Goal: Task Accomplishment & Management: Manage account settings

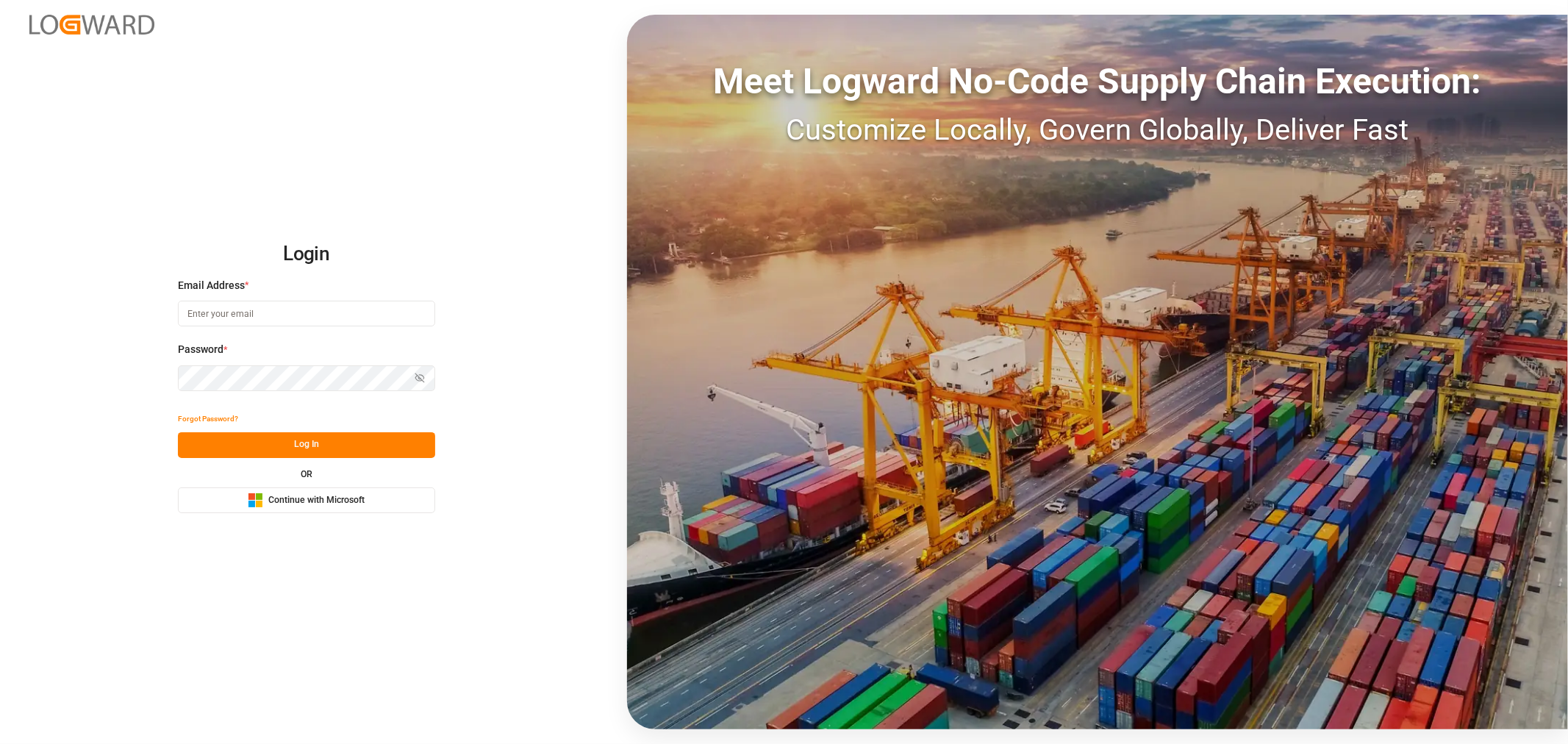
click at [281, 309] on input at bounding box center [307, 313] width 258 height 25
click at [0, 743] on com-1password-button at bounding box center [0, 744] width 0 height 0
click at [279, 504] on span "Continue with Microsoft" at bounding box center [316, 501] width 96 height 13
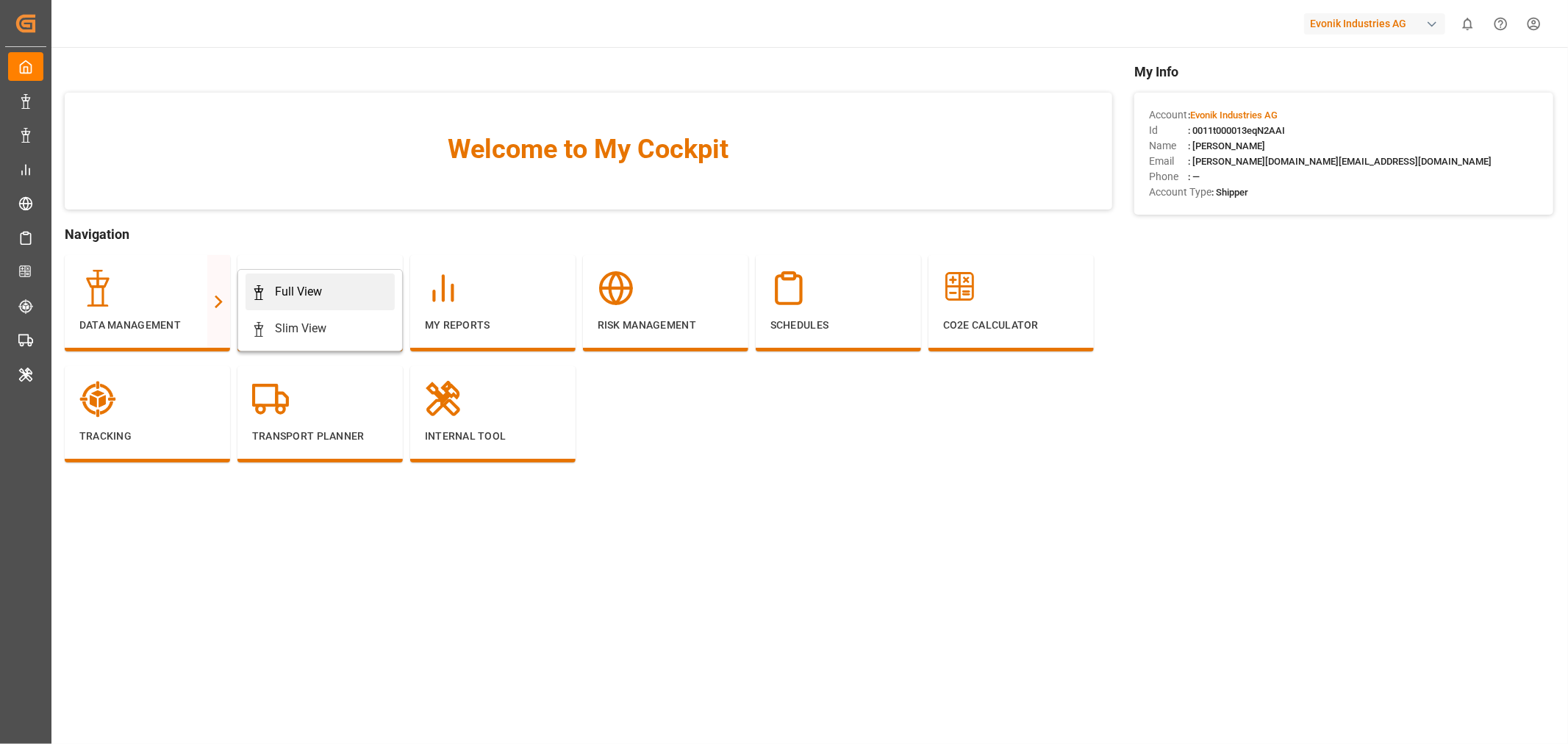
click at [283, 288] on div "Full View" at bounding box center [298, 291] width 47 height 18
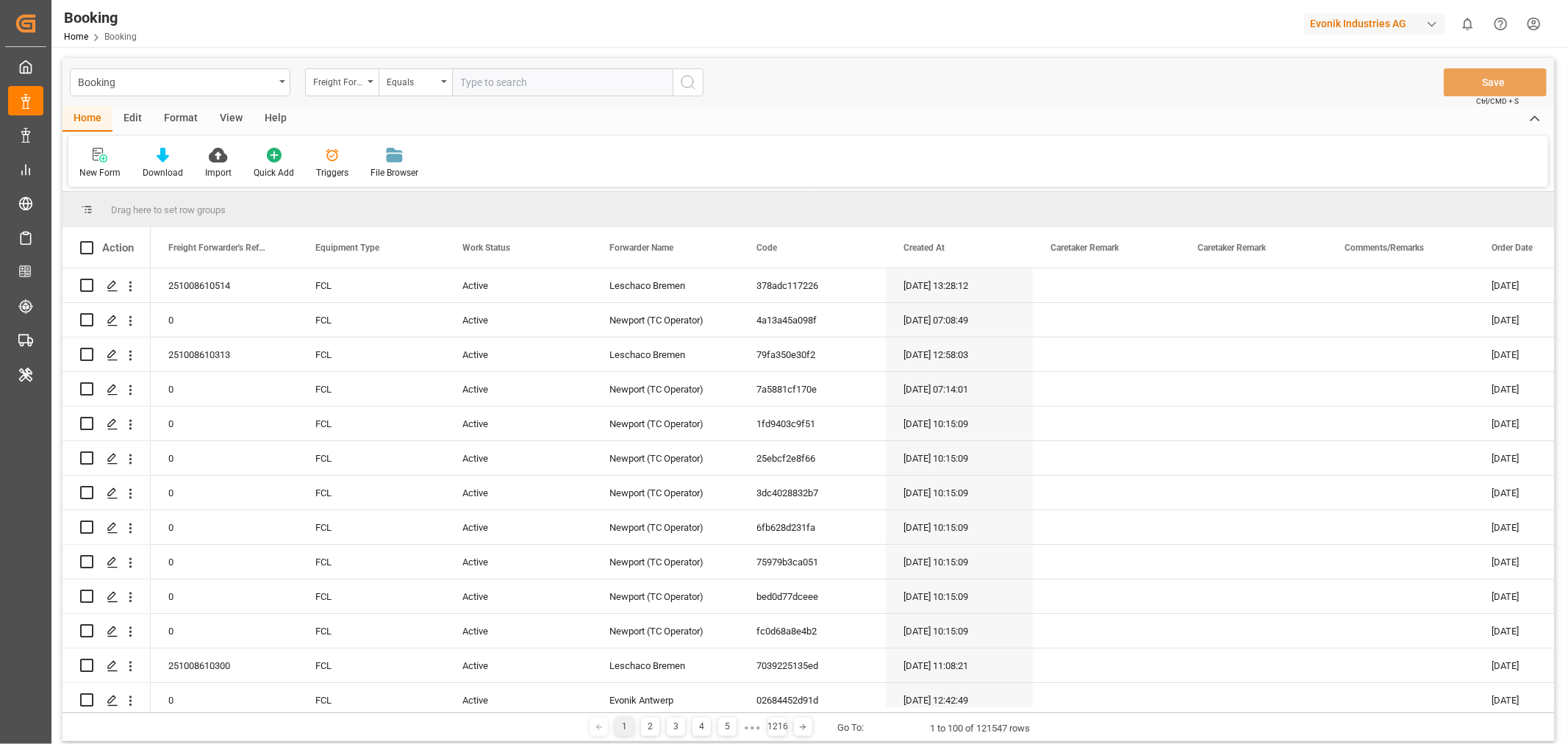
click at [225, 121] on div "View" at bounding box center [231, 119] width 45 height 25
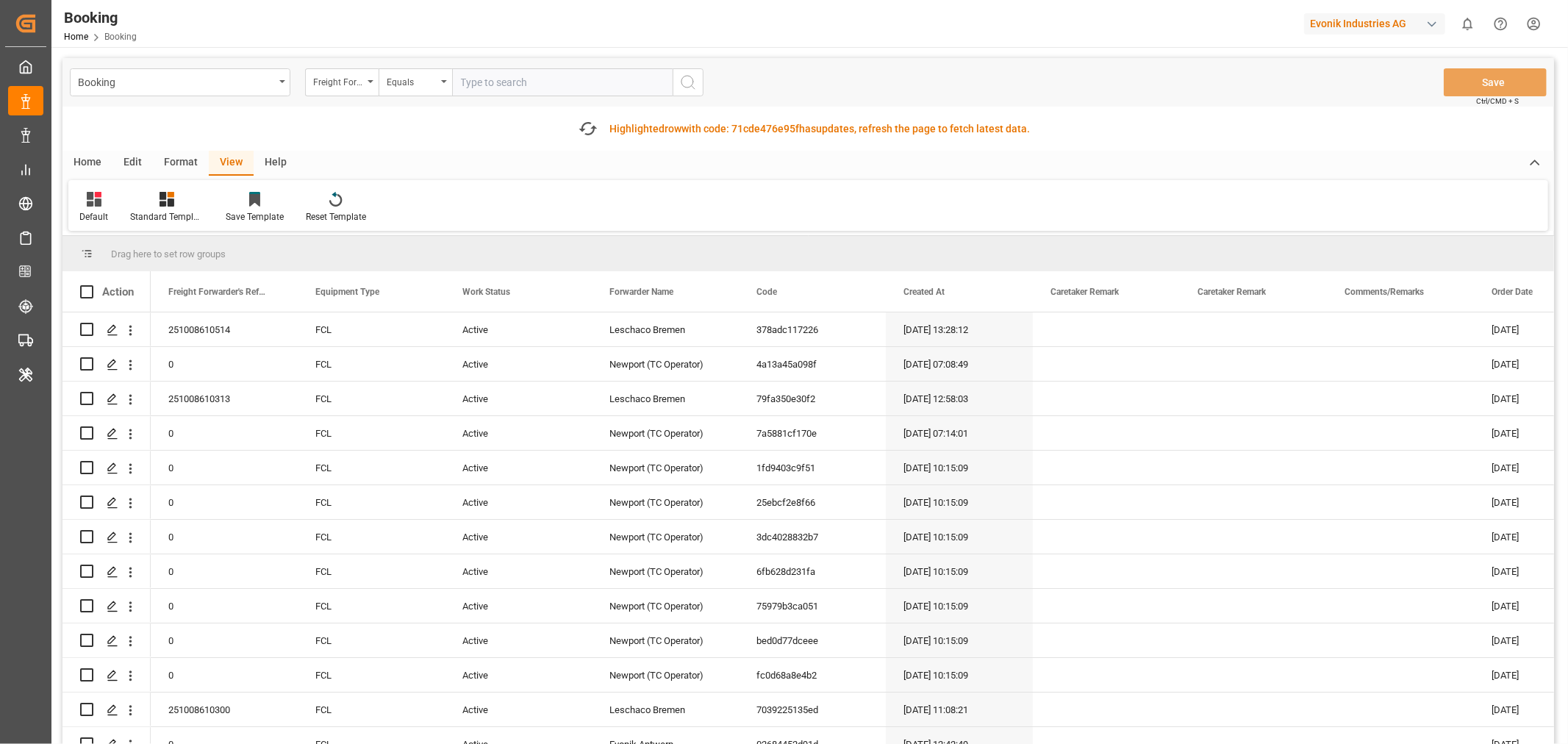
click at [177, 159] on div "Format" at bounding box center [180, 163] width 56 height 25
click at [89, 216] on div "Filter Rows" at bounding box center [101, 217] width 43 height 13
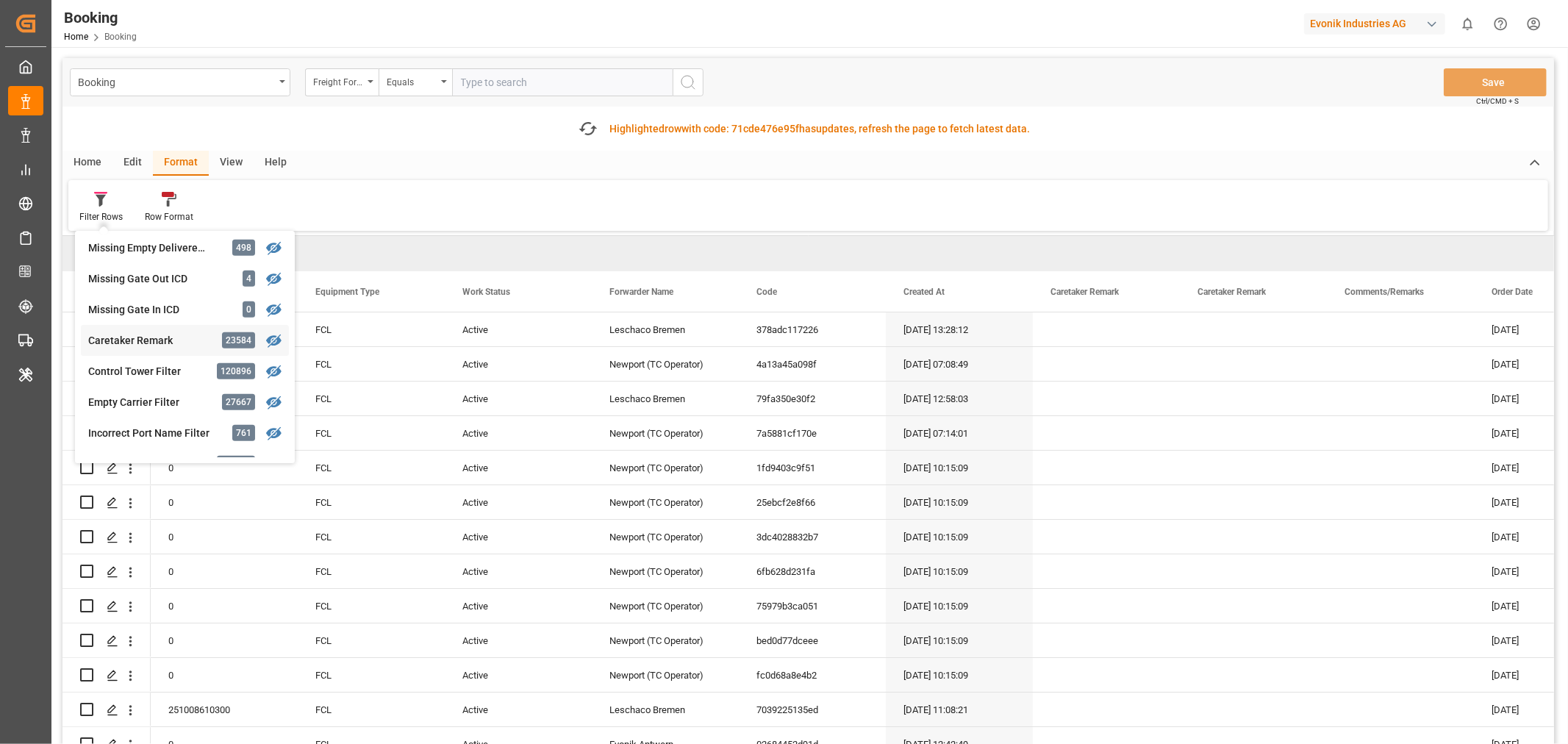
scroll to position [570, 0]
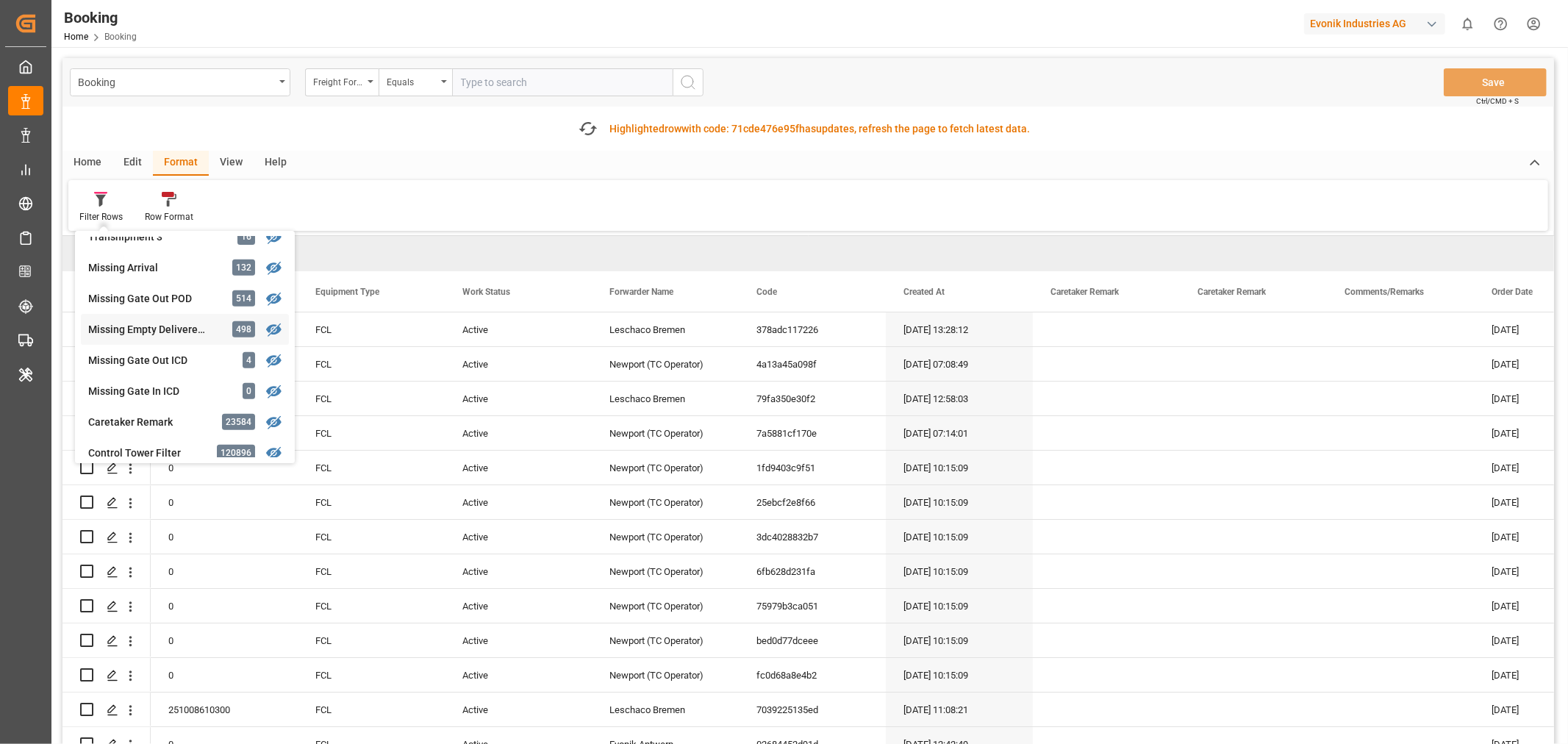
click at [156, 331] on div "Booking Freight Forwarder's Reference No. Equals Save Ctrl/CMD + S Fetch latest…" at bounding box center [808, 422] width 1492 height 727
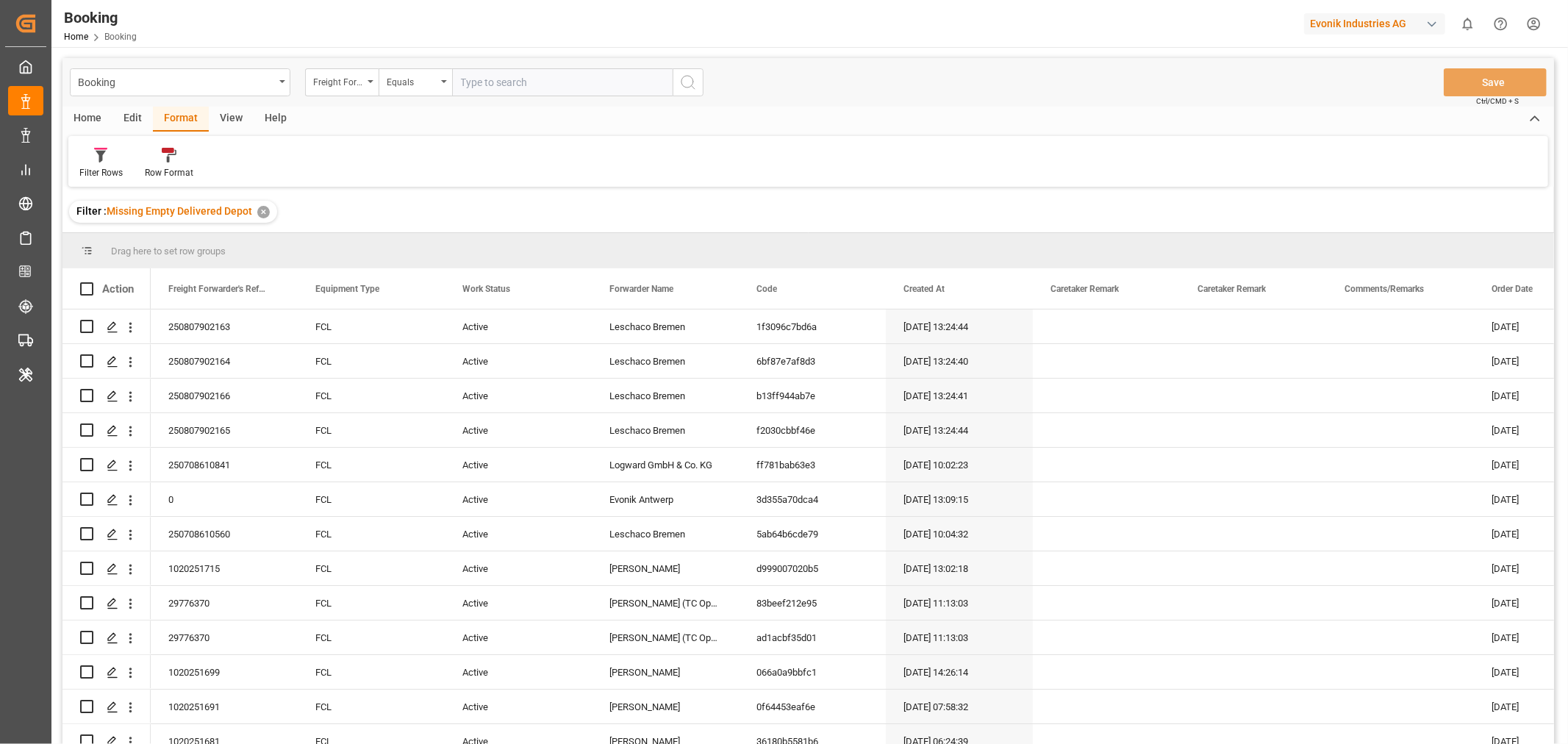
click at [238, 113] on div "View" at bounding box center [231, 119] width 45 height 25
click at [100, 172] on div "Default" at bounding box center [93, 173] width 28 height 13
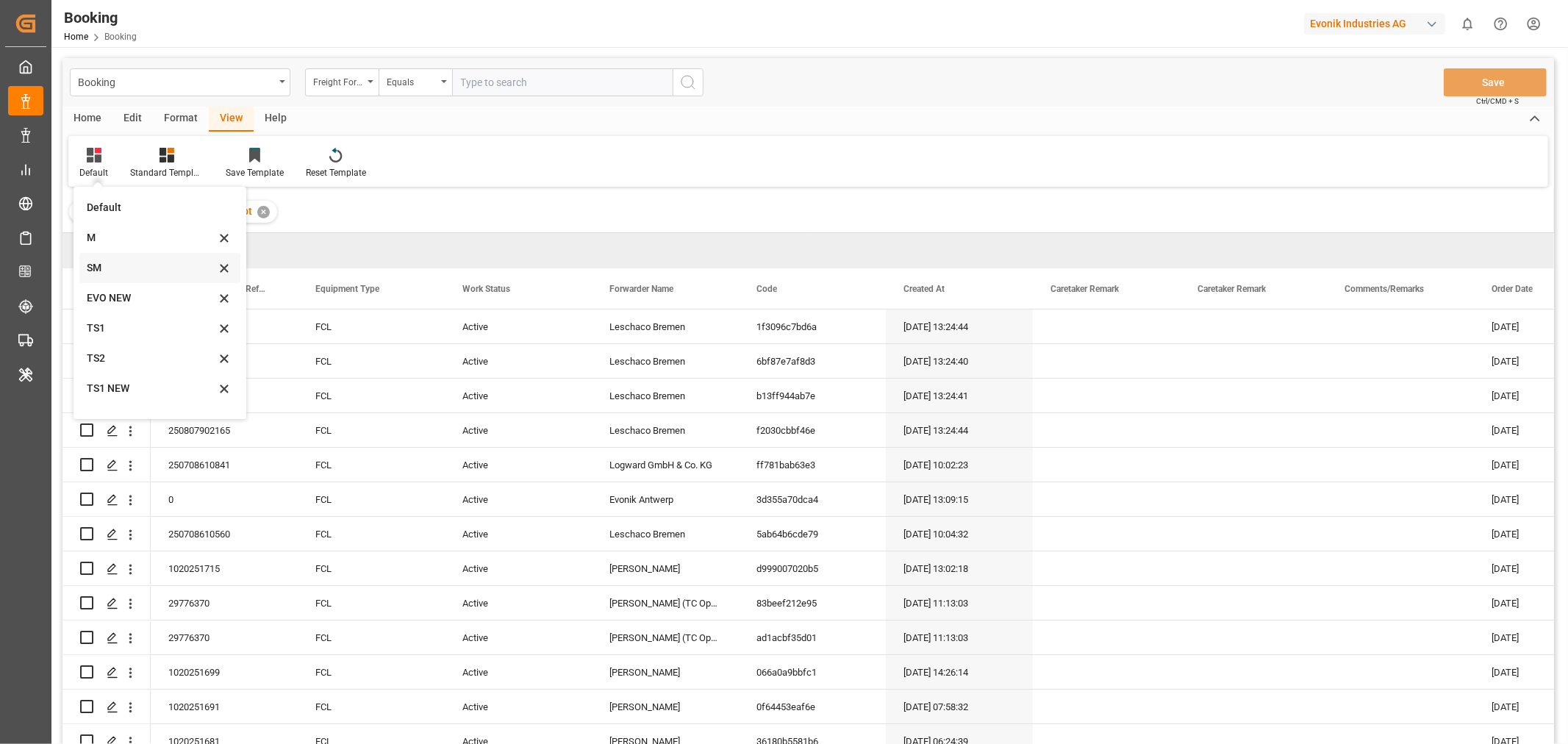
click at [104, 265] on div "SM" at bounding box center [151, 268] width 128 height 15
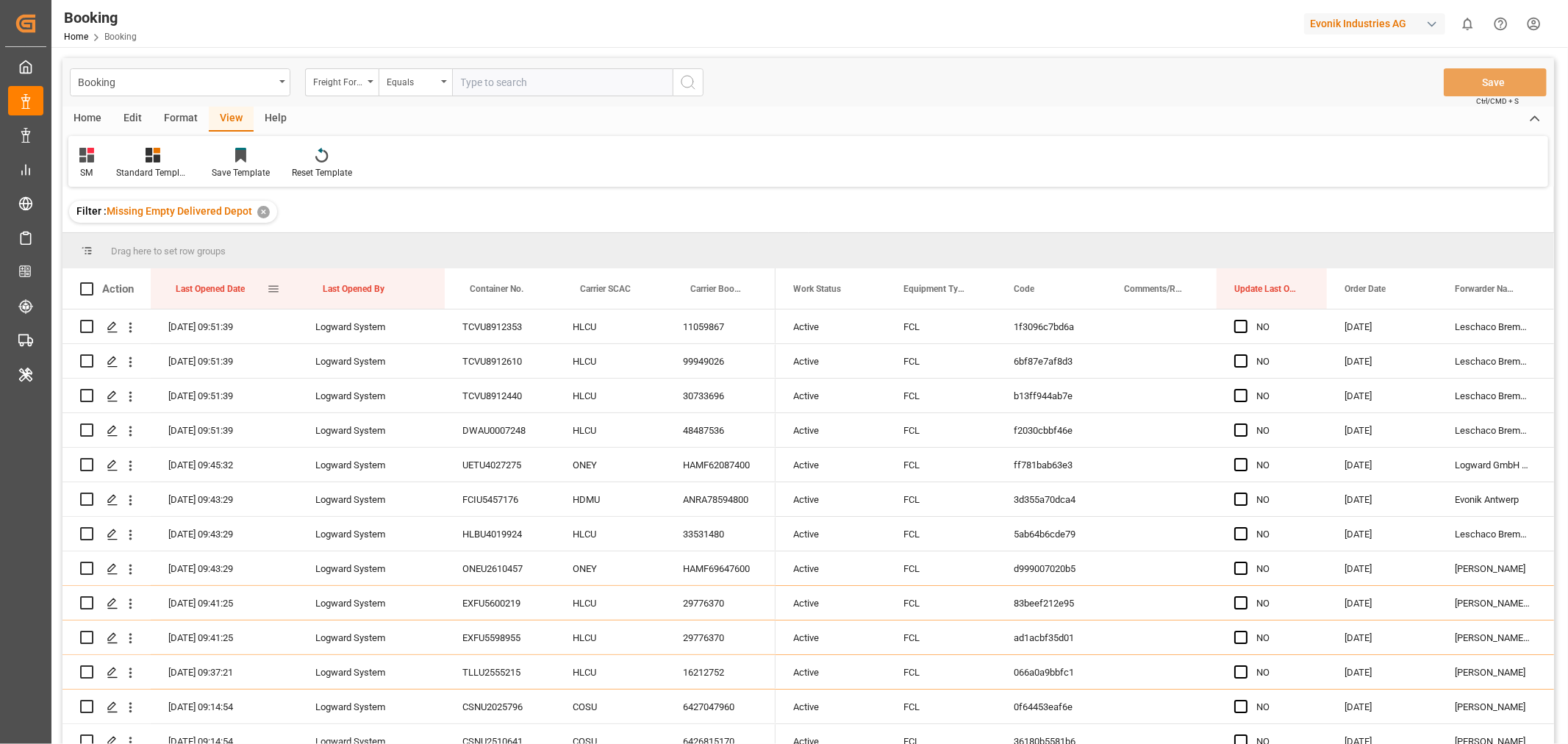
click at [252, 292] on div "Last Opened Date" at bounding box center [221, 288] width 92 height 41
drag, startPoint x: 591, startPoint y: 294, endPoint x: 591, endPoint y: 258, distance: 36.0
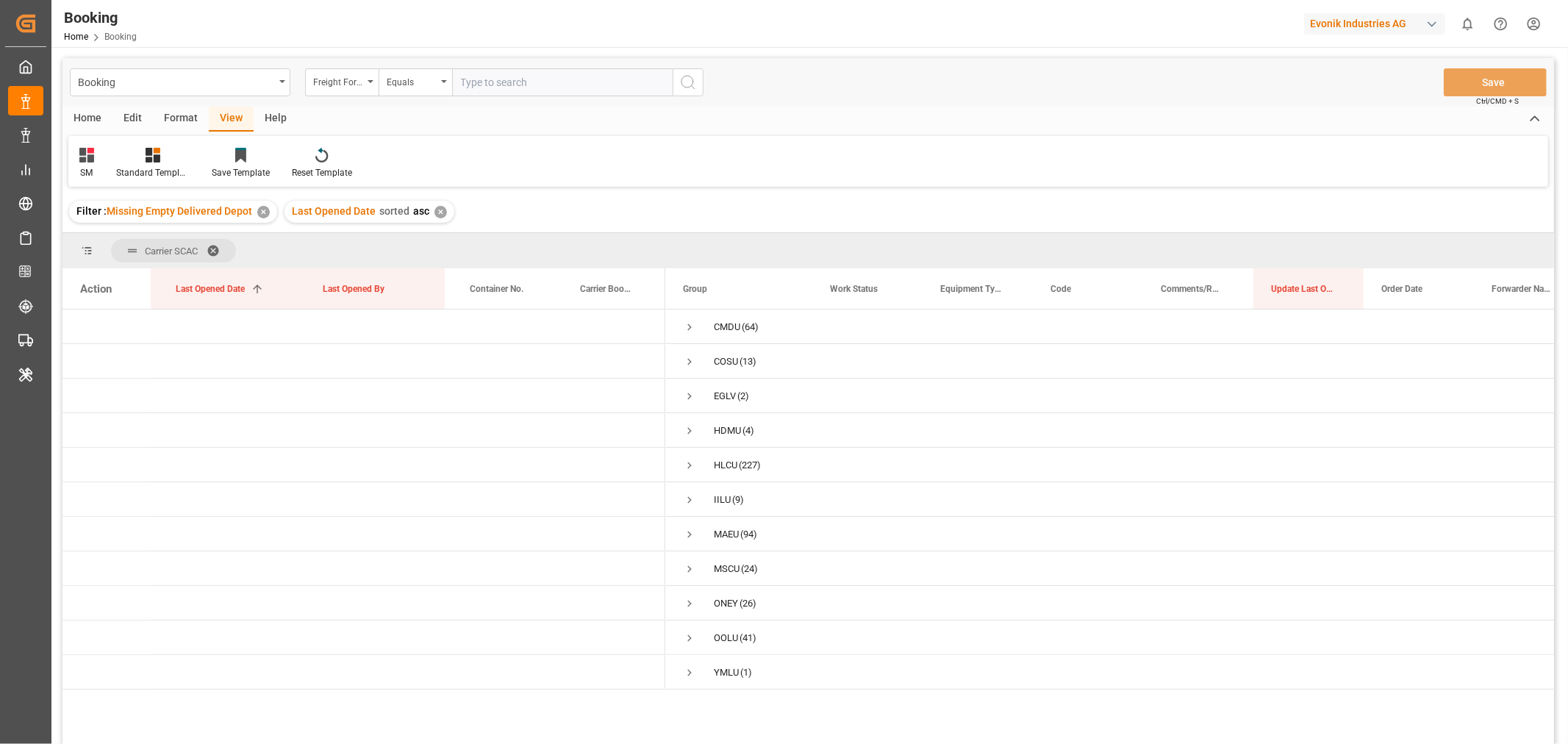
click at [211, 244] on span at bounding box center [218, 251] width 24 height 13
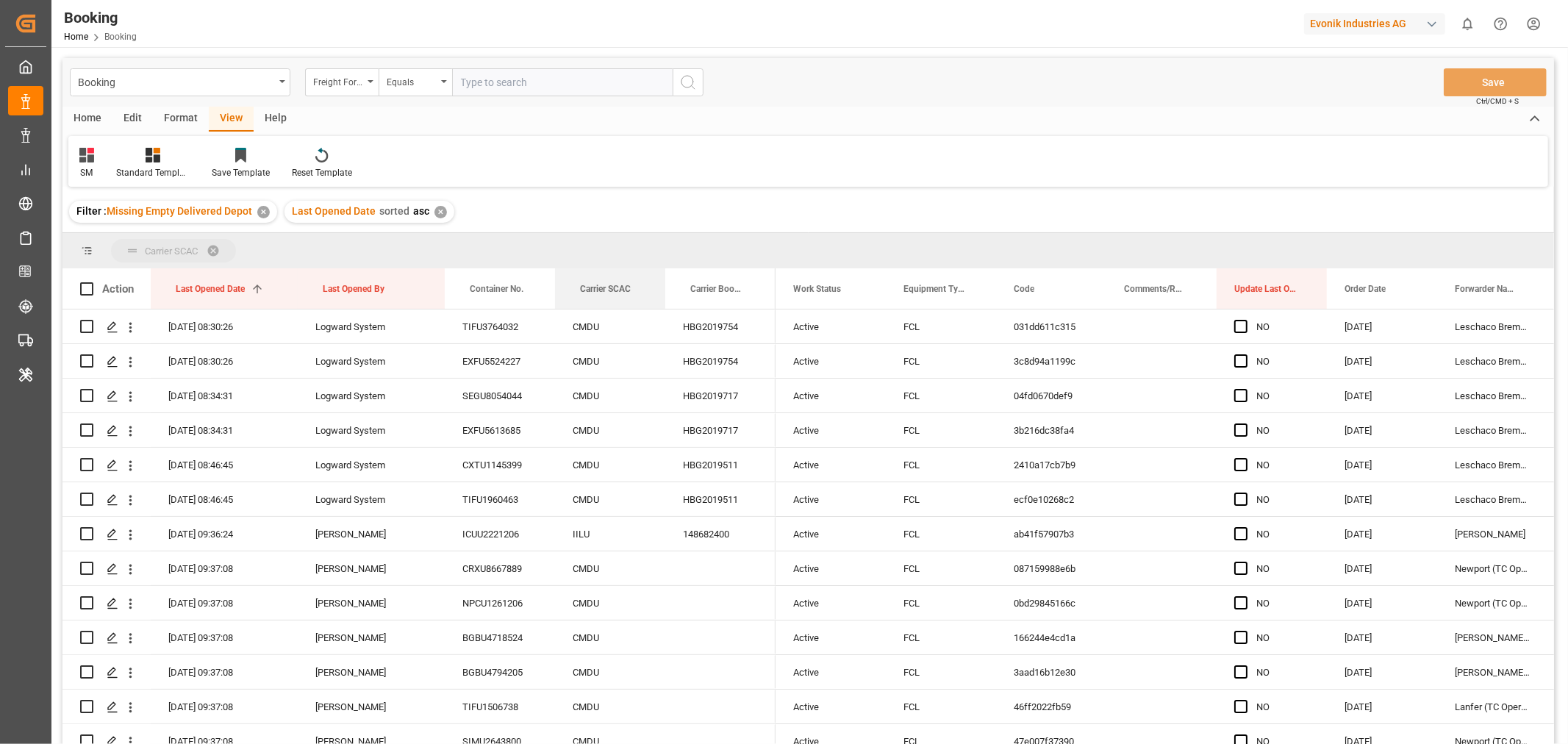
drag, startPoint x: 592, startPoint y: 295, endPoint x: 601, endPoint y: 258, distance: 38.1
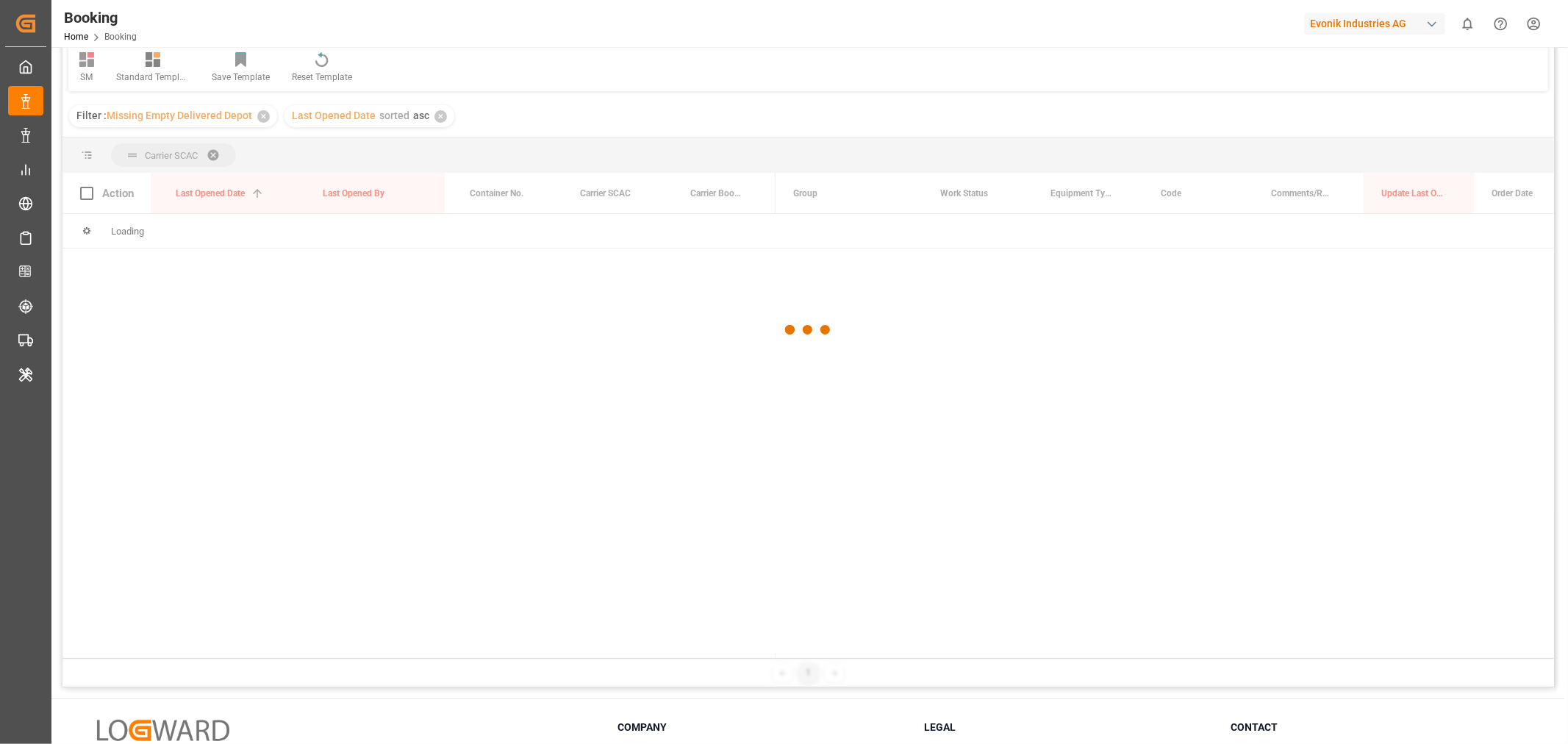
scroll to position [163, 0]
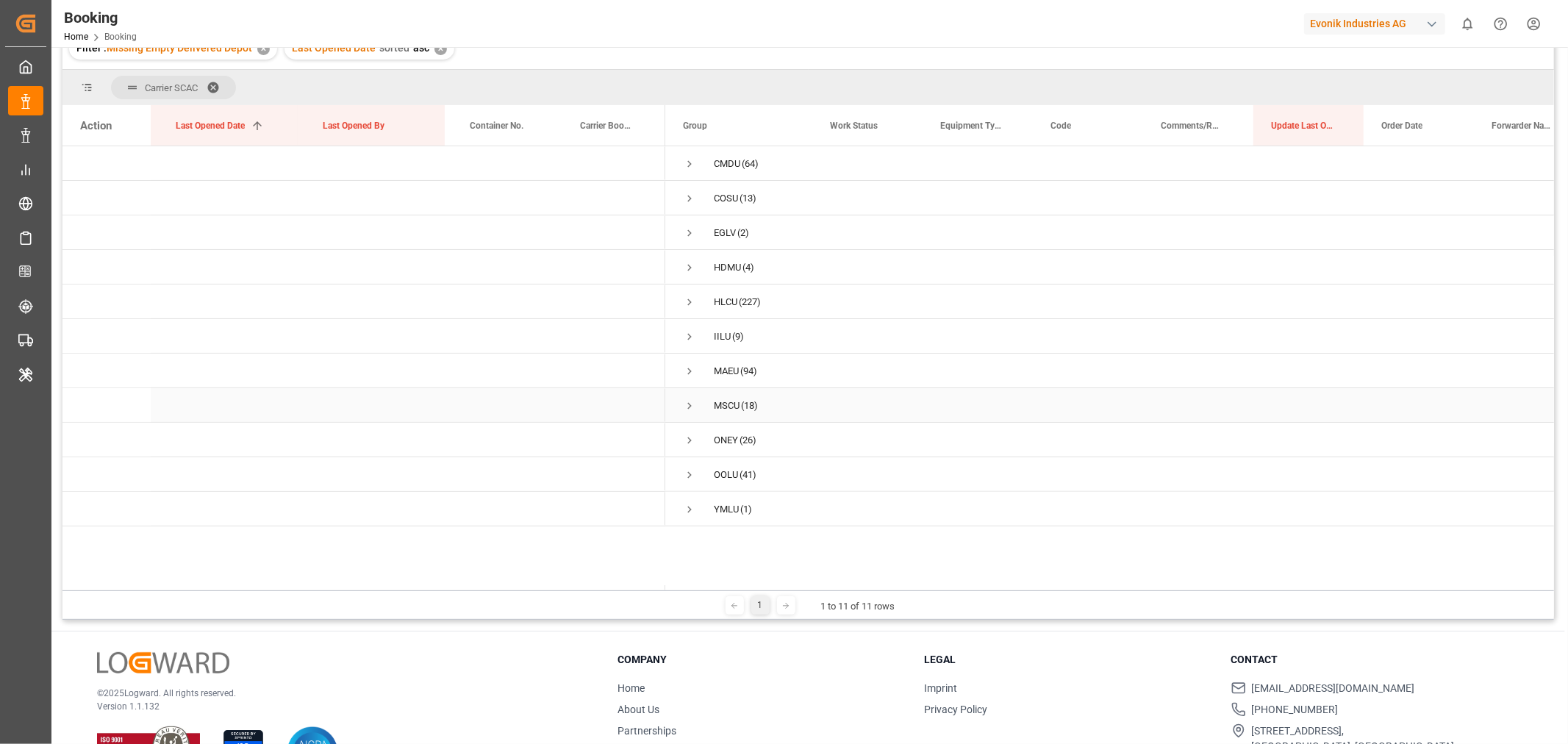
click at [691, 405] on span "Press SPACE to select this row." at bounding box center [690, 405] width 13 height 13
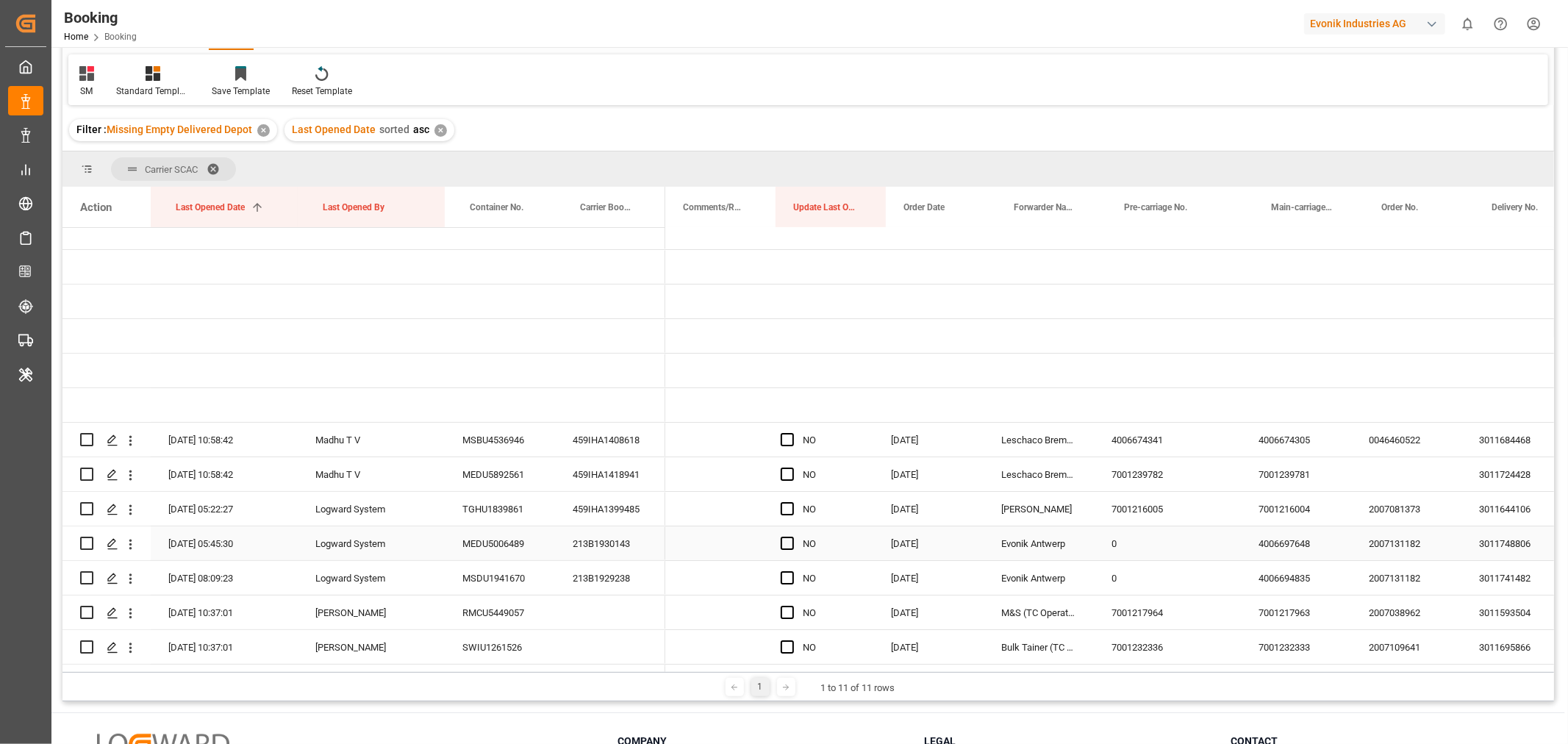
scroll to position [0, 0]
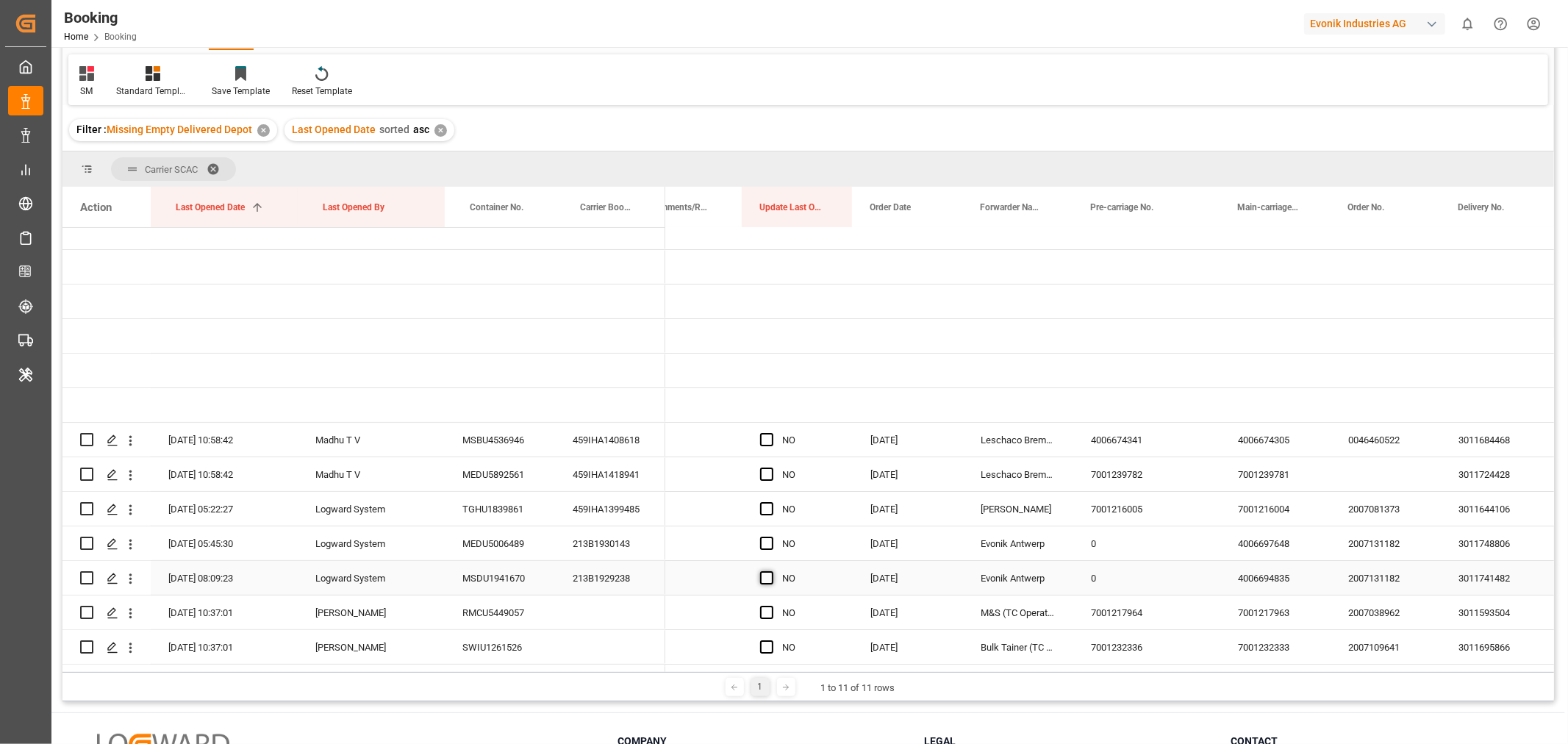
click at [771, 576] on span "Press SPACE to select this row." at bounding box center [767, 577] width 13 height 13
click at [771, 570] on input "Press SPACE to select this row." at bounding box center [771, 570] width 0 height 0
drag, startPoint x: 848, startPoint y: 590, endPoint x: 834, endPoint y: 437, distance: 153.6
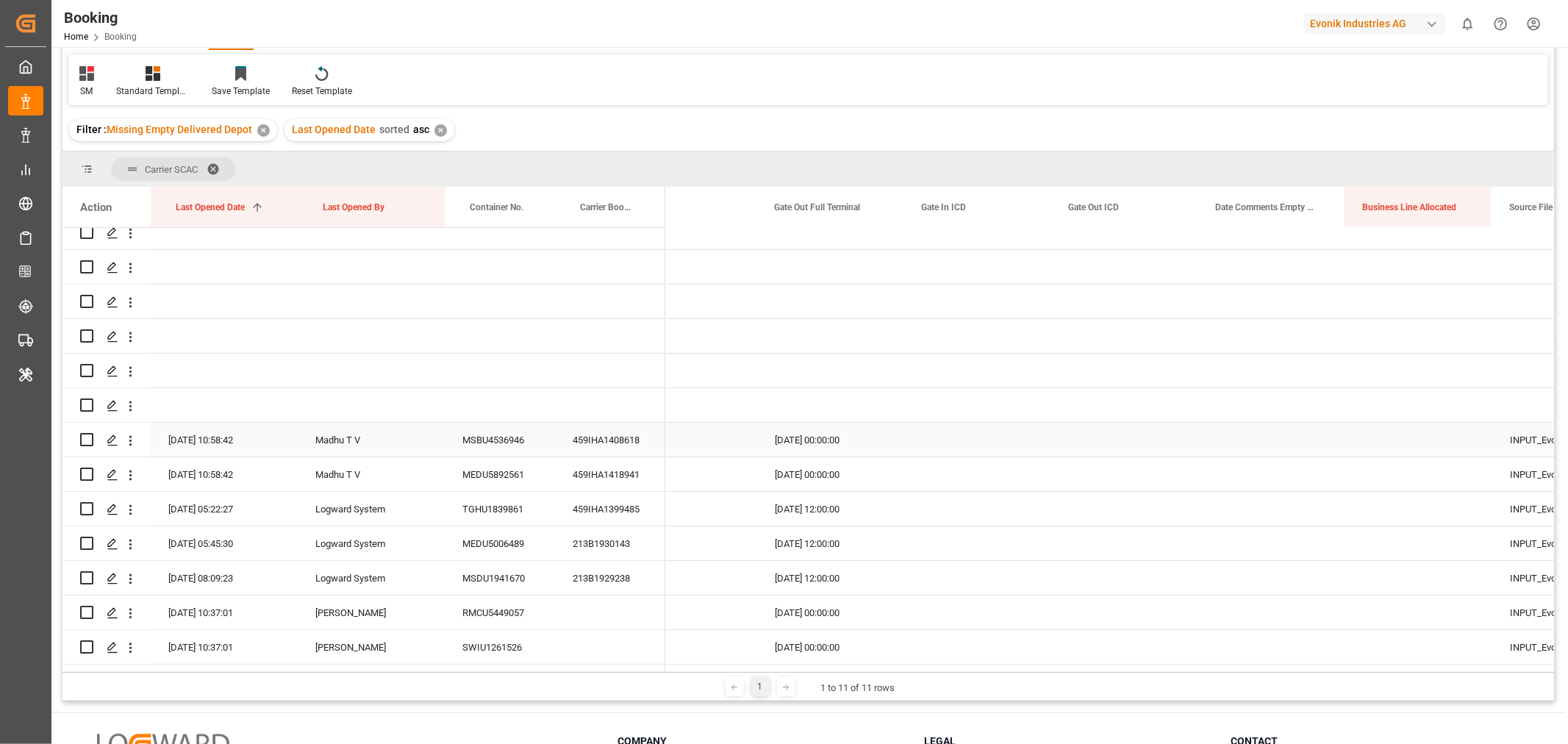
click at [625, 438] on div "459IHA1408618" at bounding box center [609, 439] width 110 height 34
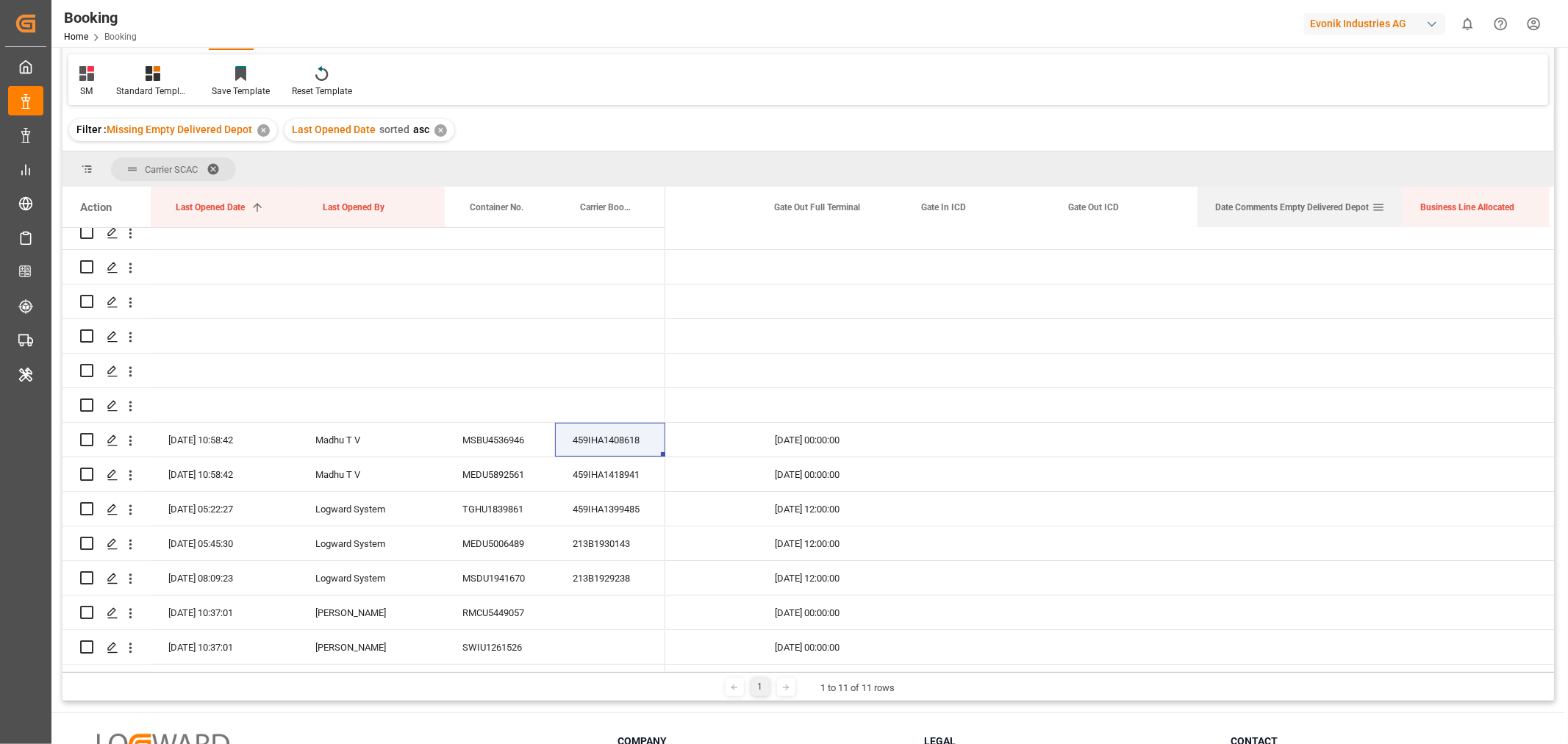
drag, startPoint x: 1342, startPoint y: 202, endPoint x: 1400, endPoint y: 202, distance: 58.0
click at [1400, 202] on div at bounding box center [1403, 207] width 6 height 41
click at [128, 441] on icon "open menu" at bounding box center [130, 440] width 15 height 15
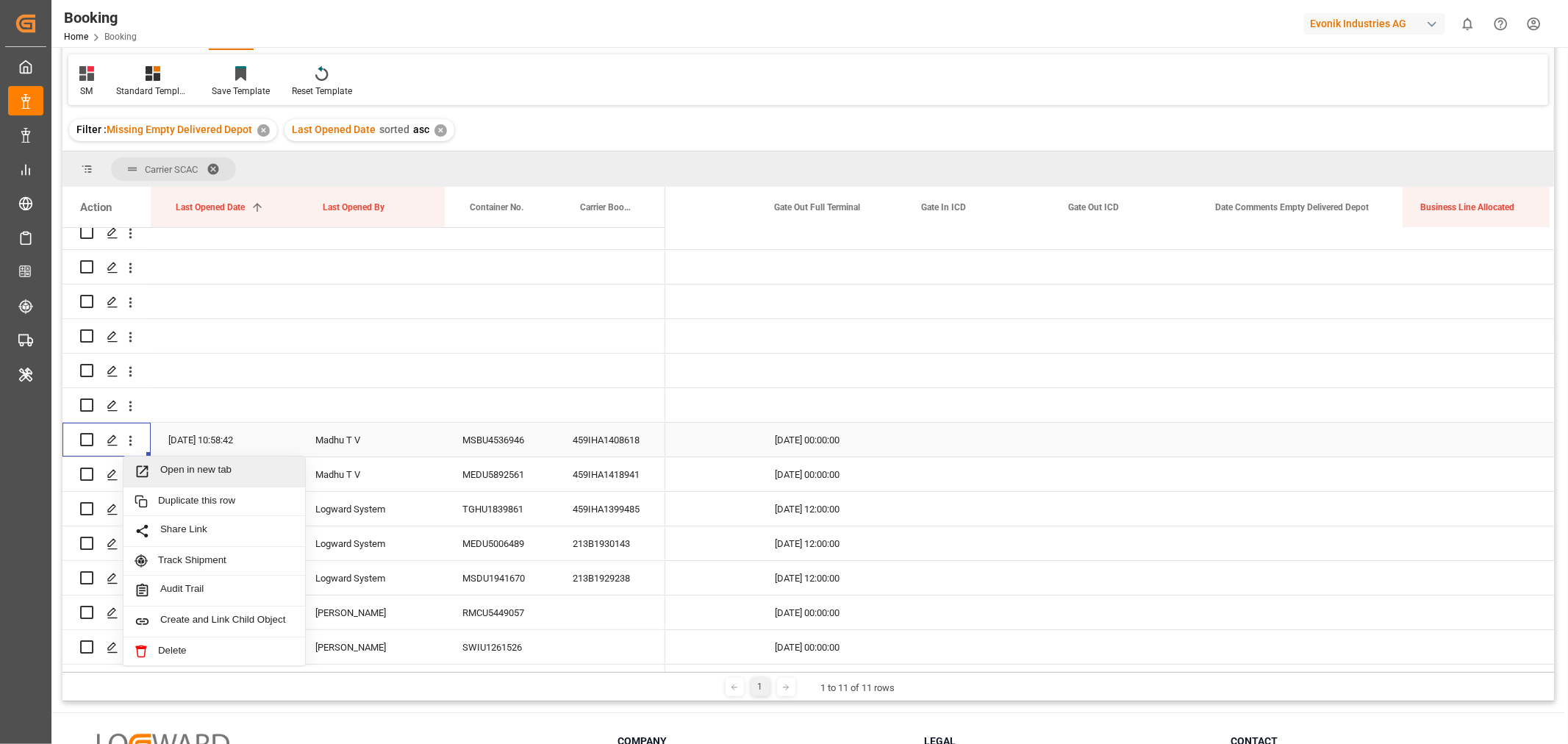
click at [218, 478] on span "Open in new tab" at bounding box center [227, 471] width 134 height 15
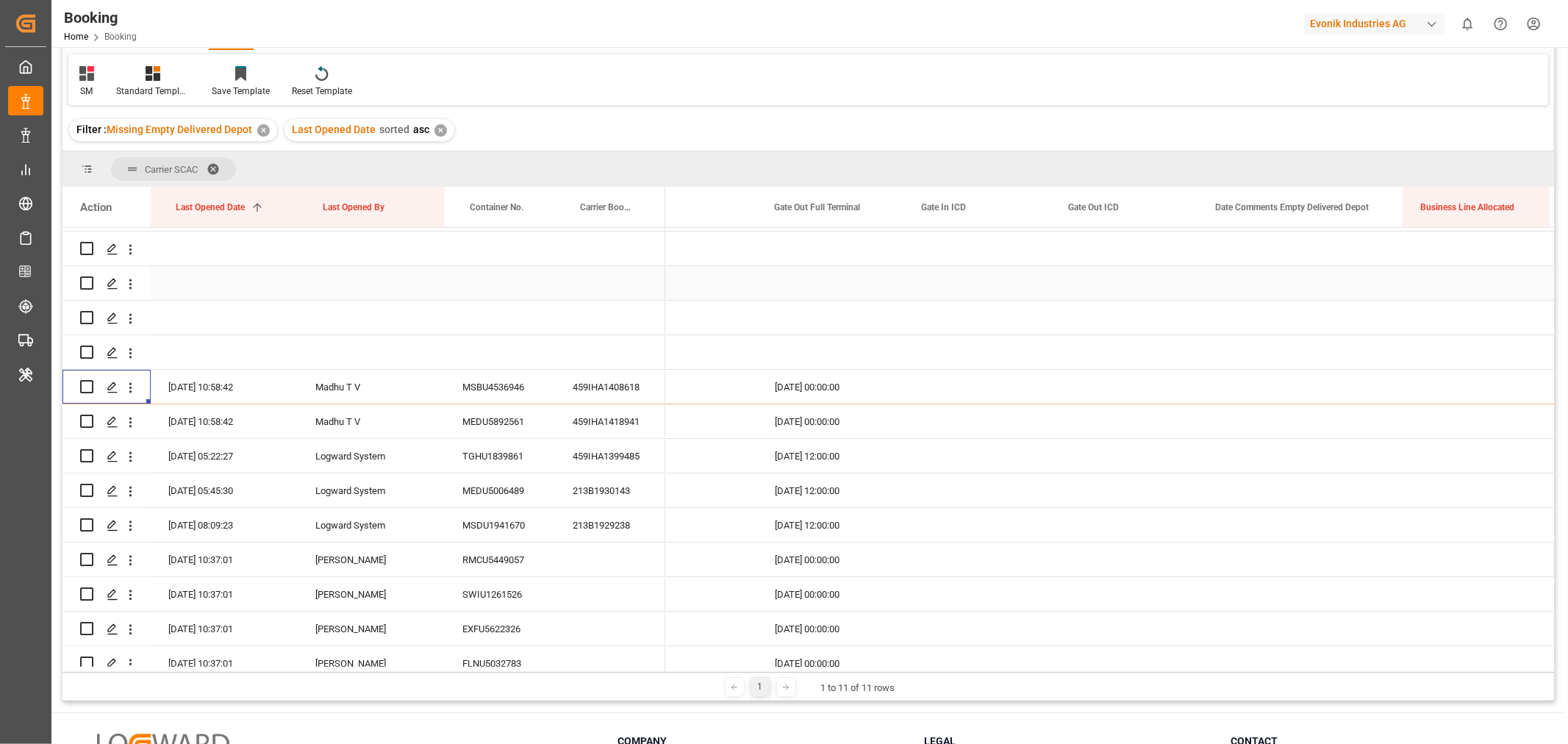
scroll to position [163, 0]
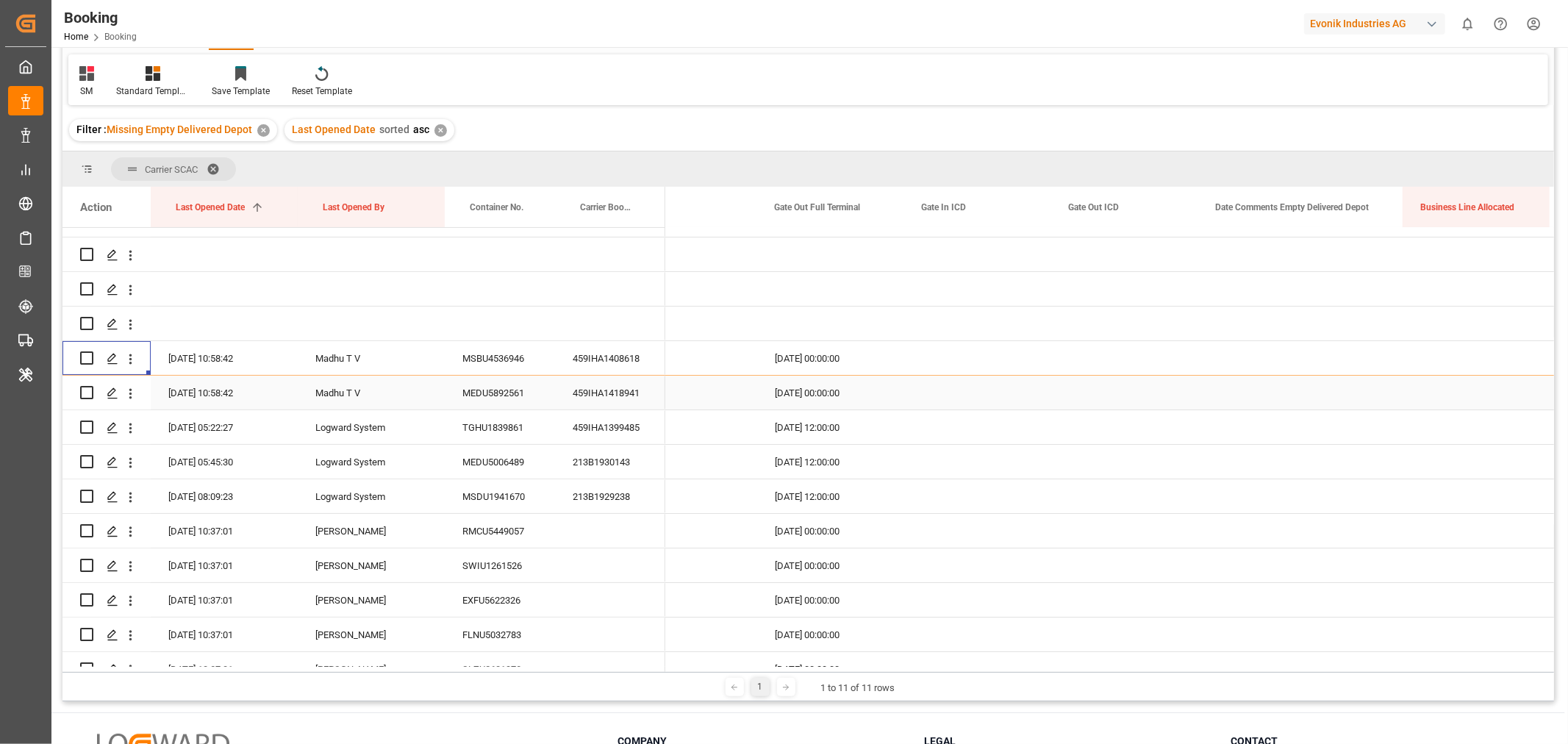
click at [631, 391] on div "459IHA1418941" at bounding box center [609, 392] width 110 height 34
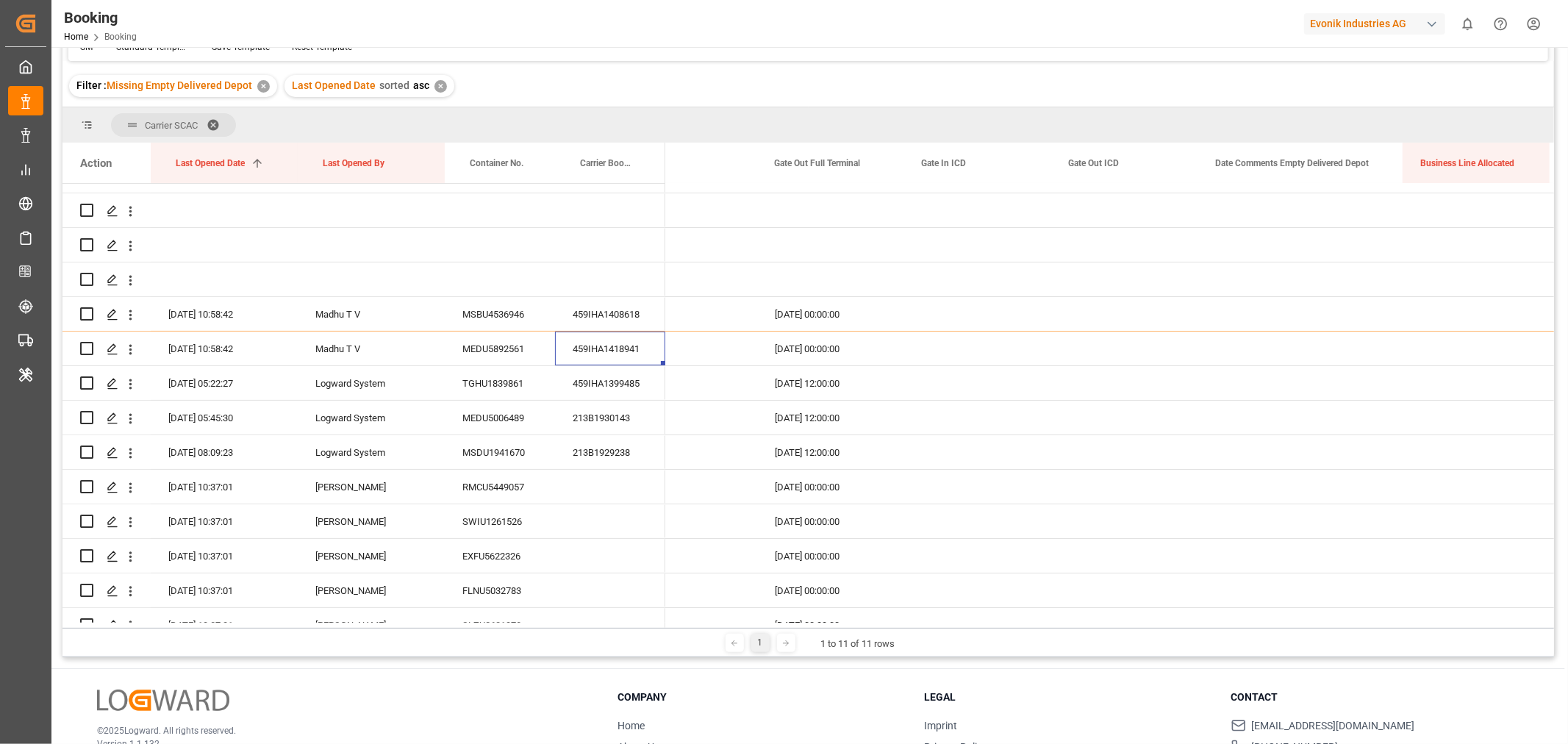
scroll to position [81, 0]
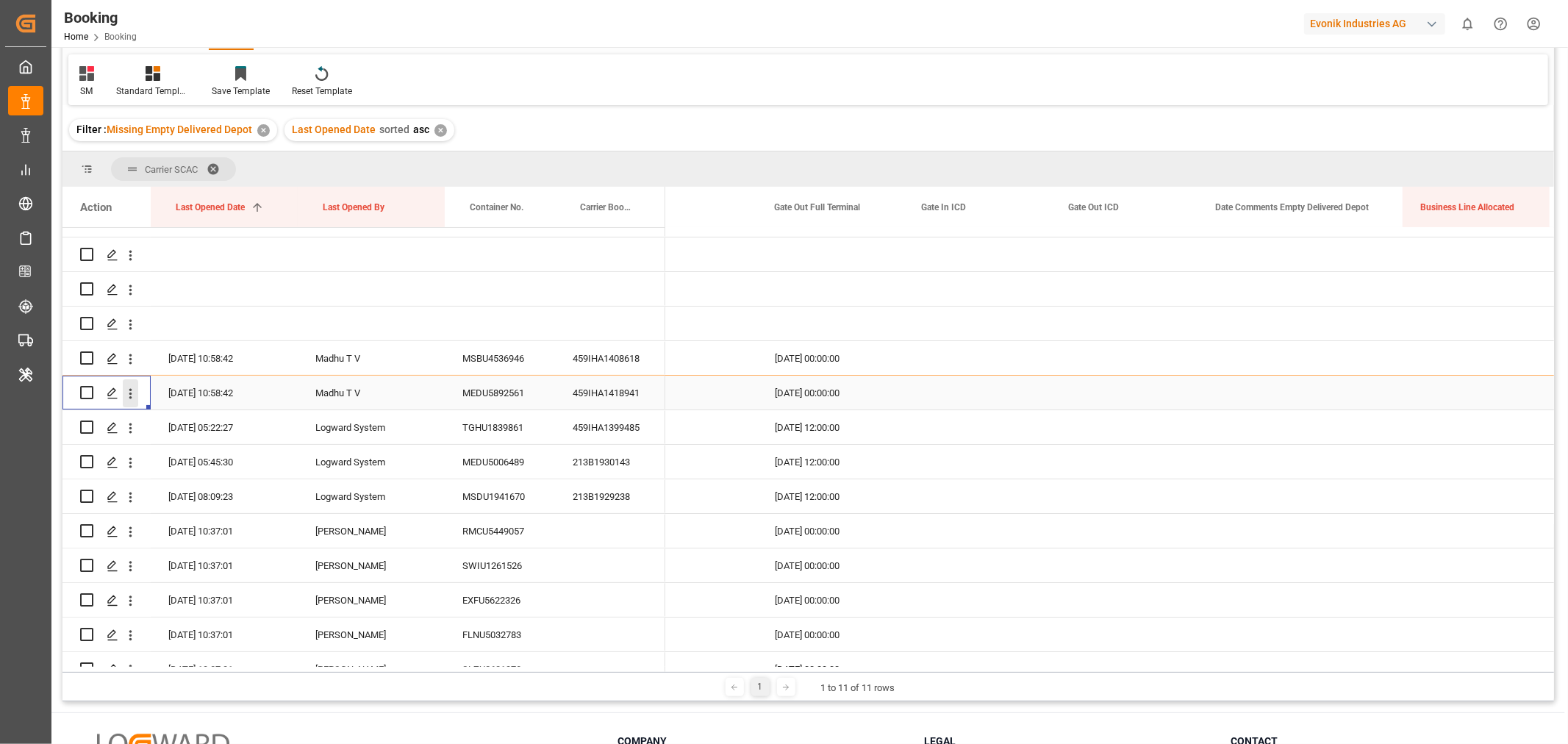
click at [130, 390] on icon "open menu" at bounding box center [130, 393] width 15 height 15
click at [204, 409] on div "Open in new tab" at bounding box center [214, 424] width 181 height 31
click at [623, 434] on div "459IHA1399485" at bounding box center [609, 427] width 110 height 34
click at [623, 468] on div "213B1930143" at bounding box center [609, 461] width 110 height 34
click at [515, 457] on div "MEDU5006489" at bounding box center [499, 461] width 110 height 34
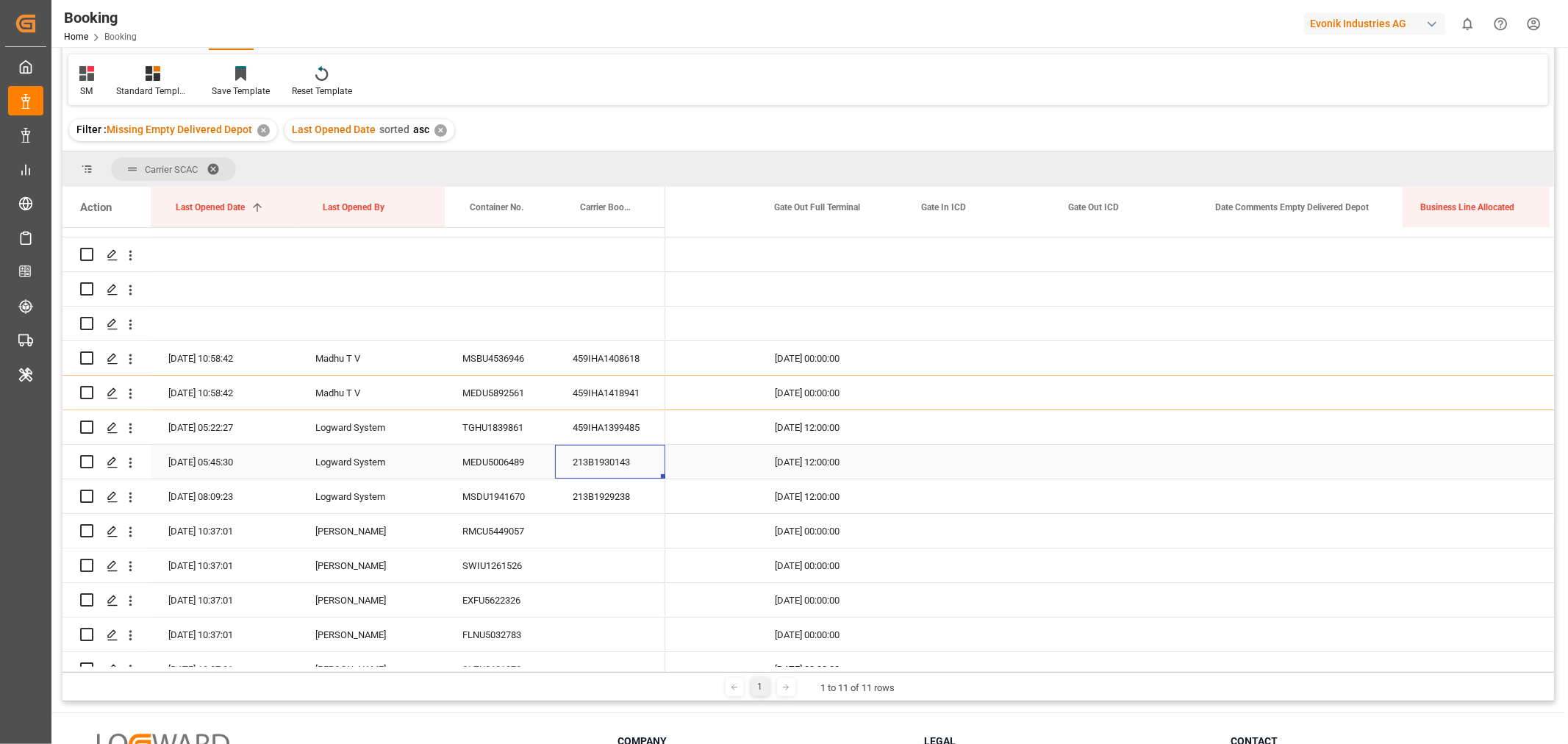
click at [624, 463] on div "213B1930143" at bounding box center [609, 461] width 110 height 34
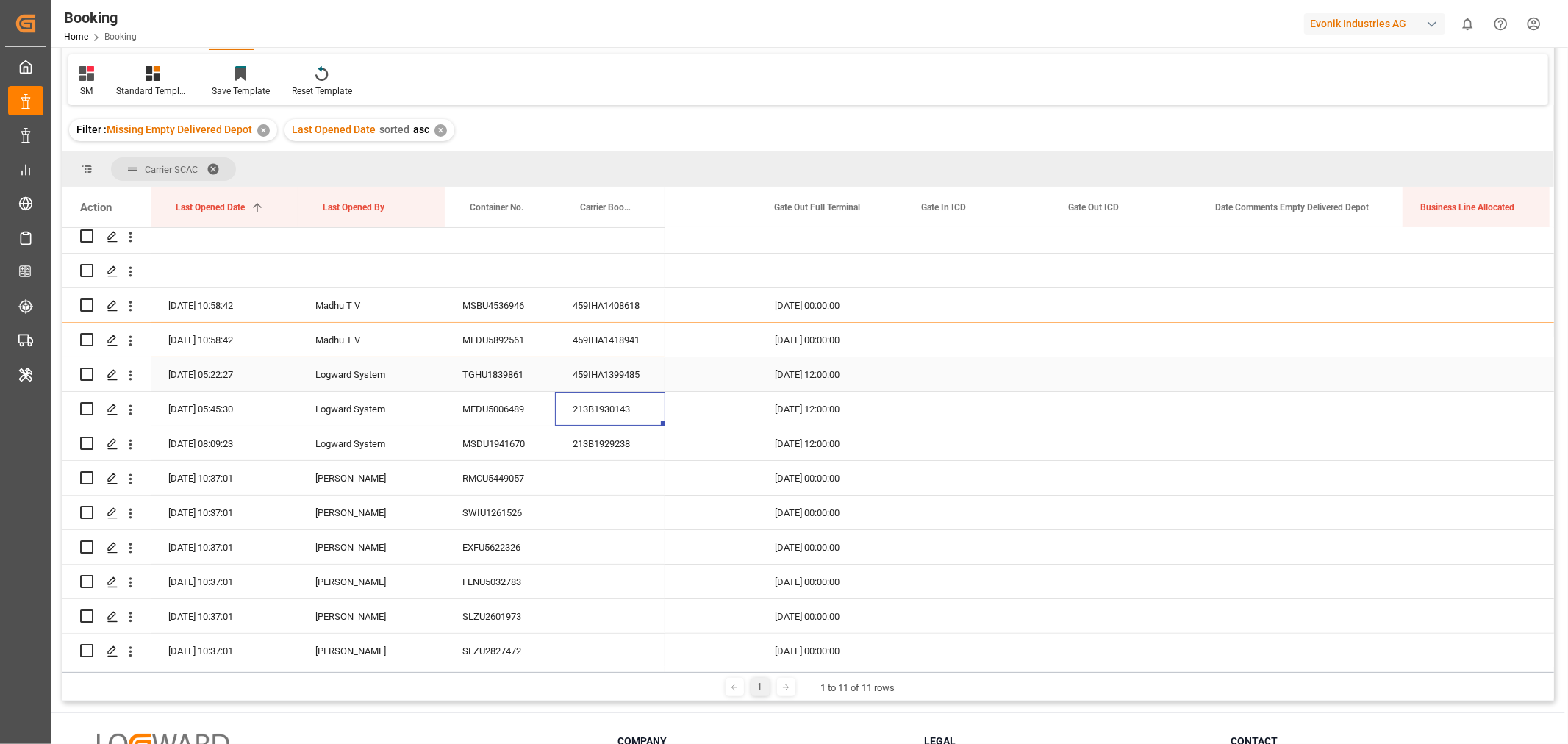
scroll to position [244, 0]
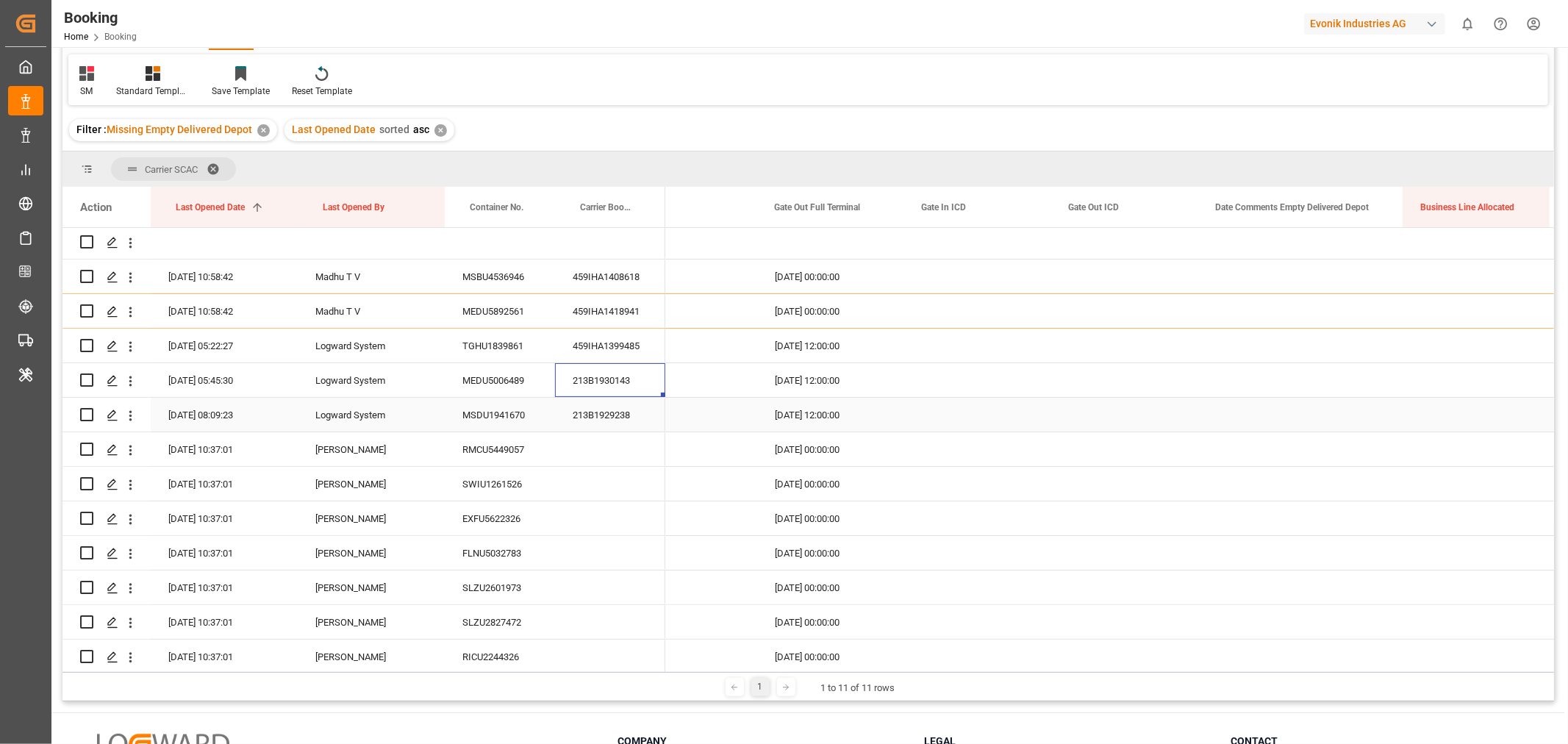
click at [598, 418] on div "213B1929238" at bounding box center [609, 415] width 110 height 34
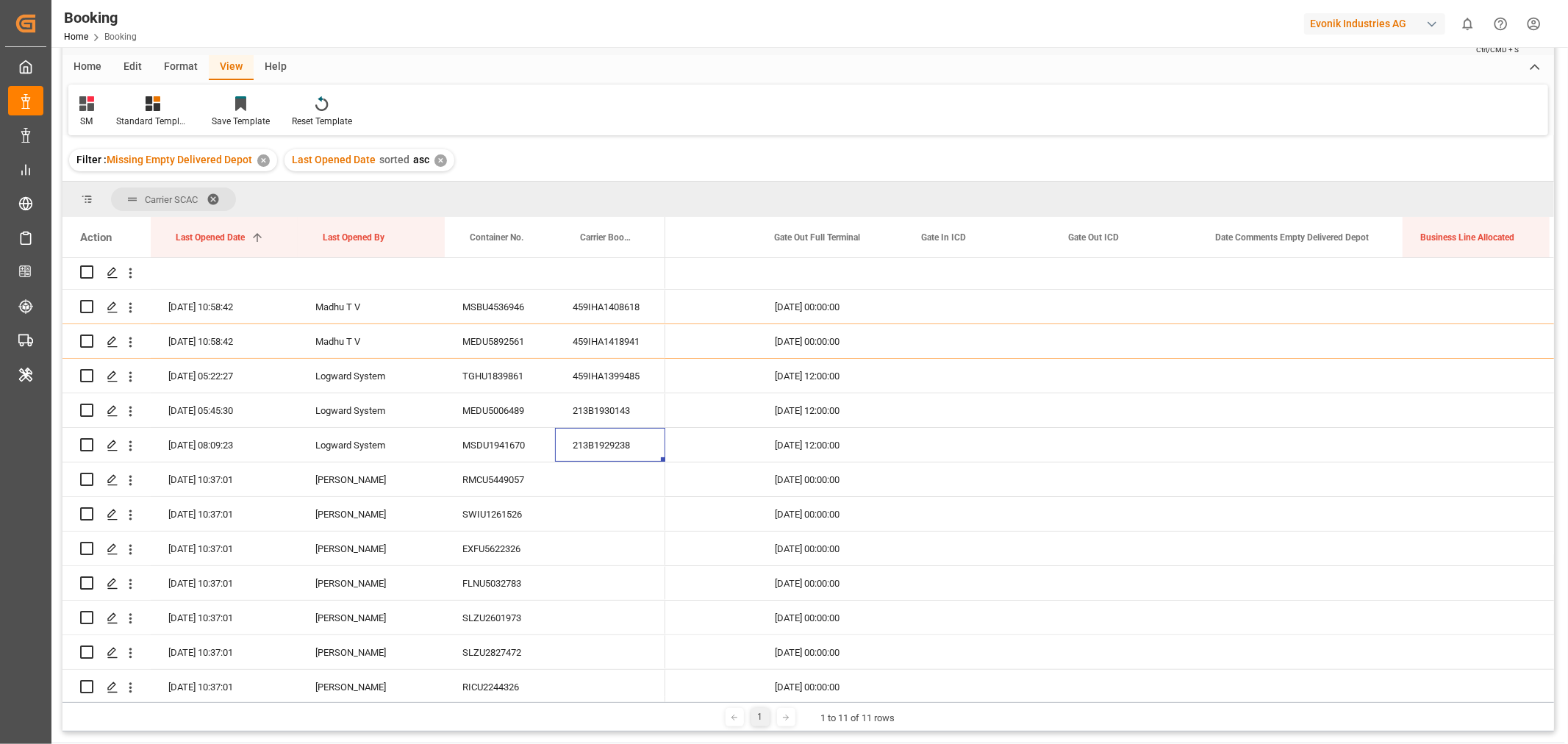
scroll to position [0, 0]
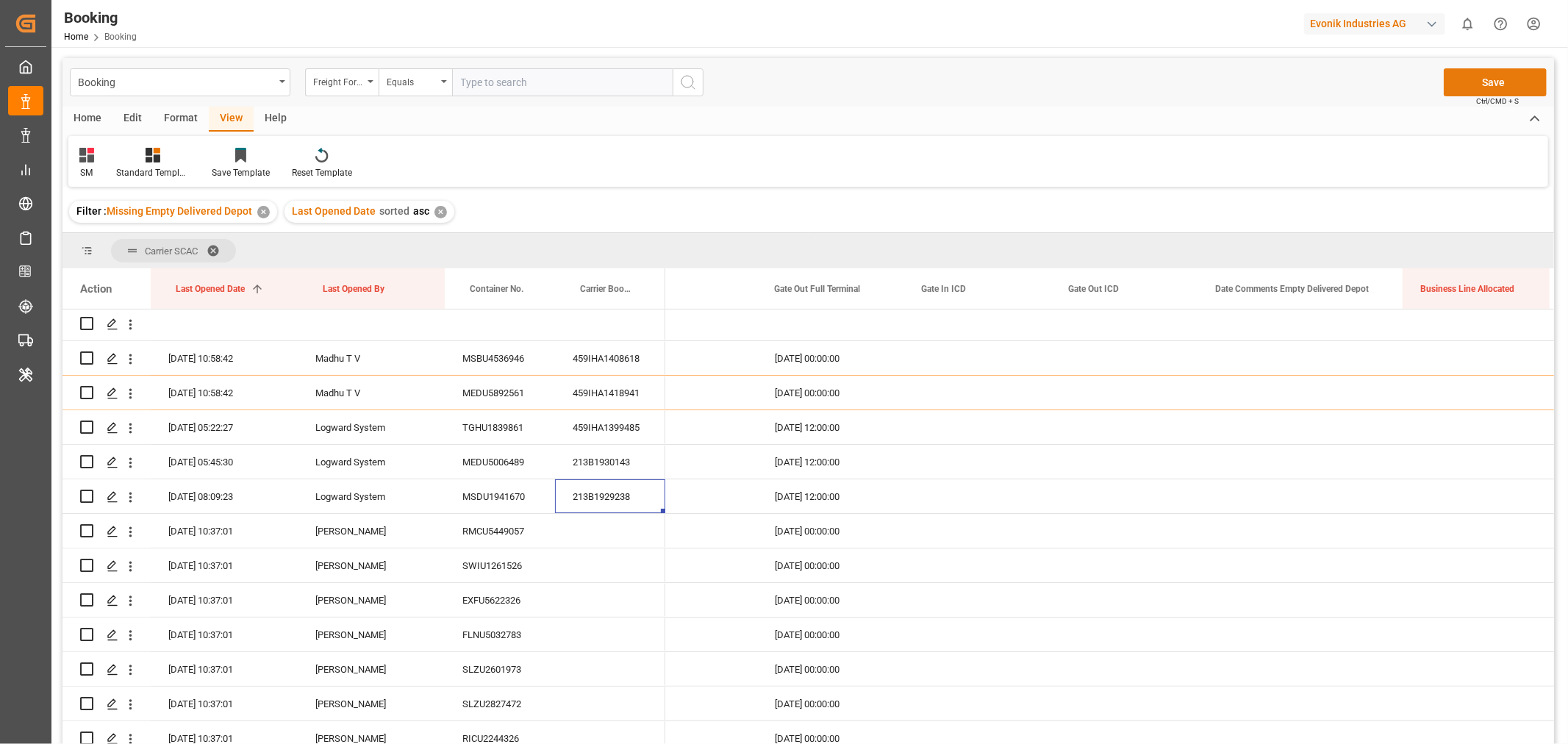
click at [1490, 78] on button "Save" at bounding box center [1494, 82] width 103 height 28
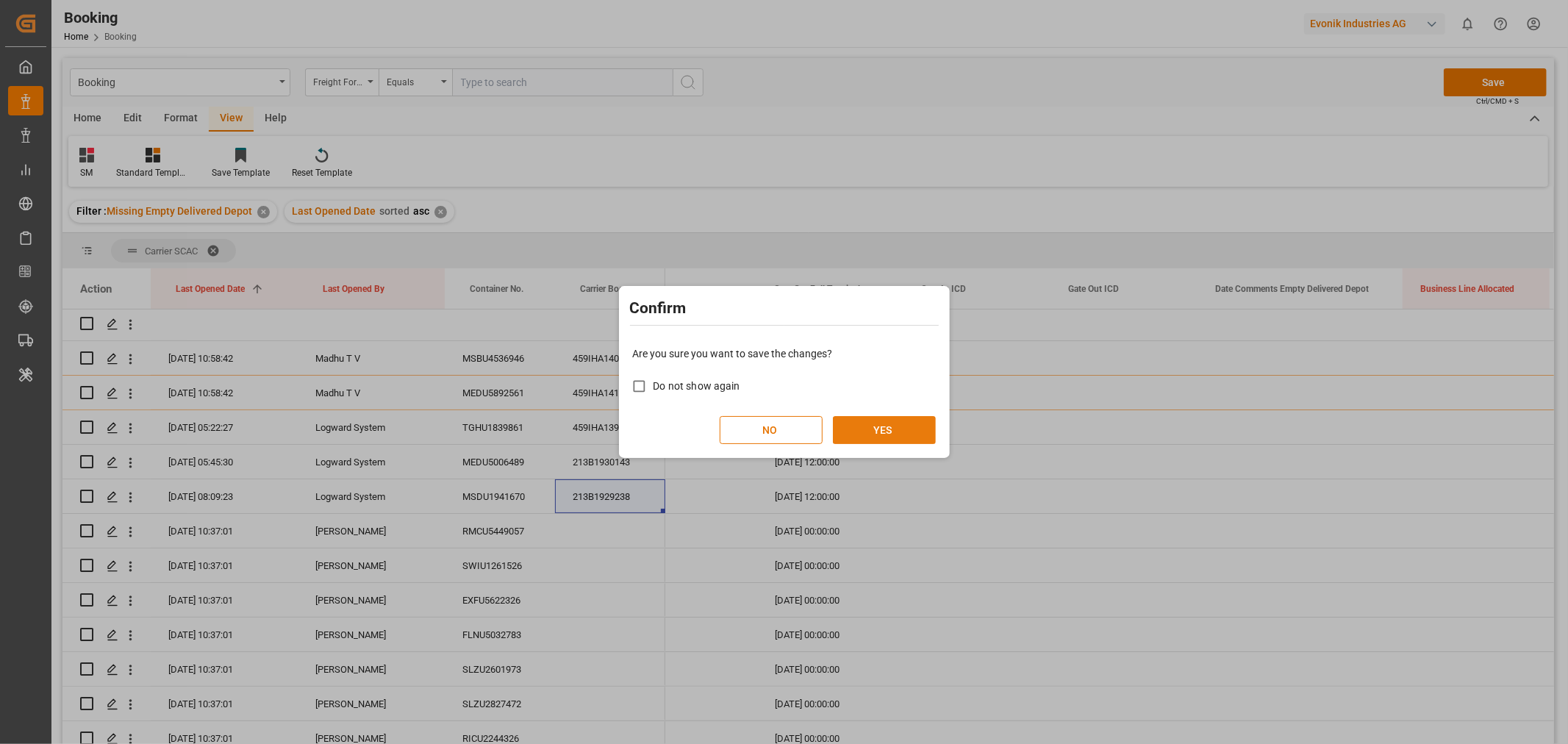
click at [877, 432] on button "YES" at bounding box center [884, 430] width 103 height 28
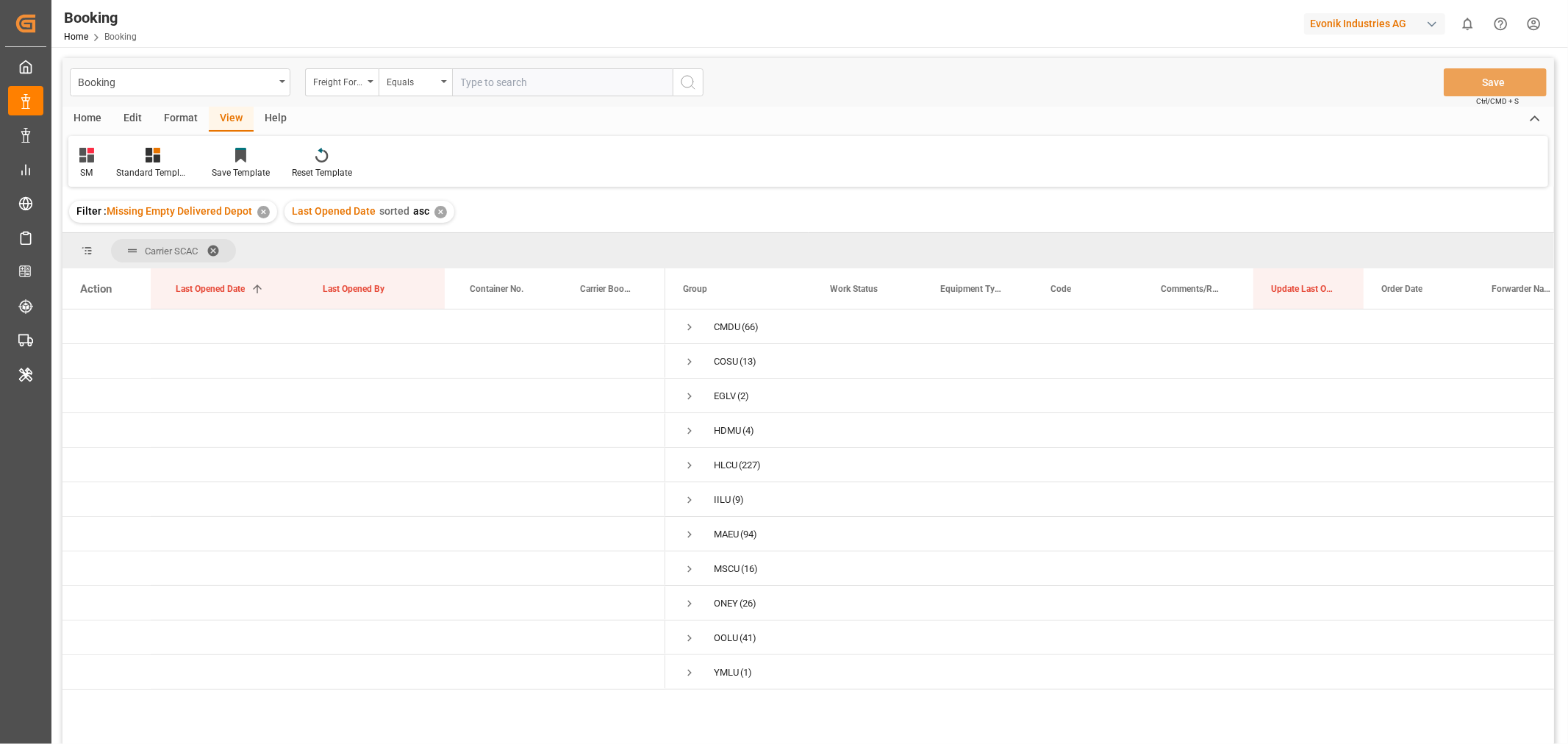
click at [211, 248] on span at bounding box center [218, 251] width 24 height 13
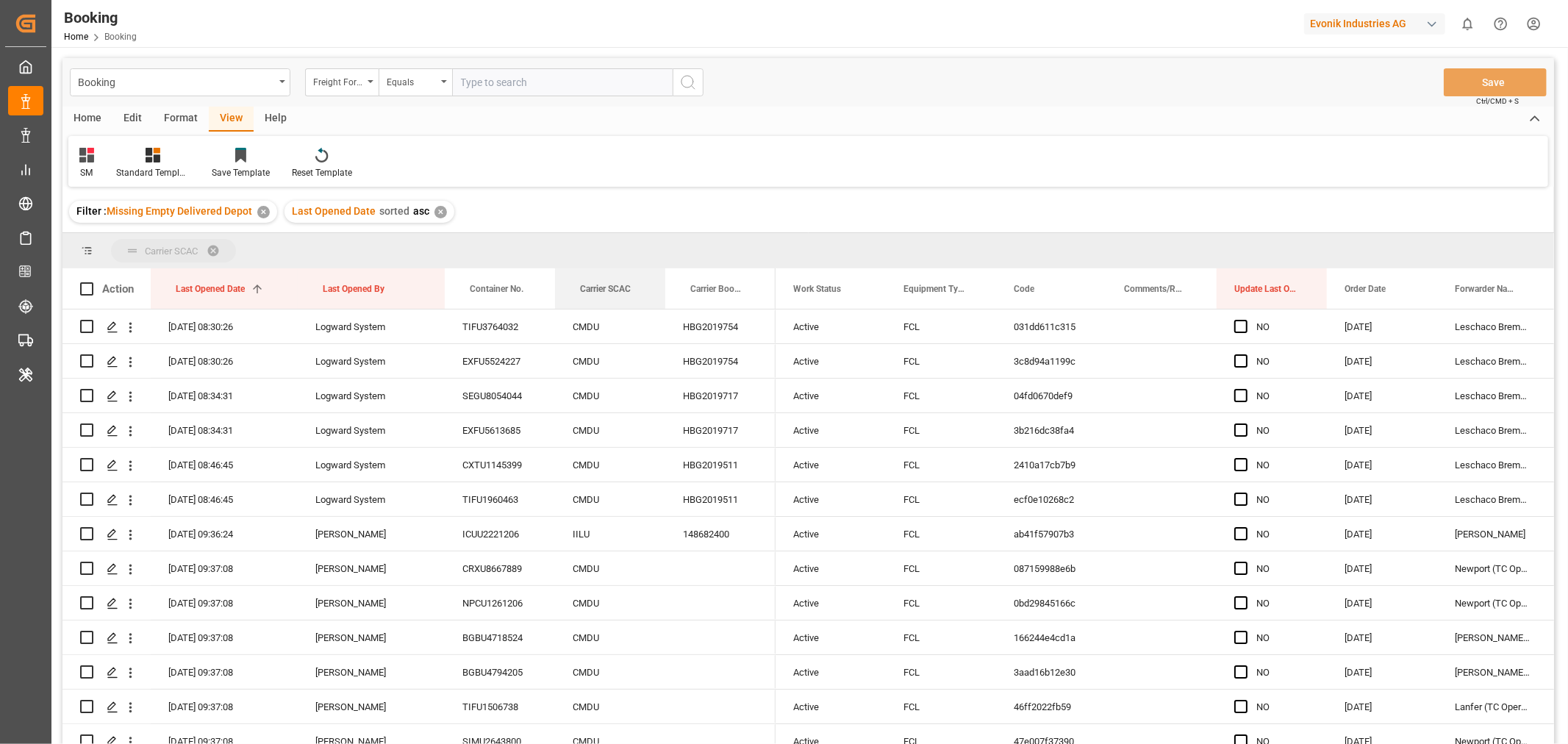
drag, startPoint x: 598, startPoint y: 288, endPoint x: 603, endPoint y: 254, distance: 34.4
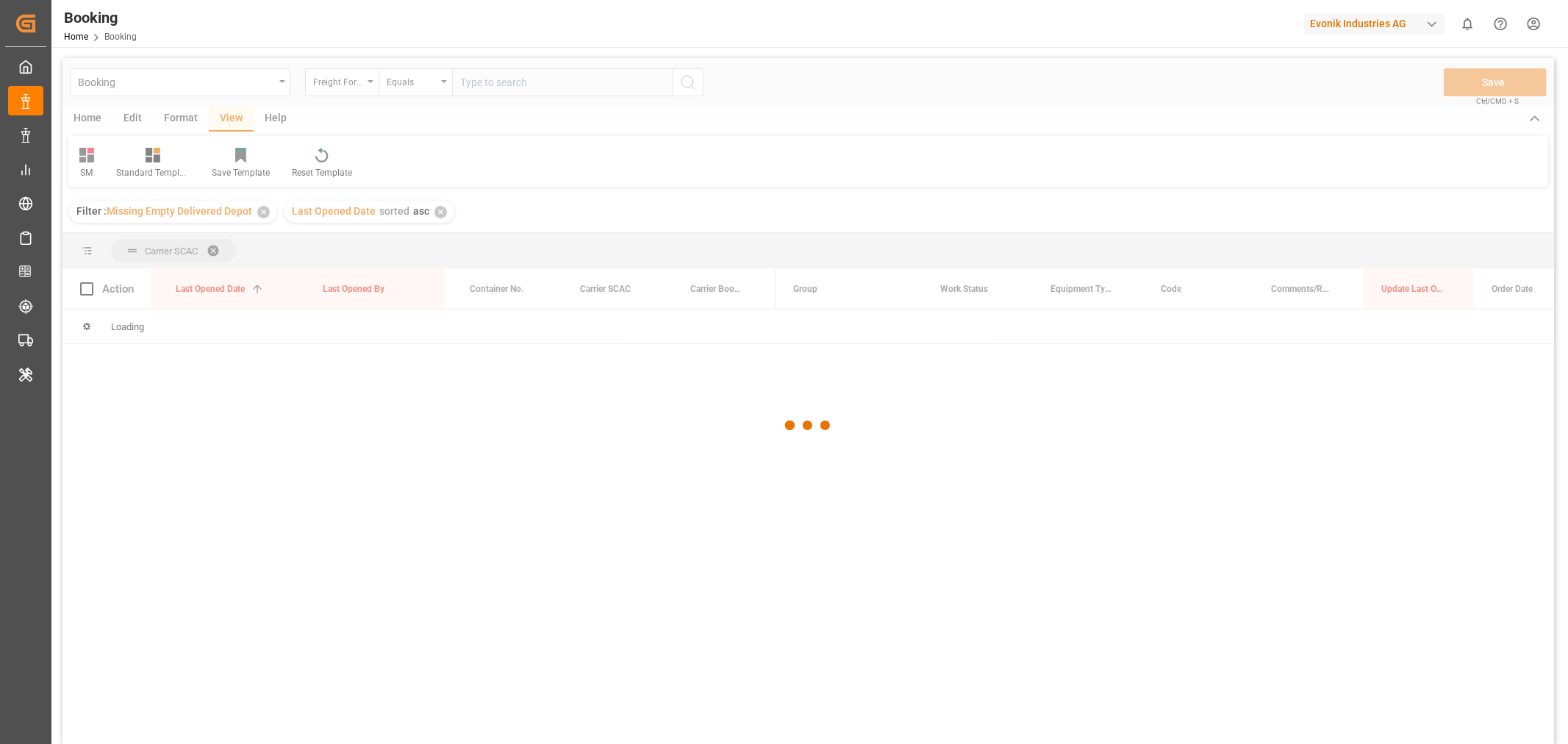
scroll to position [81, 0]
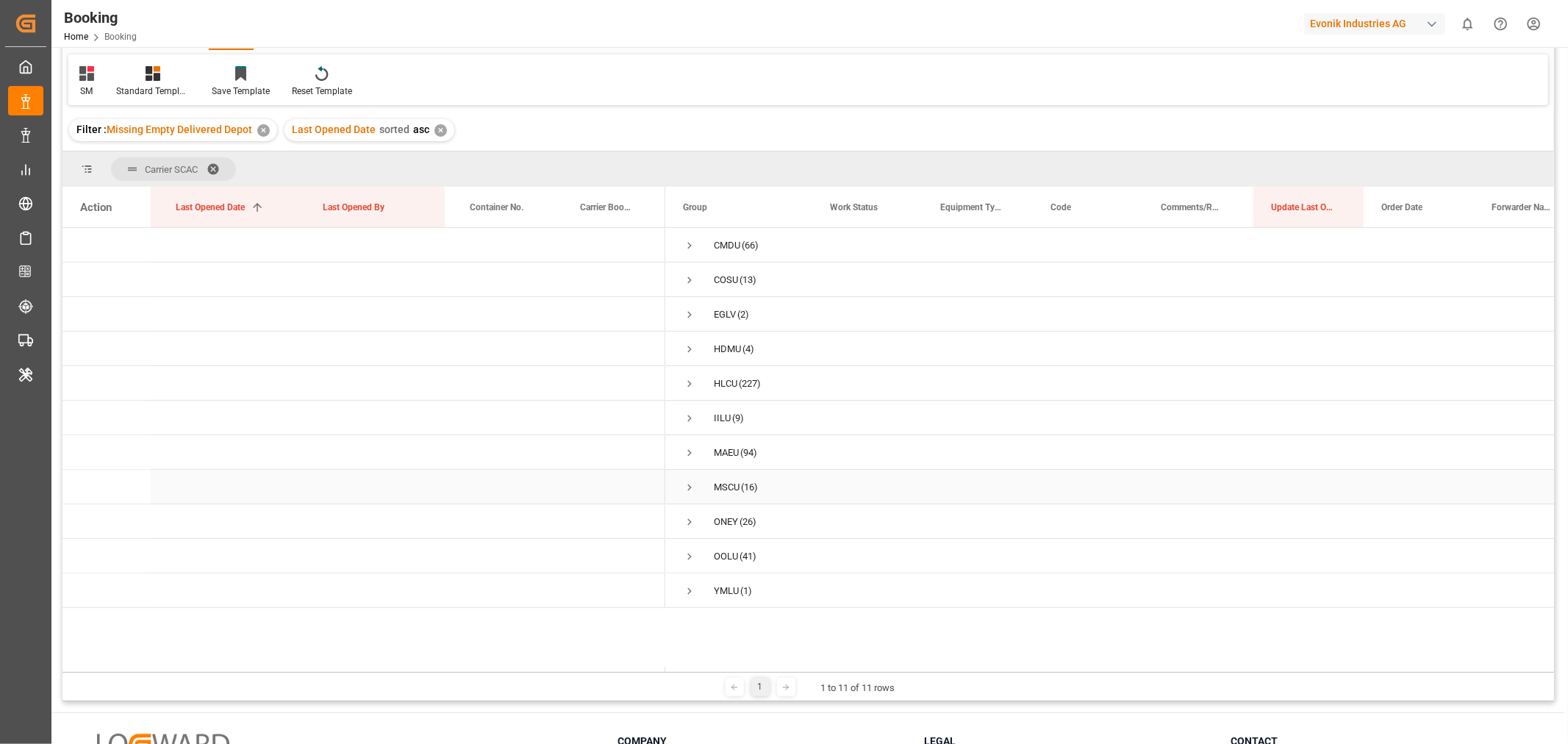
click at [691, 490] on span "Press SPACE to select this row." at bounding box center [690, 488] width 13 height 13
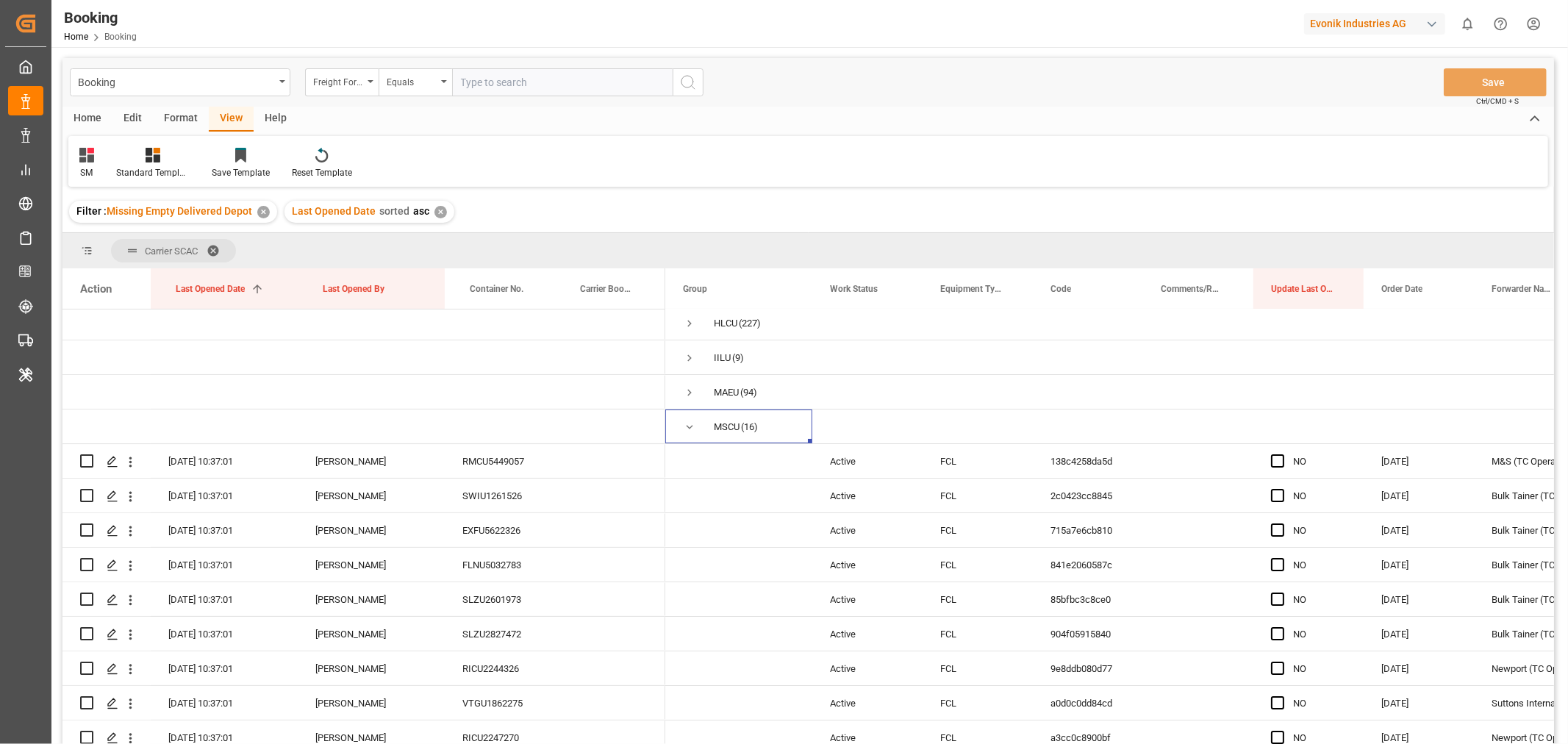
scroll to position [0, 0]
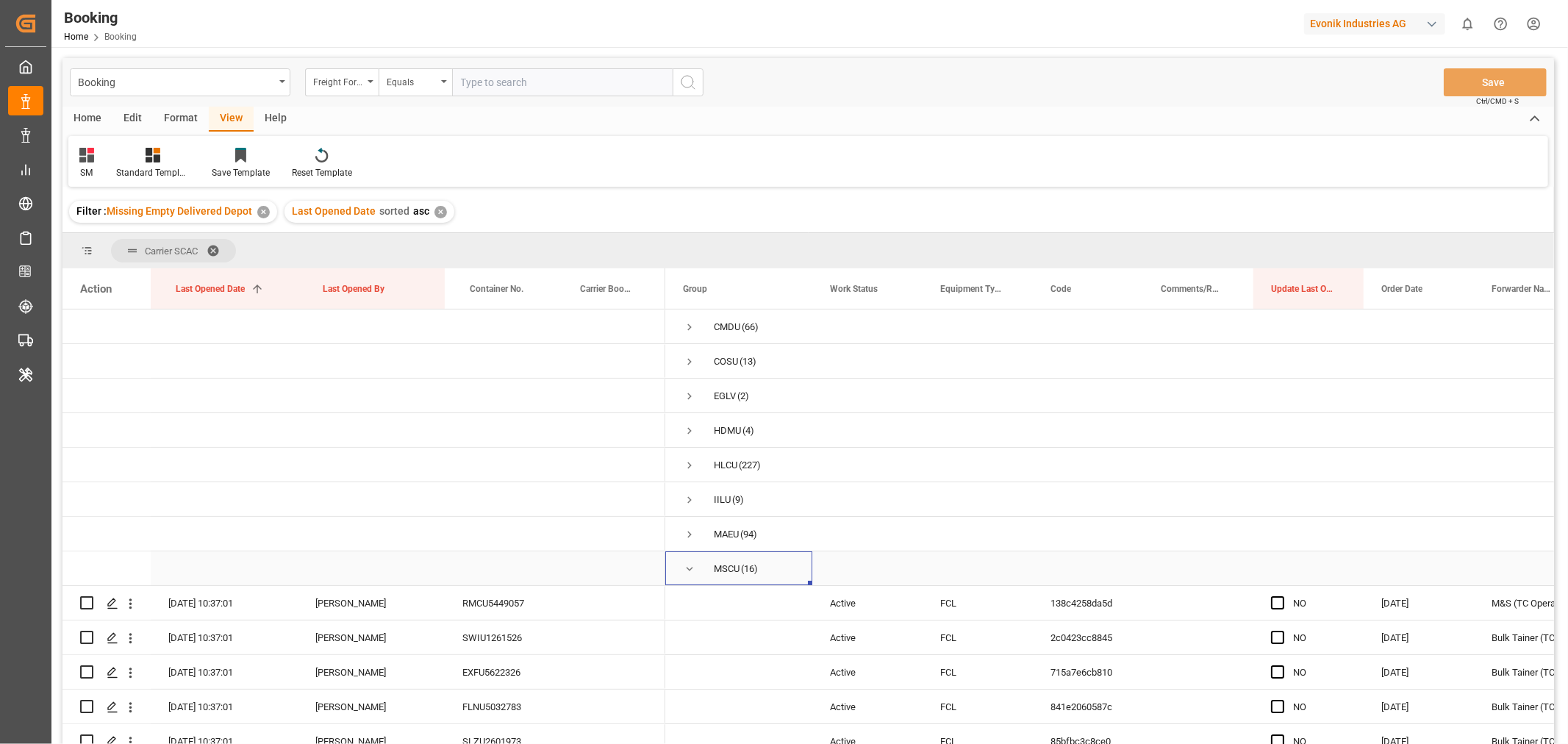
click at [693, 568] on span "Press SPACE to select this row." at bounding box center [690, 569] width 13 height 13
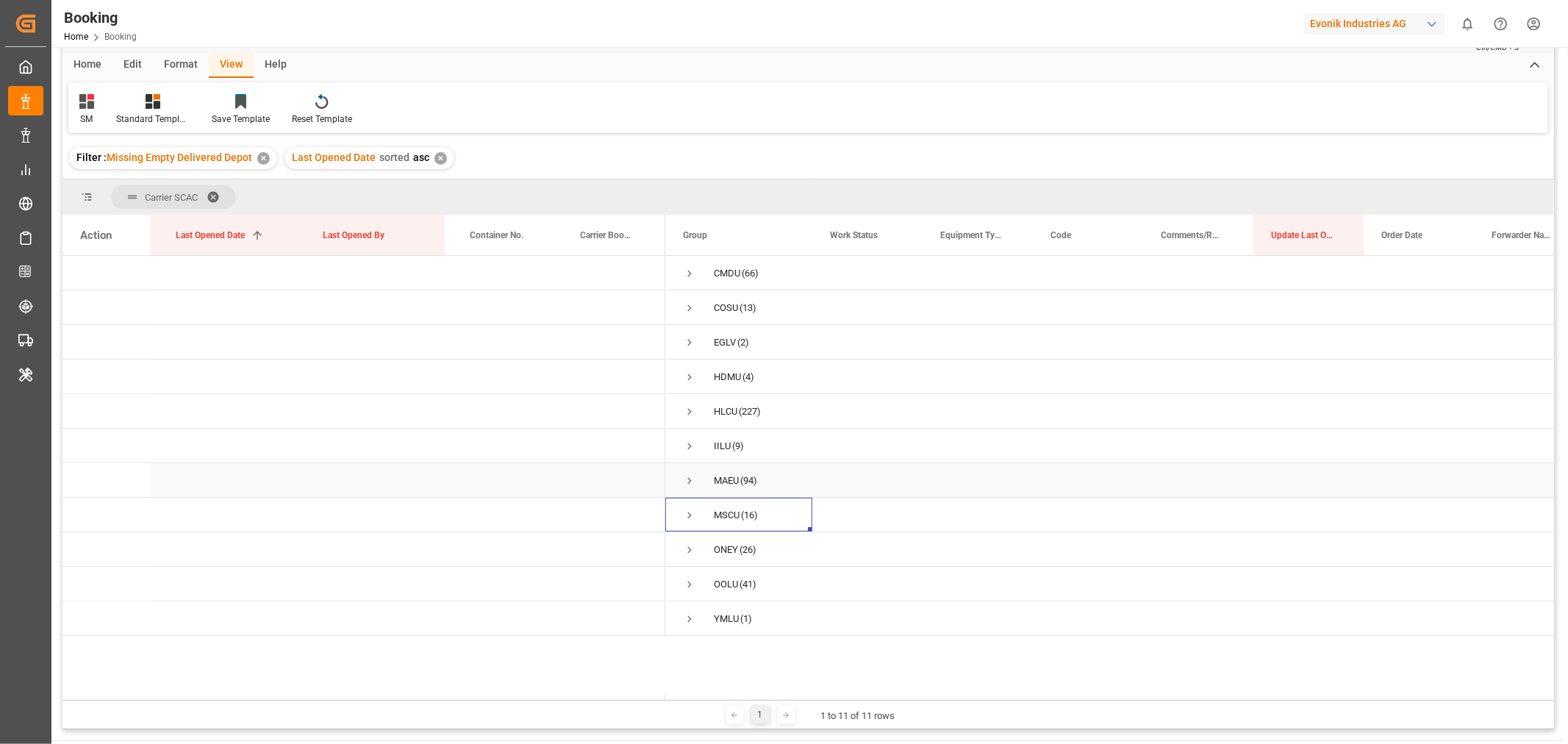
scroll to position [163, 0]
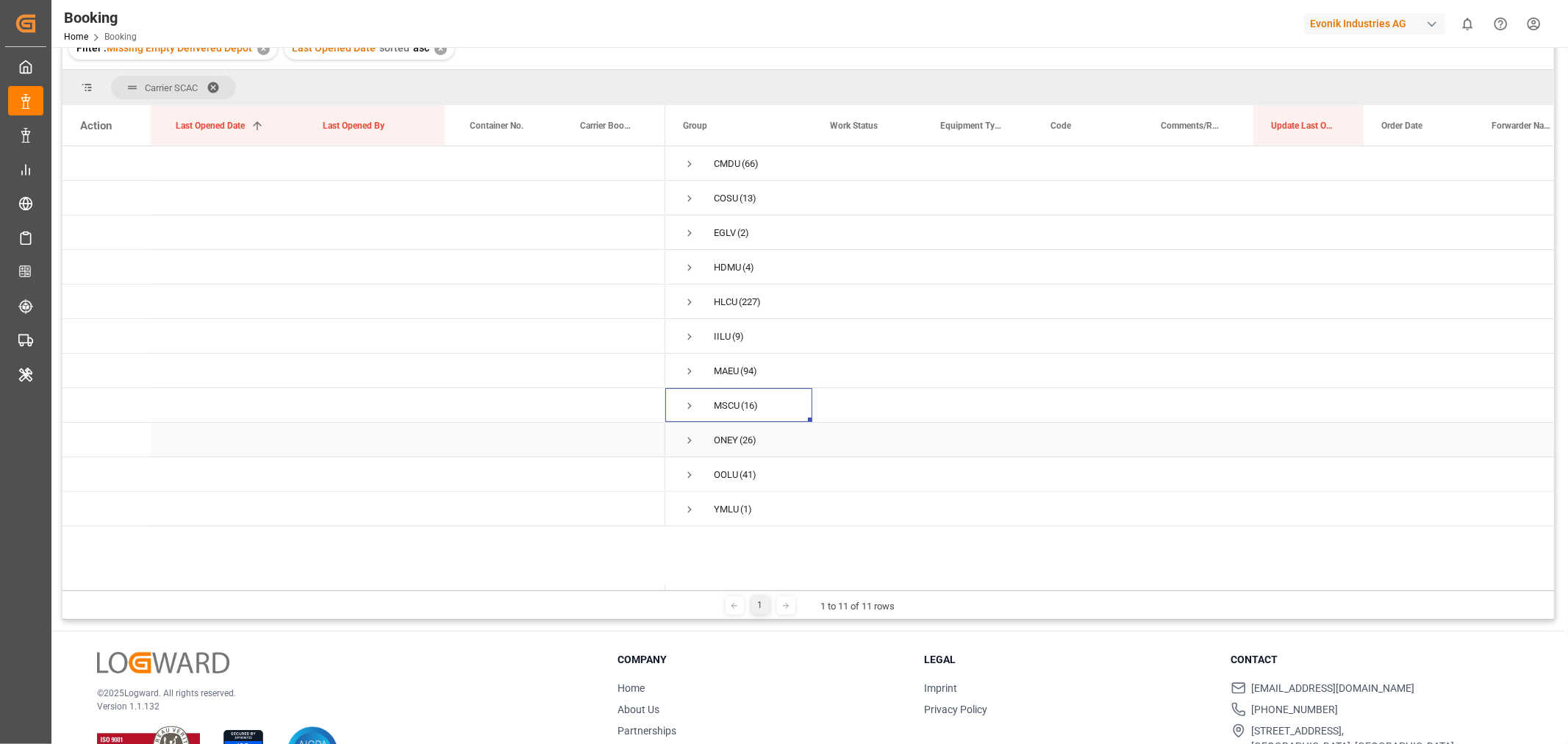
click at [688, 441] on span "Press SPACE to select this row." at bounding box center [690, 440] width 13 height 13
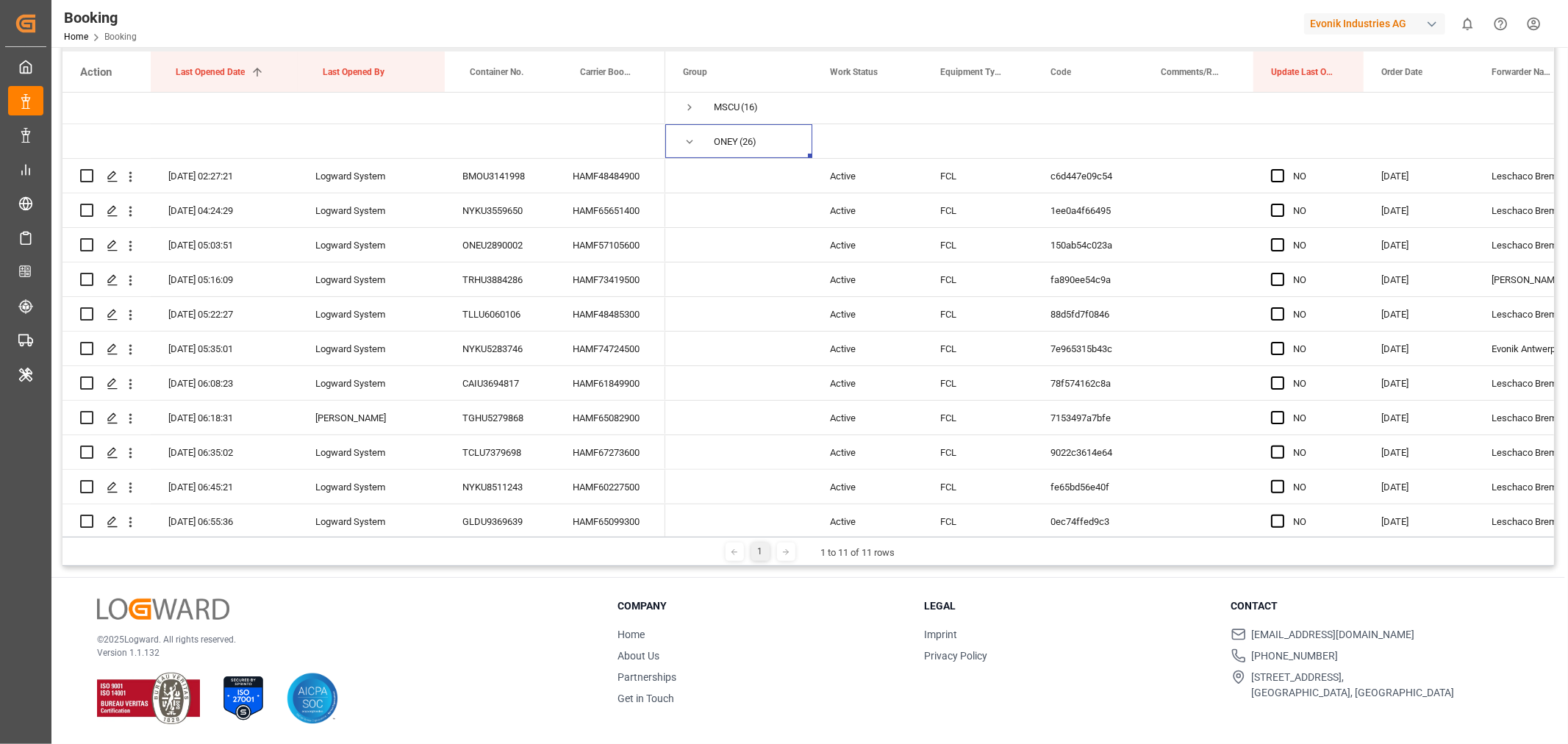
scroll to position [0, 0]
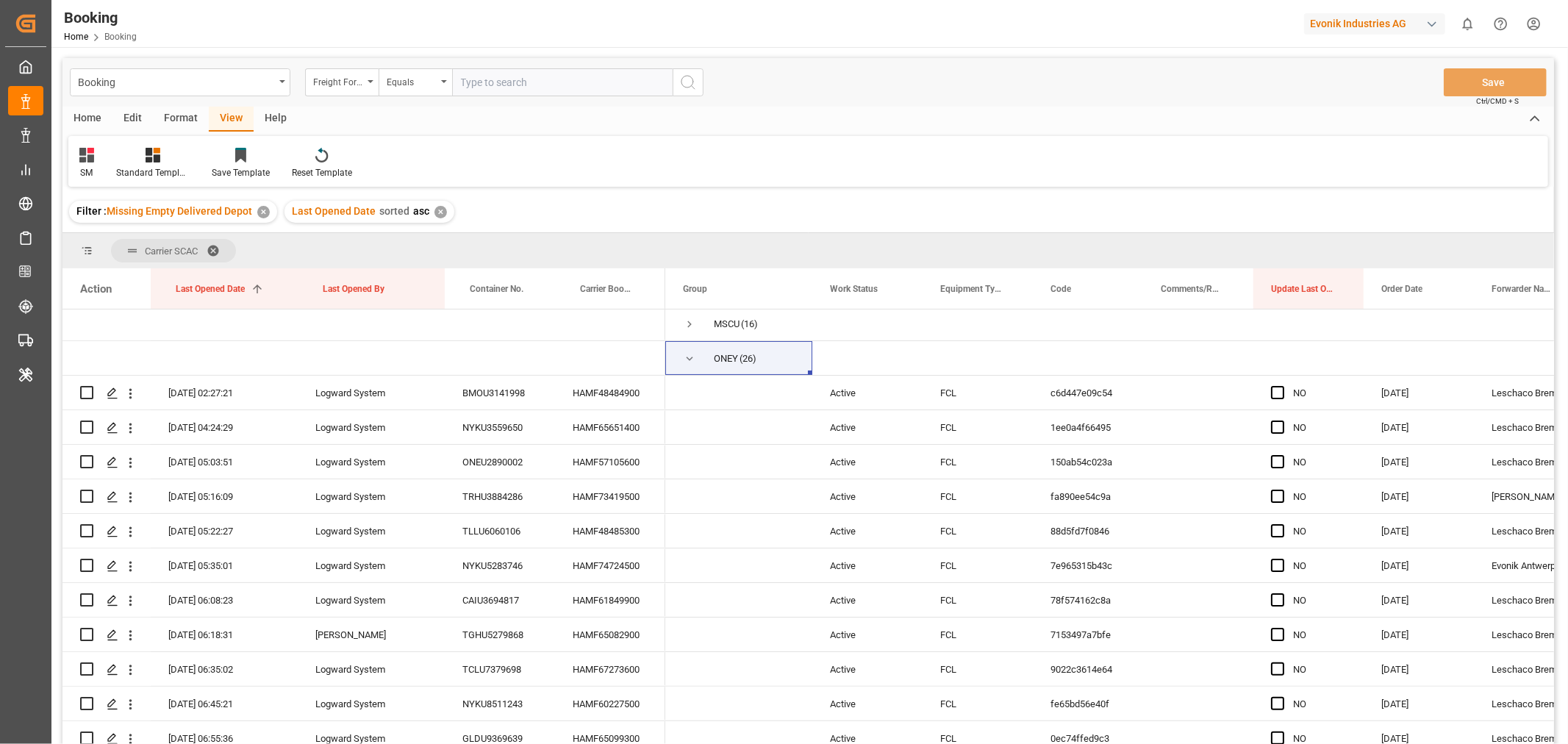
click at [214, 254] on span at bounding box center [218, 251] width 24 height 13
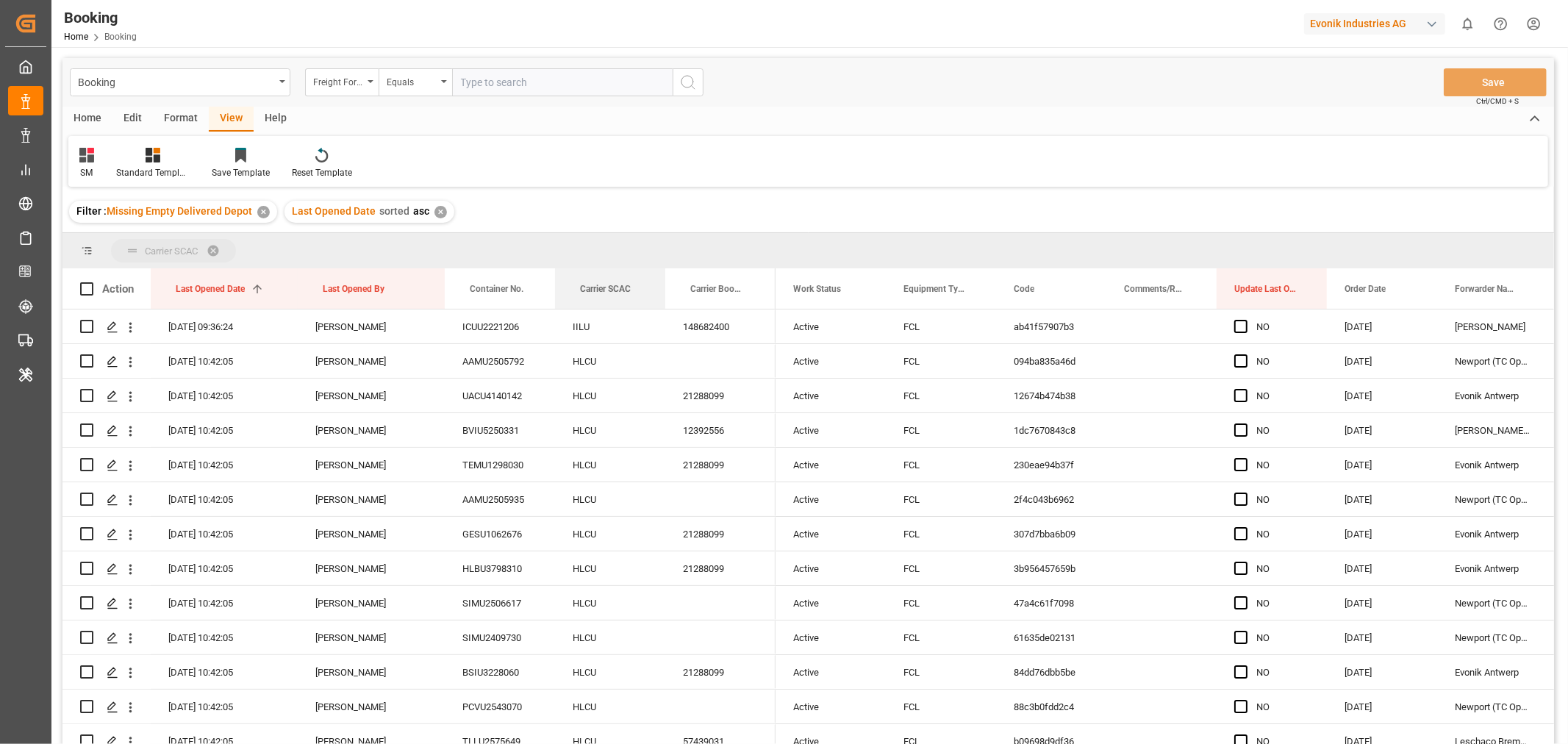
drag, startPoint x: 600, startPoint y: 291, endPoint x: 610, endPoint y: 250, distance: 42.2
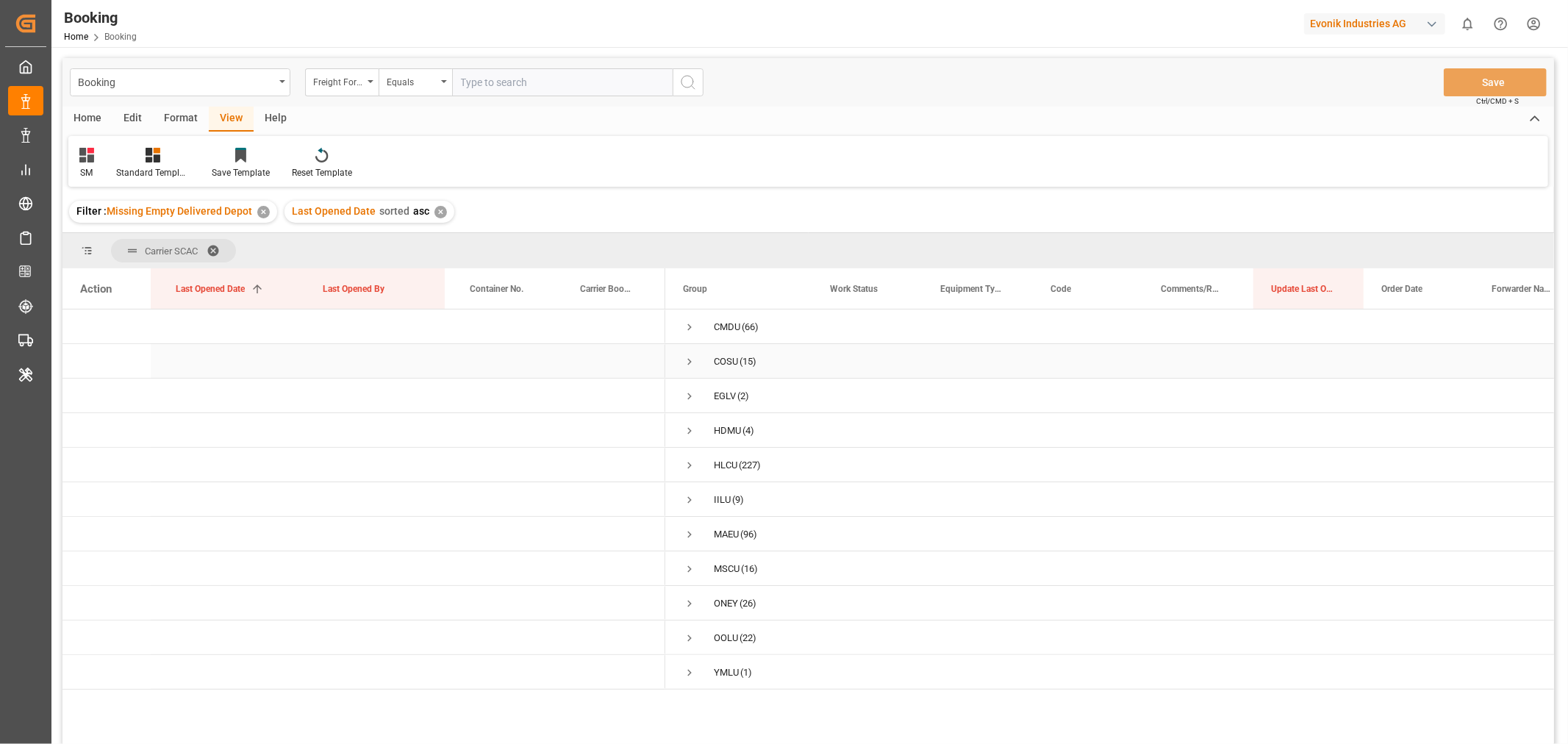
scroll to position [81, 0]
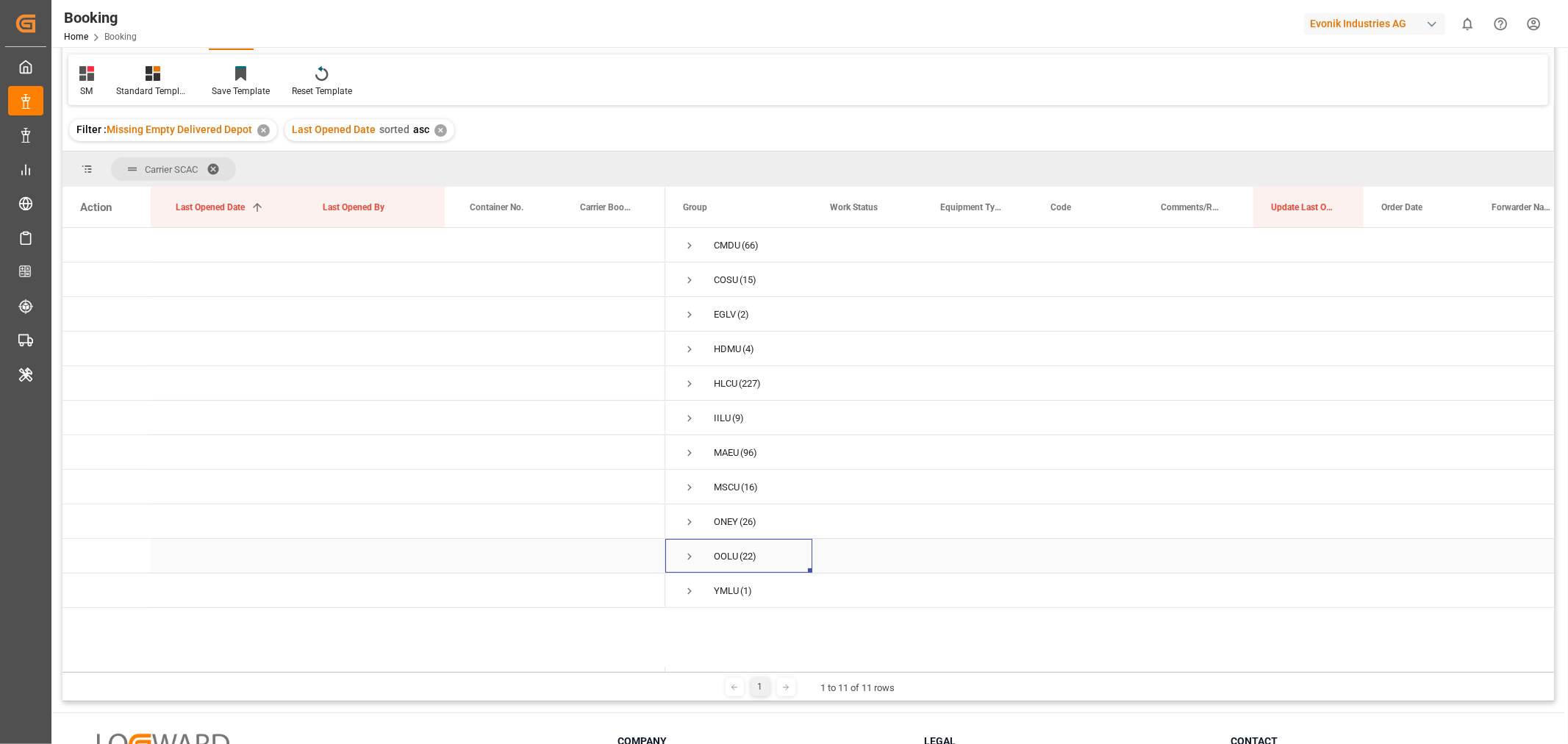
click at [690, 556] on span "Press SPACE to select this row." at bounding box center [690, 556] width 13 height 13
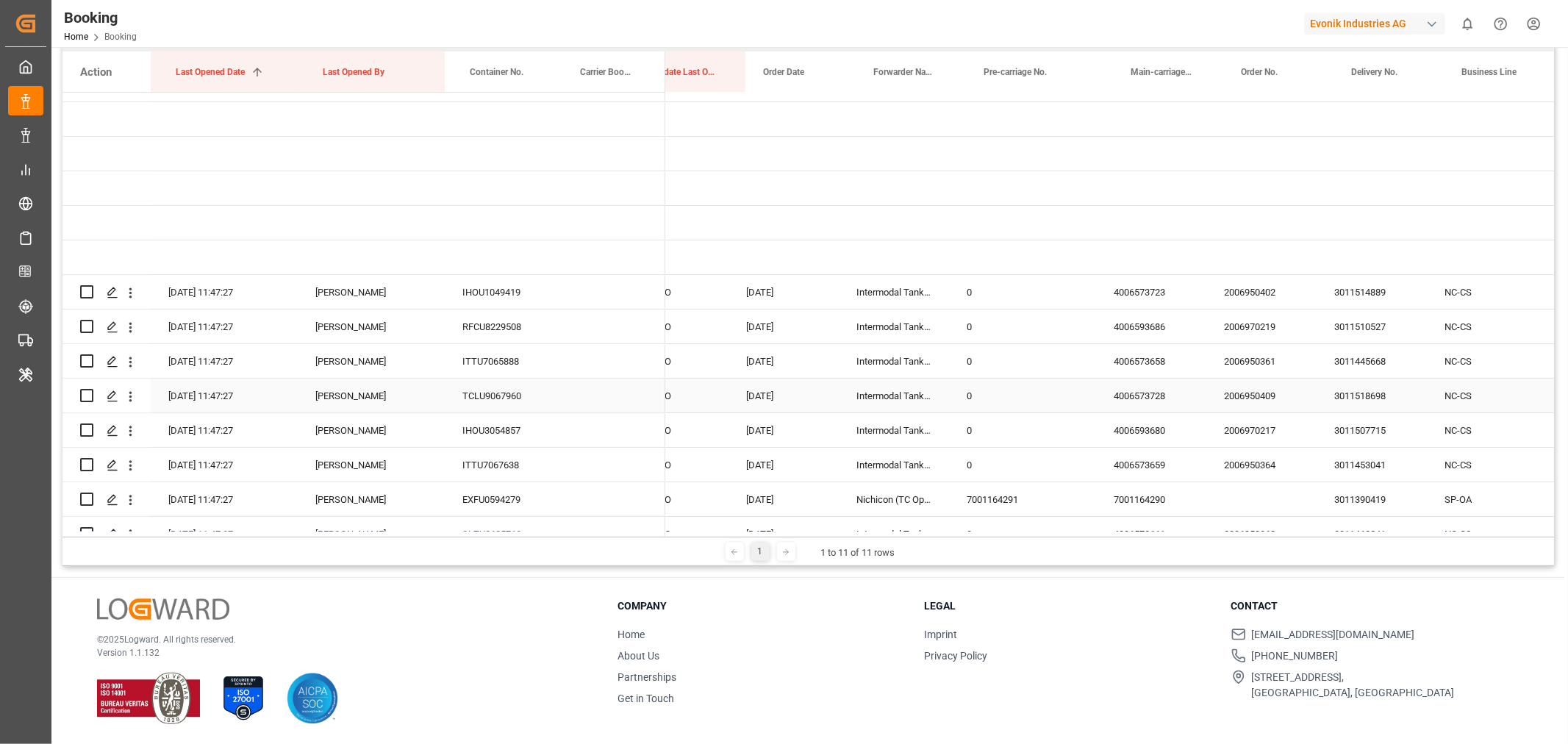
scroll to position [0, 685]
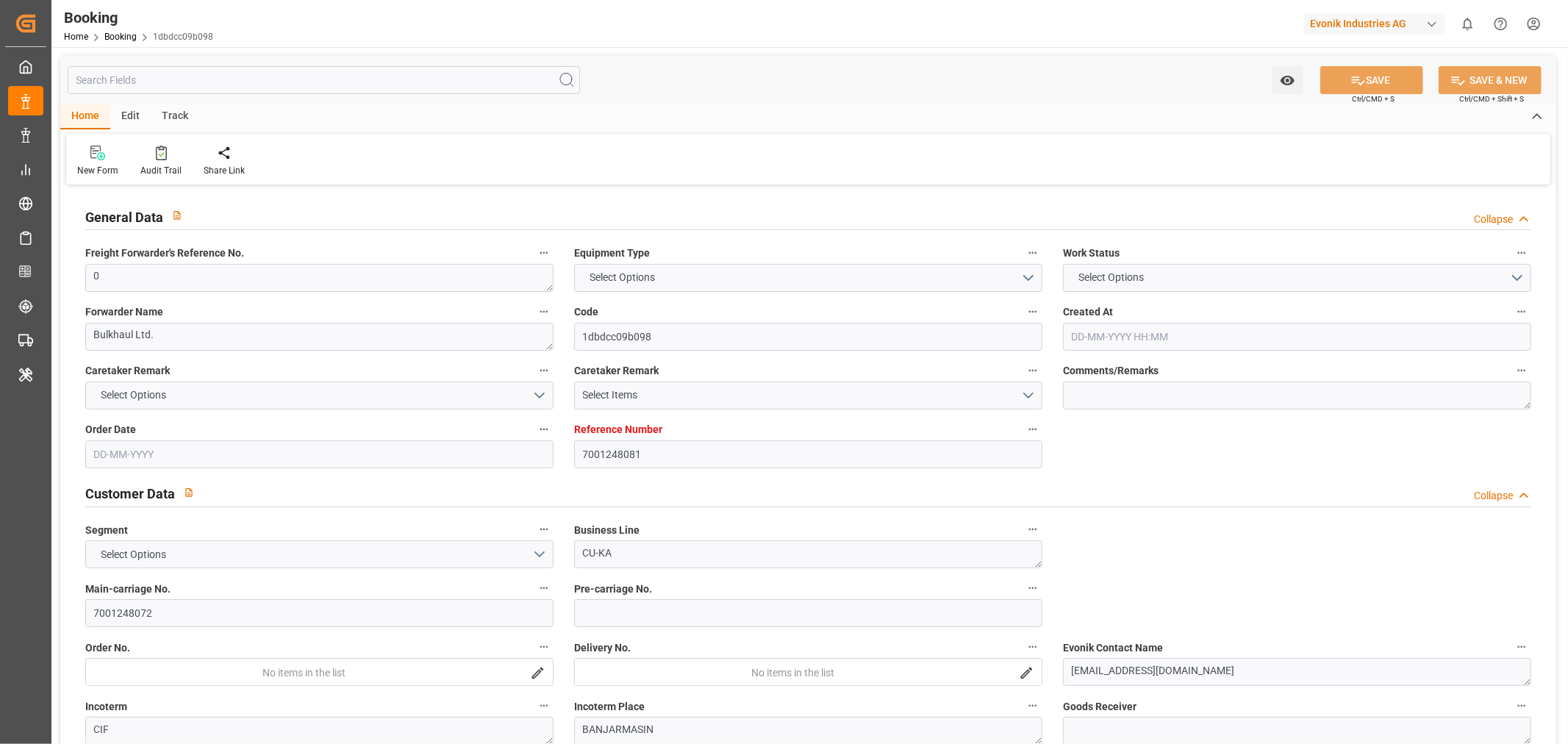
type input "7001248081"
type input "9776418"
type input "CMACGM"
type input "CMA CGM Group"
type input "BEANR"
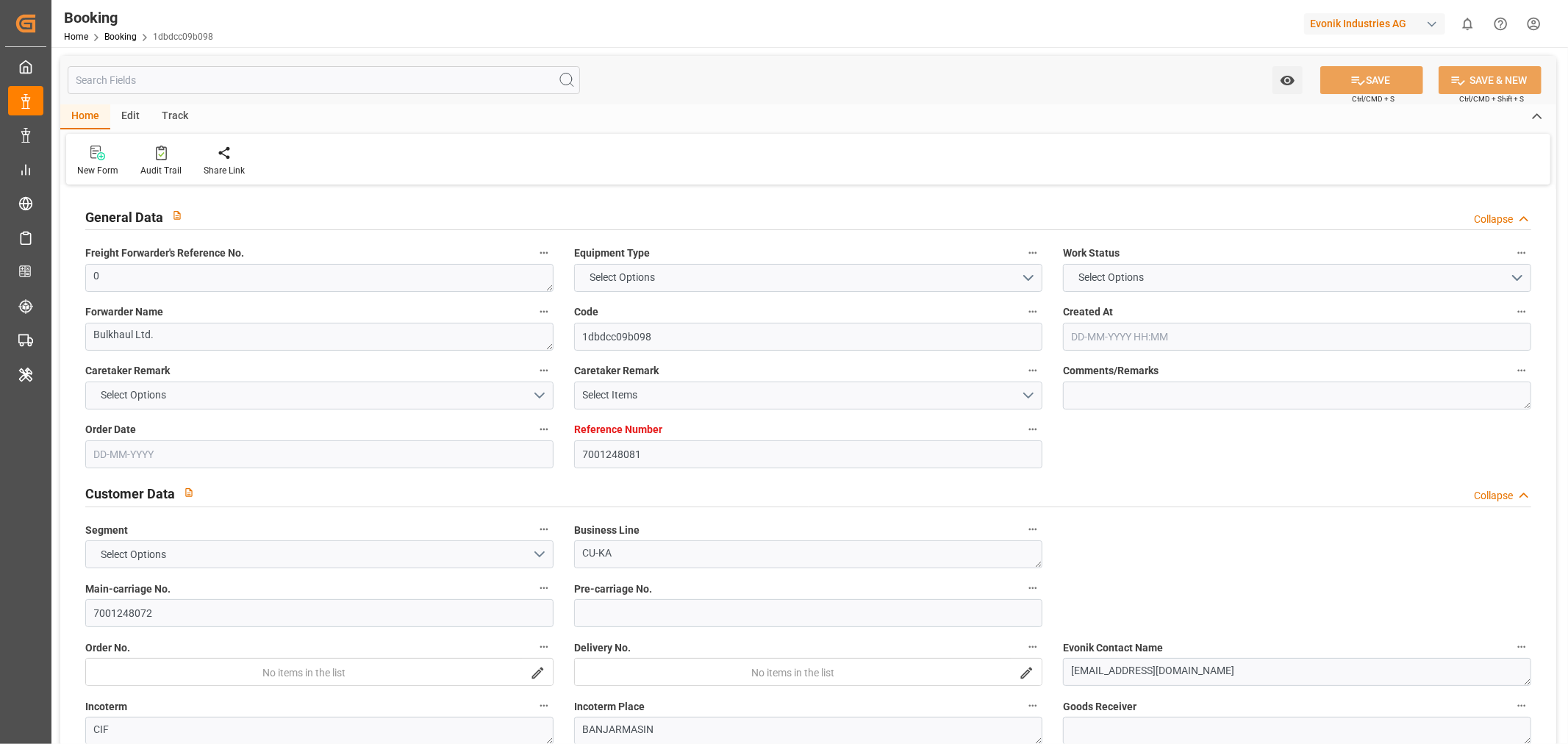
type input "IDBDJ"
type input "MYPKG"
type input "SGSIN"
type input "IDJKT"
type input "0"
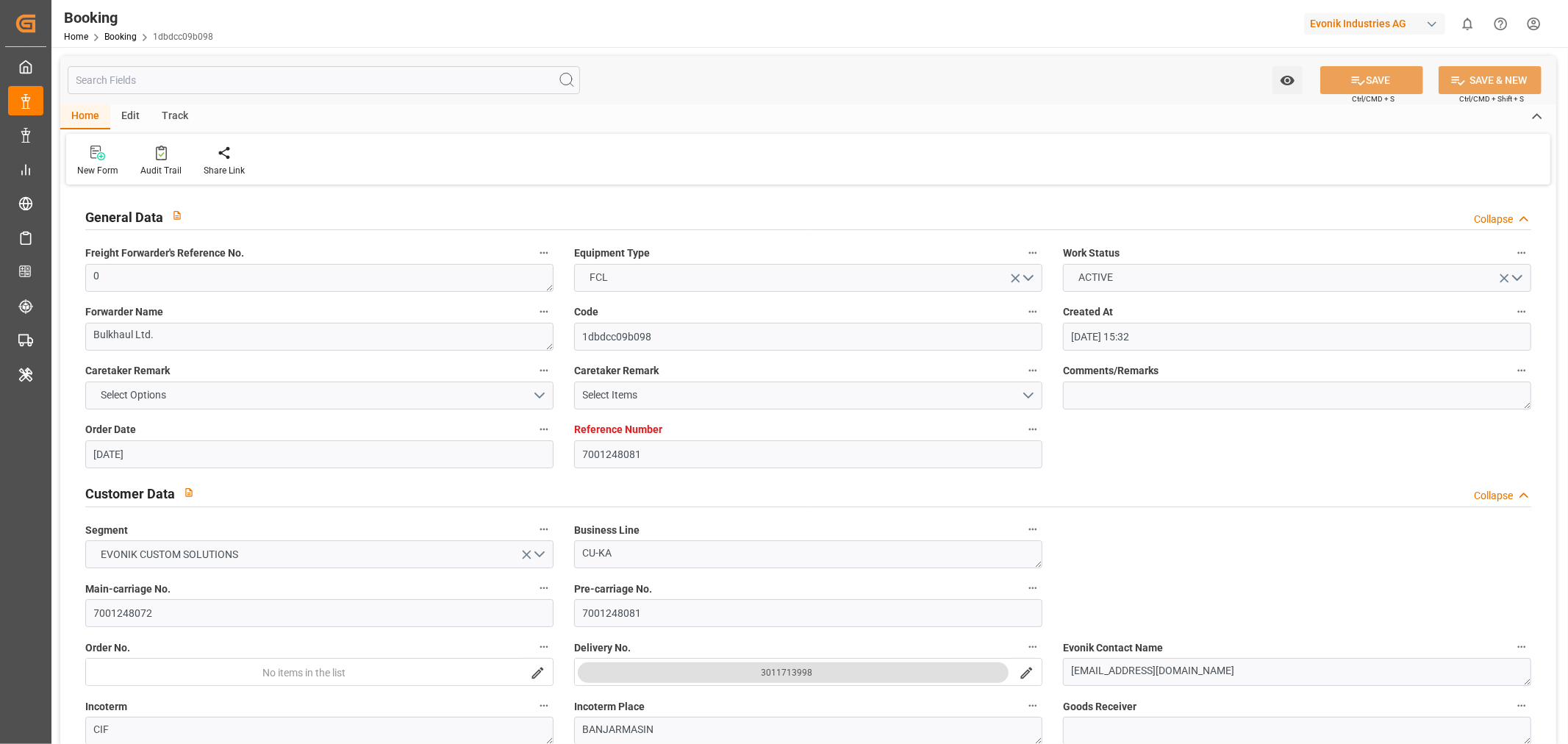
type input "13-08-2025 15:32"
type input "13-08-2025"
type input "[DATE]"
type input "22-08-2025 00:00"
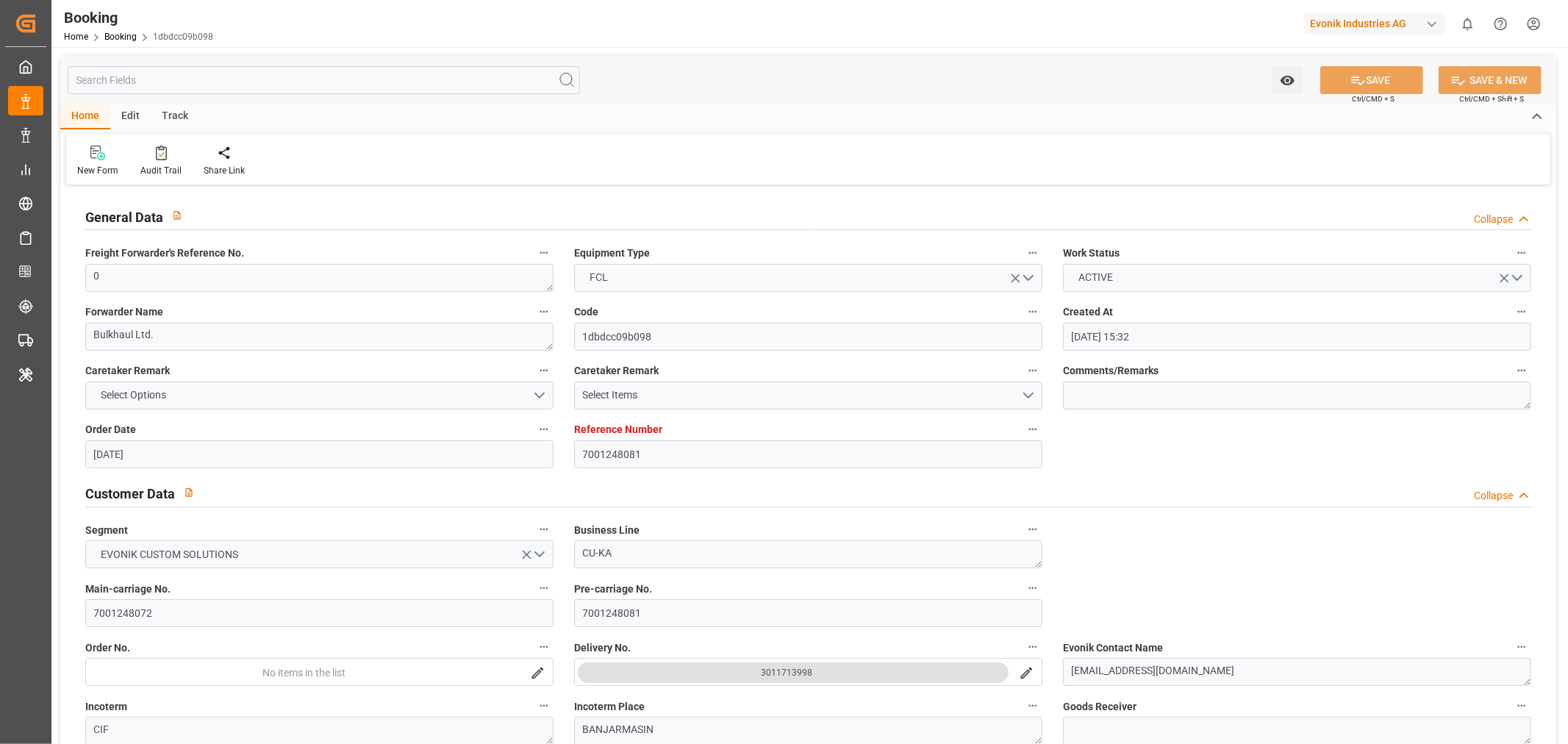
type input "[DATE] 00:00"
type input "22-08-2025 00:00"
type input "[DATE] 00:00"
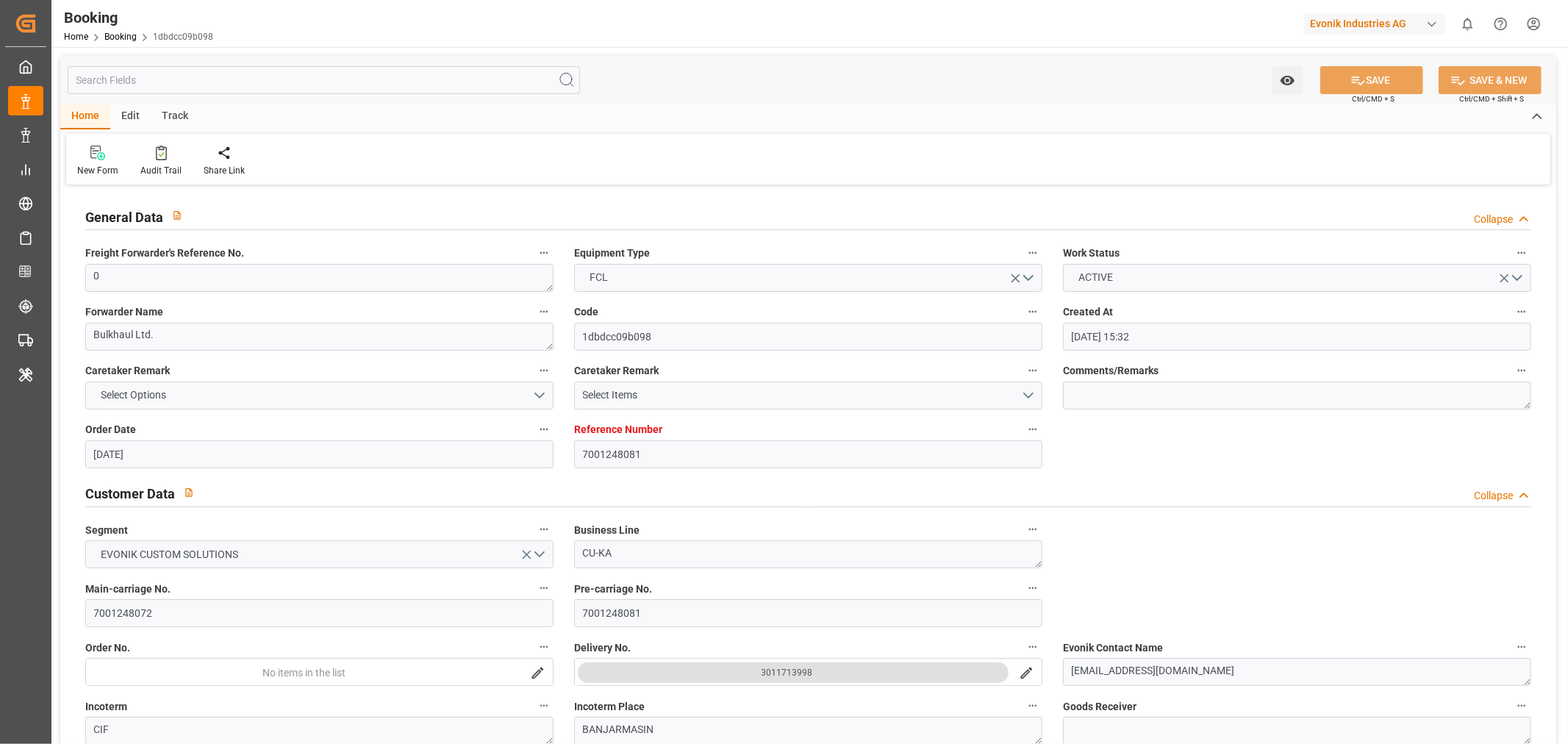
type input "[DATE] 00:00"
type input "07-10-2025 00:00"
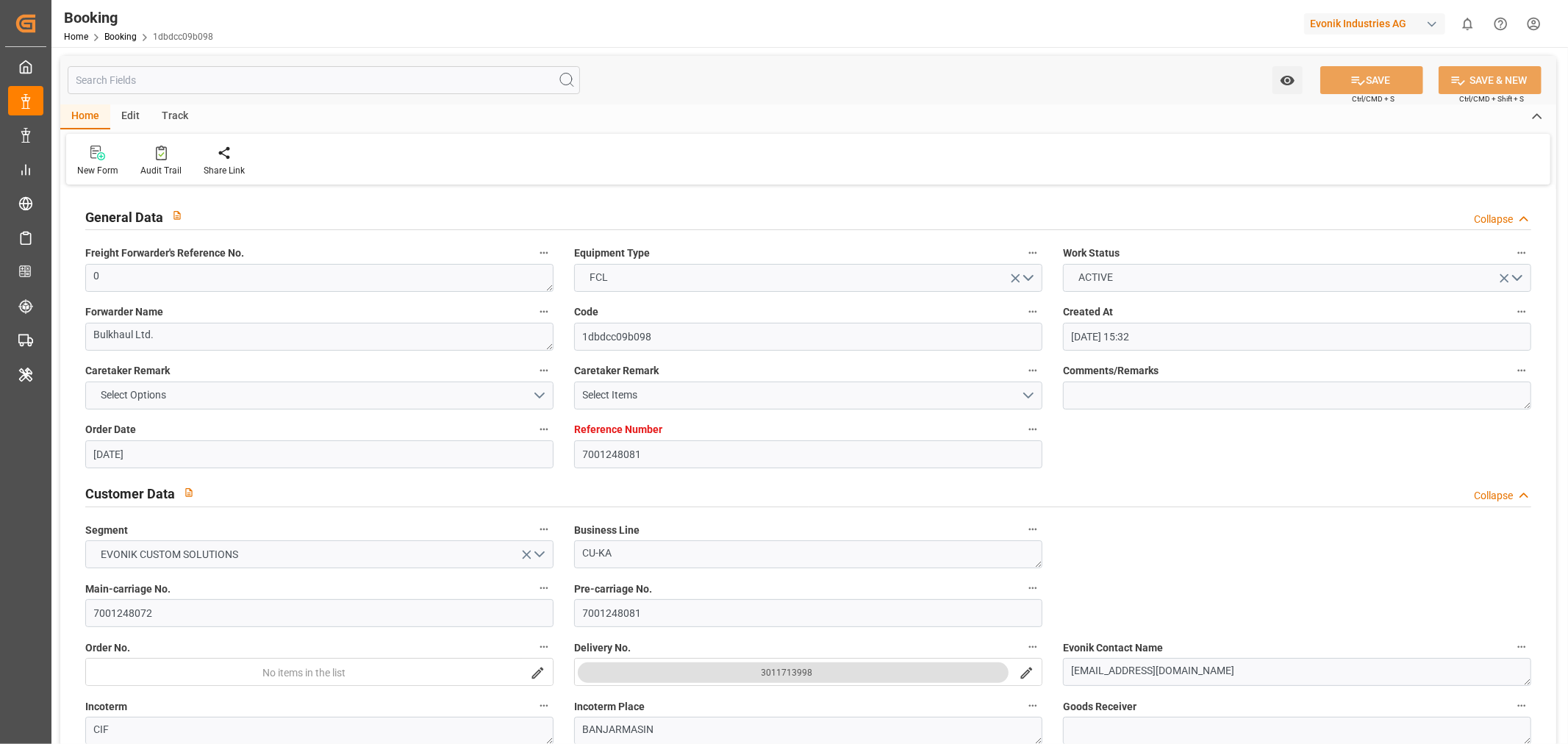
type input "[DATE] 00:00"
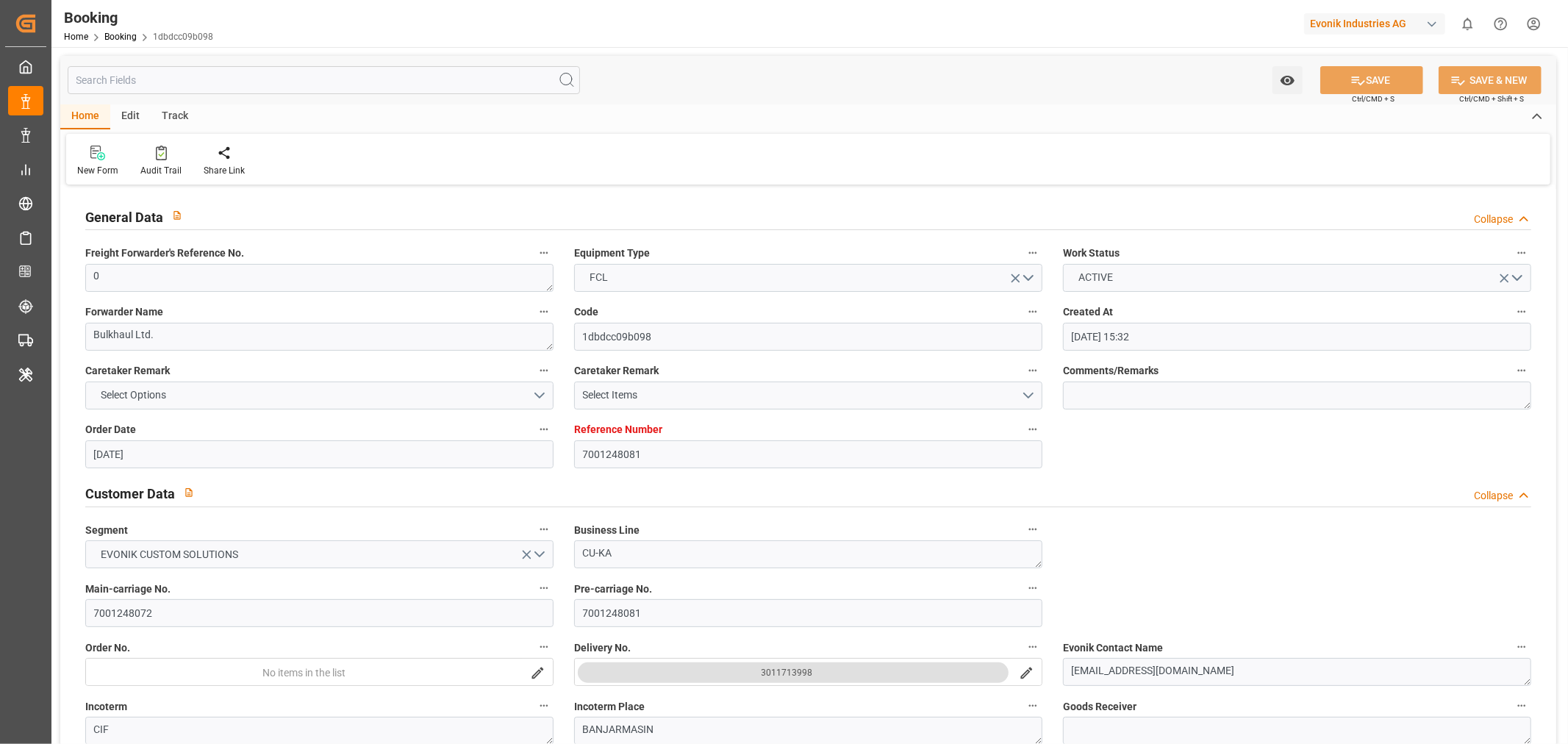
type input "[DATE] 00:00"
type input "[DATE]"
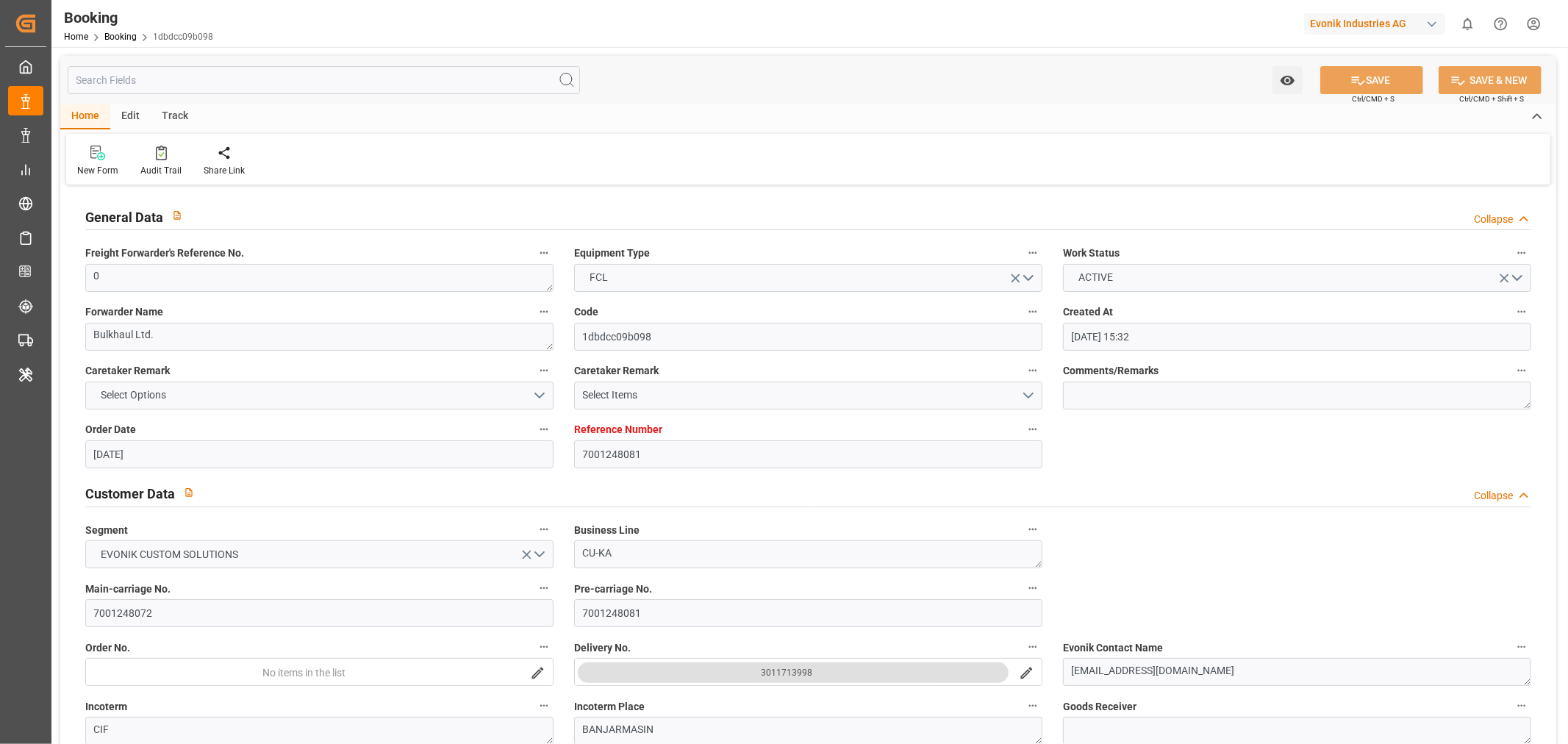
type input "09-10-2025 08:35"
click at [165, 171] on div "Audit Trail" at bounding box center [161, 171] width 42 height 13
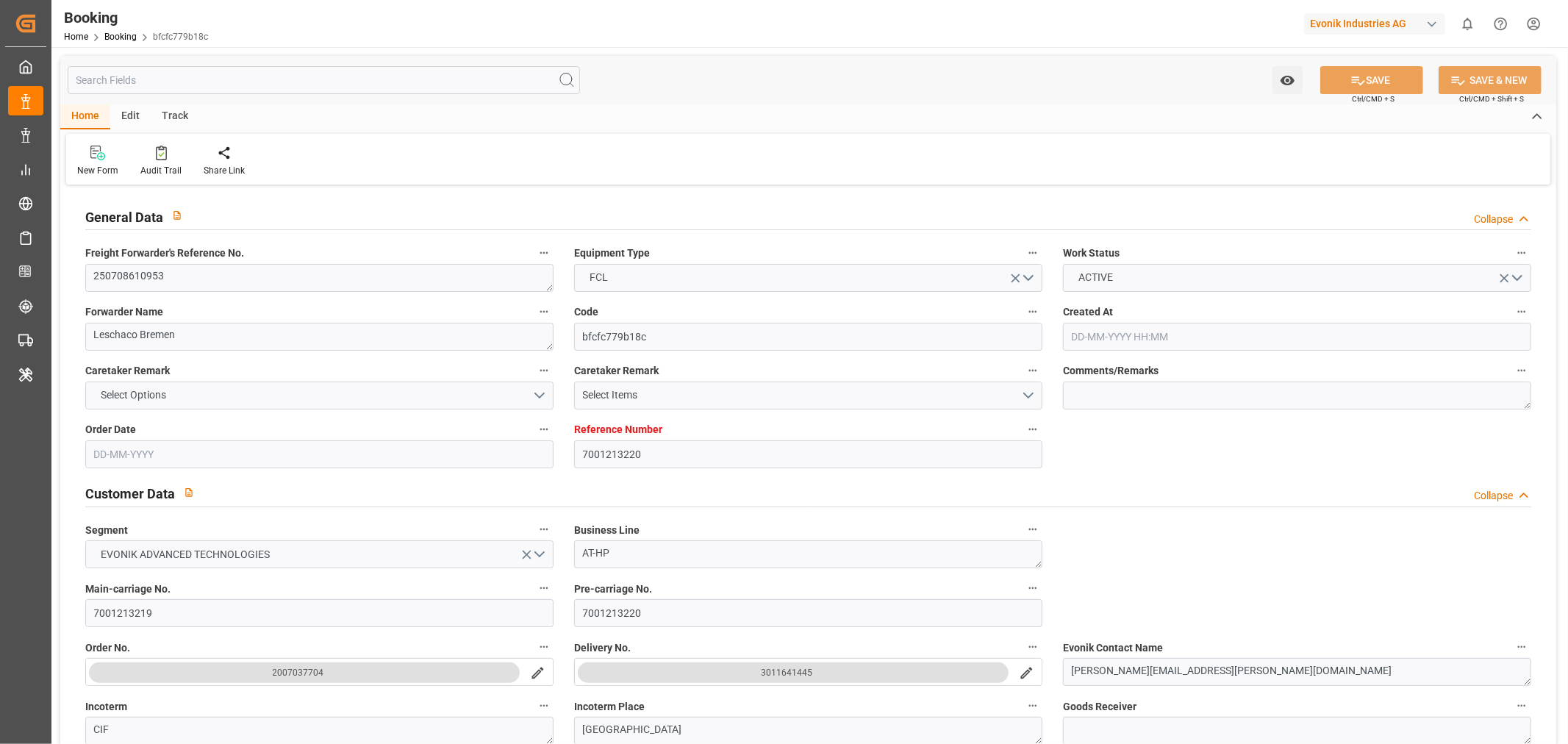
type input "7001213220"
type input "9321536"
type input "9540120"
type input "Hapag Lloyd"
type input "Hapag Lloyd Aktiengesellschaft"
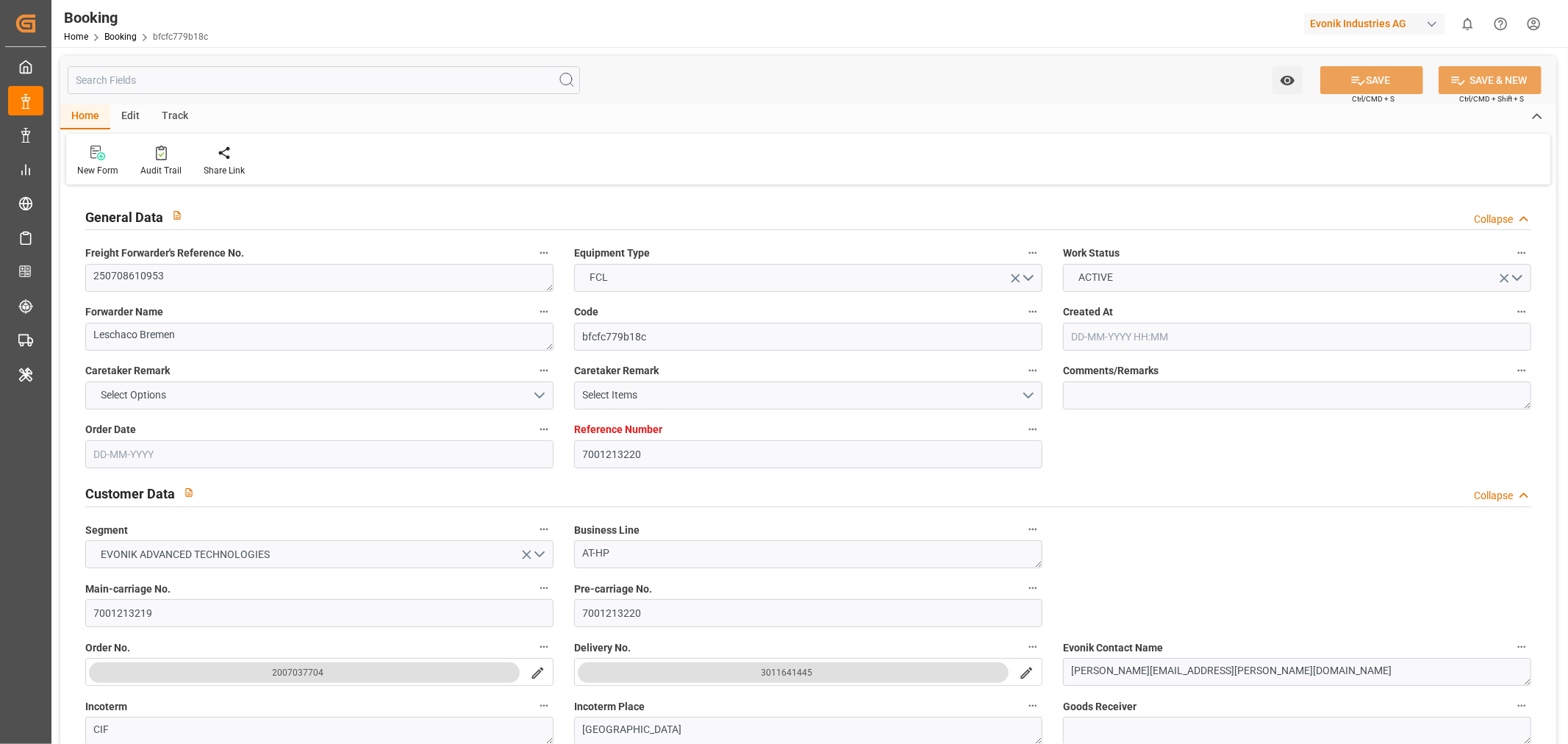
type input "NLRTM"
type input "HKHKG"
type input "SGSIN"
type input "0"
type input "04-07-2025 06:10"
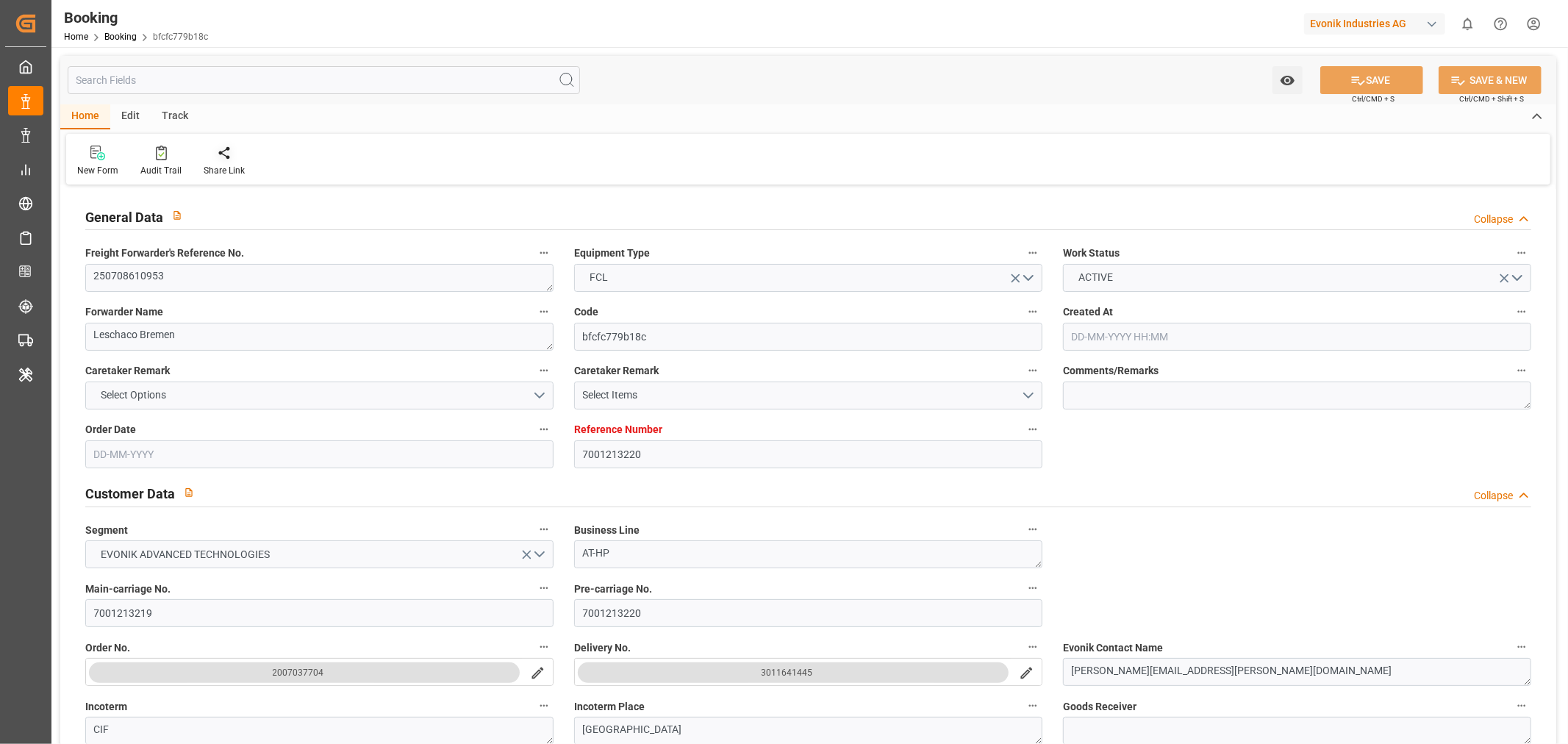
type input "04-07-2025"
type input "05-09-2025"
type input "15-07-2025"
type input "21-07-2025"
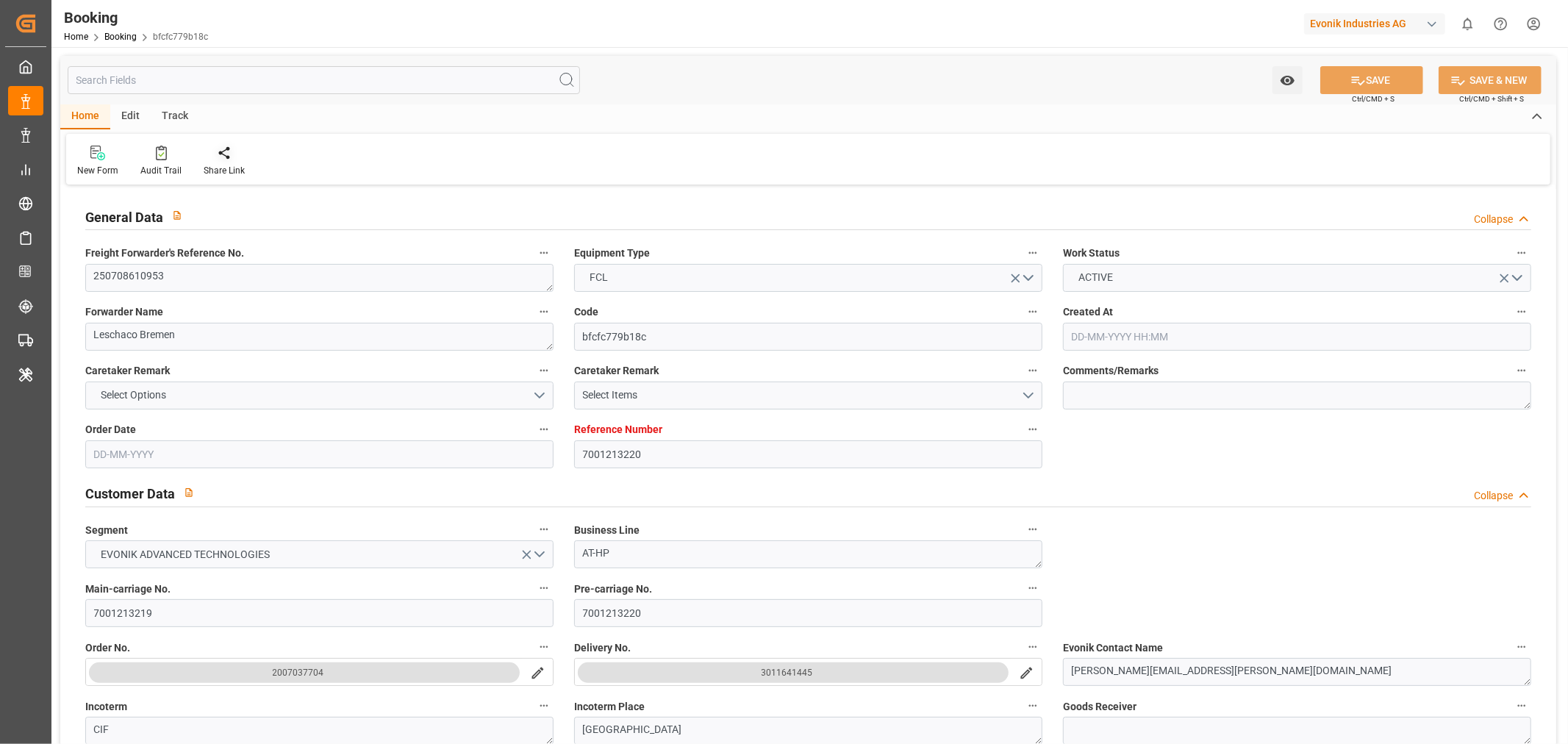
type input "15-08-2025 00:00"
type input "17-08-2025 00:00"
type input "12-08-2025 00:00"
type input "17-10-2025 00:00"
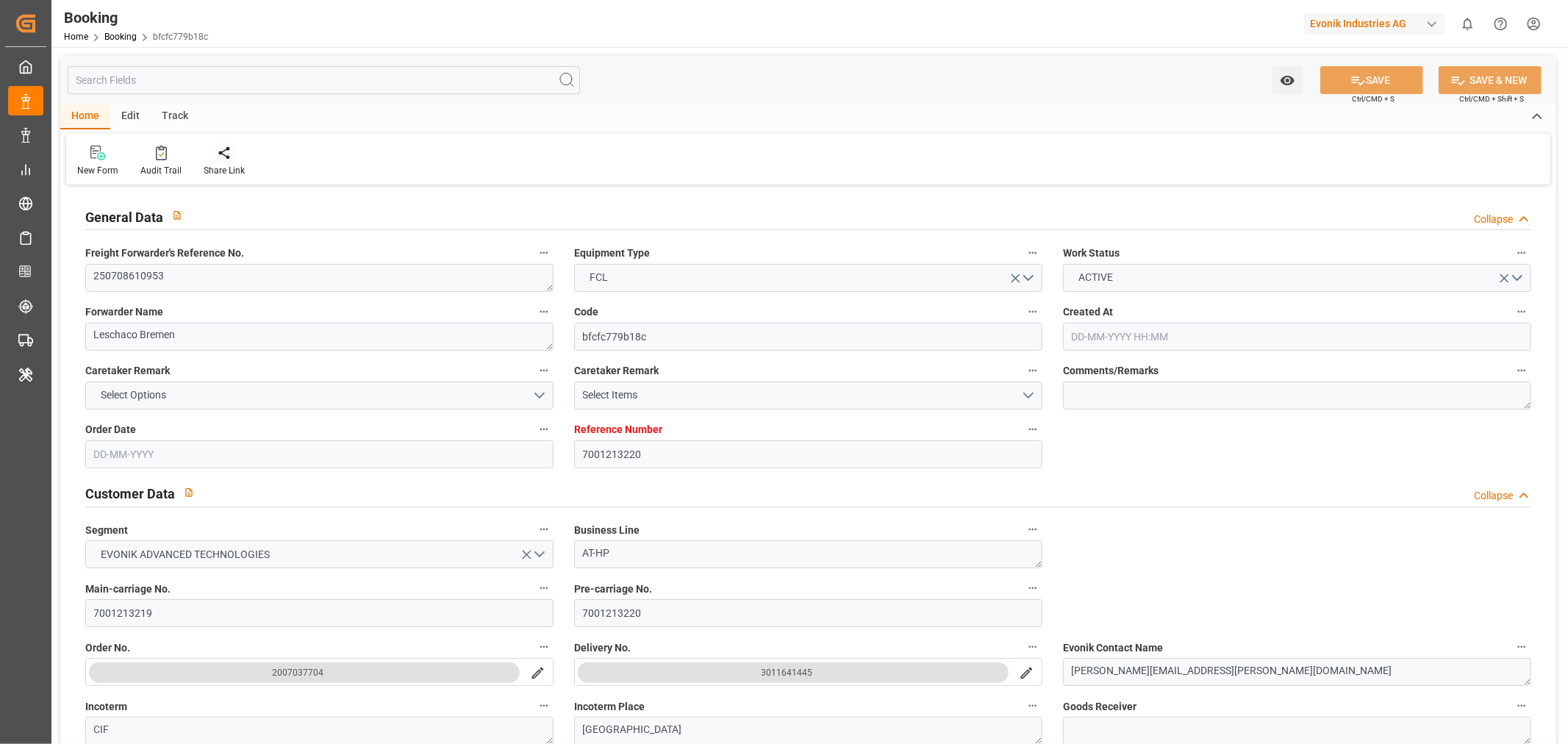
type input "15-09-2025 00:00"
type input "22-09-2025 00:00"
type input "21-09-2025 00:00"
type input "[DATE] 00:00"
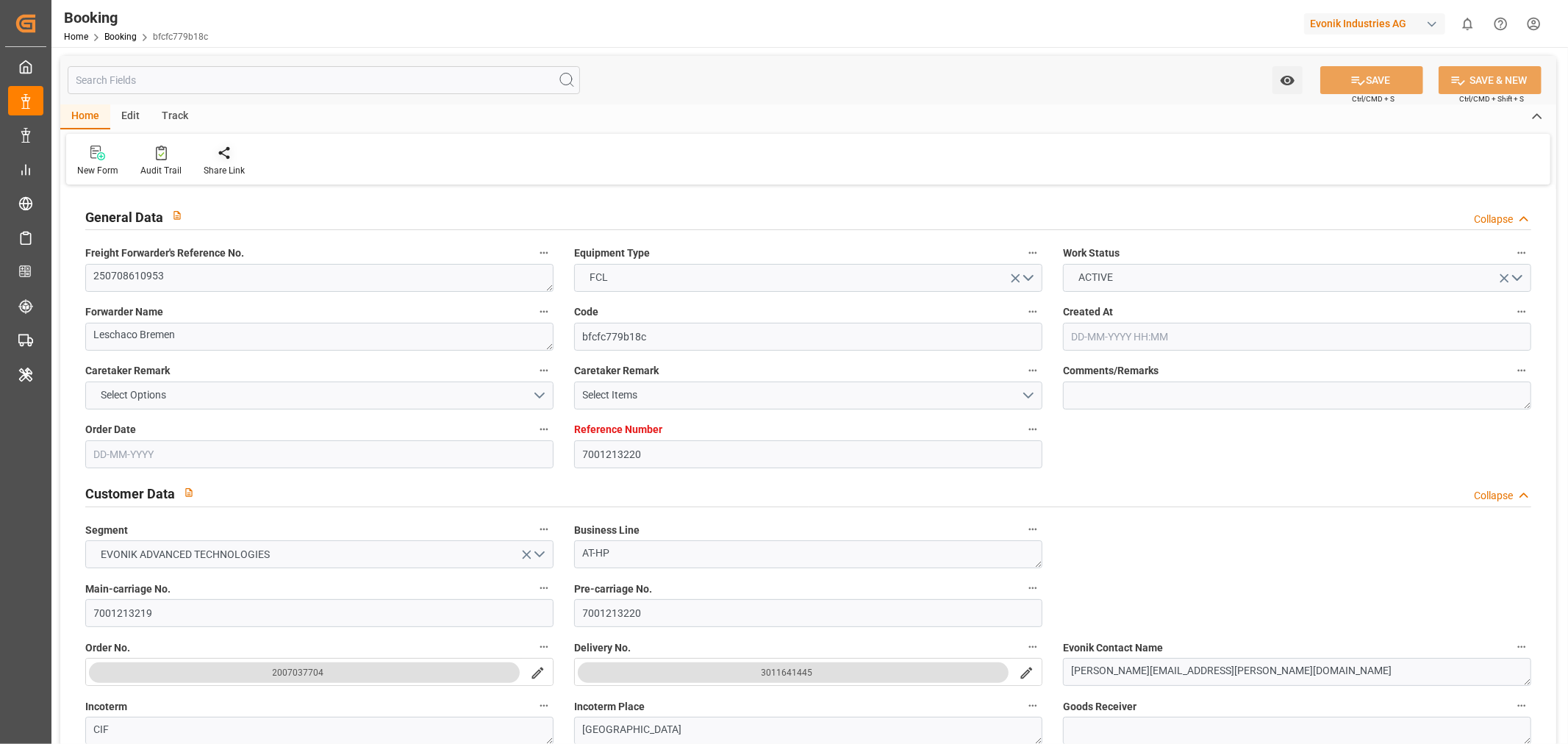
type input "27-09-2025 00:00"
type input "06-08-2025"
type input "09-10-2025 09:10"
type input "05-10-2025"
click at [159, 169] on div "Audit Trail" at bounding box center [161, 171] width 42 height 13
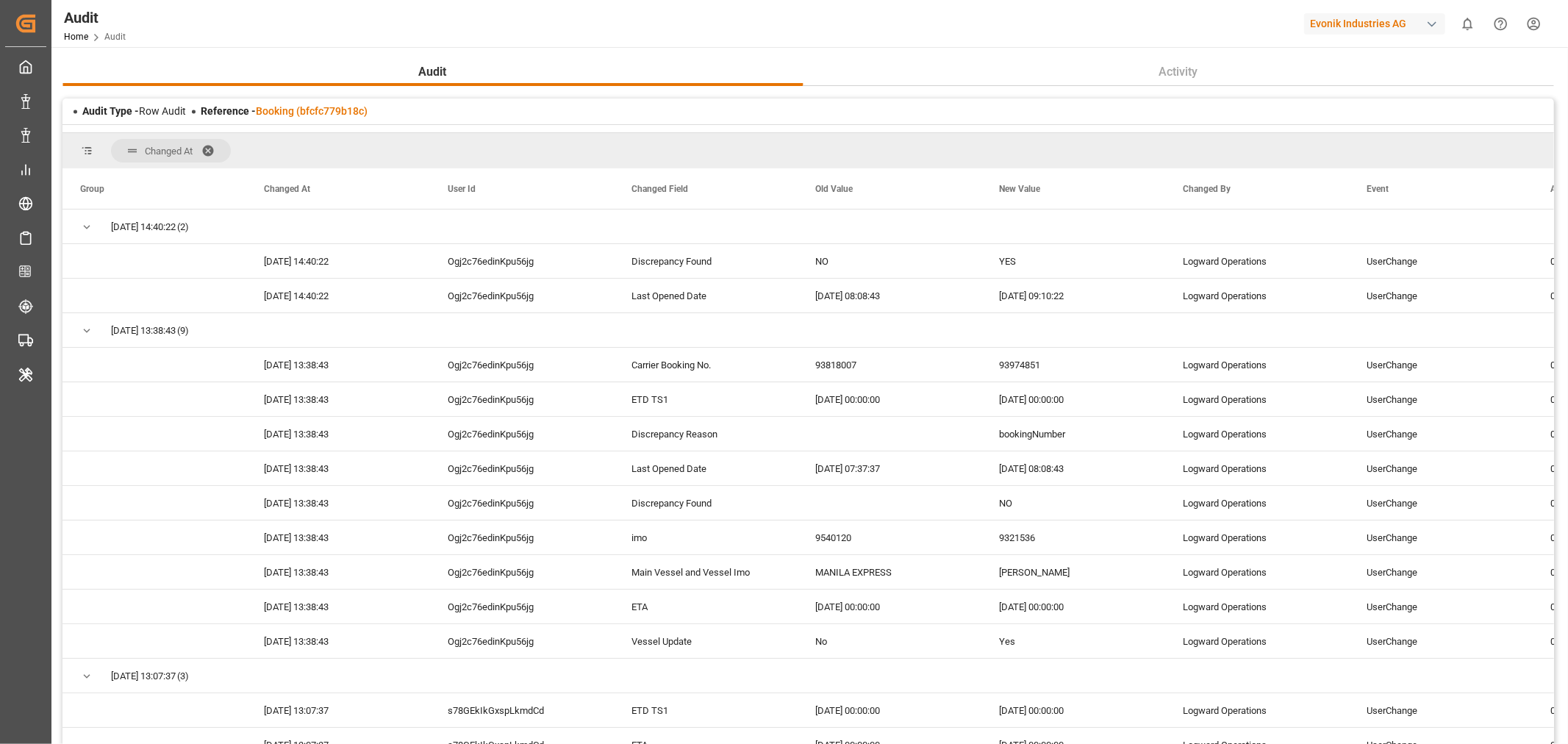
click at [209, 148] on span at bounding box center [213, 151] width 24 height 13
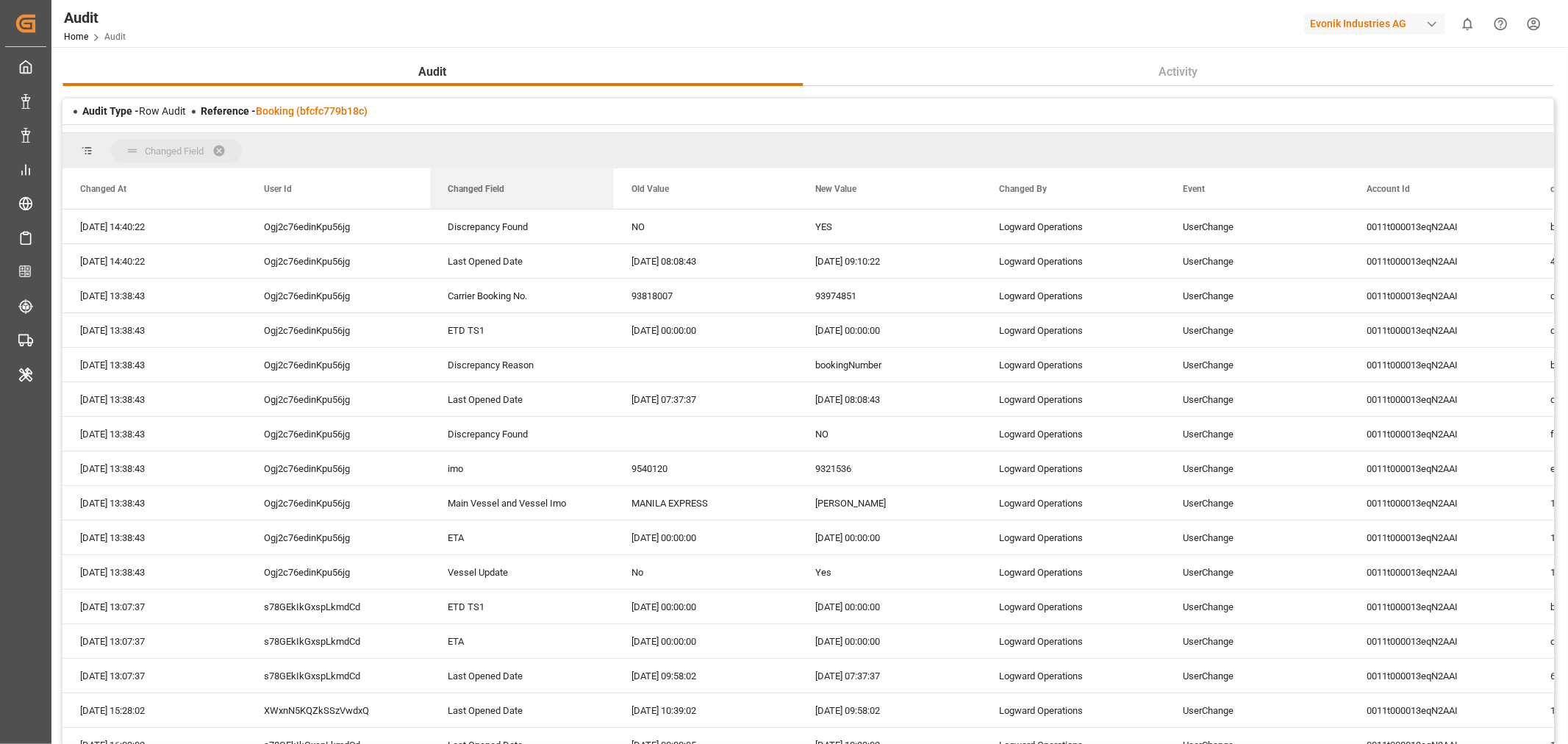
drag, startPoint x: 465, startPoint y: 191, endPoint x: 494, endPoint y: 141, distance: 57.8
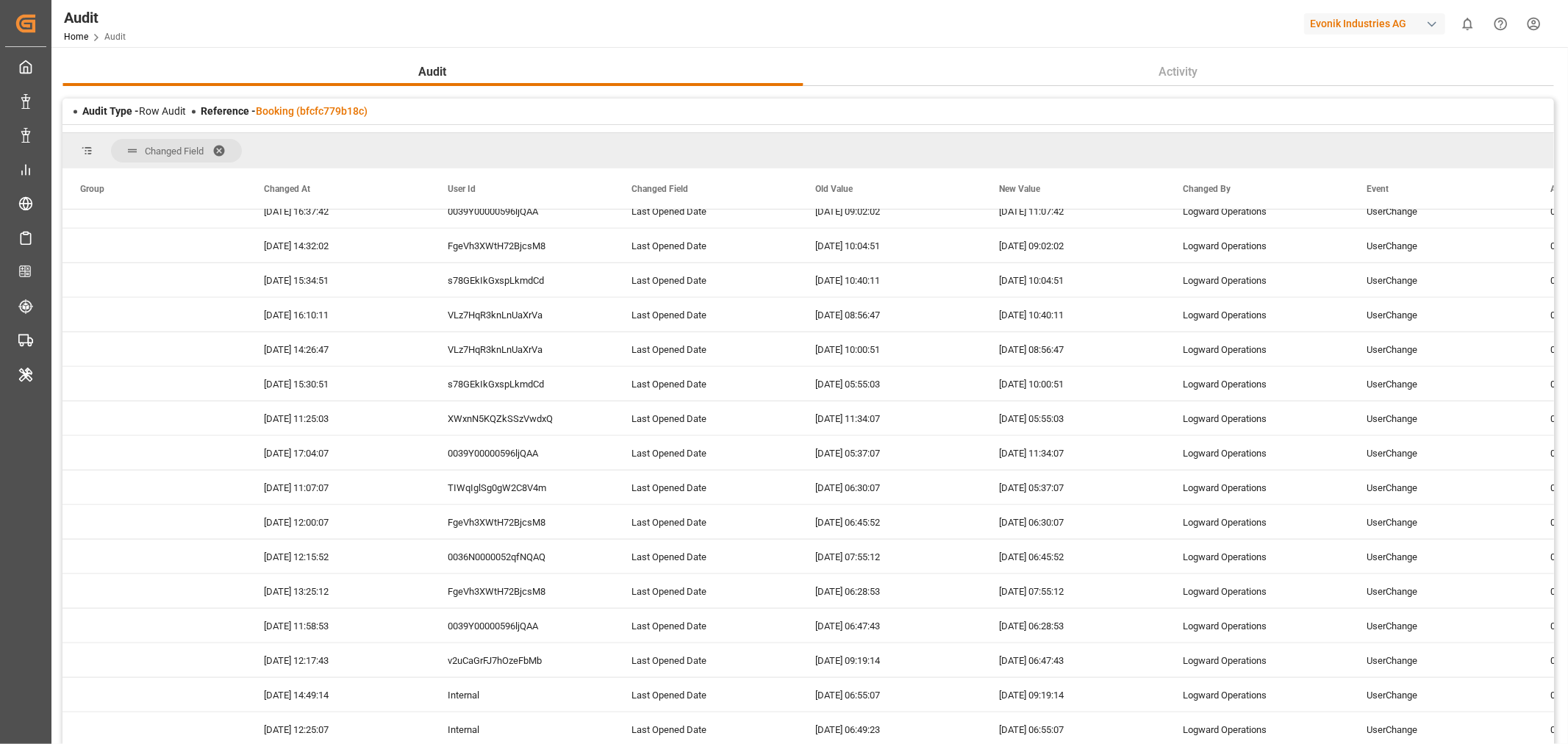
scroll to position [1795, 0]
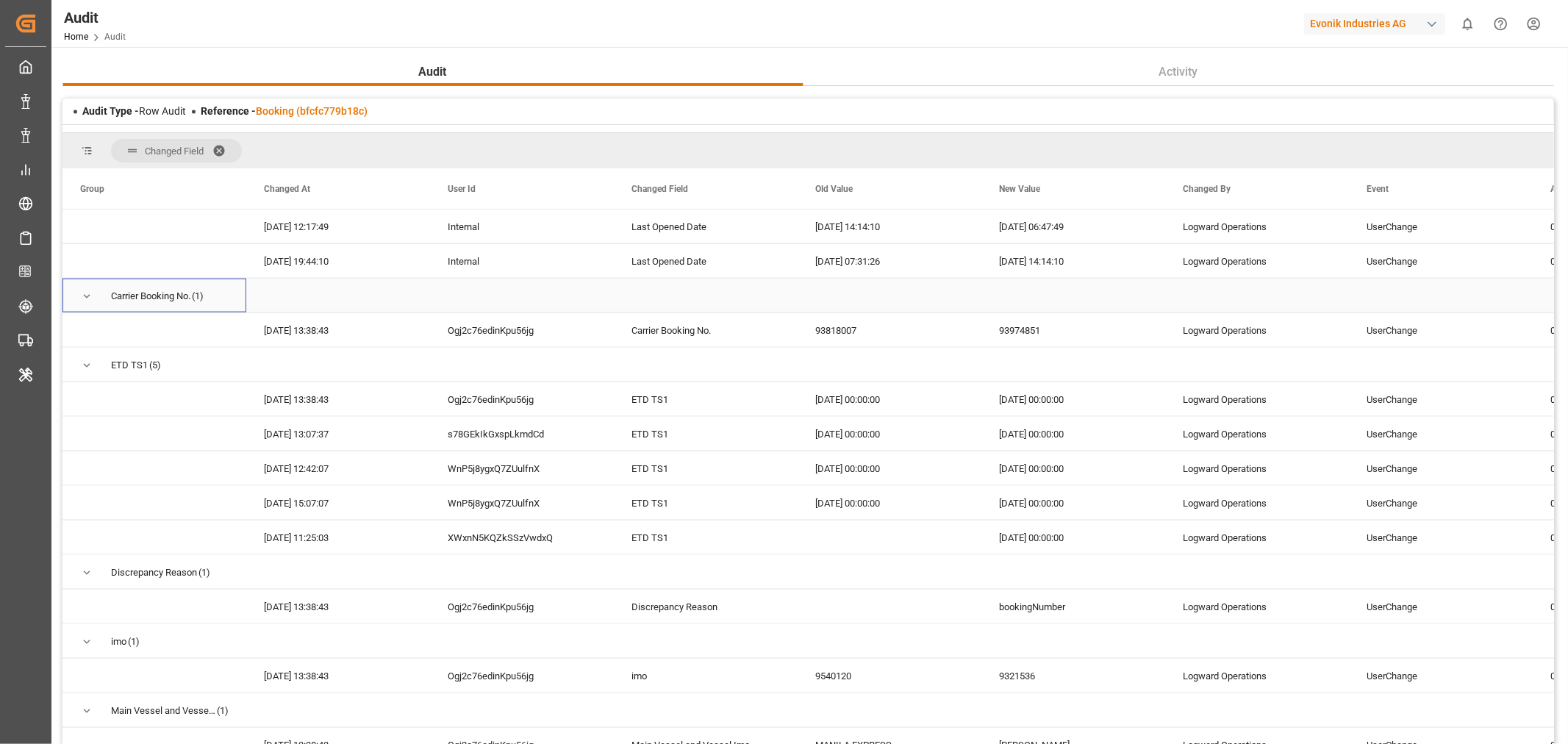
click at [83, 291] on span "Press SPACE to select this row." at bounding box center [87, 296] width 13 height 13
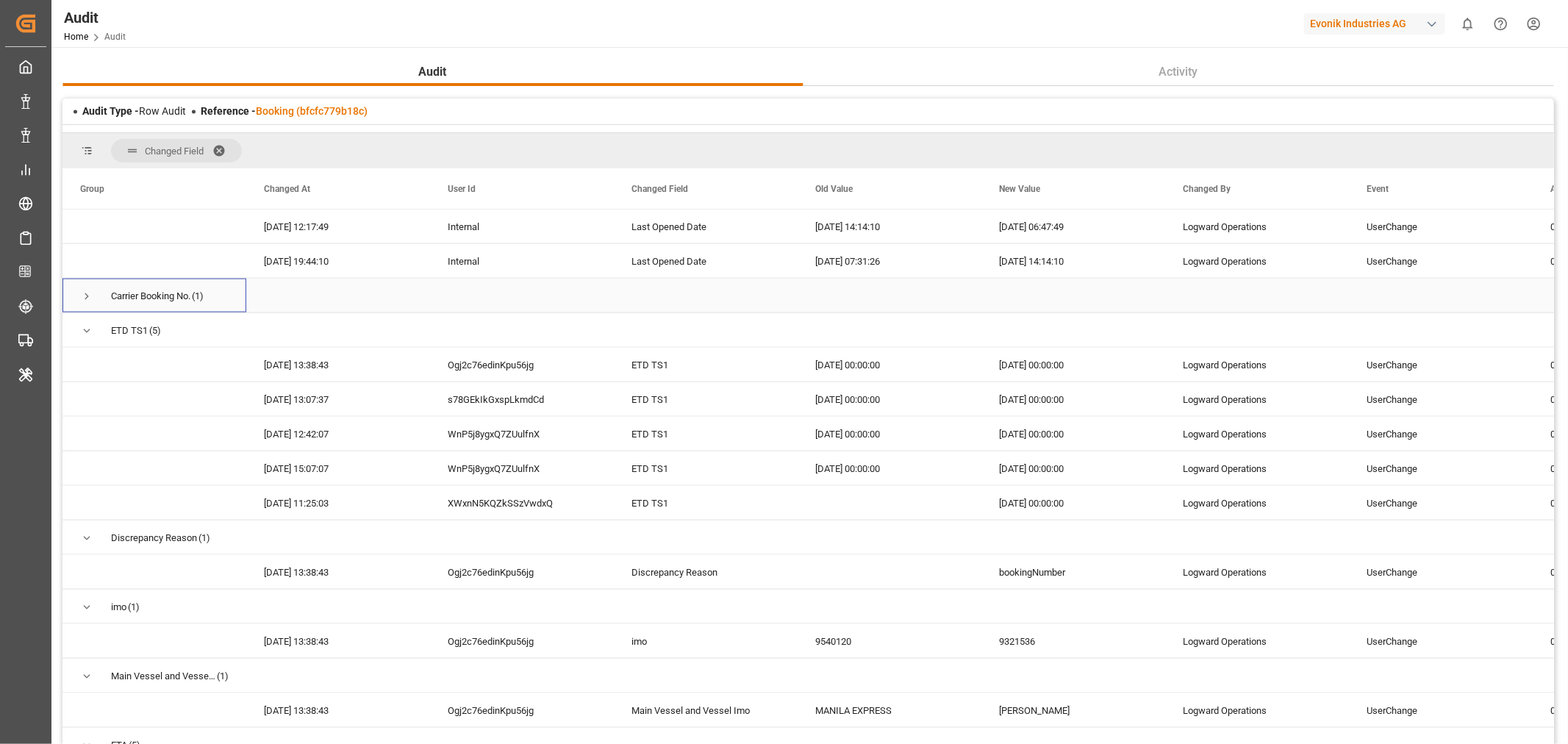
click at [83, 291] on span "Press SPACE to select this row." at bounding box center [87, 296] width 13 height 13
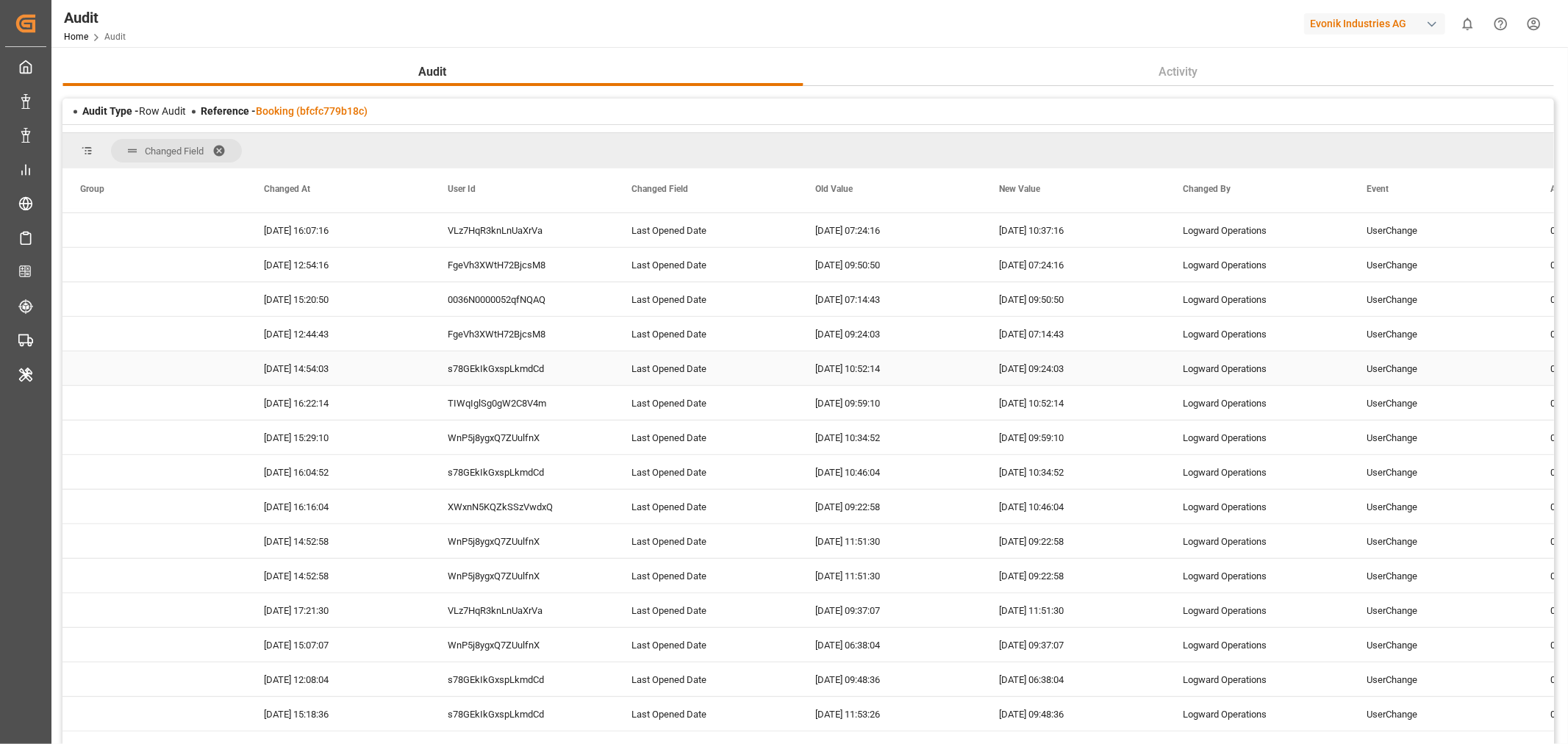
scroll to position [0, 0]
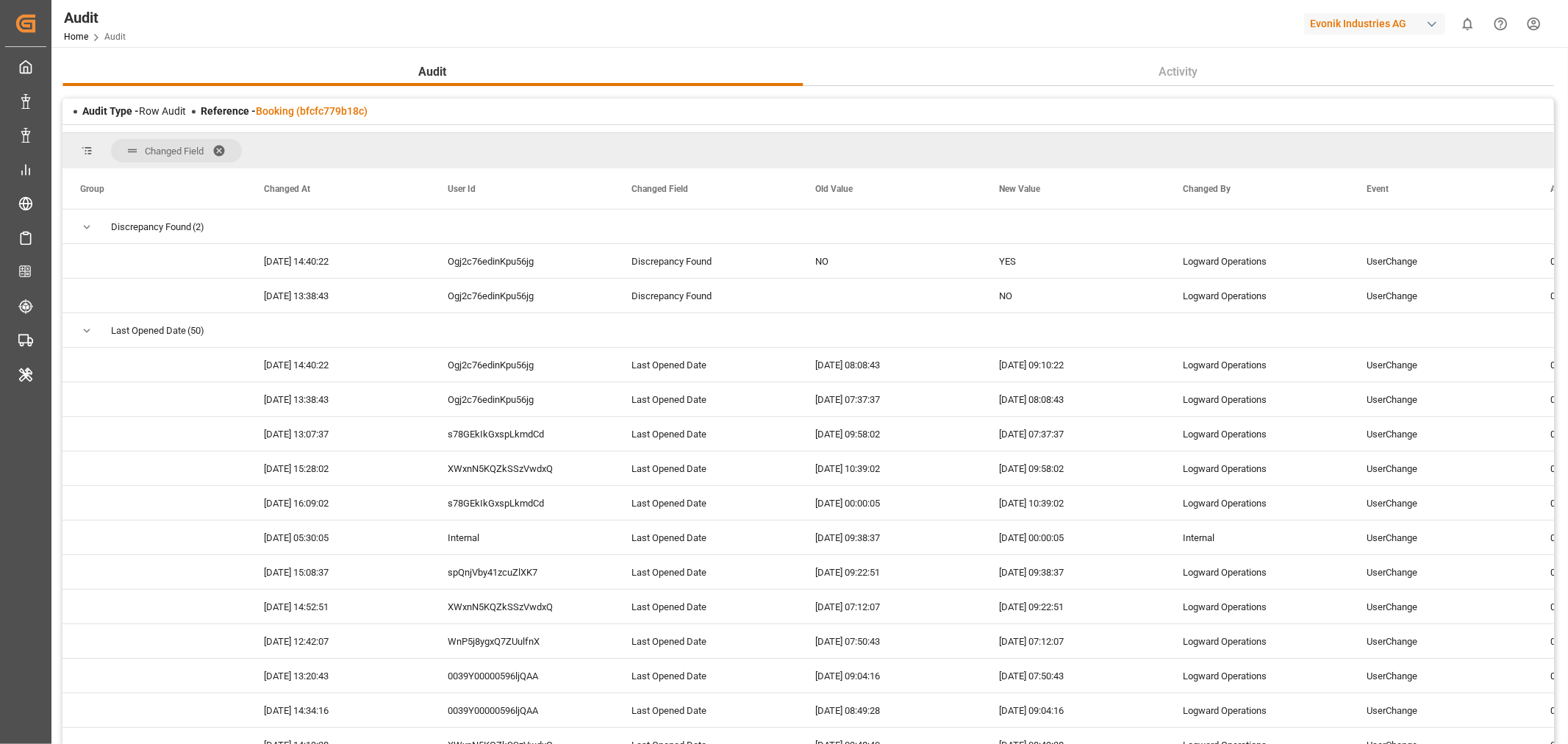
click at [225, 149] on span at bounding box center [224, 151] width 24 height 13
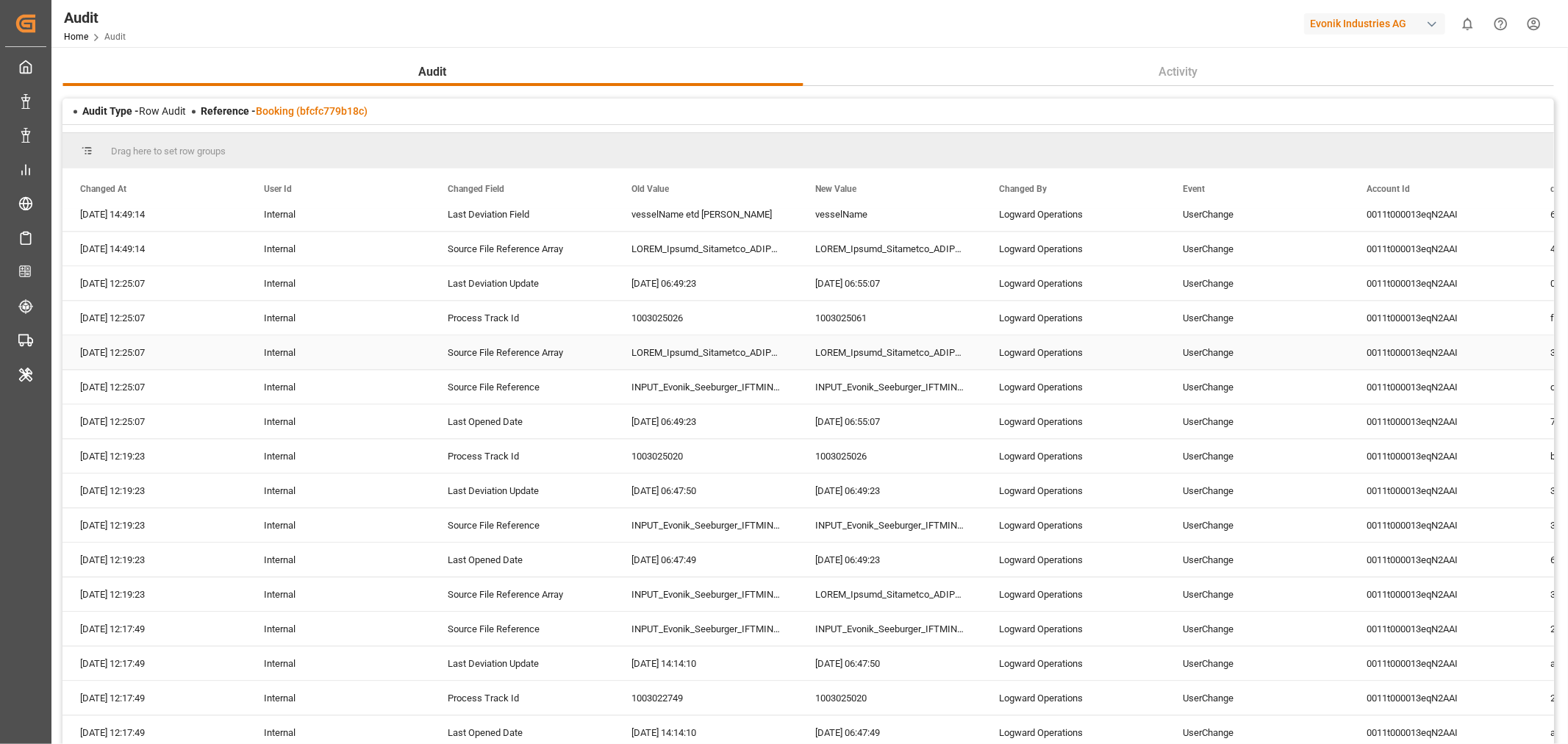
scroll to position [2910, 0]
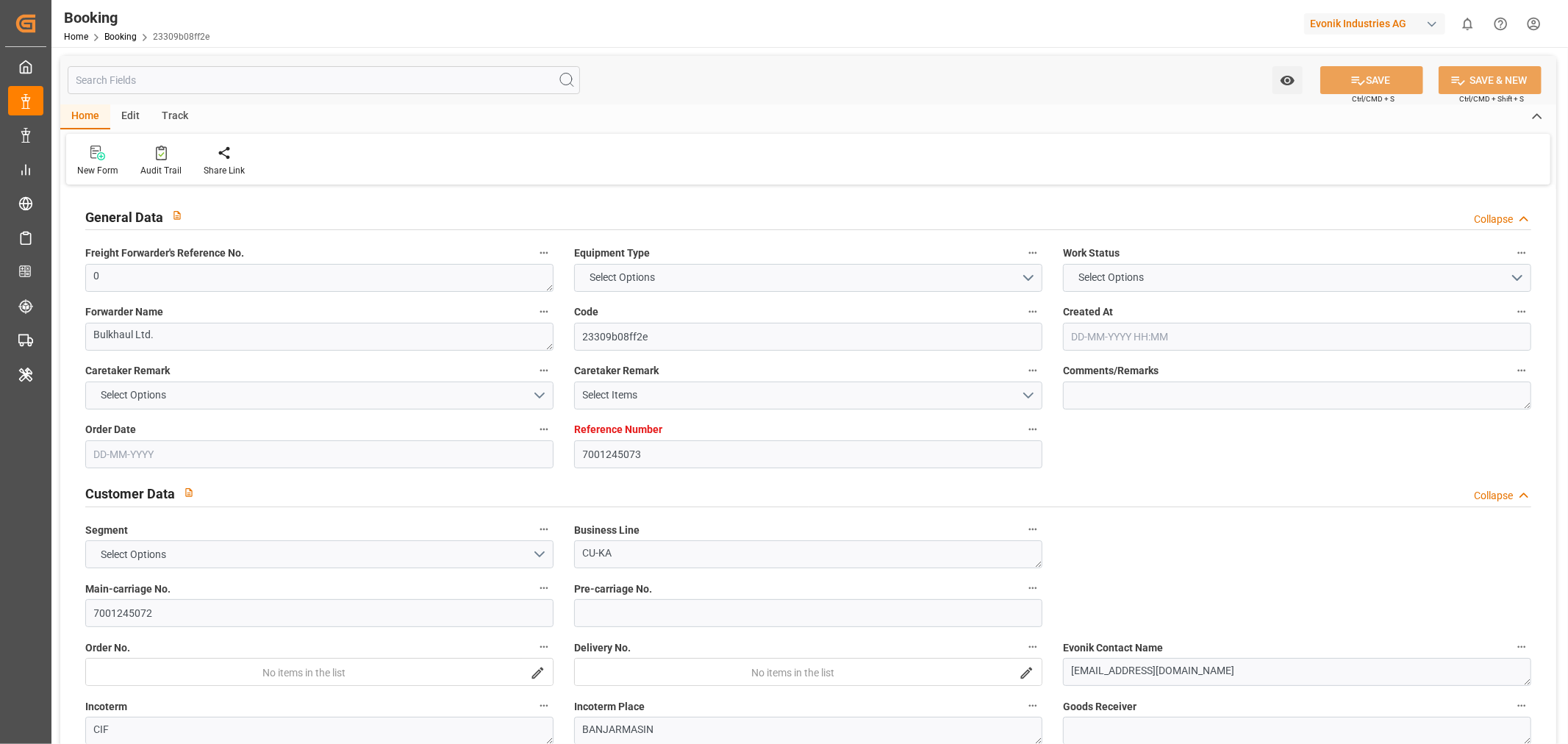
type input "7001245073"
type input "9776418"
type input "CMACGM"
type input "CMA CGM Group"
type input "BEANR"
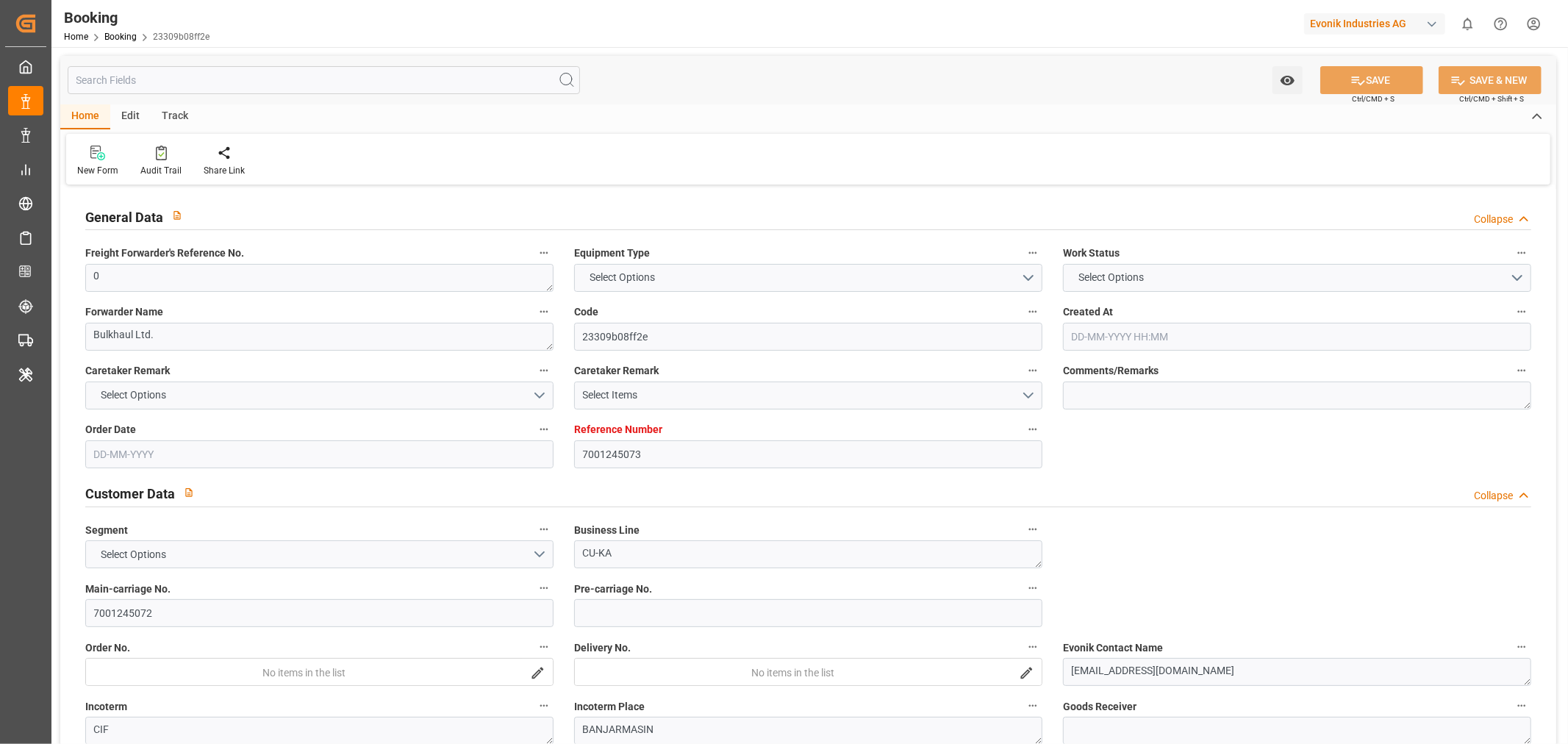
type input "IDBDJ"
type input "MYPKG"
type input "SGSIN"
type input "IDJKT"
type input "0"
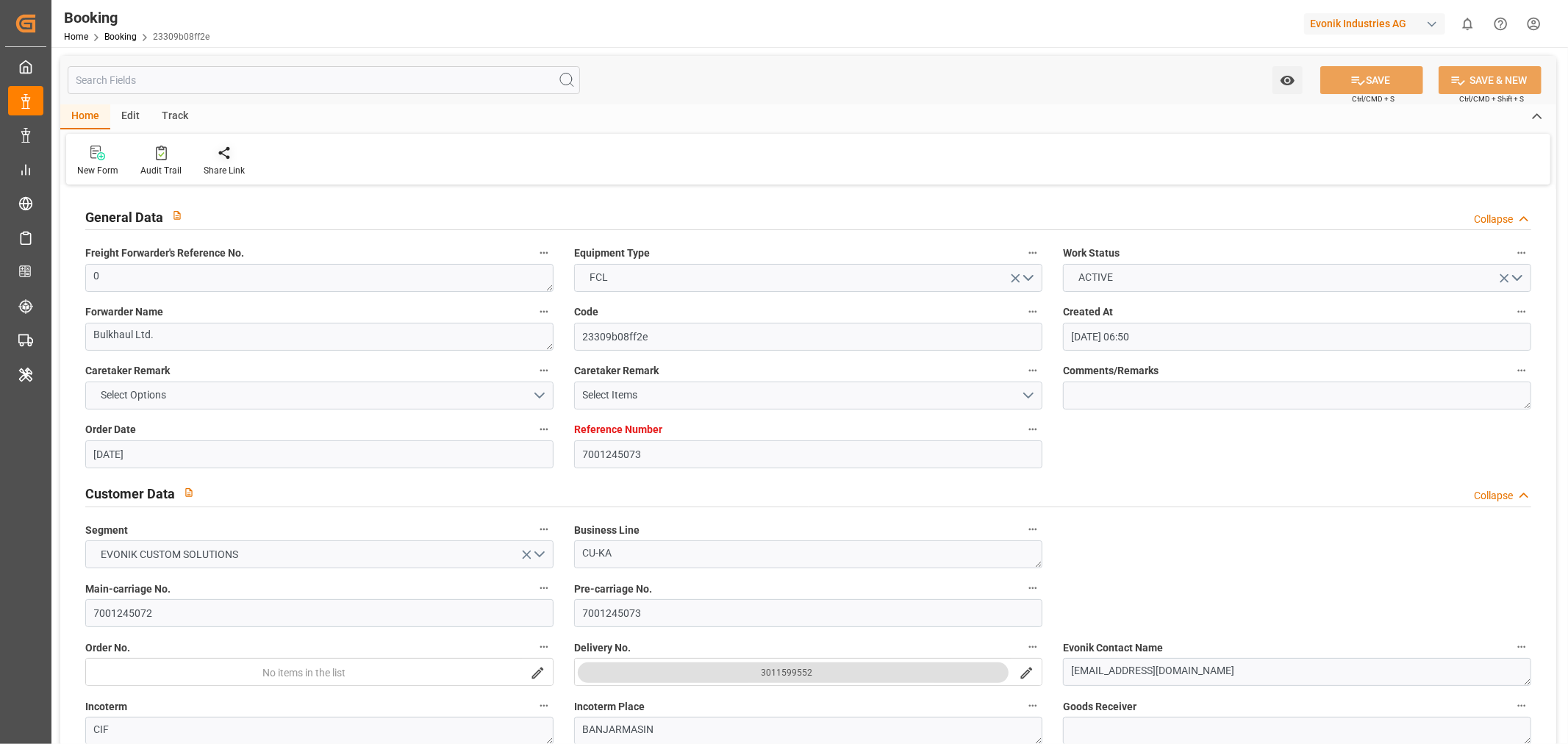
type input "[DATE] 06:50"
type input "11-08-2025"
type input "16-10-2025"
type input "20-08-2025"
type input "18-08-2025 00:00"
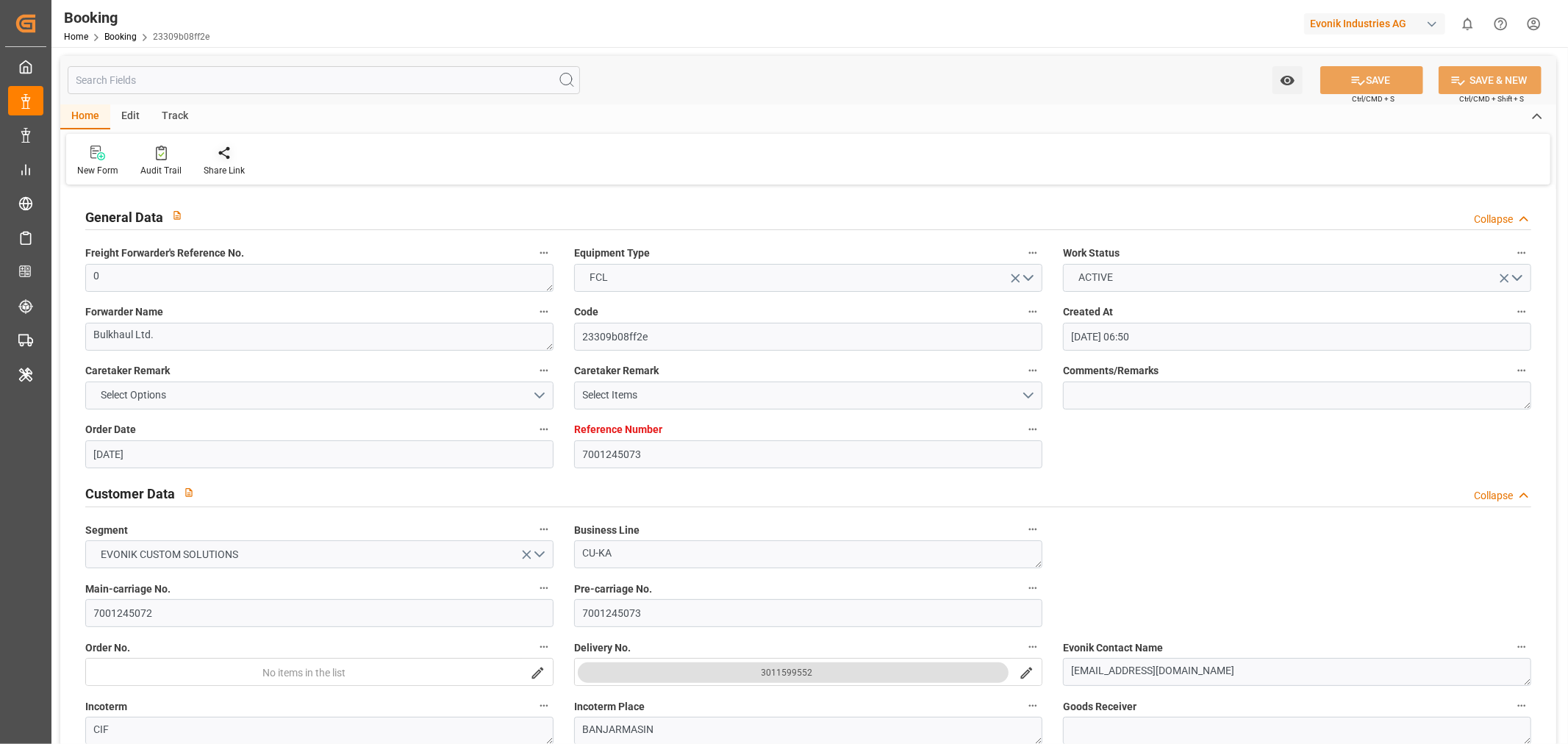
type input "28-08-2025 00:00"
type input "27-08-2025 00:00"
type input "28-08-2025 00:00"
type input "21-08-2025 00:00"
type input "29-10-2025 00:00"
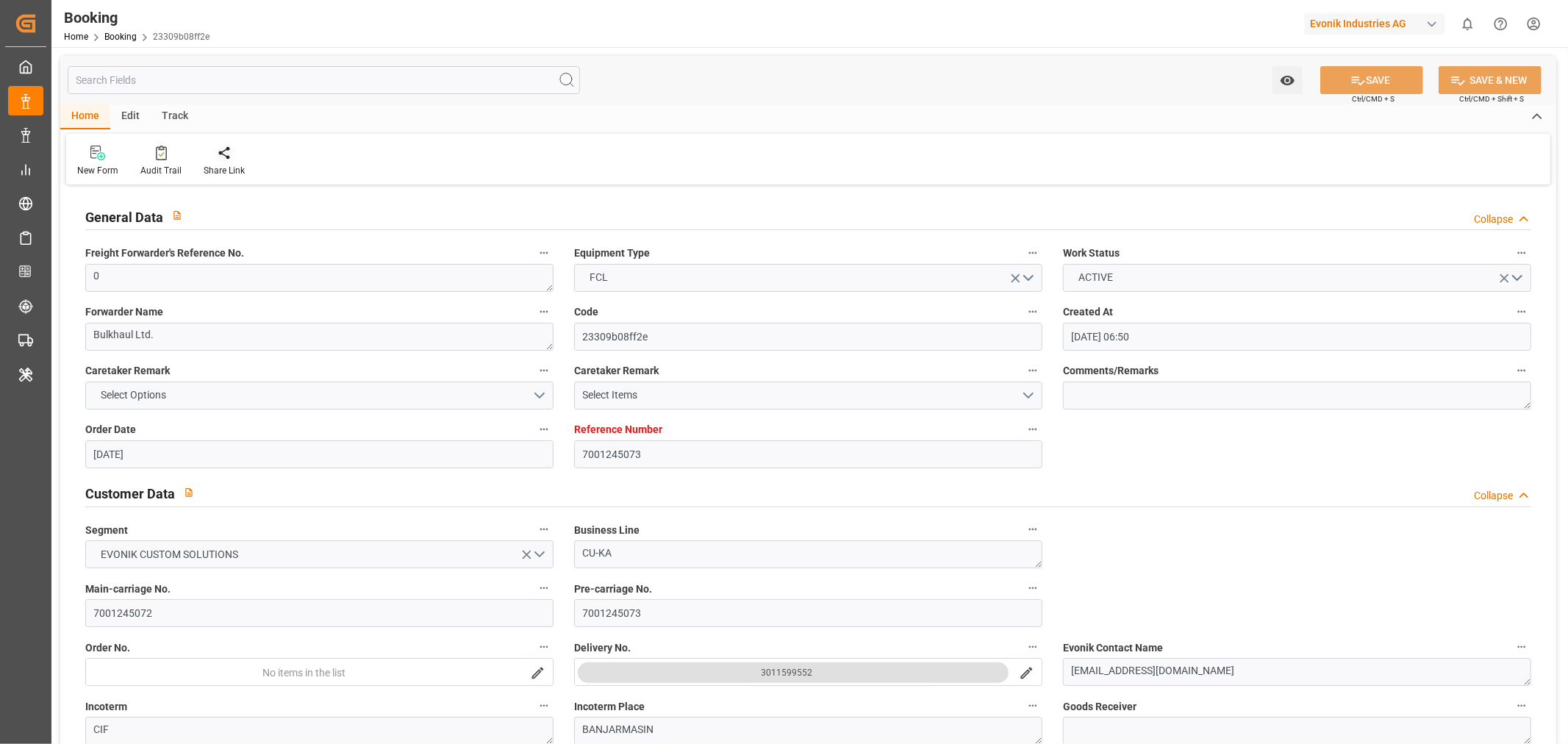
type input "16-10-2025 00:00"
type input "02-10-2025 00:00"
type input "01-10-2025 00:00"
type input "05-10-2025 00:00"
type input "13-10-2025 00:00"
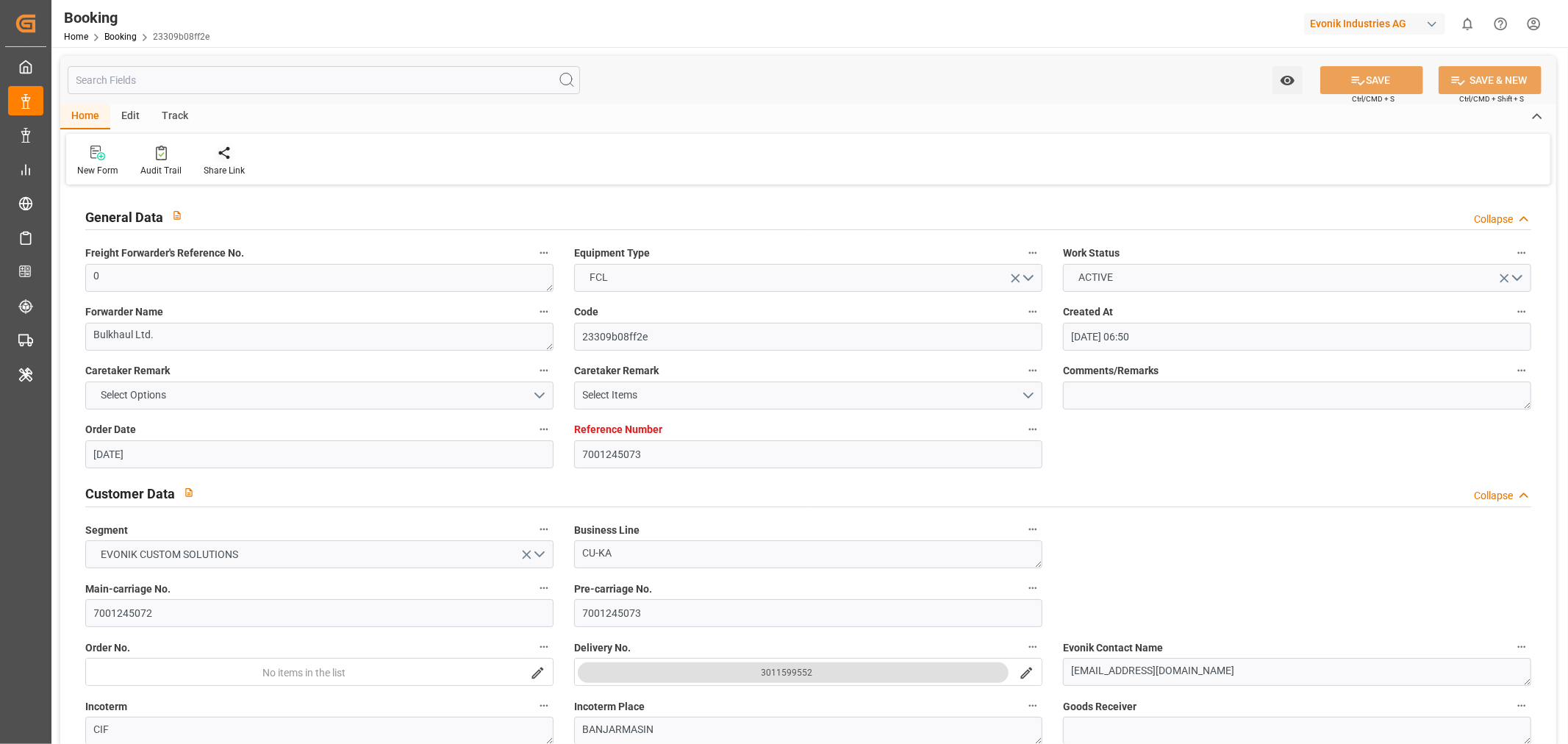
type input "08-10-2025 00:00"
type input "14-10-2025 00:00"
type input "10-10-2025 00:00"
type input "16-10-2025 00:00"
type input "13-10-2025 00:00"
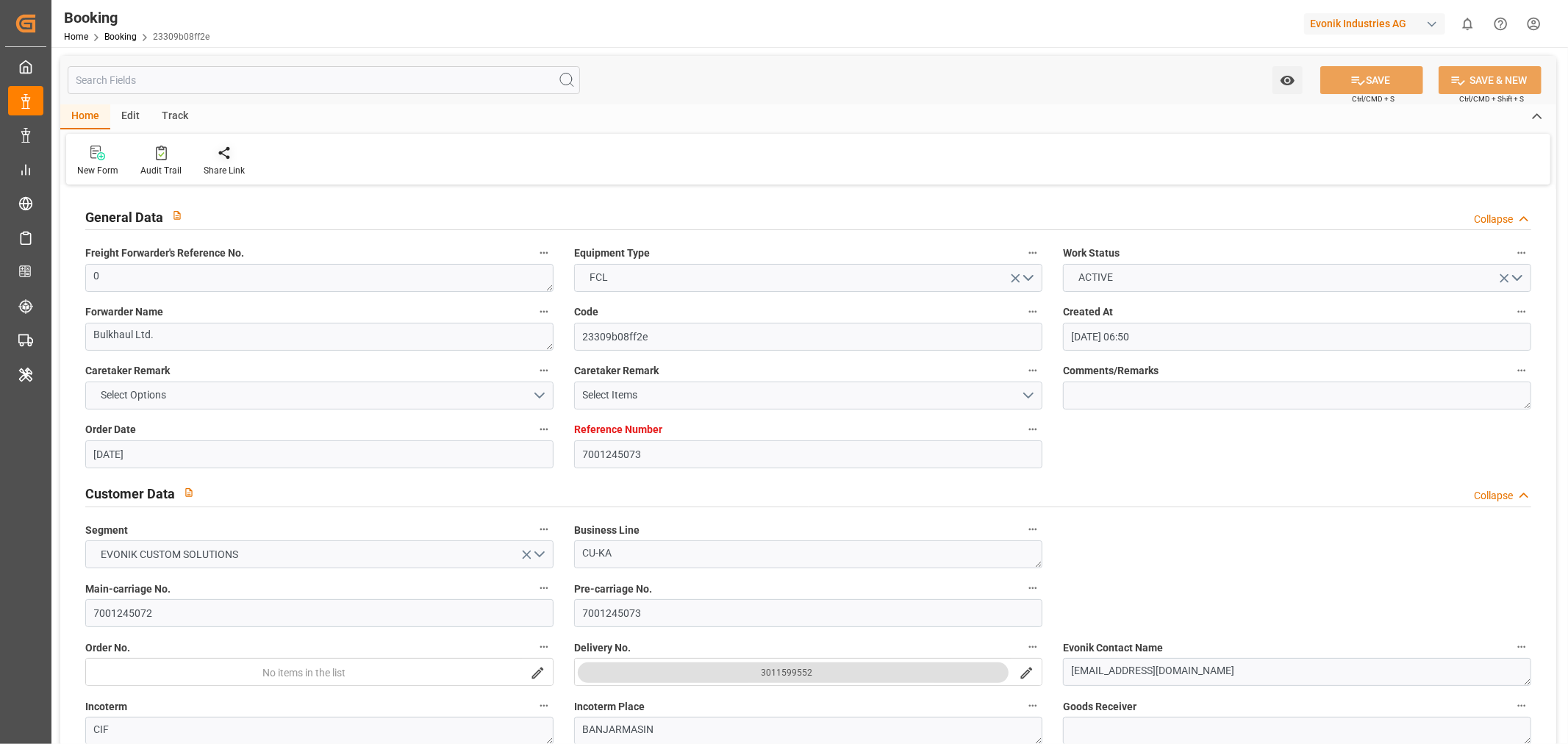
type input "18-10-2025 00:00"
type input "26-10-2025 00:00"
type input "[DATE]"
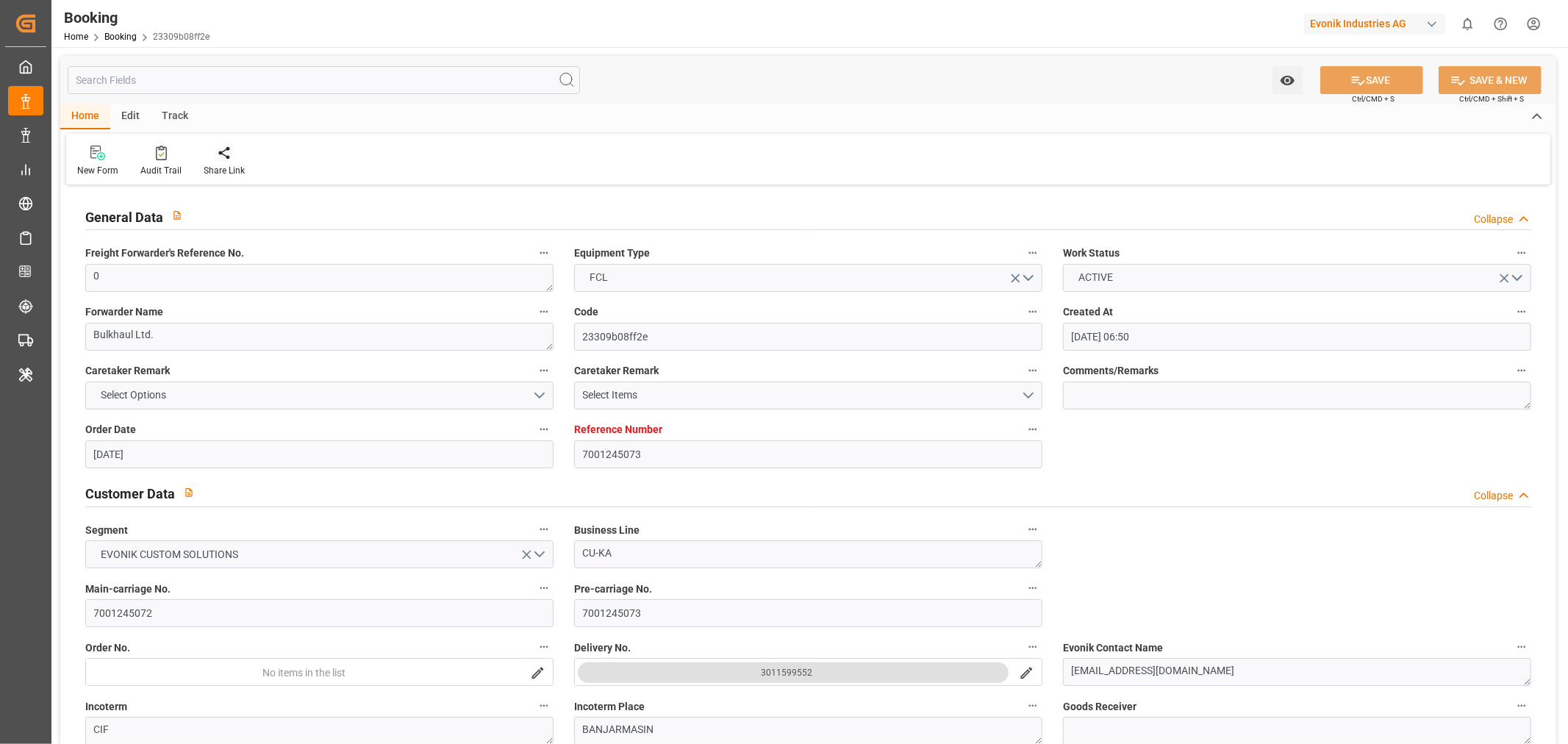
type input "09-10-2025 08:52"
click at [172, 171] on div "Audit Trail" at bounding box center [161, 171] width 42 height 13
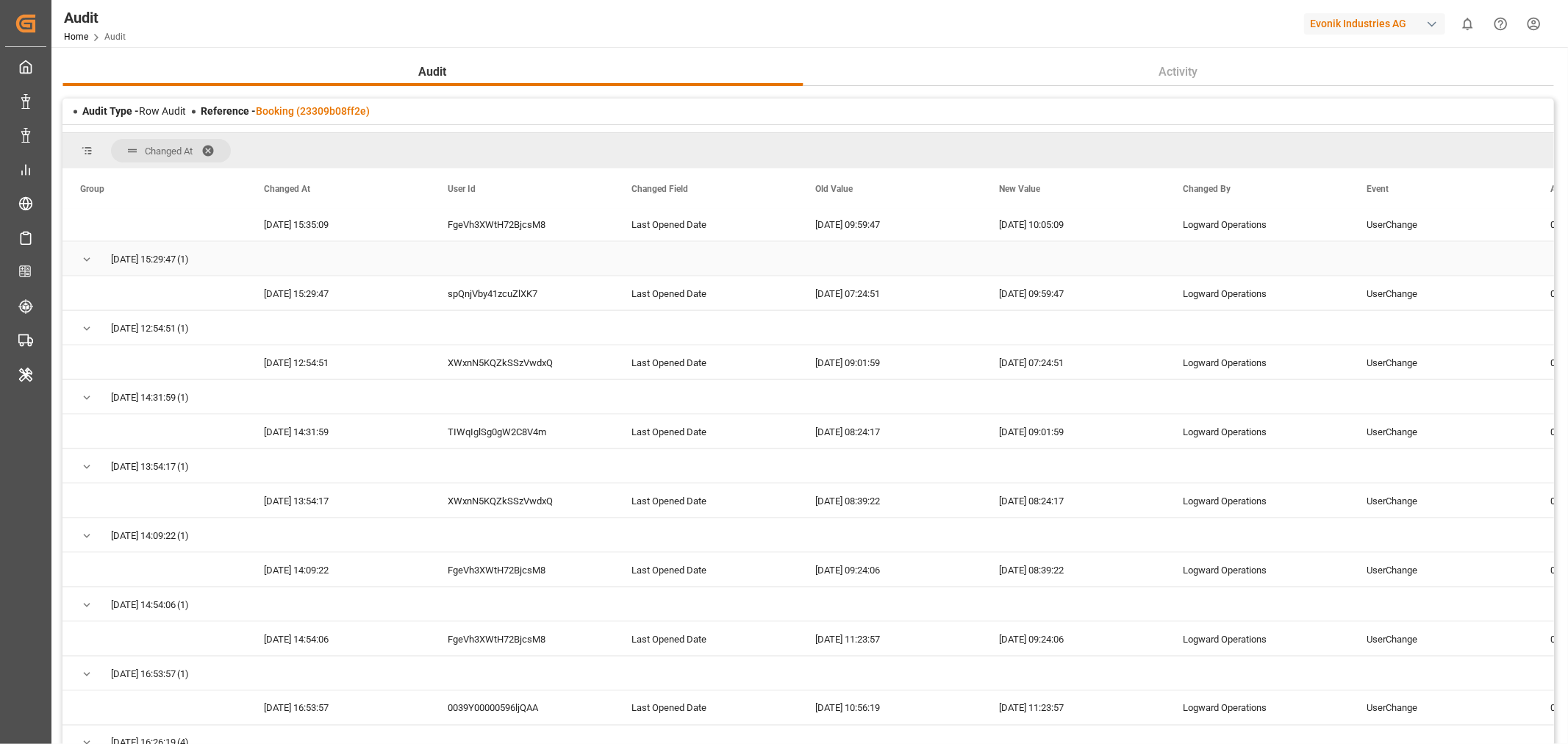
scroll to position [2041, 0]
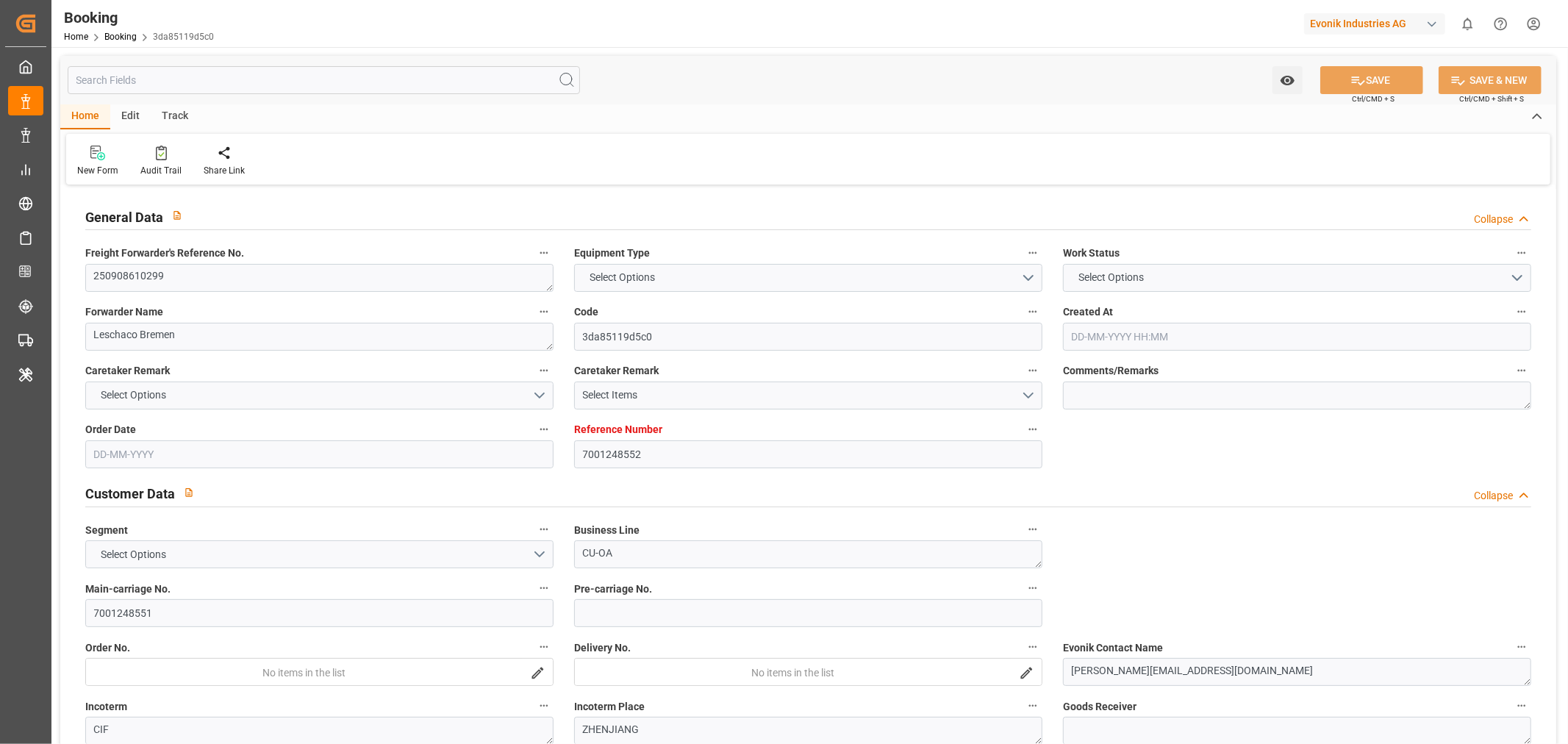
type input "7001248552"
type input "9708825"
type input "9708813"
type input "Hapag [PERSON_NAME]"
type input "Hapag Lloyd Aktiengesellschaft"
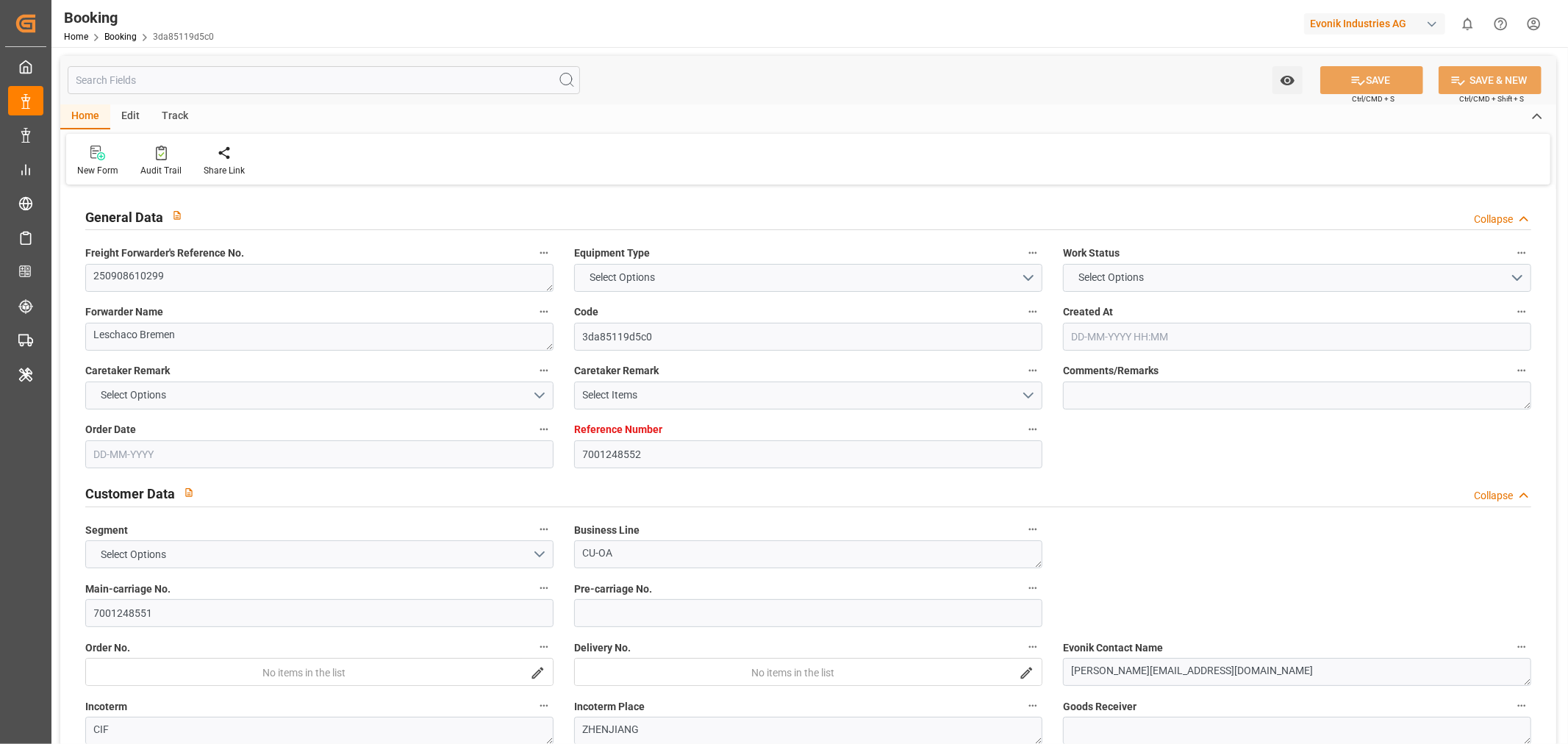
type input "NLRTM"
type input "CNZHE"
type input "CNNBG"
type input "0"
type input "NLRTM"
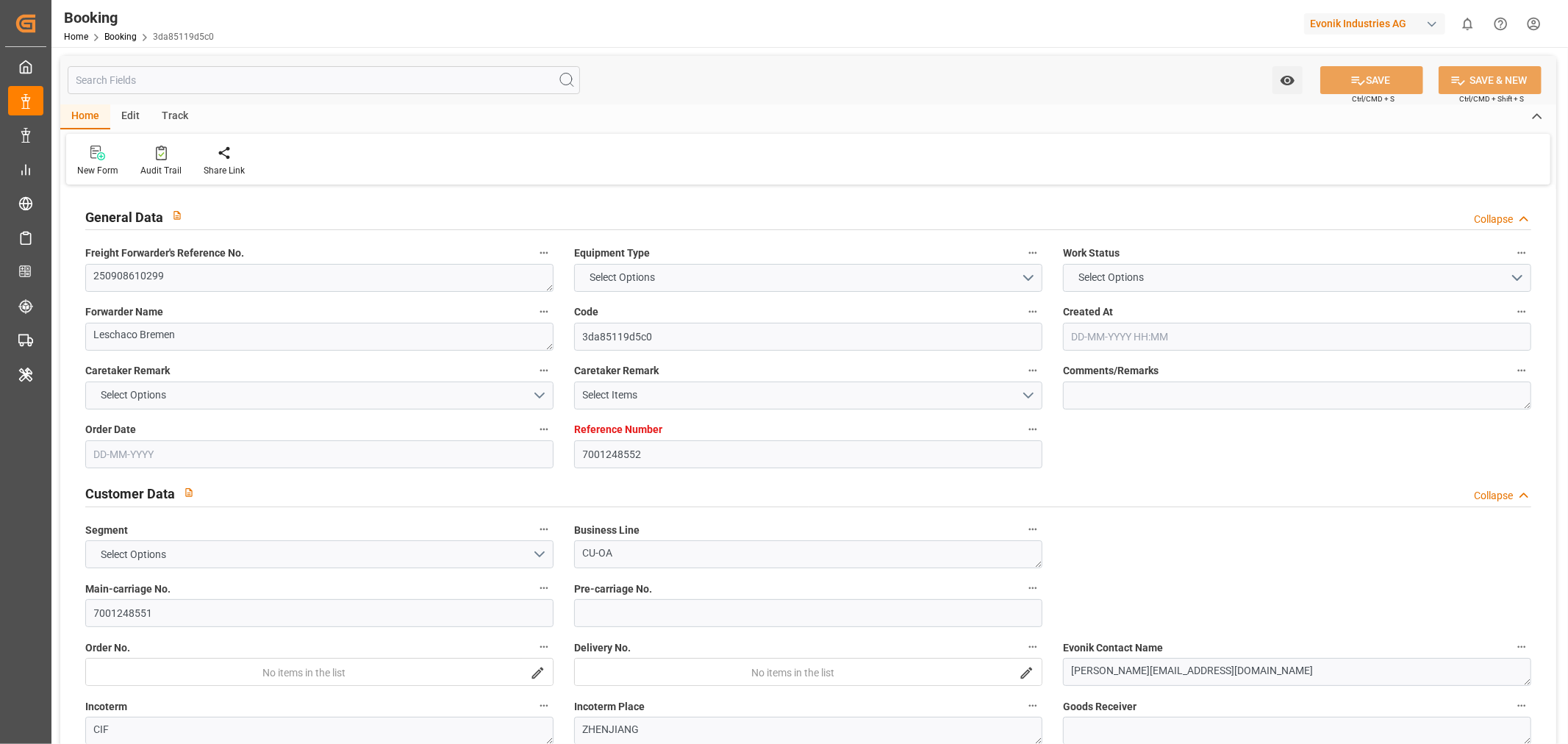
type input "CNZHE"
type input "14-08-2025 07:17"
type input "[DATE]"
type input "17-11-2025"
type input "12-09-2025"
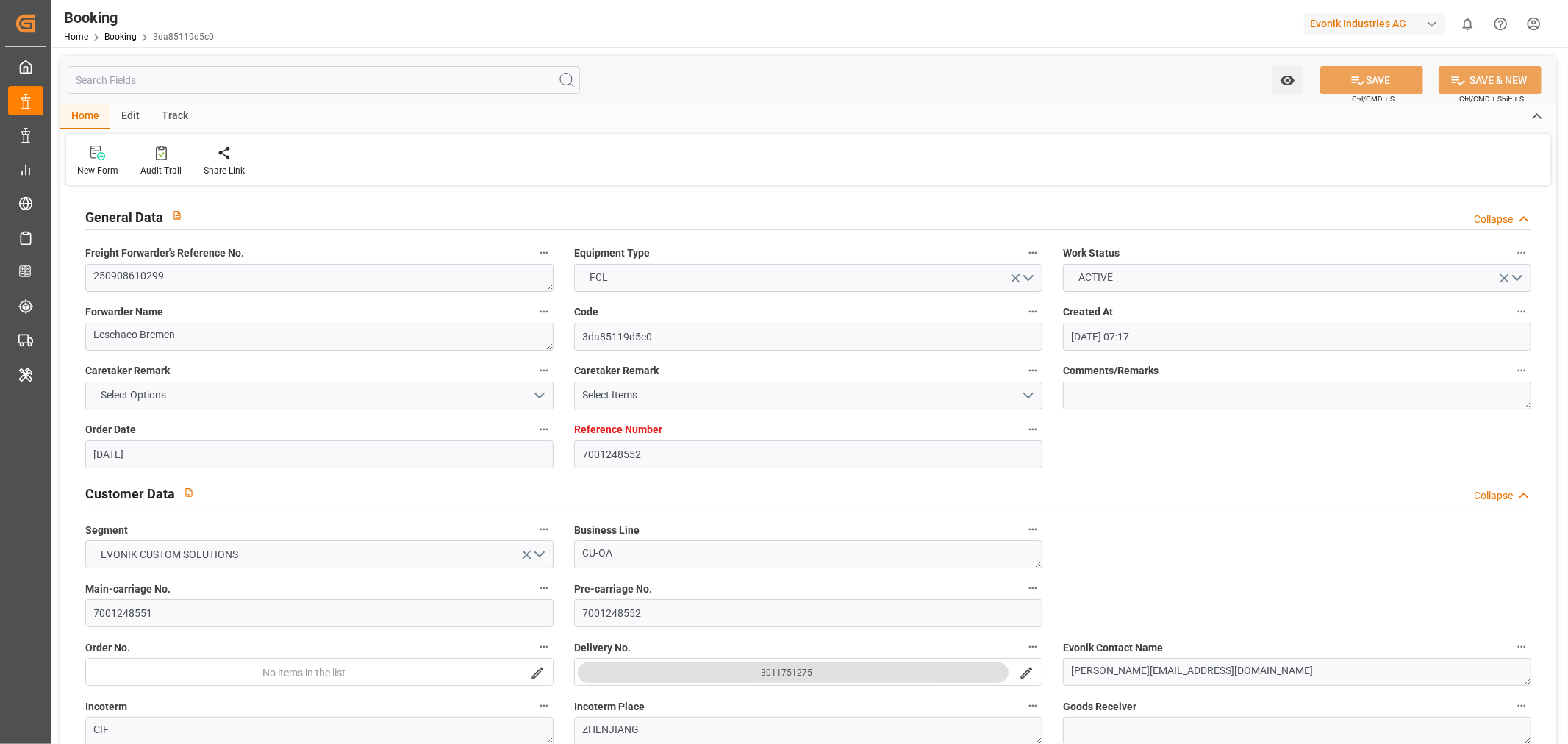
type input "22-09-2025 00:00"
type input "23-09-2025 00:00"
type input "28-08-2025"
type input "26-09-2025"
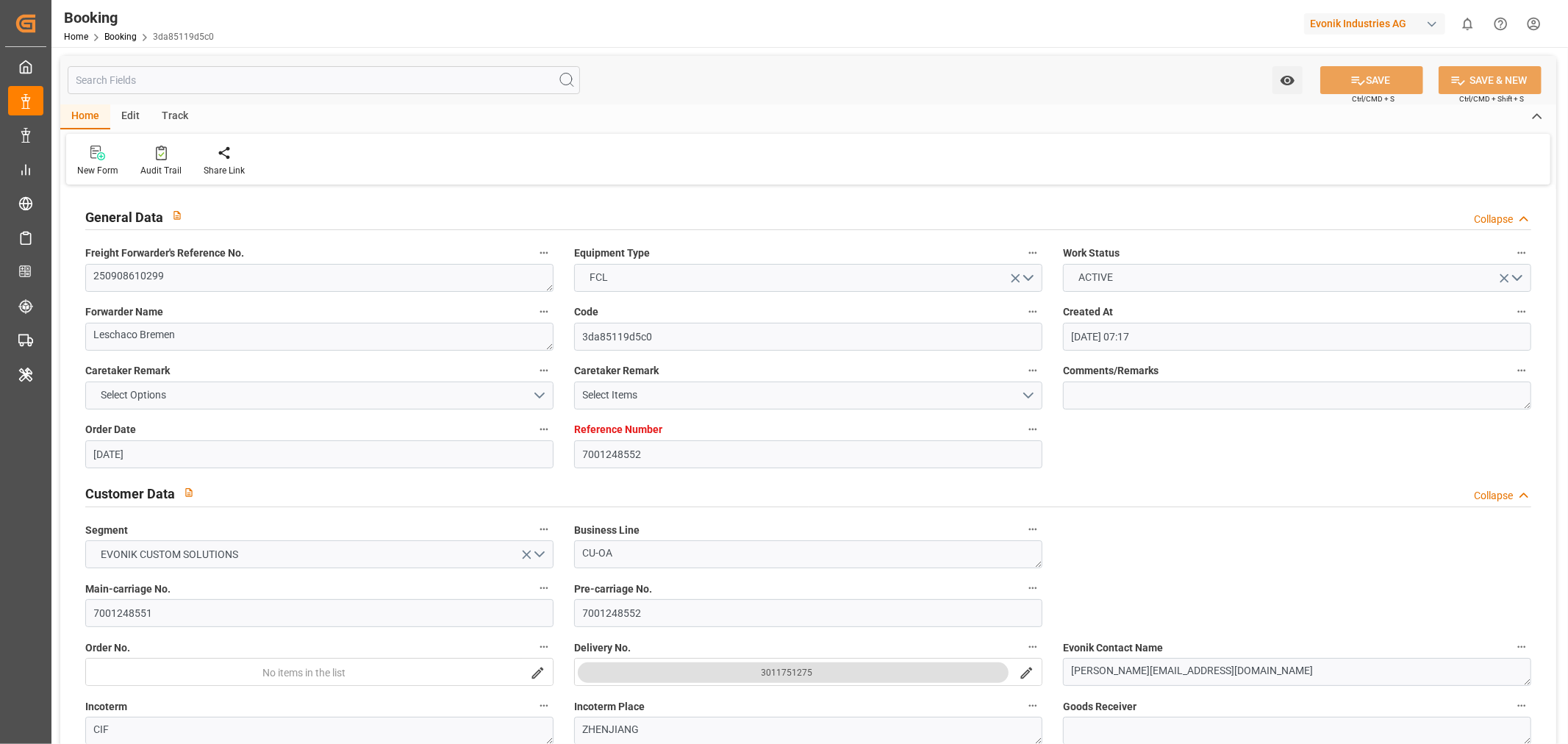
type input "04-10-2025 00:01"
type input "26-09-2025 00:00"
type input "05-10-2025 22:32"
type input "29-09-2025 18:13"
type input "22-11-2025 00:00"
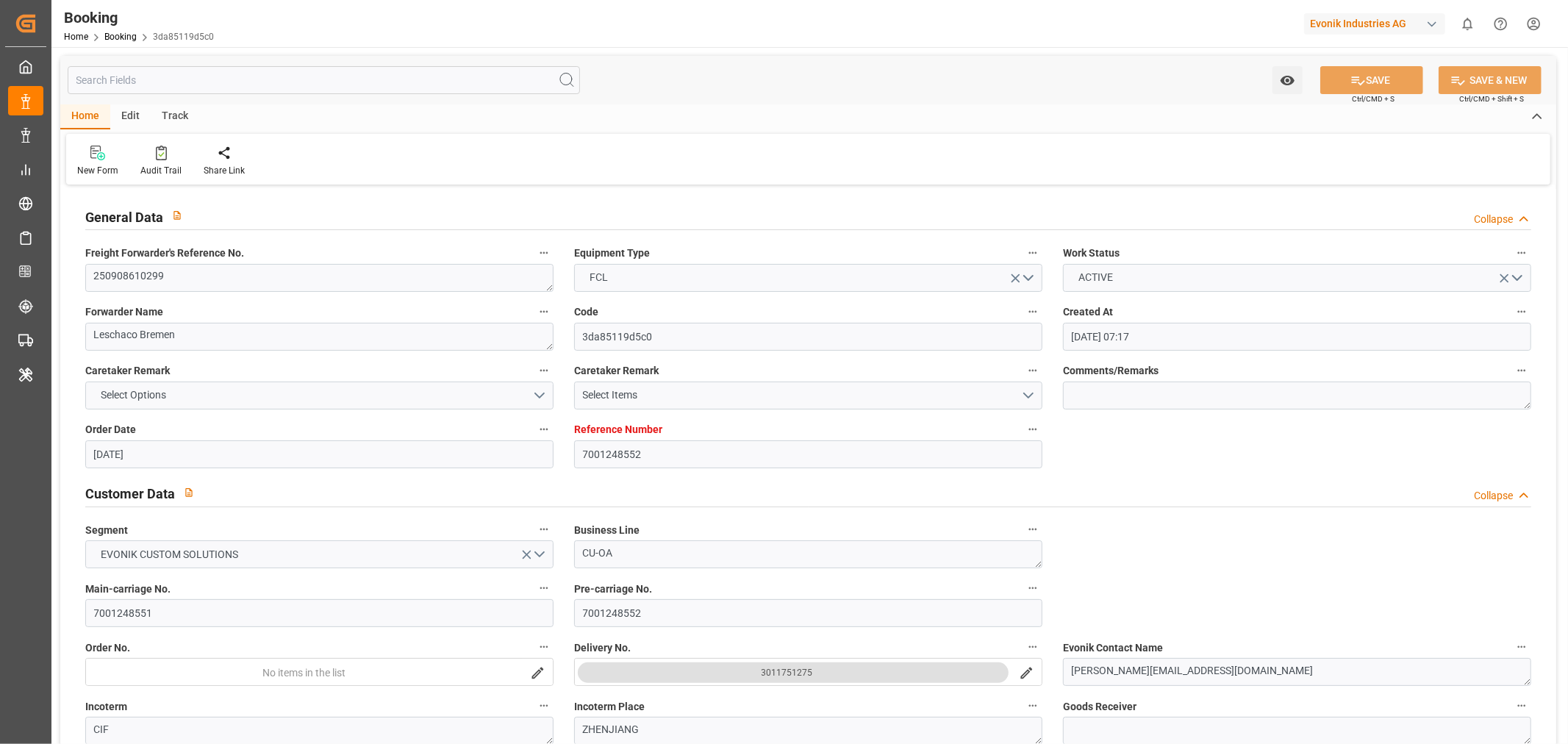
type input "17-11-2025 00:00"
type input "14-11-2025 12:00"
type input "07-11-2025 00:00"
type input "16-11-2025 00:00"
type input "11-11-2025 00:00"
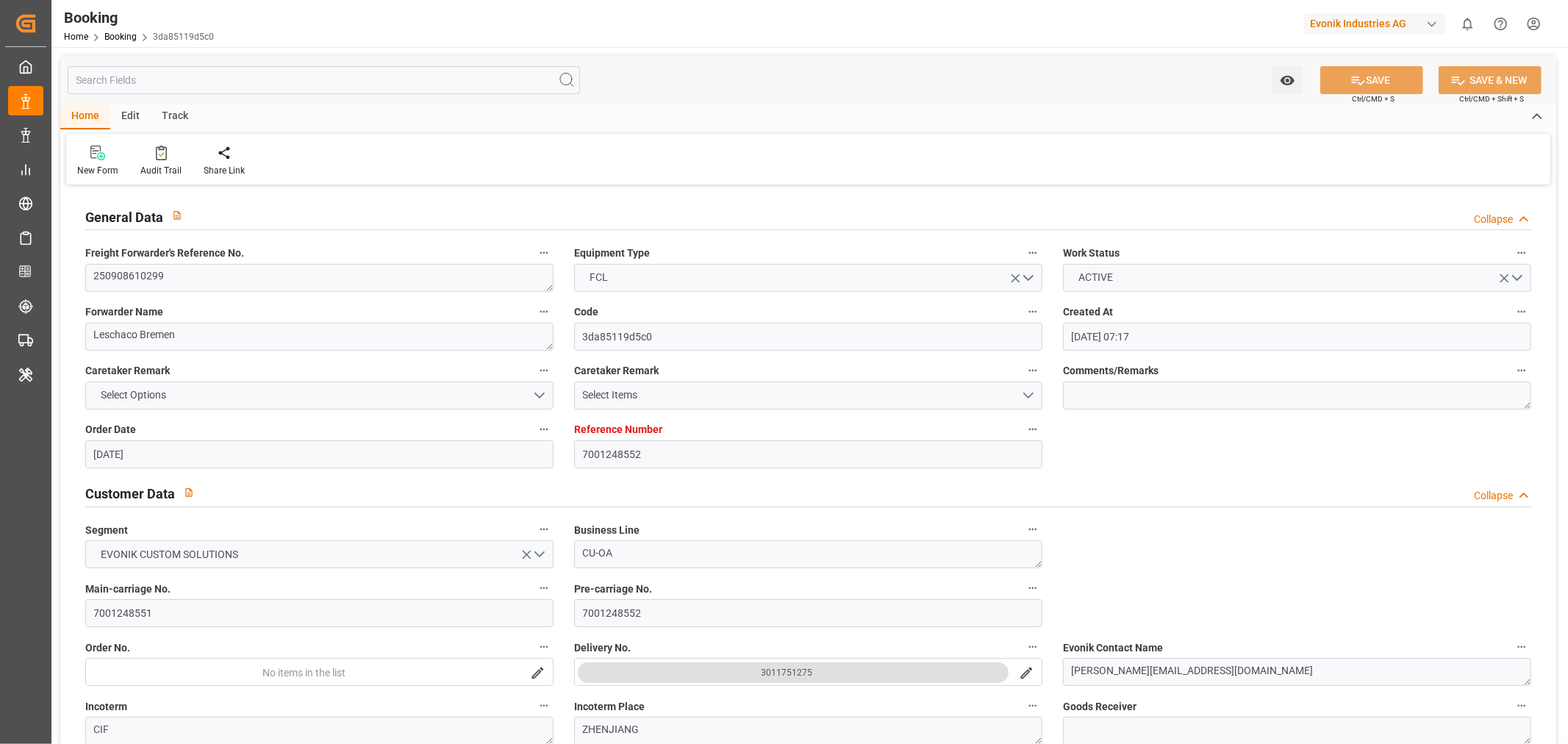
type input "14-08-2025"
type input "09-10-2025 09:05"
type input "09-10-2025"
type input "24-09-2025 12:00"
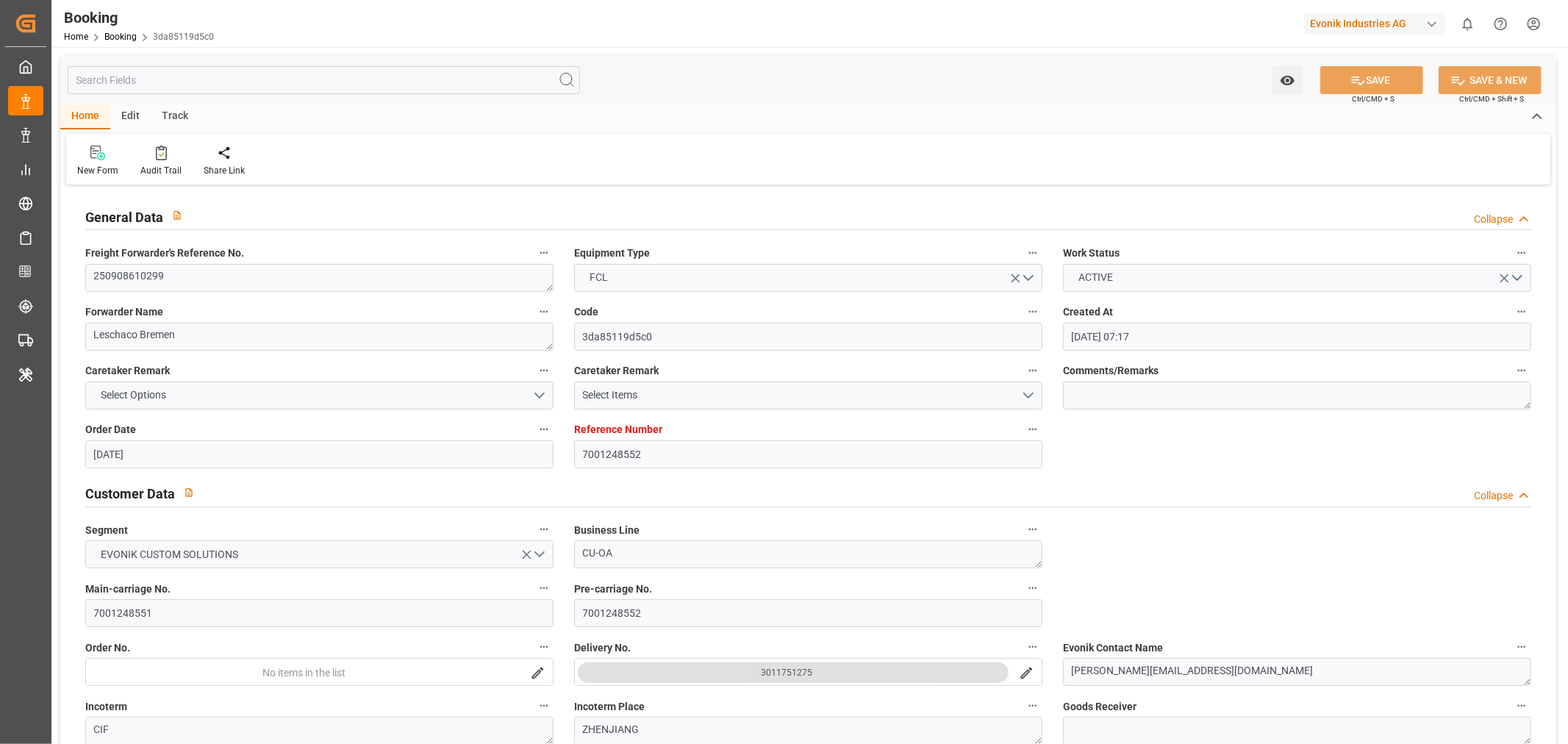
type input "03-10-2025 02:11"
type input "04-10-2025 00:01"
type input "06-10-2025 00:10"
type input "14-11-2025 12:00"
type input "14-11-2025 23:29"
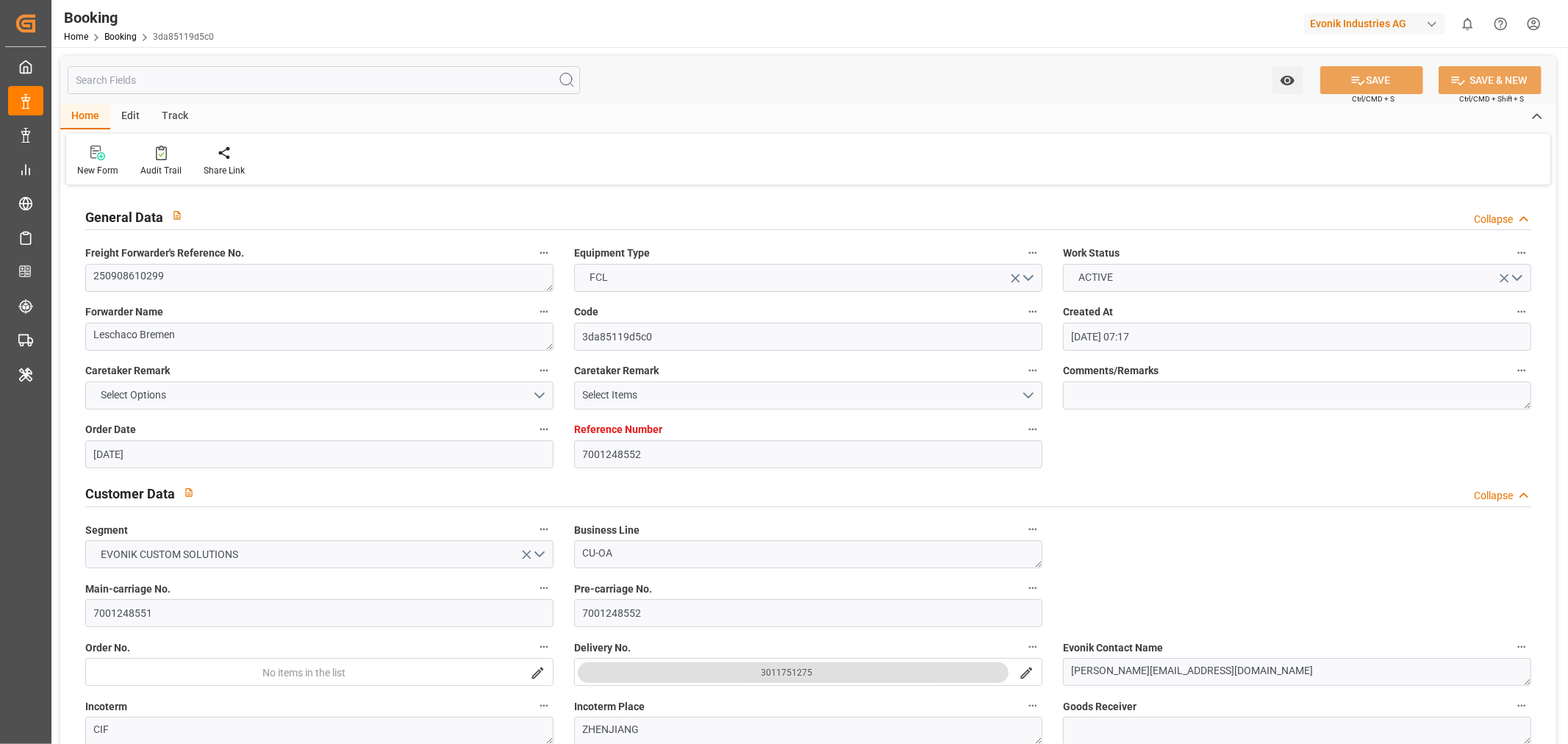
type input "16-11-2025 12:00"
type input "11-11-2025 12:00"
type input "22-11-2025 12:00"
type input "16-11-2025 12:00"
type input "26-11-2025 12:00"
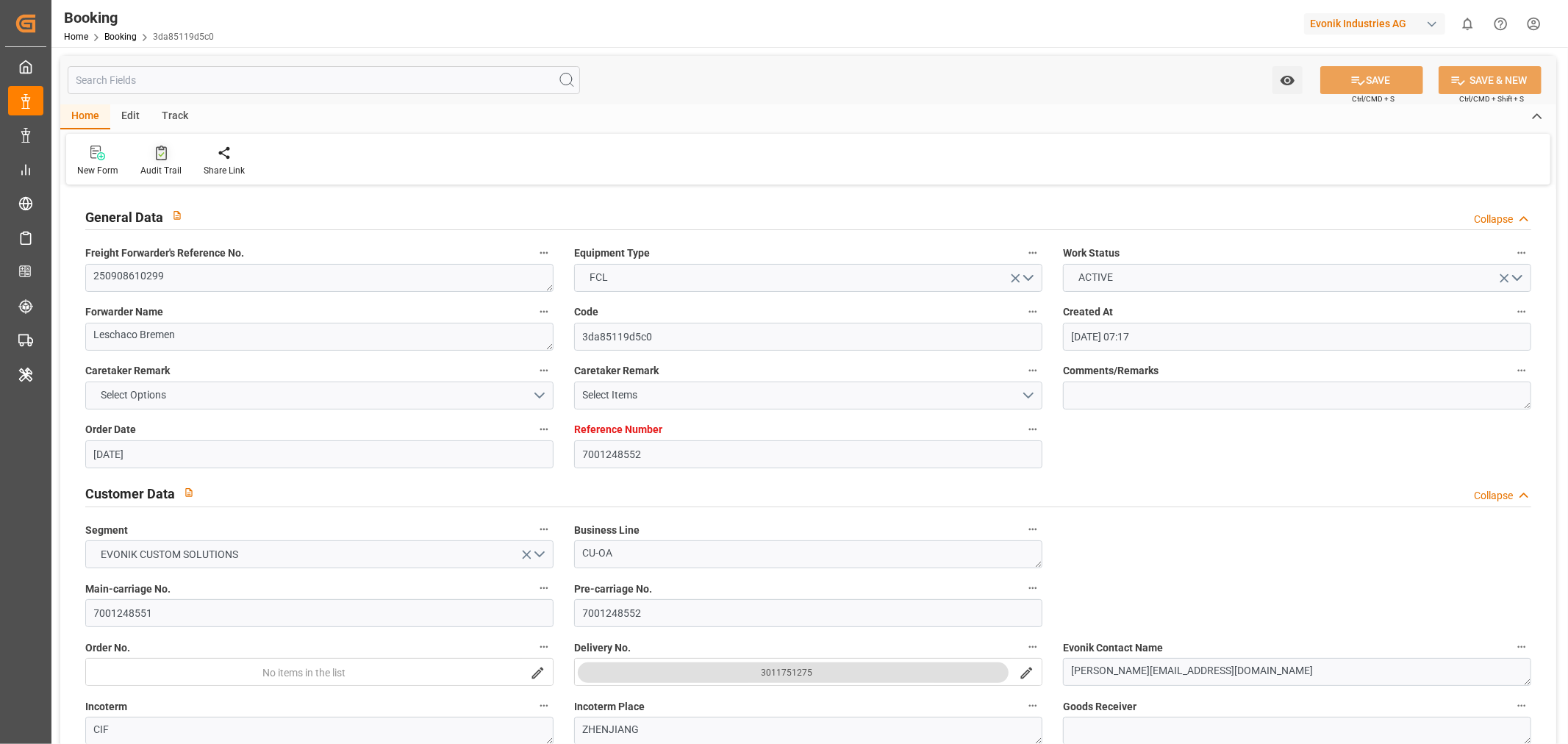
click at [163, 173] on div "Audit Trail" at bounding box center [161, 171] width 42 height 13
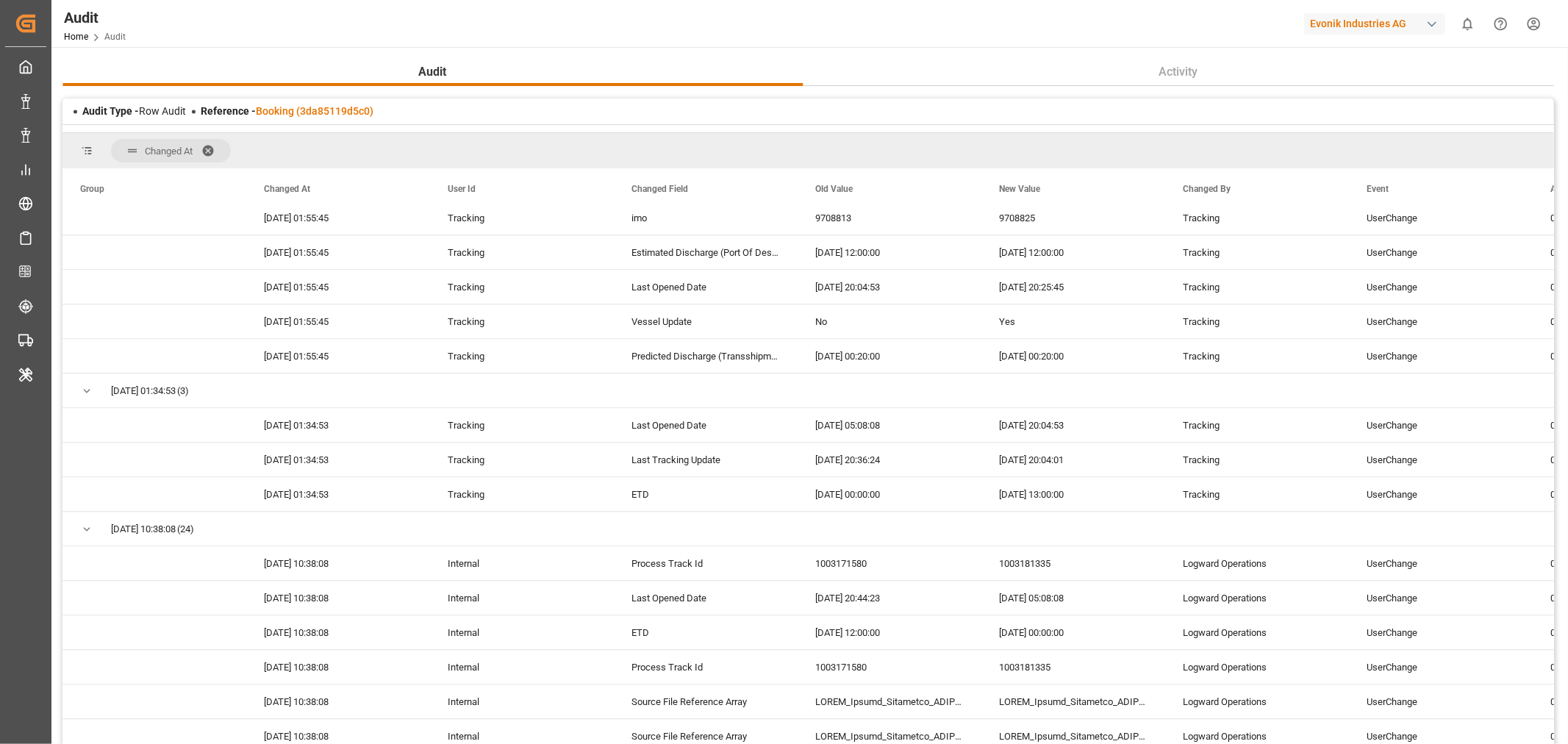
scroll to position [3020, 0]
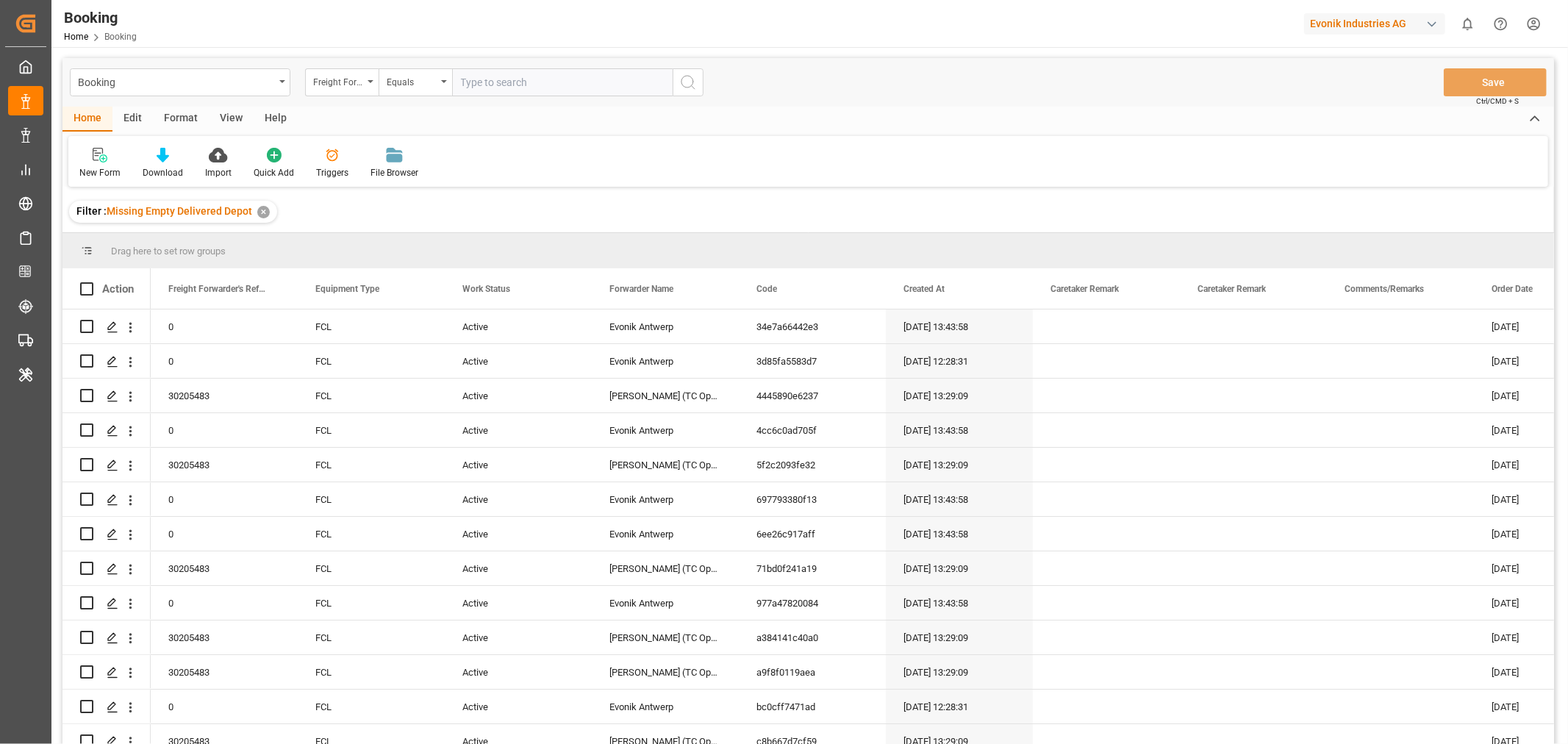
click at [228, 118] on div "View" at bounding box center [231, 119] width 45 height 25
click at [85, 169] on div "Default" at bounding box center [93, 173] width 28 height 13
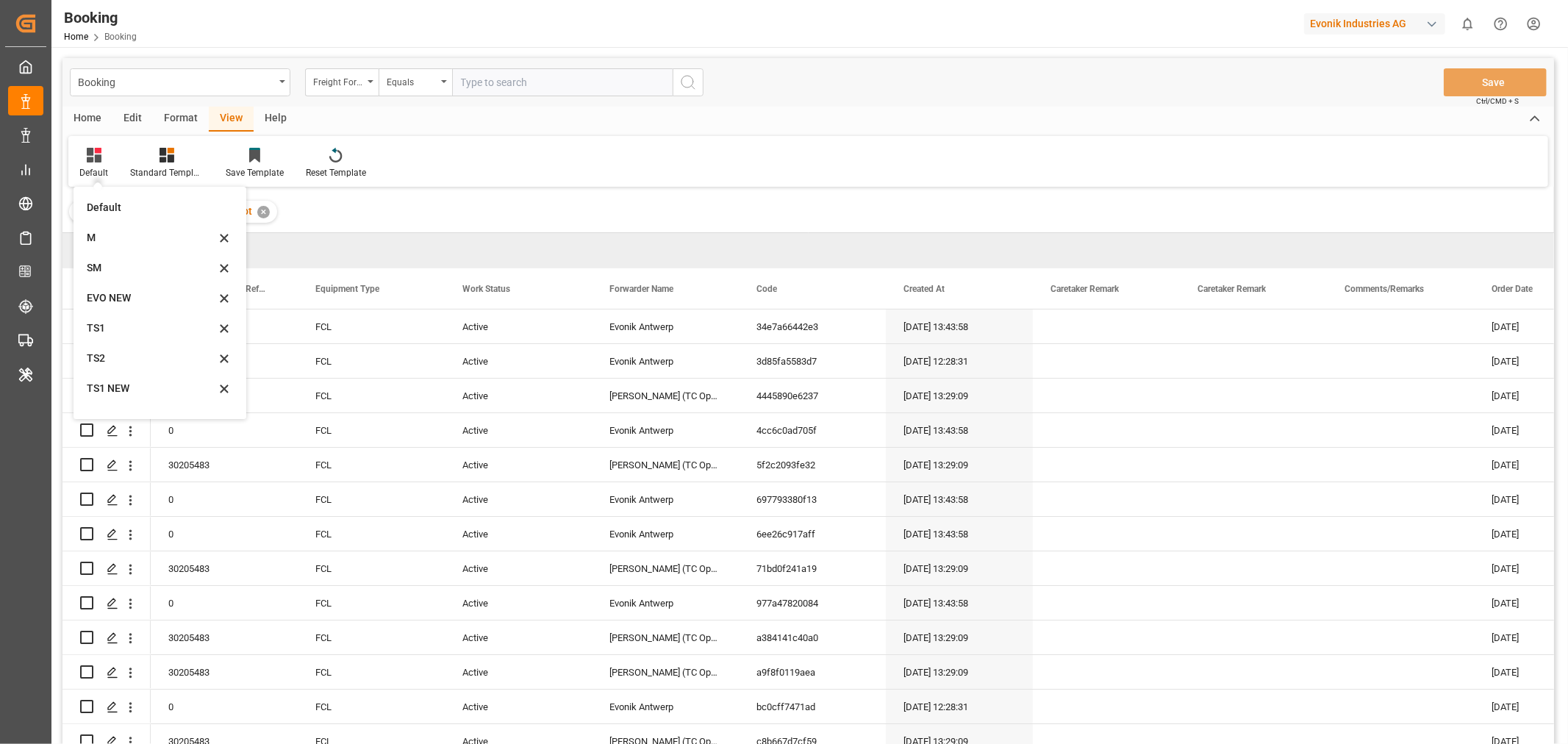
click at [108, 270] on div "SM" at bounding box center [151, 268] width 128 height 15
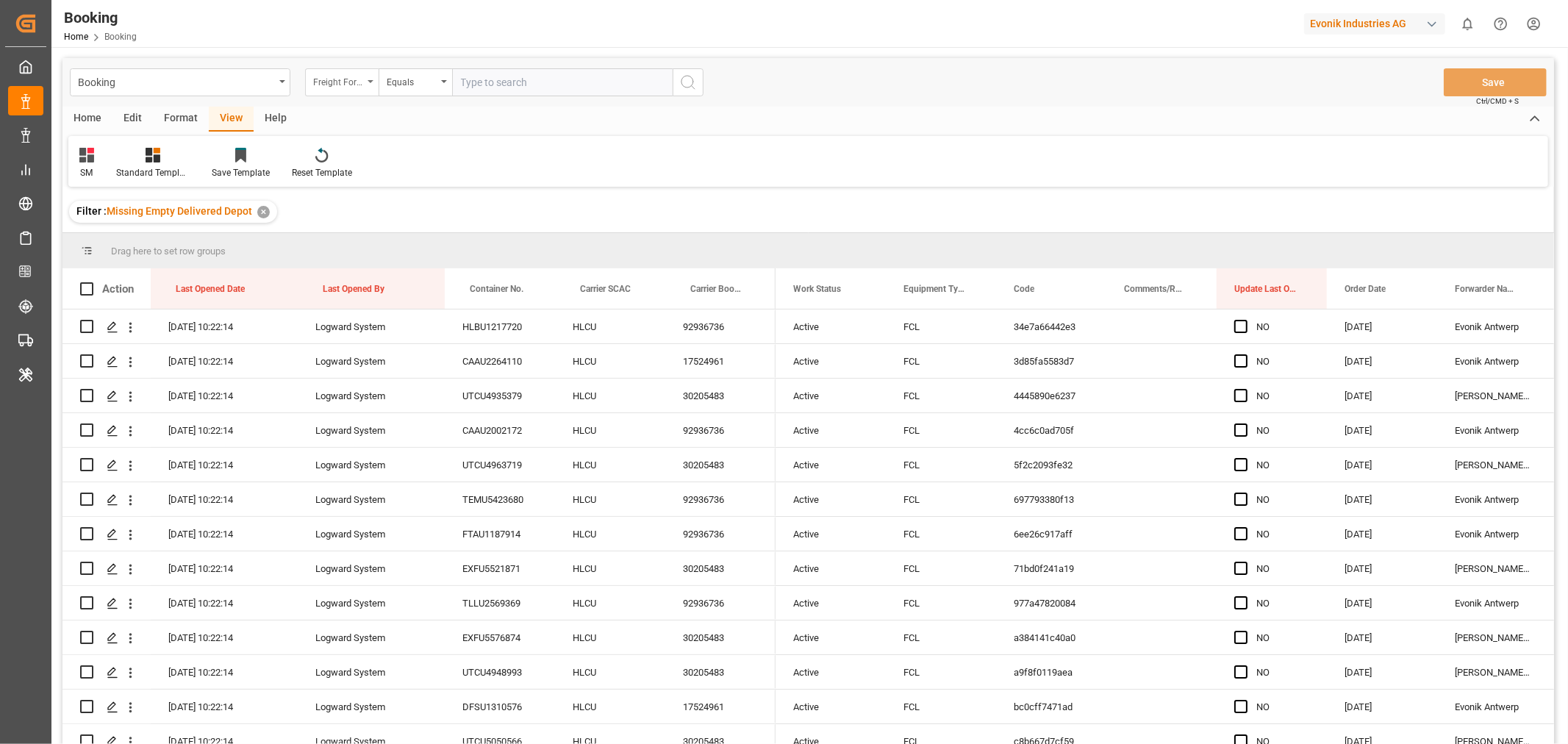
click at [370, 84] on div "Freight Forwarder's Reference No." at bounding box center [342, 82] width 74 height 28
click at [365, 247] on div "Forwarder Name" at bounding box center [415, 242] width 219 height 31
click at [442, 84] on div "Equals" at bounding box center [415, 82] width 74 height 28
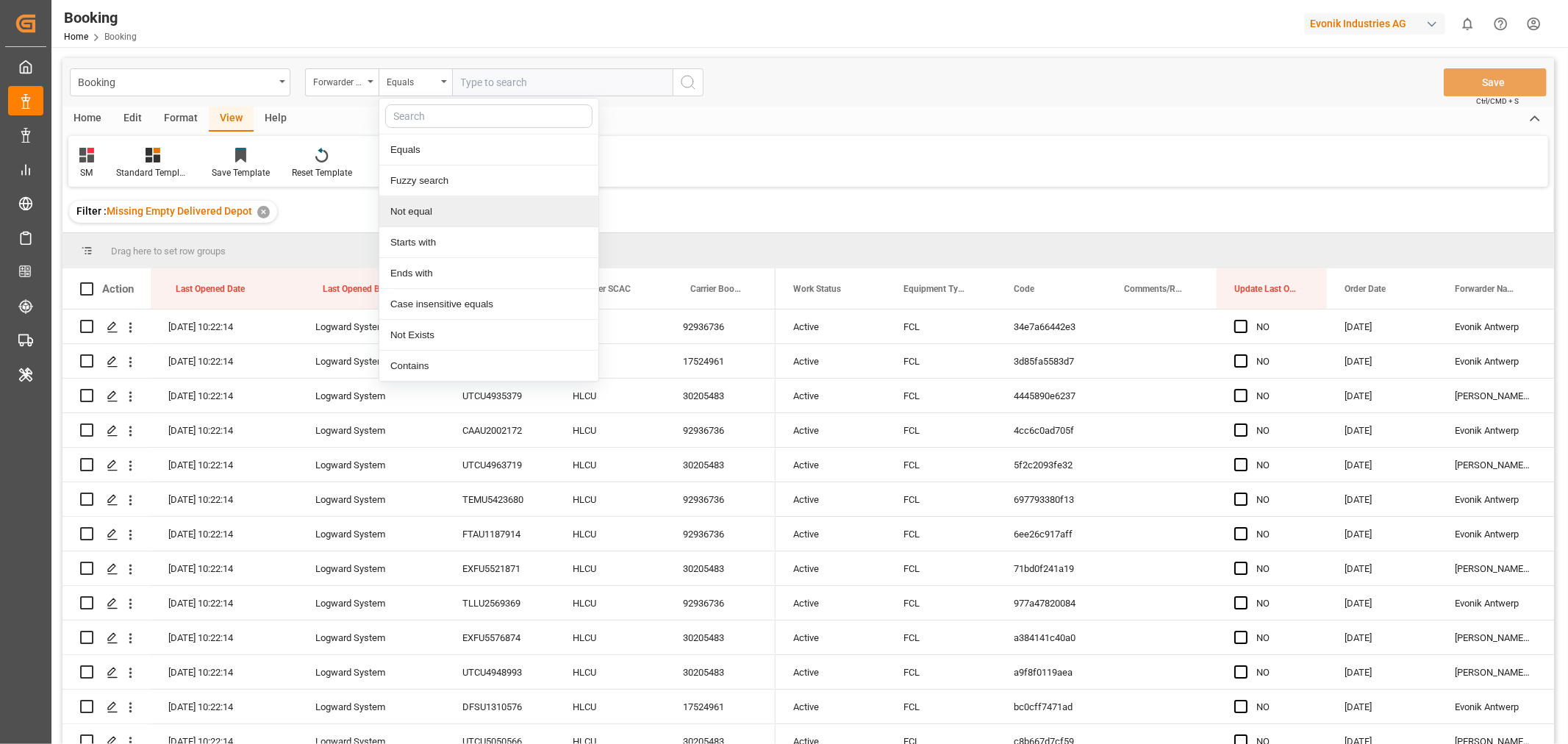
click at [438, 219] on div "Not equal" at bounding box center [489, 211] width 219 height 31
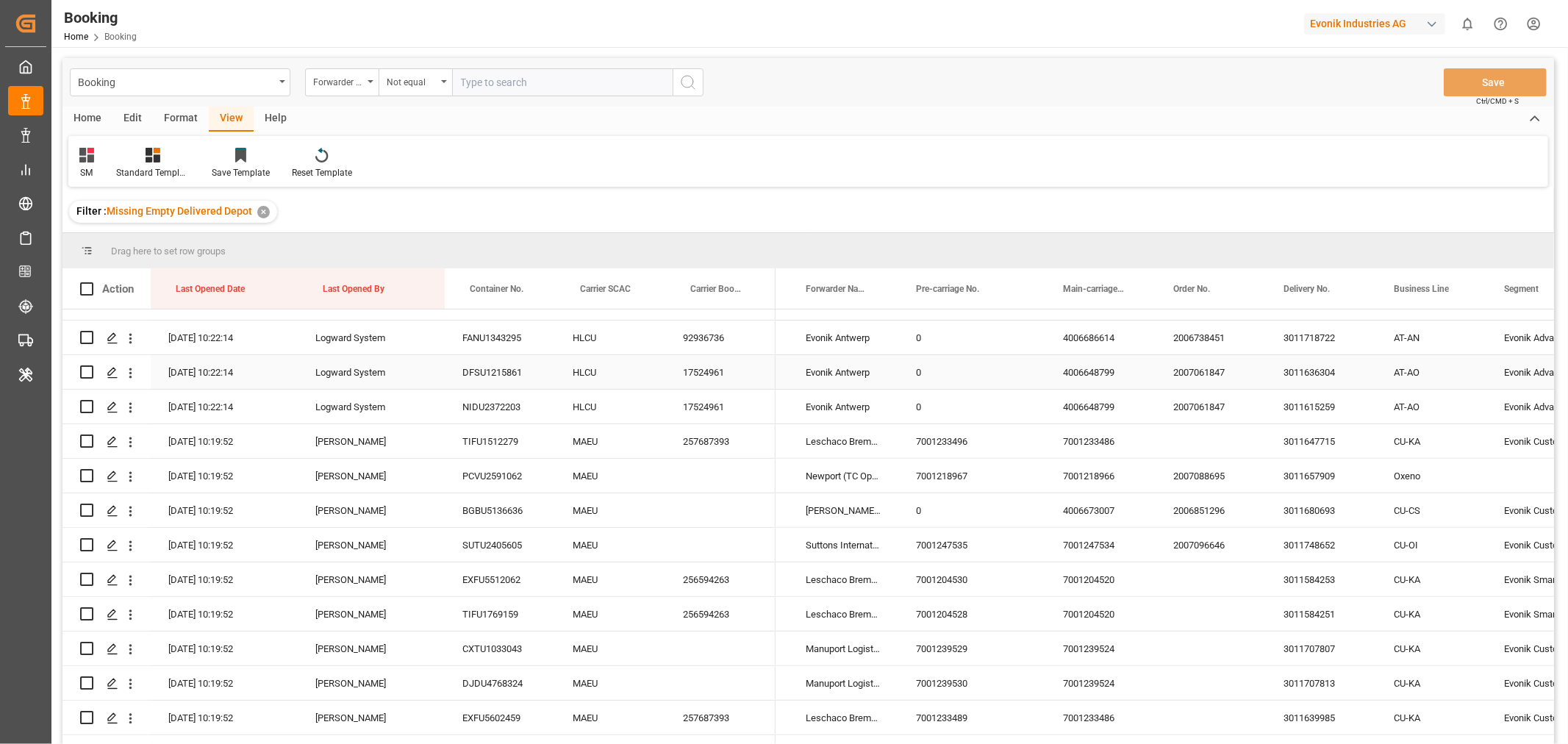
scroll to position [653, 0]
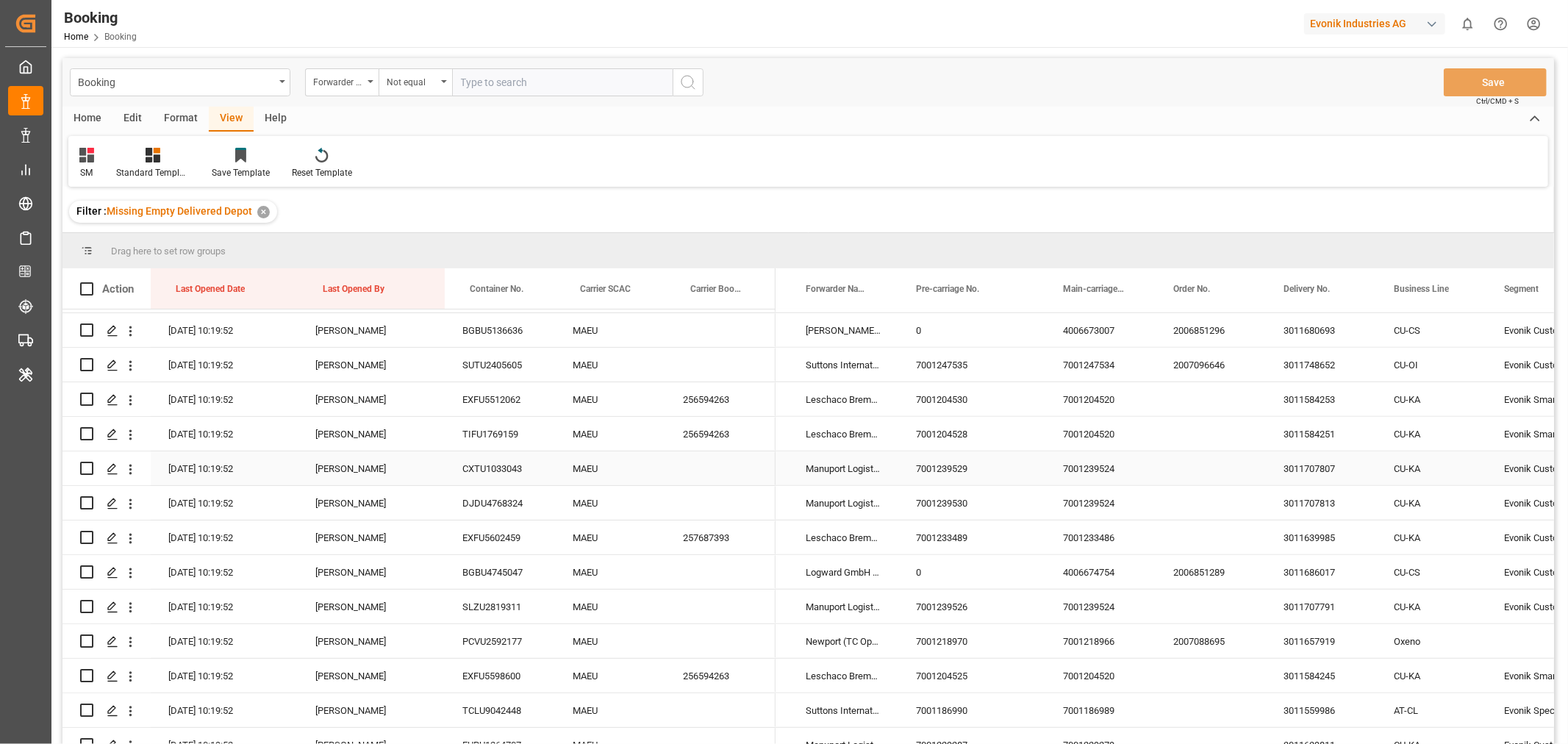
click at [834, 436] on div "Leschaco Bremen" at bounding box center [842, 434] width 110 height 34
click at [495, 78] on input "text" at bounding box center [562, 82] width 221 height 28
paste input "Leschaco Bremen"
type input "Leschaco Bremen"
click at [684, 89] on icon "search button" at bounding box center [688, 82] width 18 height 18
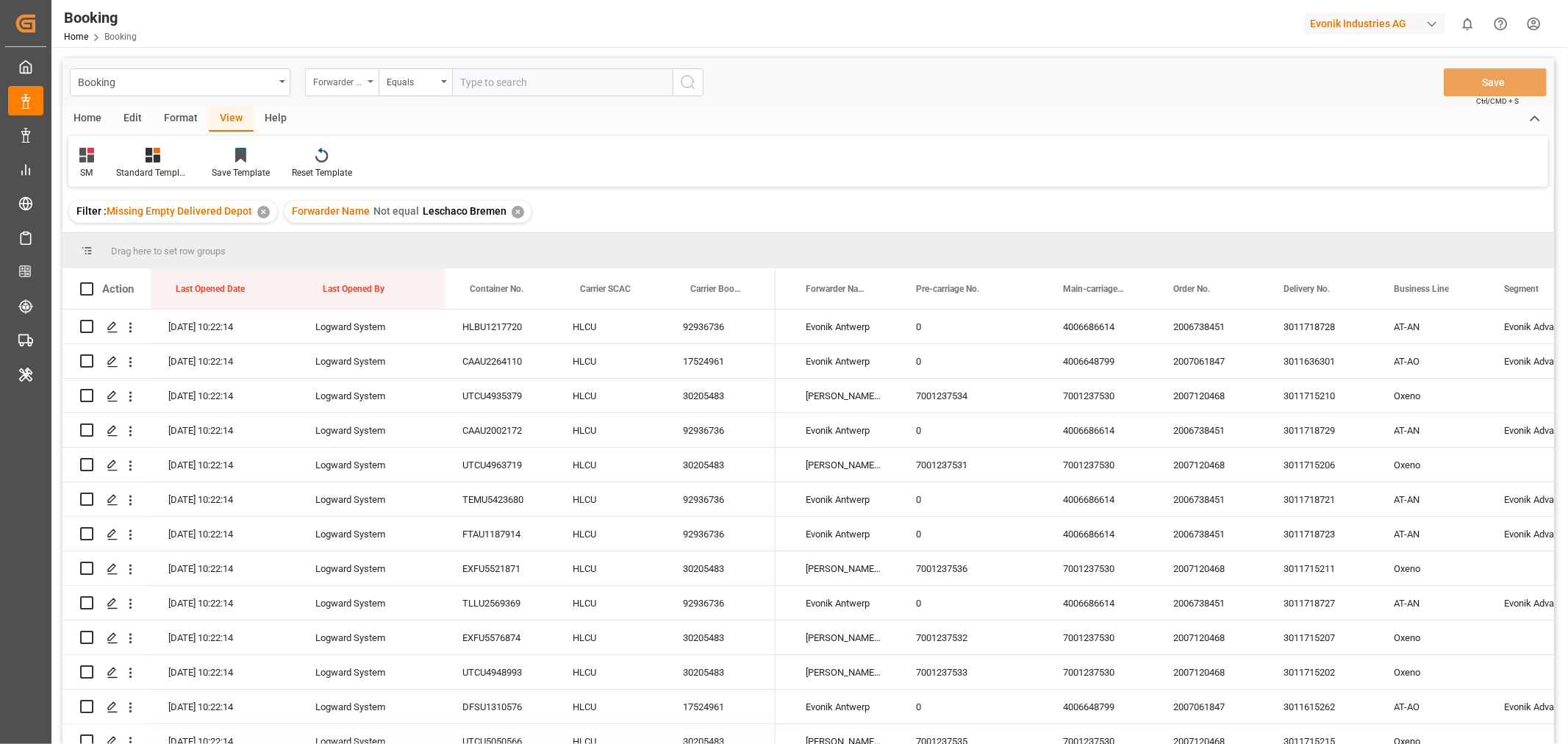
click at [369, 77] on div "Forwarder Name" at bounding box center [342, 82] width 74 height 28
type input "eq"
click at [401, 217] on div "Equipment FCL Evonik" at bounding box center [415, 211] width 219 height 31
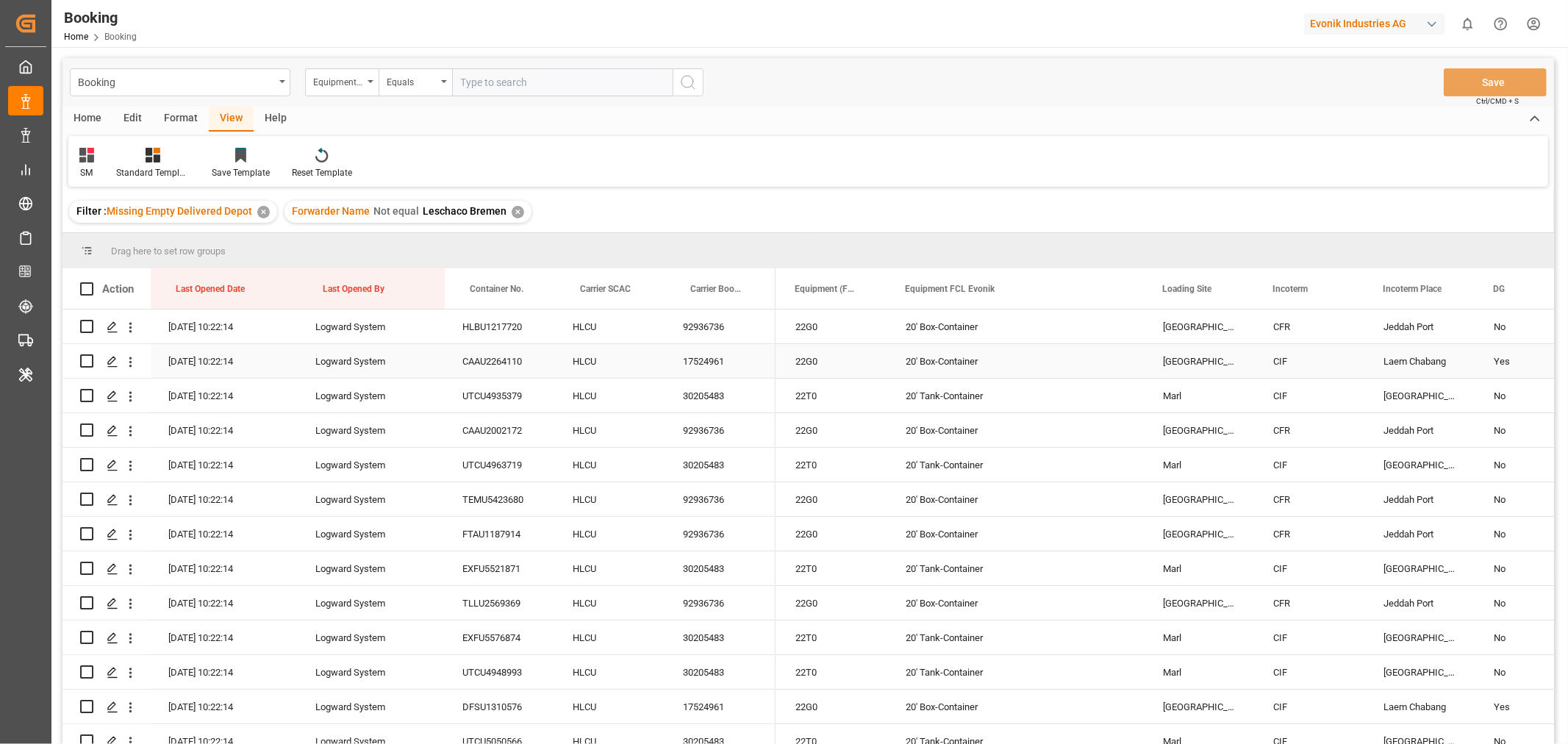
click at [958, 370] on div "20' Box-Container" at bounding box center [1016, 361] width 258 height 34
click at [963, 397] on div "20' Tank-Container" at bounding box center [1016, 395] width 258 height 34
click at [515, 90] on input "text" at bounding box center [562, 82] width 221 height 28
paste input "20' Tank-Container"
type input "20' Tank-Container"
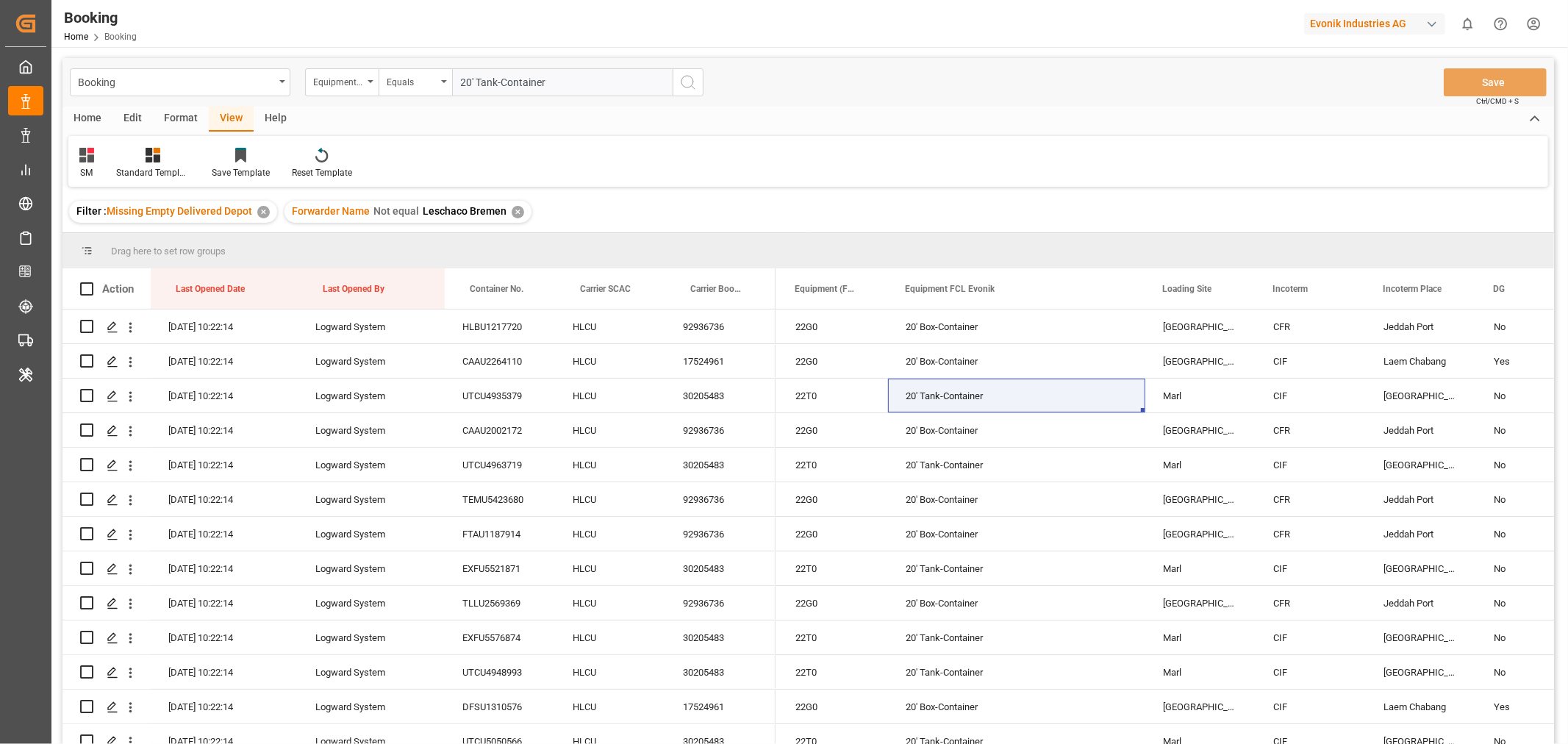
click at [699, 75] on button "search button" at bounding box center [688, 82] width 31 height 28
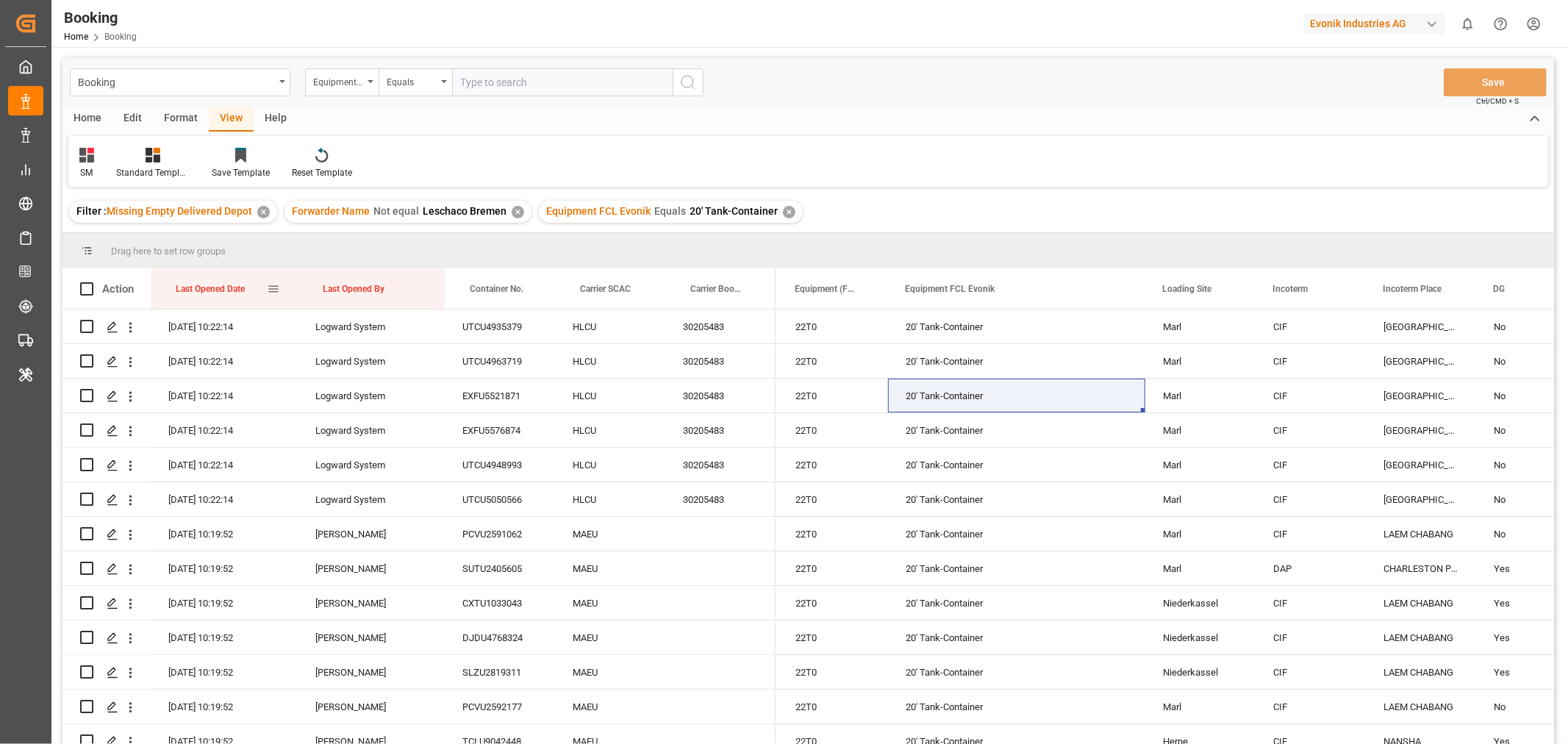
click at [255, 290] on div "Last Opened Date" at bounding box center [221, 288] width 92 height 41
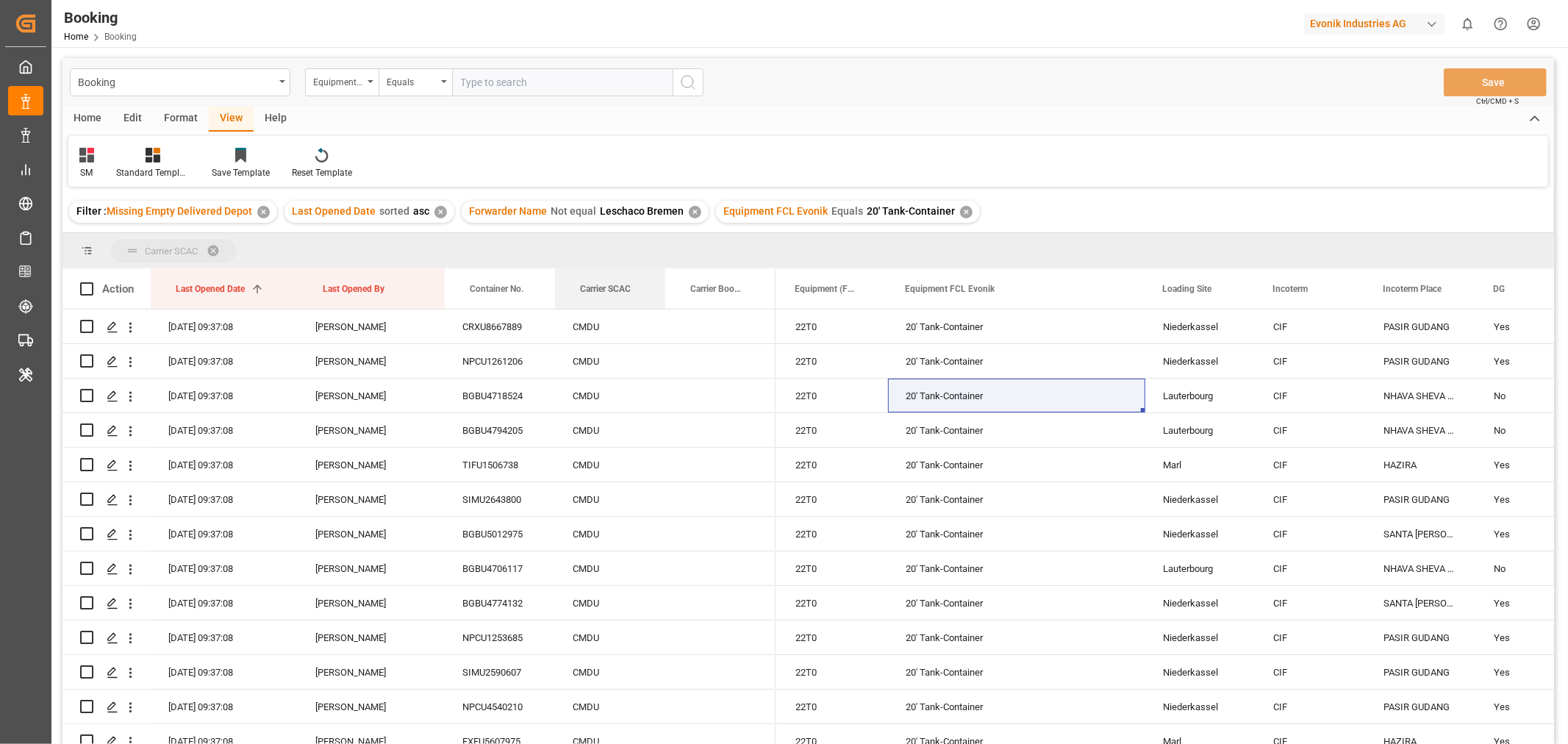
drag, startPoint x: 598, startPoint y: 284, endPoint x: 598, endPoint y: 258, distance: 26.0
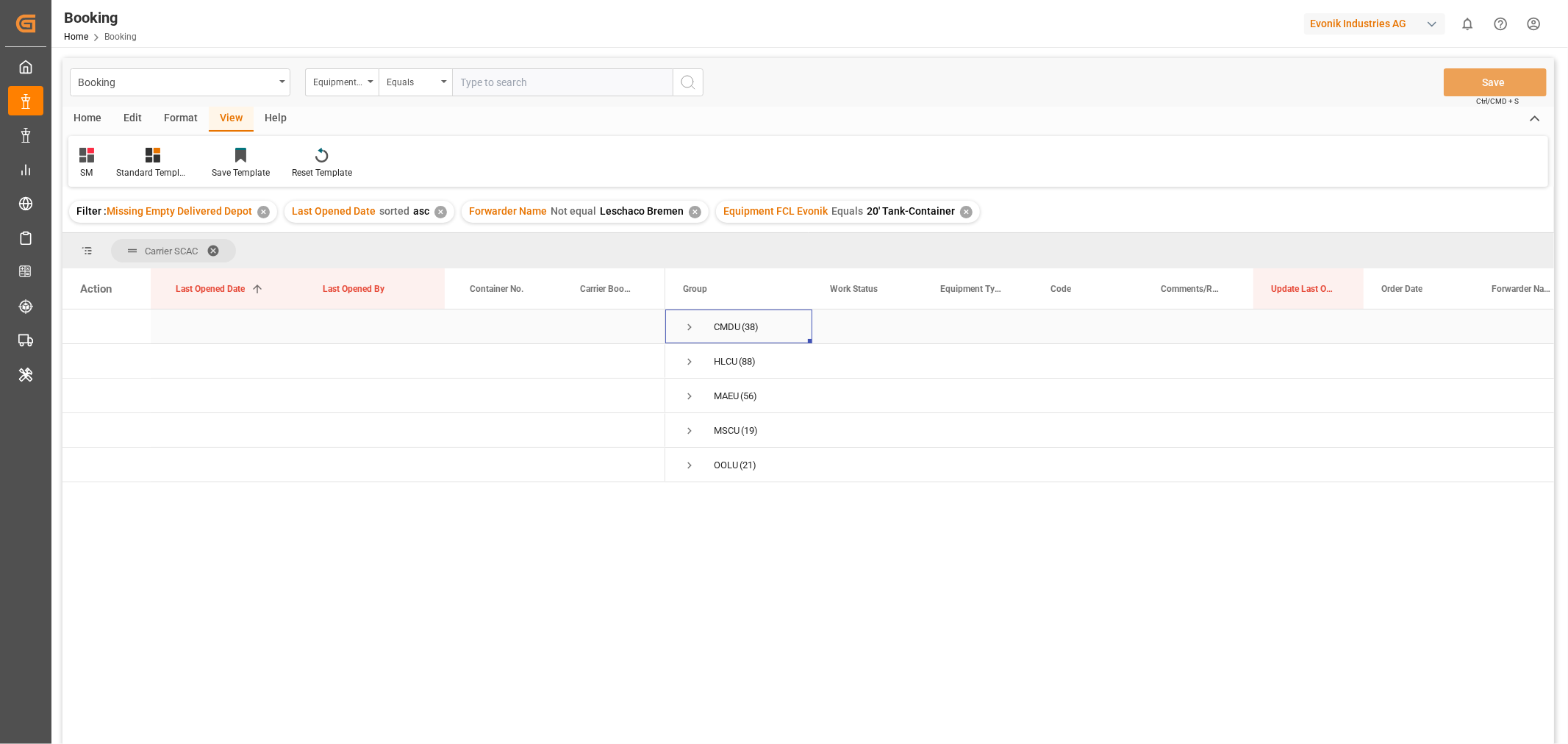
click at [690, 331] on span "Press SPACE to select this row." at bounding box center [690, 327] width 13 height 13
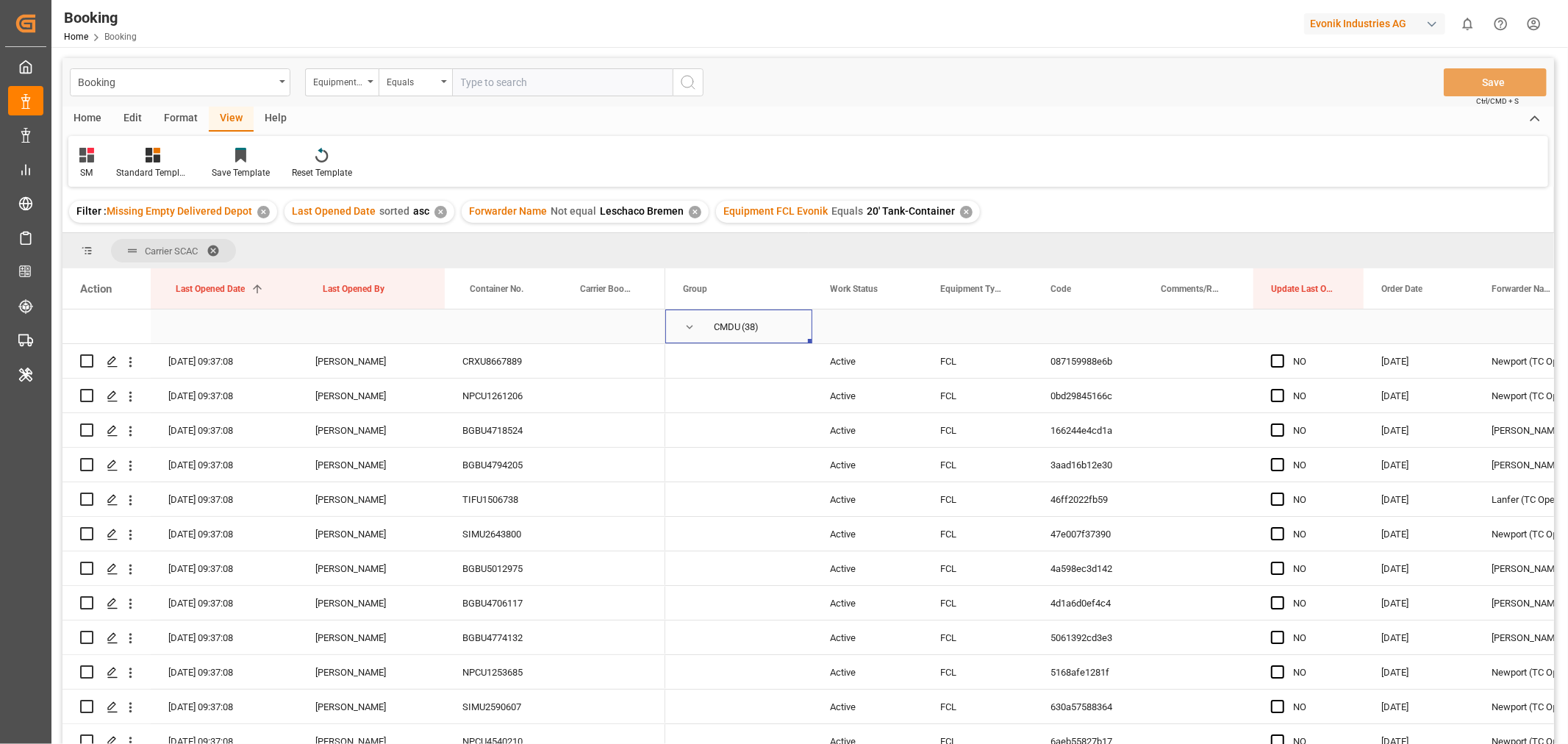
click at [692, 326] on span "Press SPACE to select this row." at bounding box center [690, 327] width 13 height 13
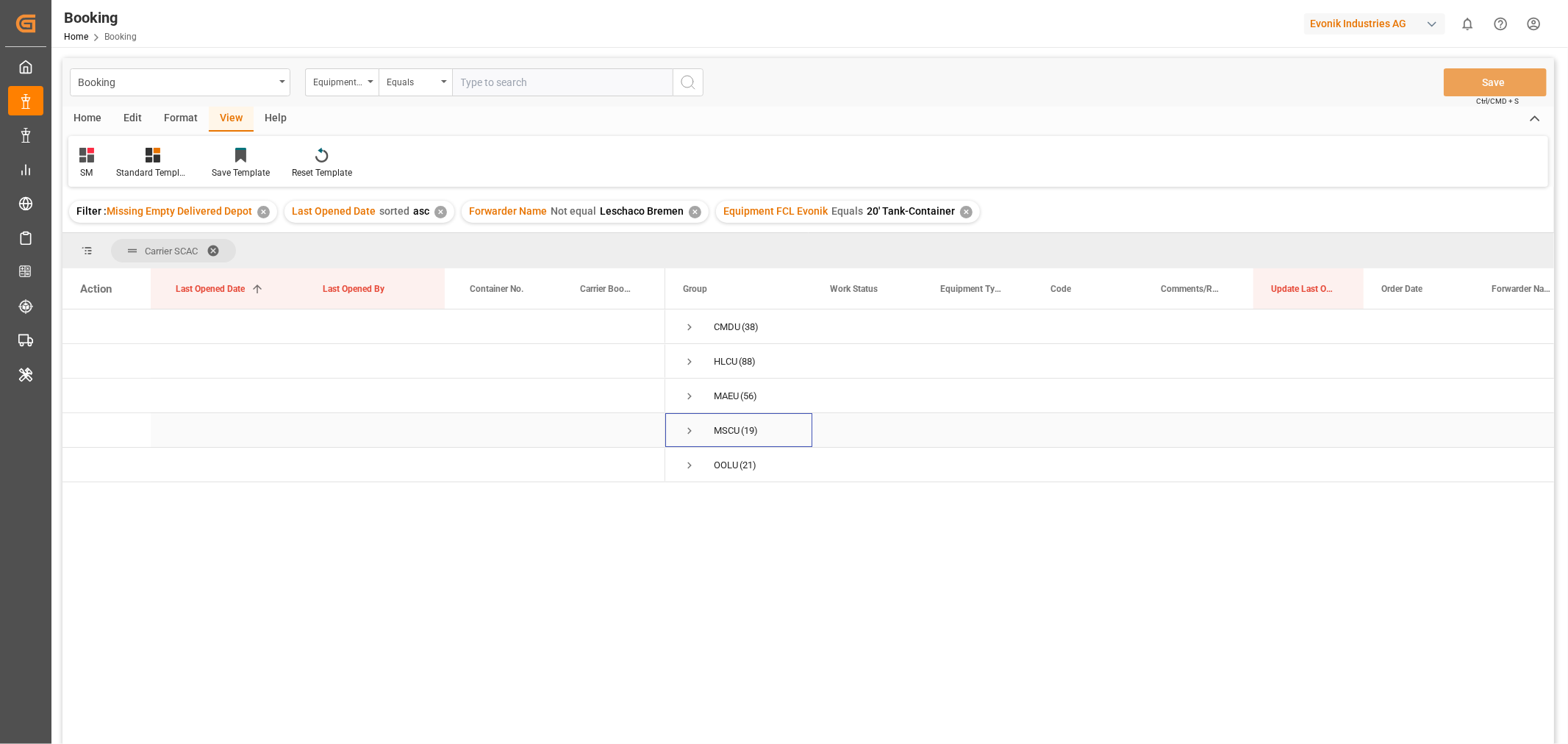
click at [691, 428] on span "Press SPACE to select this row." at bounding box center [690, 431] width 13 height 13
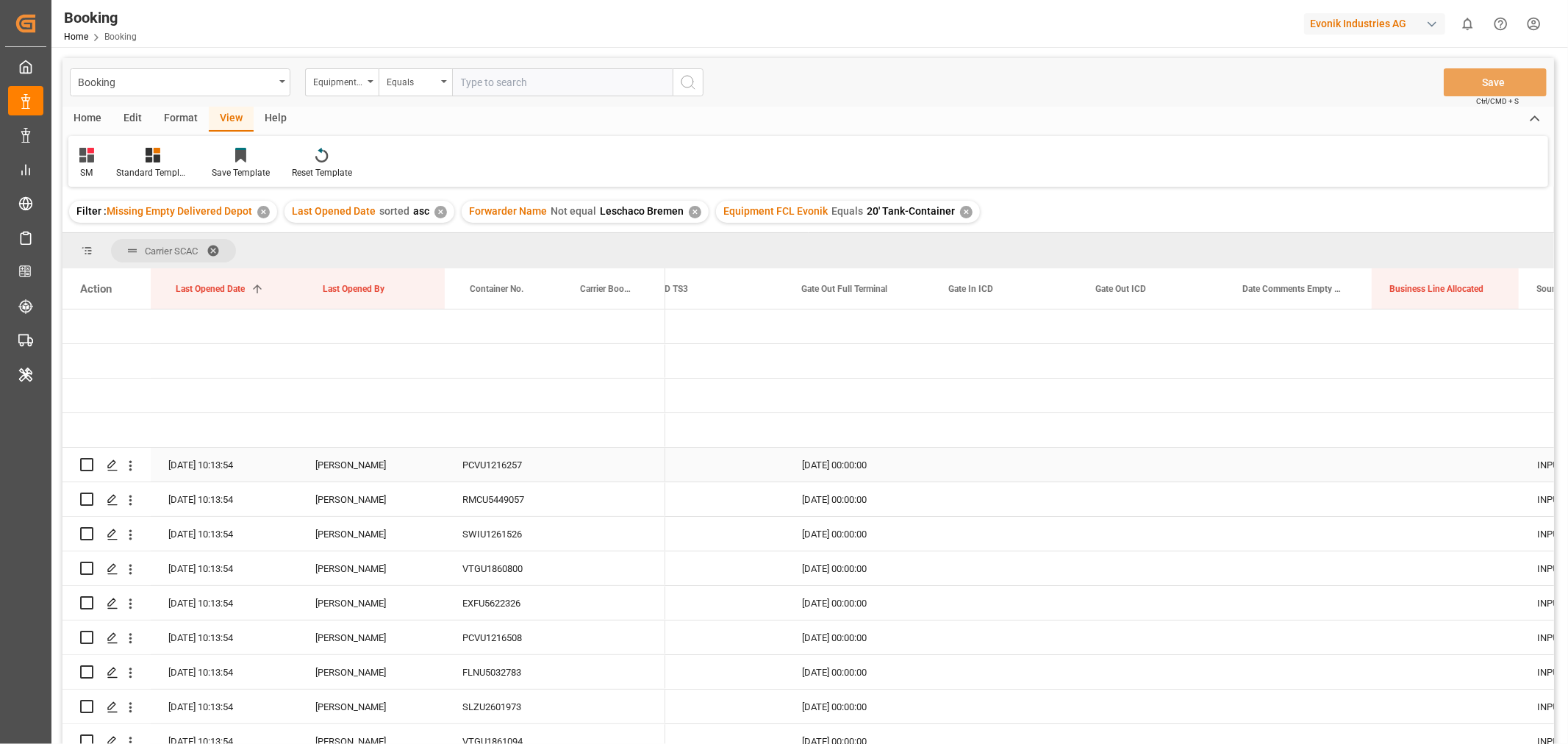
click at [511, 458] on div "PCVU1216257" at bounding box center [499, 465] width 110 height 34
click at [504, 472] on div "PCVU1216257" at bounding box center [499, 465] width 110 height 34
drag, startPoint x: 1371, startPoint y: 285, endPoint x: 1399, endPoint y: 291, distance: 28.6
click at [1399, 291] on div at bounding box center [1400, 288] width 6 height 41
click at [1311, 461] on div "Press SPACE to select this row." at bounding box center [1312, 465] width 175 height 34
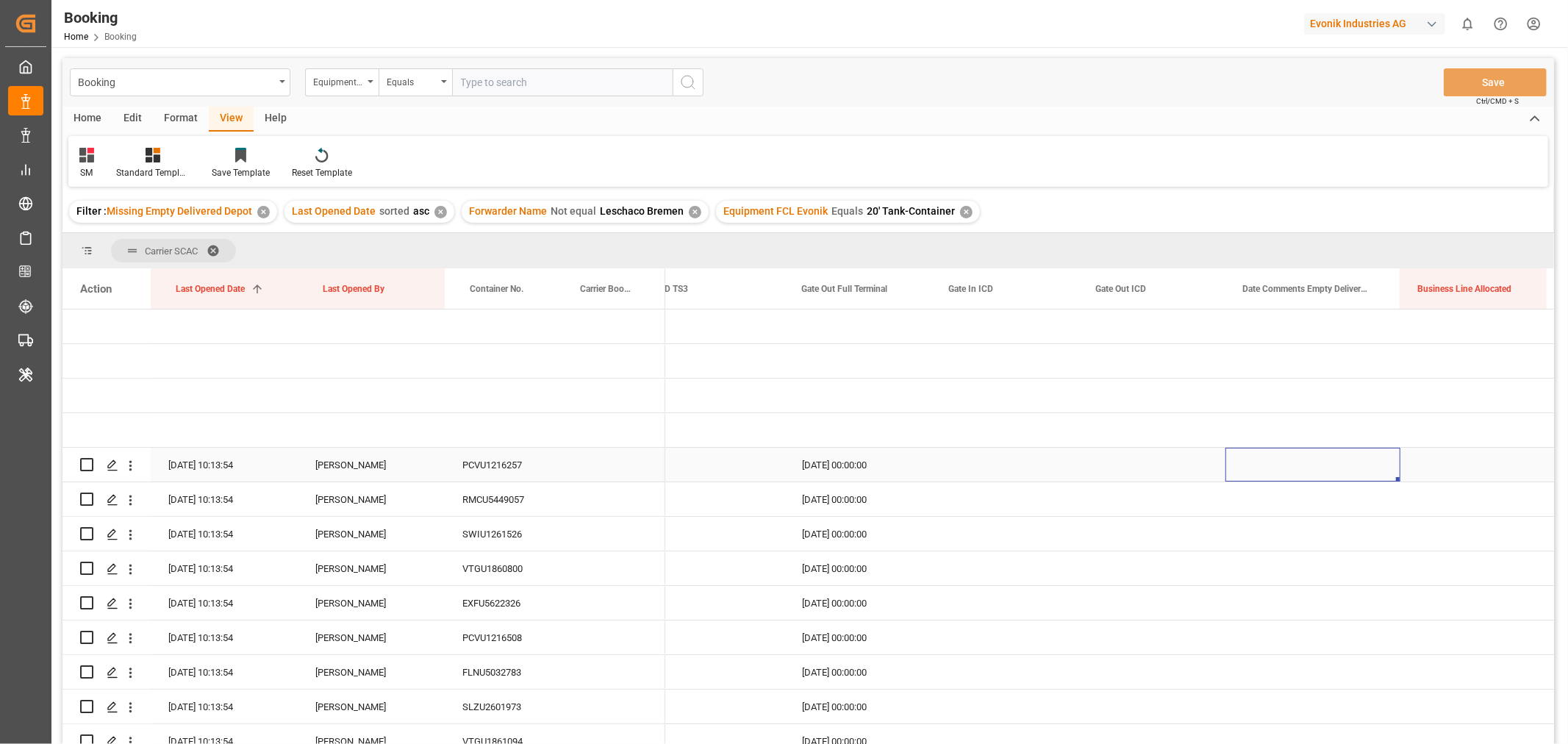
click at [1311, 461] on div "Press SPACE to select this row." at bounding box center [1312, 465] width 175 height 34
click at [1377, 475] on button "Select" at bounding box center [1312, 473] width 152 height 28
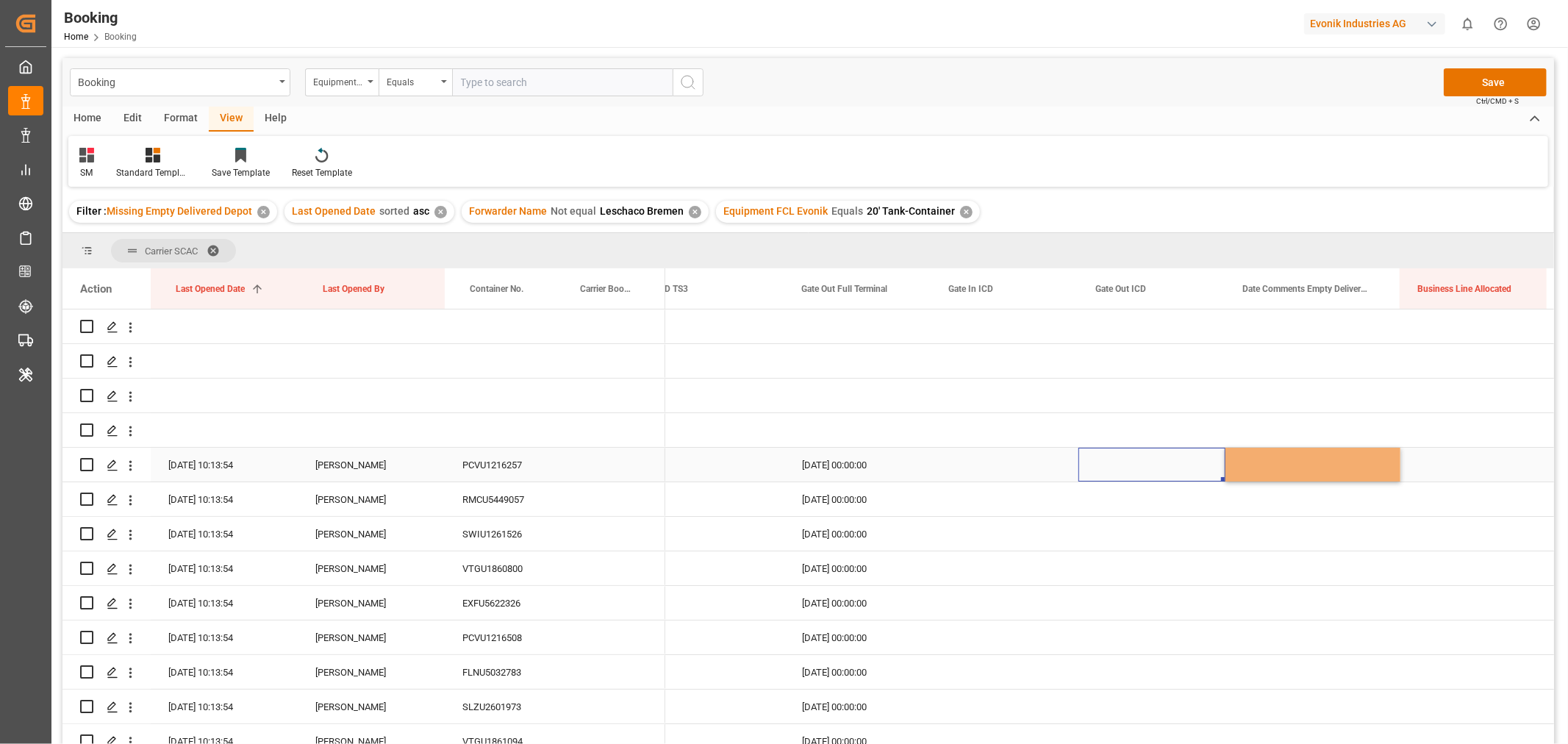
click at [1164, 461] on div "Press SPACE to select this row." at bounding box center [1152, 465] width 147 height 34
click at [128, 461] on icon "open menu" at bounding box center [130, 465] width 15 height 15
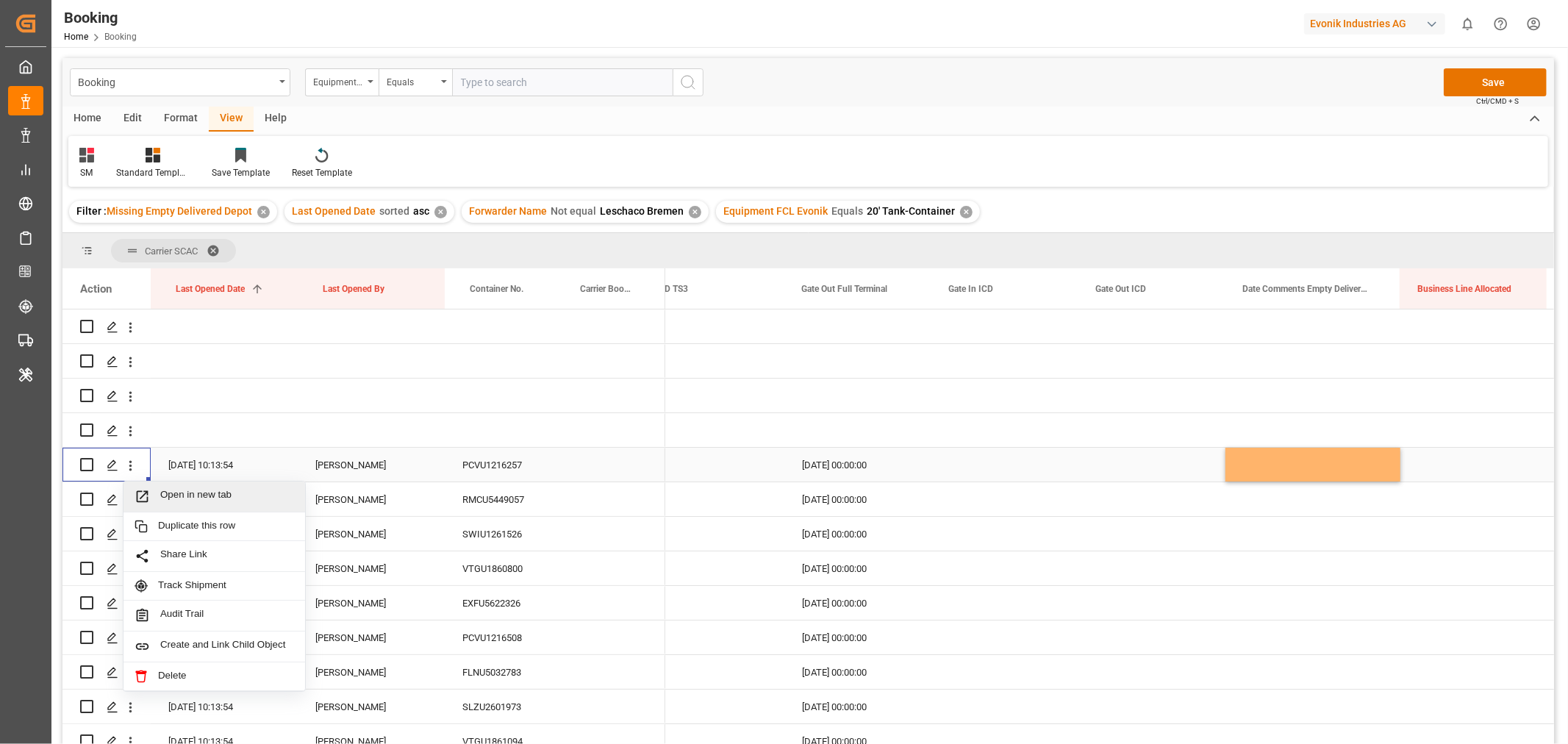
click at [192, 496] on span "Open in new tab" at bounding box center [227, 496] width 134 height 15
click at [524, 502] on div "RMCU5449057" at bounding box center [499, 499] width 110 height 34
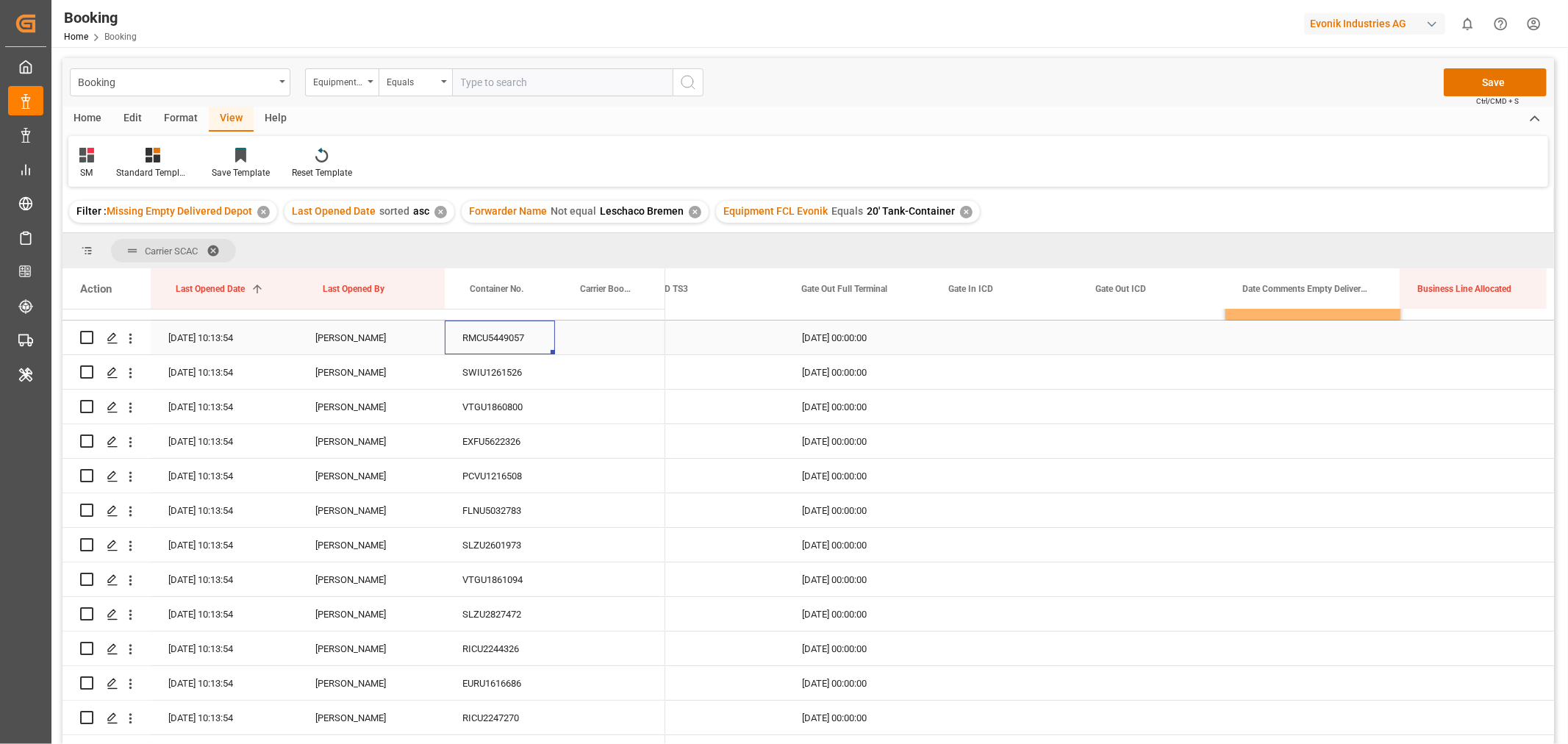
scroll to position [163, 0]
click at [506, 366] on div "SWIU1261526" at bounding box center [499, 371] width 110 height 34
click at [521, 398] on div "VTGU1860800" at bounding box center [499, 405] width 110 height 34
click at [130, 399] on icon "open menu" at bounding box center [130, 405] width 15 height 15
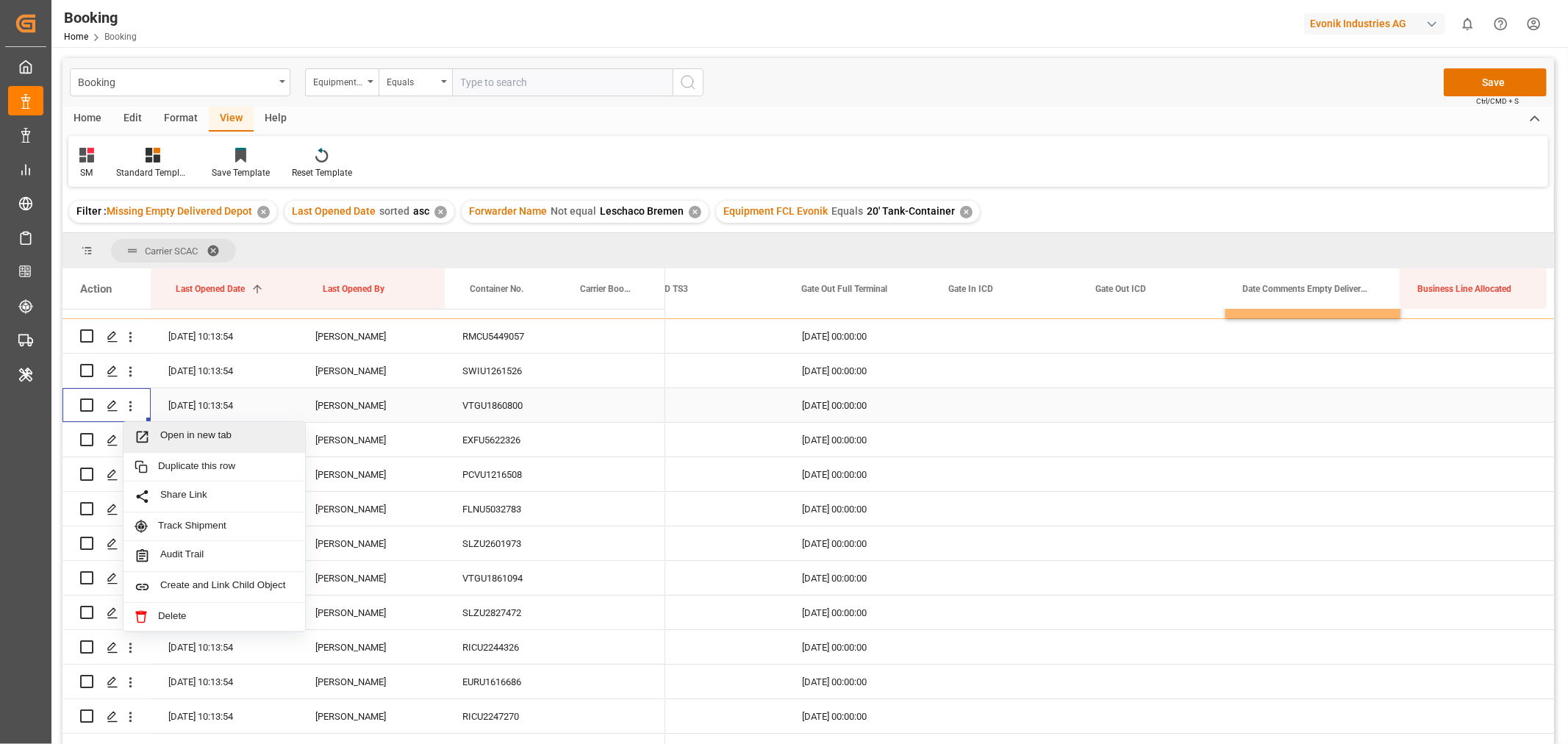
click at [194, 429] on span "Open in new tab" at bounding box center [227, 437] width 134 height 15
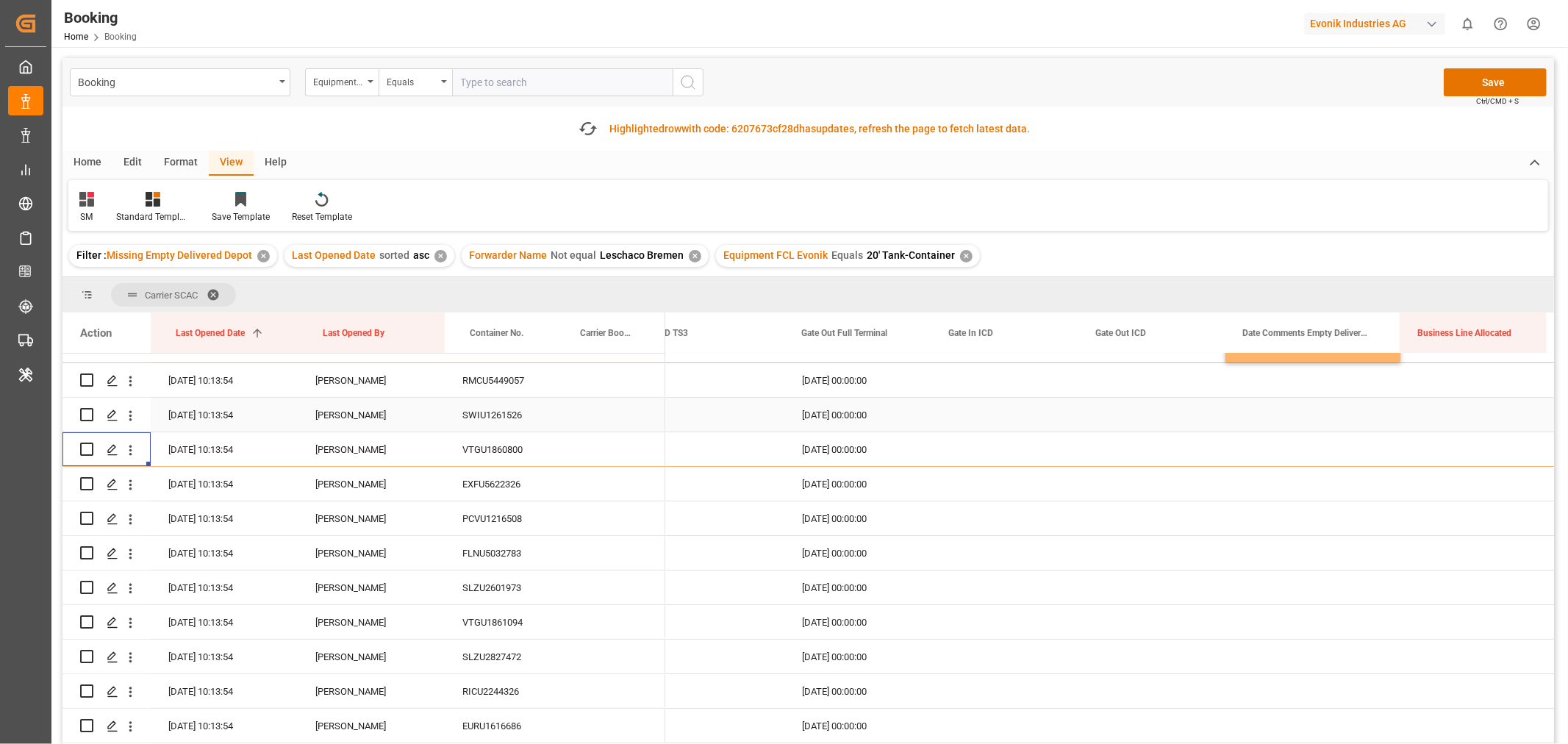
scroll to position [244, 0]
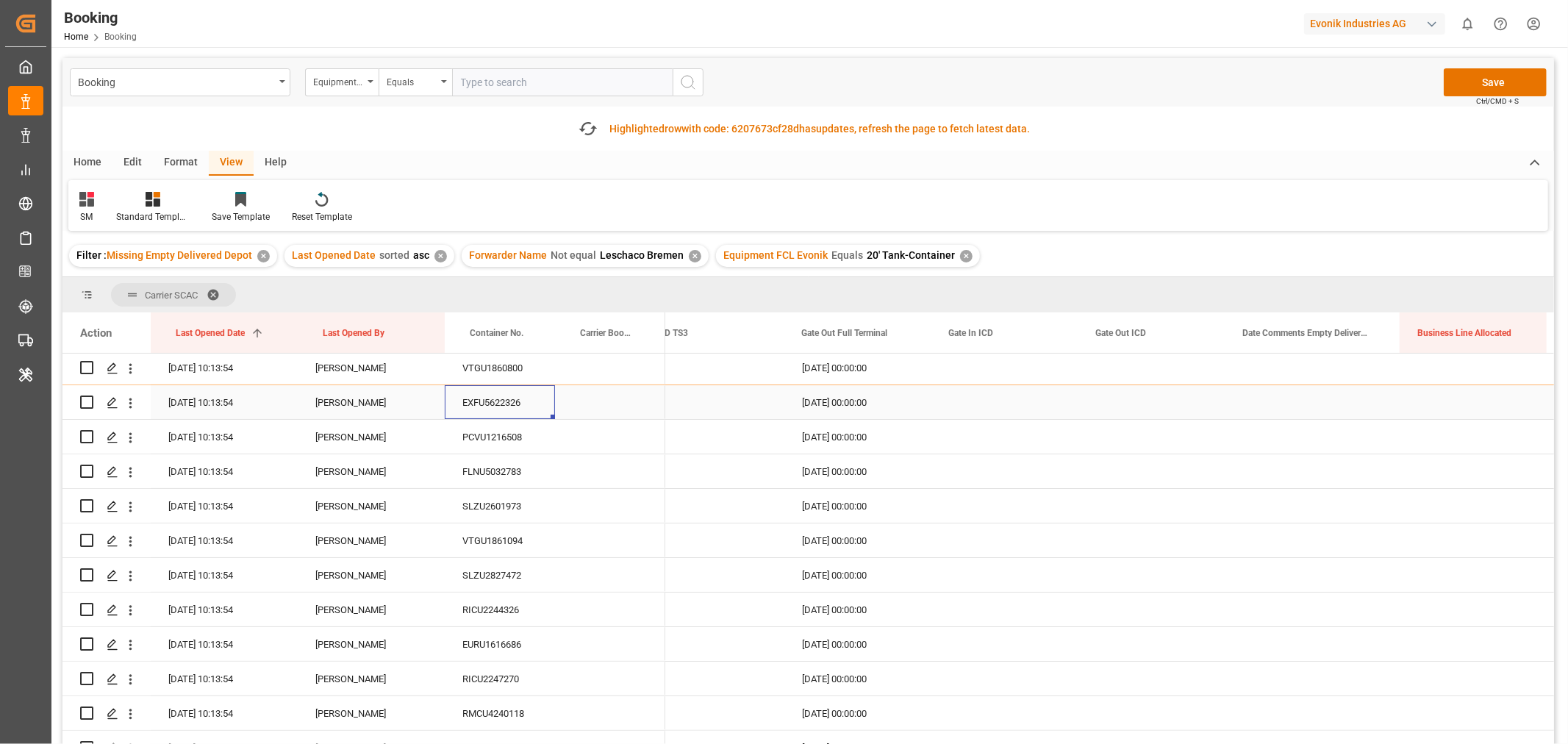
click at [511, 412] on div "EXFU5622326" at bounding box center [499, 402] width 110 height 34
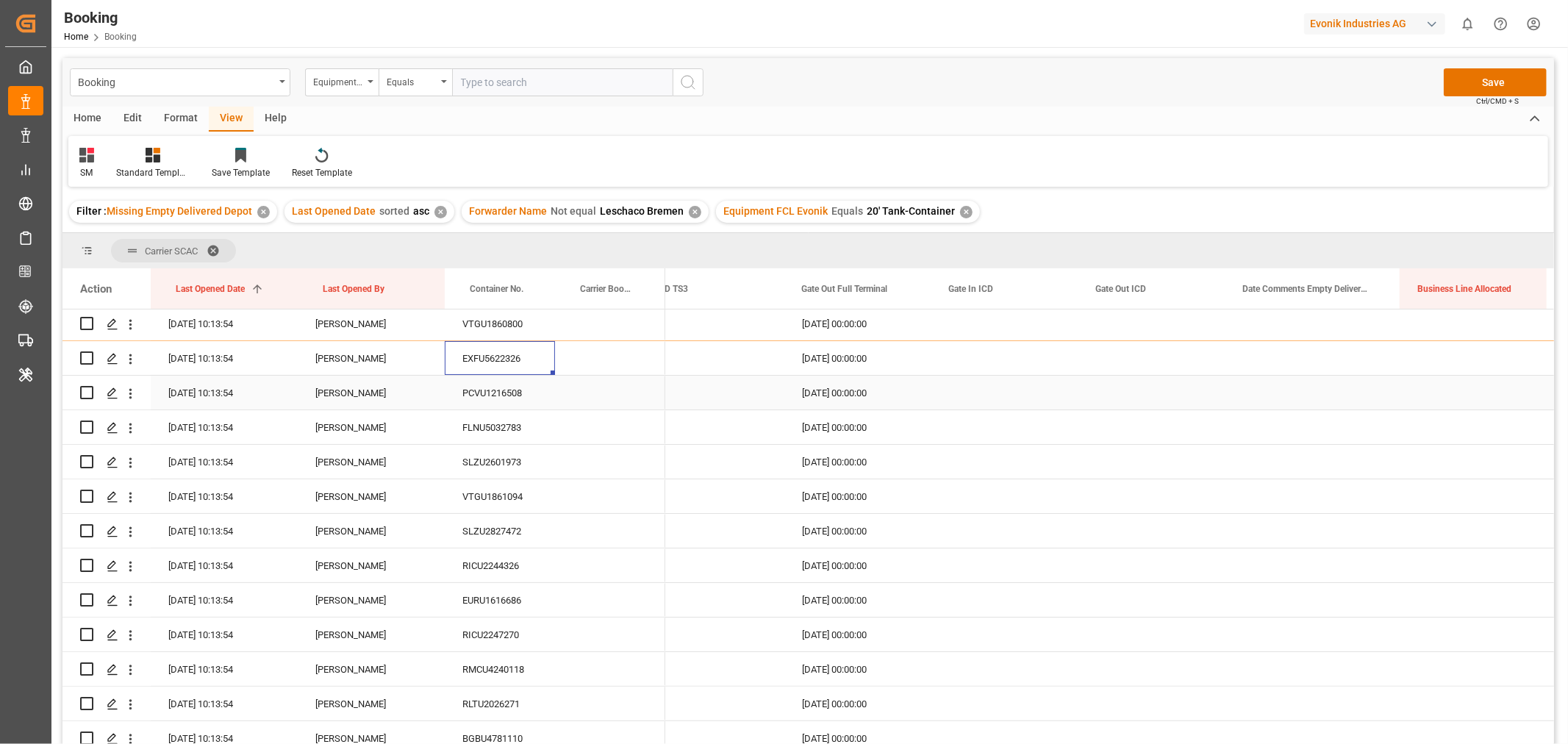
click at [498, 395] on div "PCVU1216508" at bounding box center [499, 392] width 110 height 34
click at [130, 394] on icon "open menu" at bounding box center [130, 393] width 15 height 15
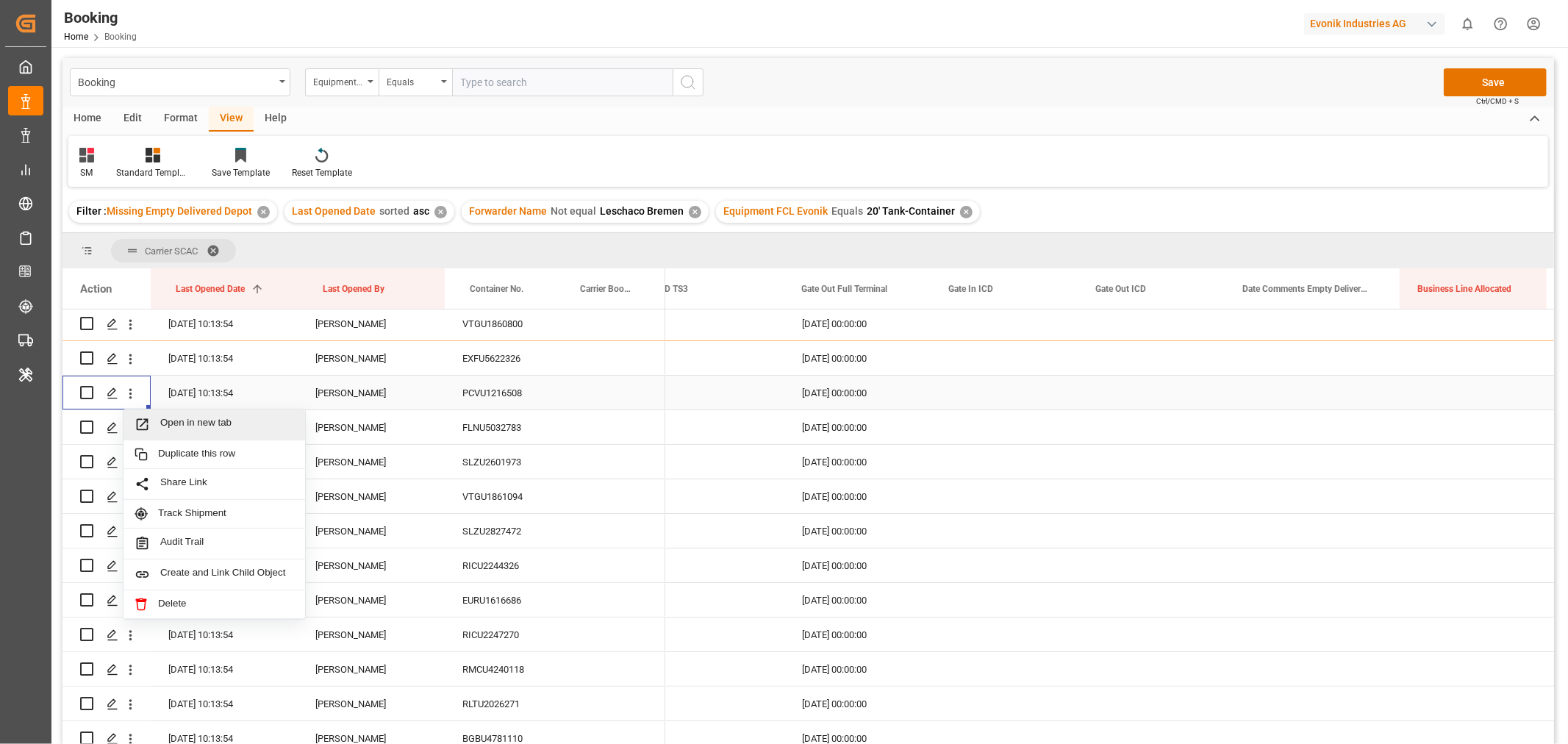
click at [176, 413] on div "Open in new tab" at bounding box center [214, 424] width 181 height 31
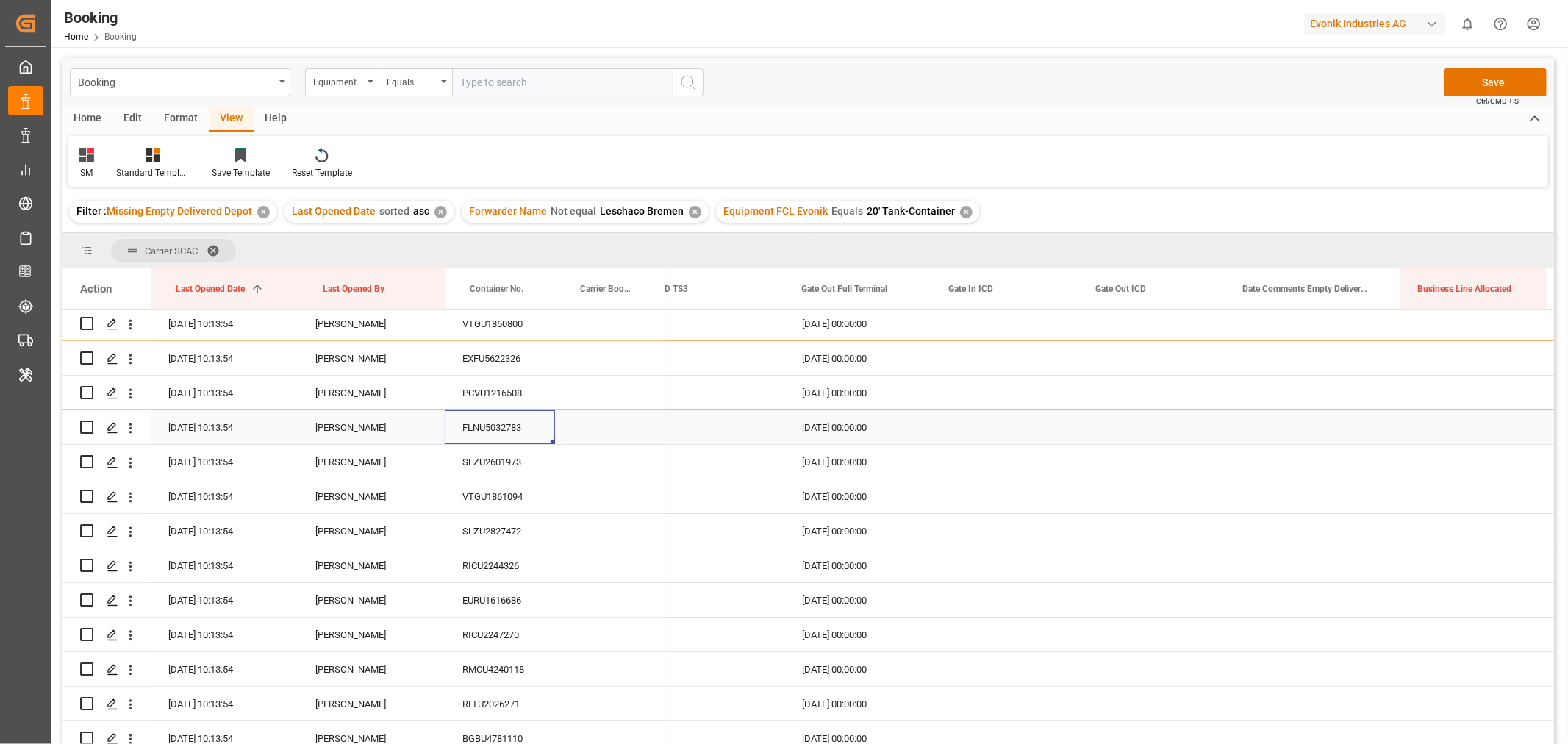
click at [511, 428] on div "FLNU5032783" at bounding box center [499, 427] width 110 height 34
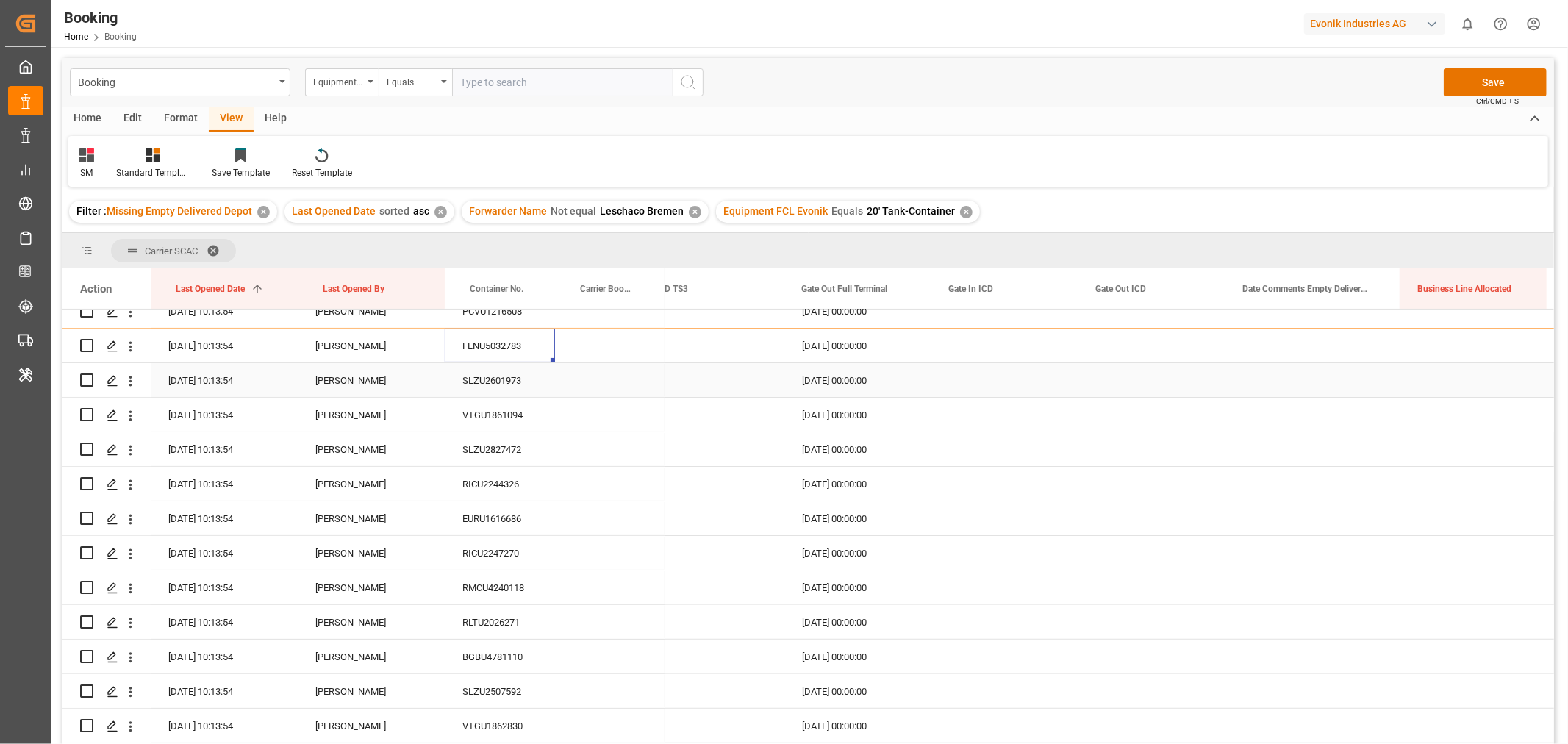
click at [493, 377] on div "SLZU2601973" at bounding box center [499, 380] width 110 height 34
click at [513, 405] on div "VTGU1861094" at bounding box center [499, 415] width 110 height 34
click at [129, 414] on icon "open menu" at bounding box center [130, 415] width 3 height 10
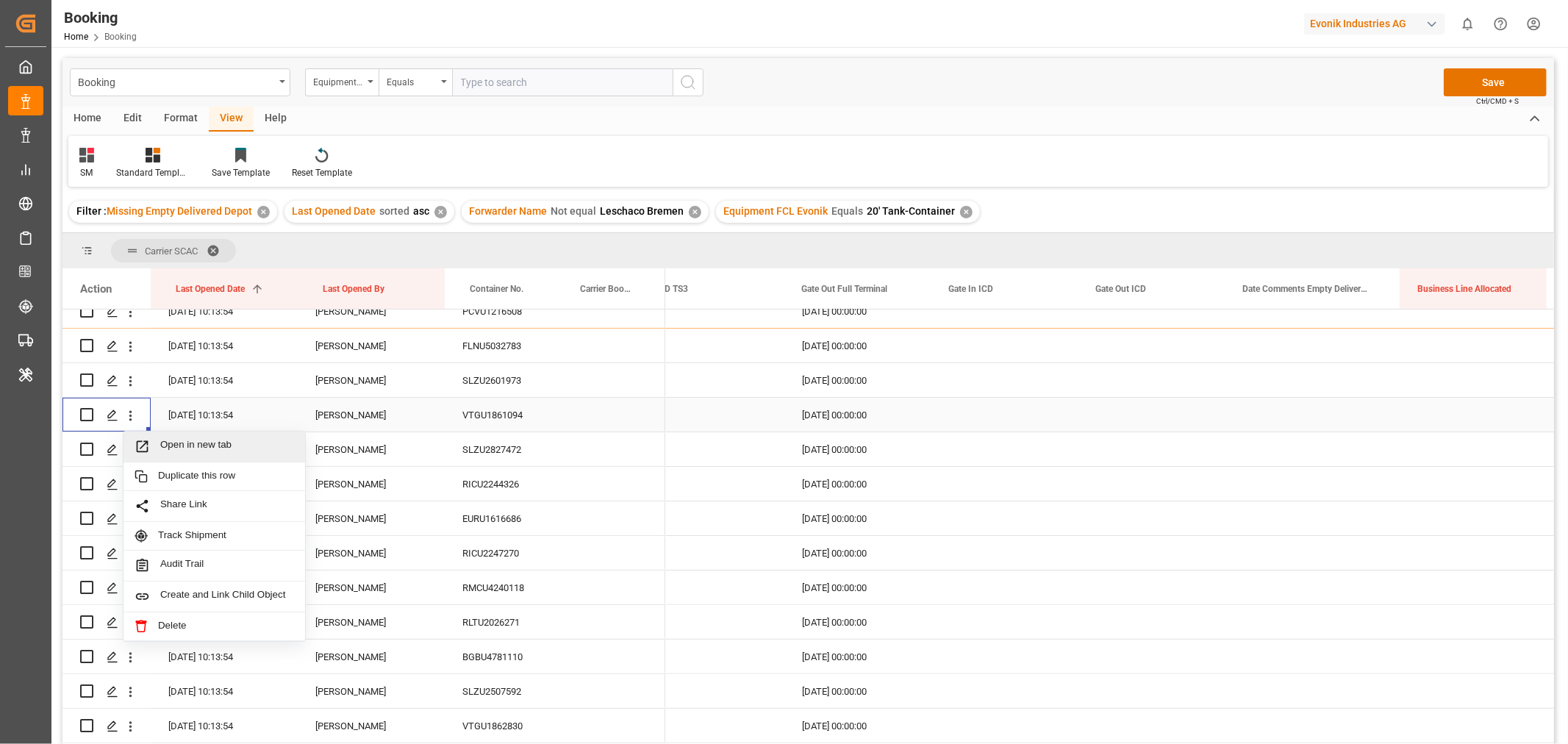
click at [198, 445] on span "Open in new tab" at bounding box center [227, 446] width 134 height 15
click at [501, 443] on div "SLZU2827472" at bounding box center [499, 449] width 110 height 34
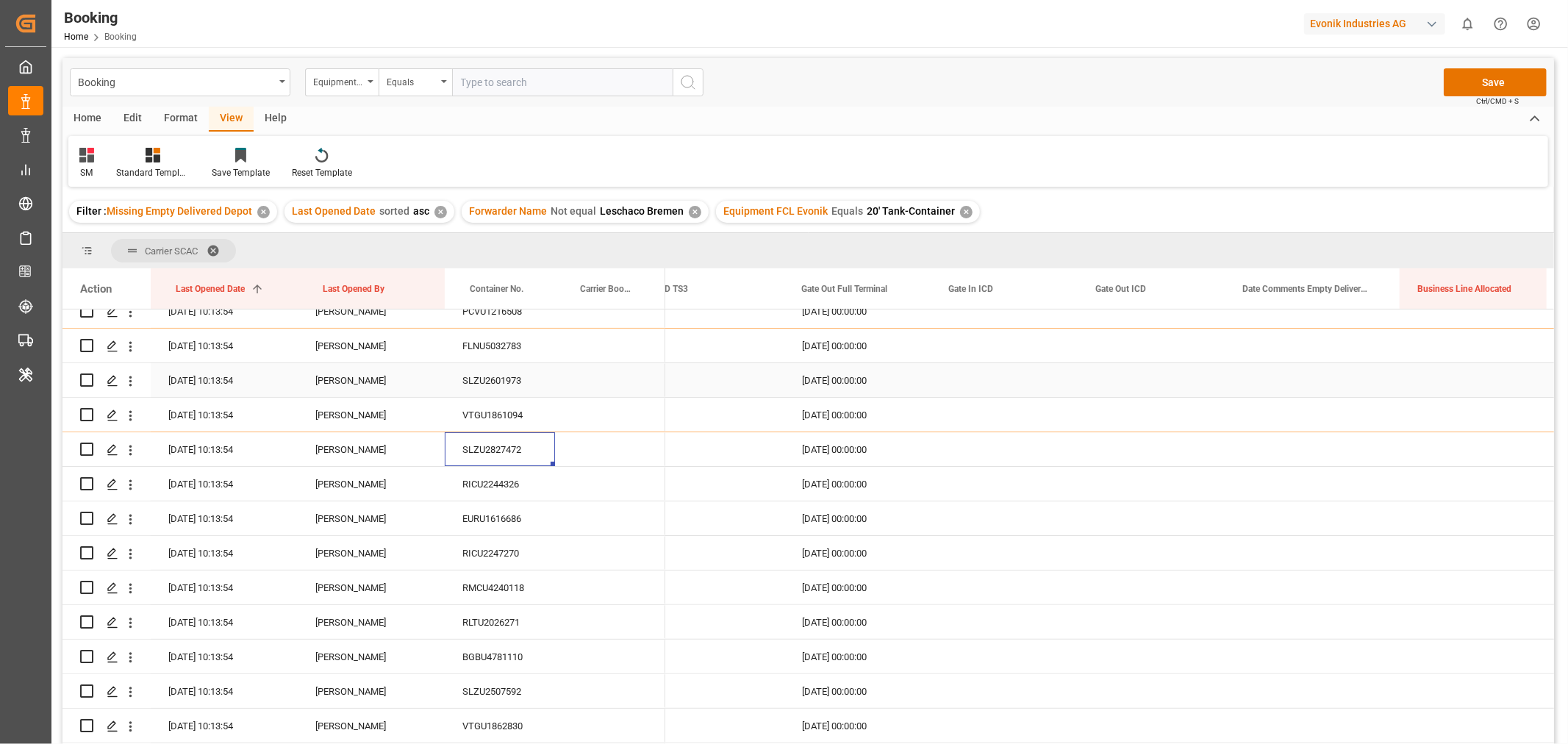
scroll to position [394, 0]
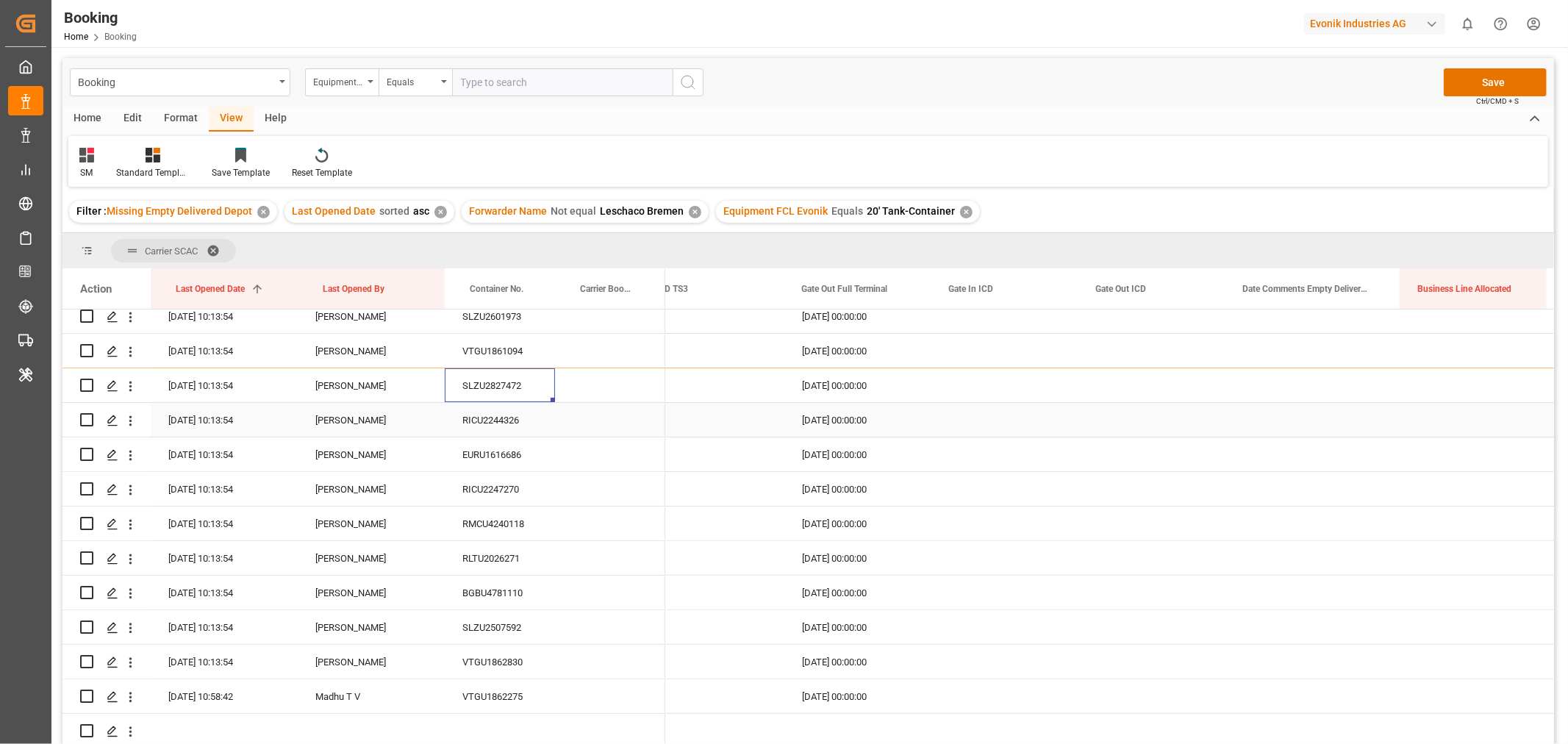
click at [504, 418] on div "RICU2244326" at bounding box center [499, 420] width 110 height 34
click at [509, 455] on div "EURU1616686" at bounding box center [499, 455] width 110 height 34
click at [131, 448] on icon "open menu" at bounding box center [130, 455] width 15 height 15
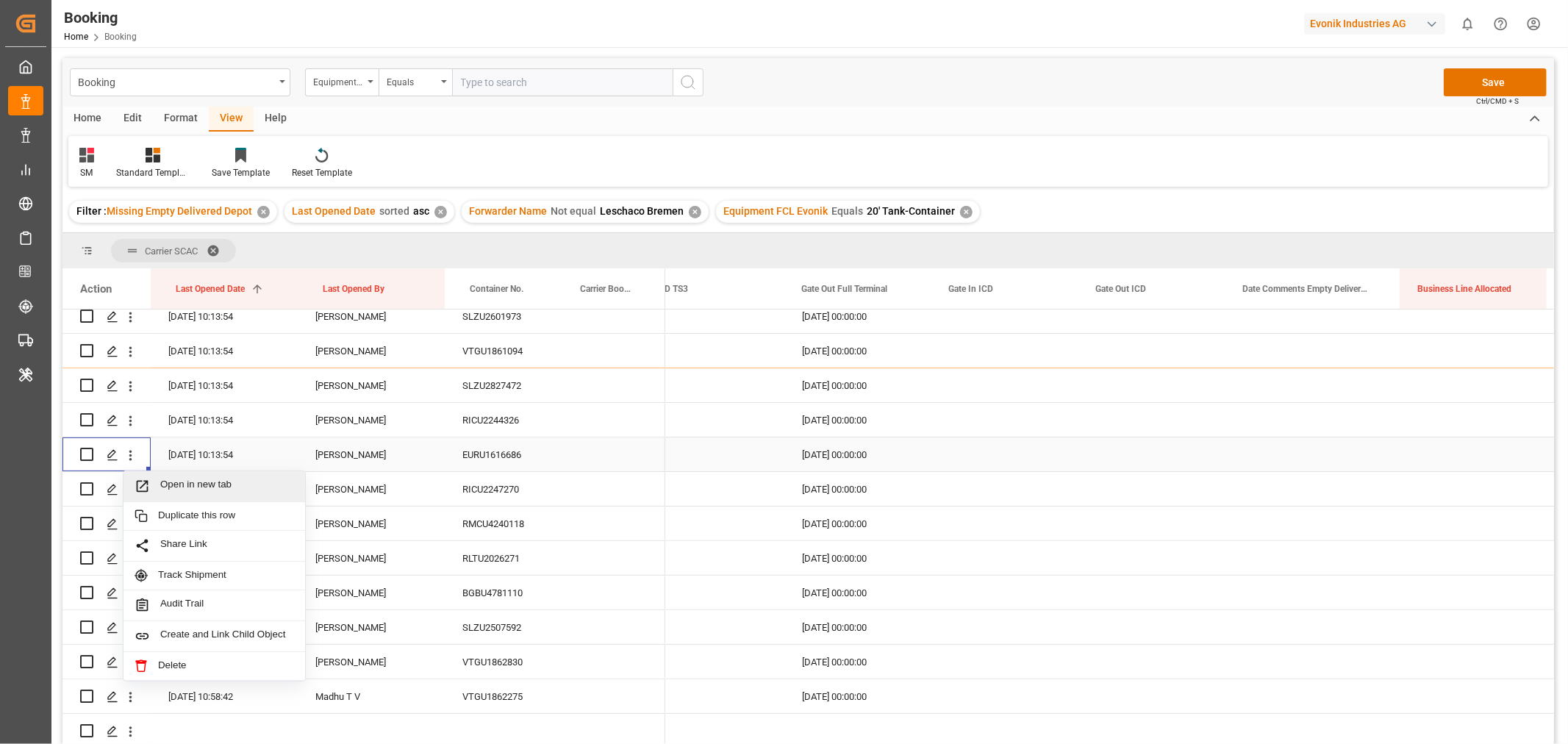
click at [194, 482] on span "Open in new tab" at bounding box center [227, 486] width 134 height 15
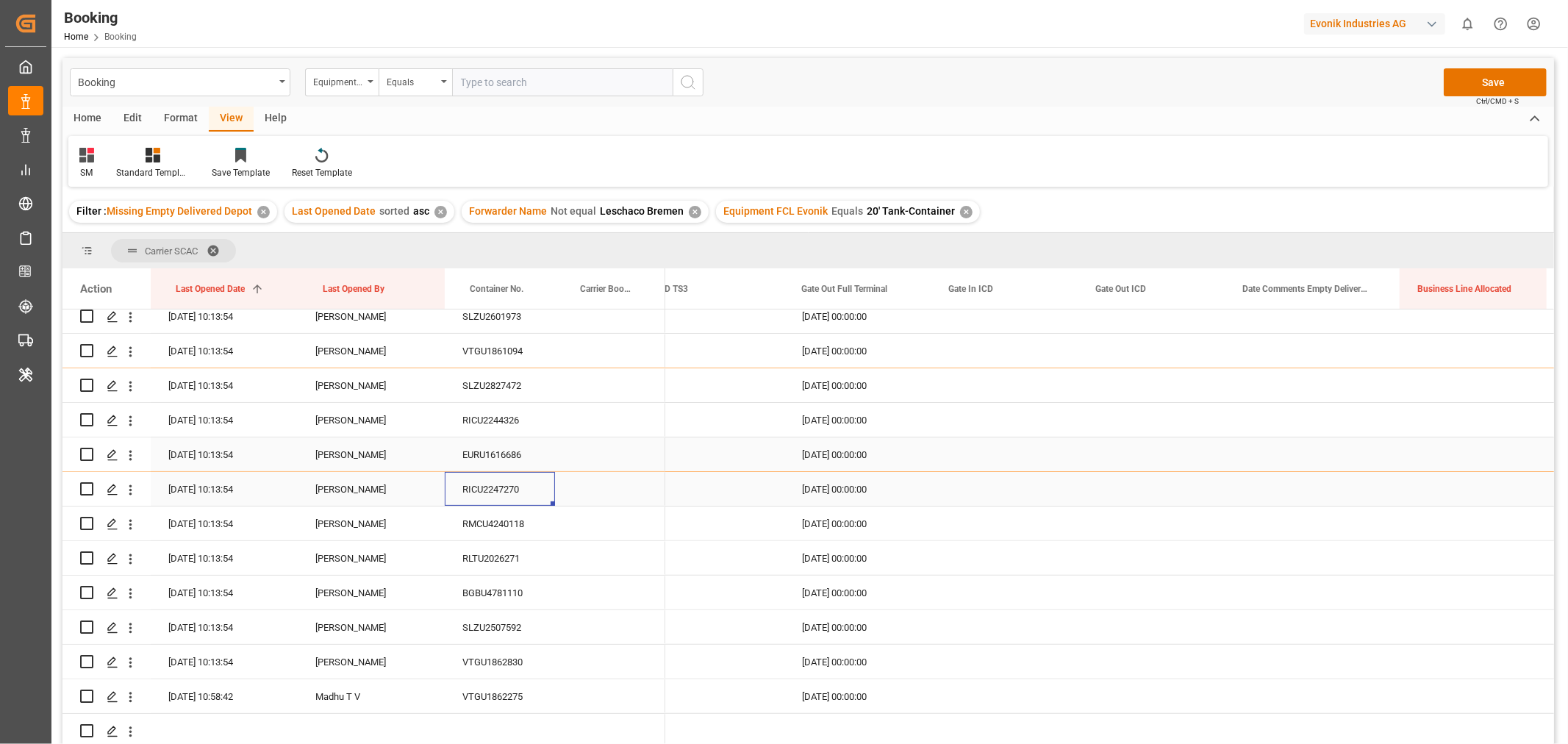
click at [538, 483] on div "RICU2247270" at bounding box center [499, 488] width 110 height 34
click at [492, 521] on div "RMCU4240118" at bounding box center [499, 523] width 110 height 34
click at [509, 548] on div "RLTU2026271" at bounding box center [499, 558] width 110 height 34
click at [493, 592] on div "BGBU4781110" at bounding box center [499, 592] width 110 height 34
click at [498, 618] on div "SLZU2507592" at bounding box center [499, 627] width 110 height 34
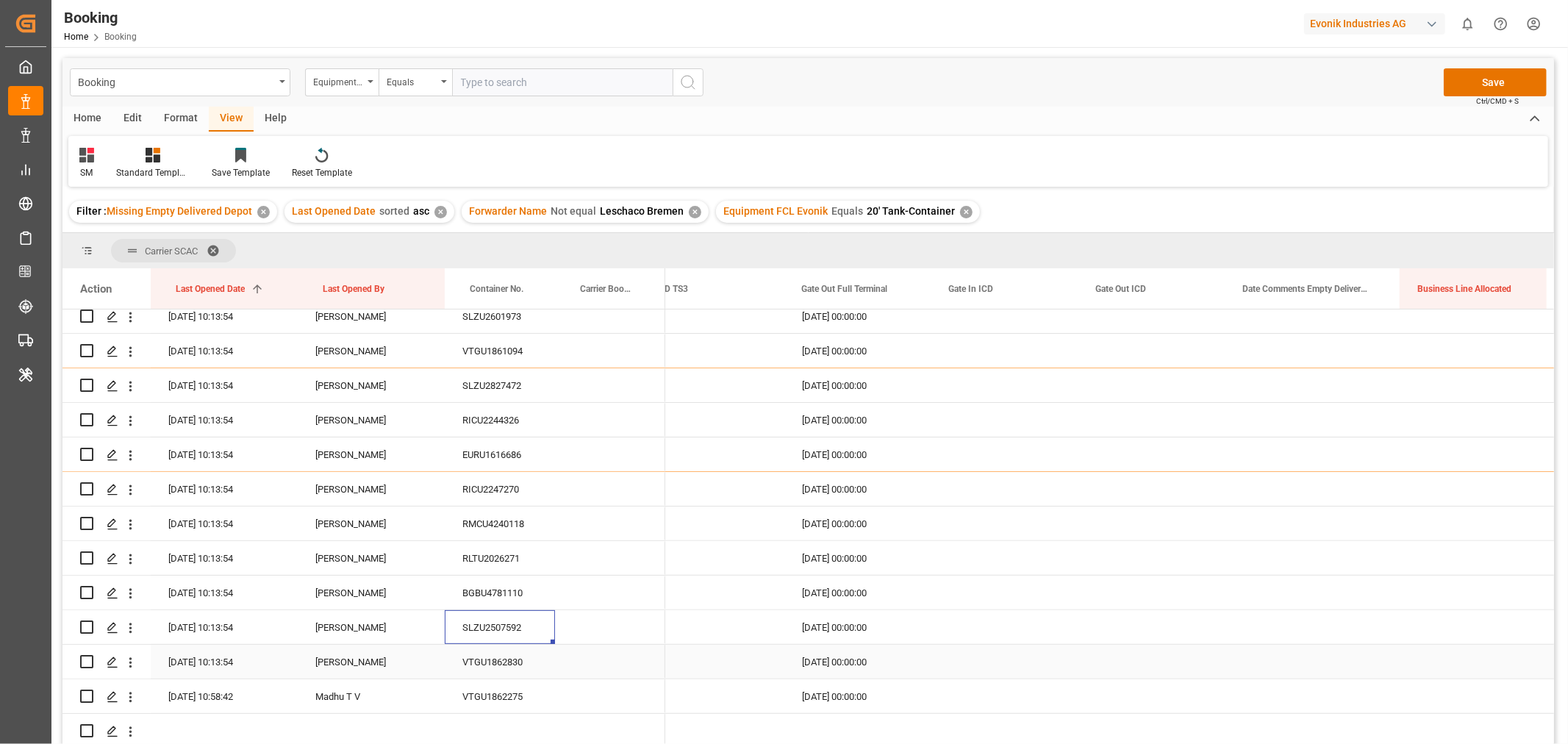
click at [500, 662] on div "VTGU1862830" at bounding box center [499, 661] width 110 height 34
click at [131, 656] on icon "open menu" at bounding box center [130, 662] width 15 height 15
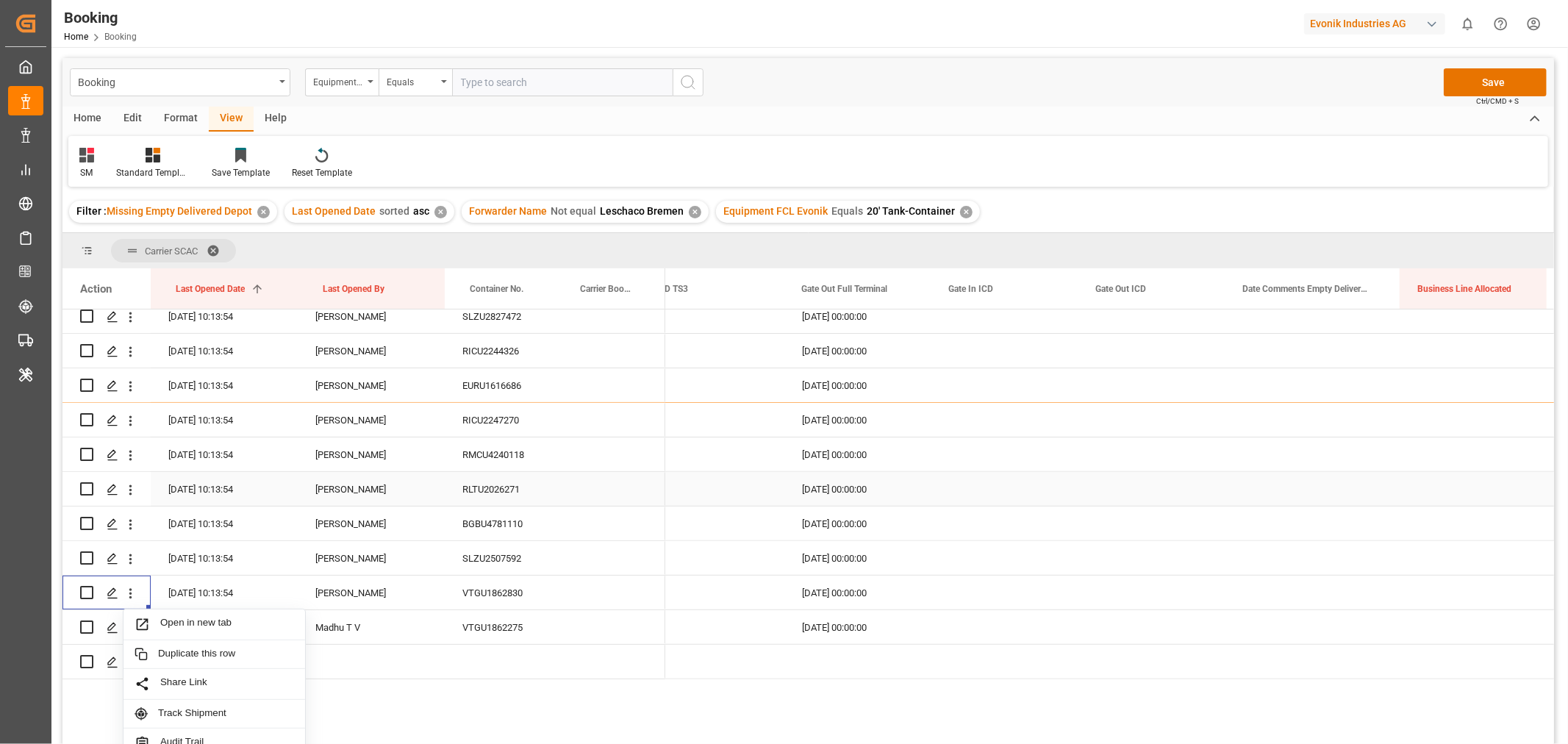
scroll to position [535, 0]
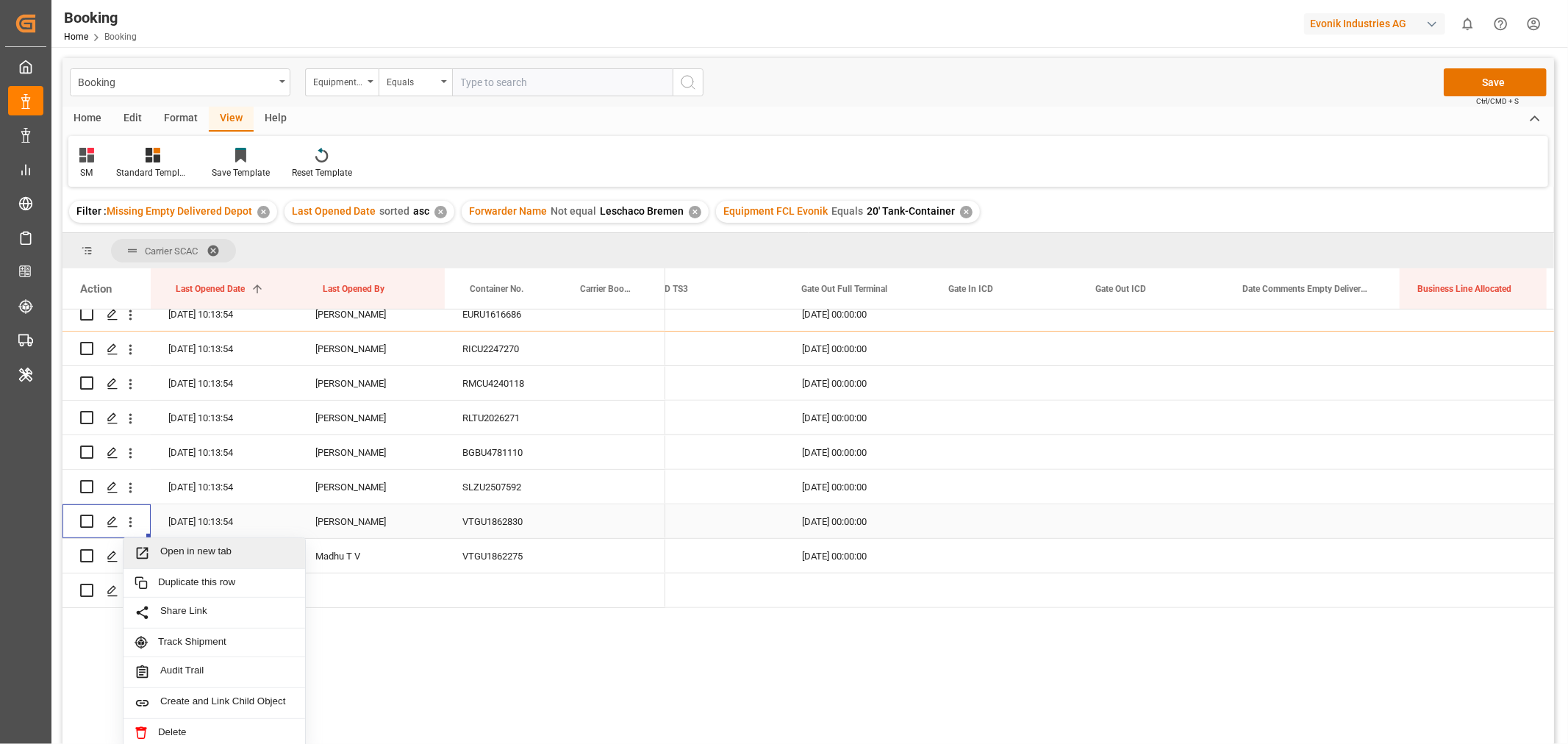
click at [241, 554] on span "Open in new tab" at bounding box center [227, 553] width 134 height 15
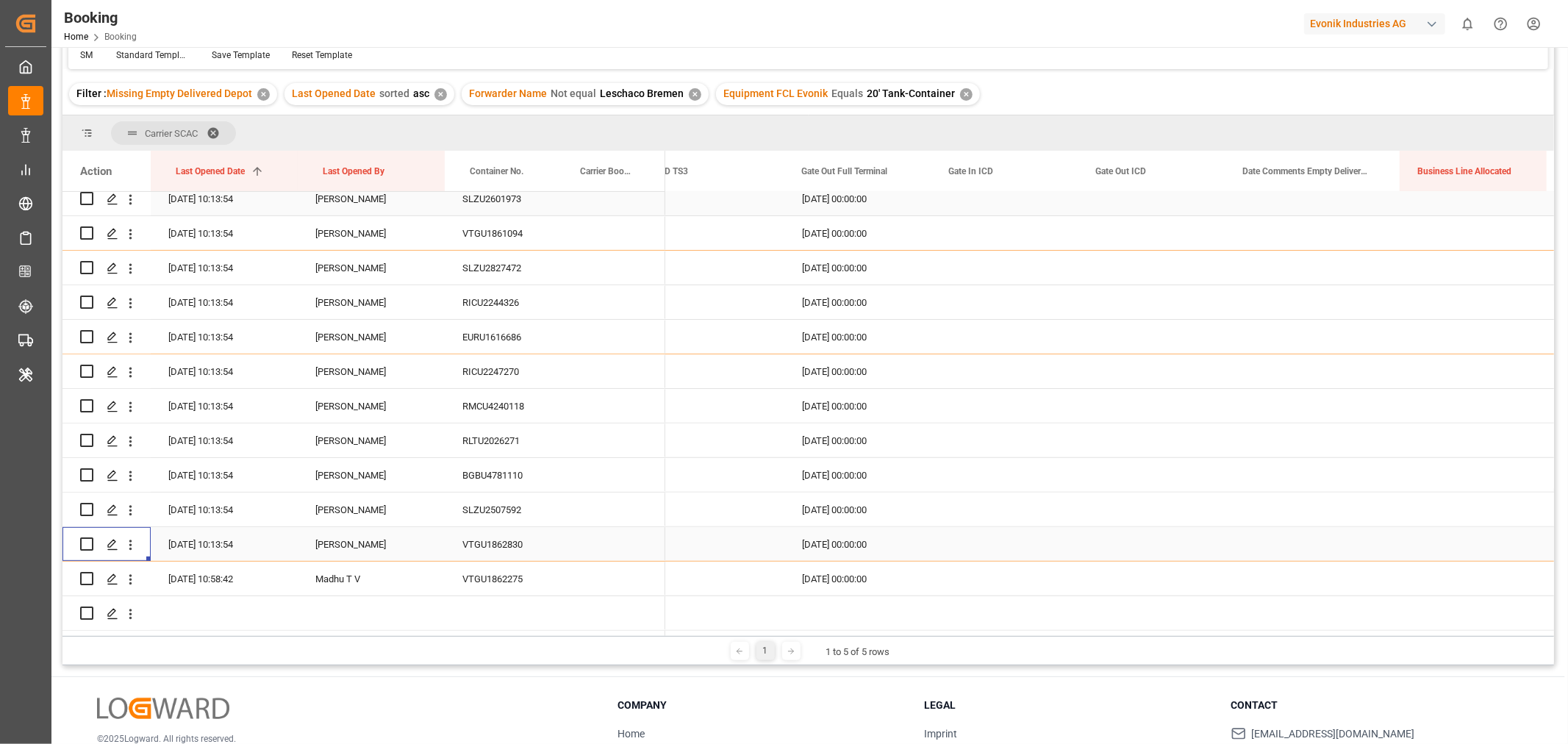
scroll to position [163, 0]
click at [473, 579] on div "VTGU1862275" at bounding box center [499, 577] width 110 height 34
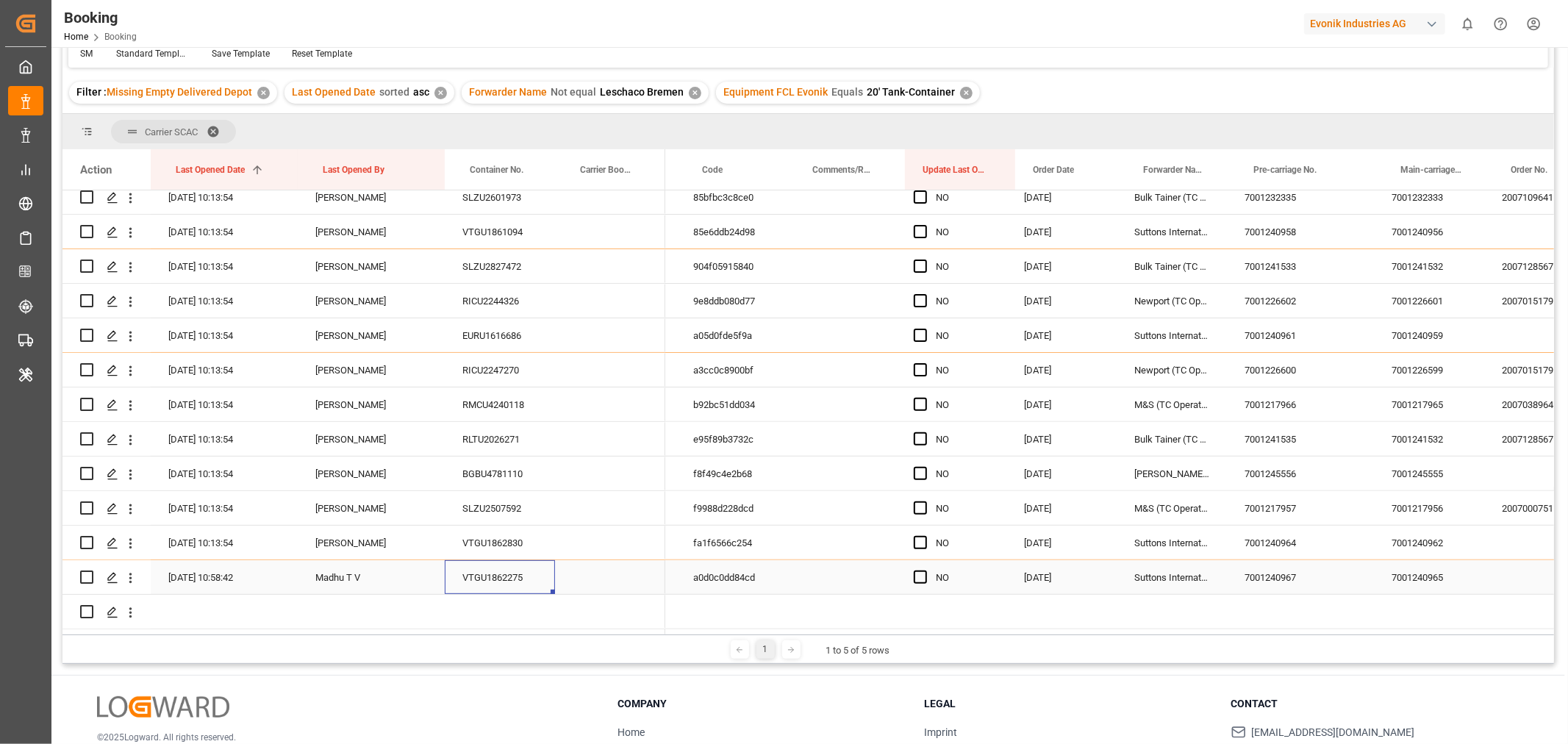
scroll to position [0, 366]
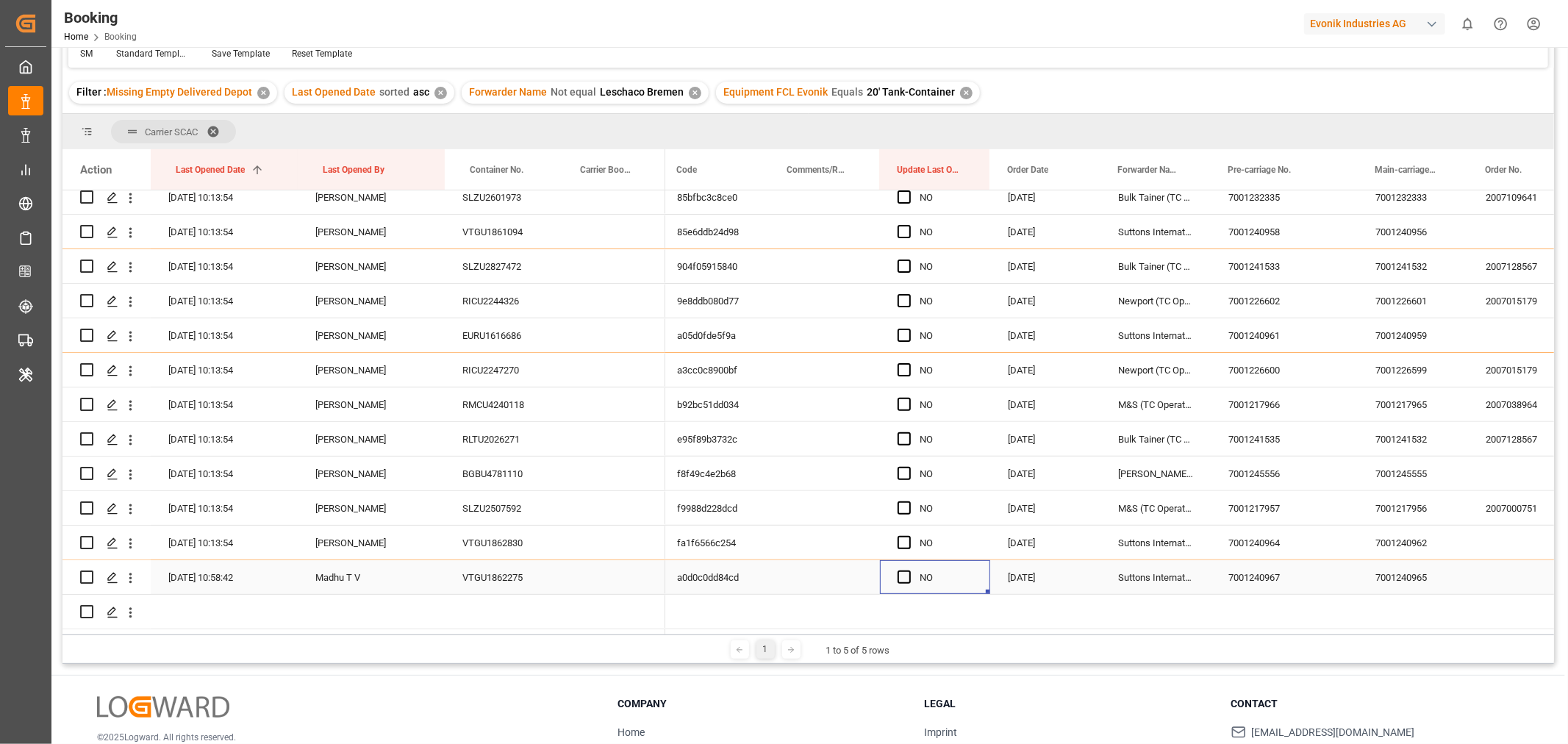
click at [898, 577] on span "Press SPACE to select this row." at bounding box center [904, 577] width 13 height 13
click at [909, 570] on input "Press SPACE to select this row." at bounding box center [909, 570] width 0 height 0
drag, startPoint x: 987, startPoint y: 587, endPoint x: 958, endPoint y: 226, distance: 362.2
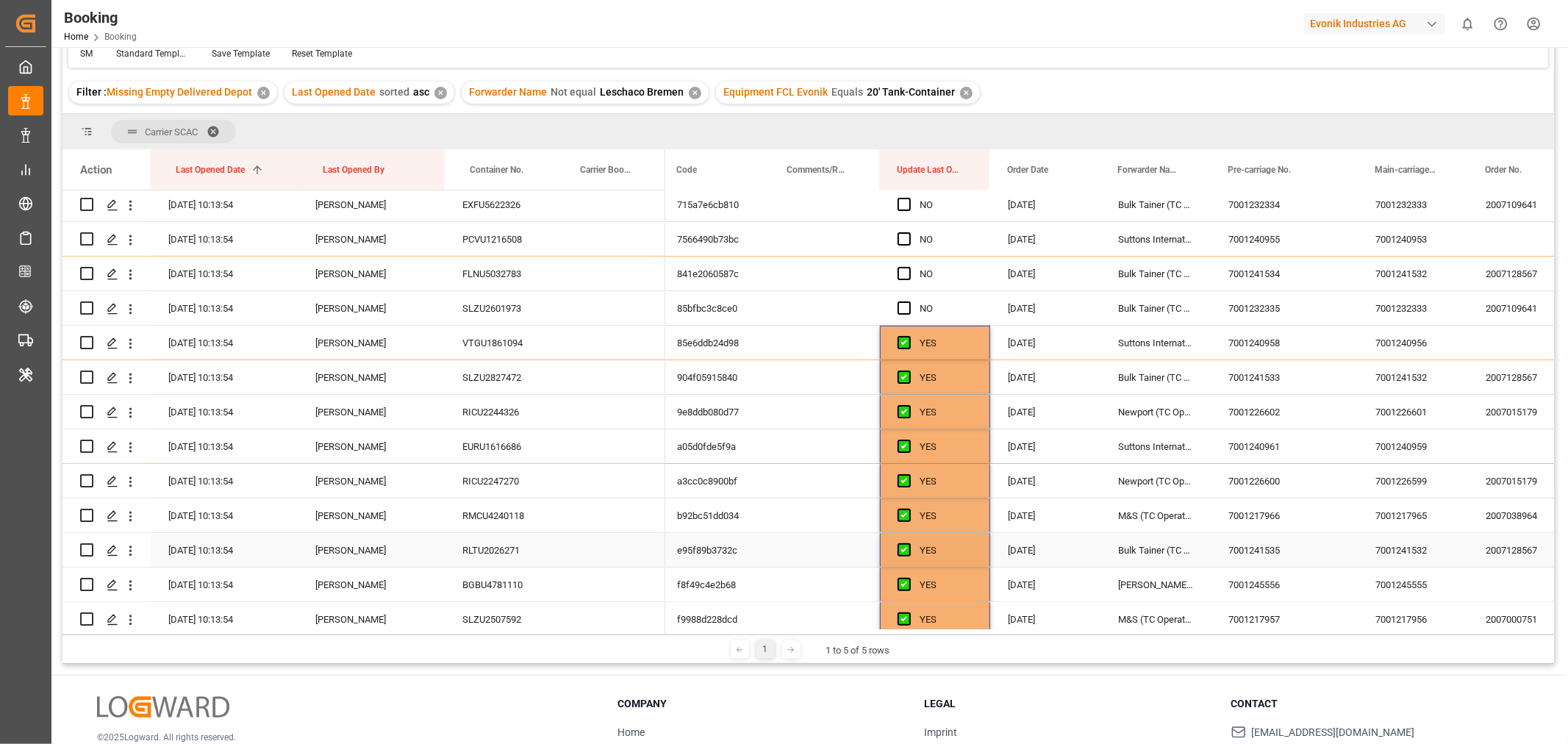
scroll to position [68, 0]
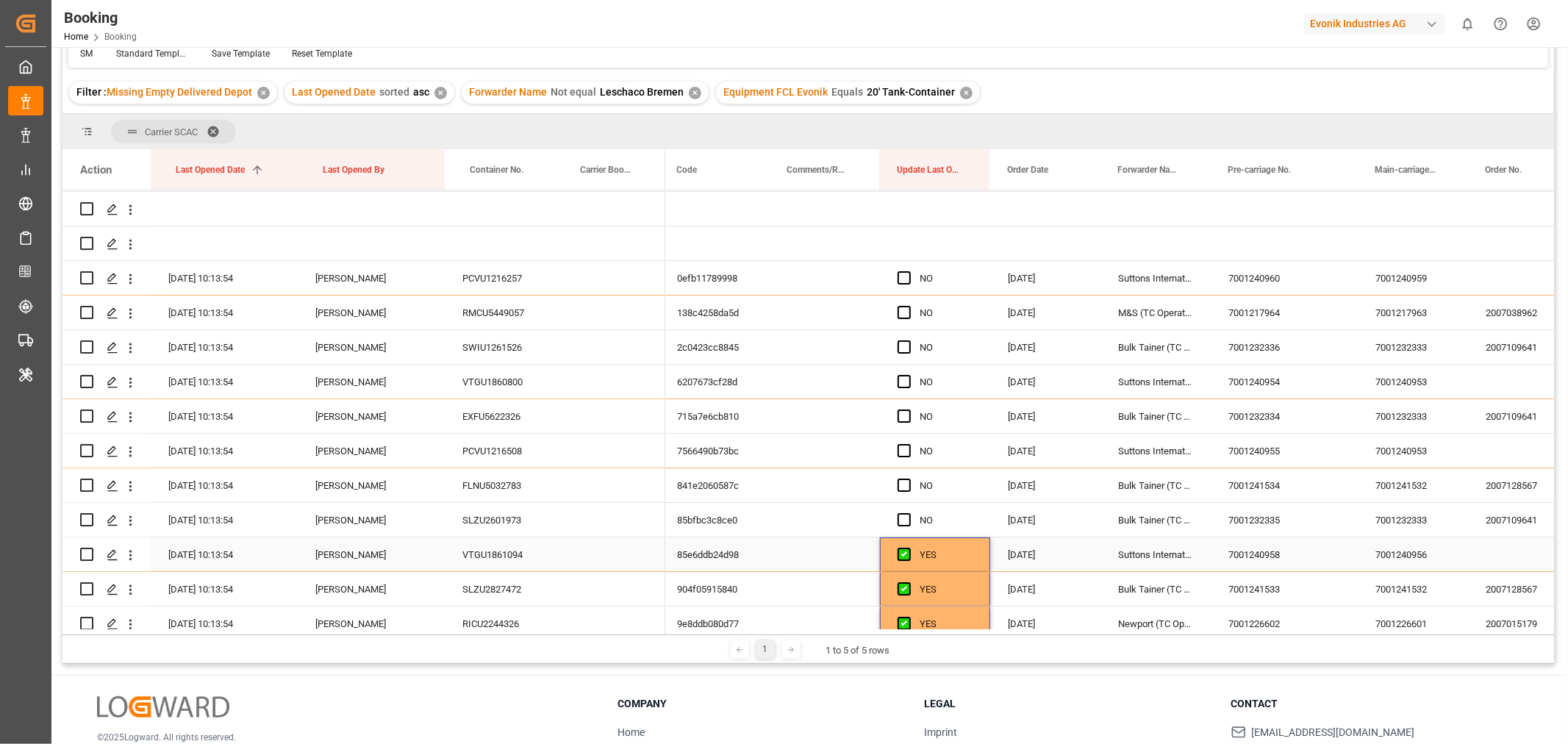
click at [979, 562] on div "YES" at bounding box center [935, 554] width 110 height 34
drag, startPoint x: 985, startPoint y: 567, endPoint x: 977, endPoint y: 329, distance: 238.1
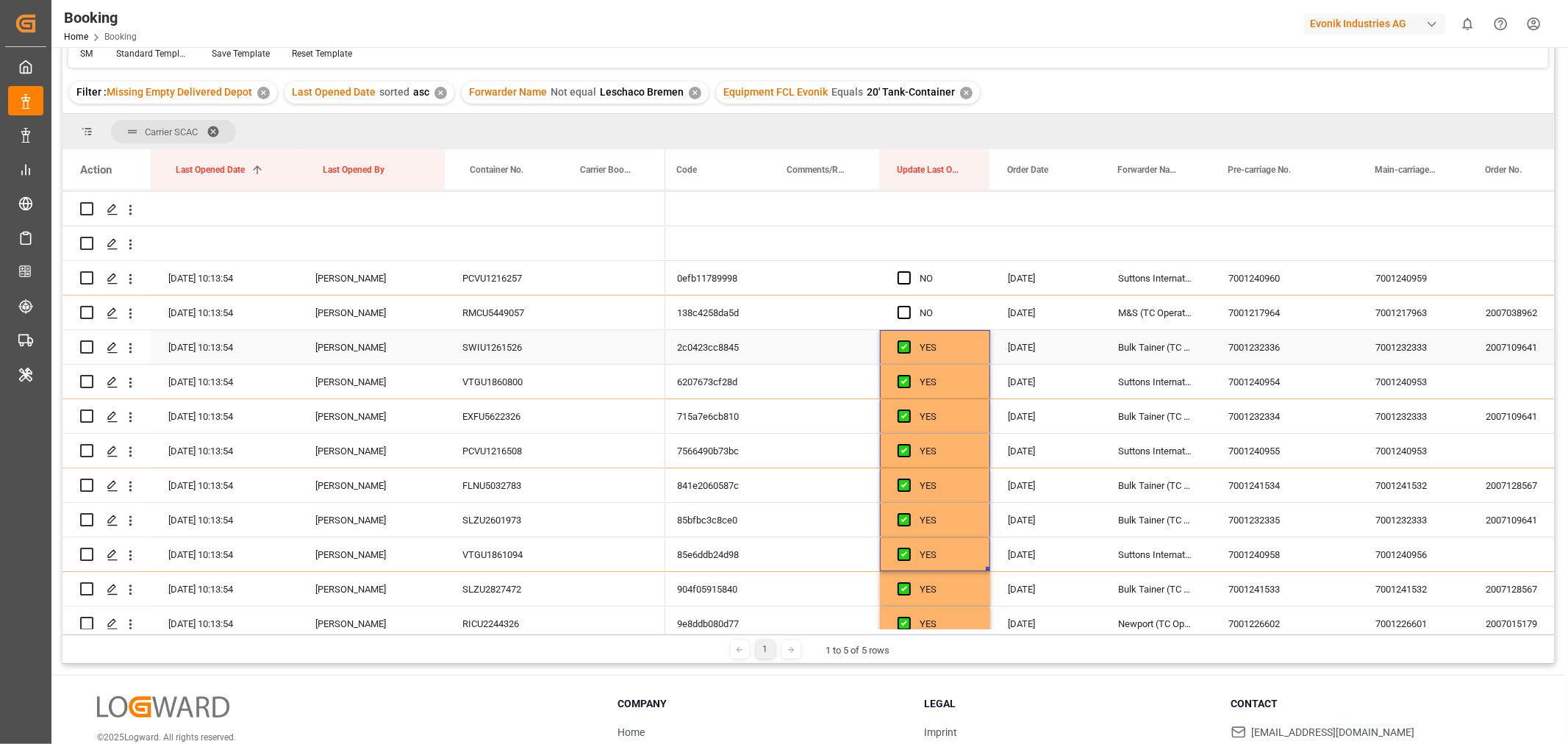
click at [978, 350] on div "YES" at bounding box center [935, 347] width 110 height 34
drag, startPoint x: 985, startPoint y: 360, endPoint x: 973, endPoint y: 259, distance: 101.7
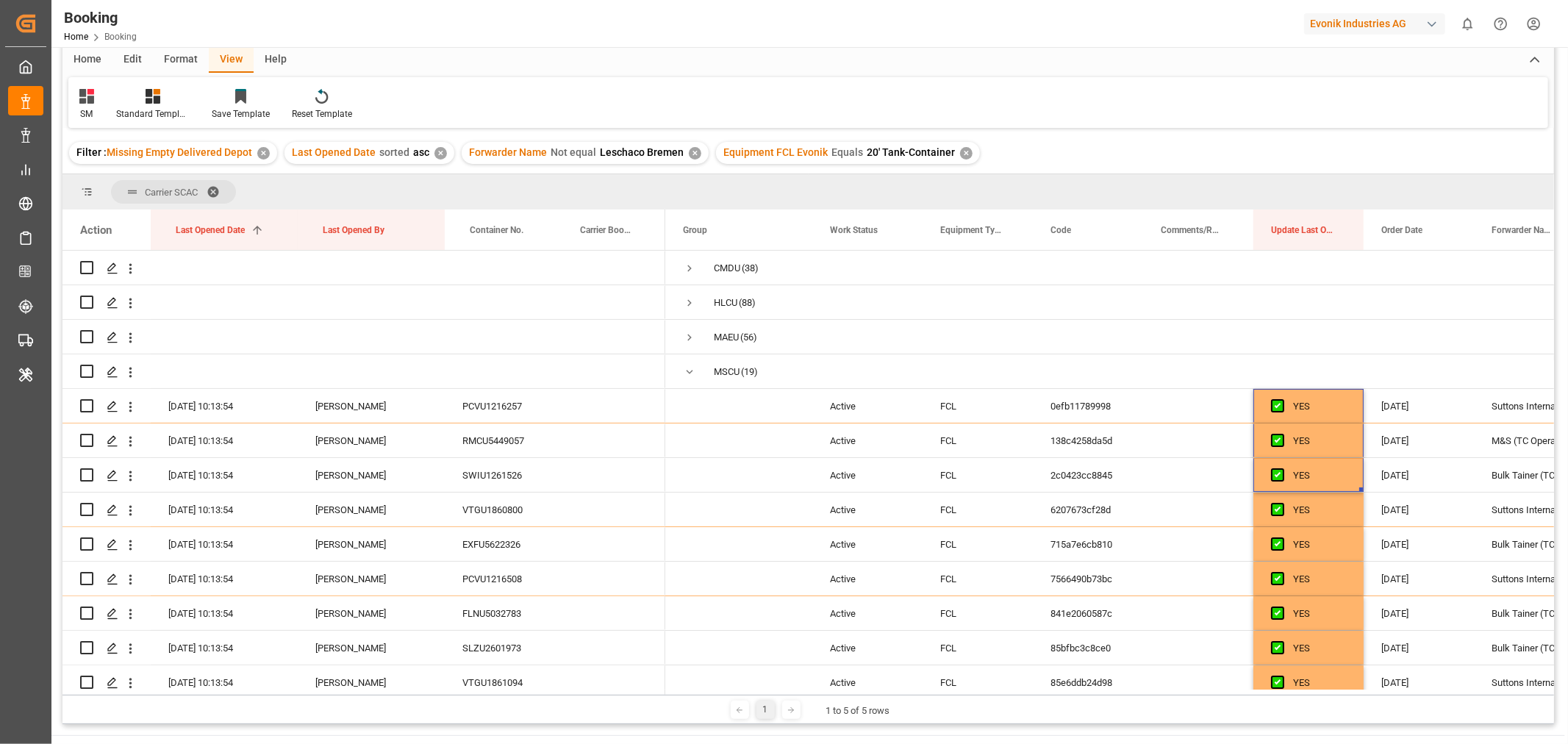
scroll to position [0, 0]
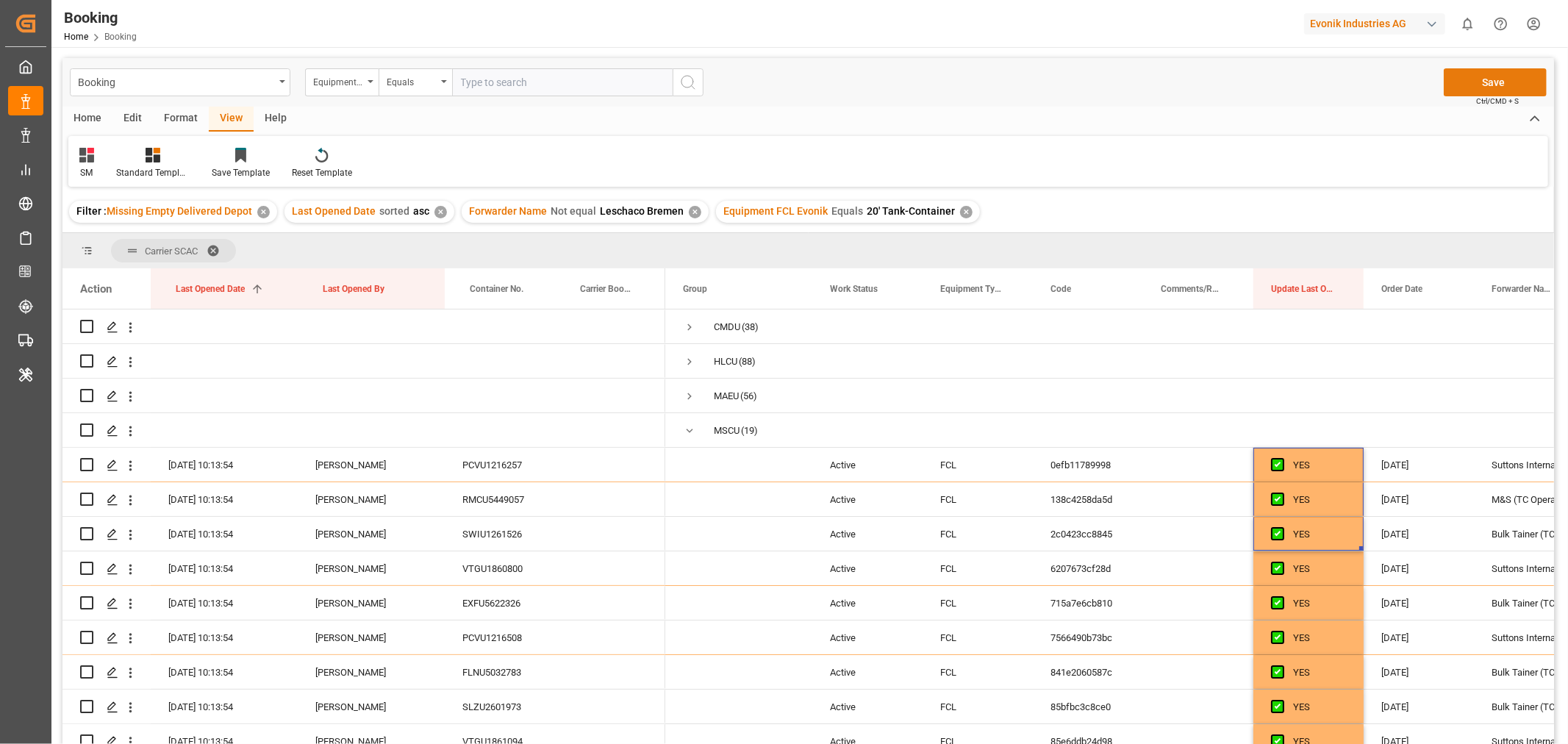
click at [1478, 86] on button "Save" at bounding box center [1494, 82] width 103 height 28
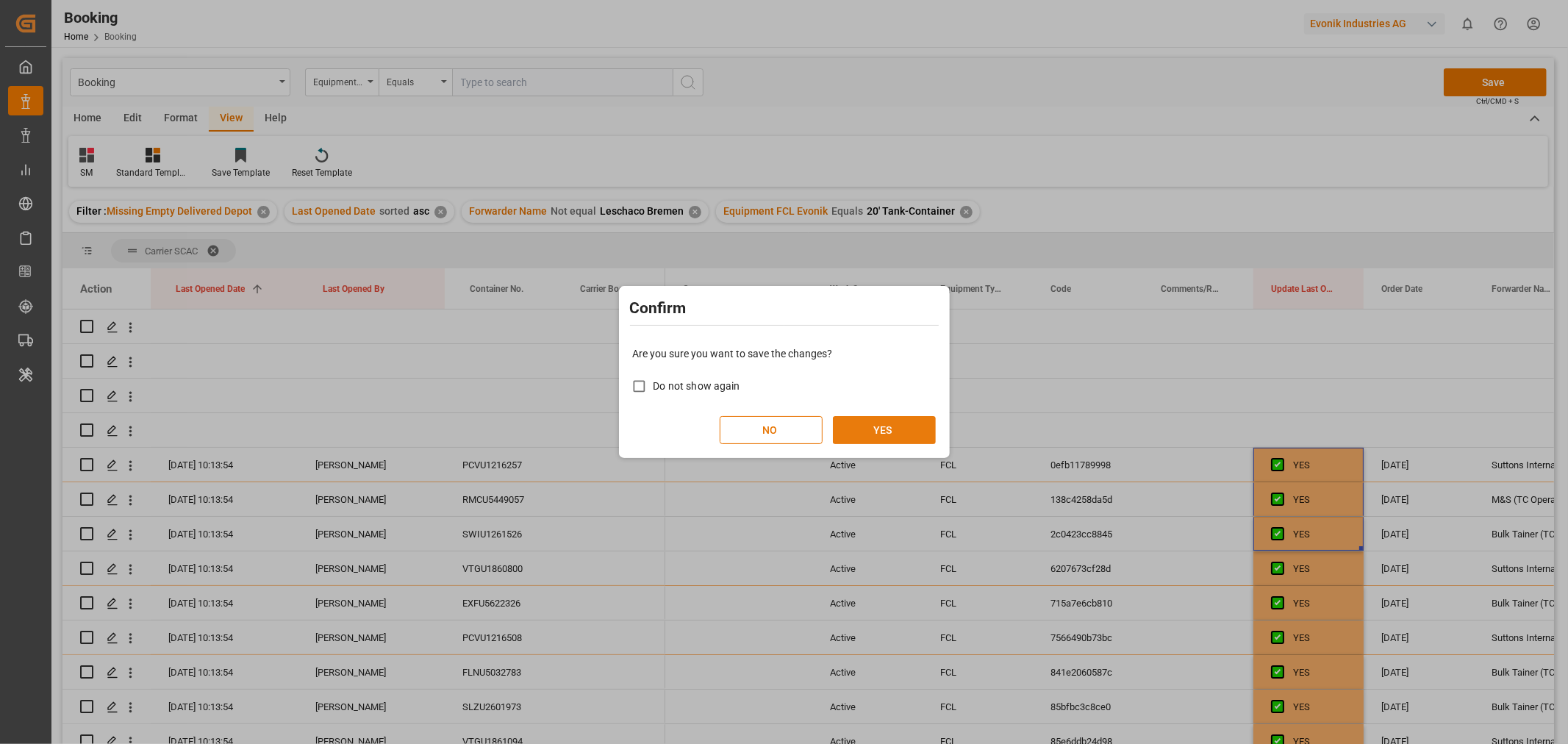
click at [881, 434] on button "YES" at bounding box center [884, 430] width 103 height 28
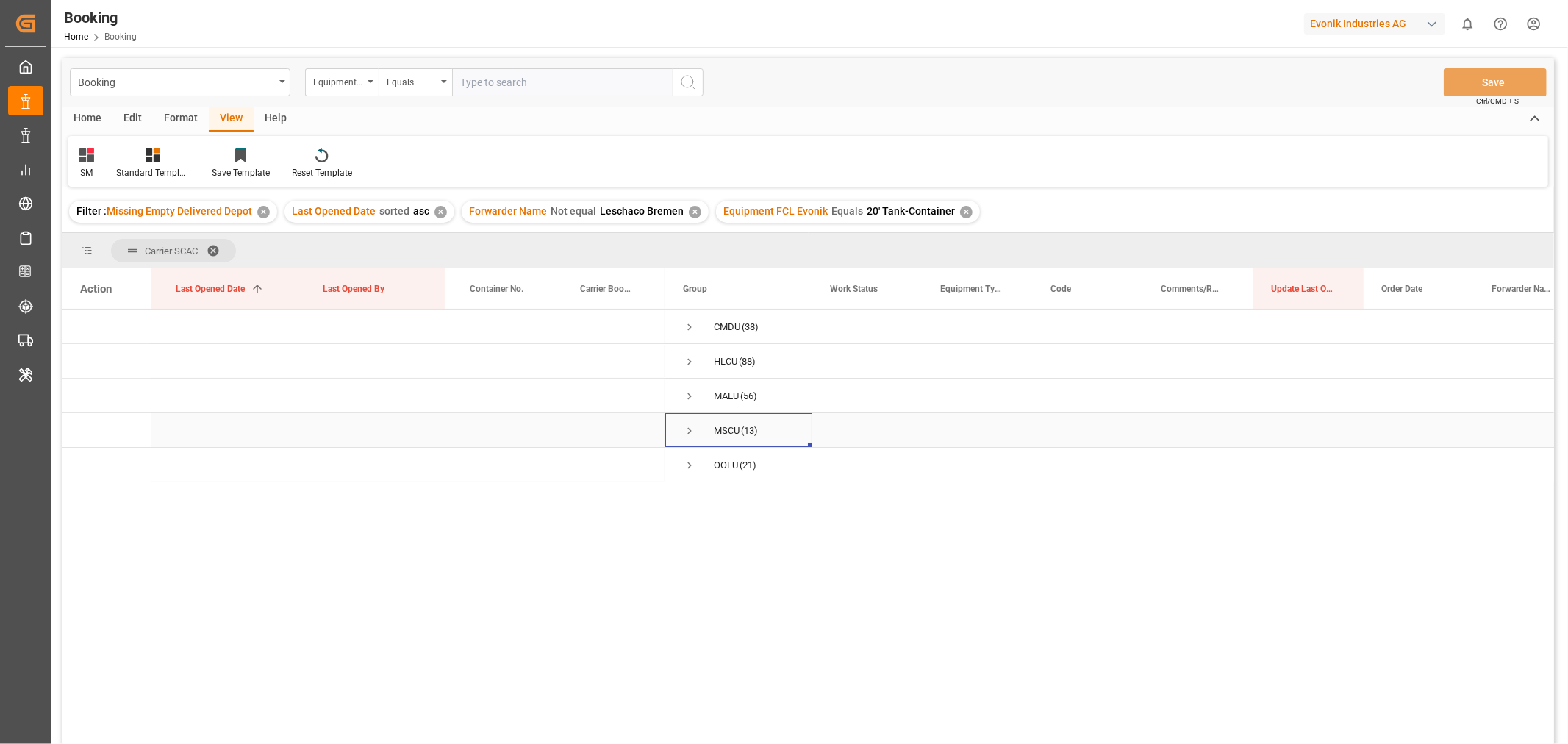
click at [692, 429] on span "Press SPACE to select this row." at bounding box center [690, 431] width 13 height 13
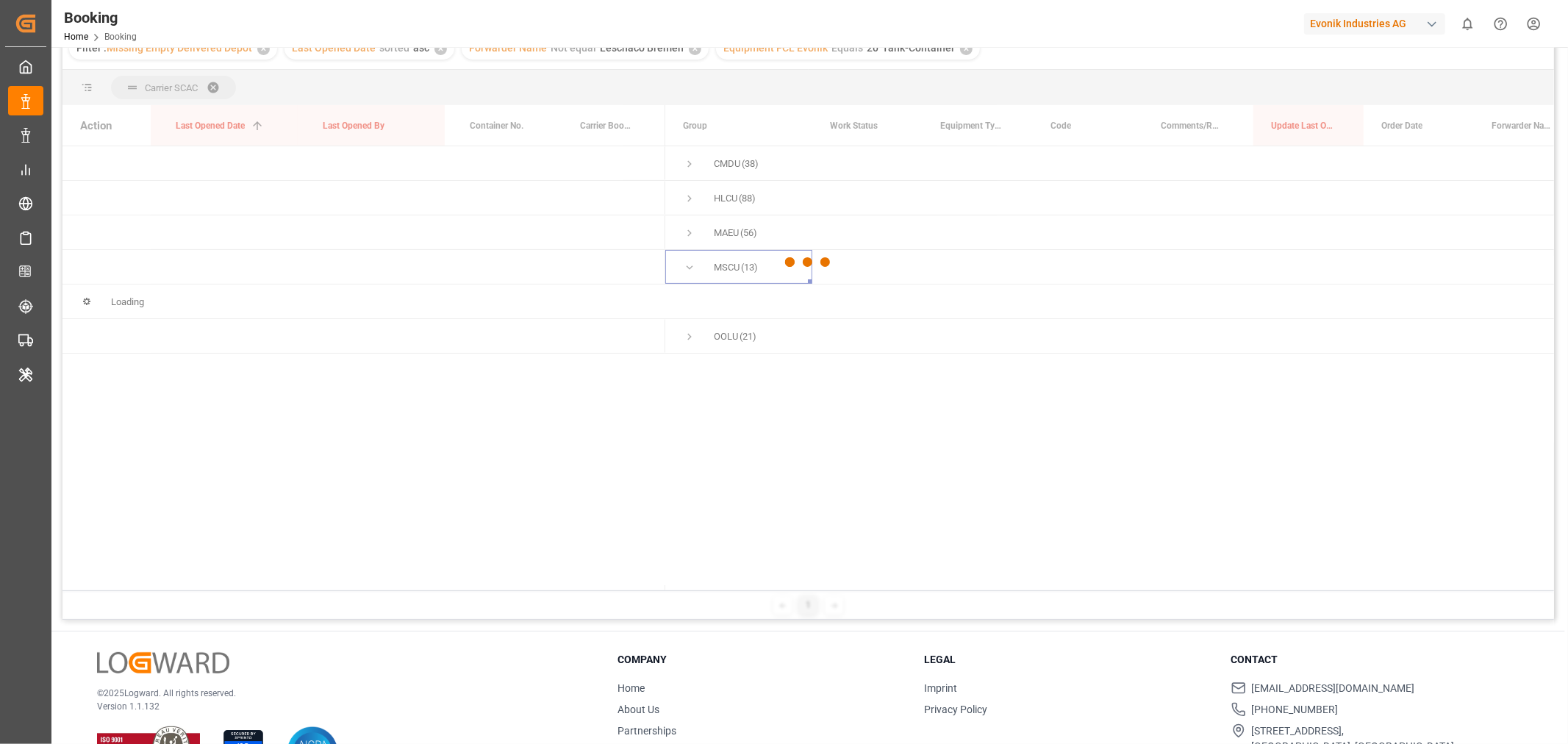
scroll to position [89, 0]
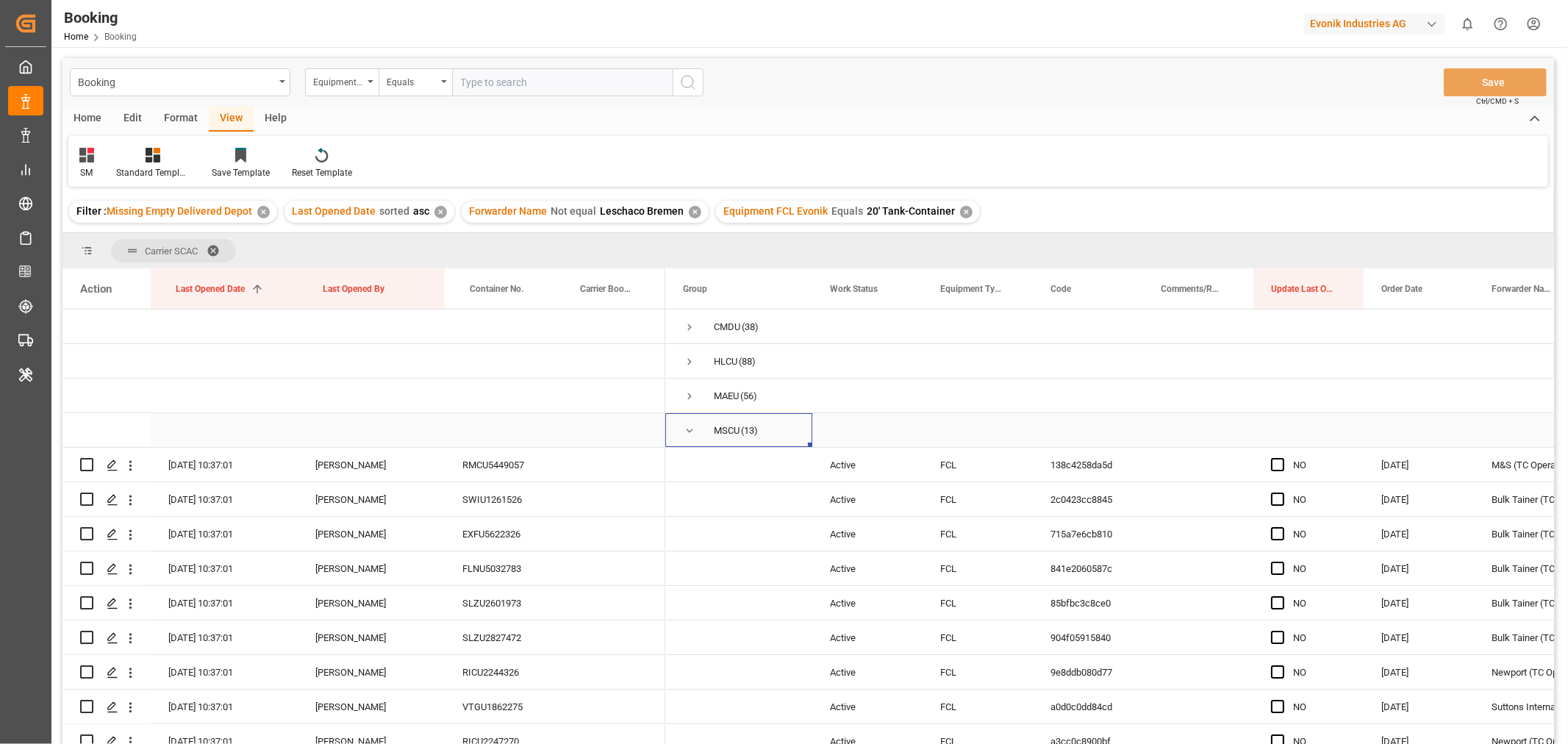
click at [691, 431] on span "Press SPACE to select this row." at bounding box center [690, 431] width 13 height 13
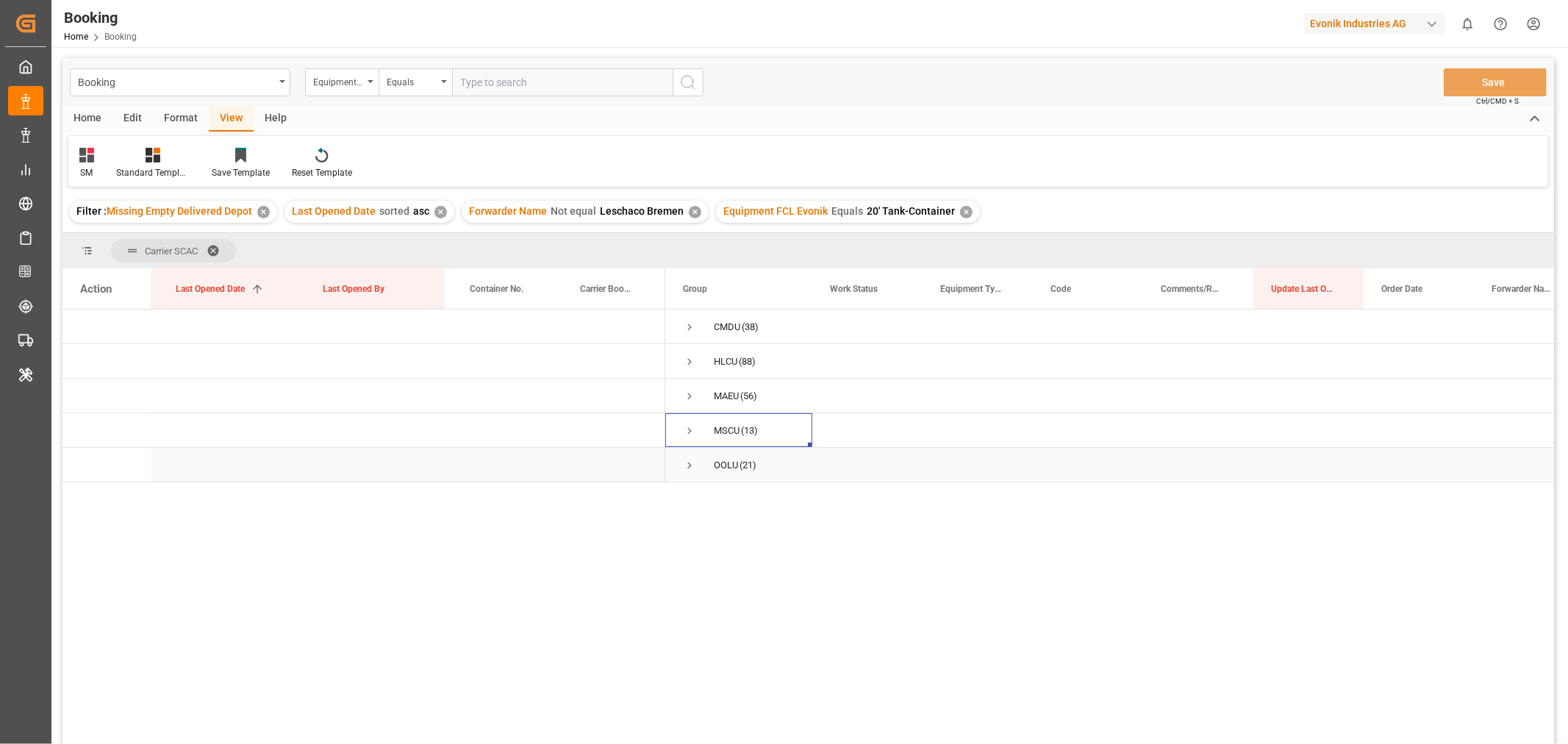
click at [691, 465] on span "Press SPACE to select this row." at bounding box center [690, 465] width 13 height 13
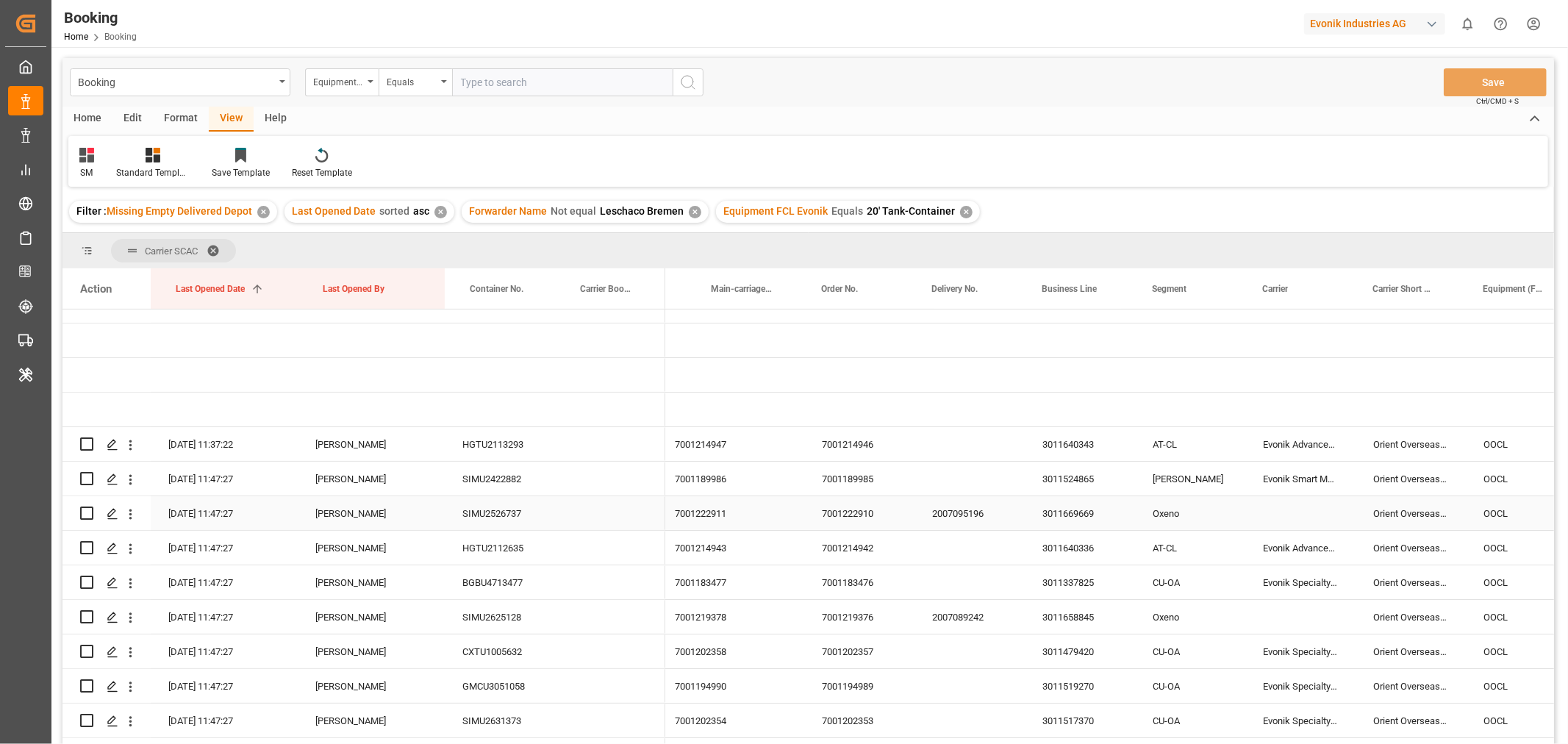
scroll to position [0, 1105]
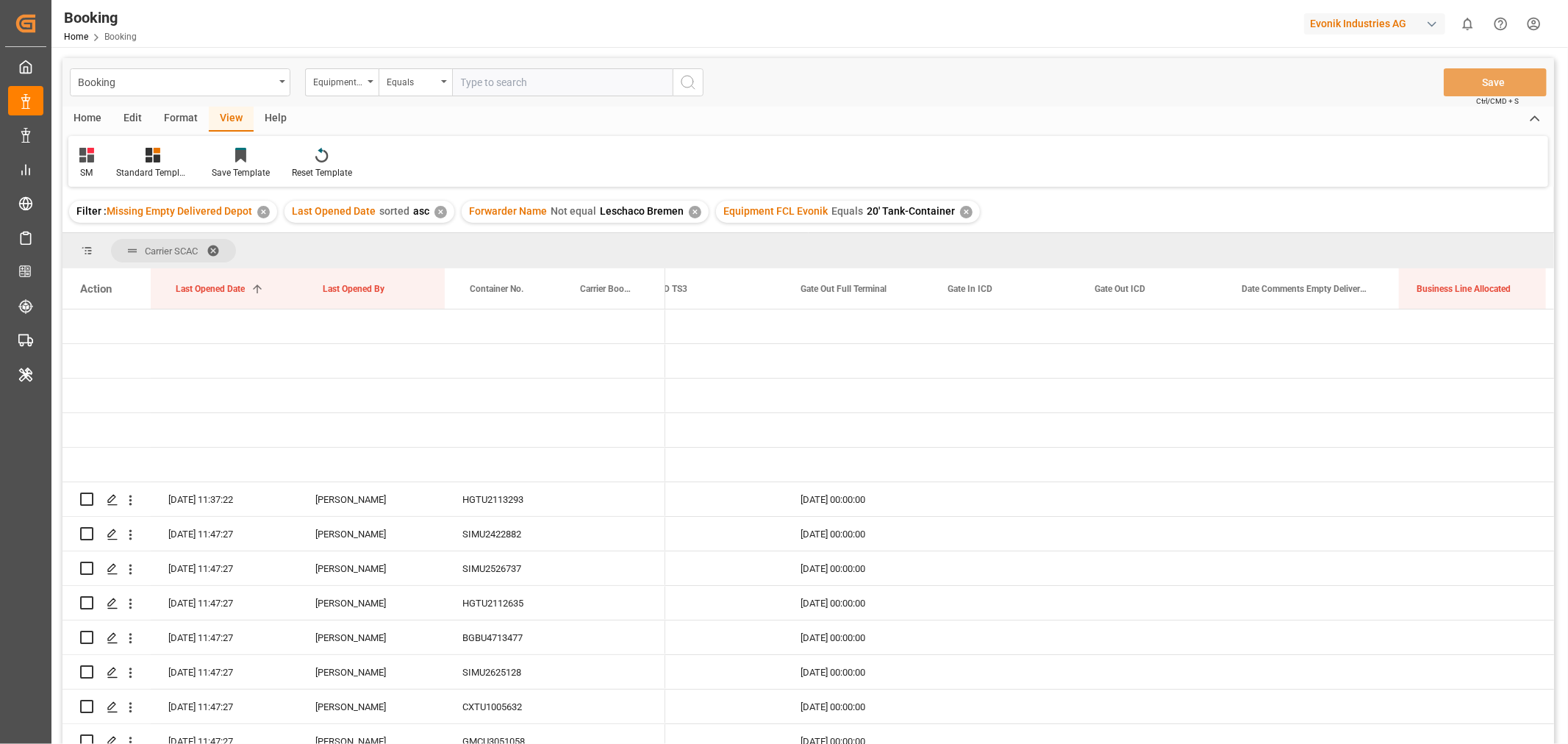
click at [435, 213] on div "✕" at bounding box center [441, 211] width 12 height 12
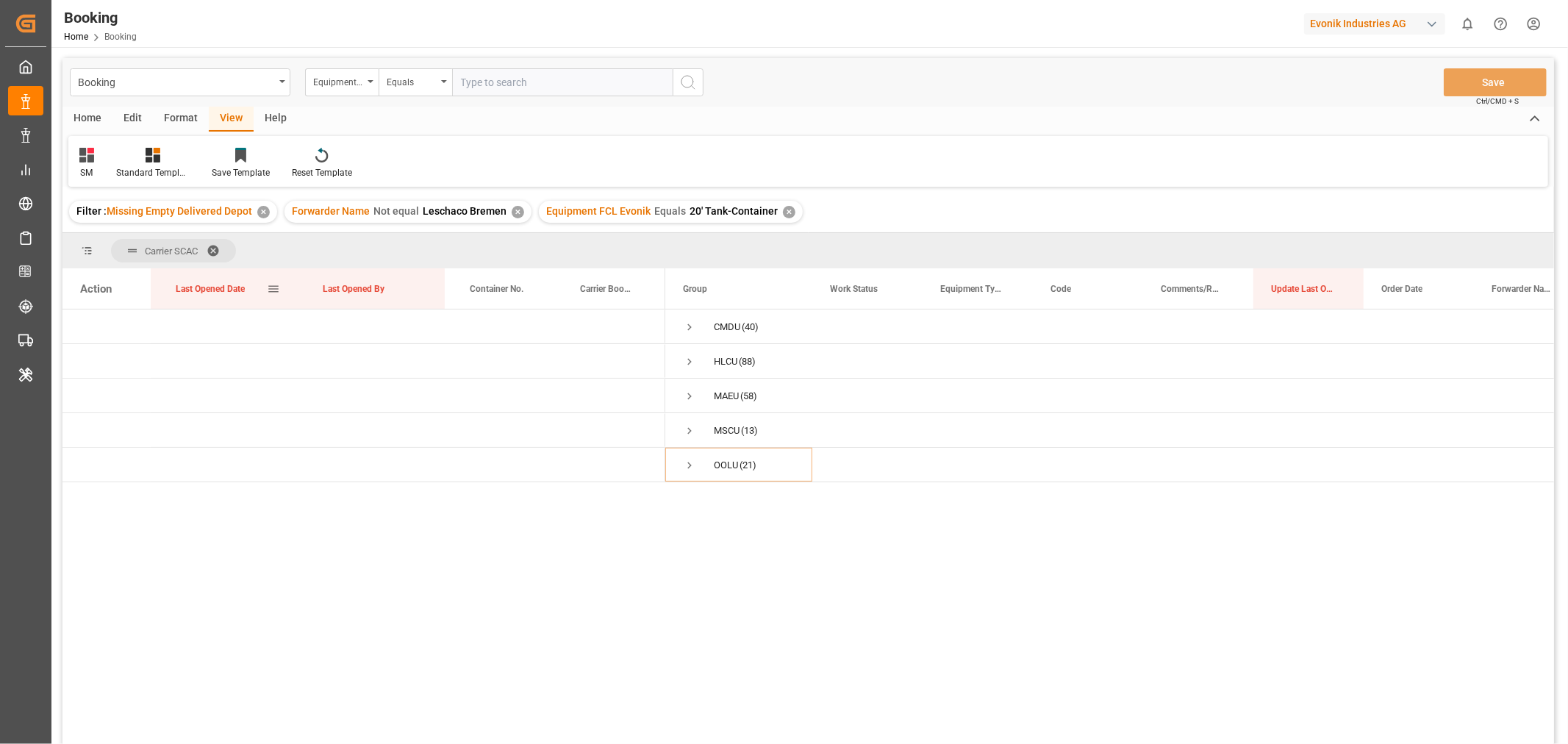
click at [259, 291] on div "Last Opened Date" at bounding box center [221, 288] width 92 height 41
click at [688, 464] on span "Press SPACE to select this row." at bounding box center [690, 465] width 13 height 13
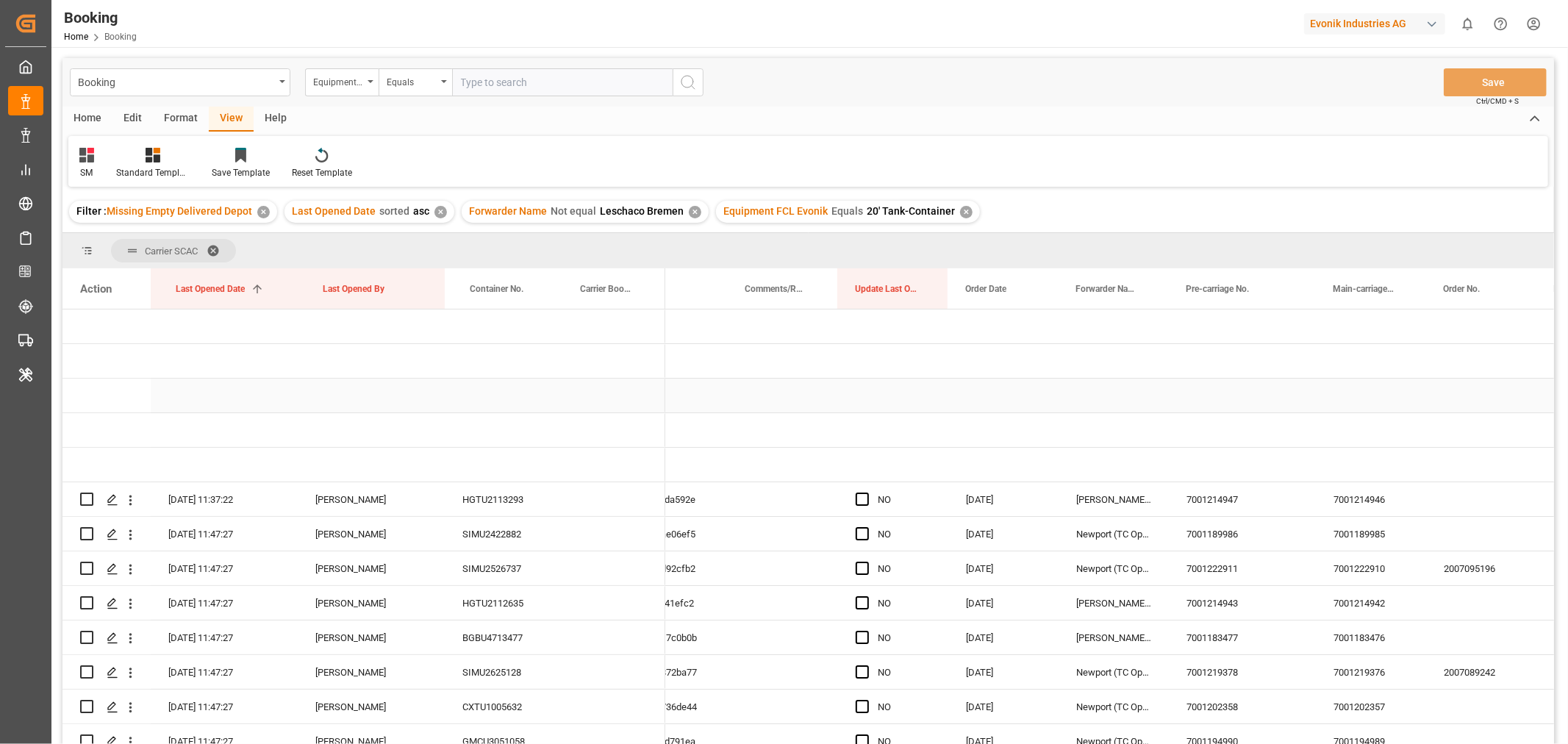
scroll to position [81, 0]
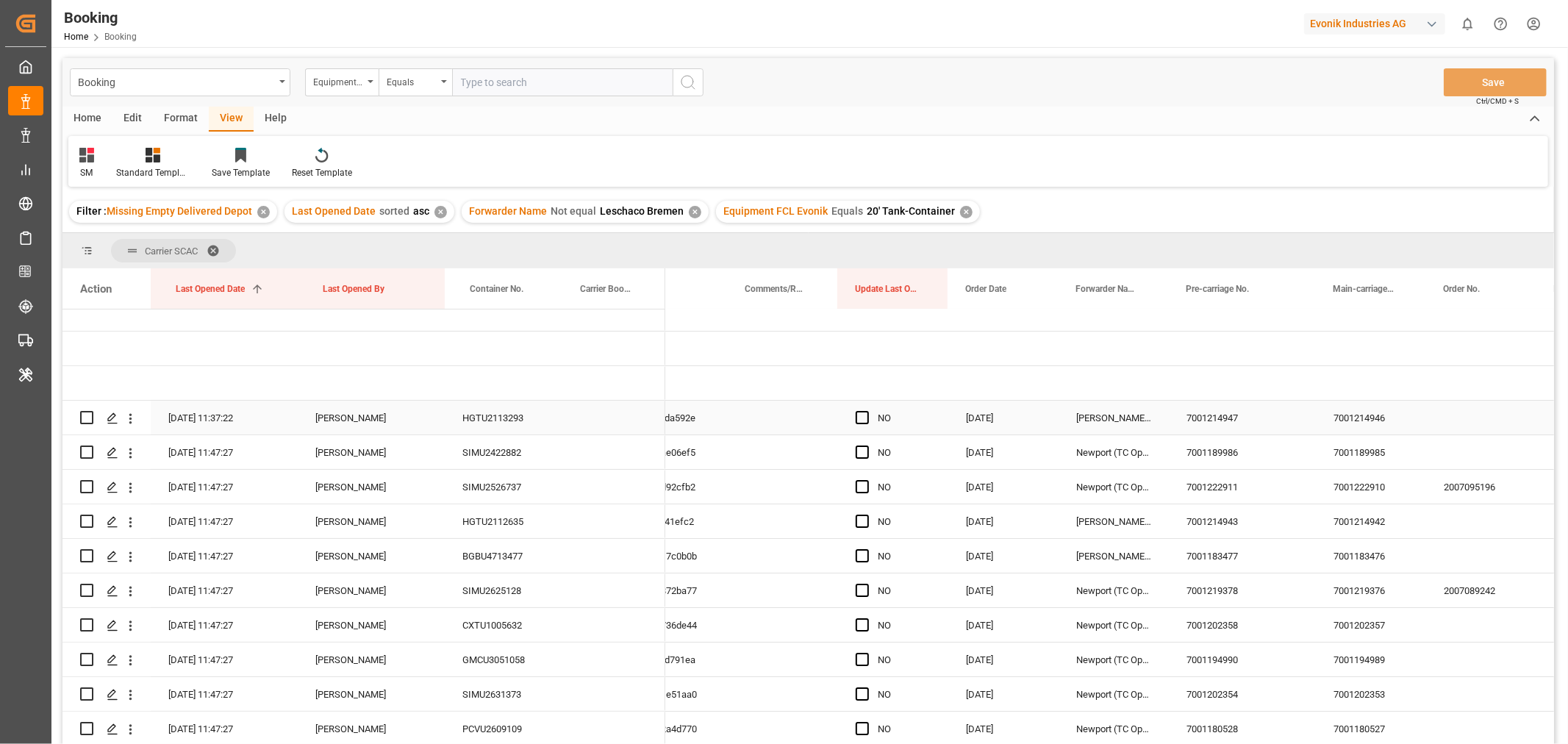
drag, startPoint x: 858, startPoint y: 416, endPoint x: 908, endPoint y: 418, distance: 50.0
click at [858, 416] on span "Press SPACE to select this row." at bounding box center [862, 418] width 13 height 13
click at [867, 411] on input "Press SPACE to select this row." at bounding box center [867, 411] width 0 height 0
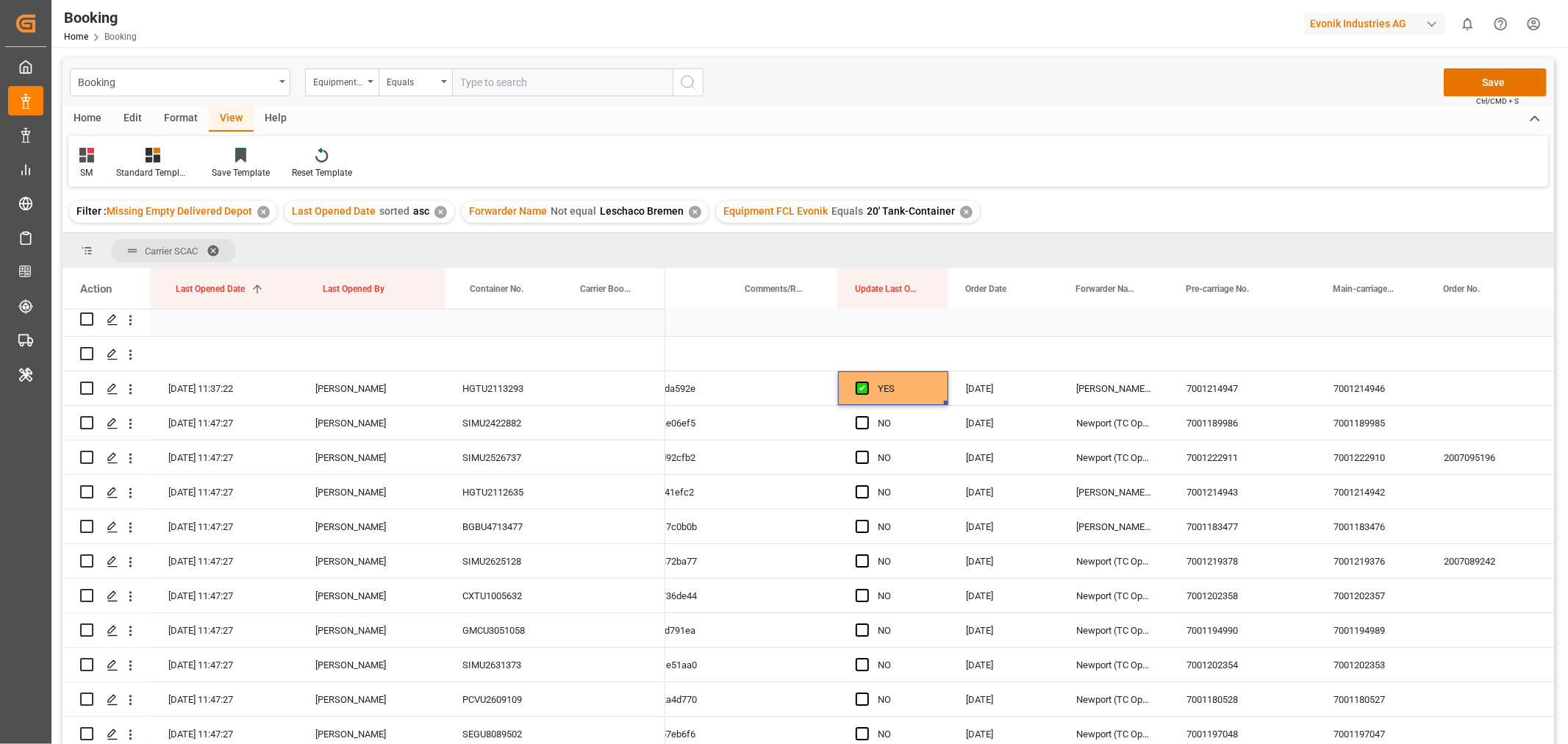
scroll to position [163, 0]
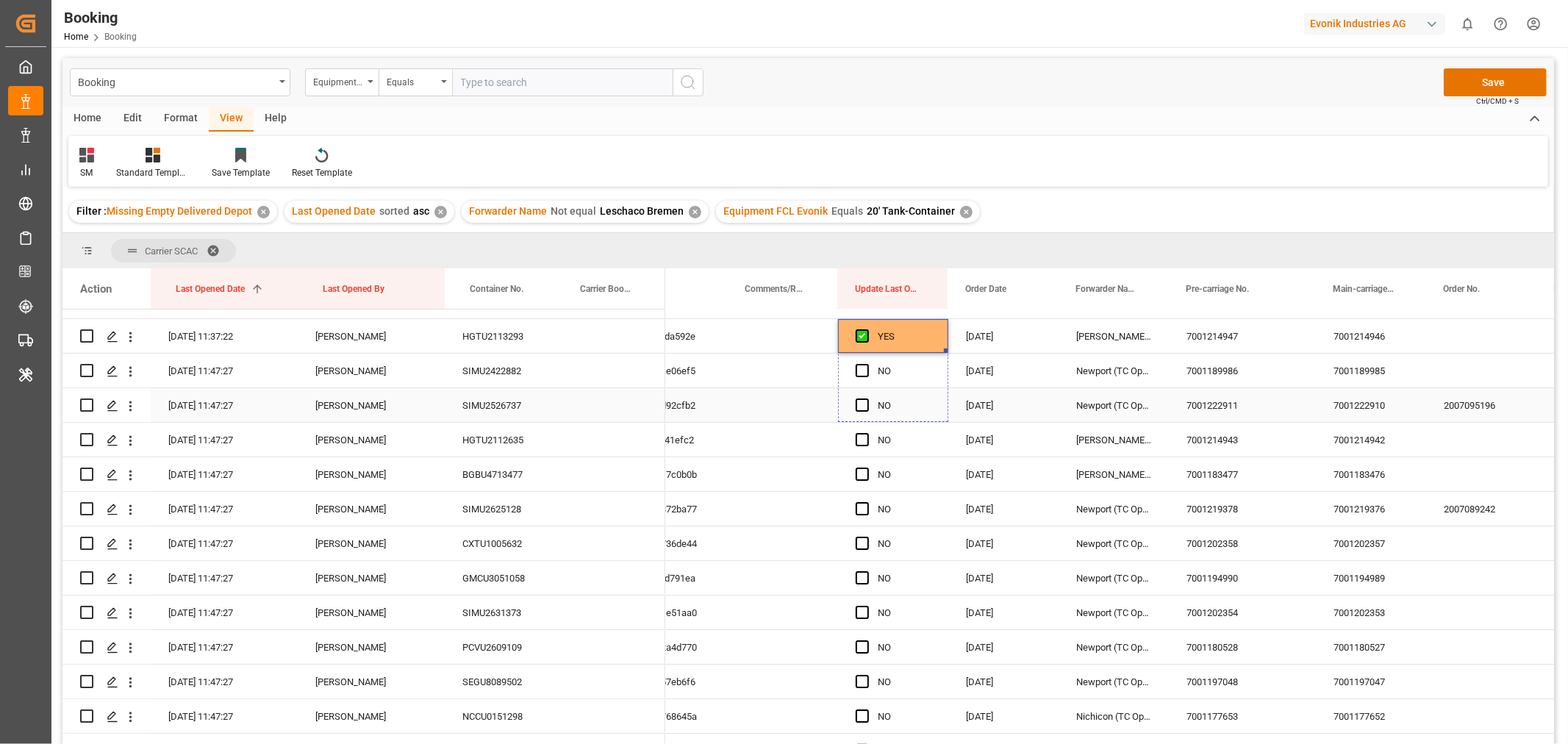
drag, startPoint x: 945, startPoint y: 350, endPoint x: 928, endPoint y: 620, distance: 270.5
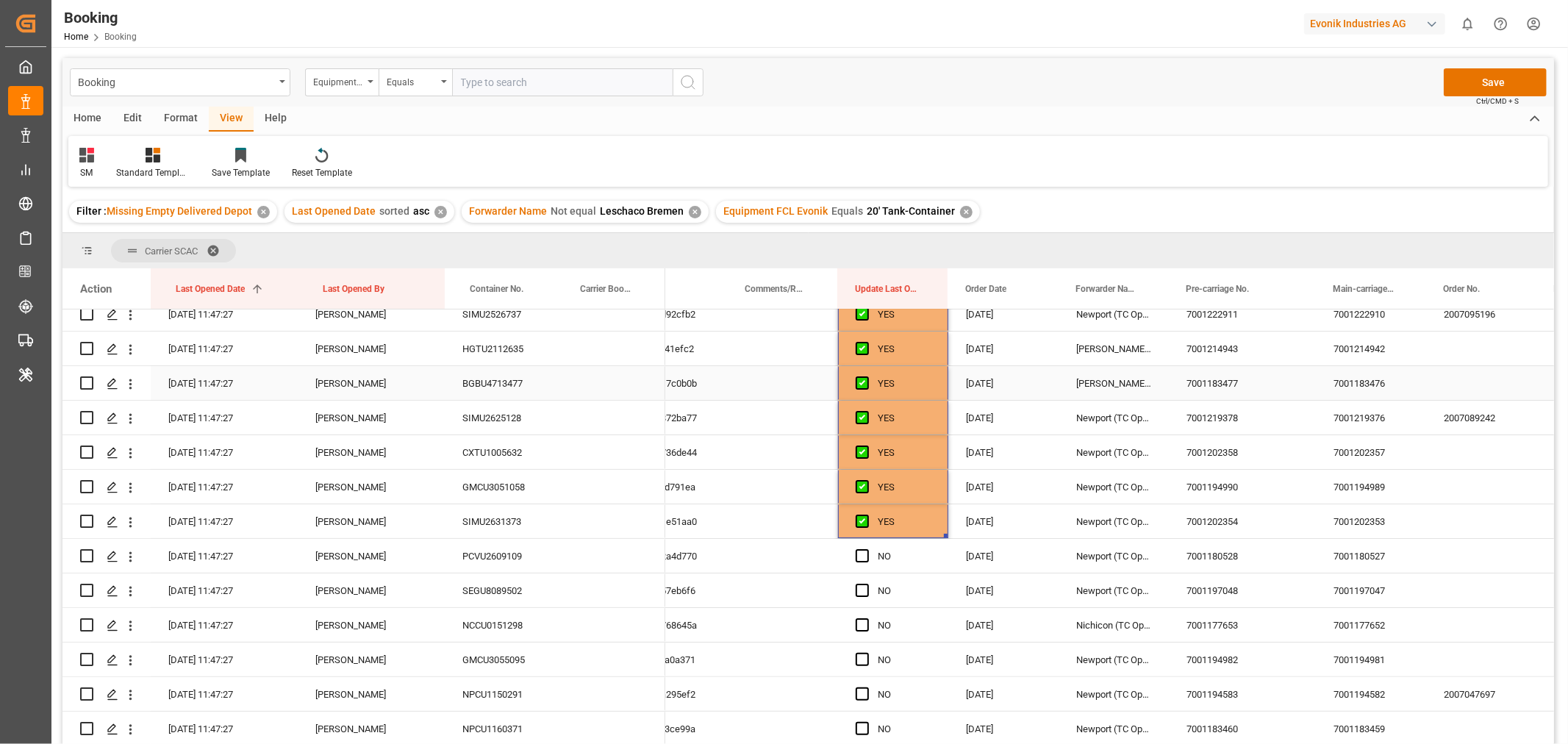
scroll to position [326, 0]
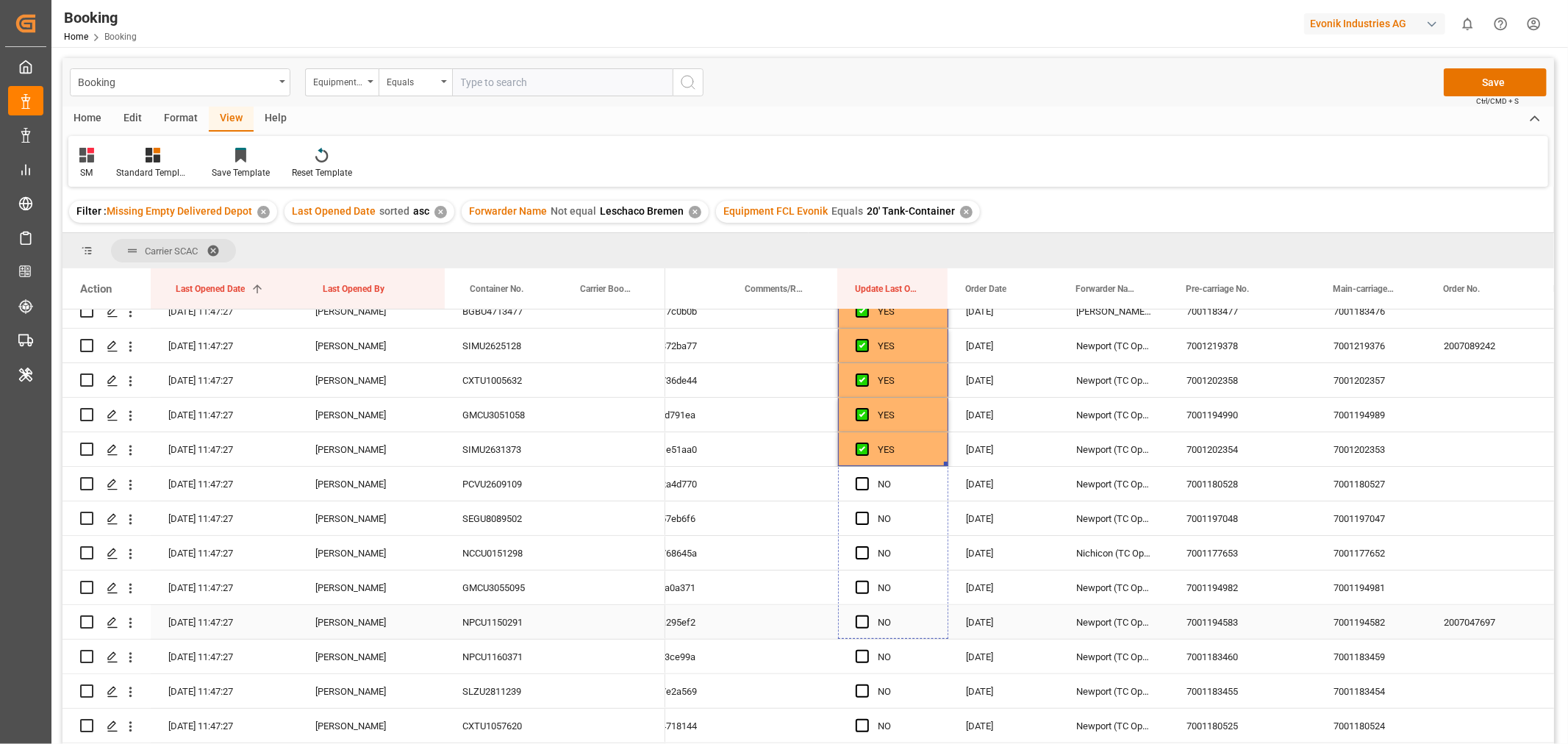
drag, startPoint x: 944, startPoint y: 463, endPoint x: 928, endPoint y: 641, distance: 178.7
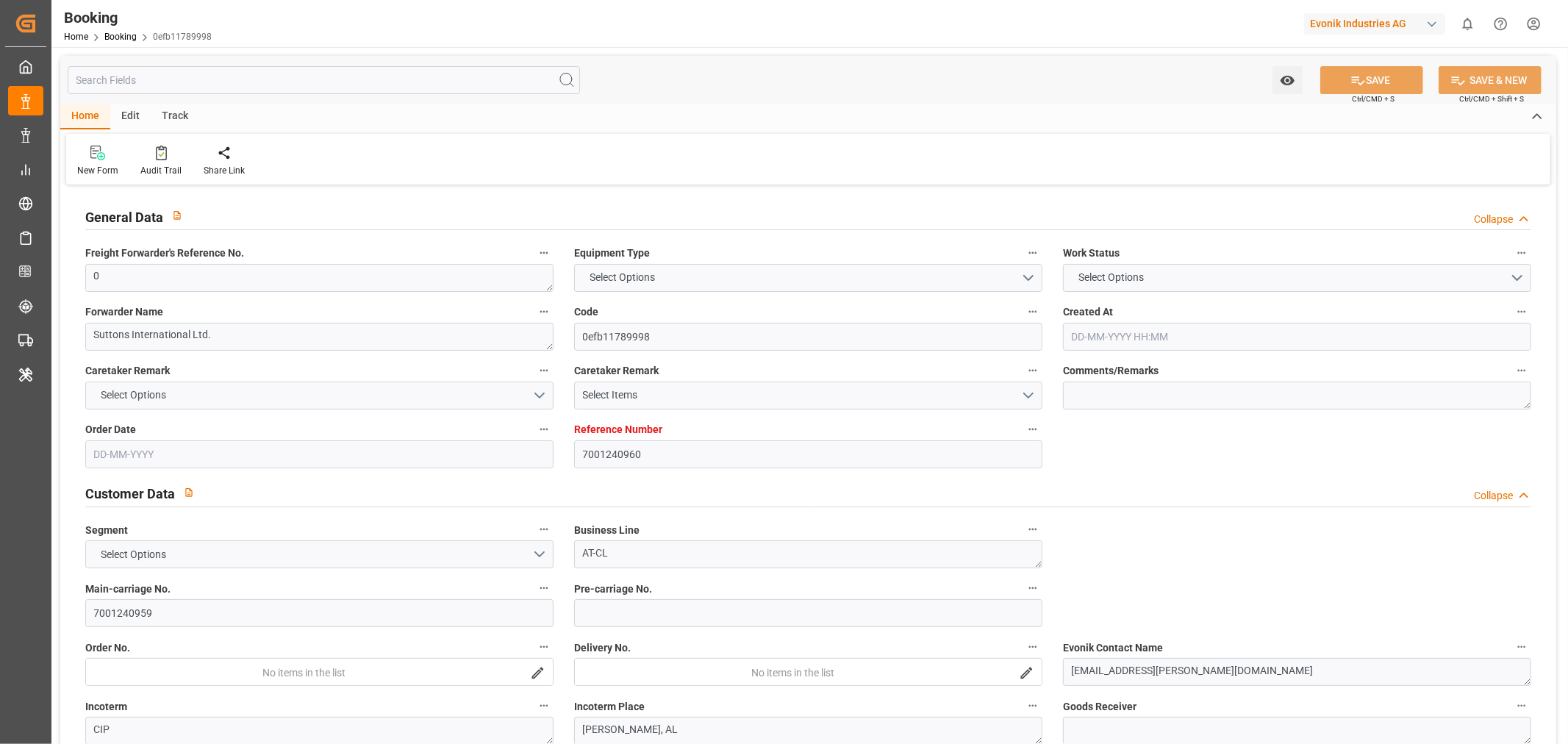
type input "7001240960"
type input "9480215"
type input "MSC"
type input "Mediterranean Shipping Company"
type input "BEANR"
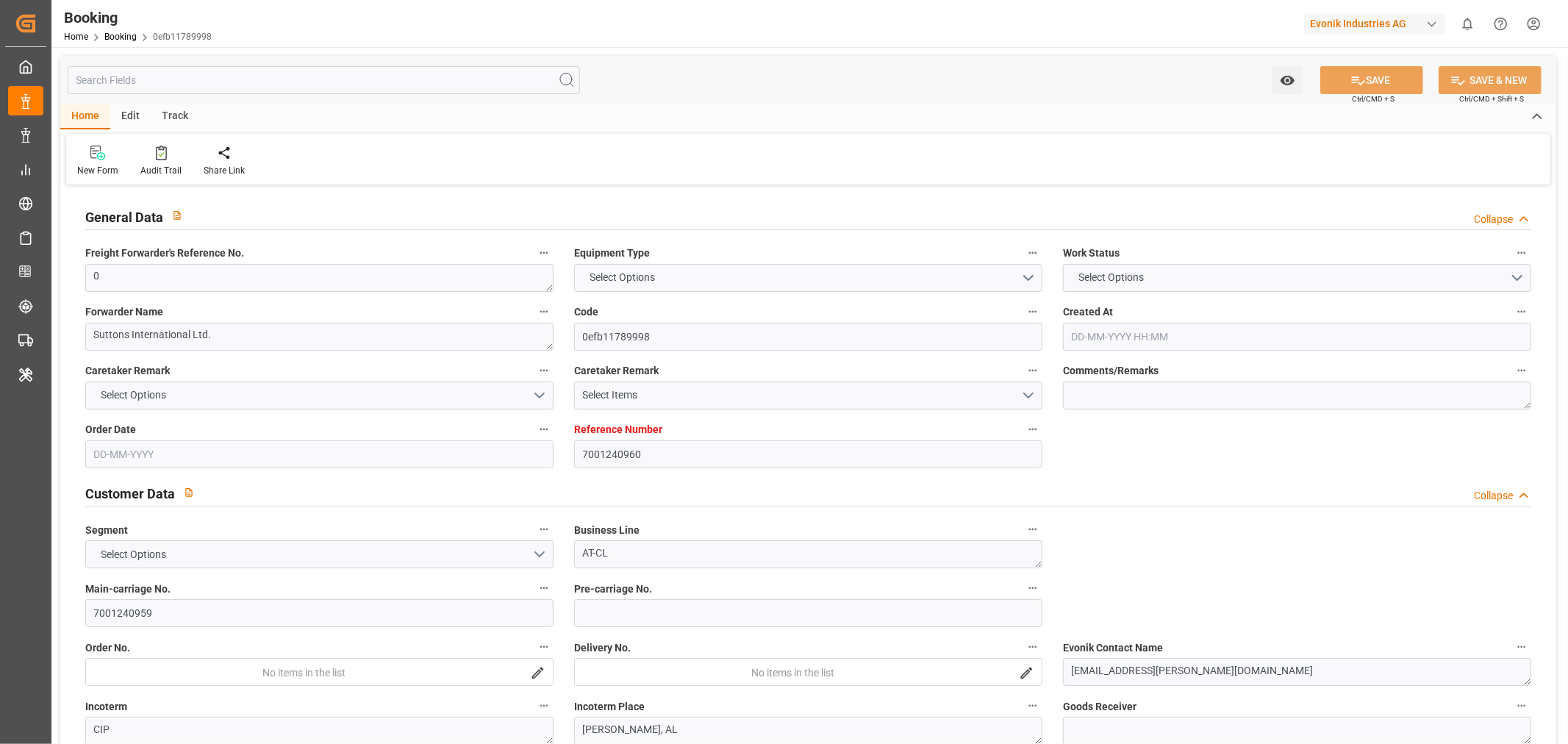
type input "USMOB"
type input "26"
type input "0"
type input "[DATE] 12:20"
type input "[DATE]"
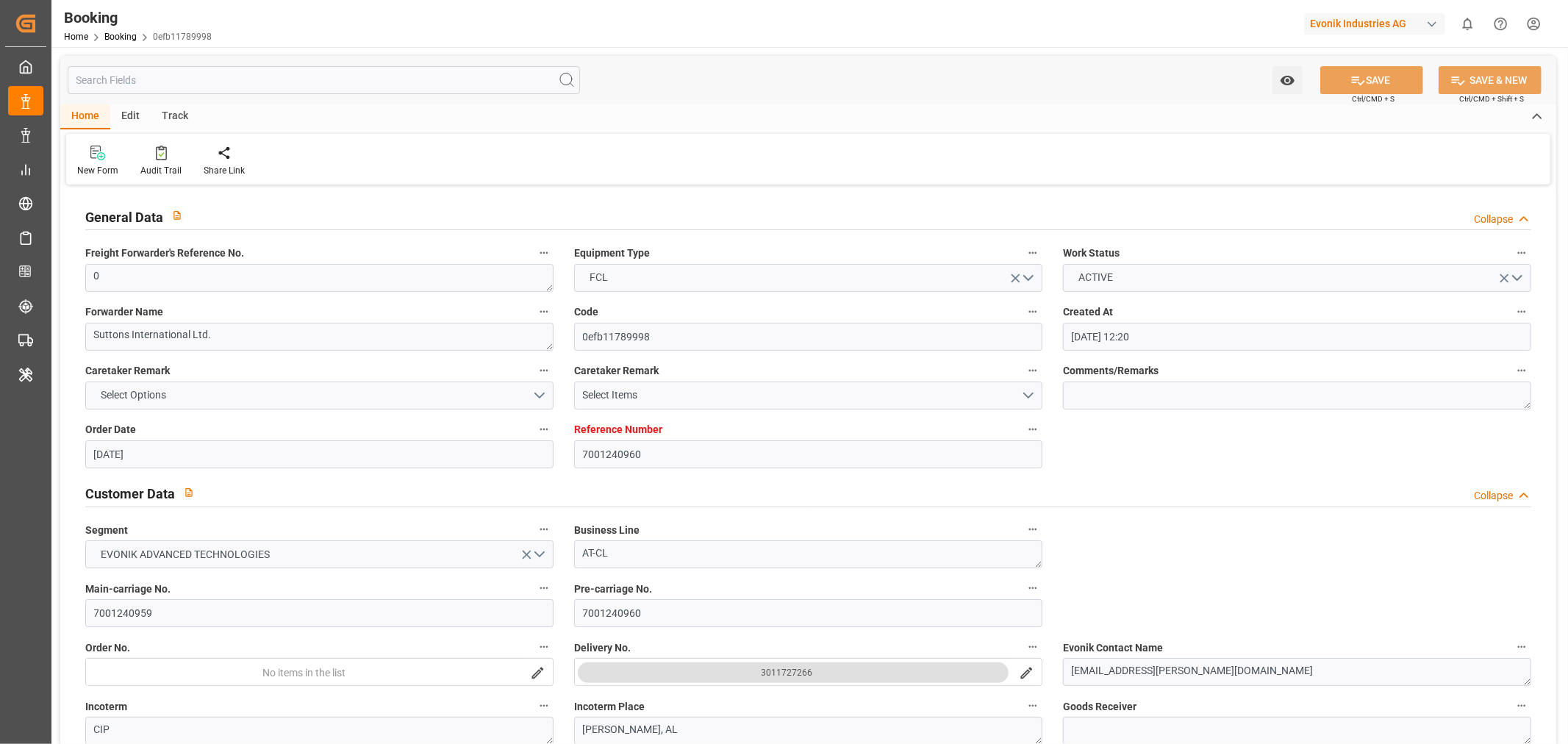
type input "[DATE]"
type input "[DATE] 00:00"
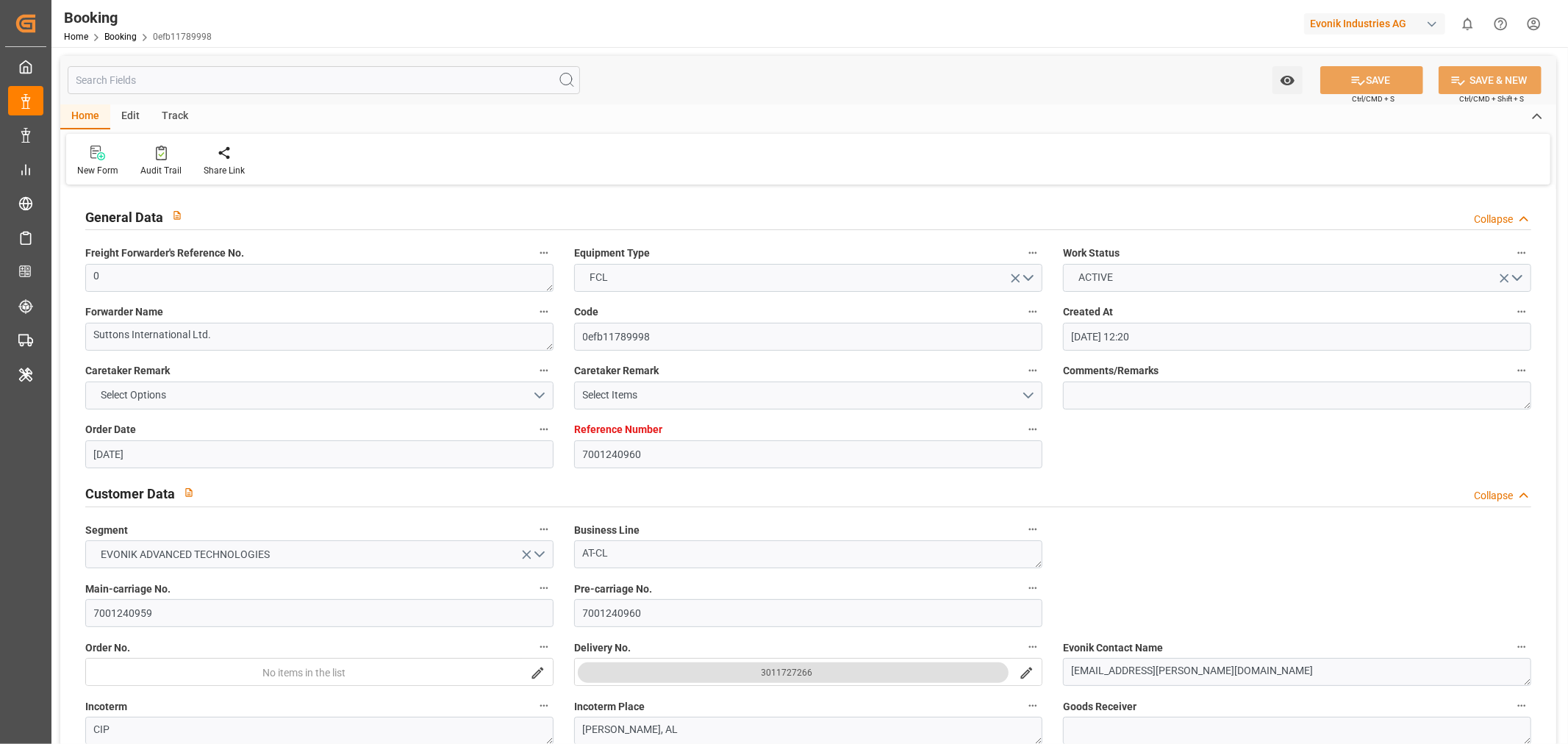
type input "[DATE] 00:00"
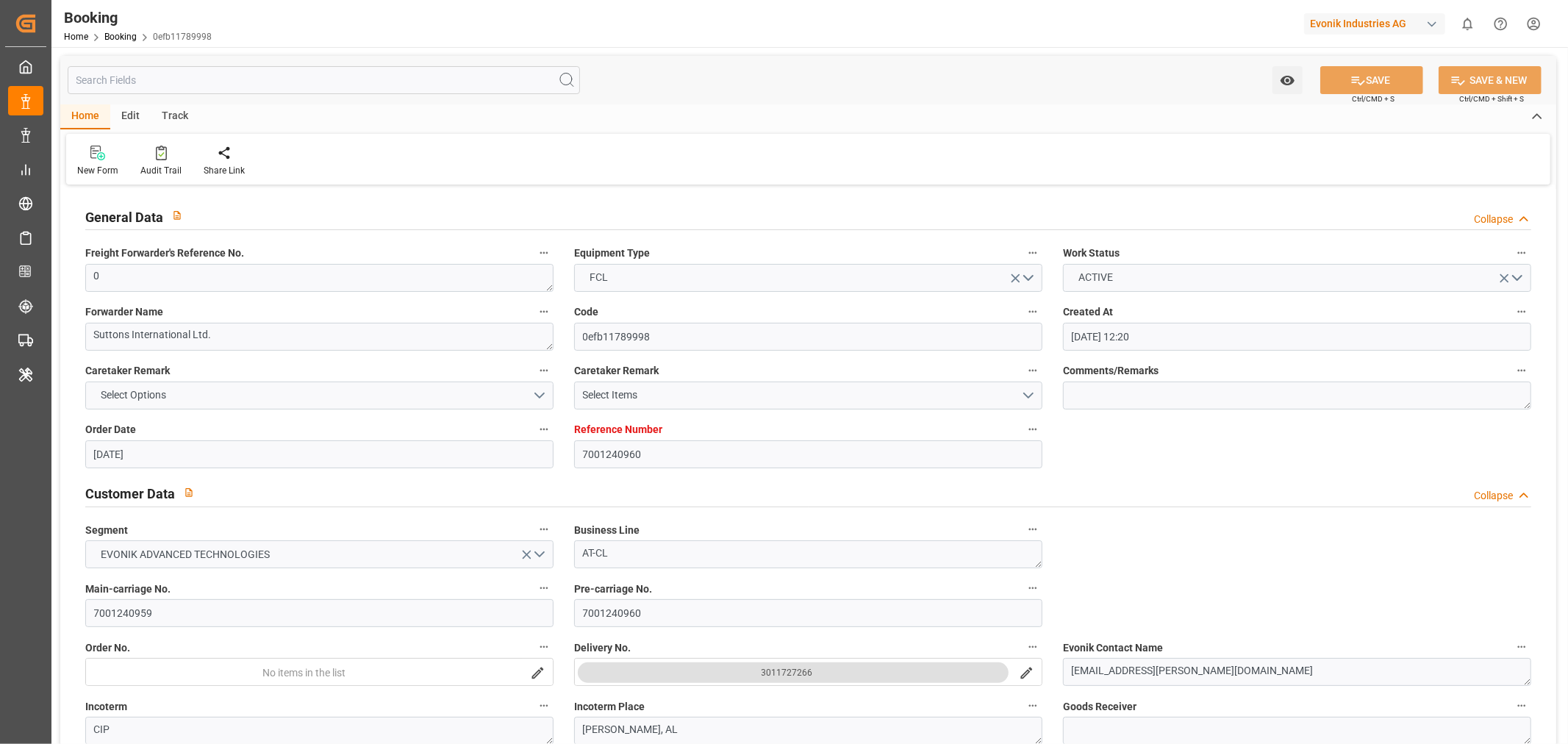
type input "[DATE] 00:00"
type input "[DATE]"
type input "[DATE] 10:13"
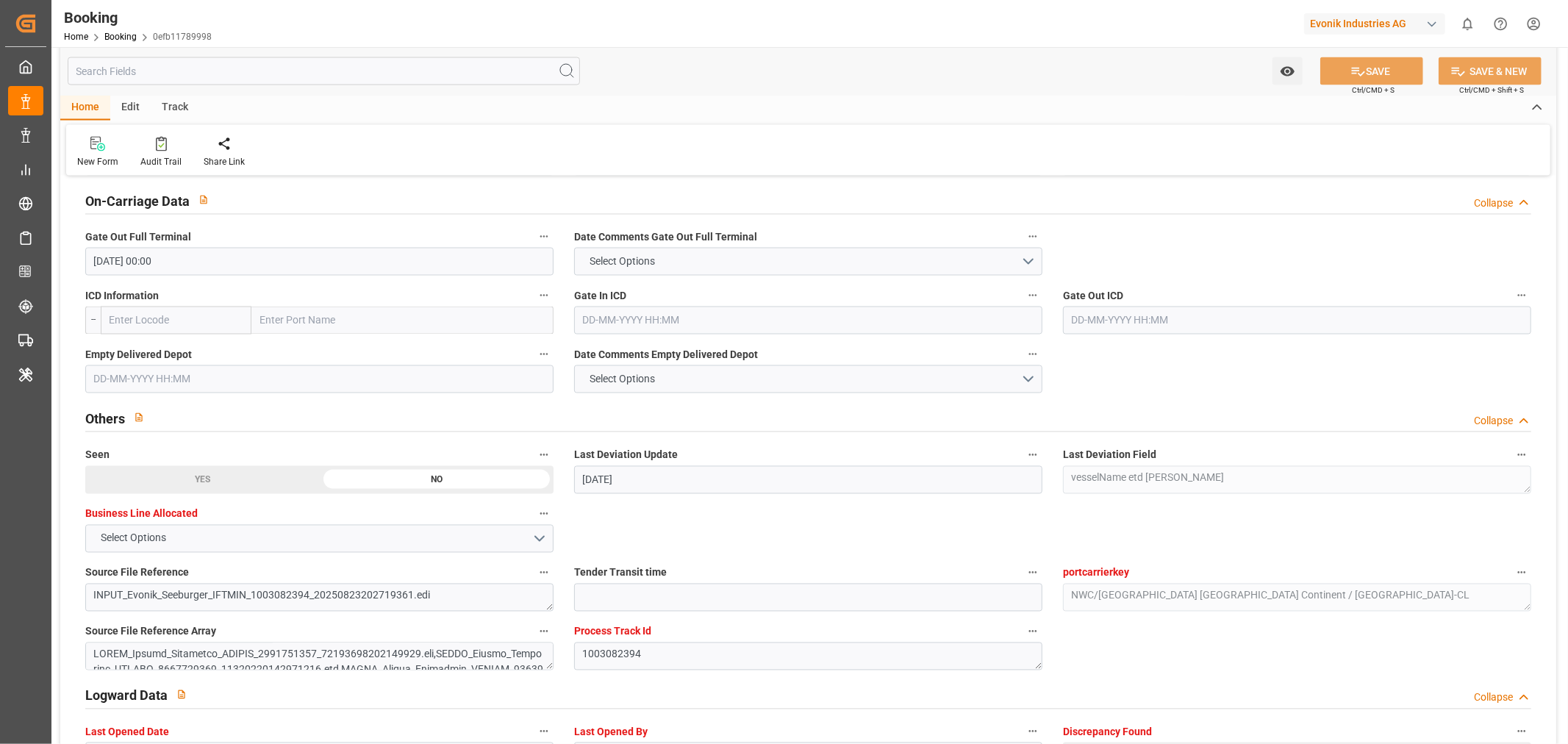
scroll to position [2041, 0]
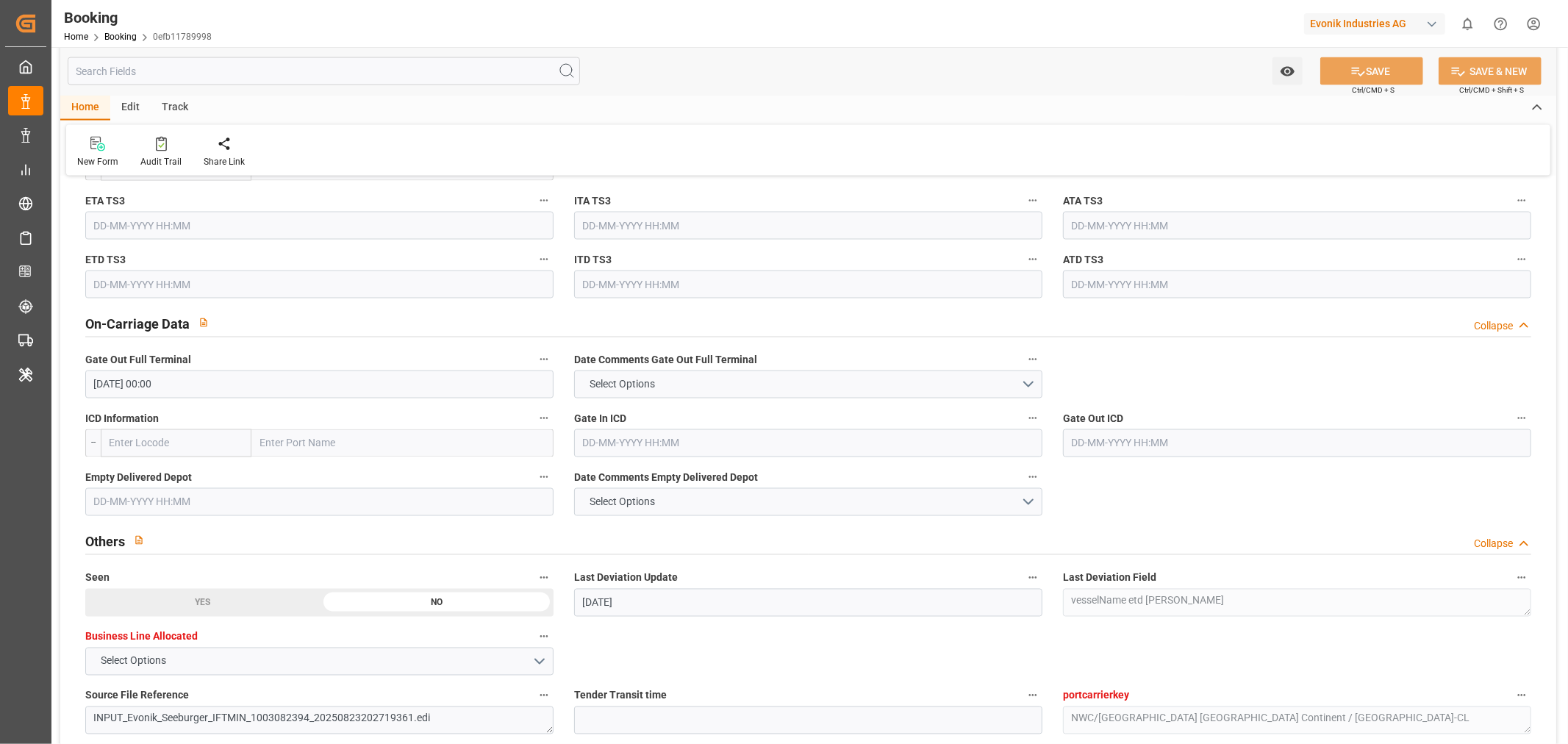
click at [135, 498] on input "text" at bounding box center [319, 502] width 468 height 28
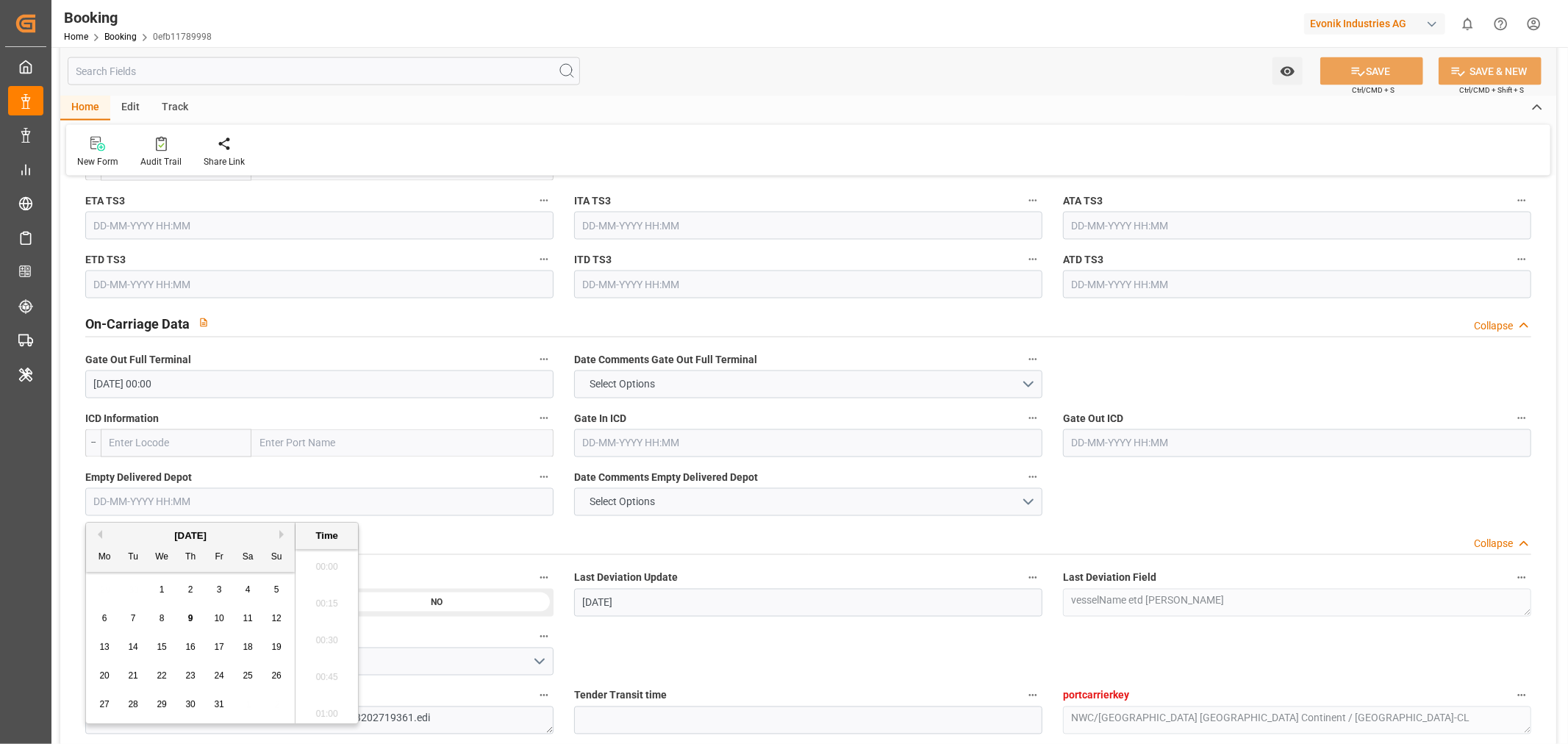
scroll to position [2245, 0]
click at [98, 533] on button "Previous Month" at bounding box center [97, 534] width 8 height 8
click at [225, 644] on div "19" at bounding box center [219, 647] width 18 height 18
type input "[DATE] 00:00"
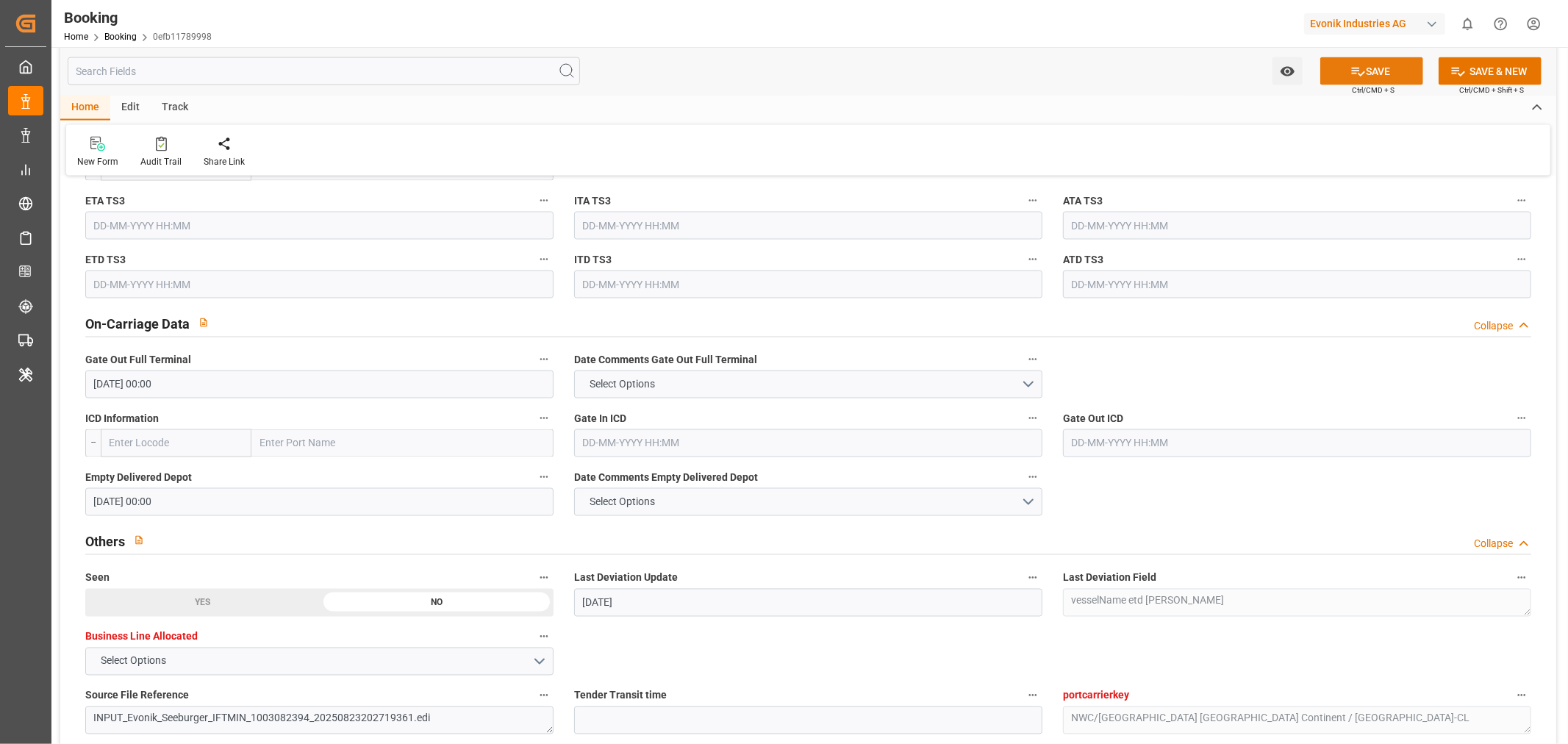
click at [1370, 70] on button "SAVE" at bounding box center [1372, 72] width 103 height 28
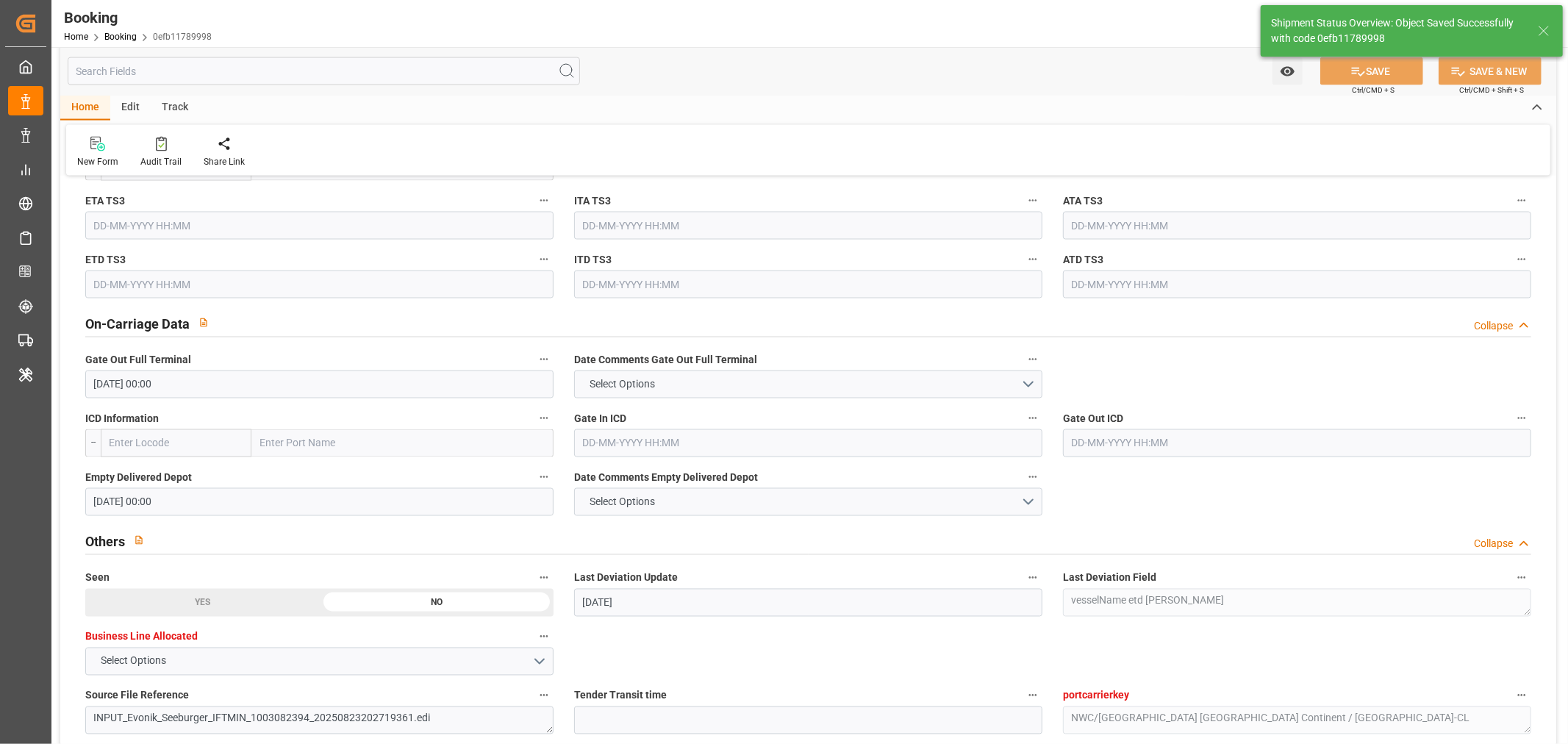
type textarea "[PERSON_NAME]"
type input "09-10-2025 10:28"
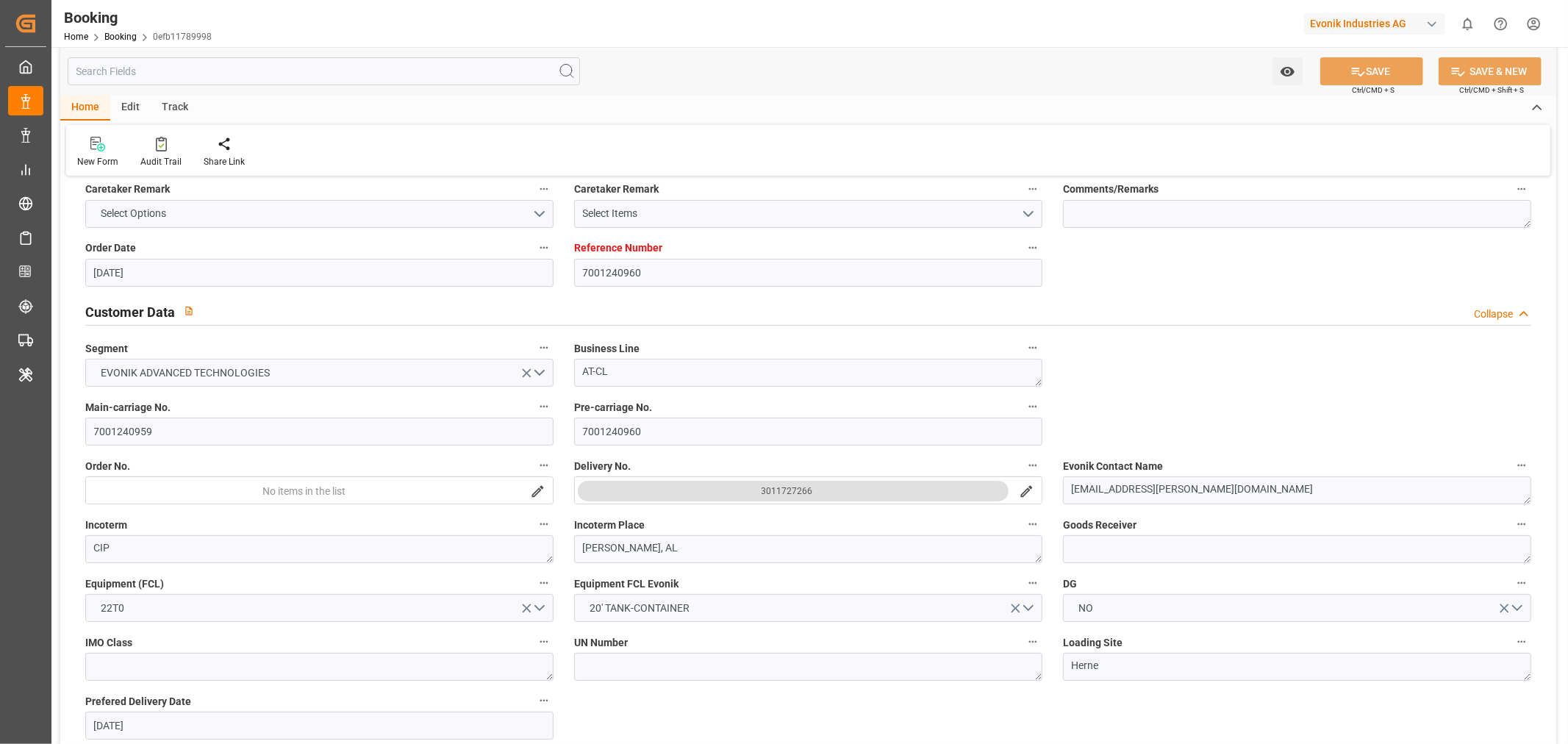
scroll to position [0, 0]
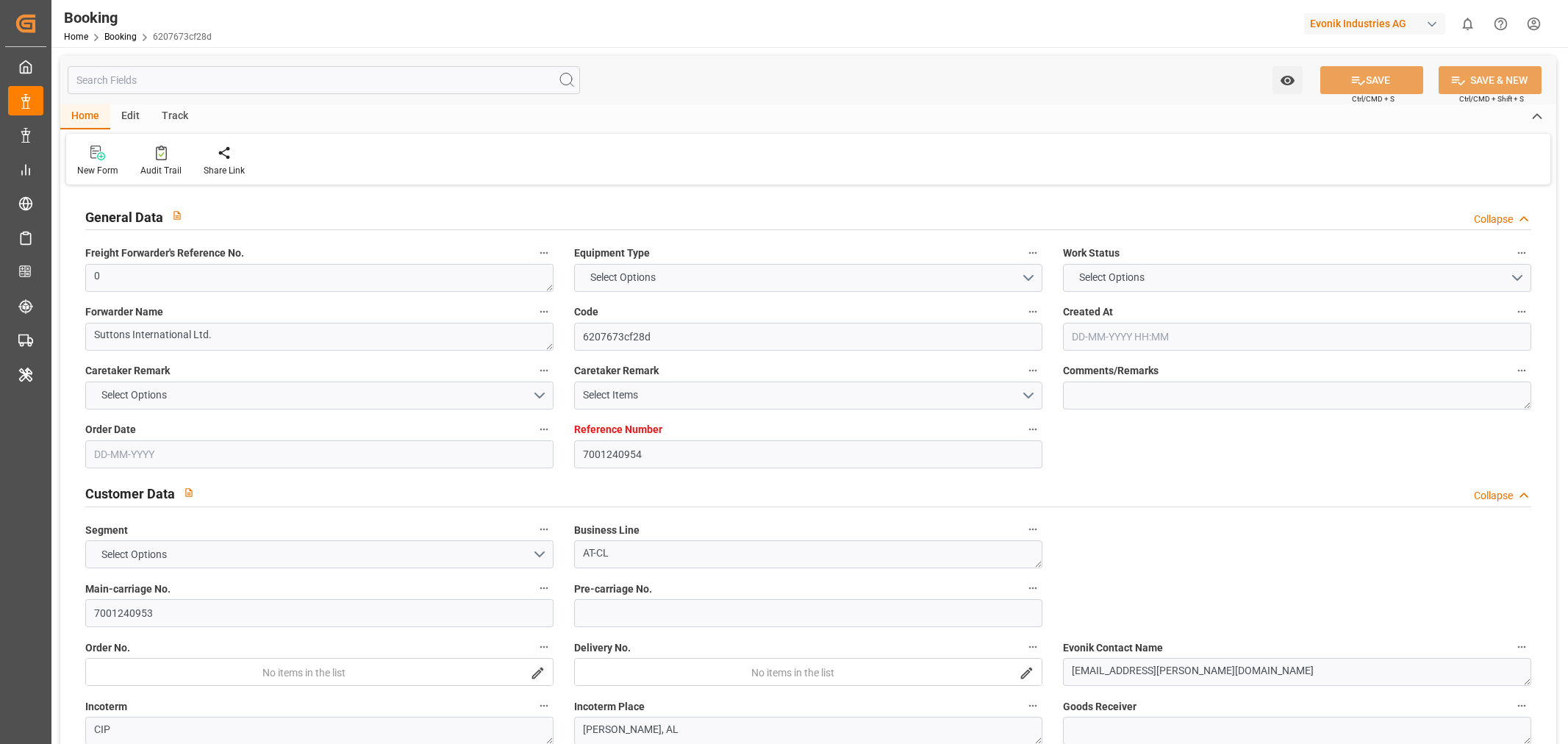
type input "7001240954"
type input "9480215"
type input "MSC"
type input "Mediterranean Shipping Company"
type input "BEANR"
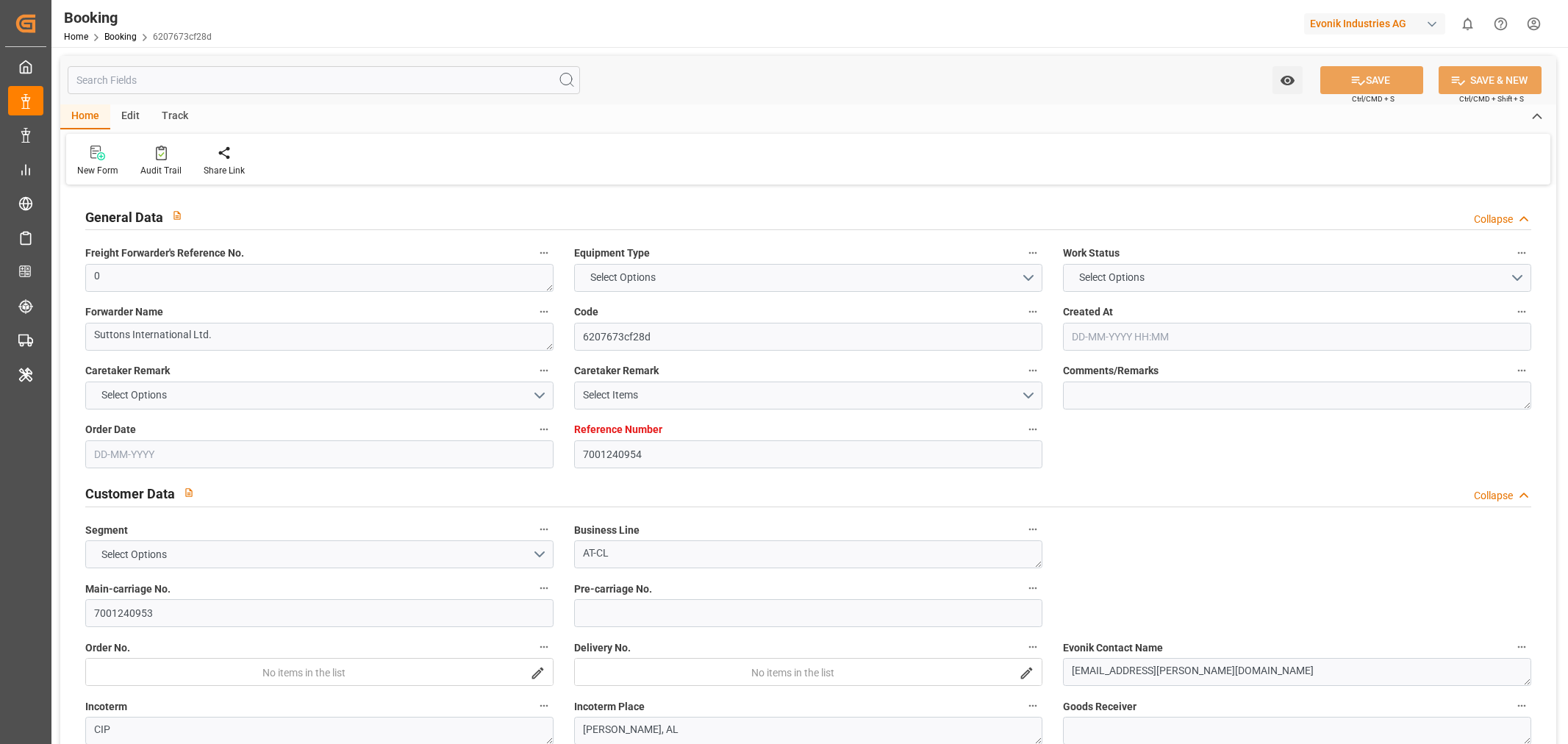
type input "USMOB"
type input "26"
type input "0"
type input "[DATE] 12:20"
type input "[DATE]"
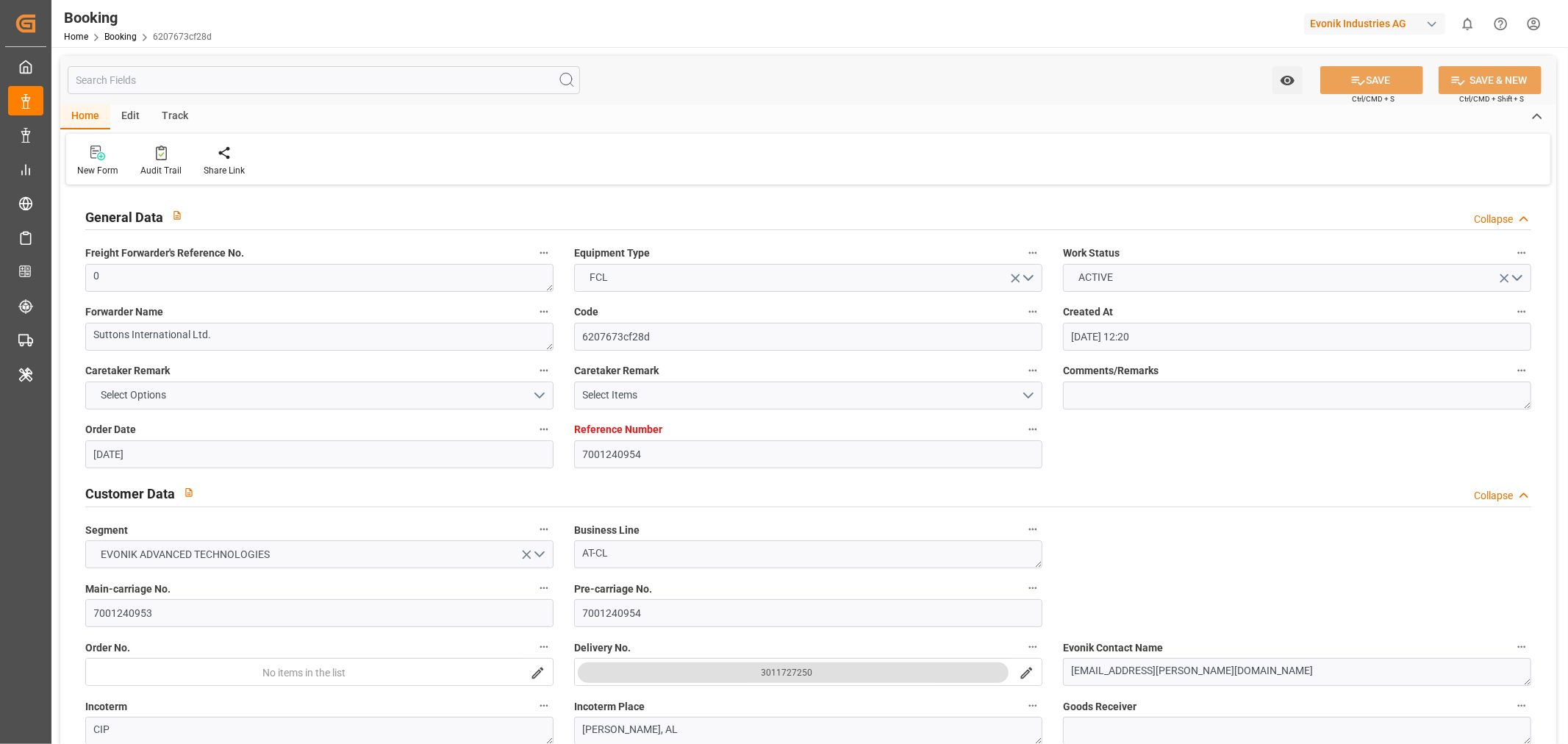
type input "[DATE]"
type input "[DATE] 00:00"
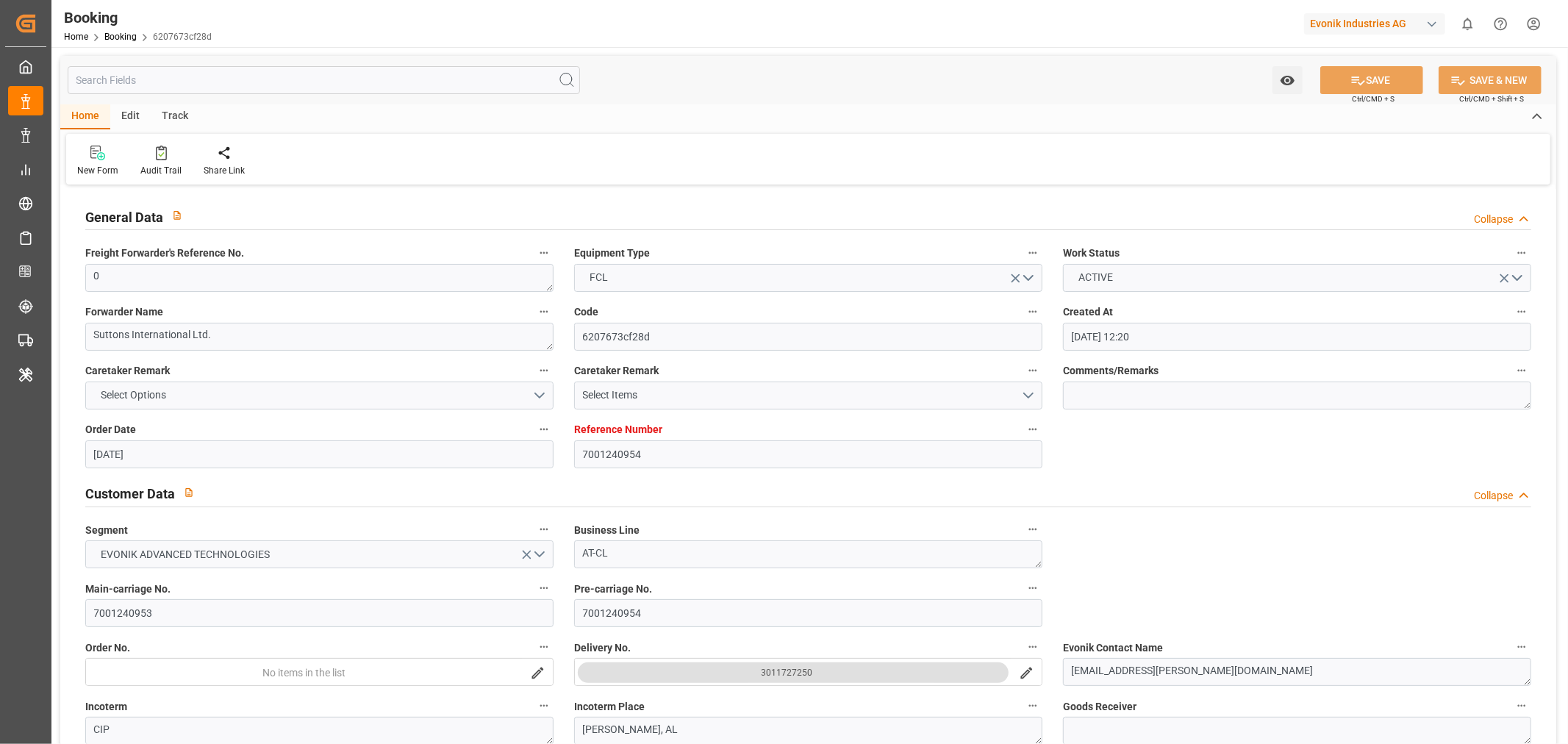
type input "[DATE] 00:00"
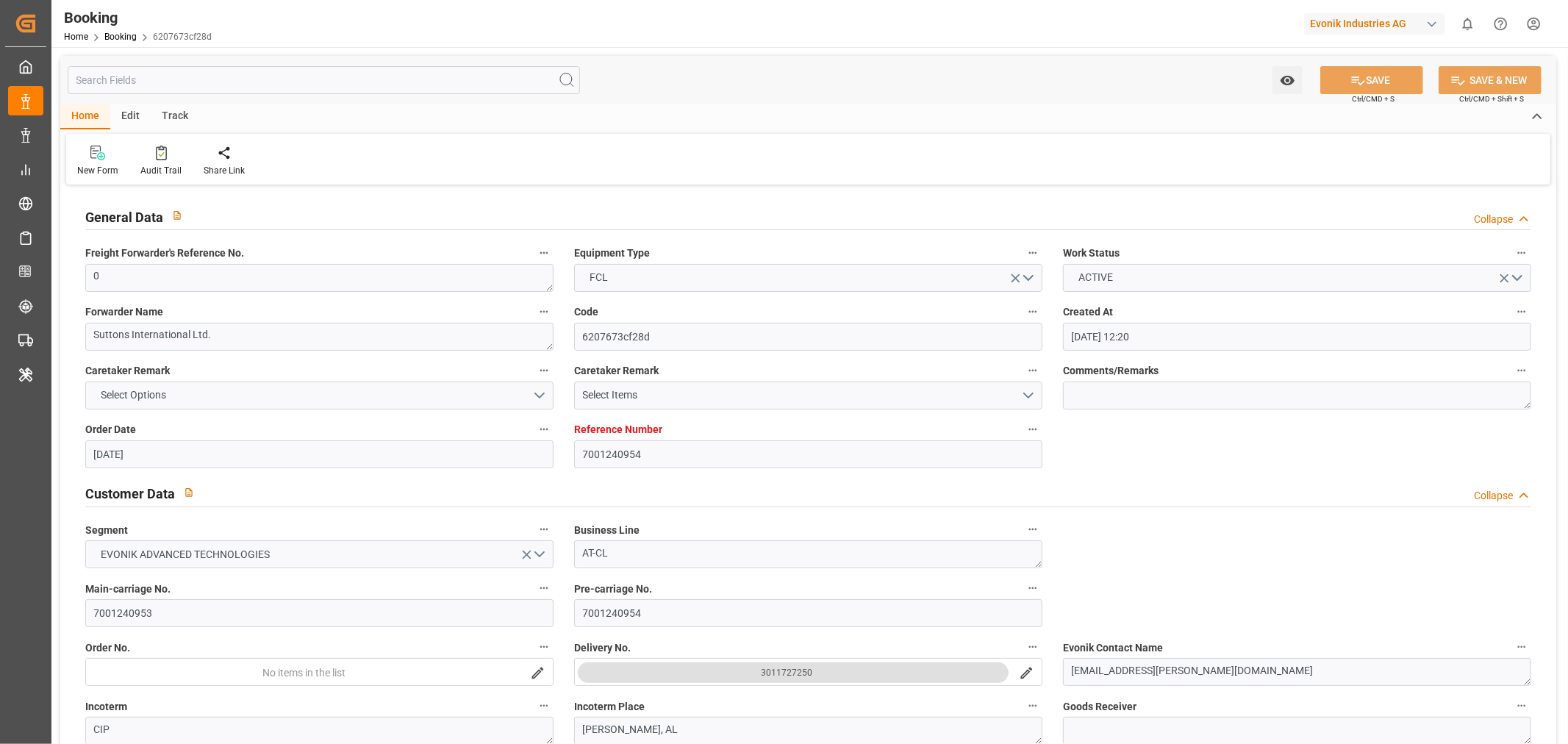
type input "[DATE] 00:00"
type input "[DATE]"
type input "[DATE] 10:13"
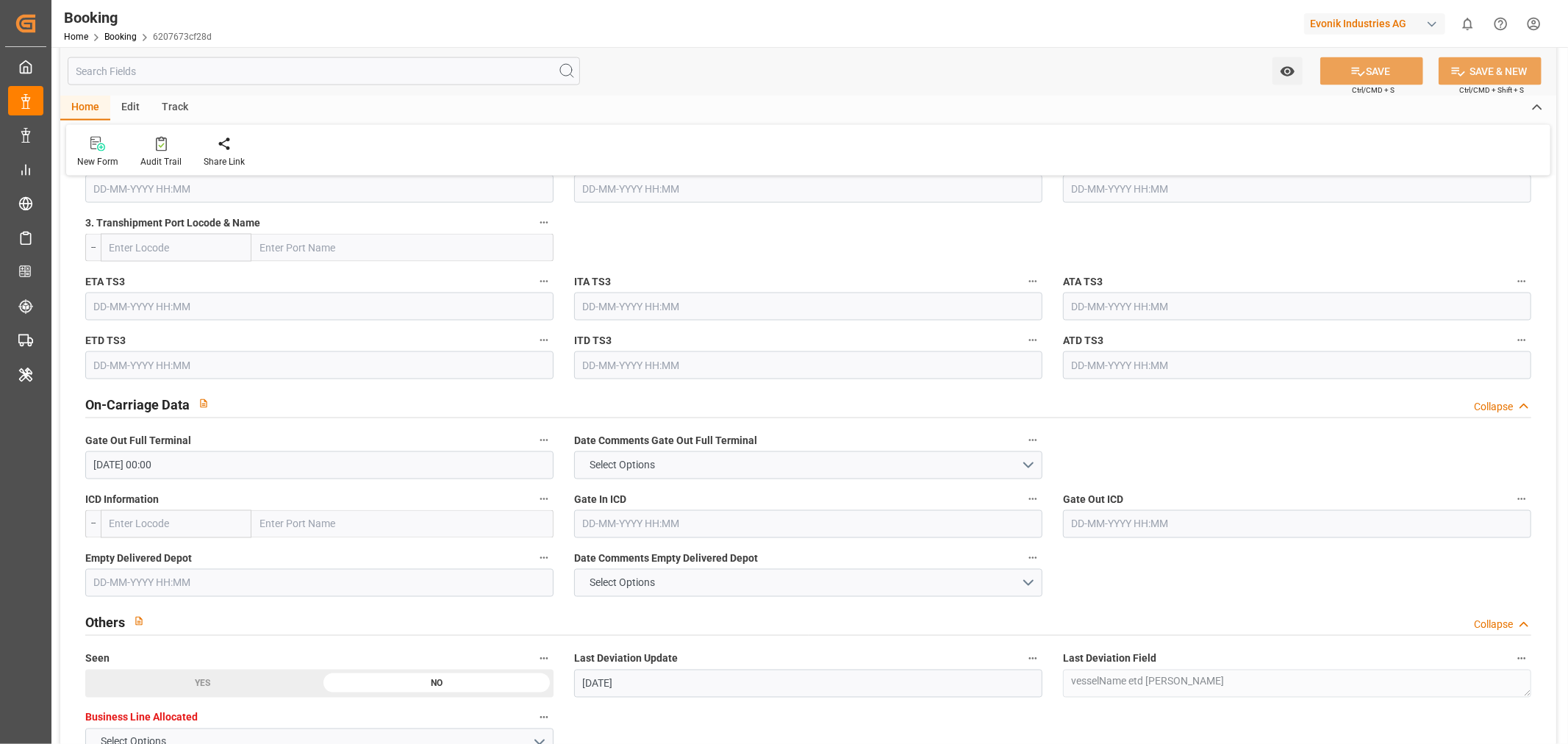
scroll to position [1959, 0]
click at [107, 583] on input "text" at bounding box center [319, 584] width 468 height 28
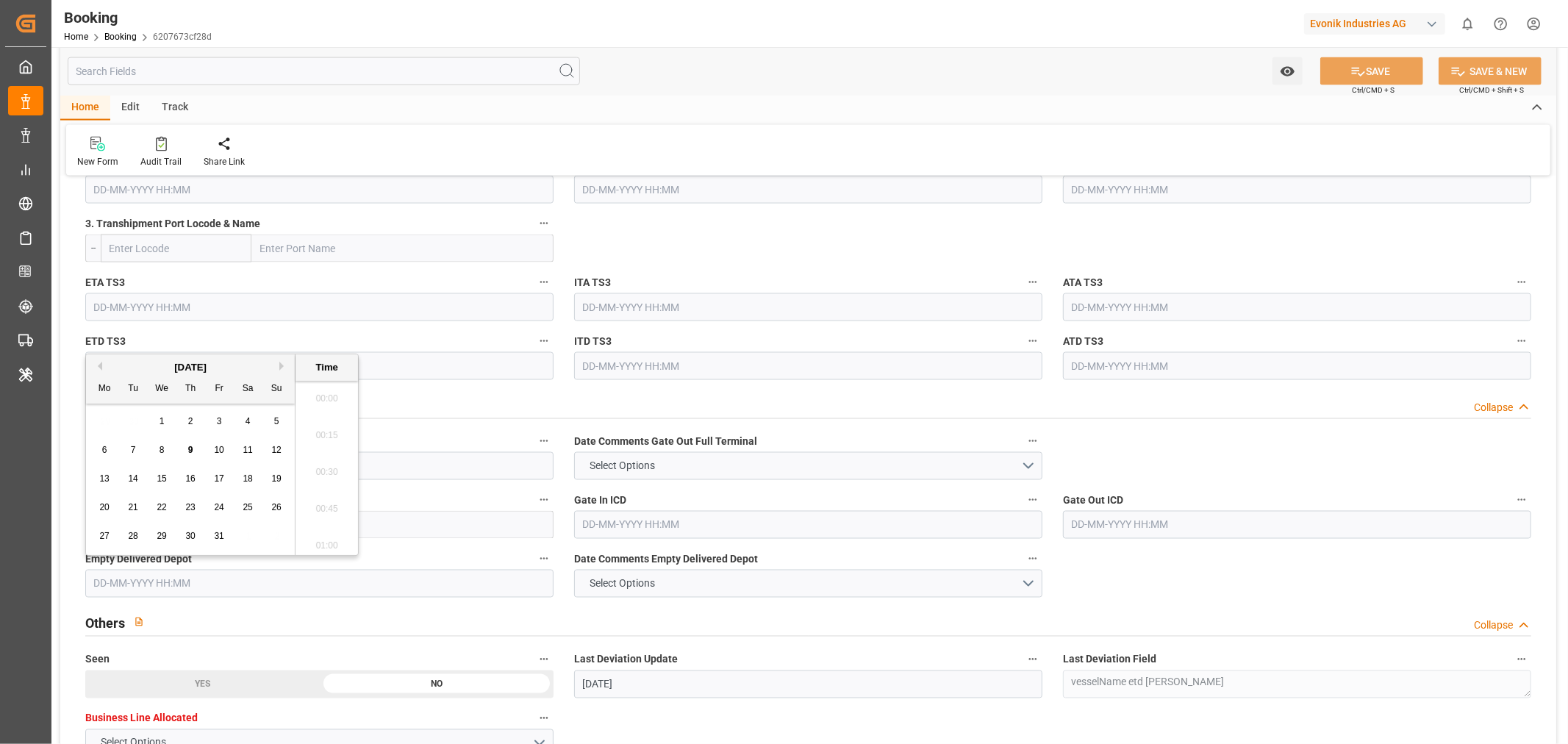
scroll to position [2282, 0]
click at [100, 365] on button "Previous Month" at bounding box center [97, 365] width 8 height 8
click at [190, 479] on span "18" at bounding box center [190, 478] width 9 height 10
type input "[DATE] 00:00"
click at [1374, 71] on button "SAVE" at bounding box center [1372, 72] width 103 height 28
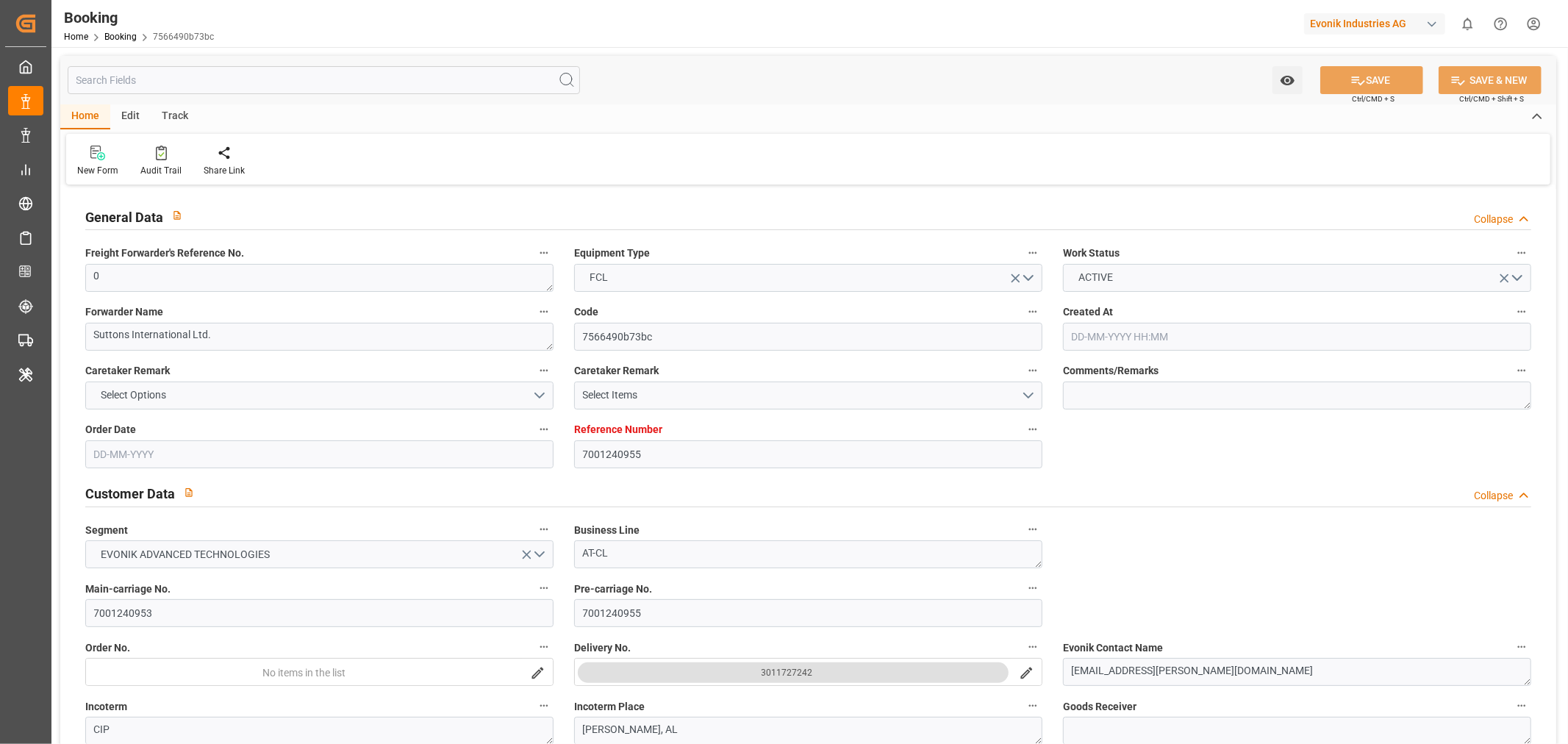
type input "7001240955"
type input "9480215"
type input "MSC"
type input "Mediterranean Shipping Company"
type input "BEANR"
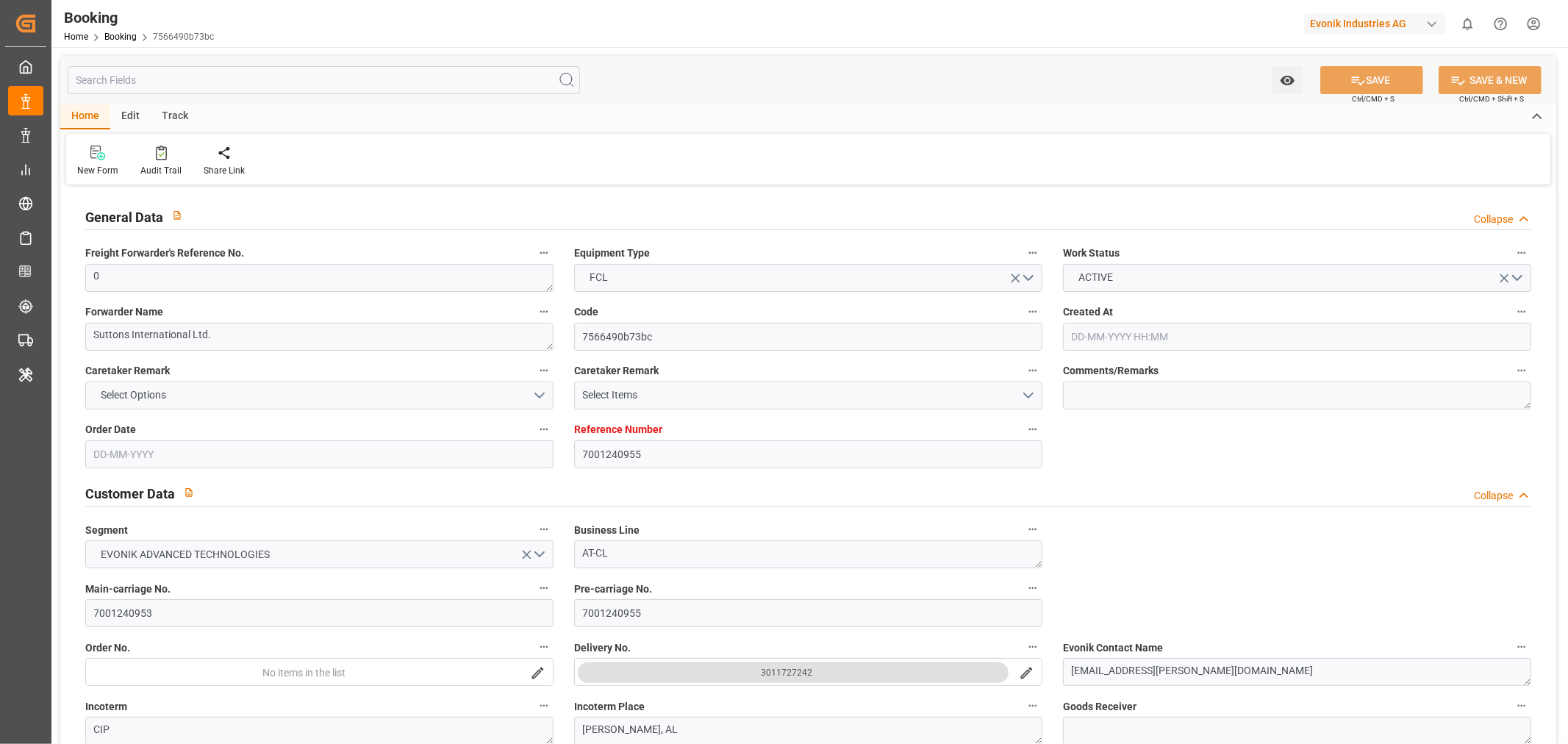
type input "USMOB"
type input "26"
type input "0"
type input "[DATE] 12:20"
type input "[DATE]"
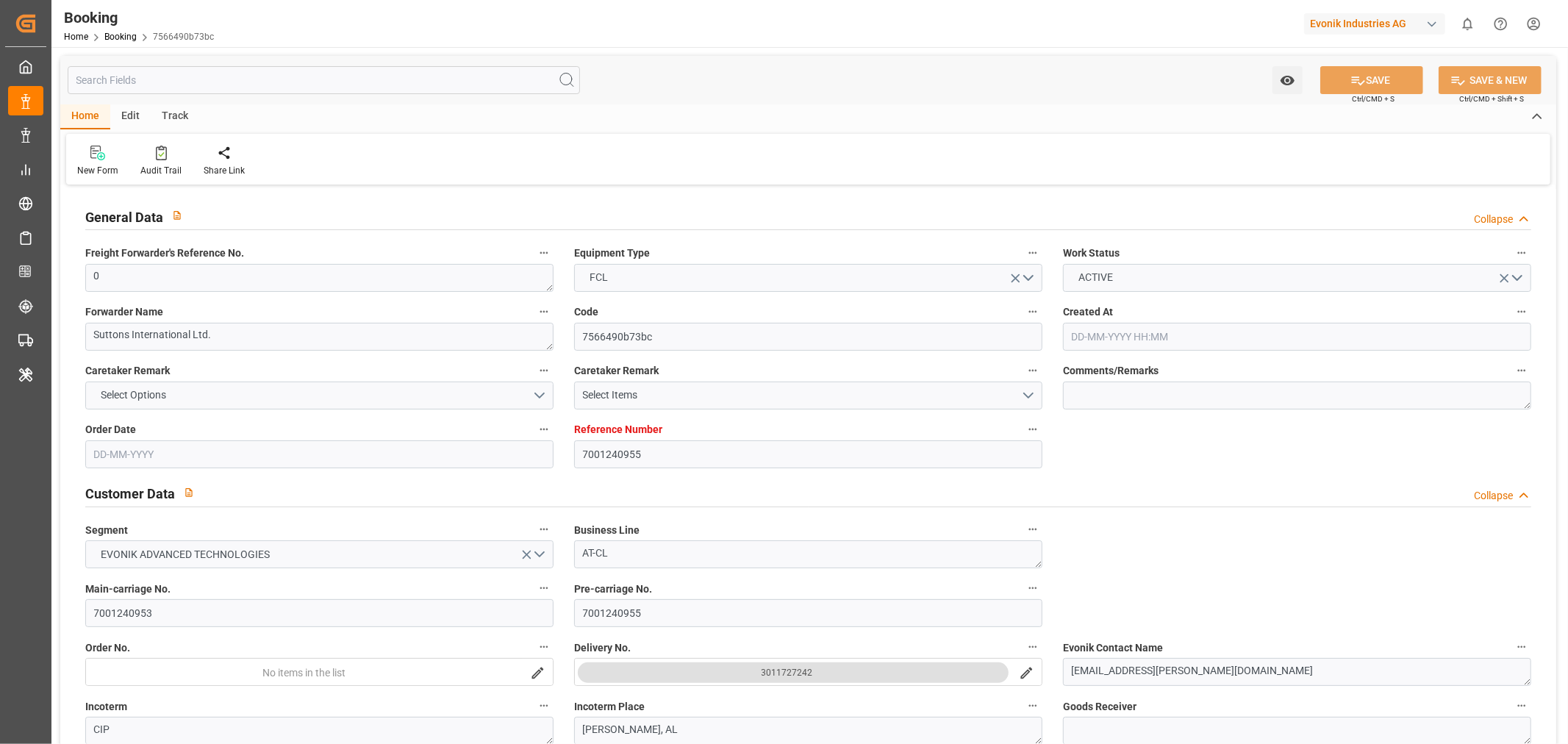
type input "[DATE]"
type input "[DATE] 00:00"
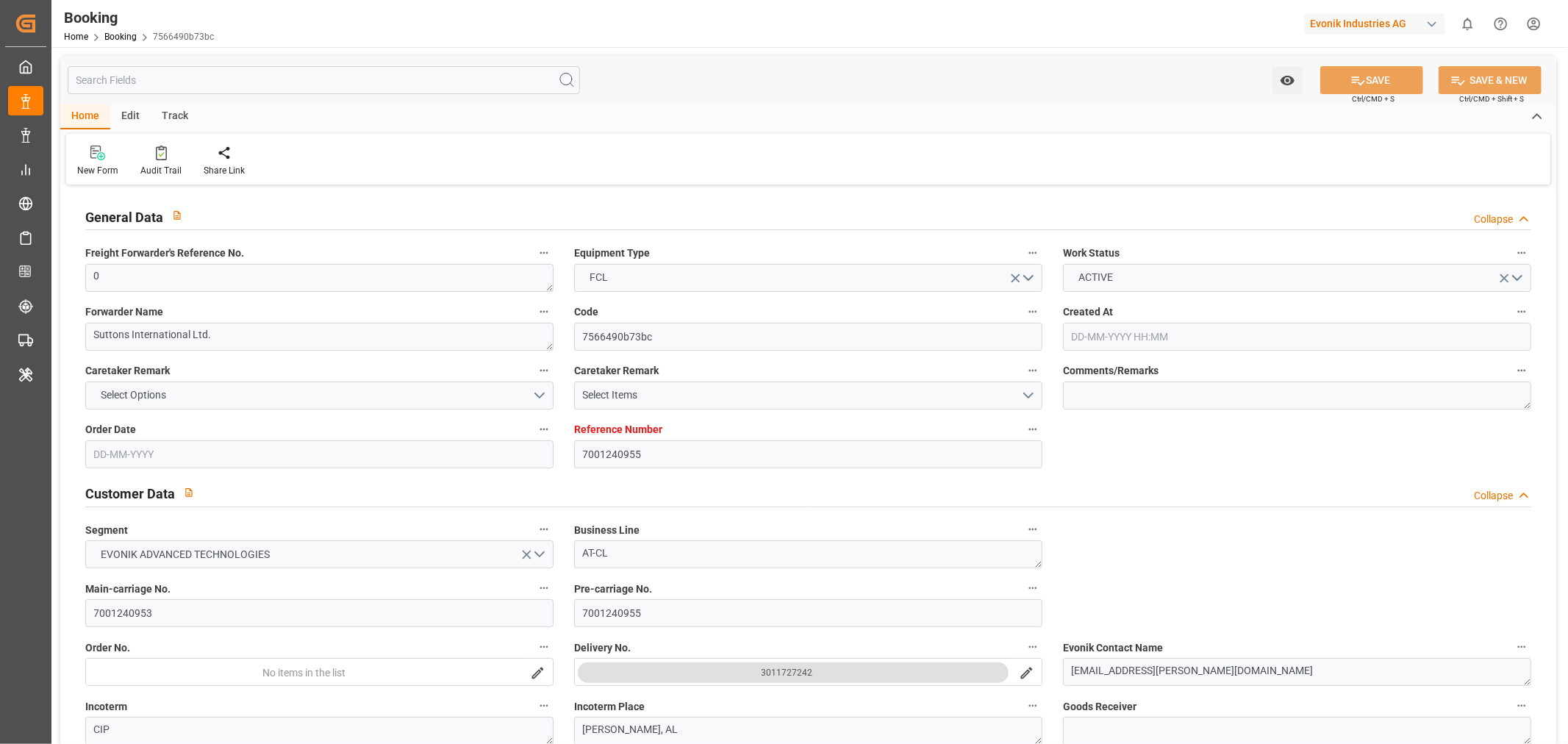
type input "[DATE] 00:00"
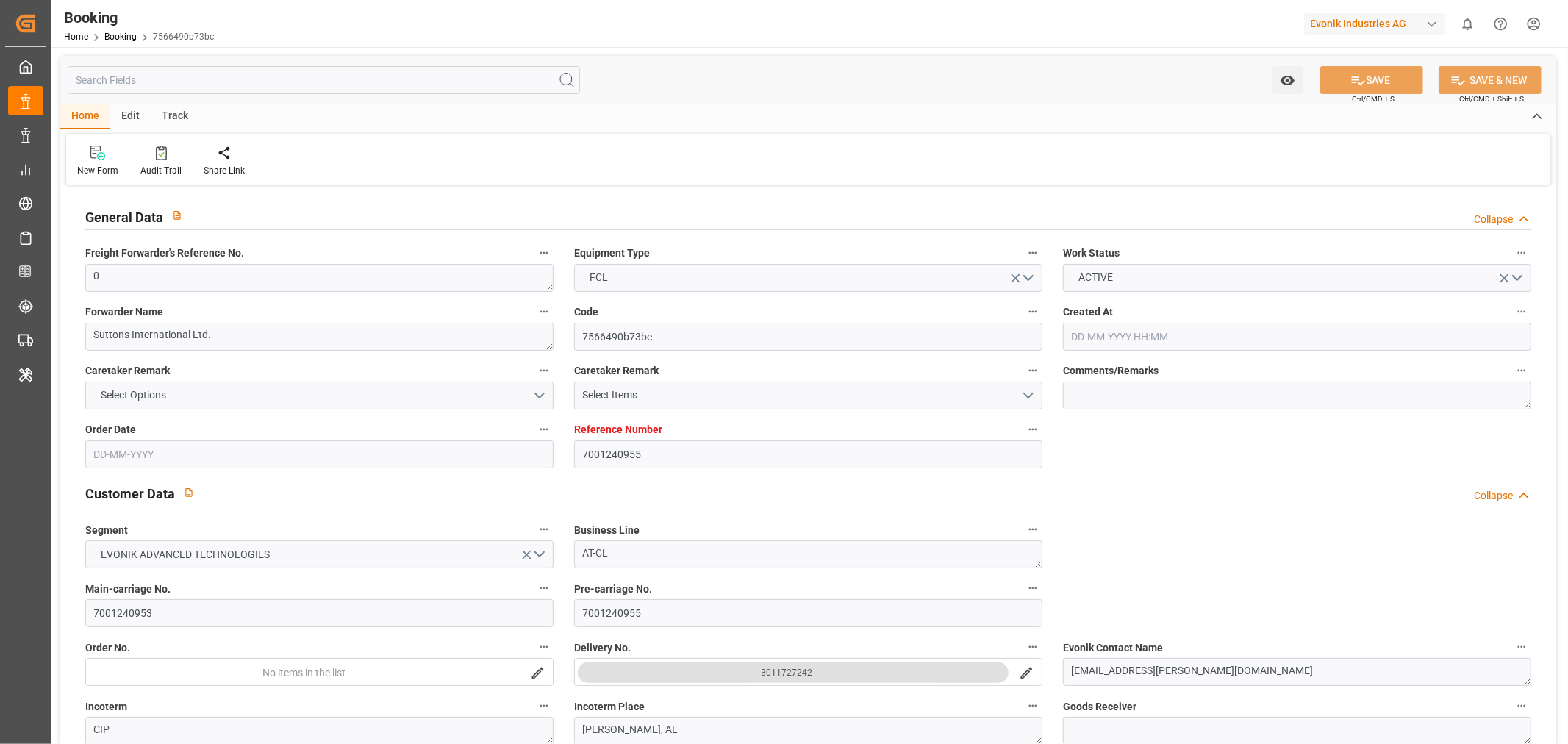
type input "[DATE] 00:00"
type input "22-08-2025"
type input "[DATE] 10:13"
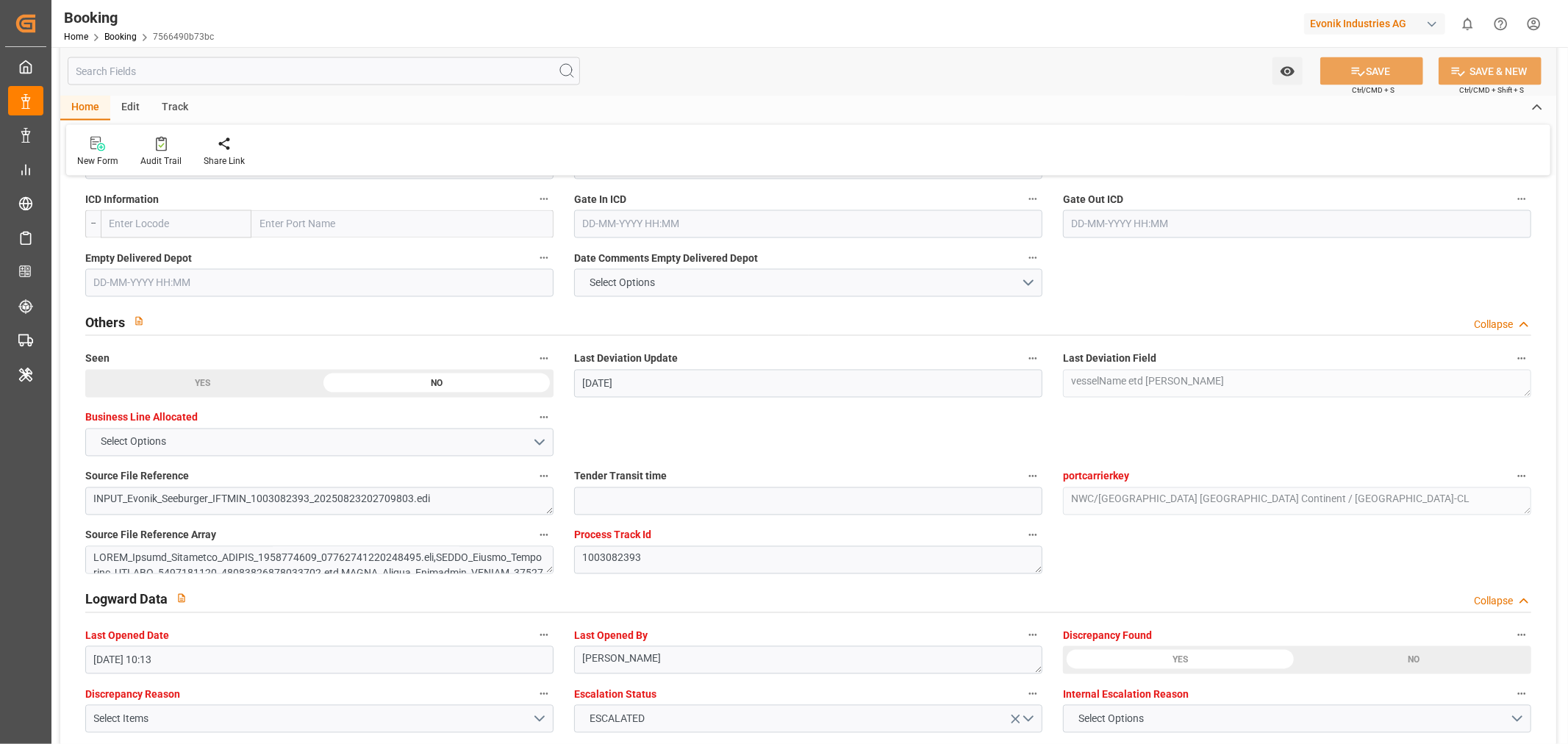
scroll to position [2122, 0]
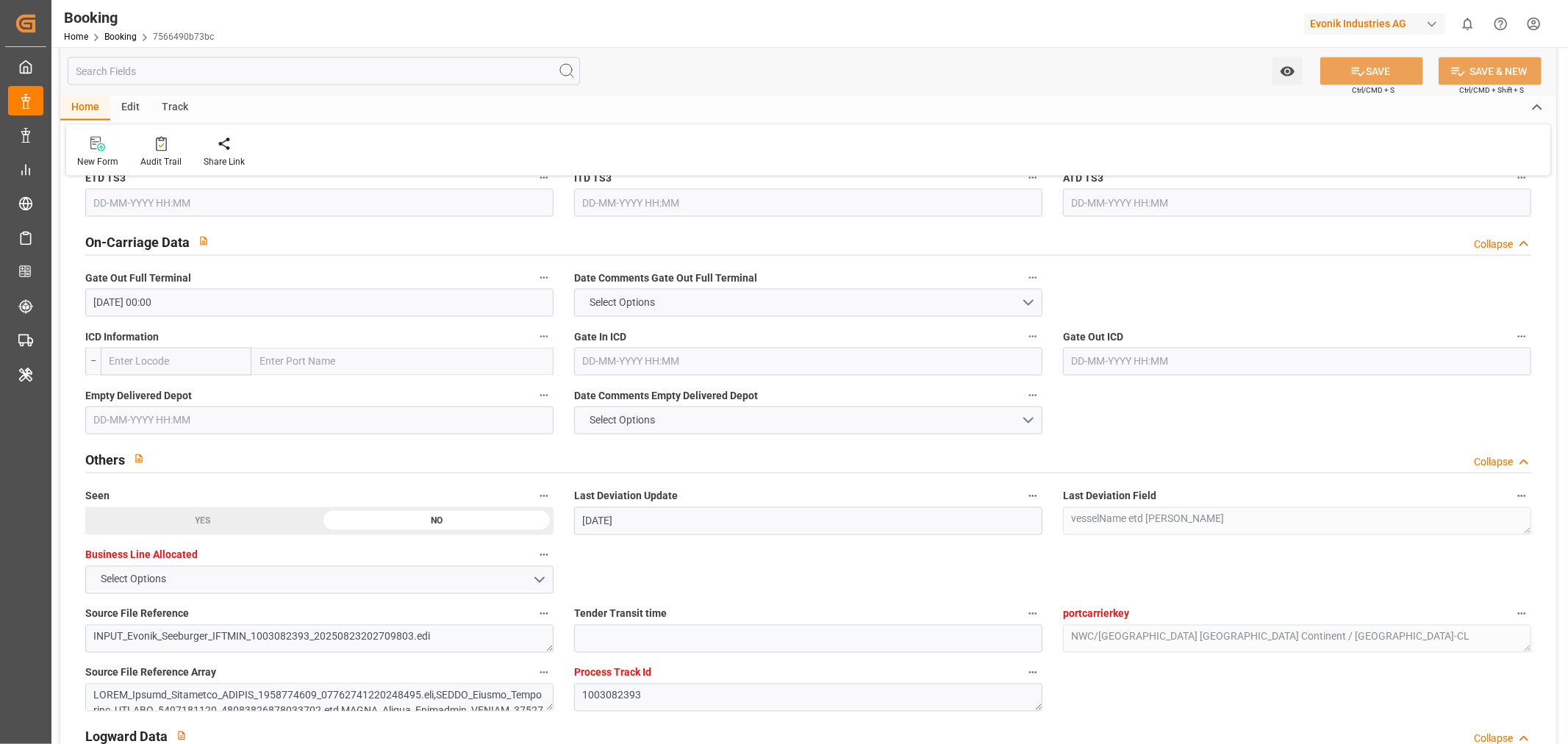
click at [105, 416] on input "text" at bounding box center [319, 421] width 468 height 28
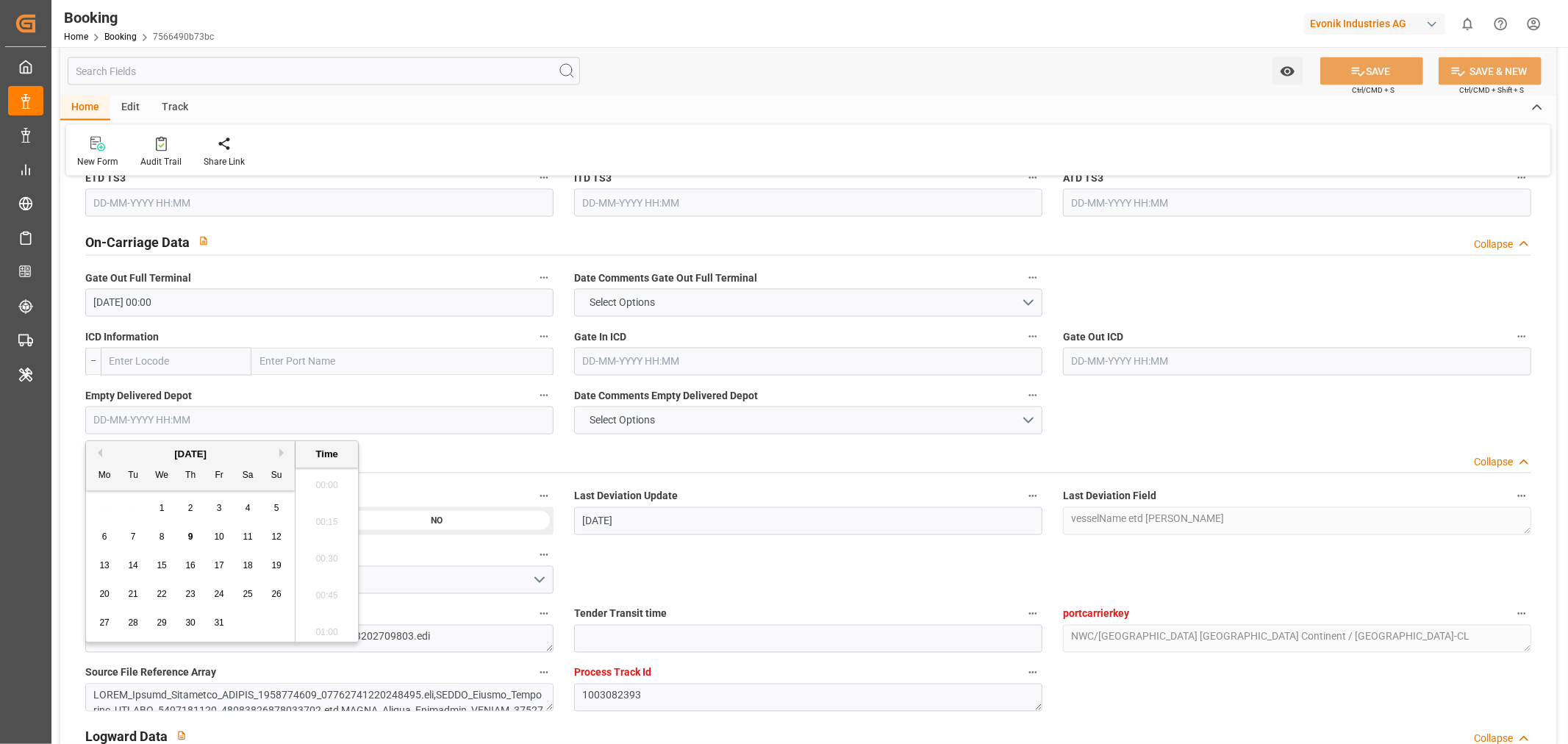
scroll to position [2282, 0]
click at [98, 455] on button "Previous Month" at bounding box center [97, 452] width 8 height 8
click at [192, 564] on span "18" at bounding box center [190, 565] width 9 height 10
type input "[DATE] 00:00"
click at [1361, 70] on icon at bounding box center [1358, 72] width 15 height 15
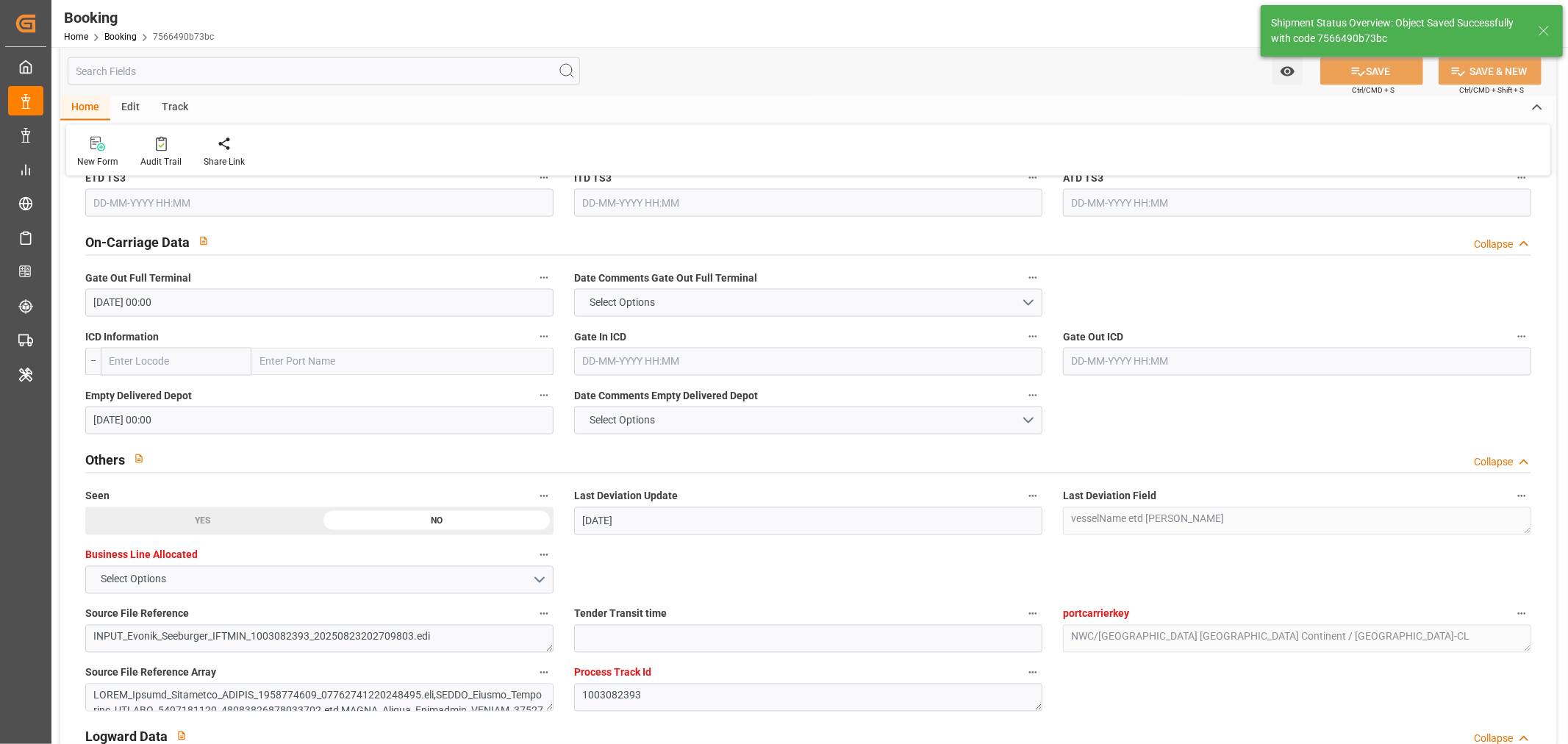
type textarea "[PERSON_NAME]"
type input "09-10-2025 10:31"
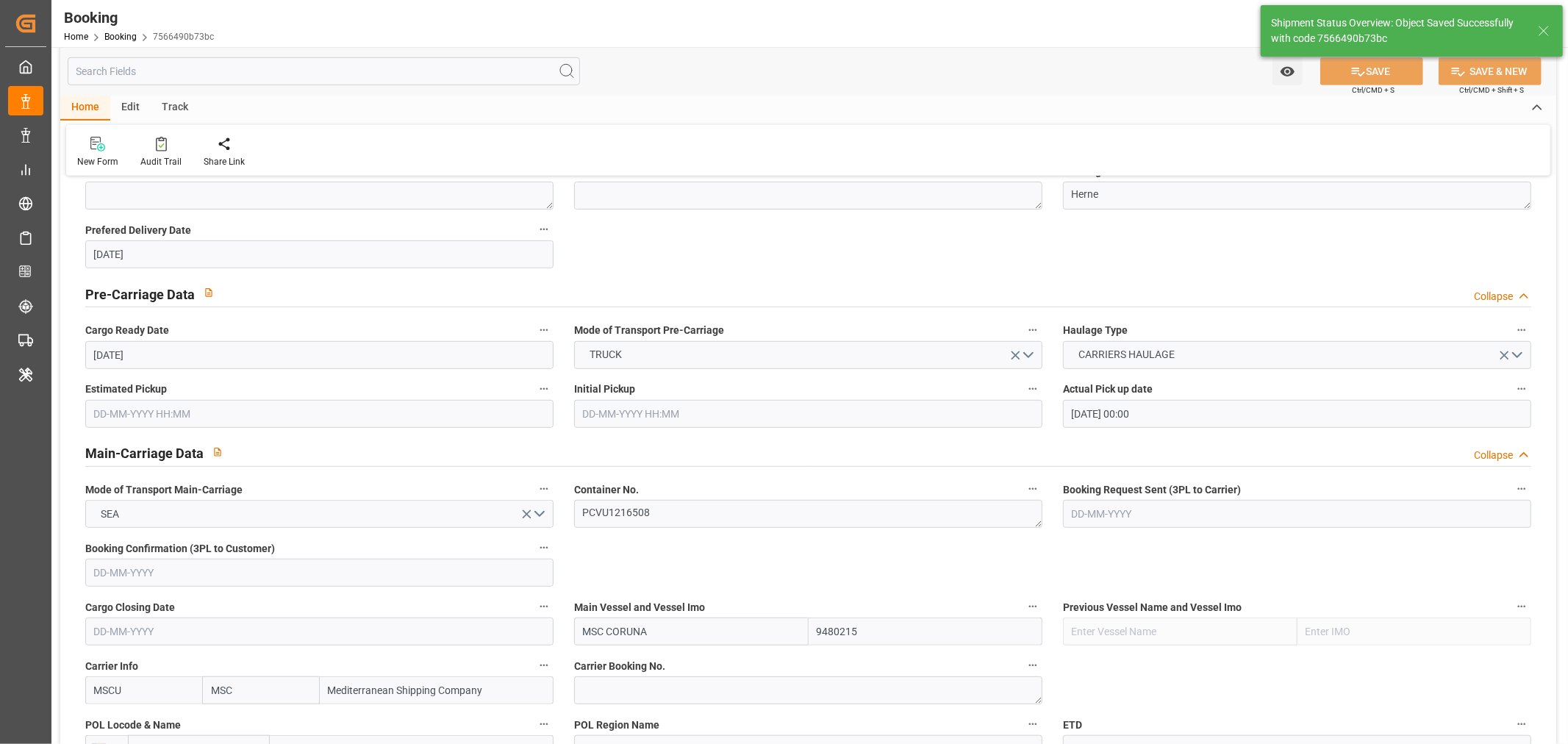
scroll to position [0, 0]
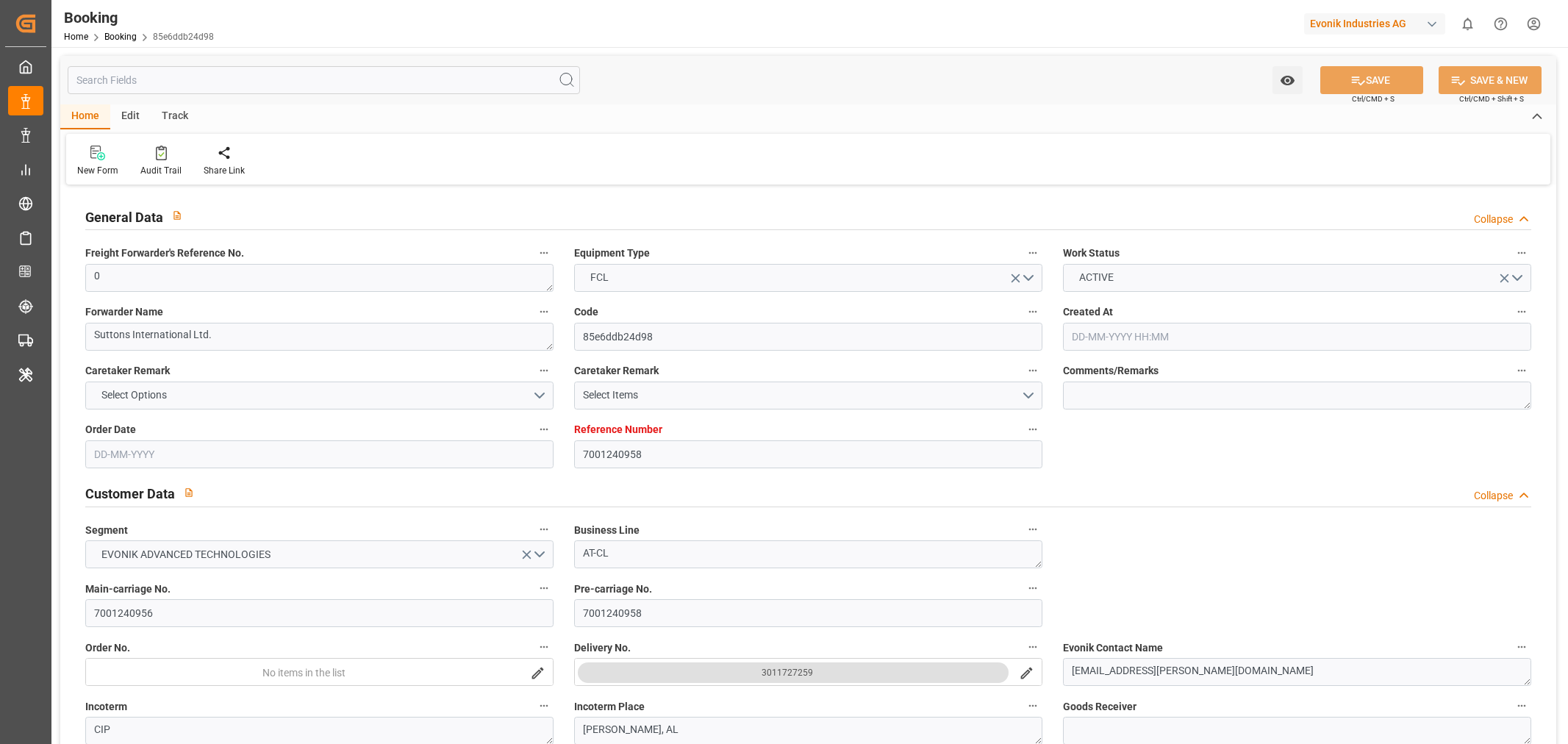
type input "7001240958"
type input "9480215"
type input "MSC"
type input "Mediterranean Shipping Company"
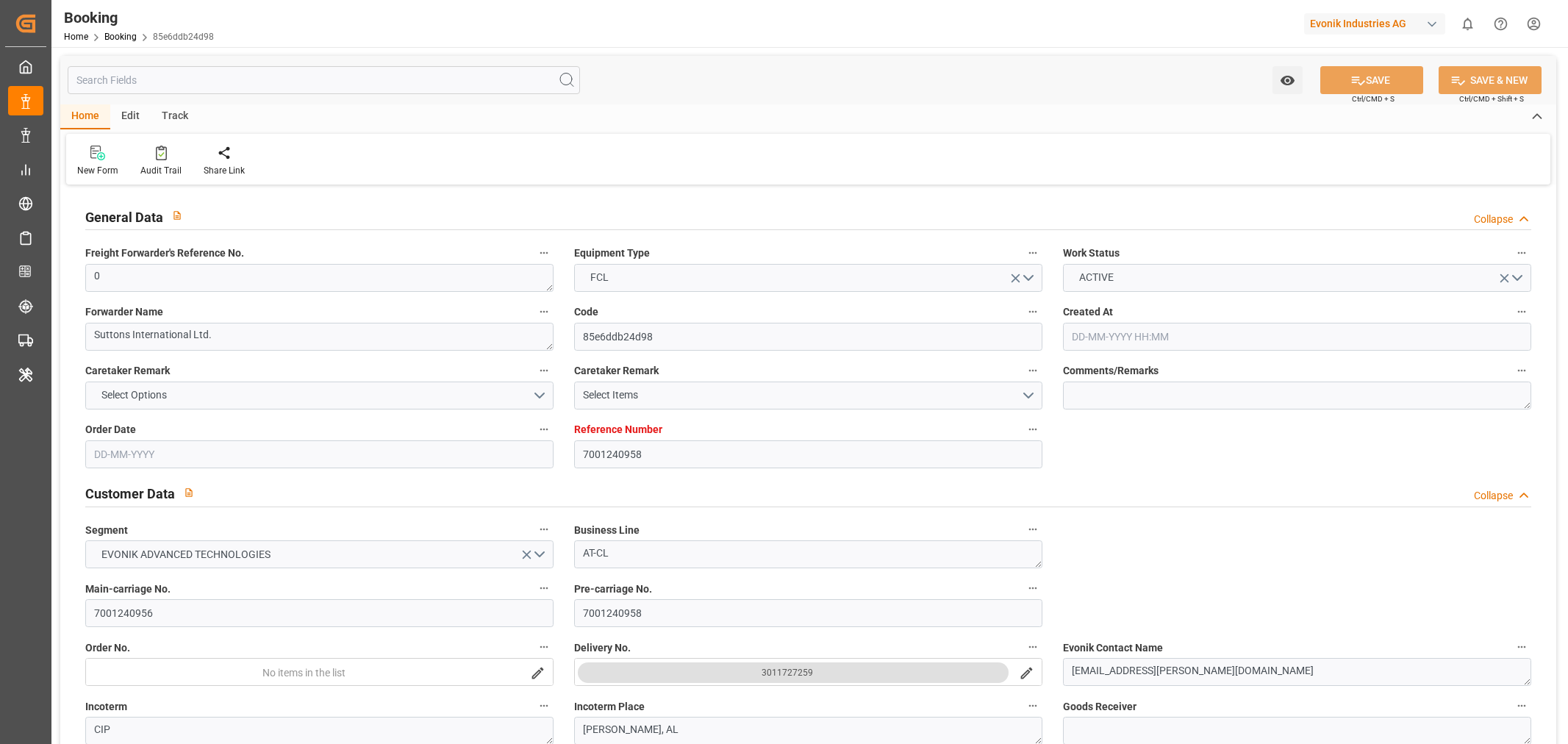
type input "BEANR"
type input "USMOB"
type input "25"
type input "0"
type input "[DATE] 12:20"
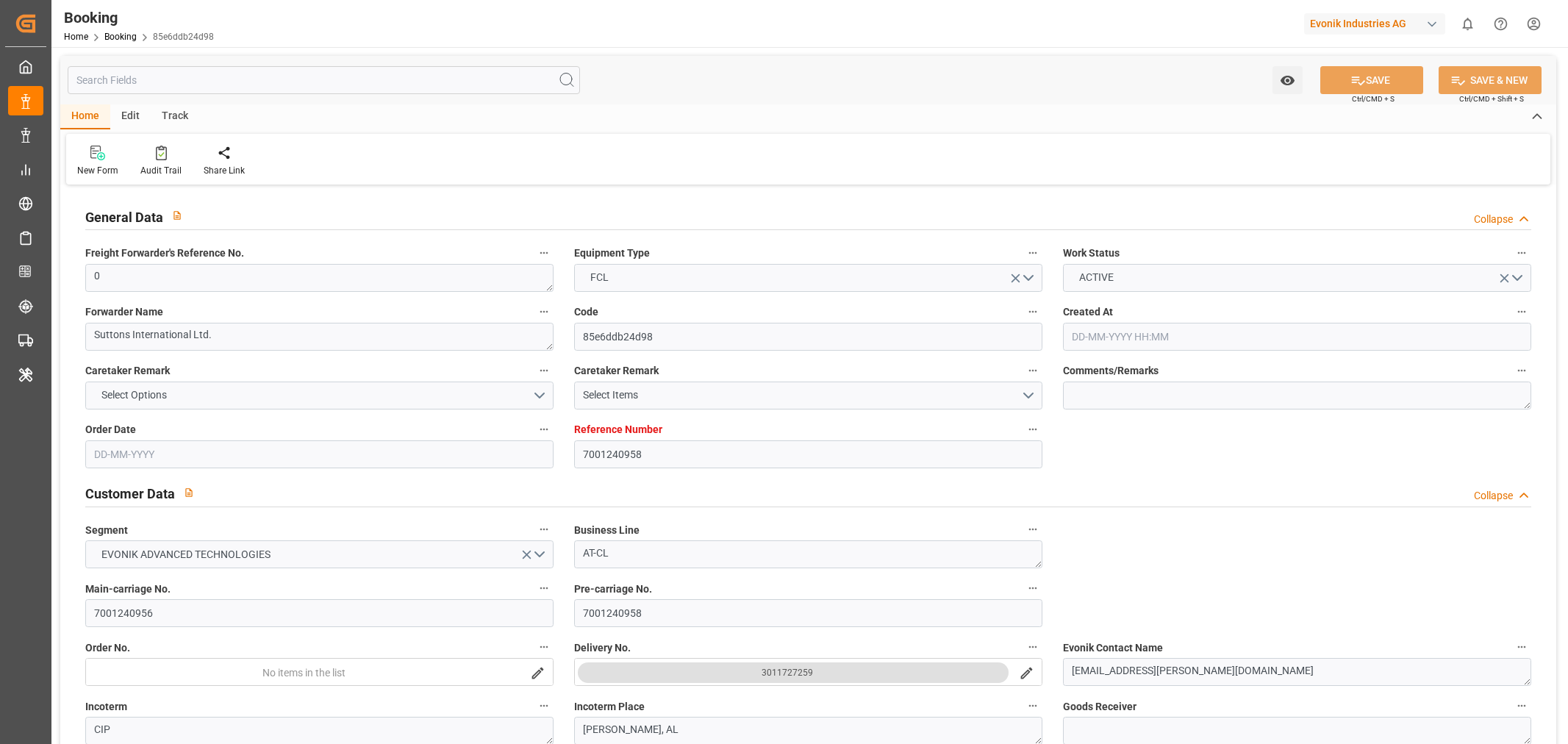
type input "[DATE]"
type input "23-09-2025"
type input "13-08-2025"
type input "13-08-2025 00:00"
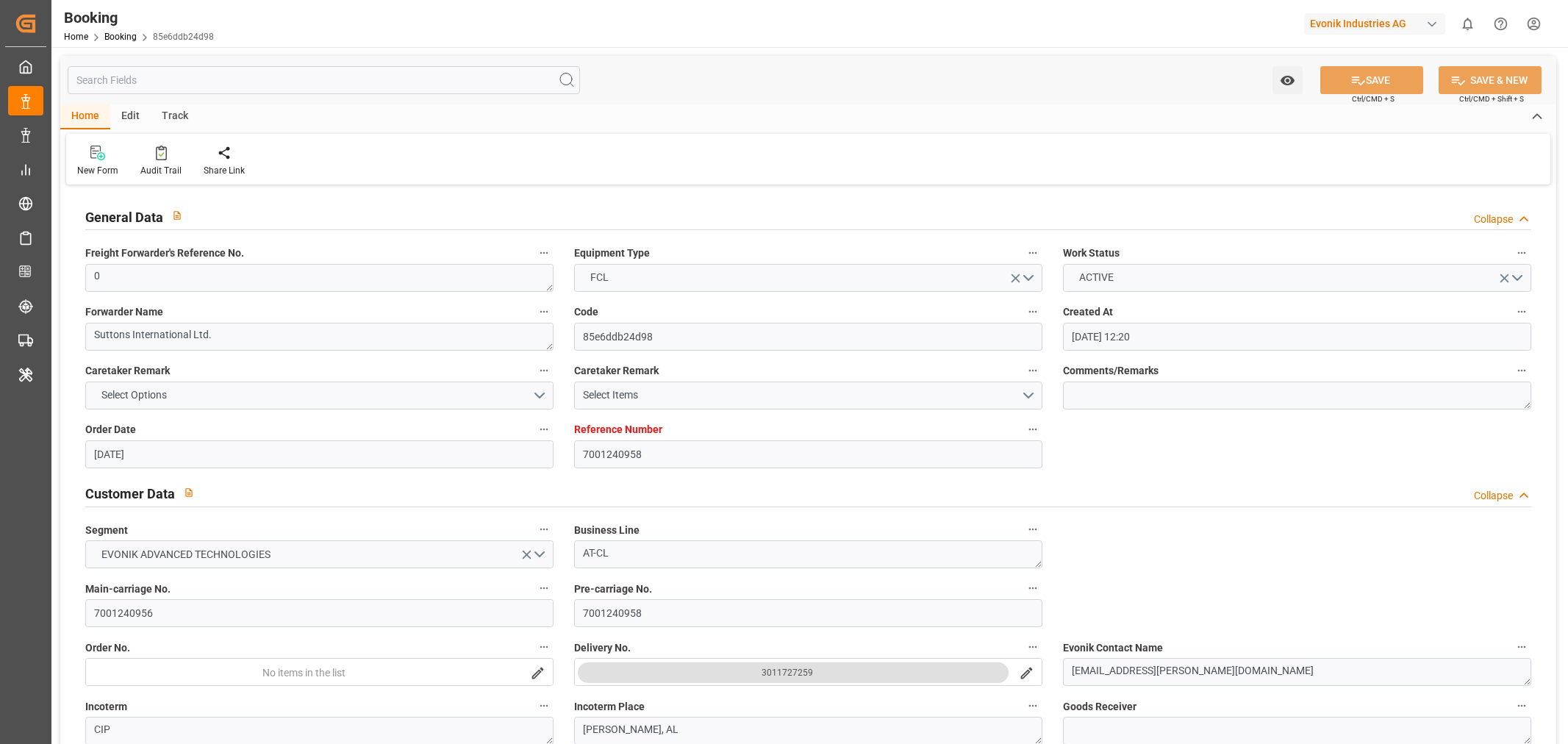
type input "13-08-2025 00:00"
type input "[DATE] 00:00"
type input "23-08-2025 00:00"
type input "24-08-2025 00:00"
type input "19-08-2025 00:00"
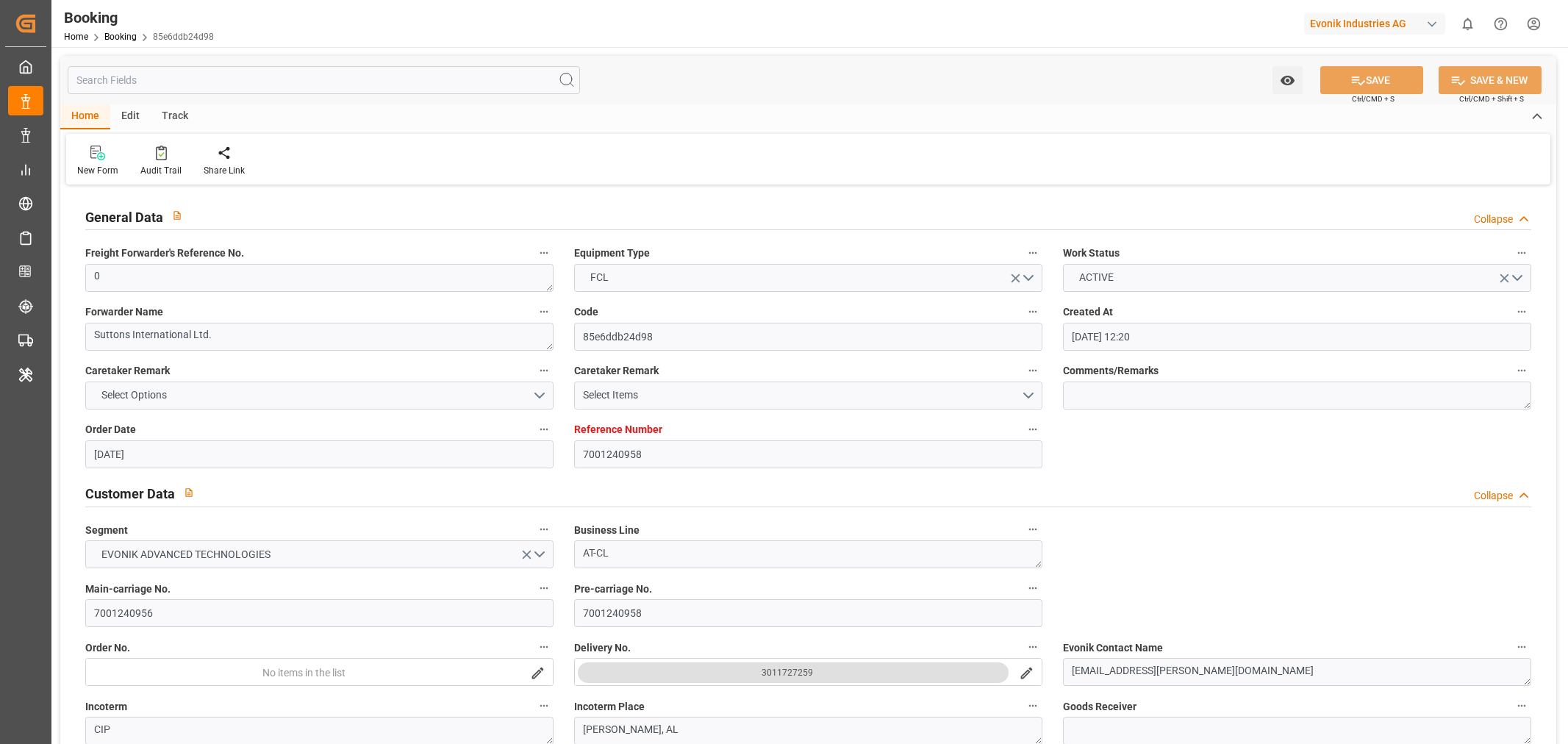
type input "17-09-2025 00:00"
type input "18-09-2025 00:00"
type input "19-09-2025 00:00"
type input "15-08-2025"
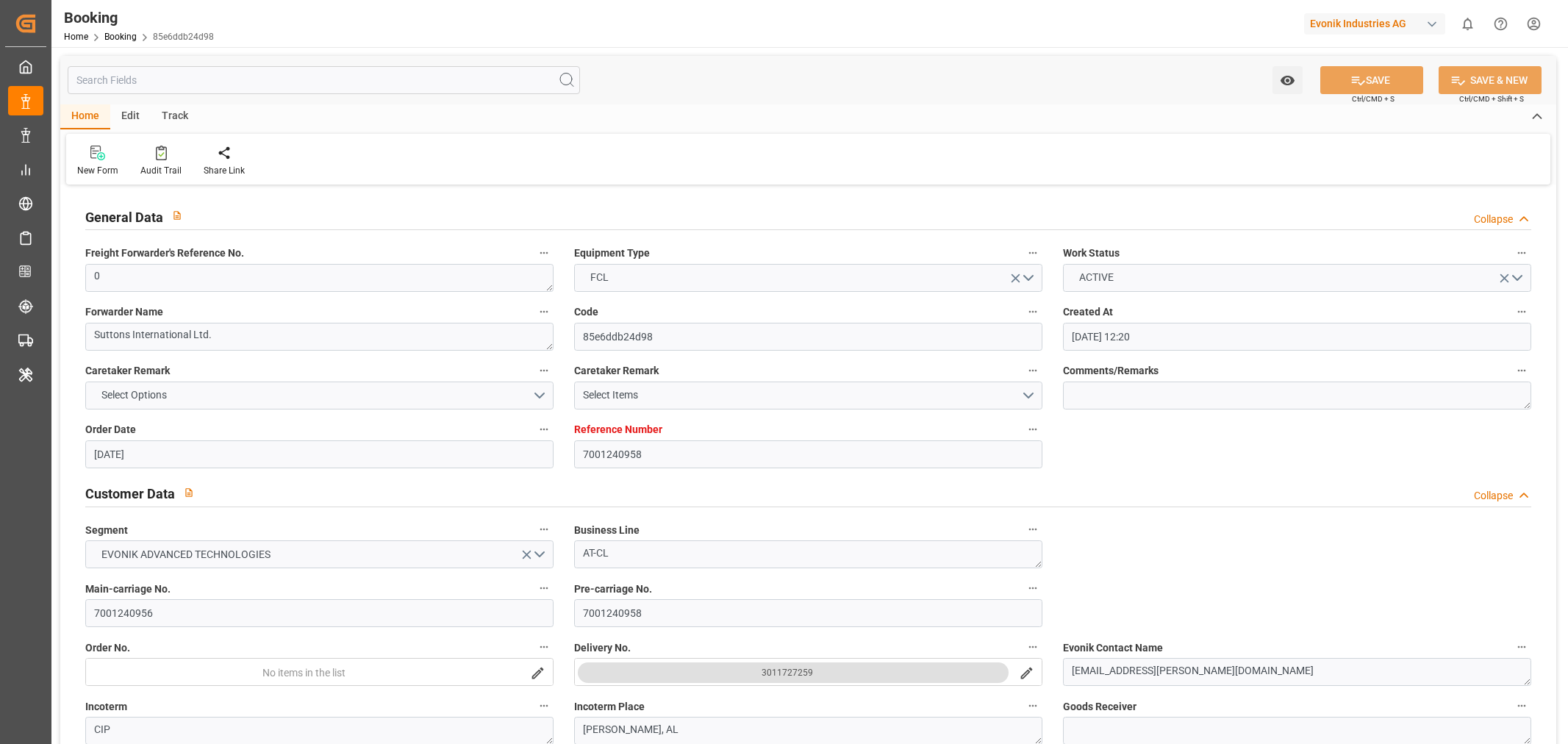
type input "08-10-2025 10:13"
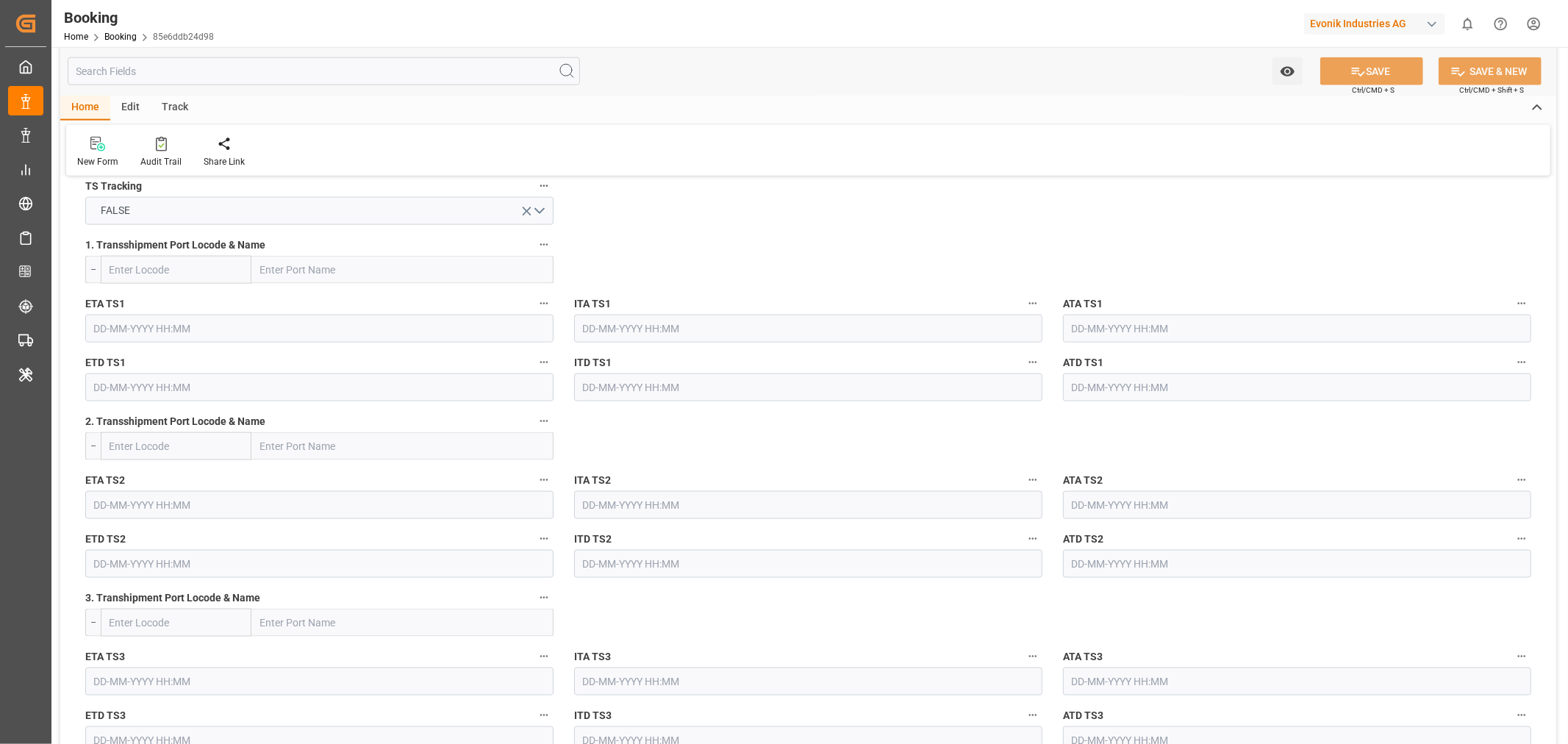
scroll to position [1877, 0]
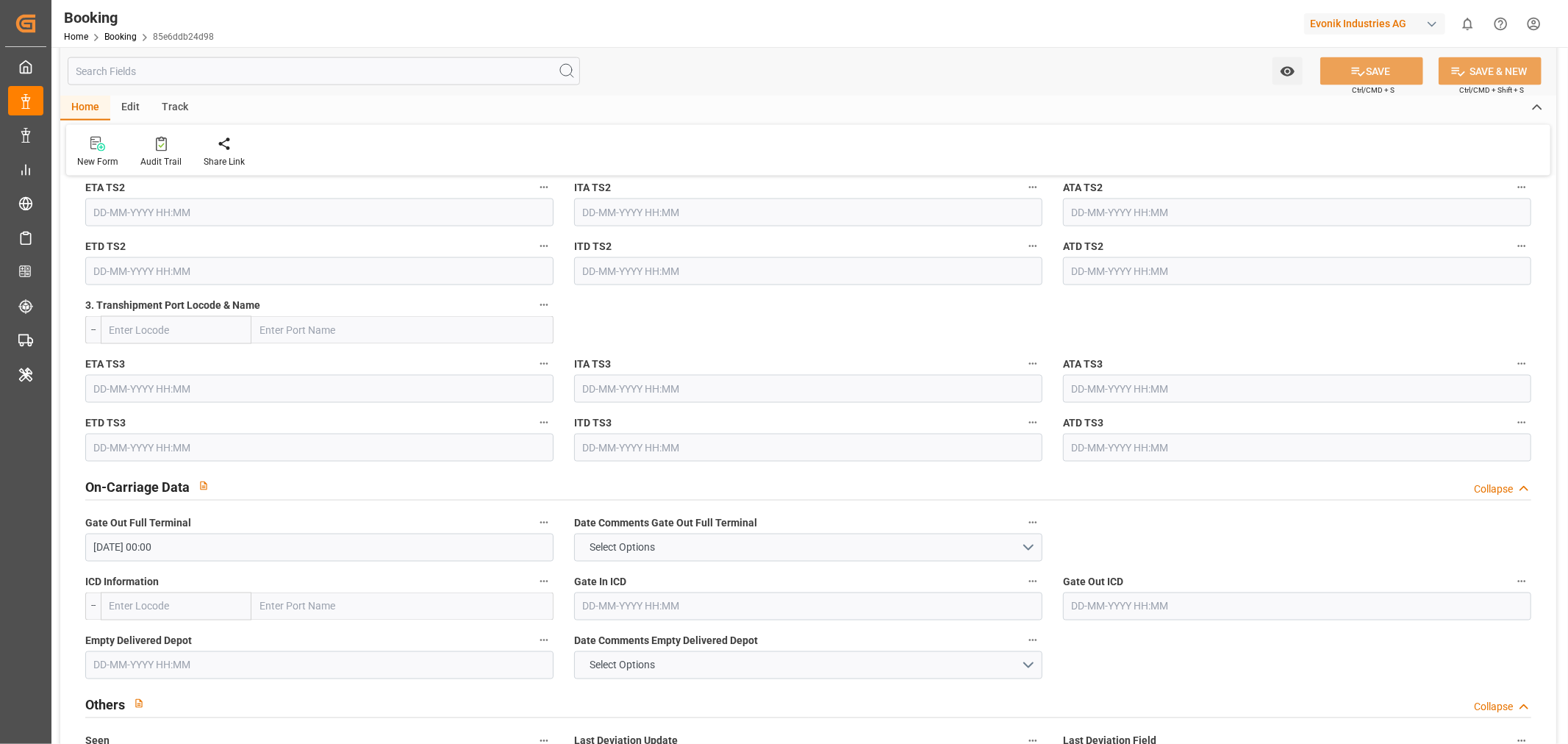
click at [122, 658] on input "text" at bounding box center [319, 665] width 468 height 28
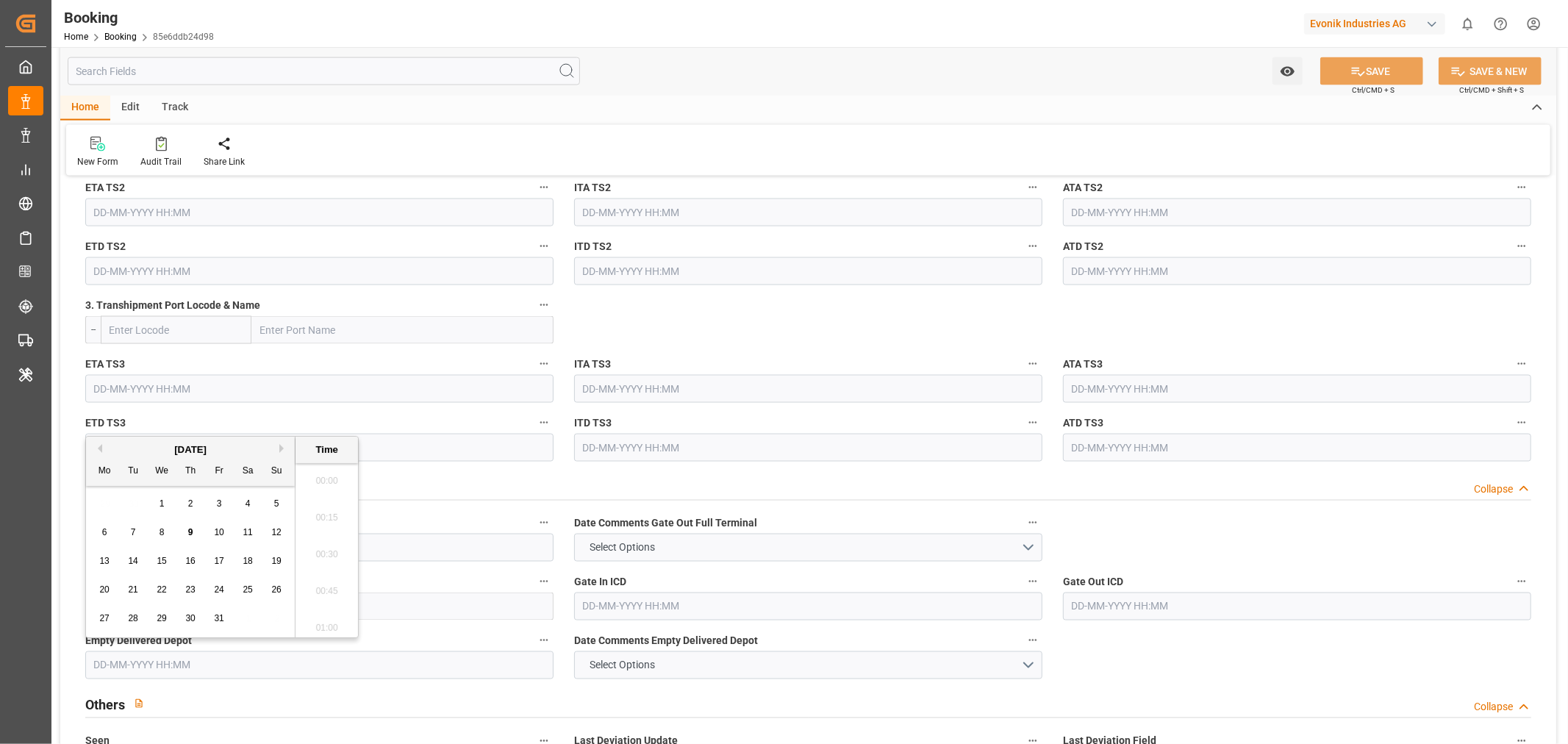
scroll to position [2282, 0]
click at [101, 448] on button "Previous Month" at bounding box center [97, 448] width 8 height 8
click at [211, 566] on div "19" at bounding box center [219, 561] width 18 height 18
type input "19-09-2025 00:00"
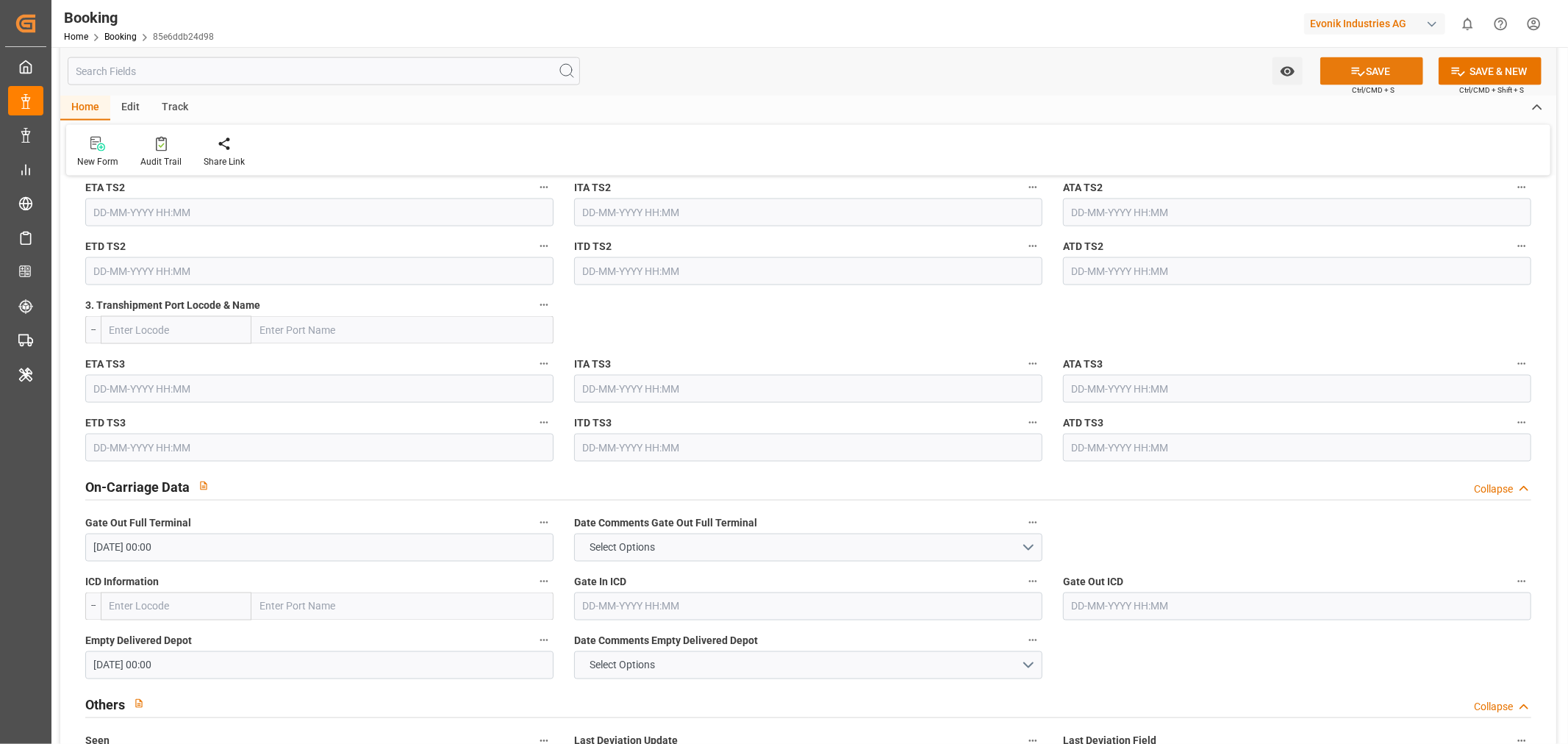
click at [1388, 68] on button "SAVE" at bounding box center [1372, 72] width 103 height 28
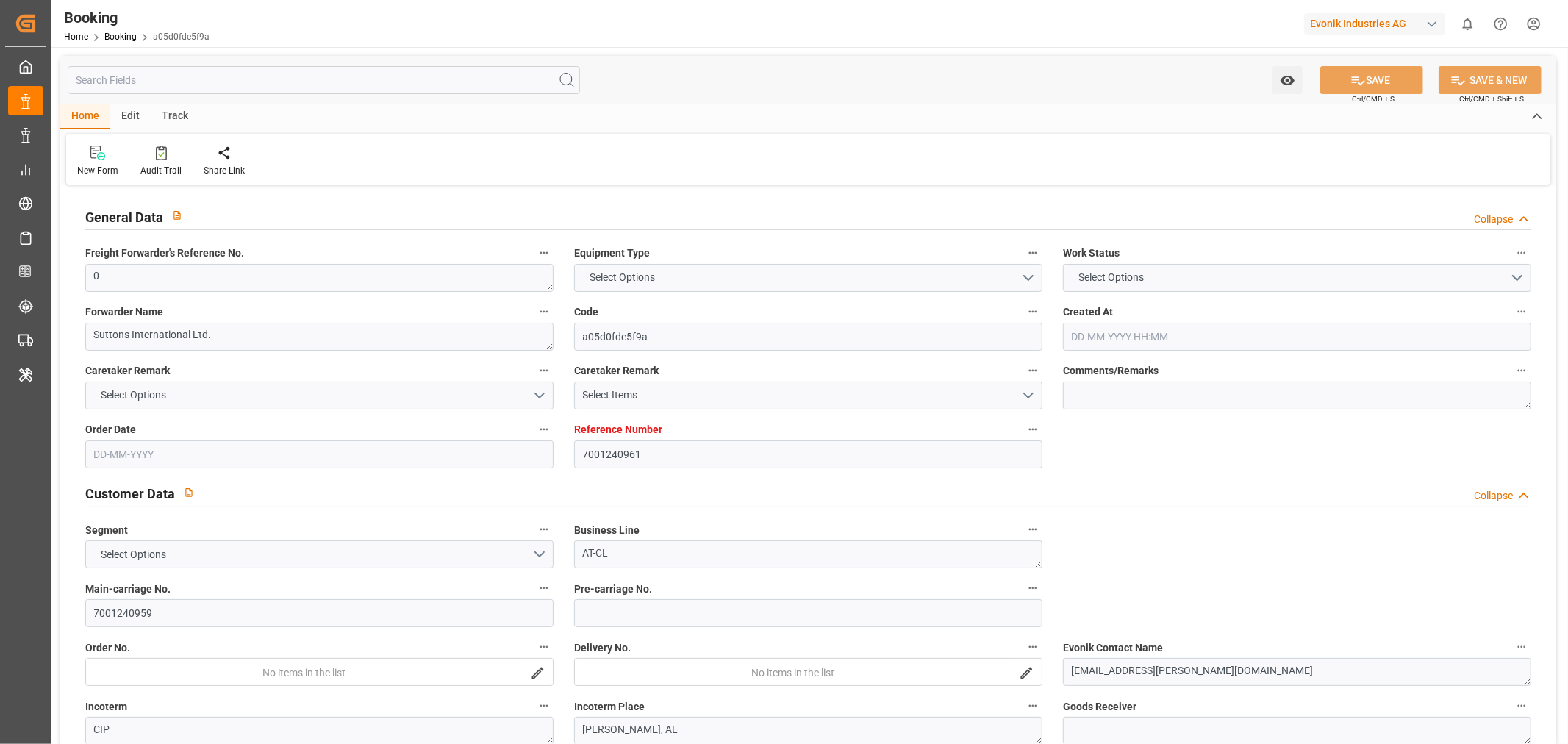
type input "7001240961"
type input "9480215"
type input "MSC"
type input "Mediterranean Shipping Company"
type input "BEANR"
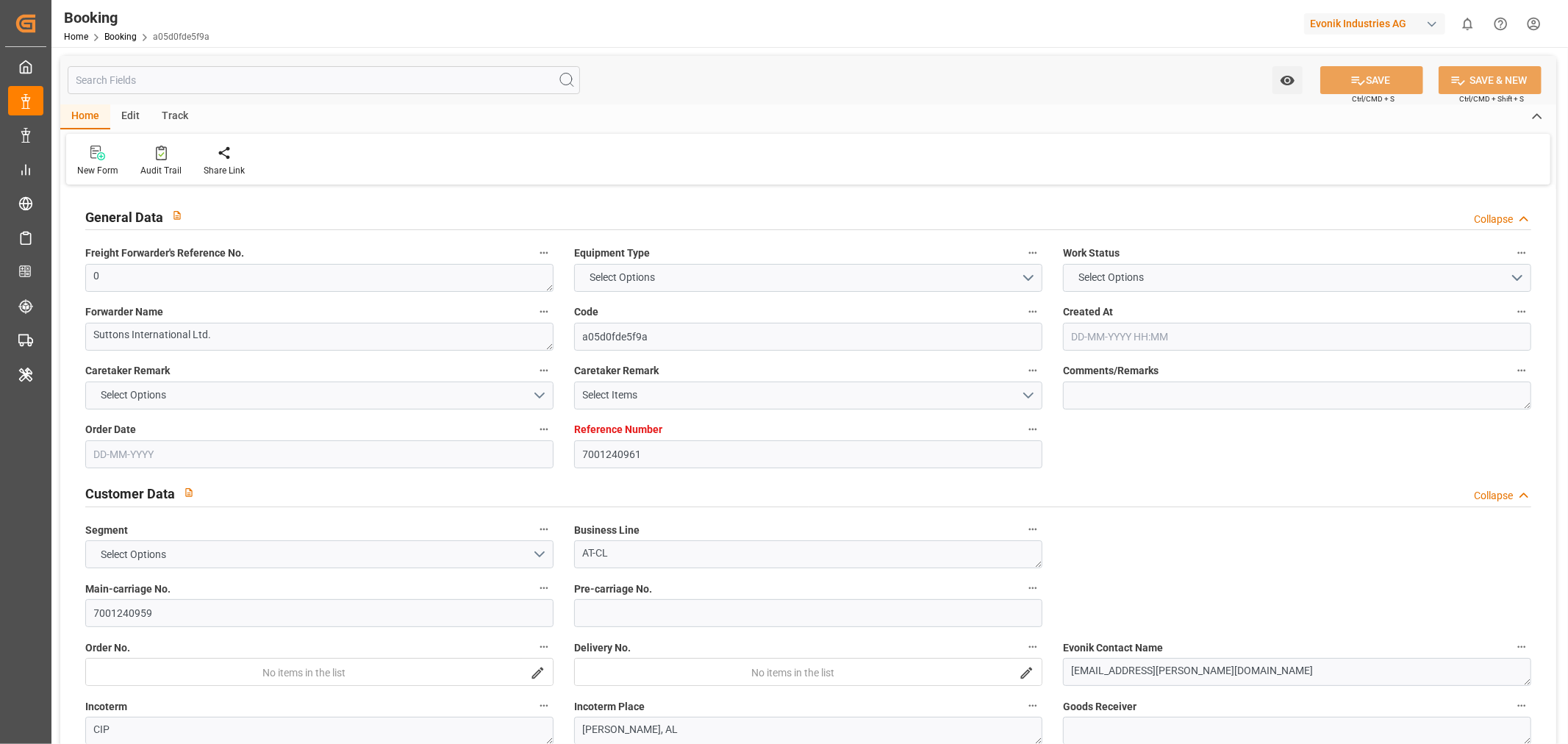
type input "USMOB"
type input "26"
type input "0"
type input "05-08-2025 12:20"
type input "05-08-2025"
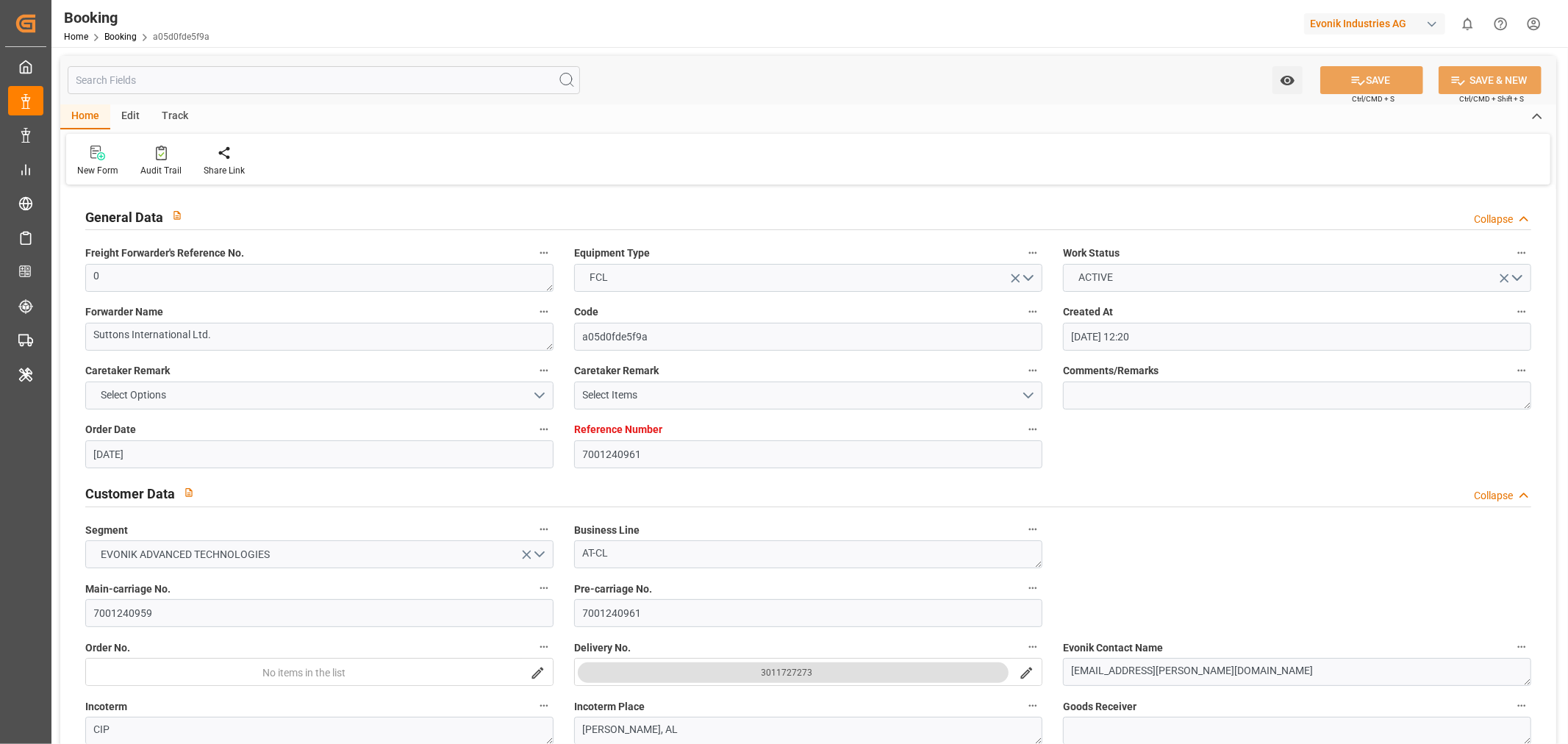
type input "24-09-2025"
type input "14-08-2025"
type input "14-08-2025 00:00"
type input "23-08-2025 00:00"
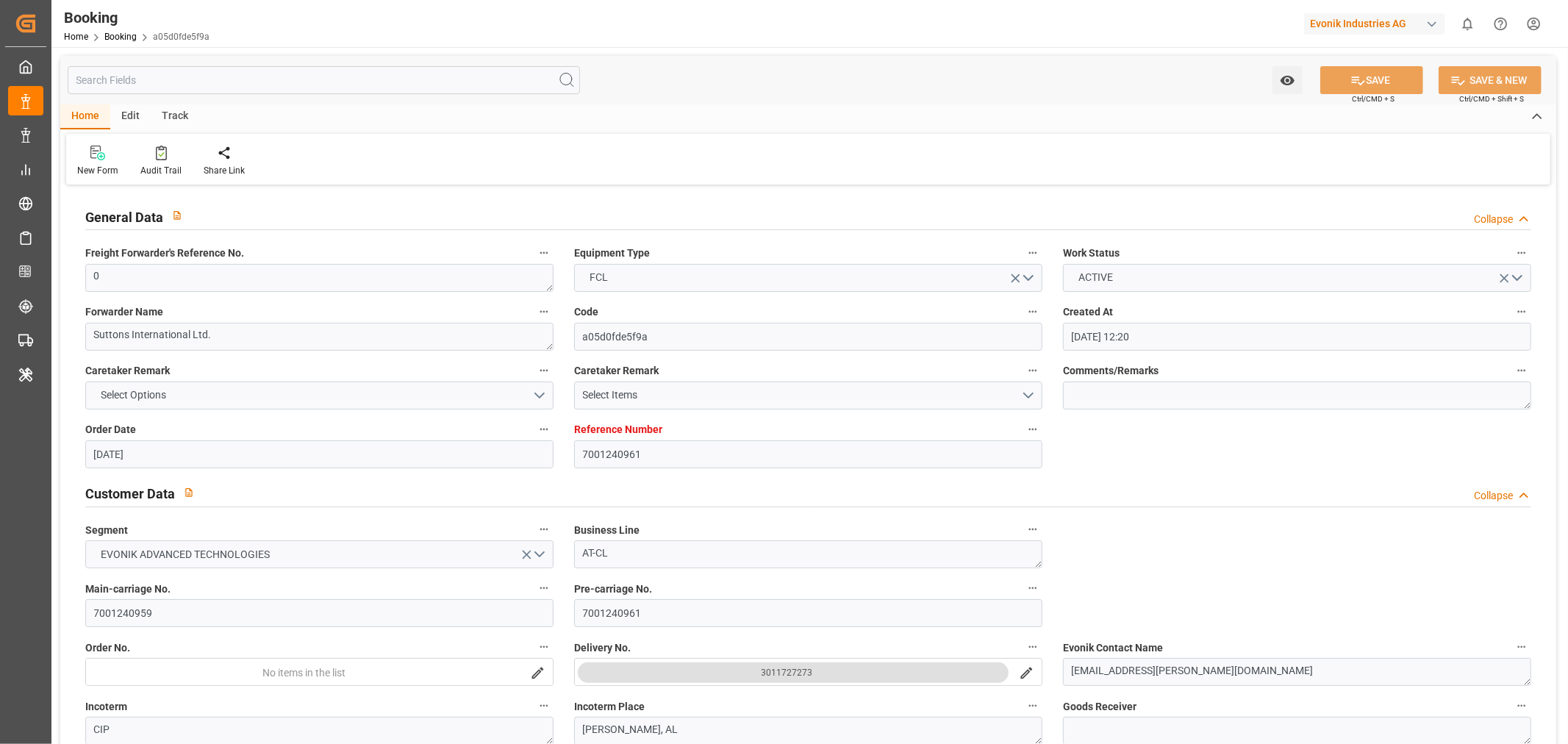
type input "23-08-2025 00:00"
type input "19-08-2025 00:00"
type input "18-09-2025 00:00"
type input "17-09-2025 00:00"
type input "18-09-2025 00:00"
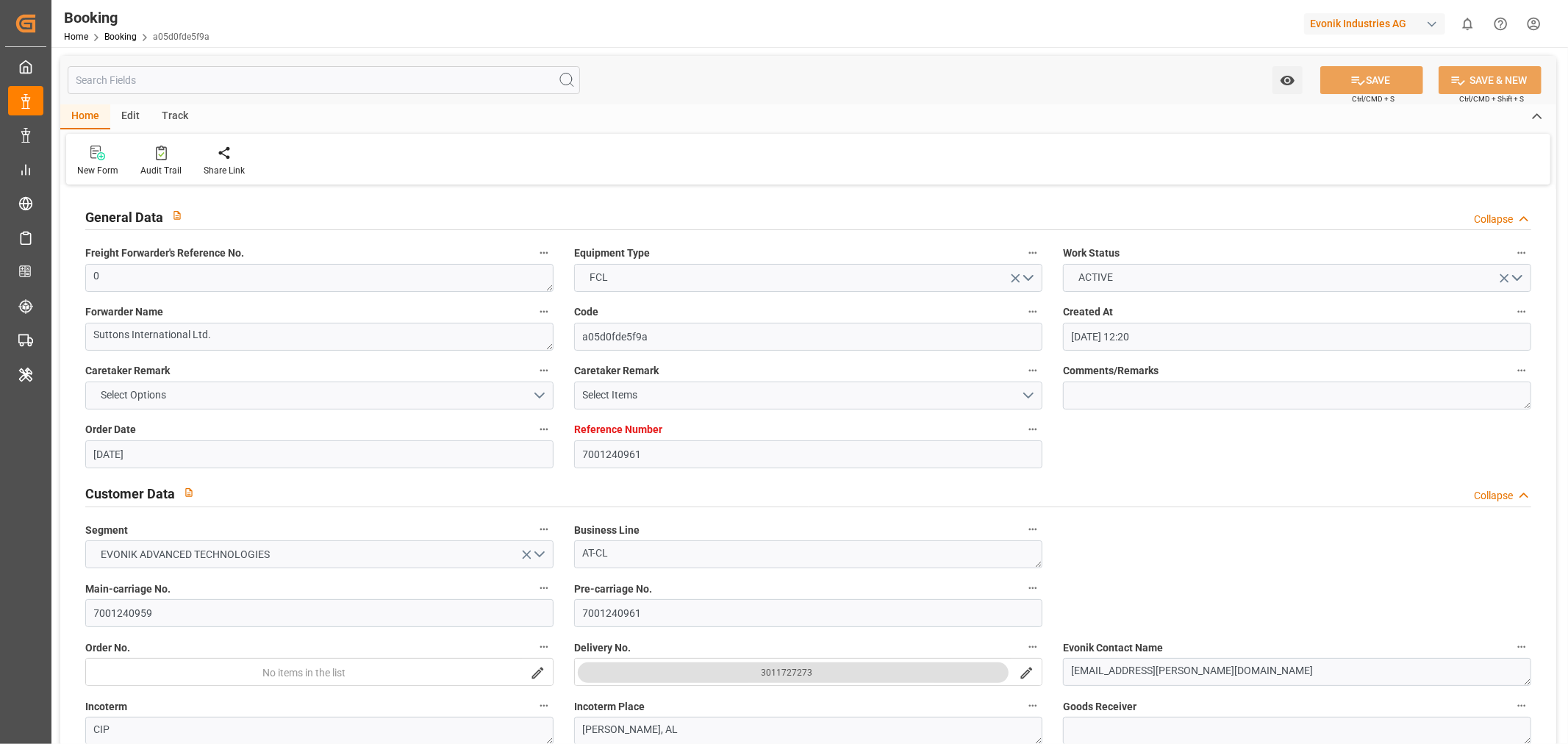
type input "22-09-2025 00:00"
type input "[DATE]"
type input "08-10-2025 10:13"
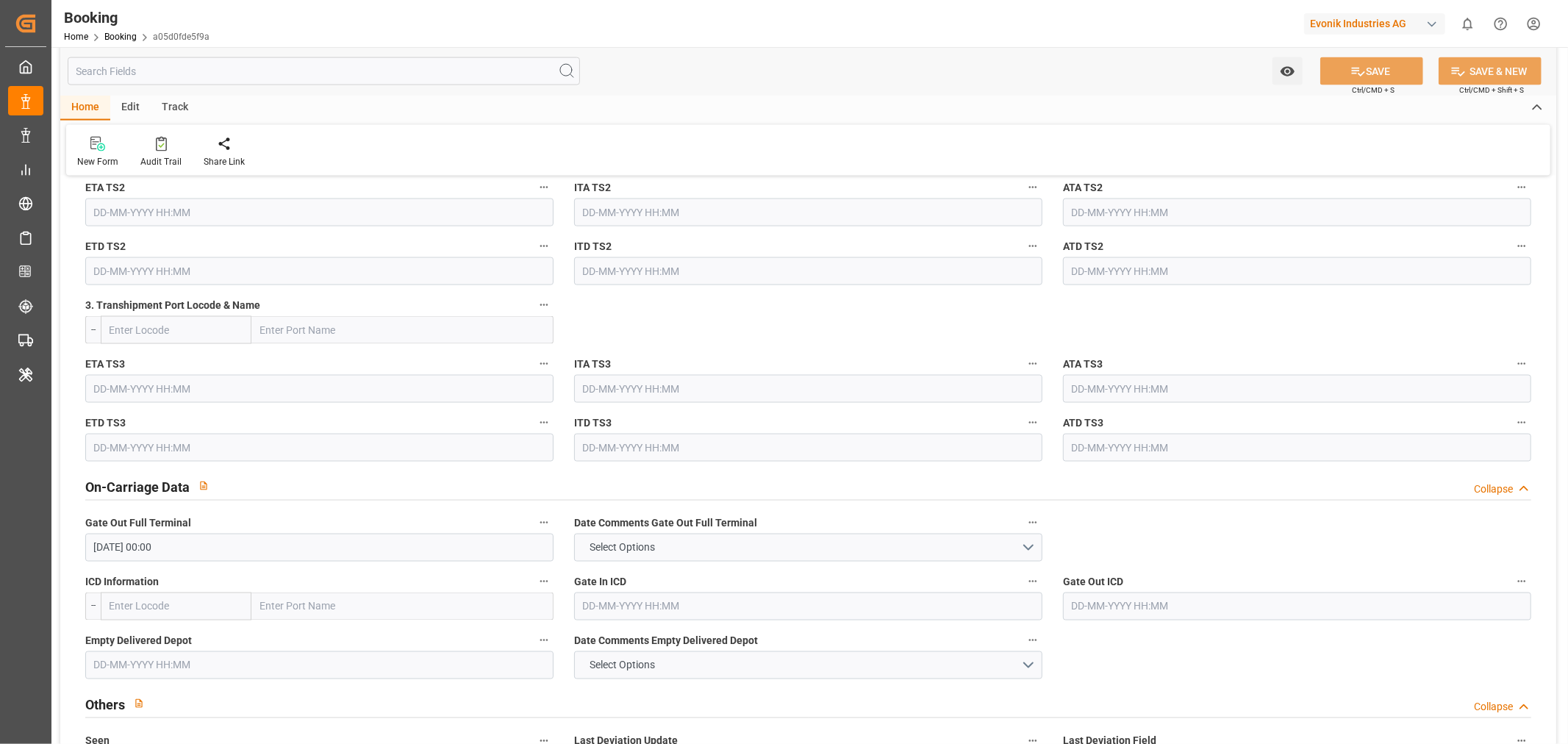
scroll to position [2041, 0]
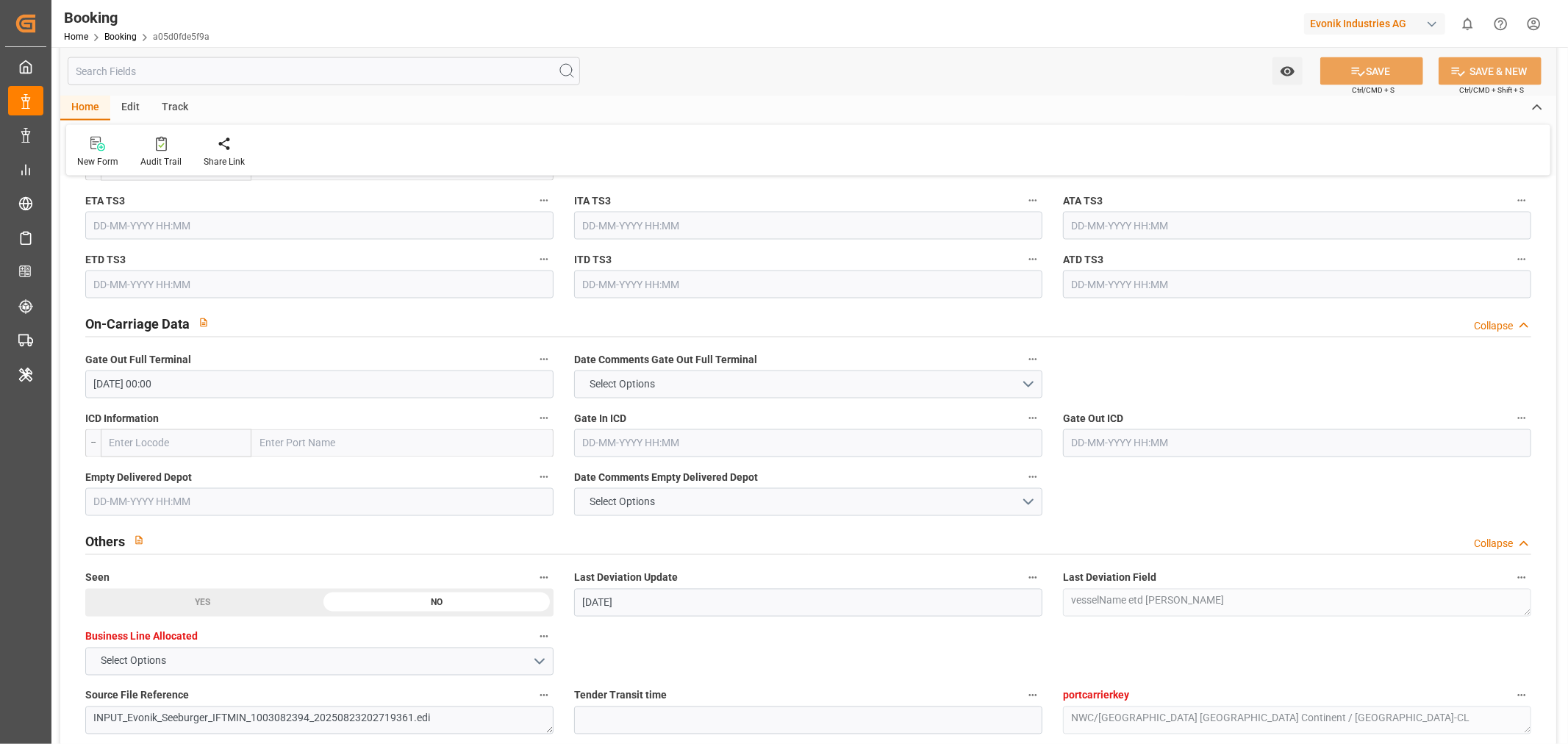
click at [112, 510] on input "text" at bounding box center [319, 502] width 468 height 28
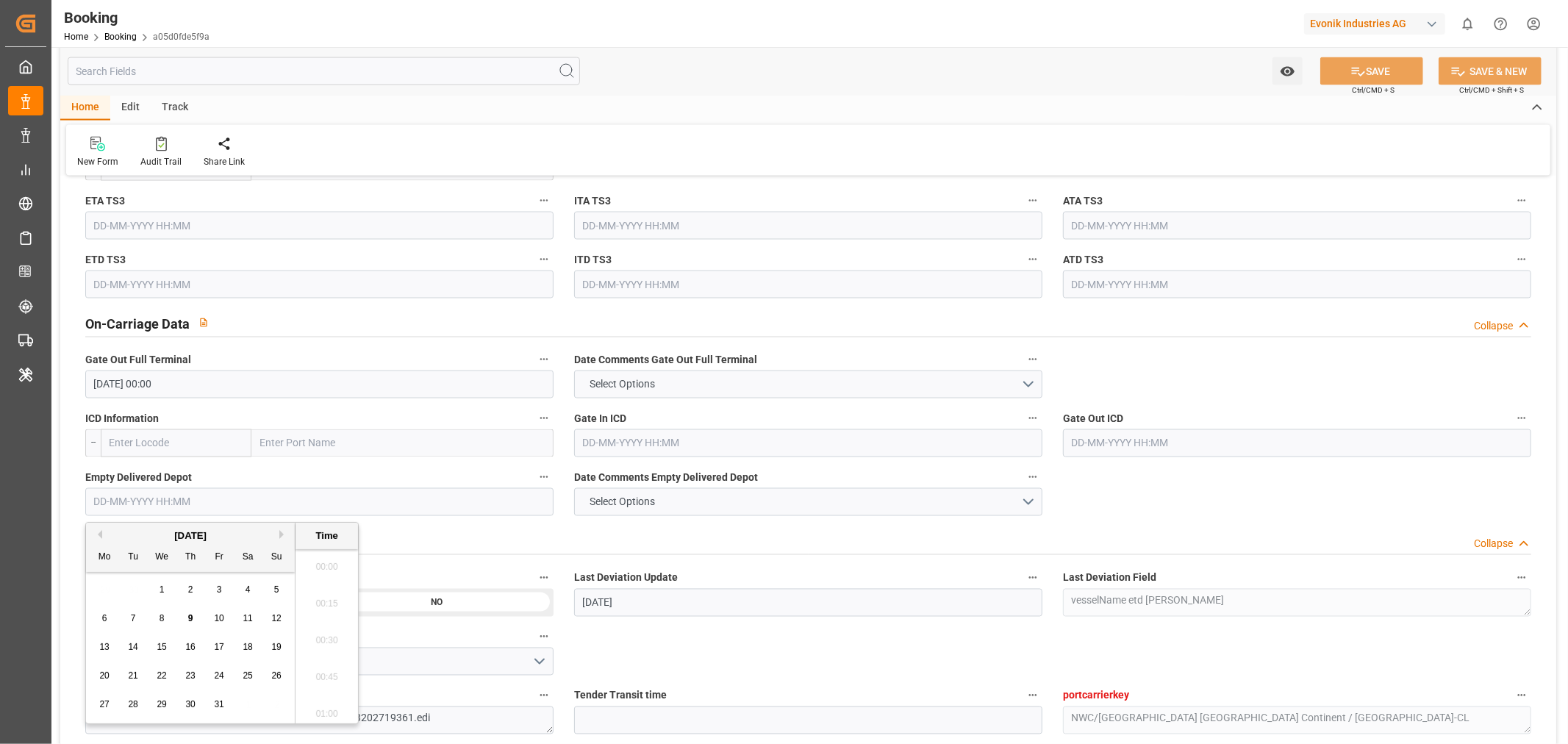
scroll to position [2282, 0]
click at [153, 679] on div "22" at bounding box center [161, 676] width 18 height 18
click at [97, 537] on button "Previous Month" at bounding box center [97, 534] width 8 height 8
click at [111, 672] on div "22" at bounding box center [104, 676] width 18 height 18
type input "22-09-2025 00:00"
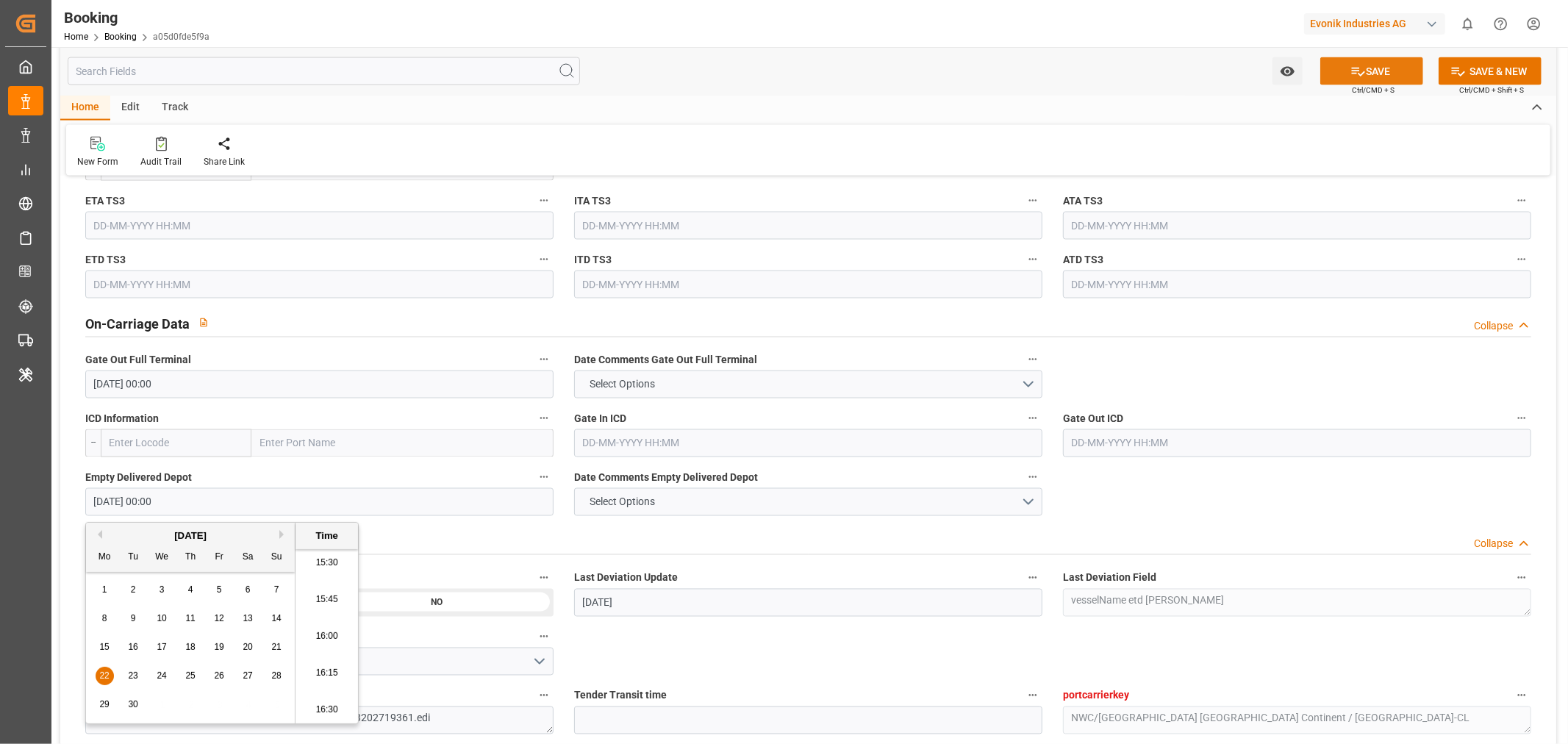
click at [1366, 72] on button "SAVE" at bounding box center [1372, 72] width 103 height 28
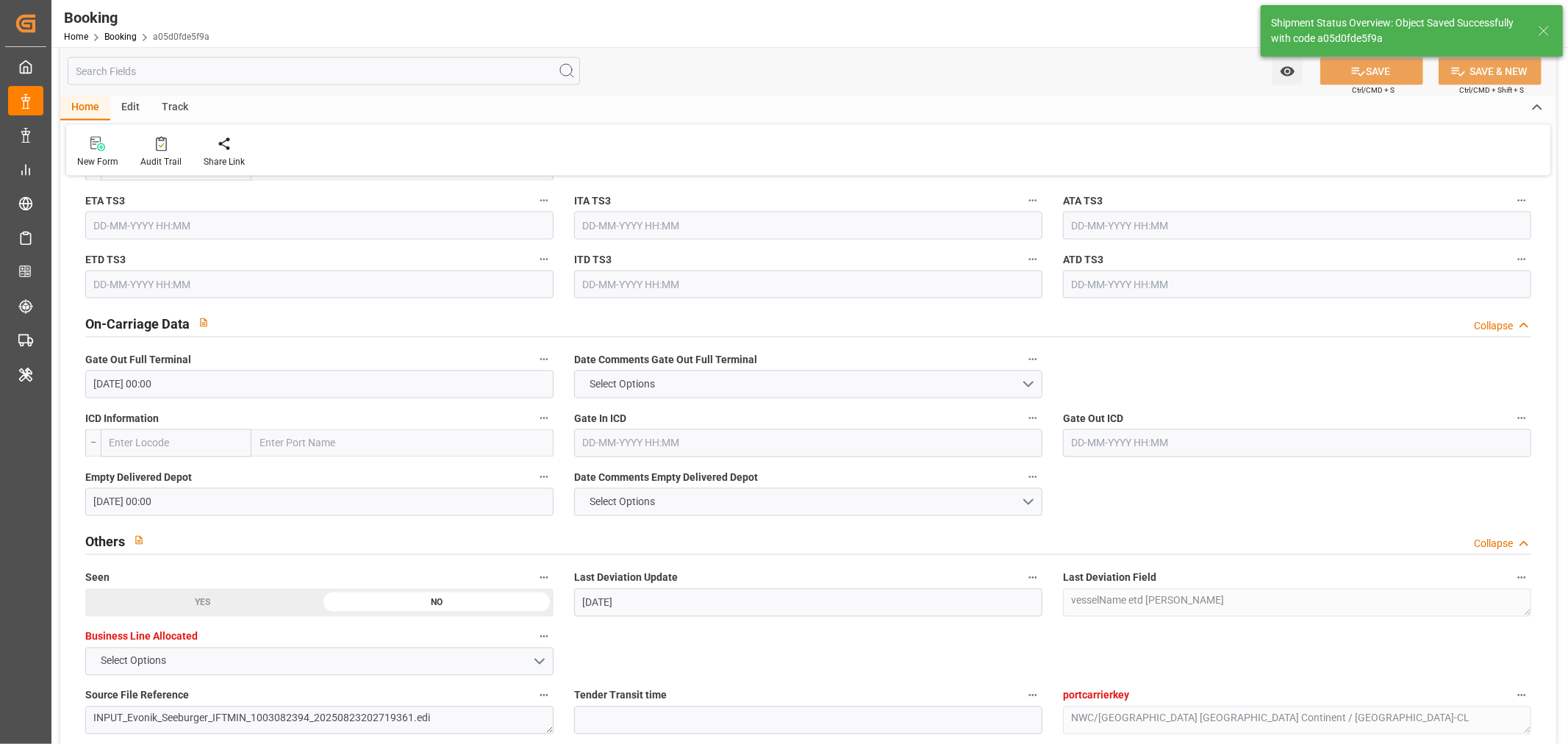
type textarea "[PERSON_NAME]"
type input "09-10-2025 10:34"
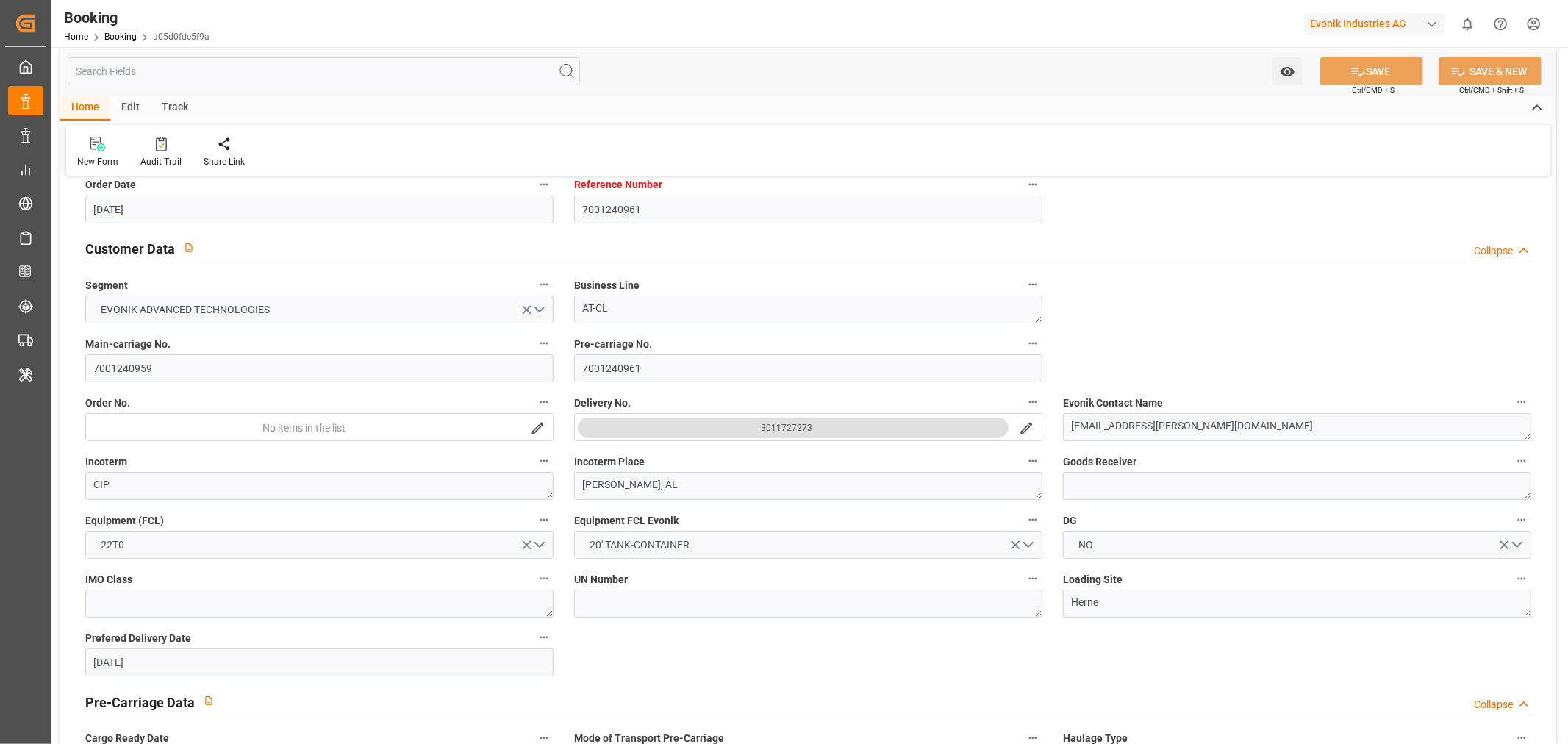
scroll to position [0, 0]
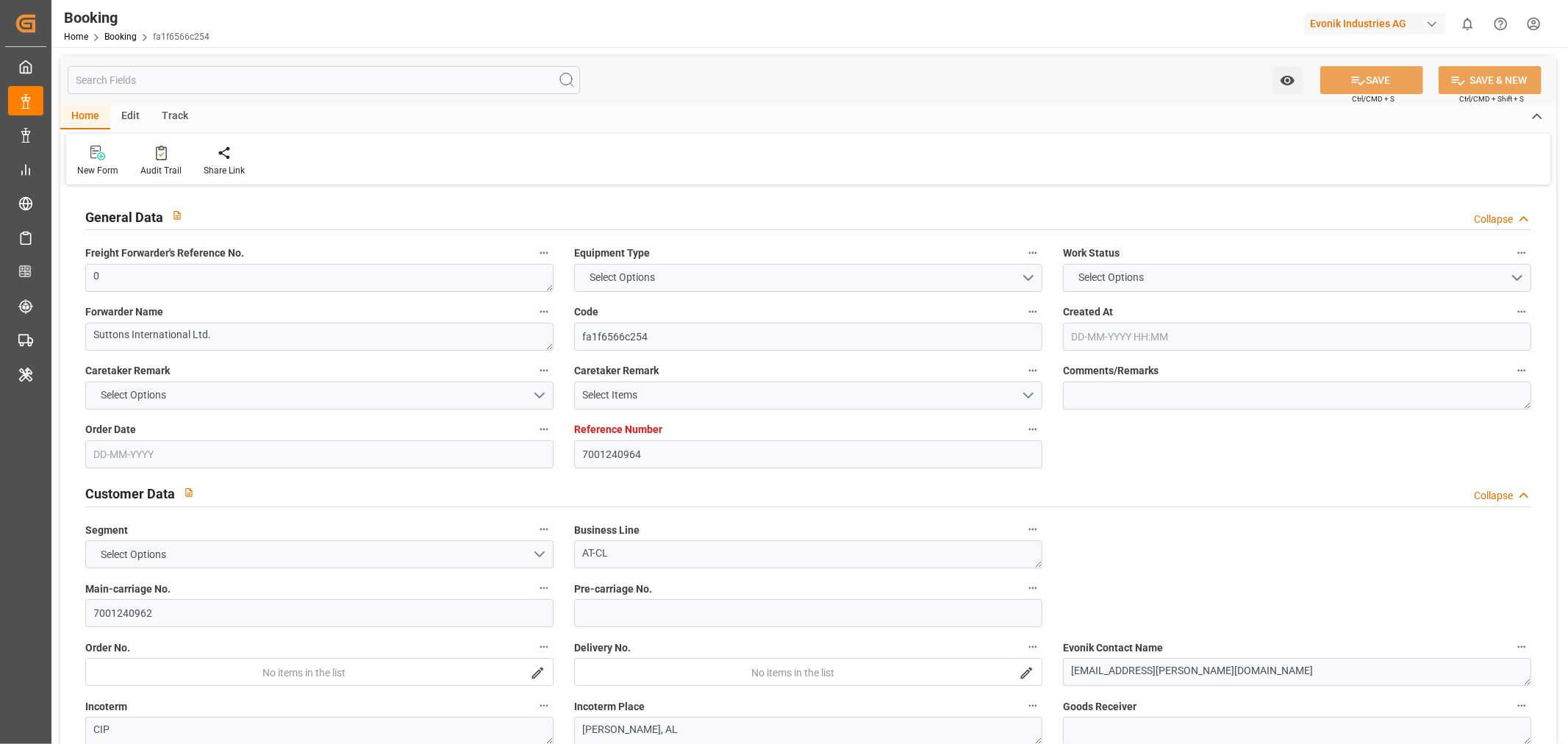
type input "7001240964"
type input "9480215"
type input "MSC"
type input "Mediterranean Shipping Company"
type input "BEANR"
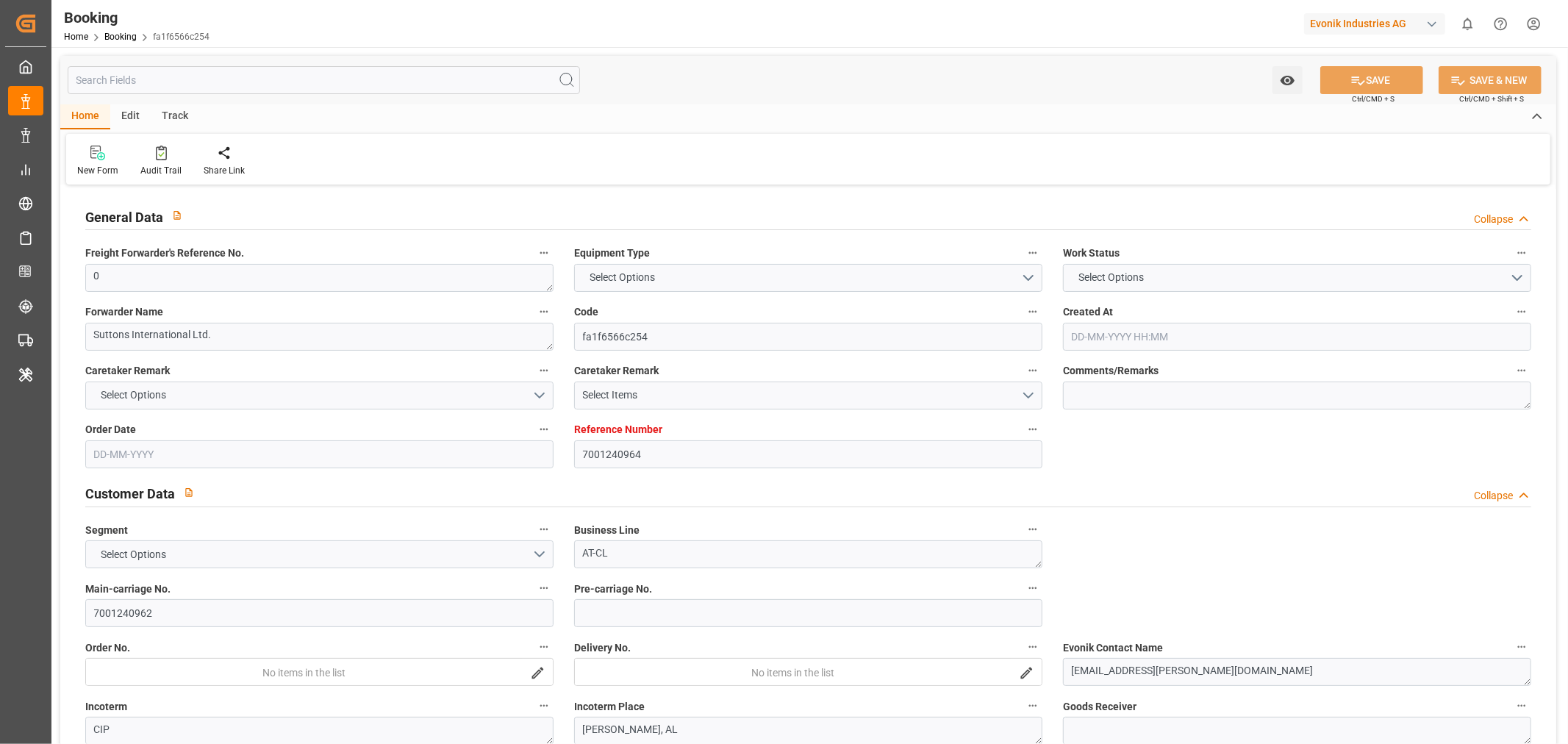
type input "USMOB"
type input "26"
type input "0"
type input "[DATE] 12:20"
type input "[DATE]"
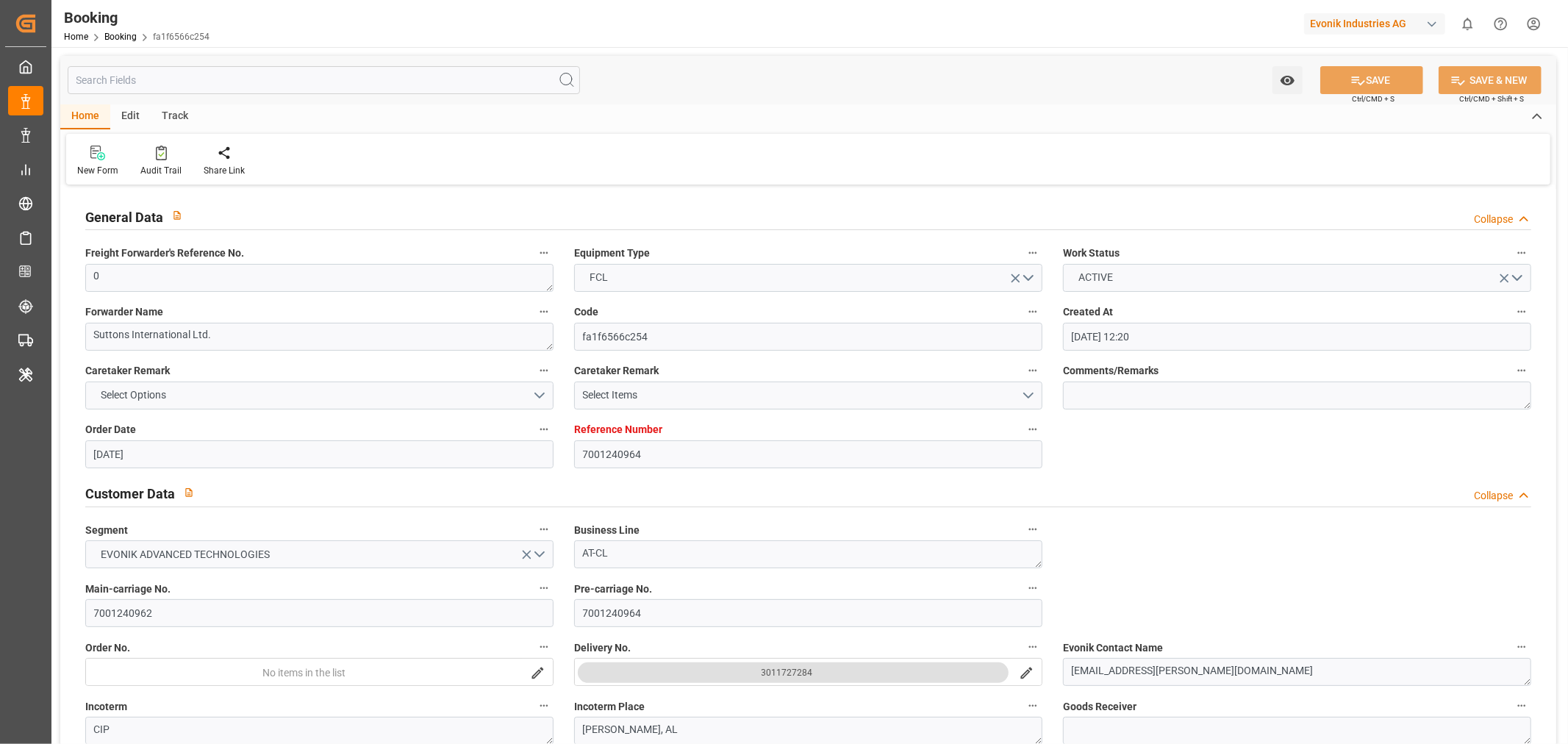
type input "[DATE]"
type input "[DATE] 00:00"
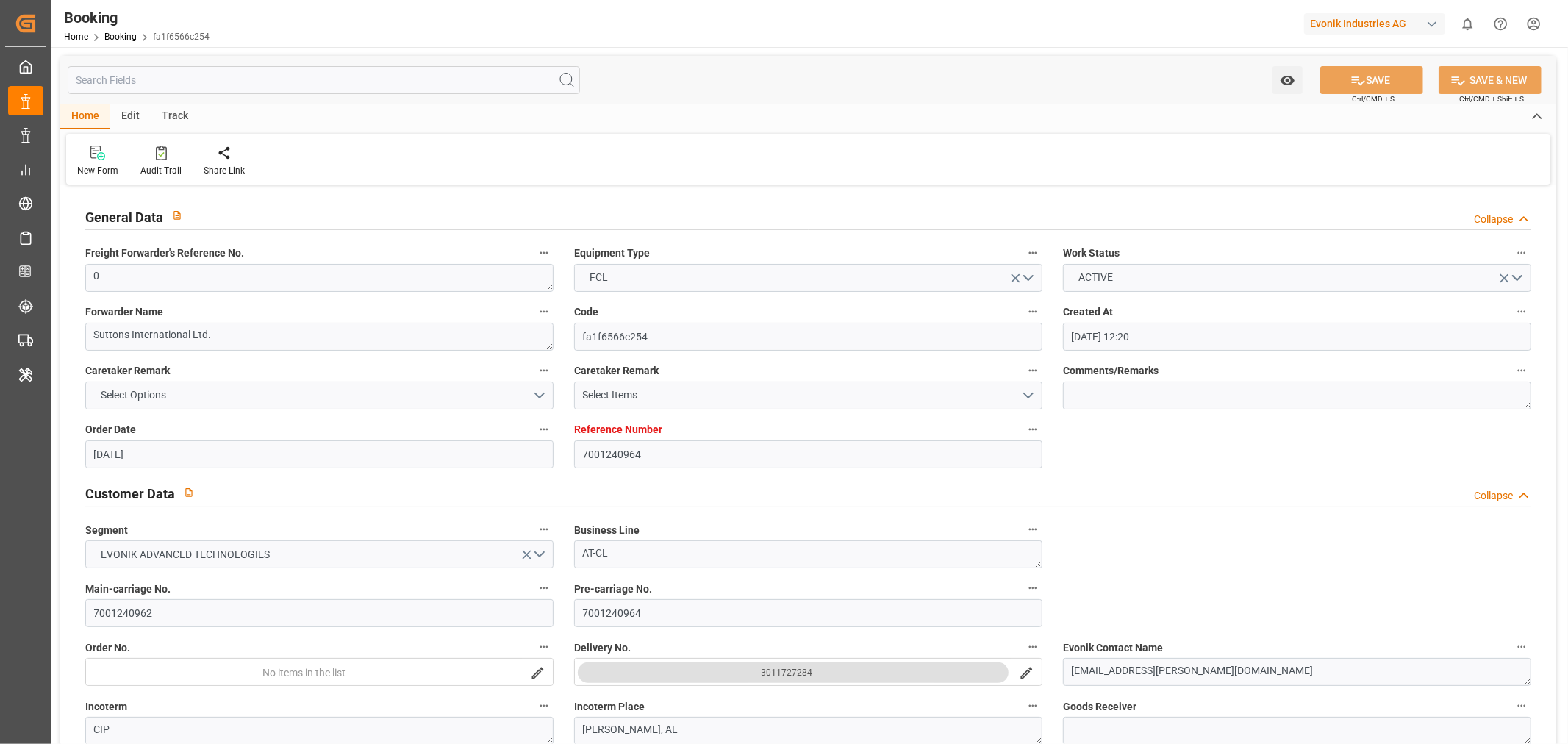
type input "[DATE] 00:00"
type input "18-09-2025 00:00"
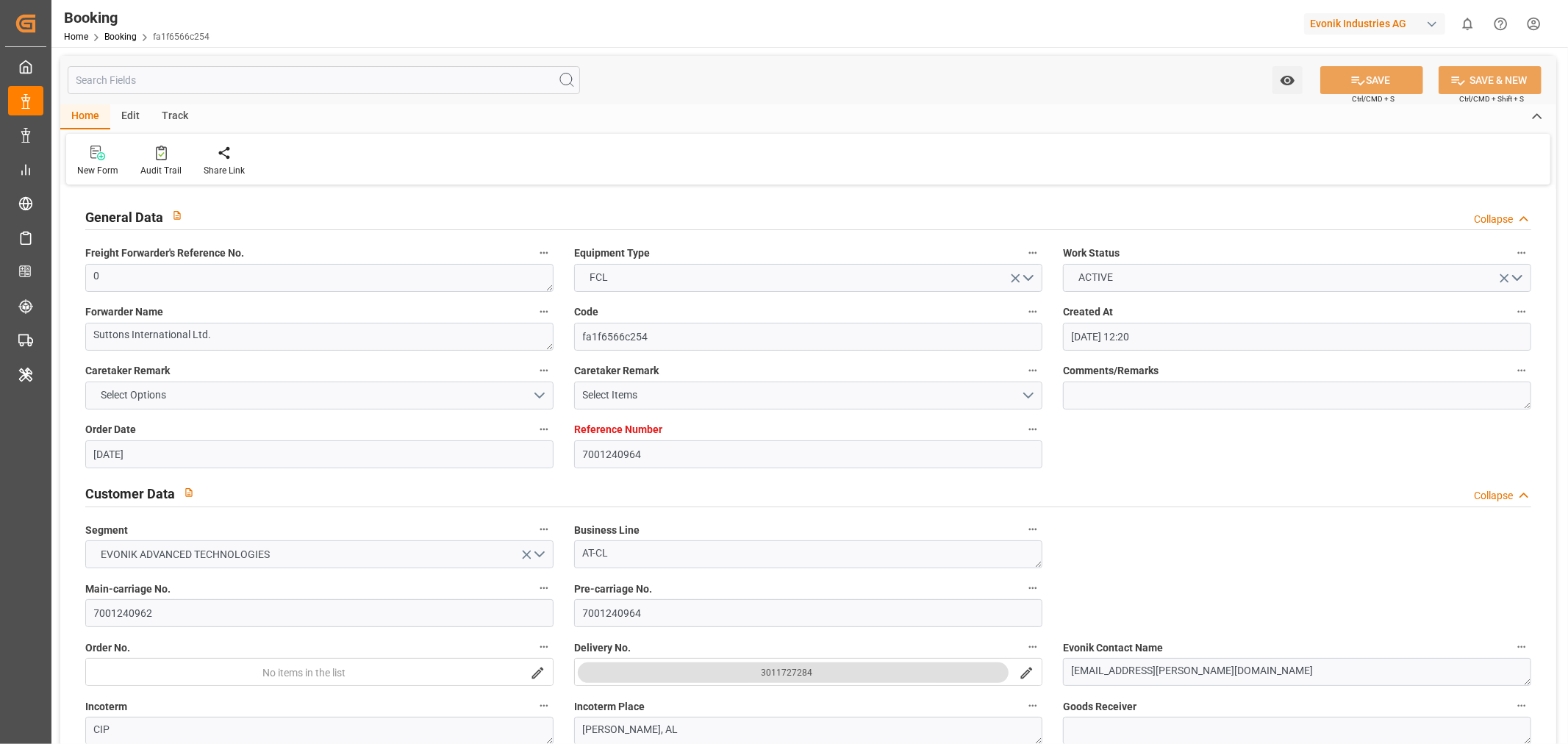
type input "22-09-2025 00:00"
type input "[DATE]"
type input "08-10-2025 10:13"
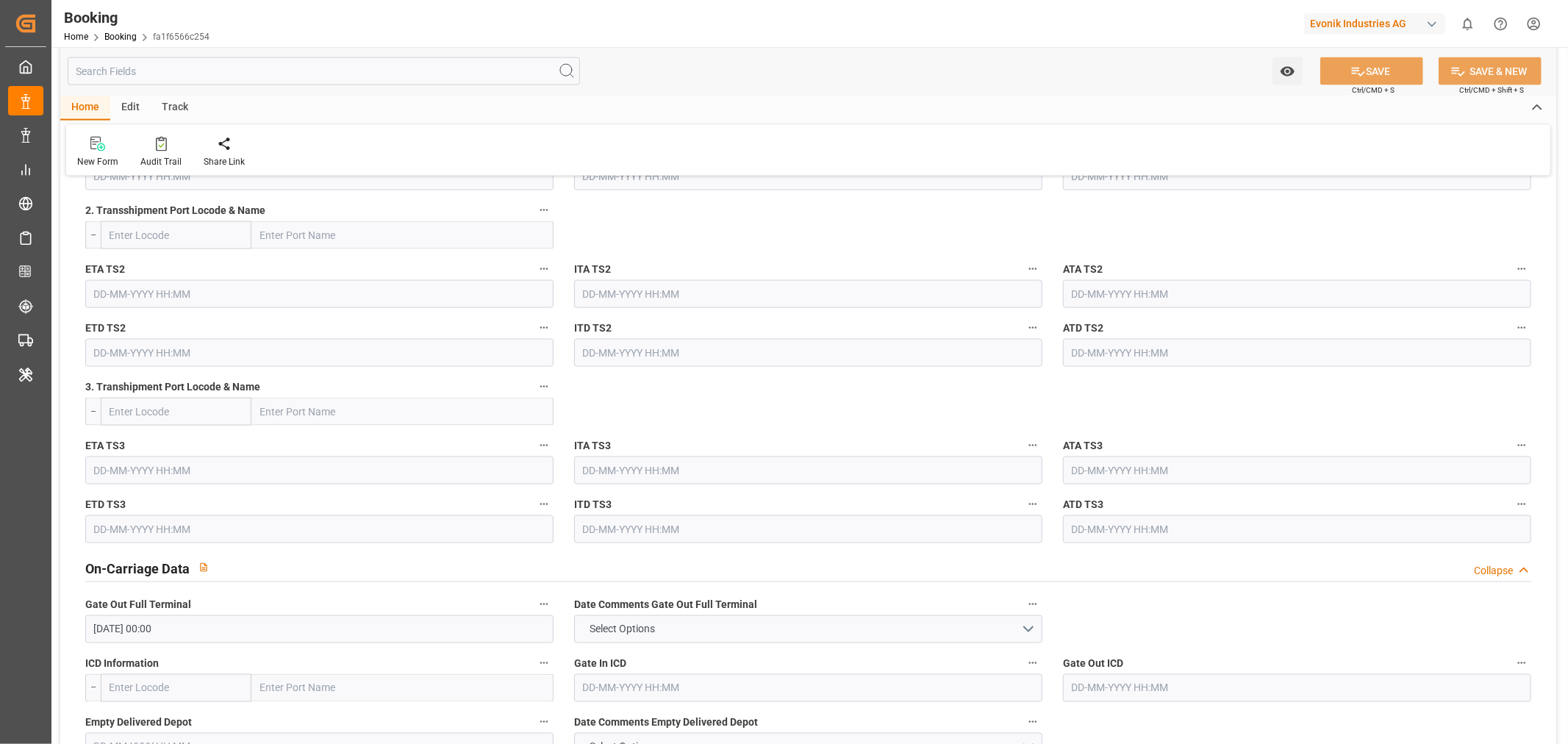
scroll to position [2122, 0]
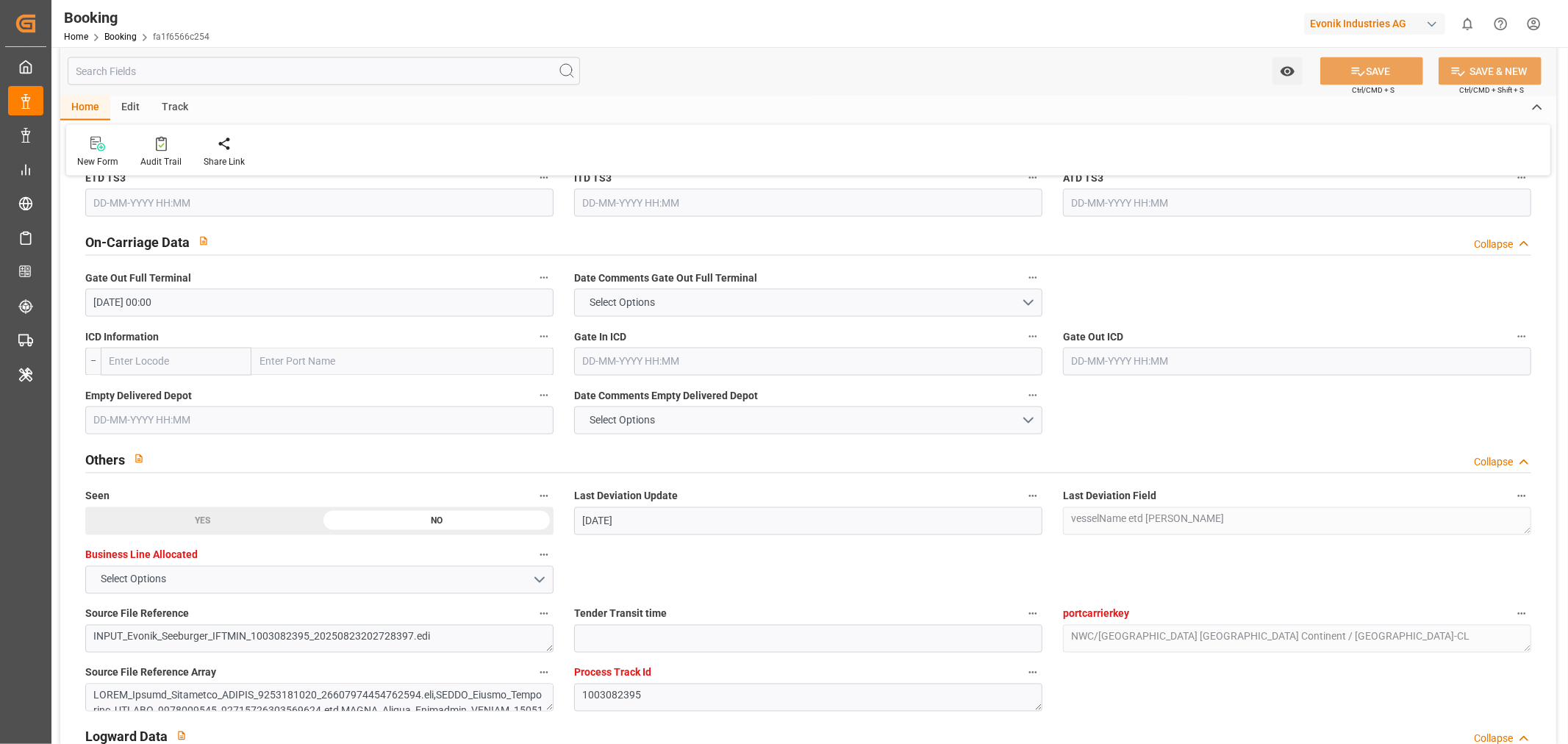
click at [128, 417] on input "text" at bounding box center [319, 421] width 468 height 28
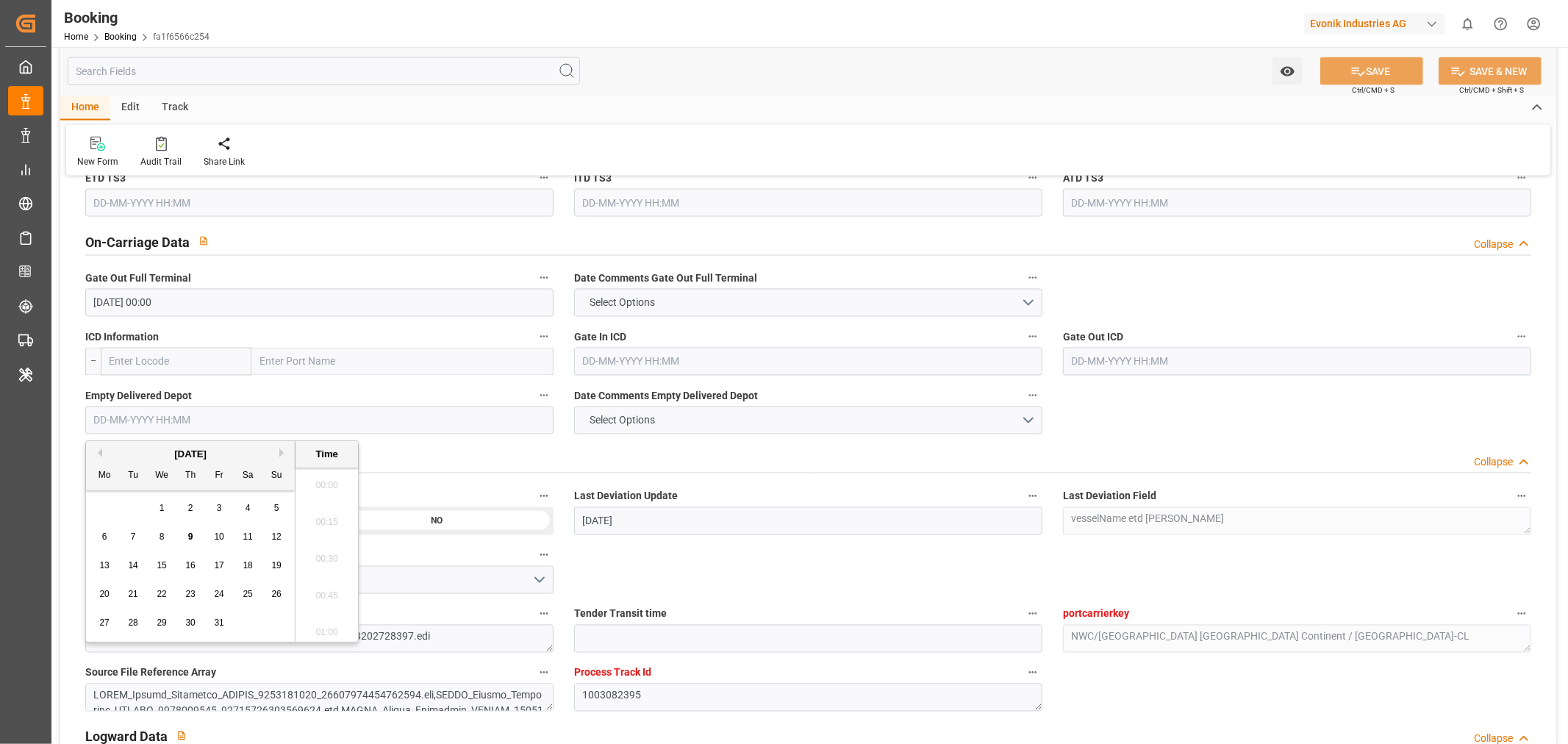
scroll to position [2282, 0]
click at [96, 452] on button "Previous Month" at bounding box center [97, 452] width 8 height 8
click at [105, 592] on span "22" at bounding box center [104, 593] width 9 height 10
type input "22-09-2025 00:00"
click at [1367, 68] on button "SAVE" at bounding box center [1372, 72] width 103 height 28
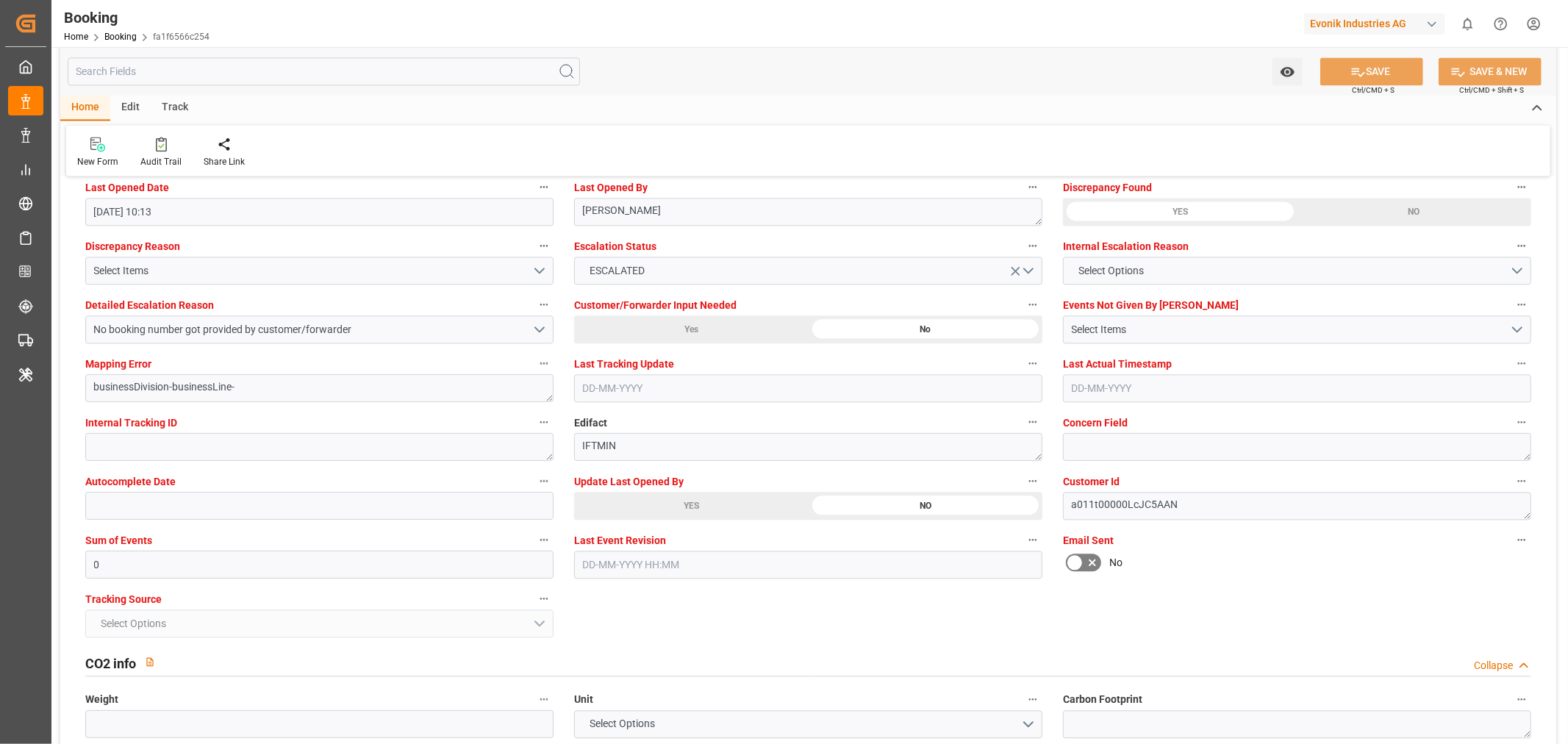
scroll to position [2857, 0]
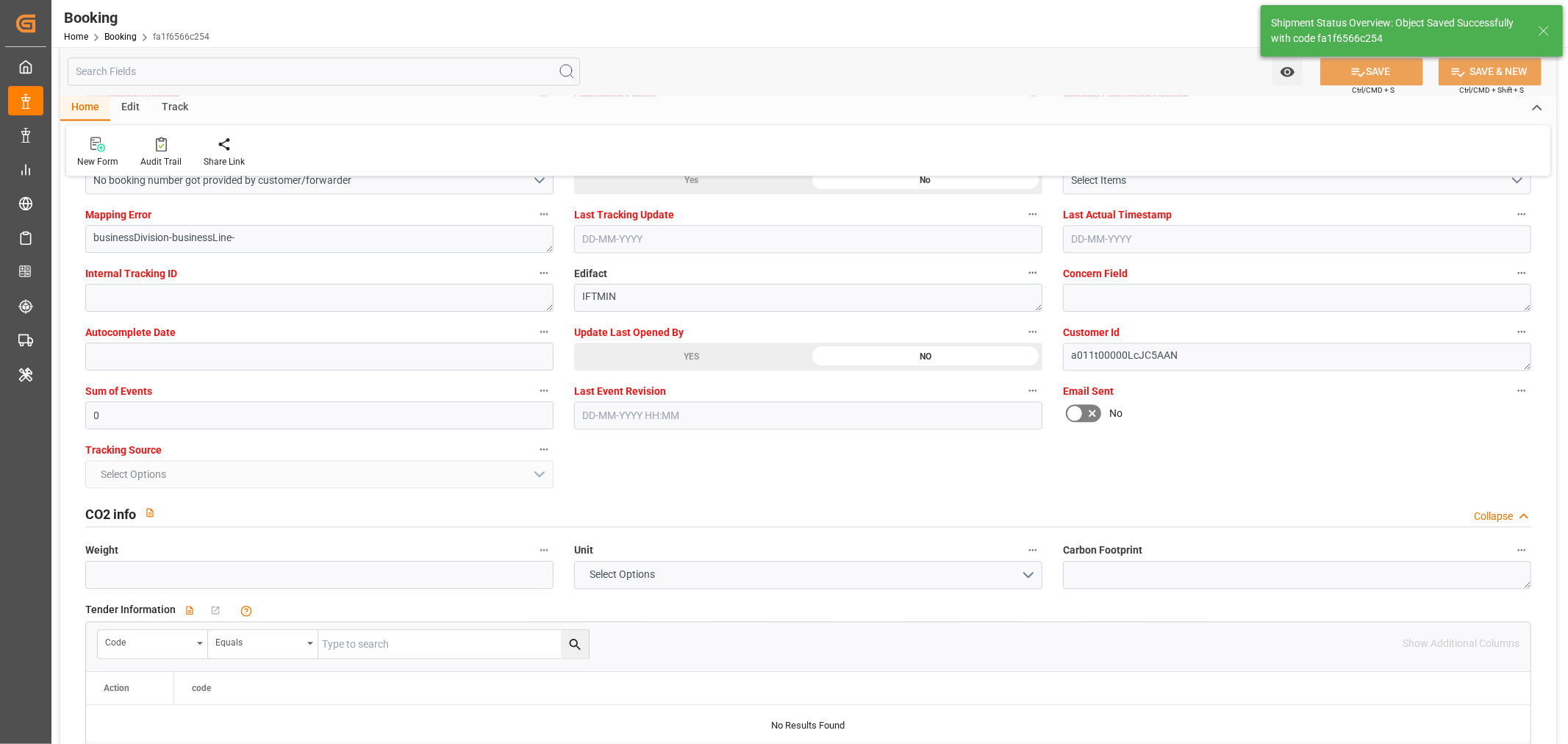
type textarea "[PERSON_NAME]"
type input "09-10-2025 10:36"
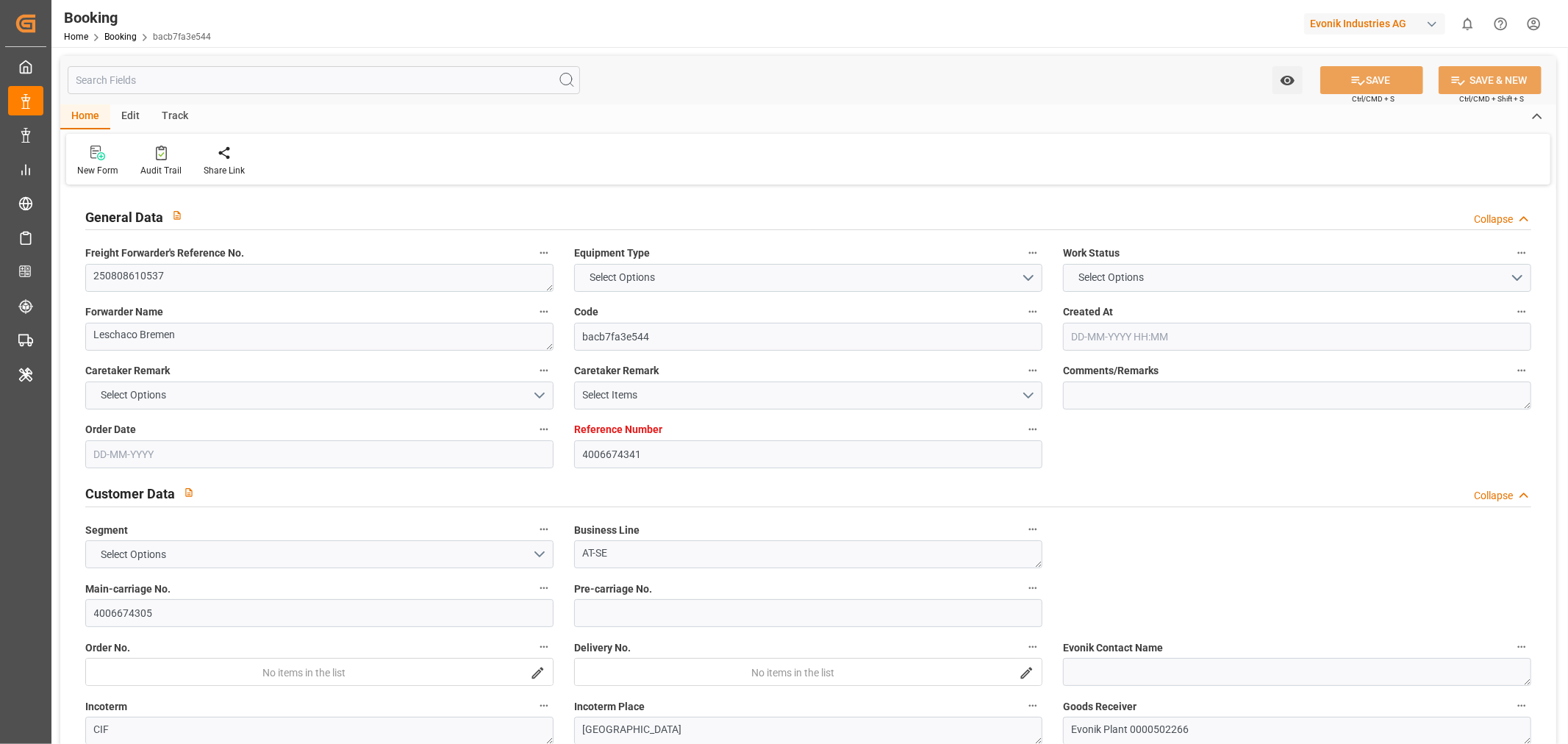
type textarea "250808610537"
type textarea "Leschaco Bremen"
type input "bacb7fa3e544"
type input "4006674341"
type textarea "AT-SE"
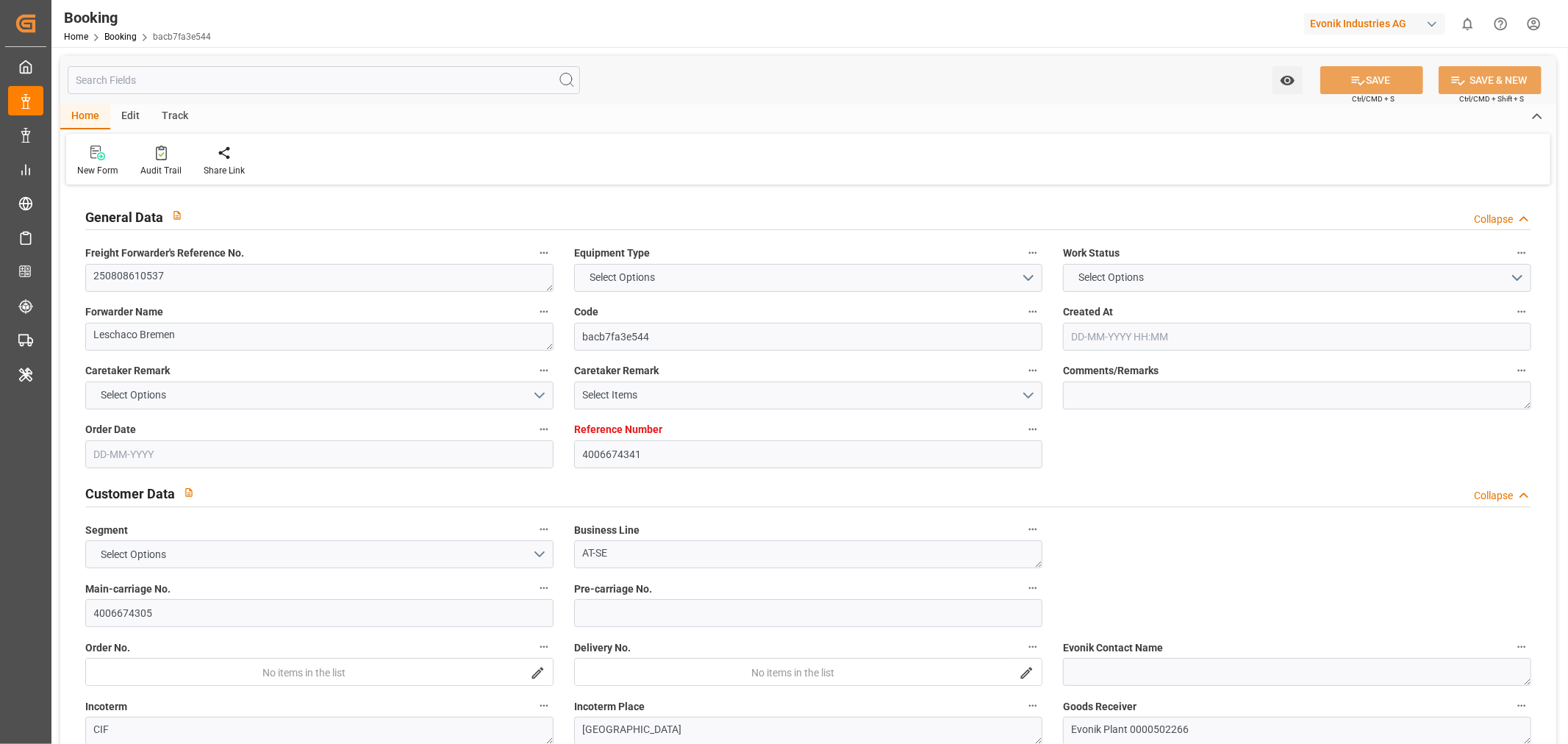
type input "4006674305"
type textarea "CIF"
type textarea "[GEOGRAPHIC_DATA]"
type textarea "Evonik Plant 0000502266"
type textarea "Hombourg"
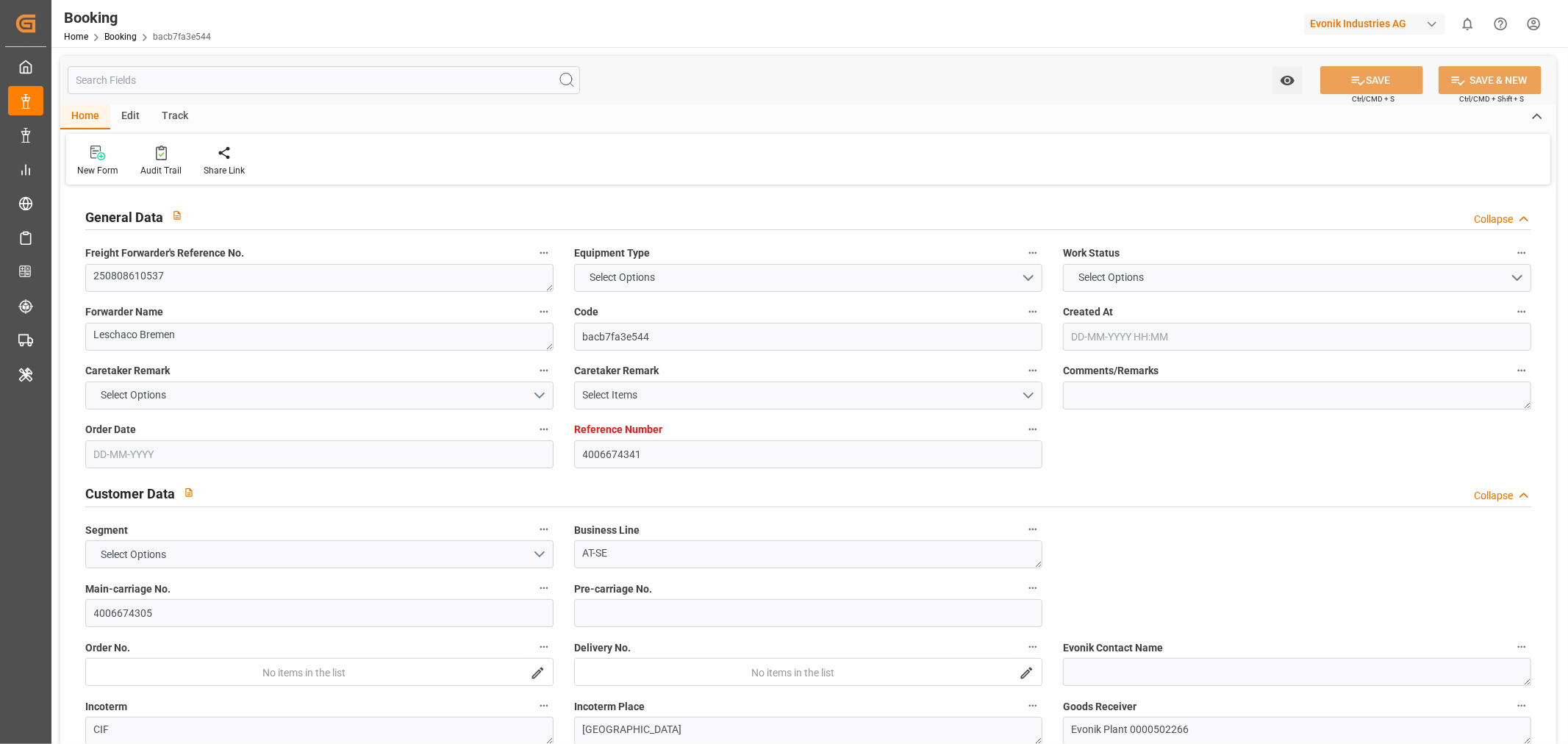
type textarea "MSBU4536946"
type input "MSC TOGO"
type input "MSCU"
type textarea "459IHA1408618"
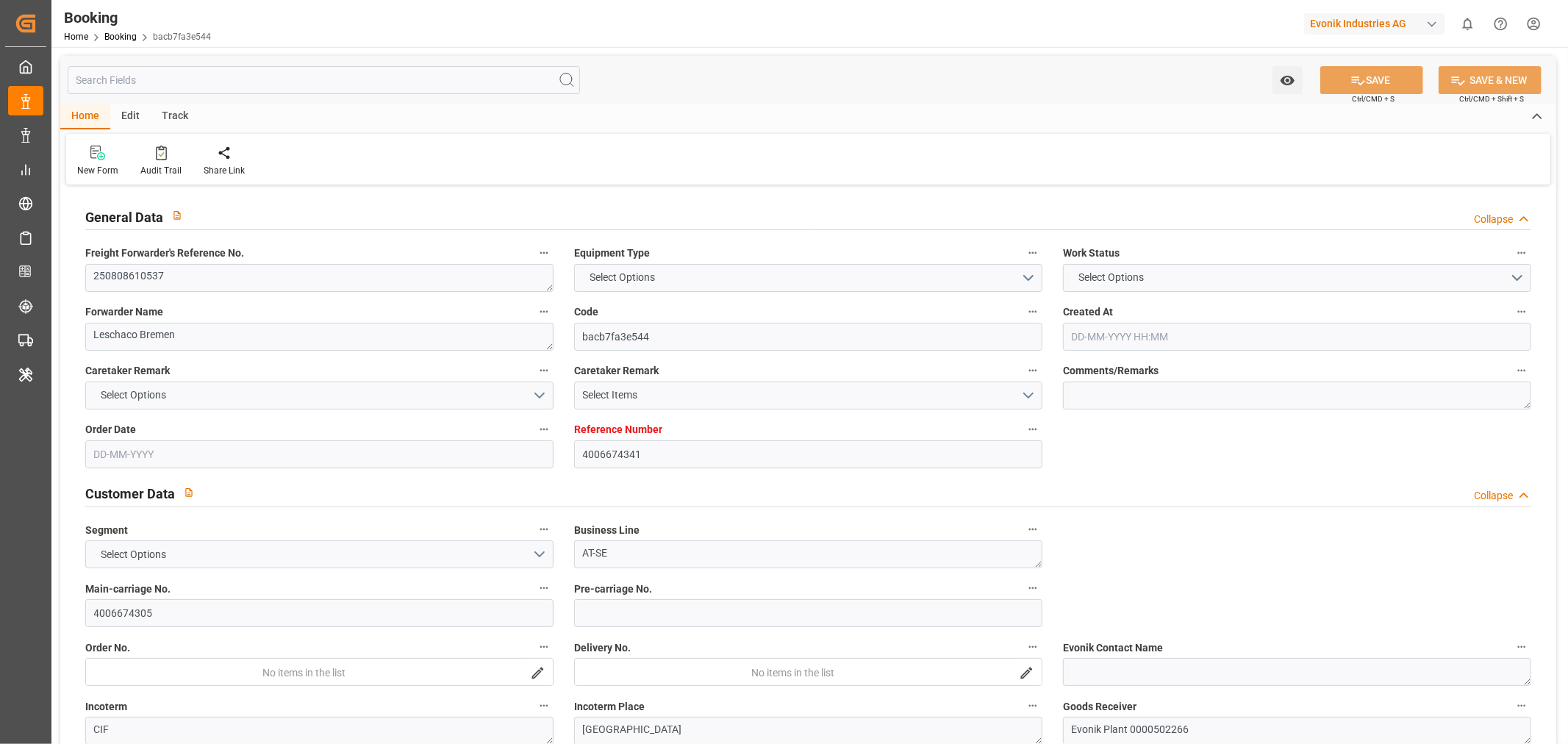
type input "[GEOGRAPHIC_DATA]"
type input "Durban"
type textarea "vesselName"
type textarea "INPUT_Evonik_Seeburger_IFTSTA_1003187430_20250929083138758.edi"
type textarea "NWC/UK North West Continent / UK_ZADUR_MSCU_AT-SE"
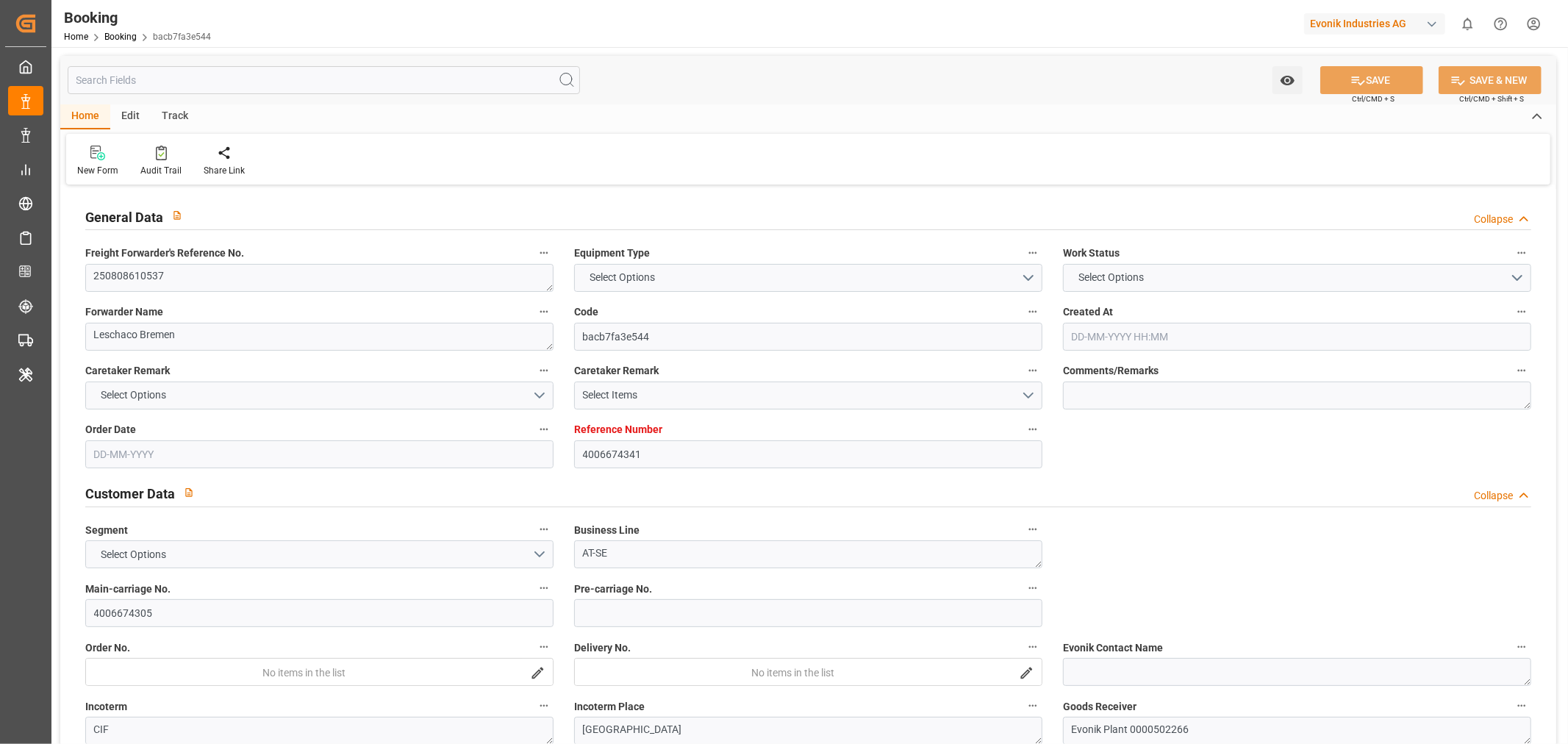
type textarea "INPUT_Evonik_Seeburger_LoadTenderOcean_1002991528_20250725143535124.xml,INPUT_E…"
type textarea "1003187430"
type textarea "Madhu T V"
type textarea "businessDivision-businessLine-"
type textarea "IFTSTA"
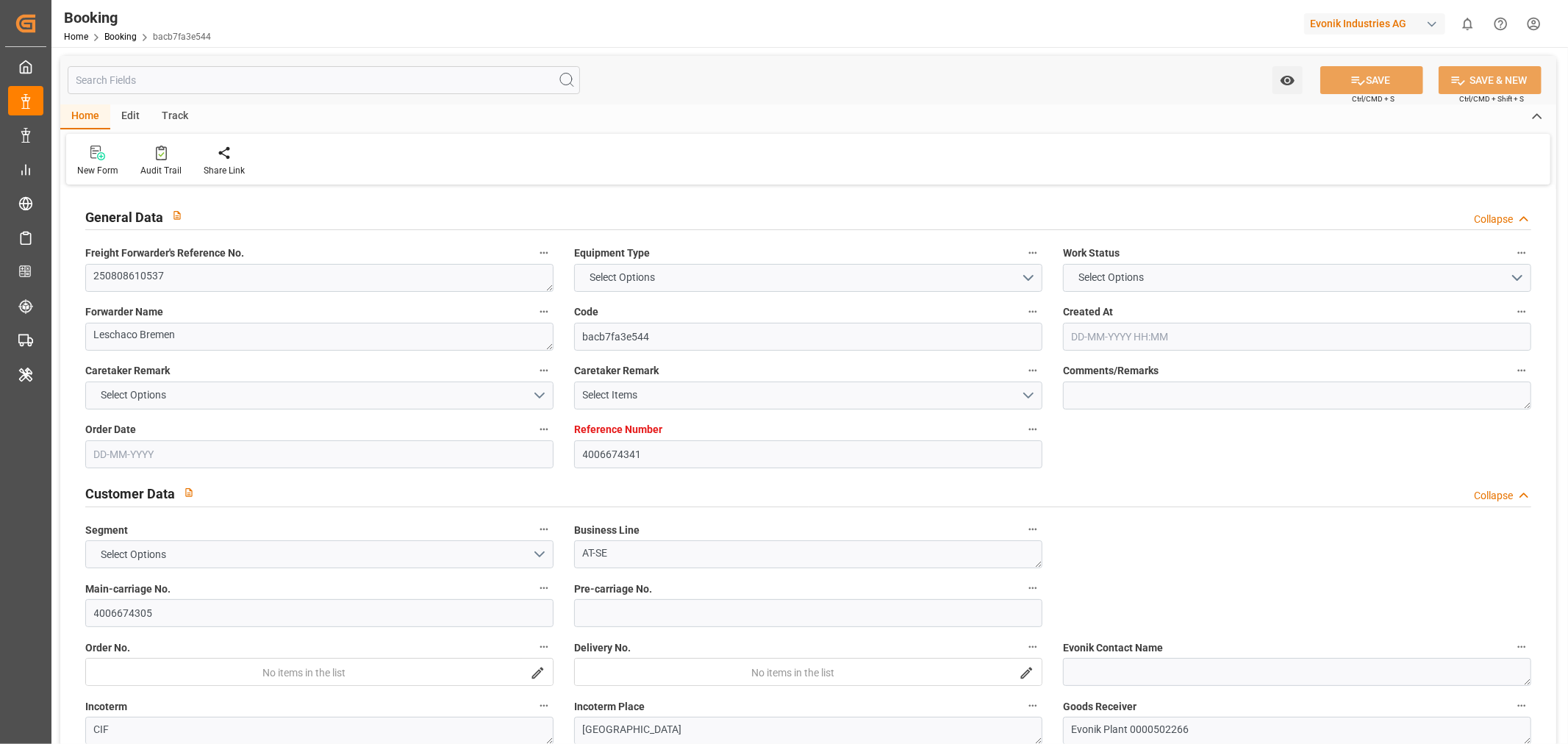
type textarea "a011t00000LcJC5AAN"
type textarea "No"
type input "4006674341"
type input "9974486"
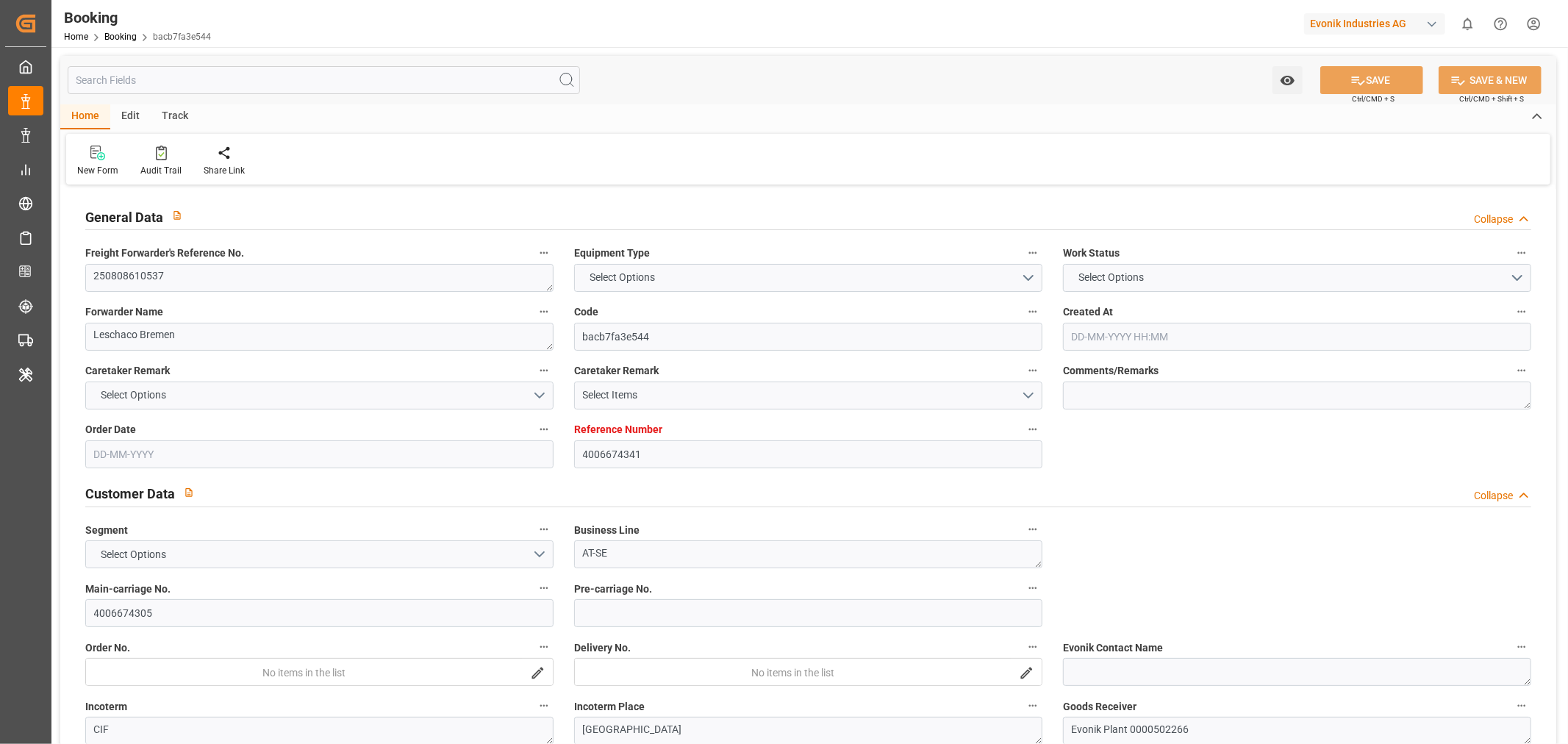
type input "MSC"
type input "Mediterranean Shipping Company"
type input "DEBRV"
type input "ZADUR"
type input "37"
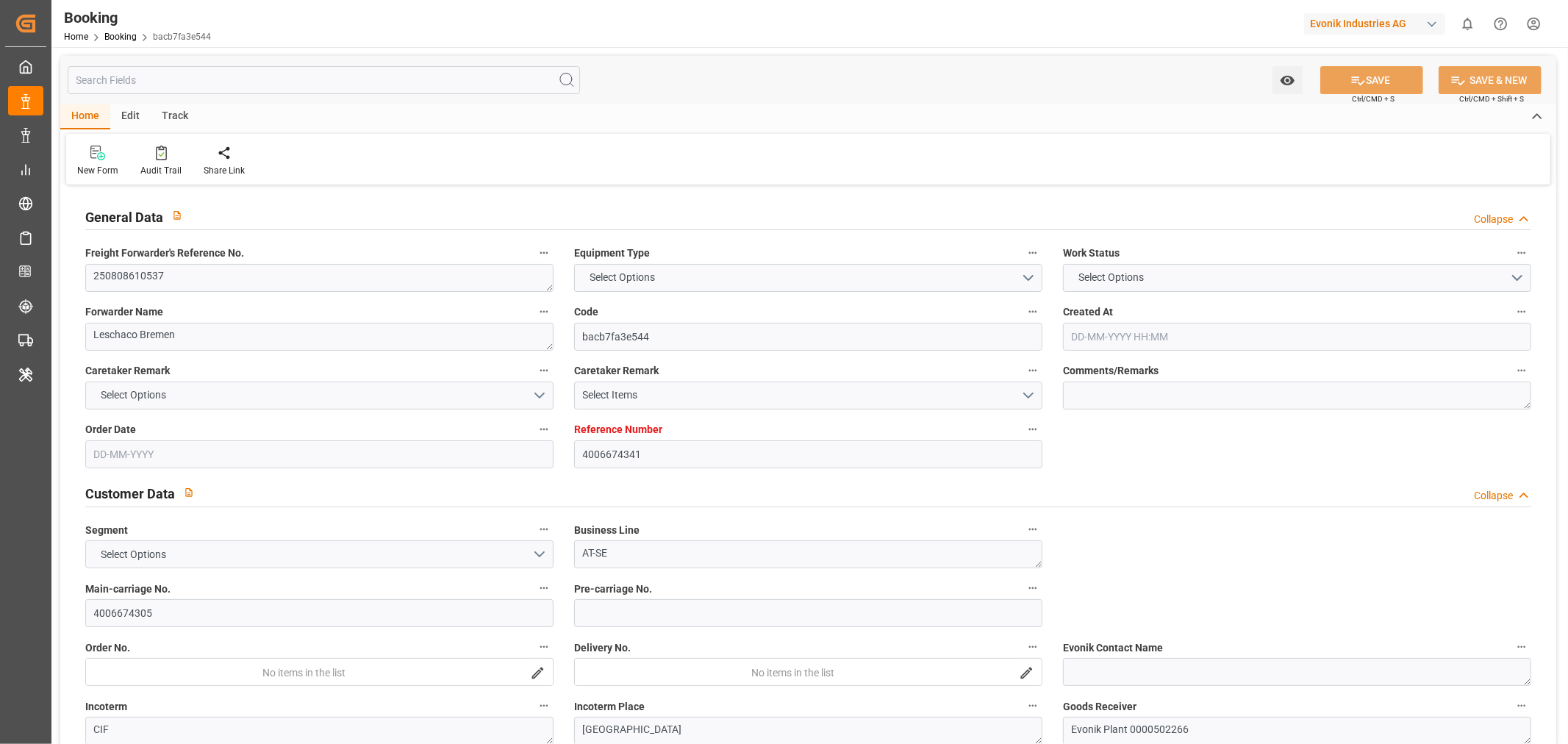
type input "0"
type input "25-07-2025 12:38"
type input "25-07-2025"
type input "11-10-2025"
type input "19-08-2025"
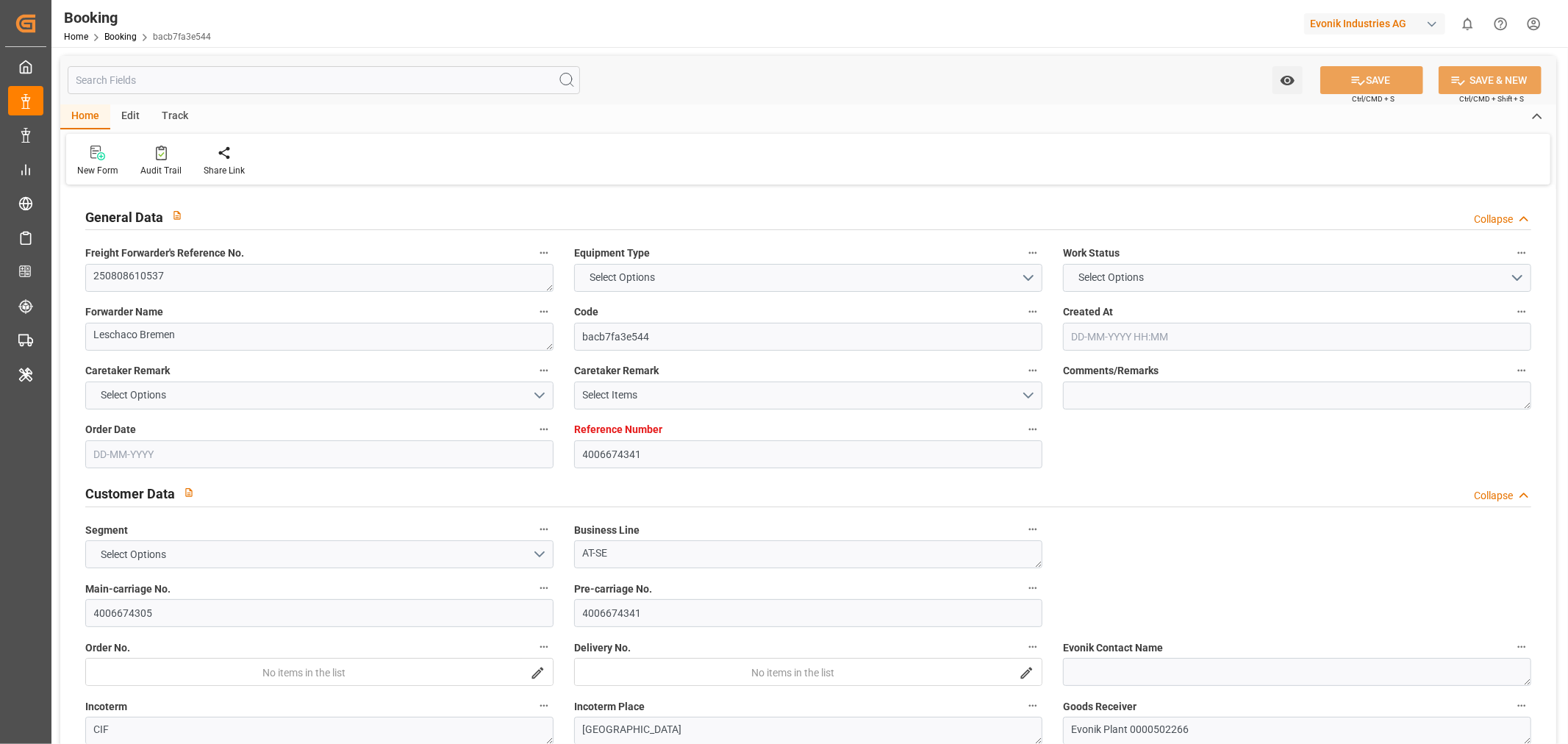
type input "29-09-2025"
type input "31-08-2025 00:00"
type input "[DATE] 00:00"
type input "31-08-2025 00:00"
type input "23-08-2025 00:00"
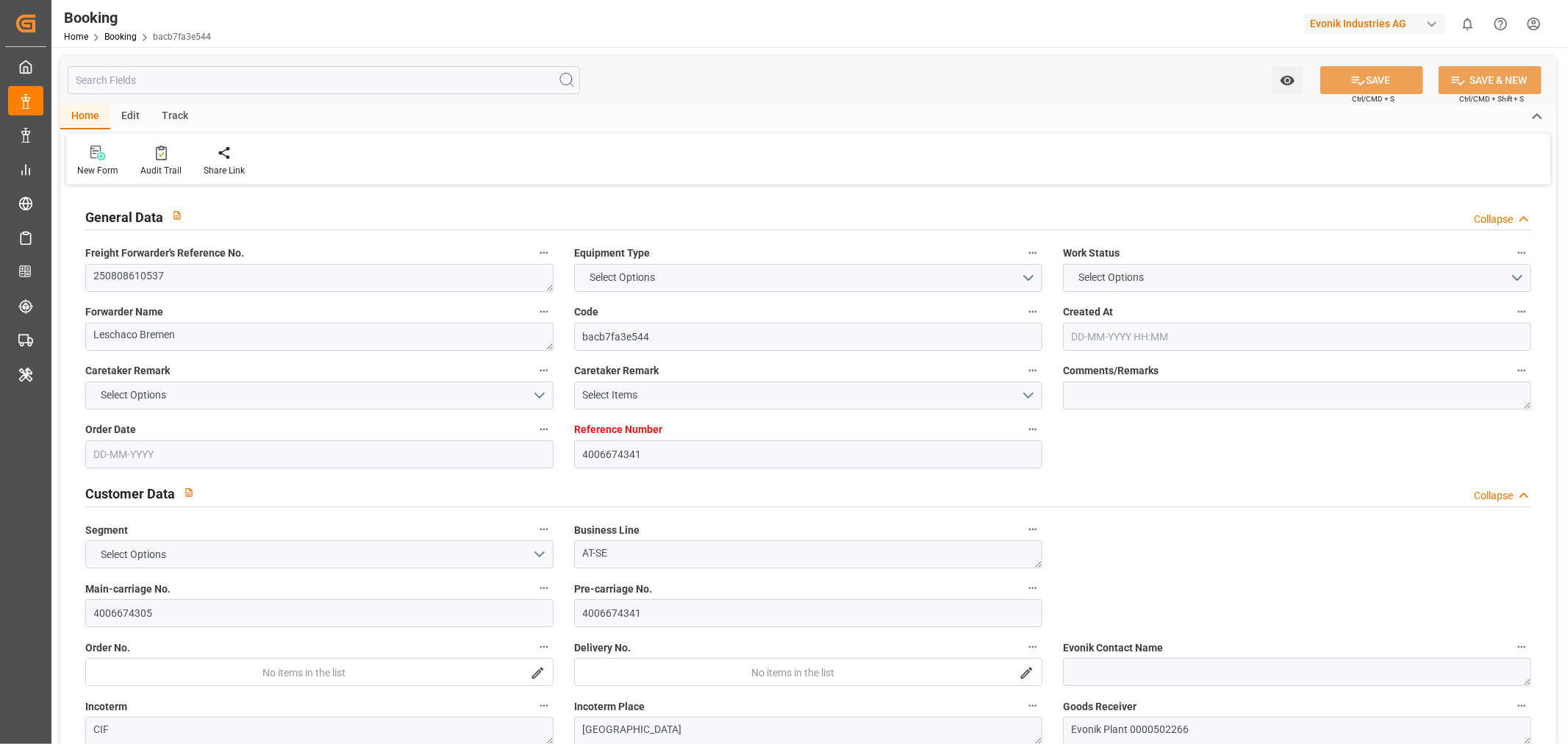
type input "[DATE] 00:00"
type input "28-09-2025 00:00"
type input "[DATE] 00:00"
type input "08-10-2025 00:00"
type input "[DATE]"
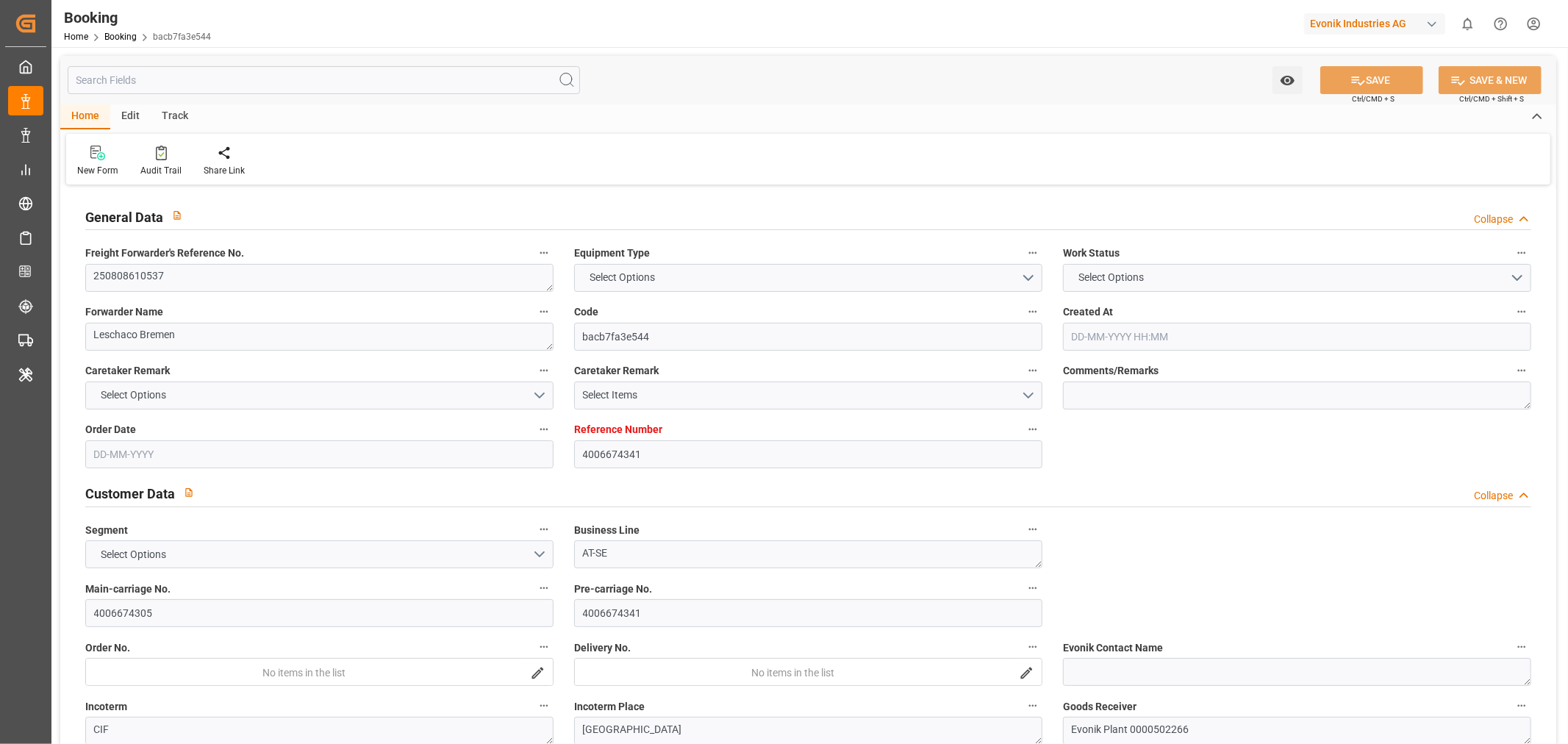
type input "[DATE] 10:58"
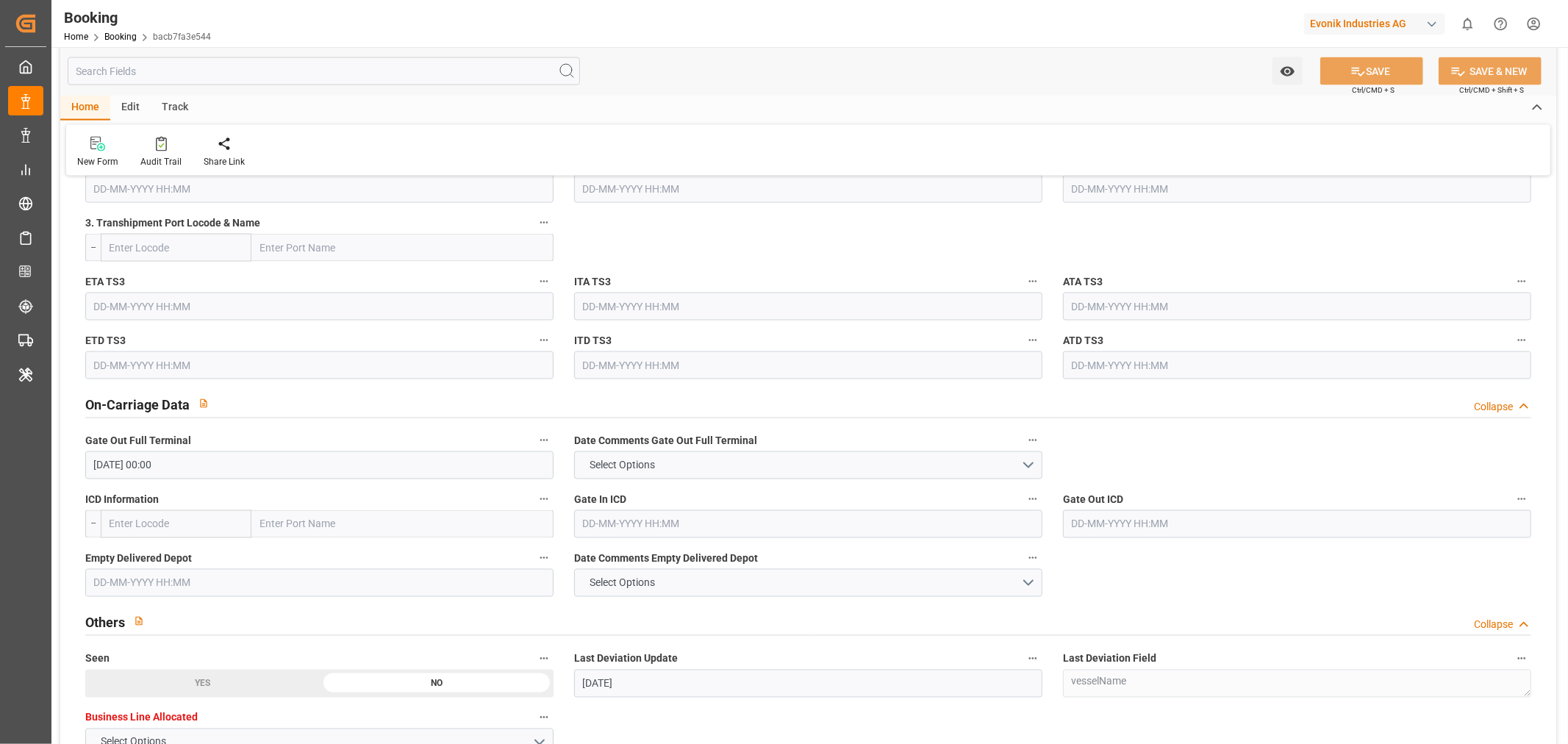
scroll to position [2205, 0]
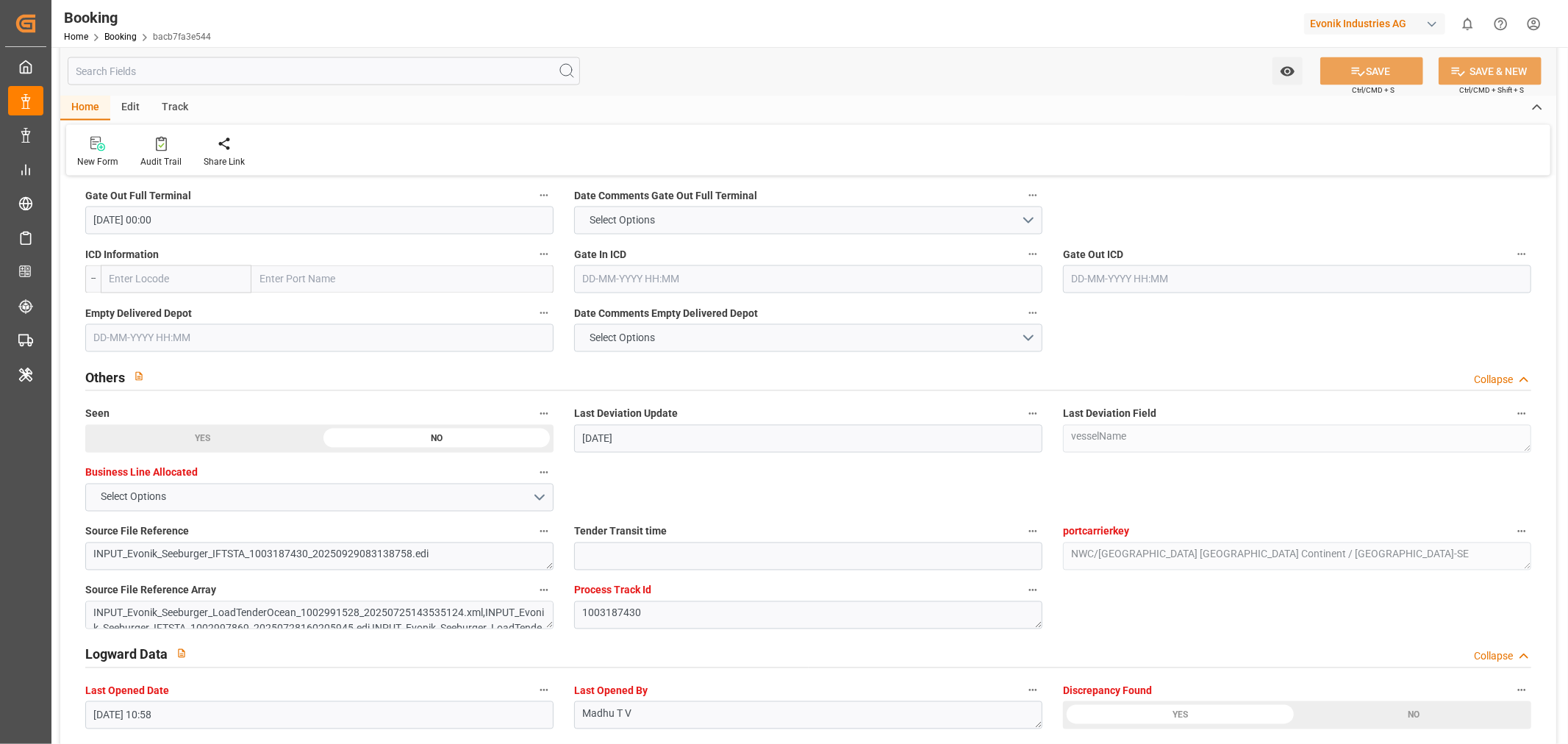
click at [128, 343] on input "text" at bounding box center [319, 339] width 468 height 28
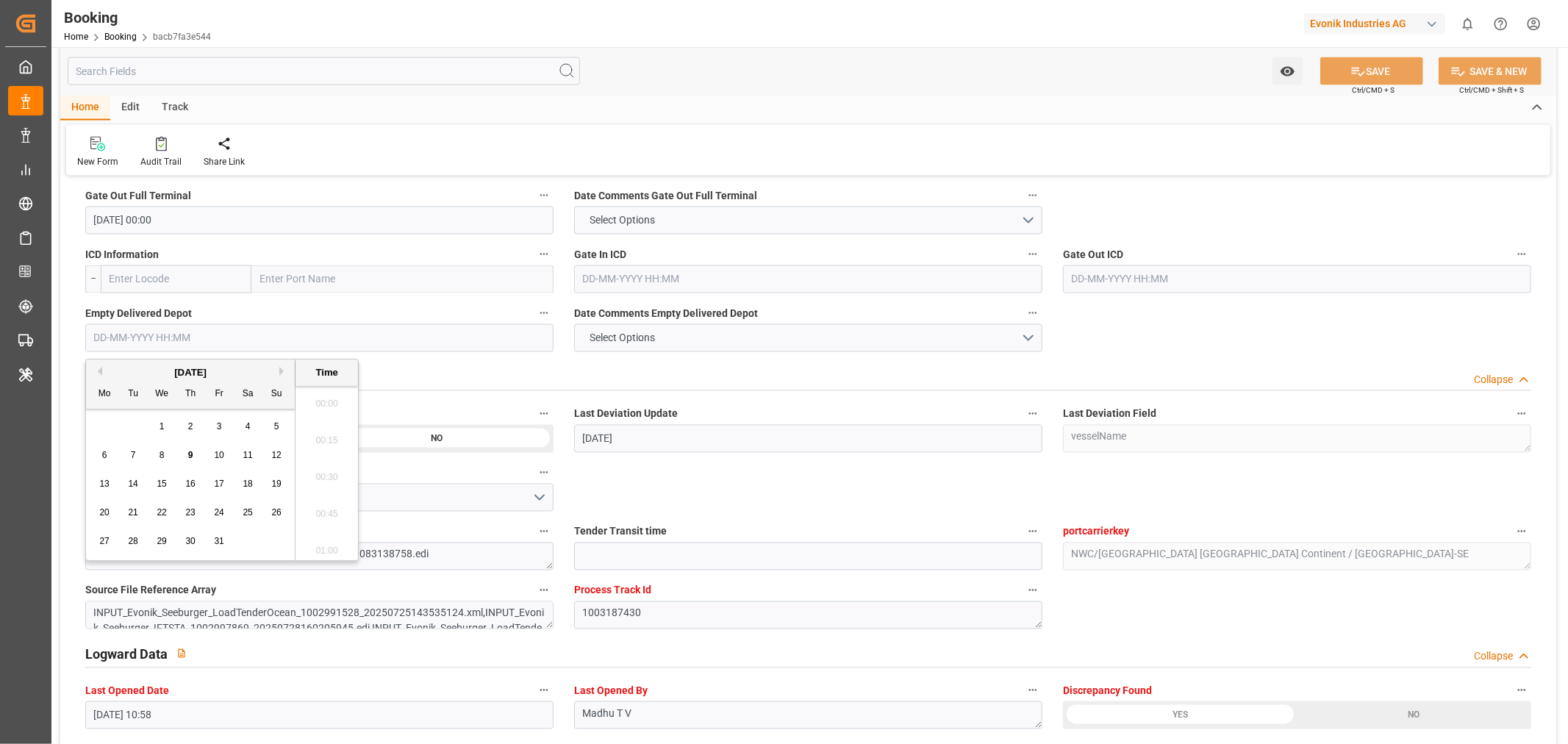
scroll to position [2282, 0]
click at [160, 454] on span "8" at bounding box center [161, 455] width 5 height 10
type input "08-10-2025 00:00"
click at [1390, 65] on button "SAVE" at bounding box center [1372, 72] width 103 height 28
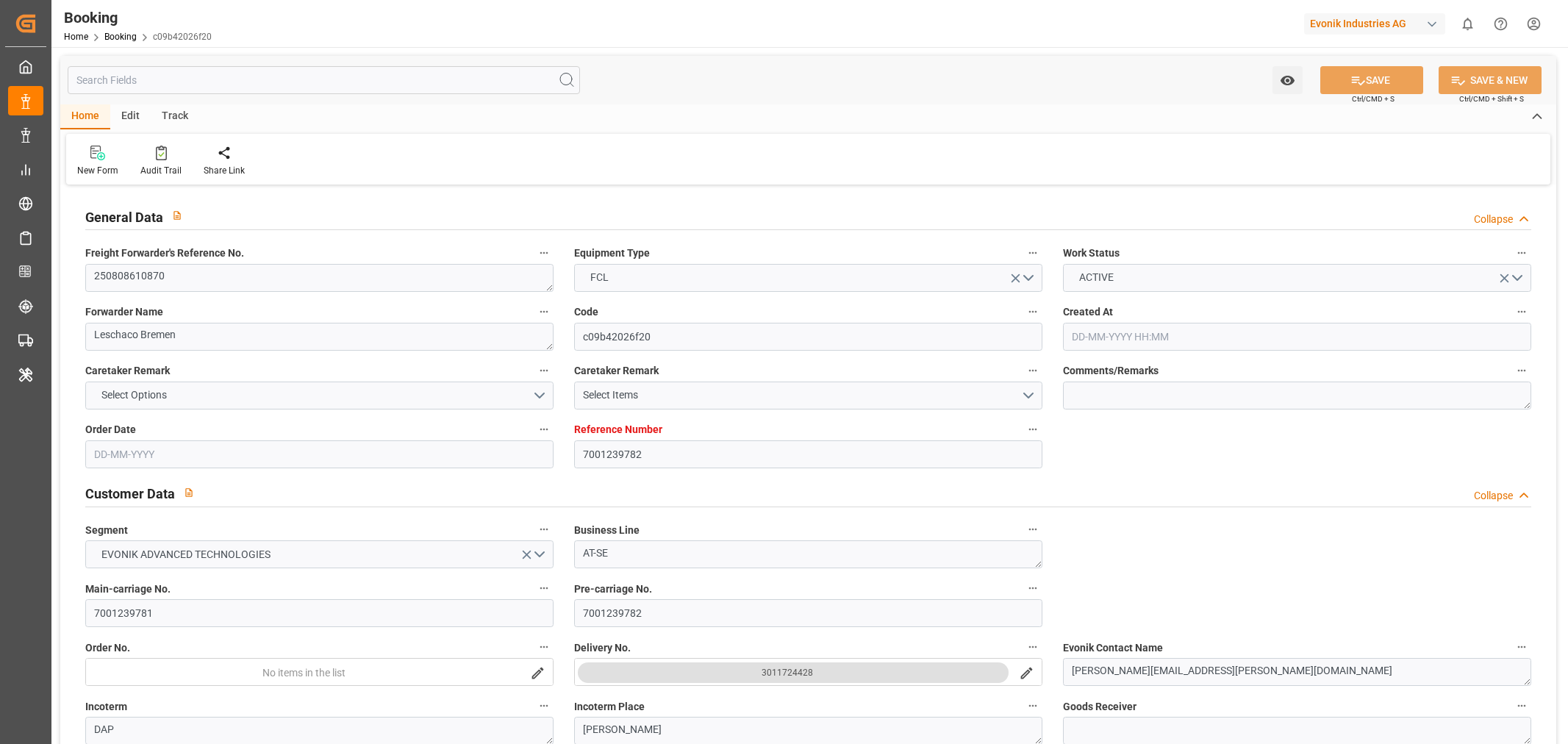
type input "7001239782"
type input "9248148"
type input "9297876"
type input "MSC"
type input "Mediterranean Shipping Company"
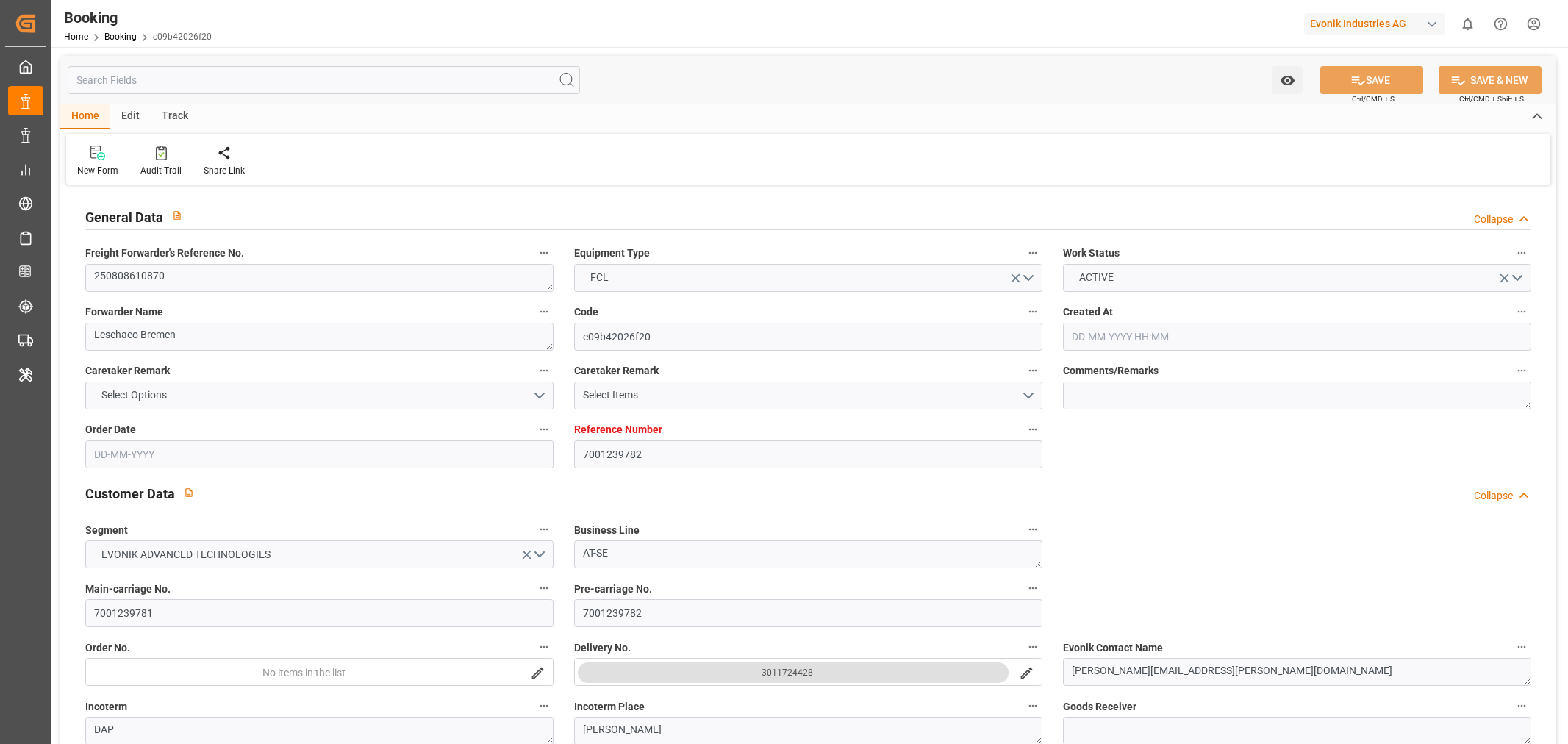
type input "DEBRV"
type input "USMOB"
type input "24"
type input "0"
type input "[DATE] 12:40"
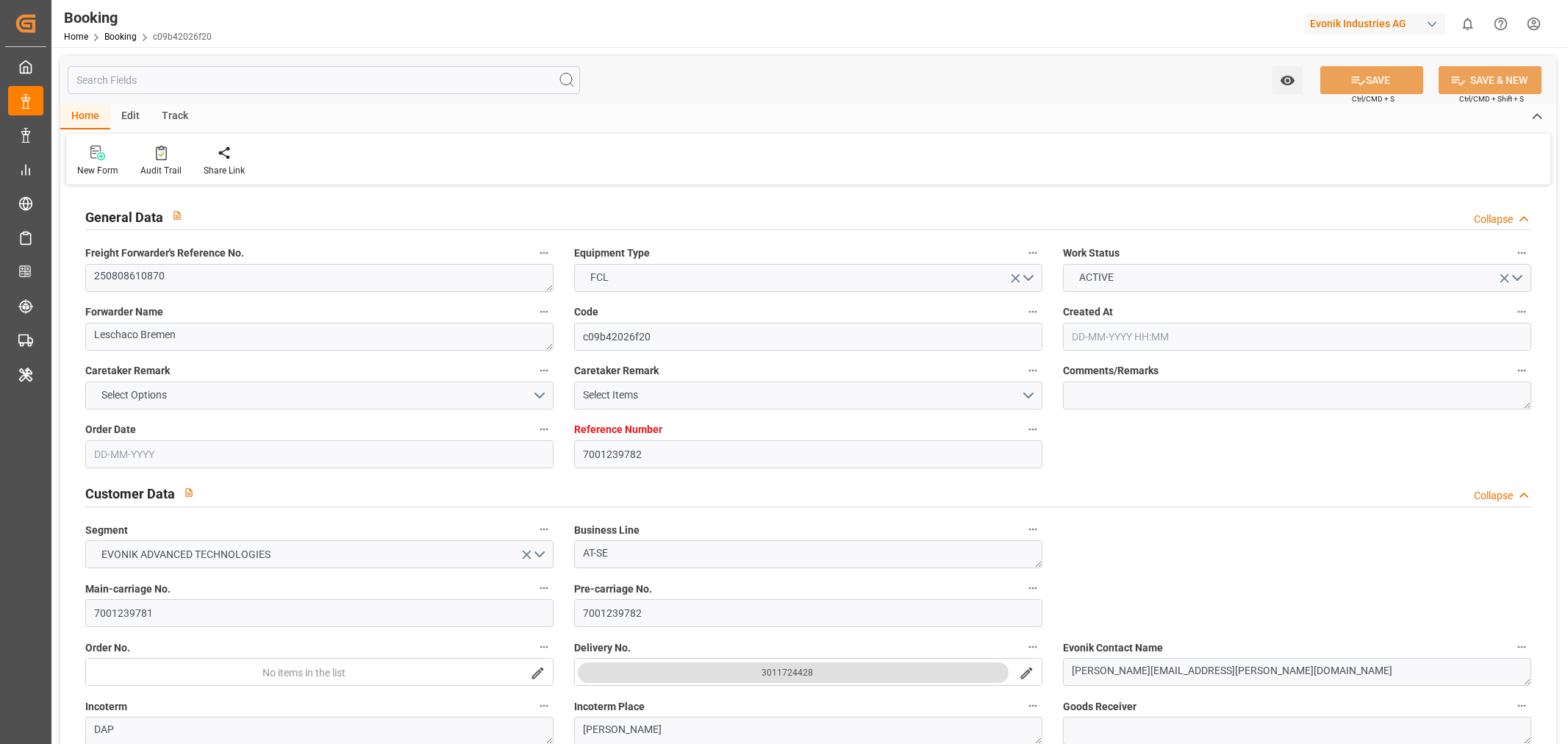
type input "[DATE]"
type input "[DATE] 00:00"
type input "[DATE]"
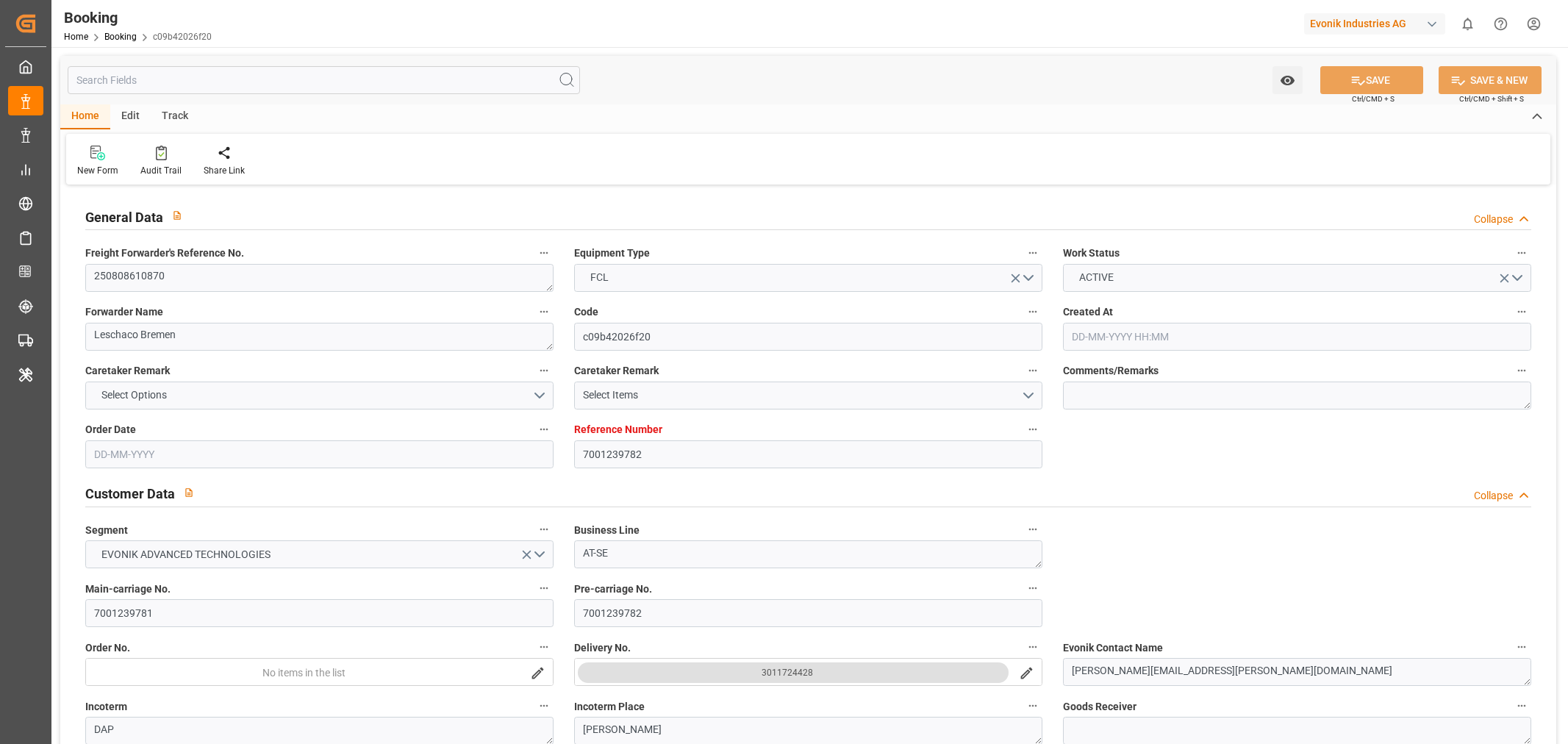
type input "[DATE]"
type input "[DATE] 00:00"
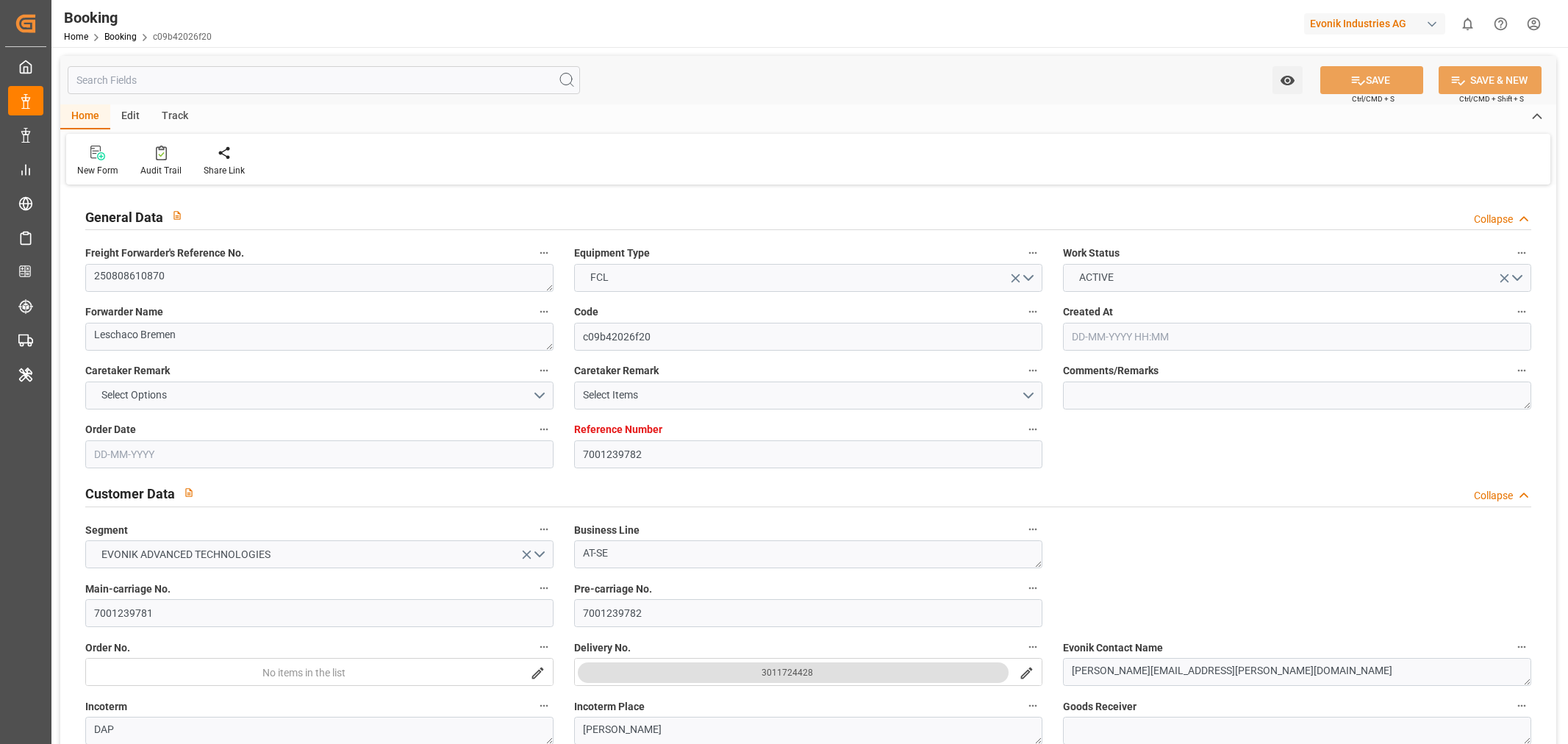
type input "[DATE] 00:00"
type input "[DATE]"
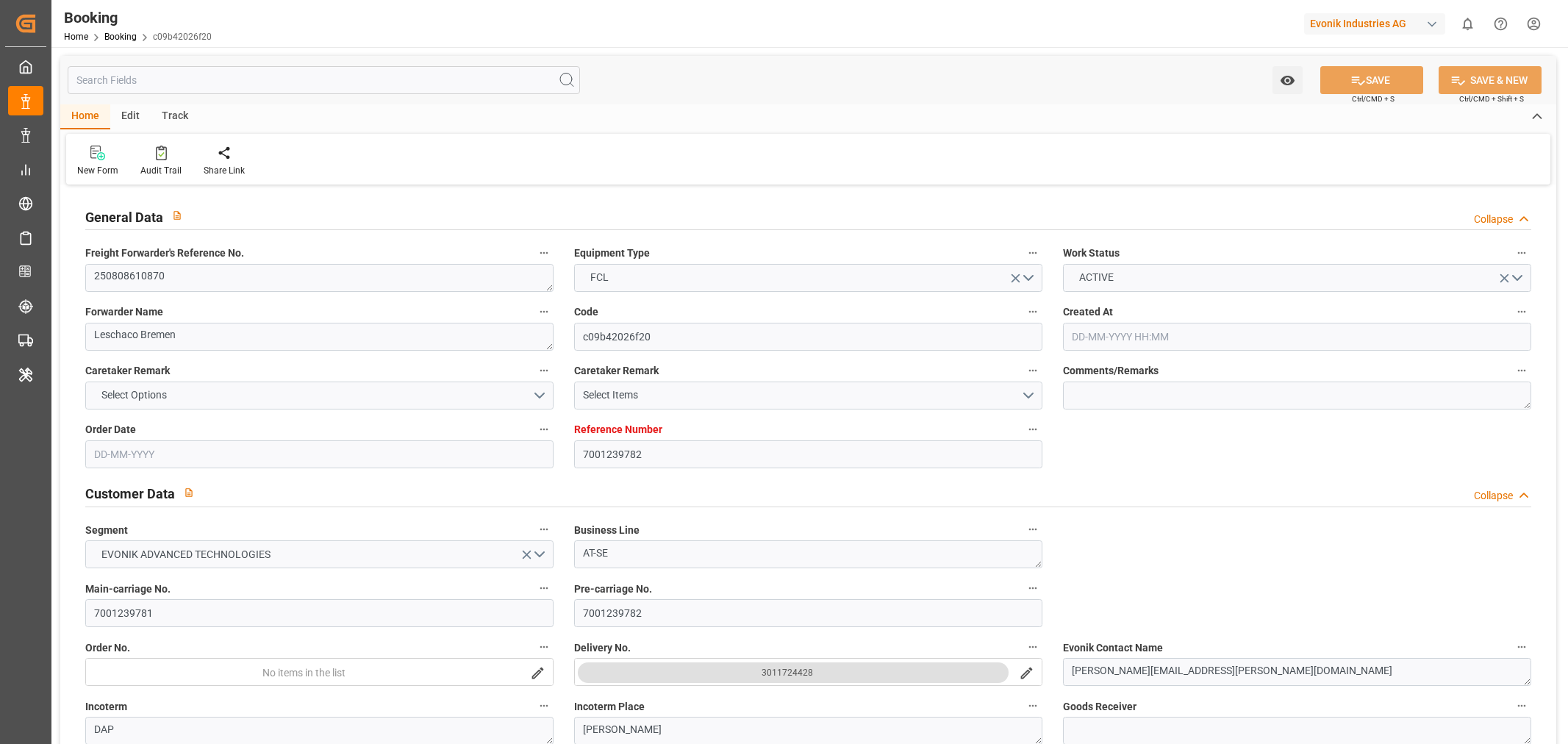
type input "[DATE] 10:58"
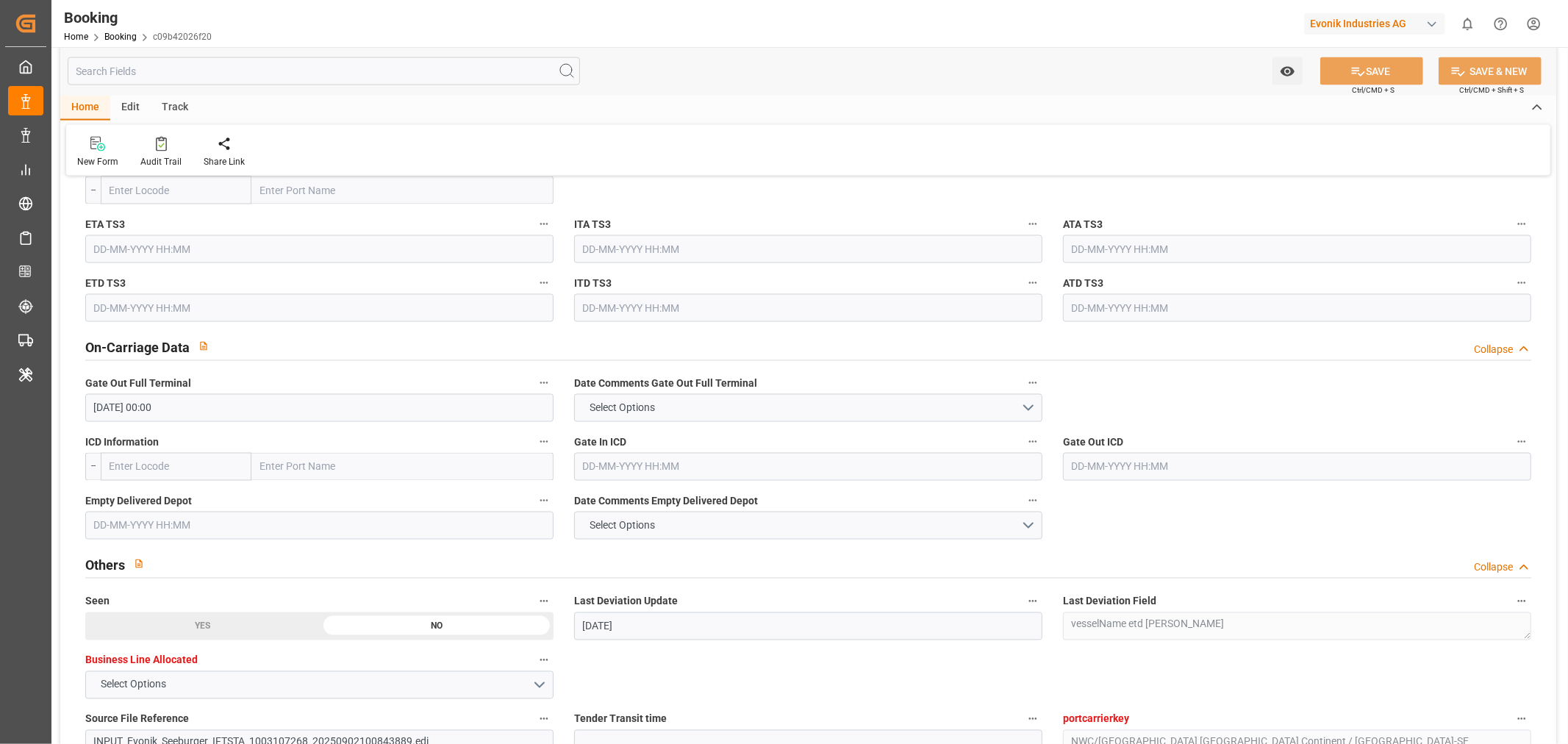
scroll to position [2041, 0]
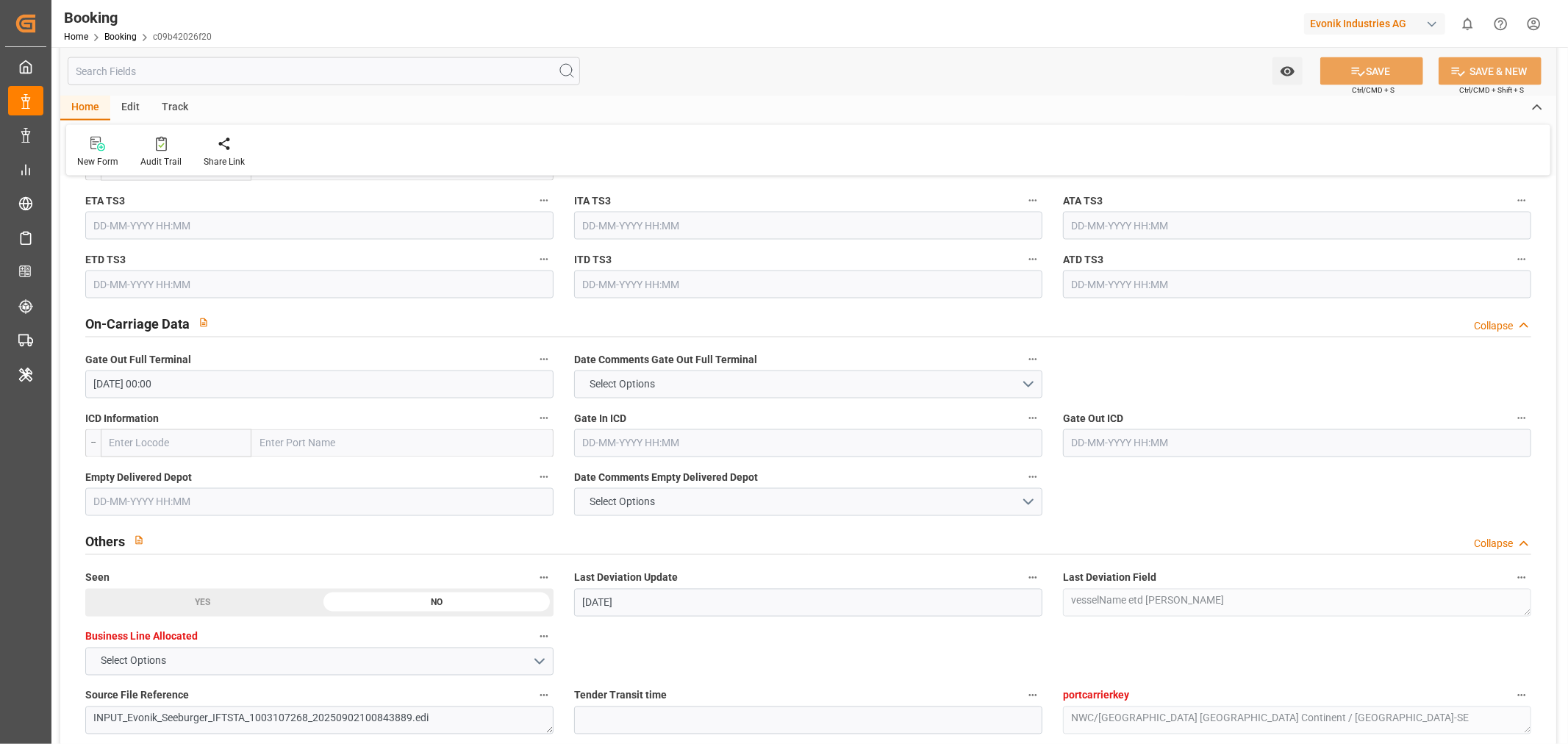
click at [148, 504] on input "text" at bounding box center [319, 502] width 468 height 28
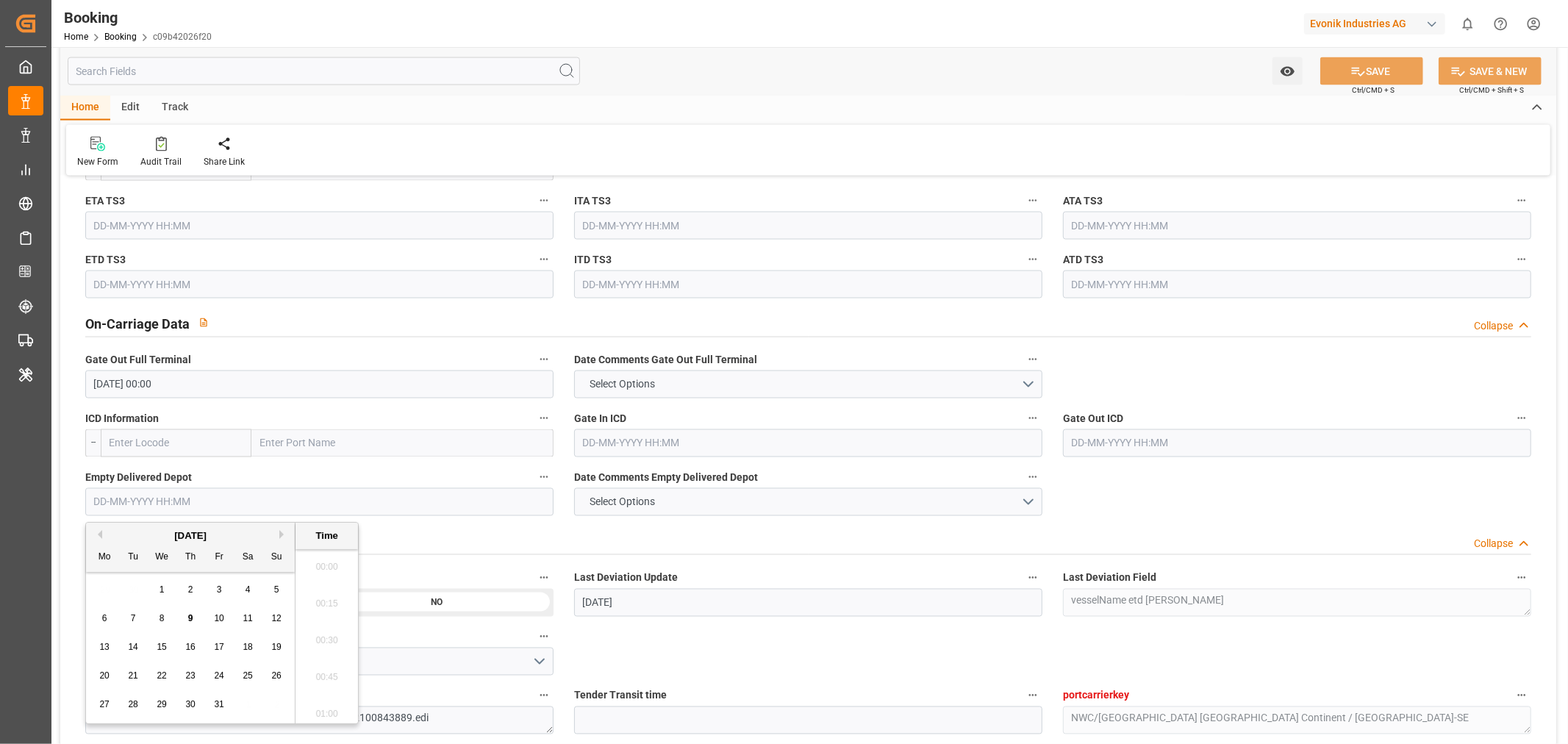
scroll to position [2282, 0]
click at [132, 624] on div "7" at bounding box center [133, 619] width 18 height 18
type input "07-10-2025 00:00"
click at [1387, 72] on button "SAVE" at bounding box center [1372, 72] width 103 height 28
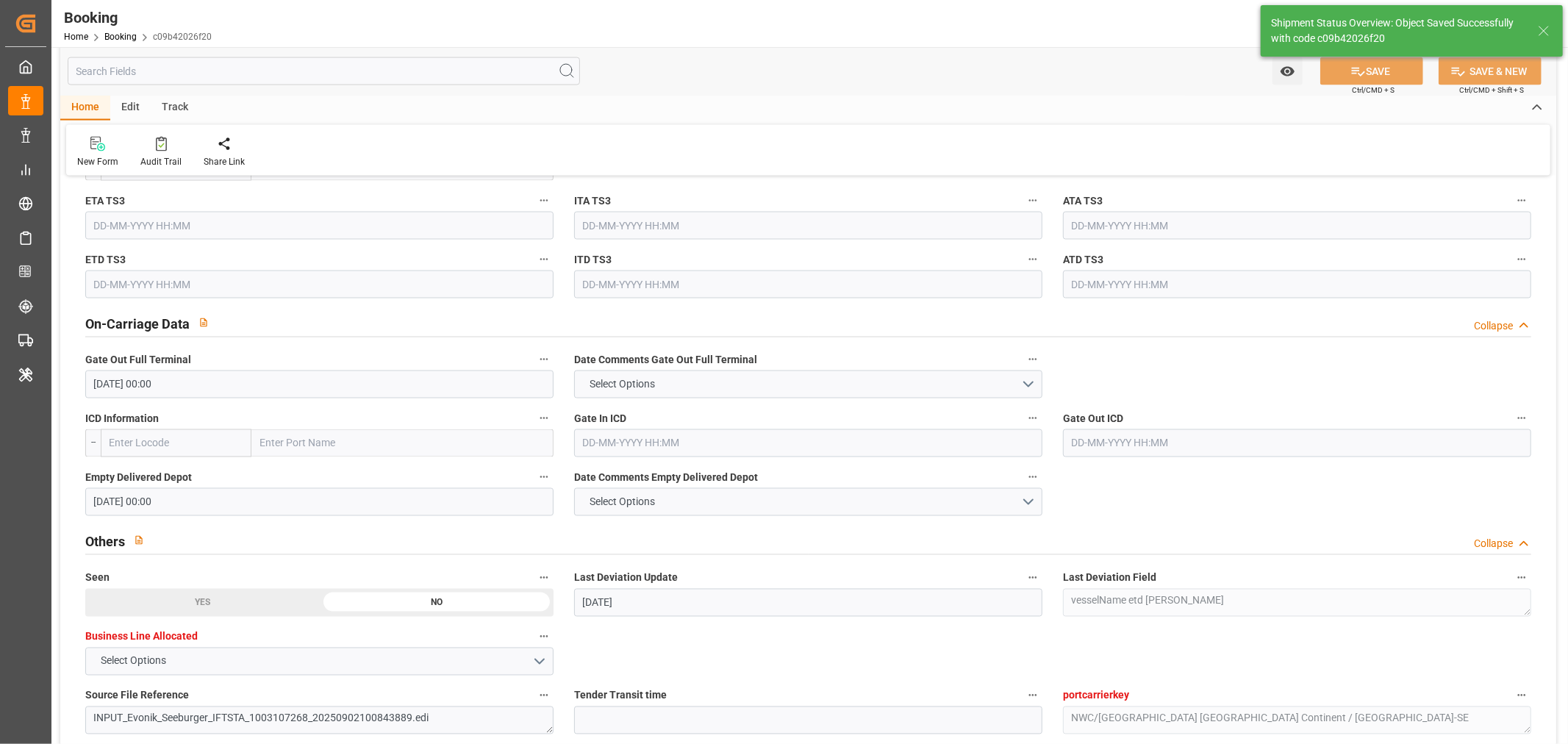
type textarea "[PERSON_NAME]"
type input "09-10-2025 10:40"
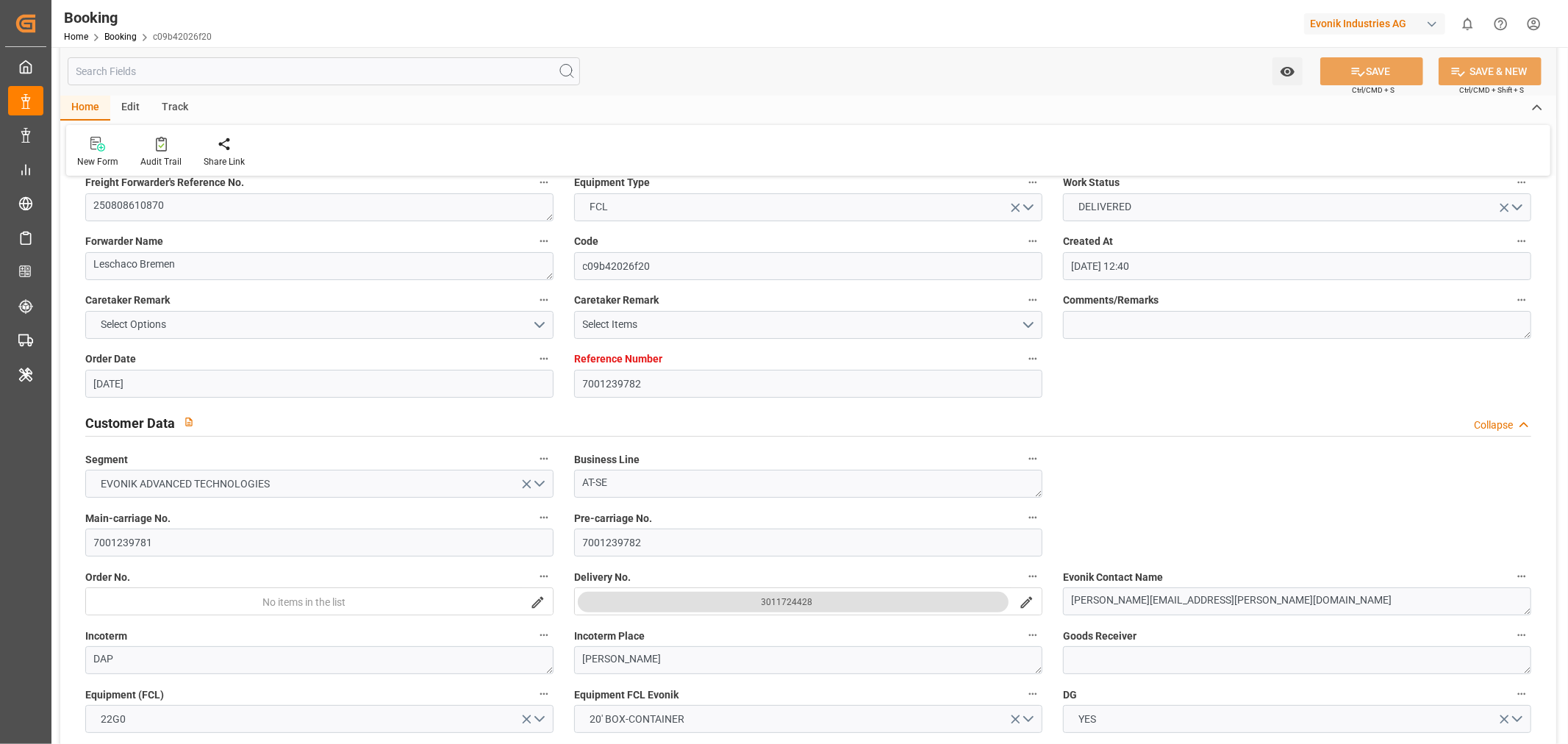
scroll to position [0, 0]
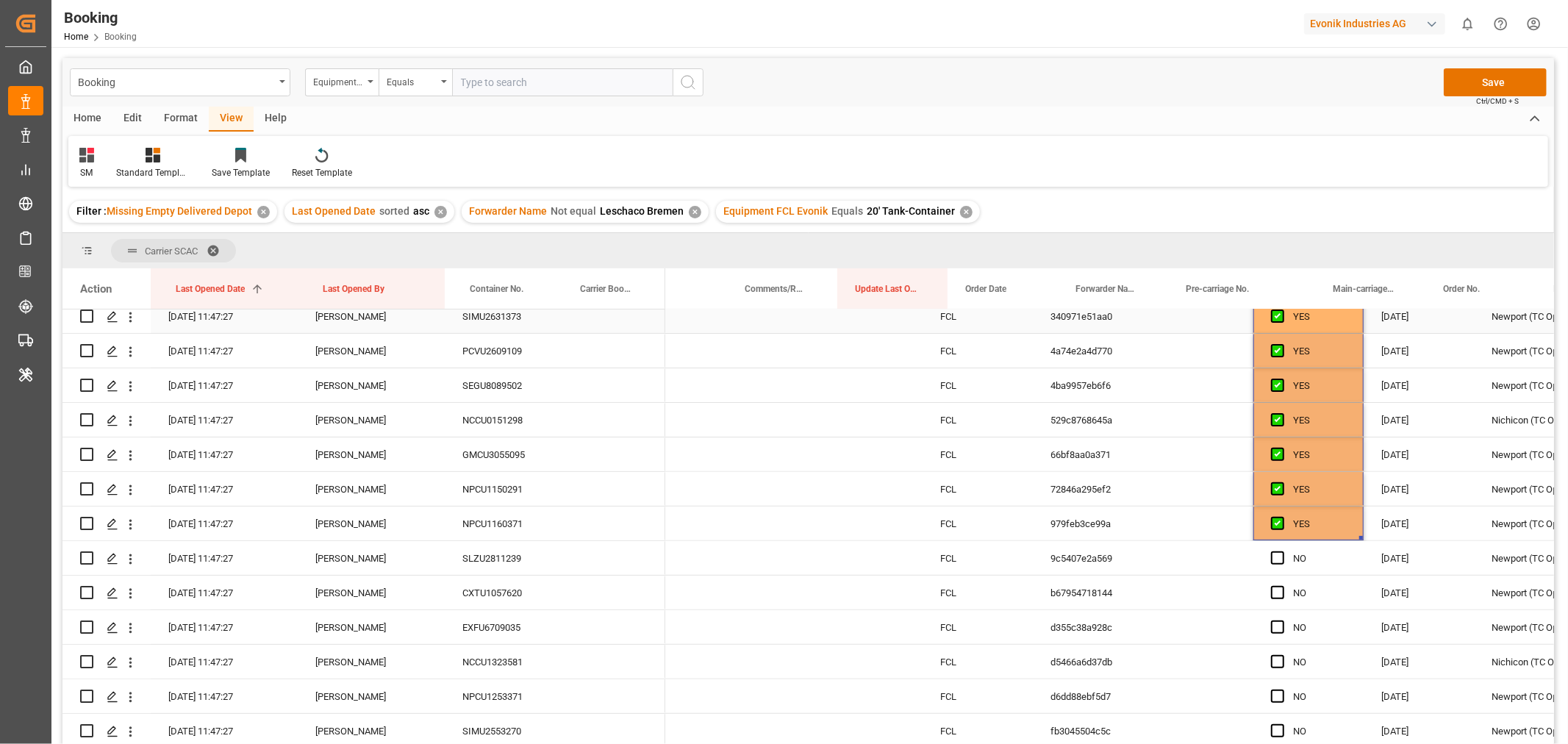
scroll to position [0, 415]
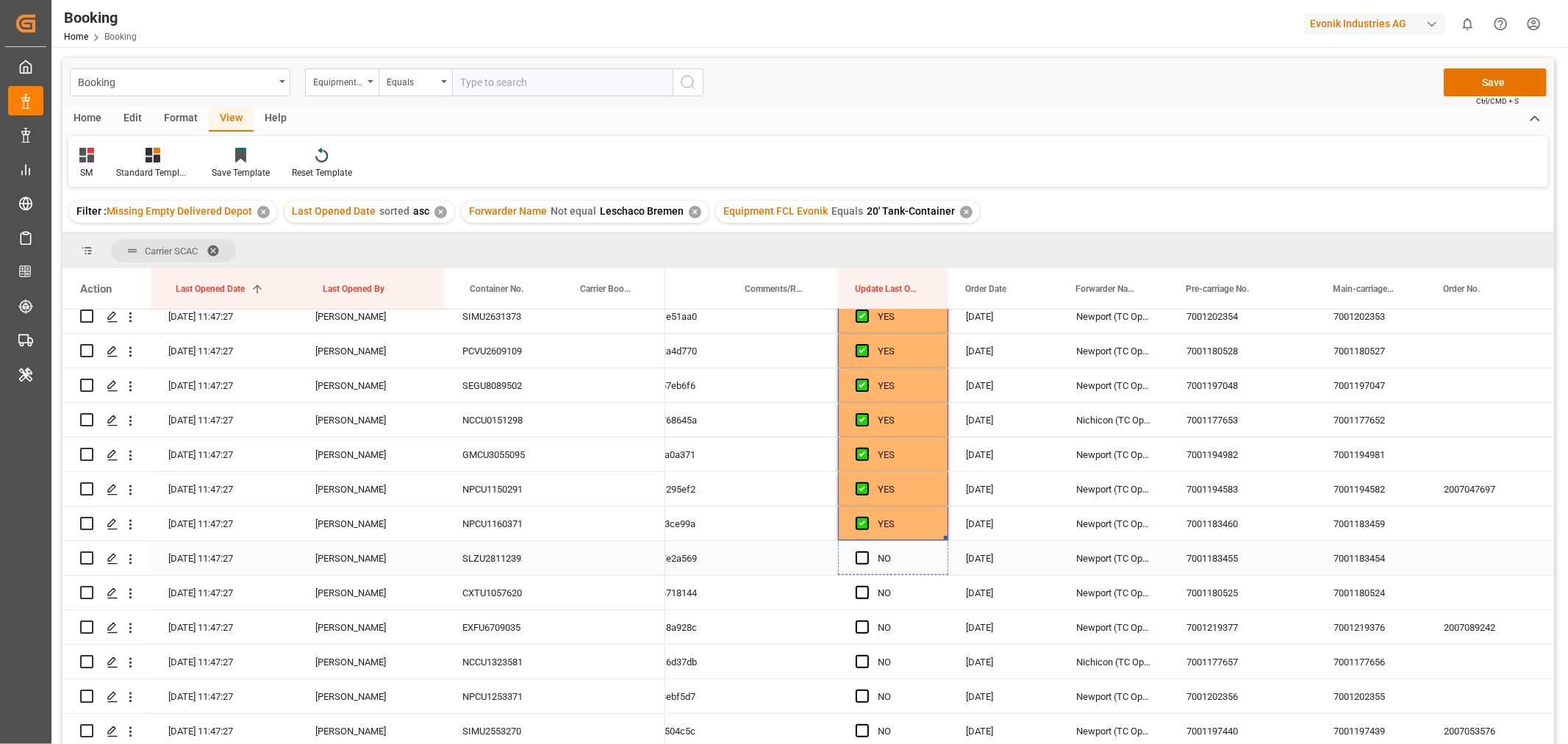
drag, startPoint x: 944, startPoint y: 531, endPoint x: 941, endPoint y: 687, distance: 156.0
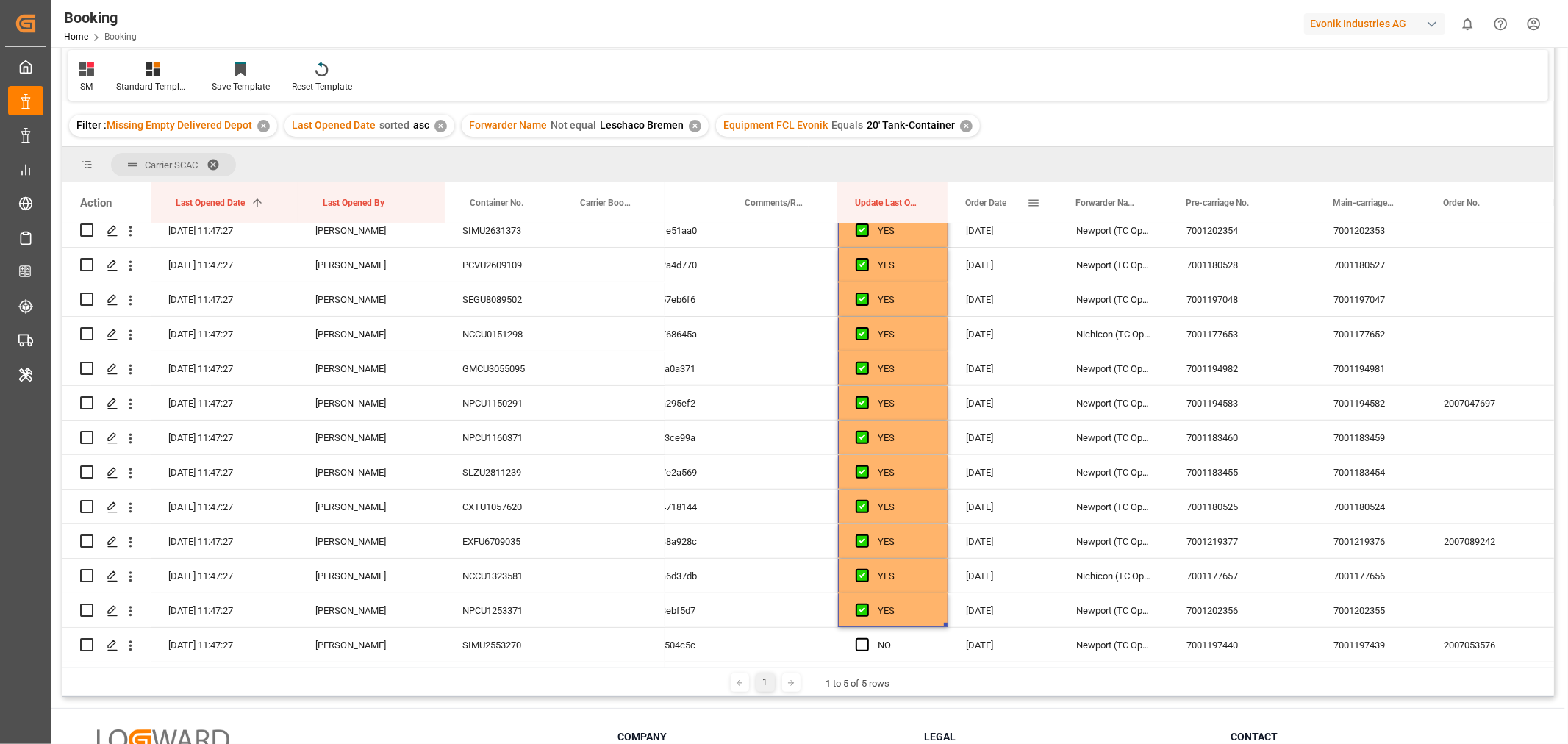
scroll to position [217, 0]
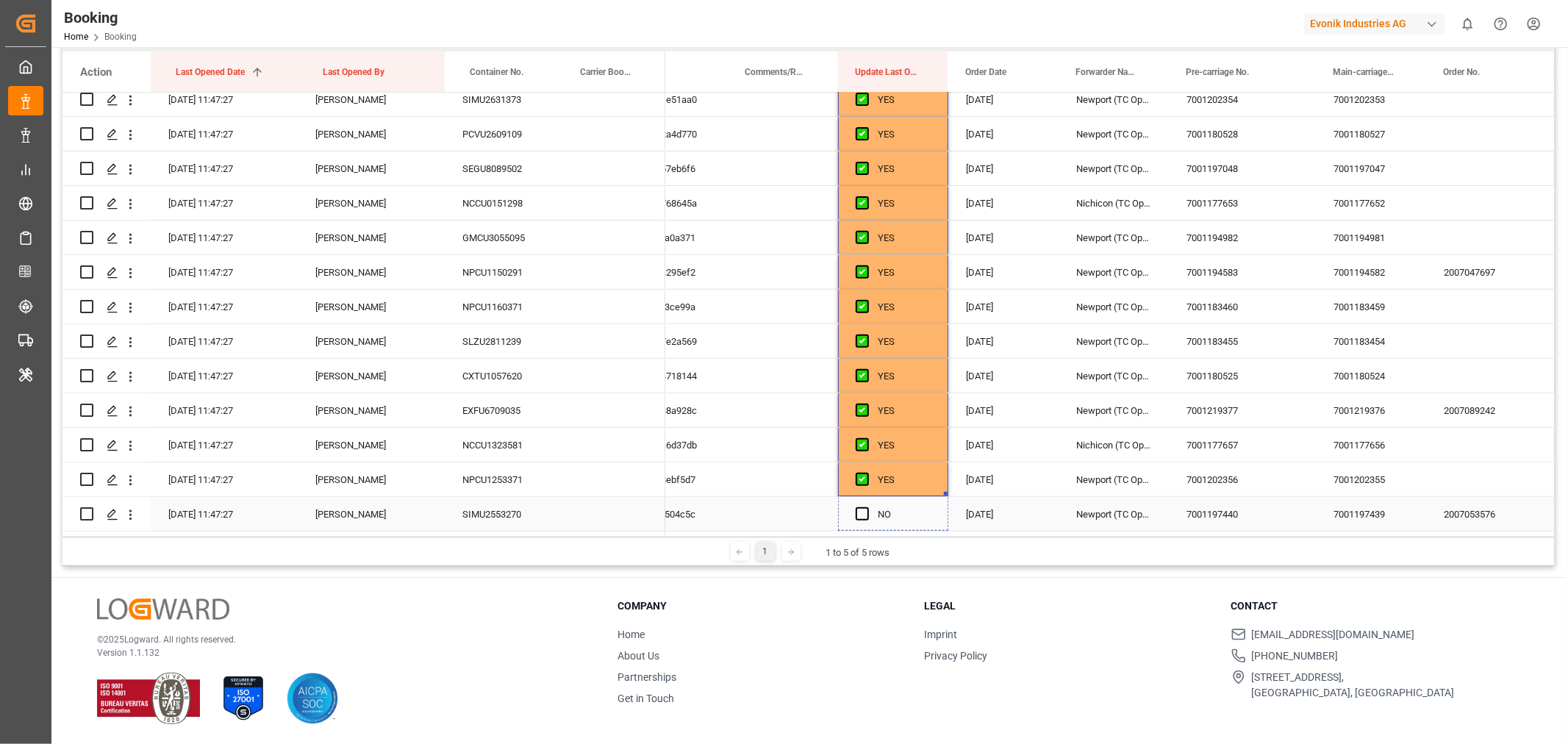
drag, startPoint x: 942, startPoint y: 488, endPoint x: 944, endPoint y: 511, distance: 23.1
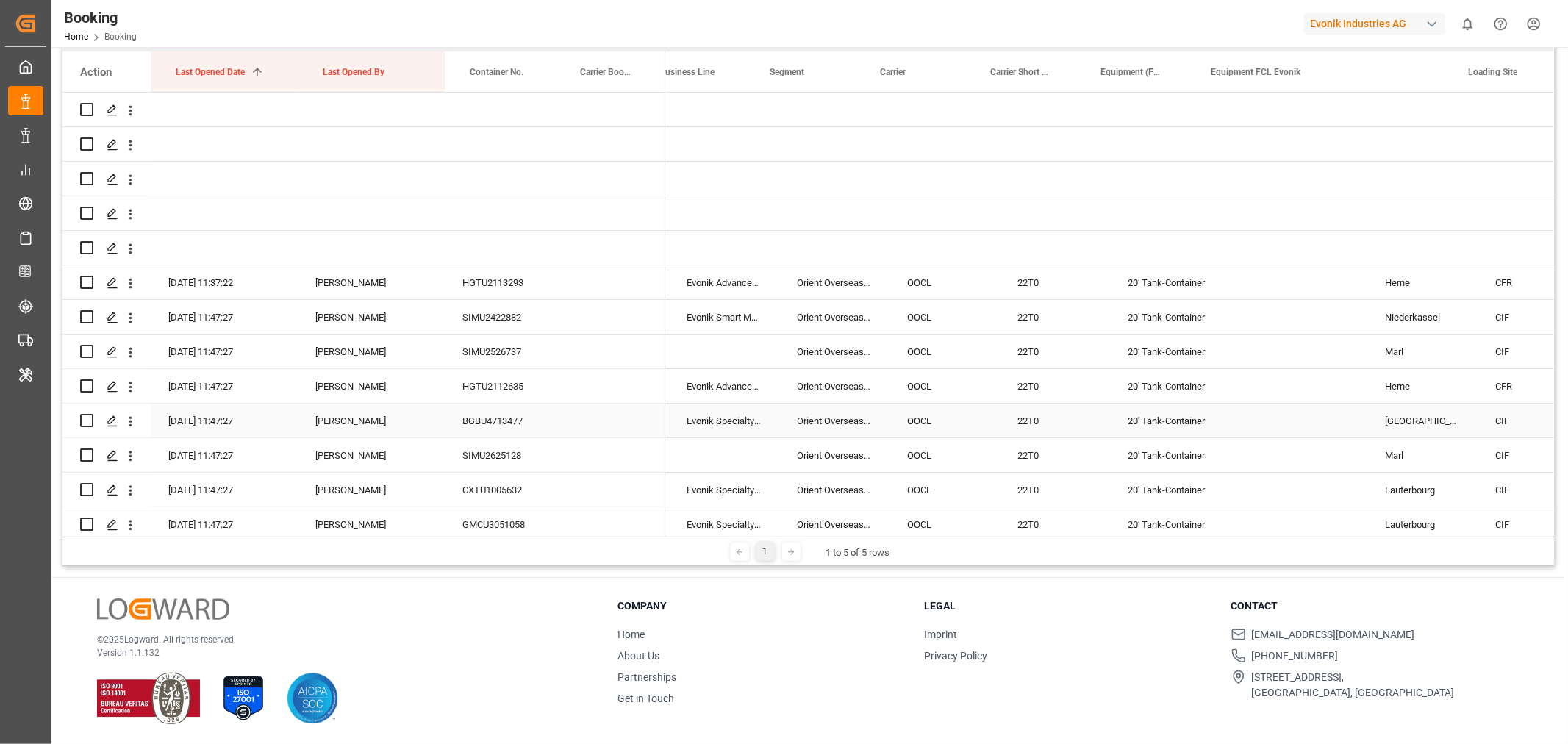
scroll to position [0, 0]
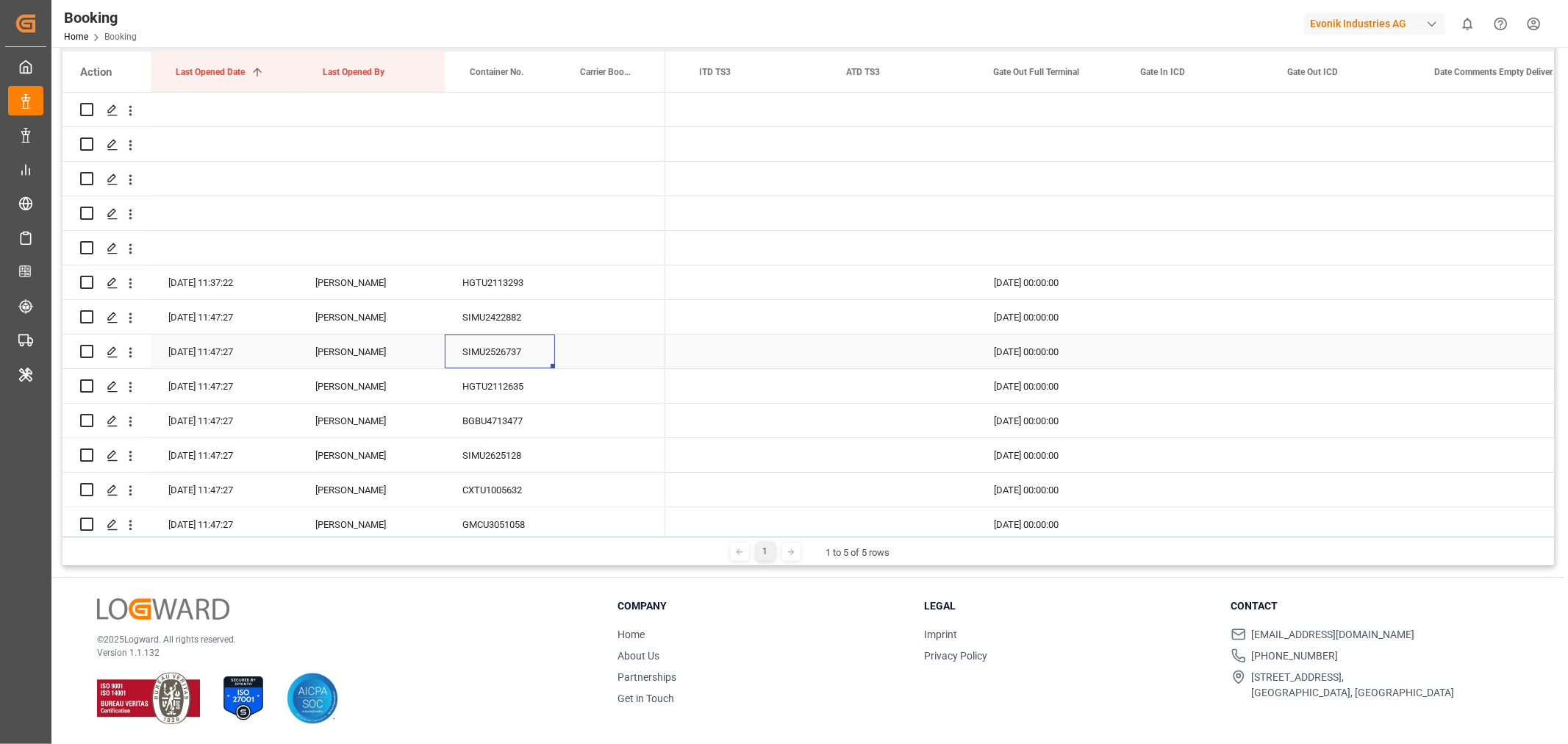
click at [498, 355] on div "SIMU2526737" at bounding box center [499, 352] width 110 height 34
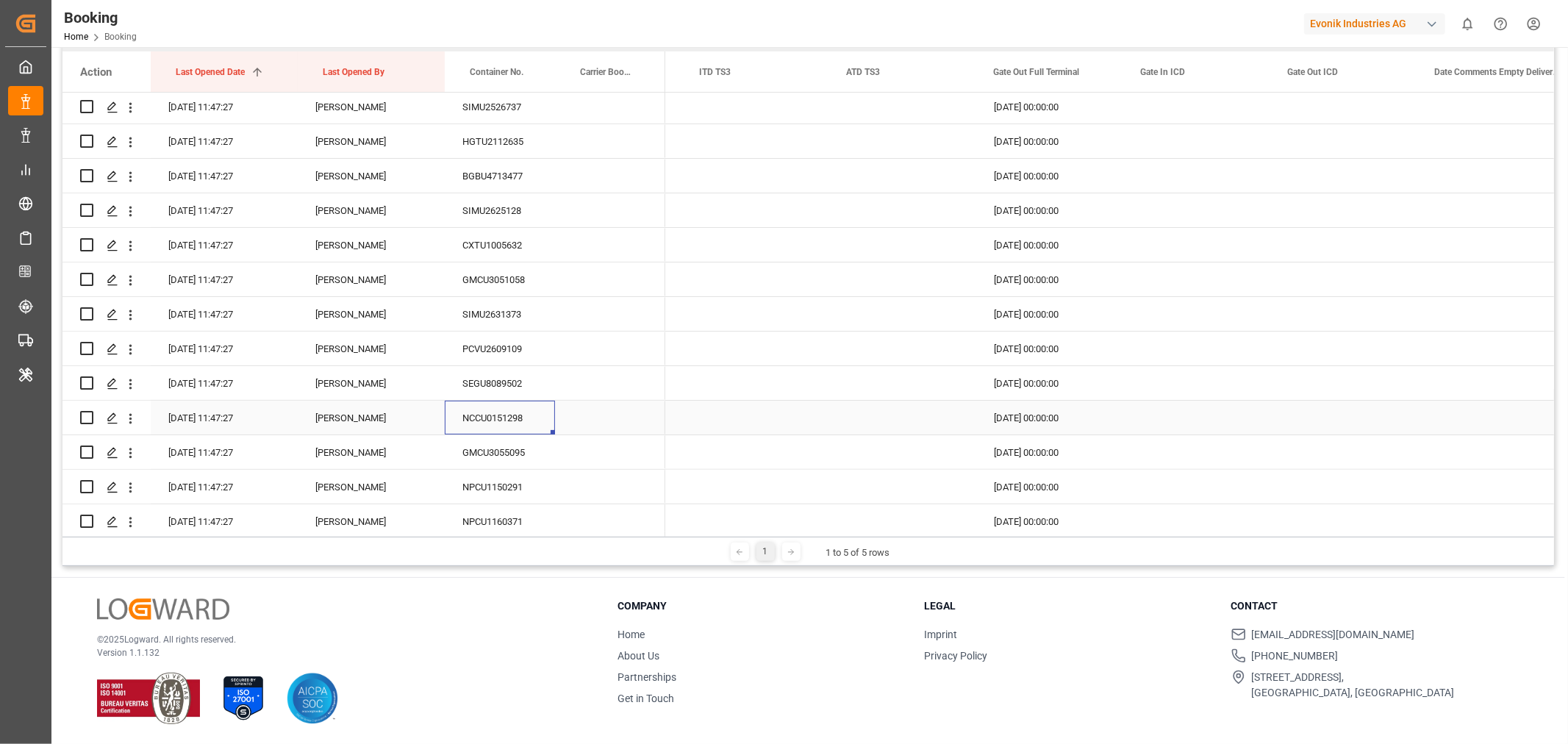
click at [458, 409] on div "NCCU0151298" at bounding box center [499, 418] width 110 height 34
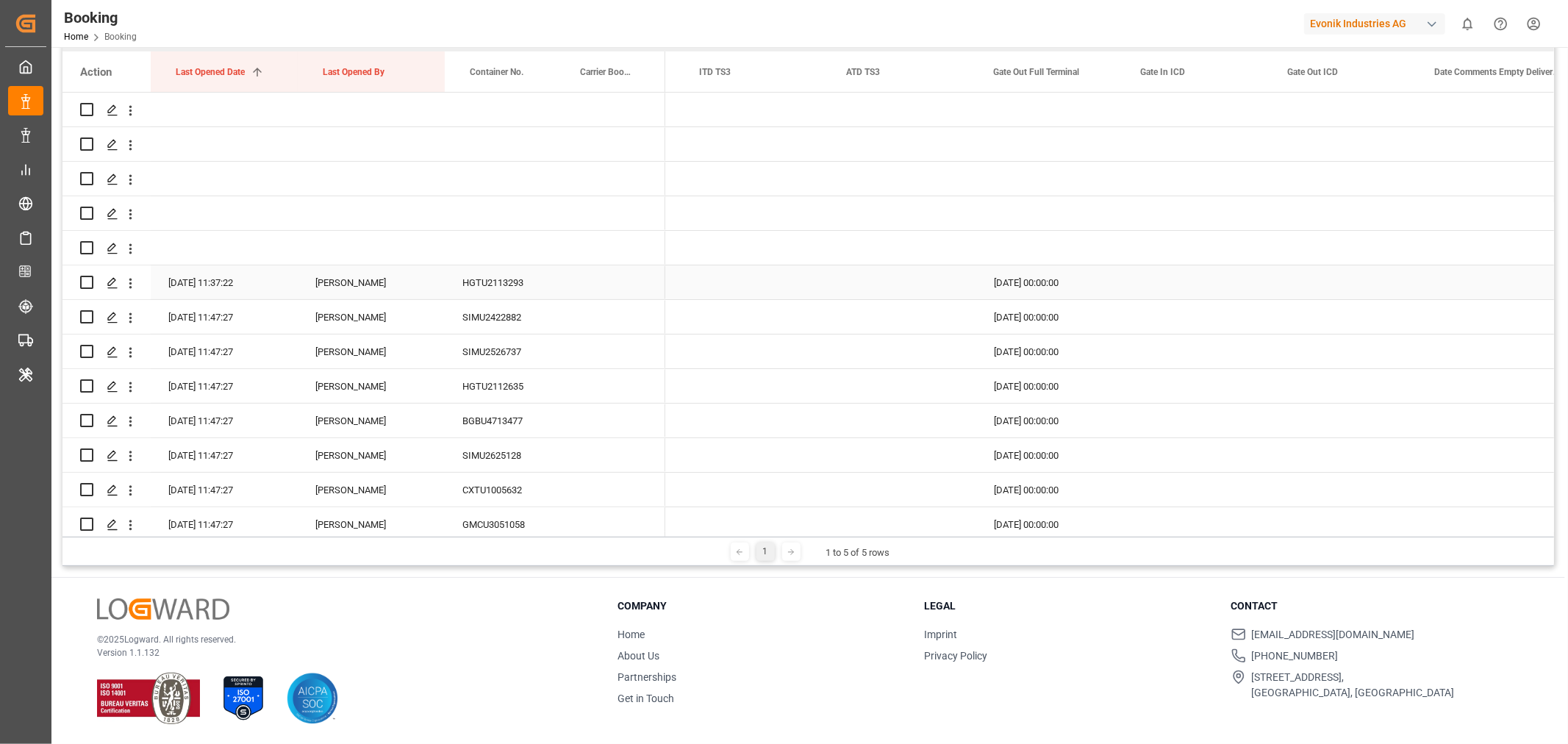
click at [490, 277] on div "HGTU2113293" at bounding box center [499, 282] width 110 height 34
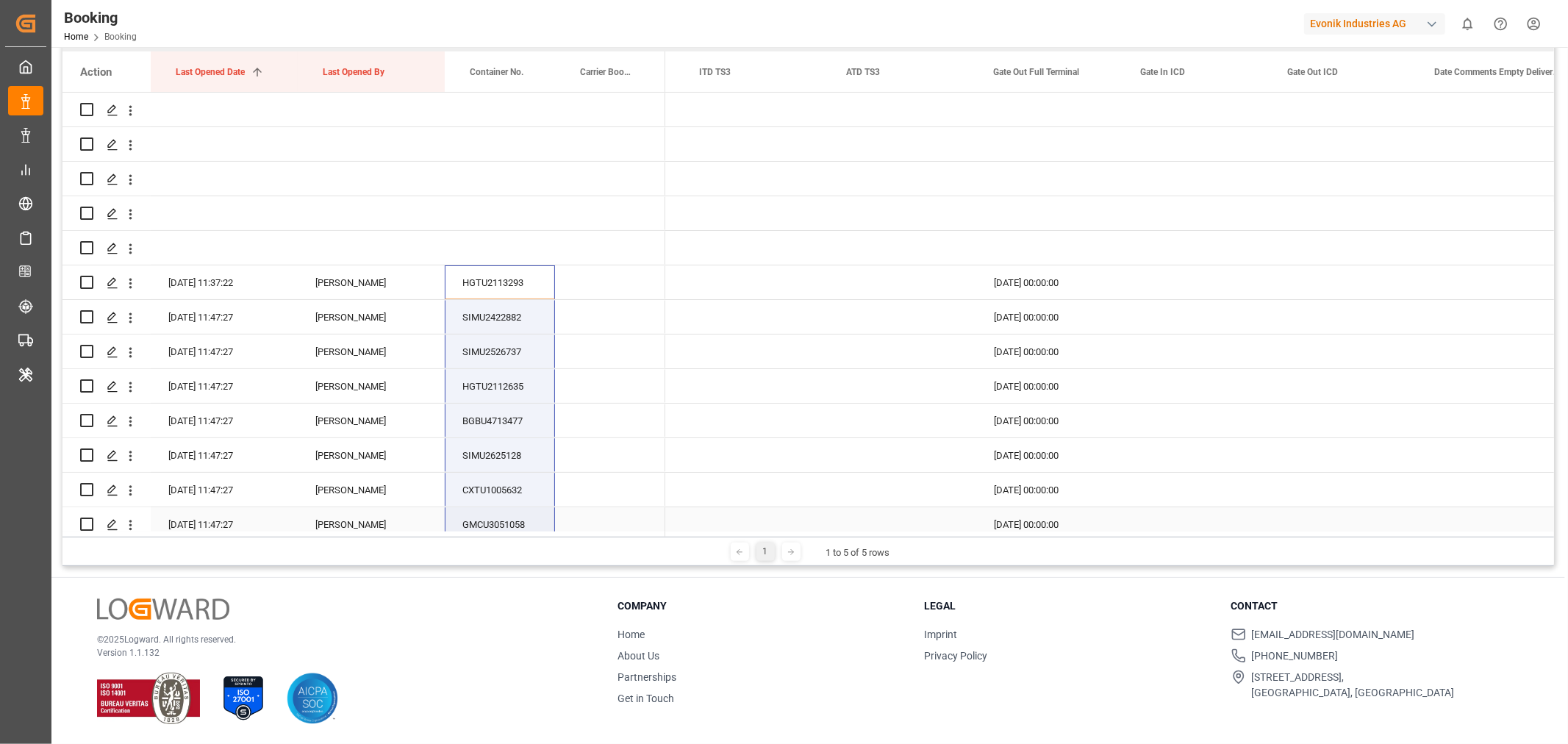
drag, startPoint x: 526, startPoint y: 279, endPoint x: 518, endPoint y: 513, distance: 234.1
click at [518, 513] on div at bounding box center [363, 541] width 603 height 898
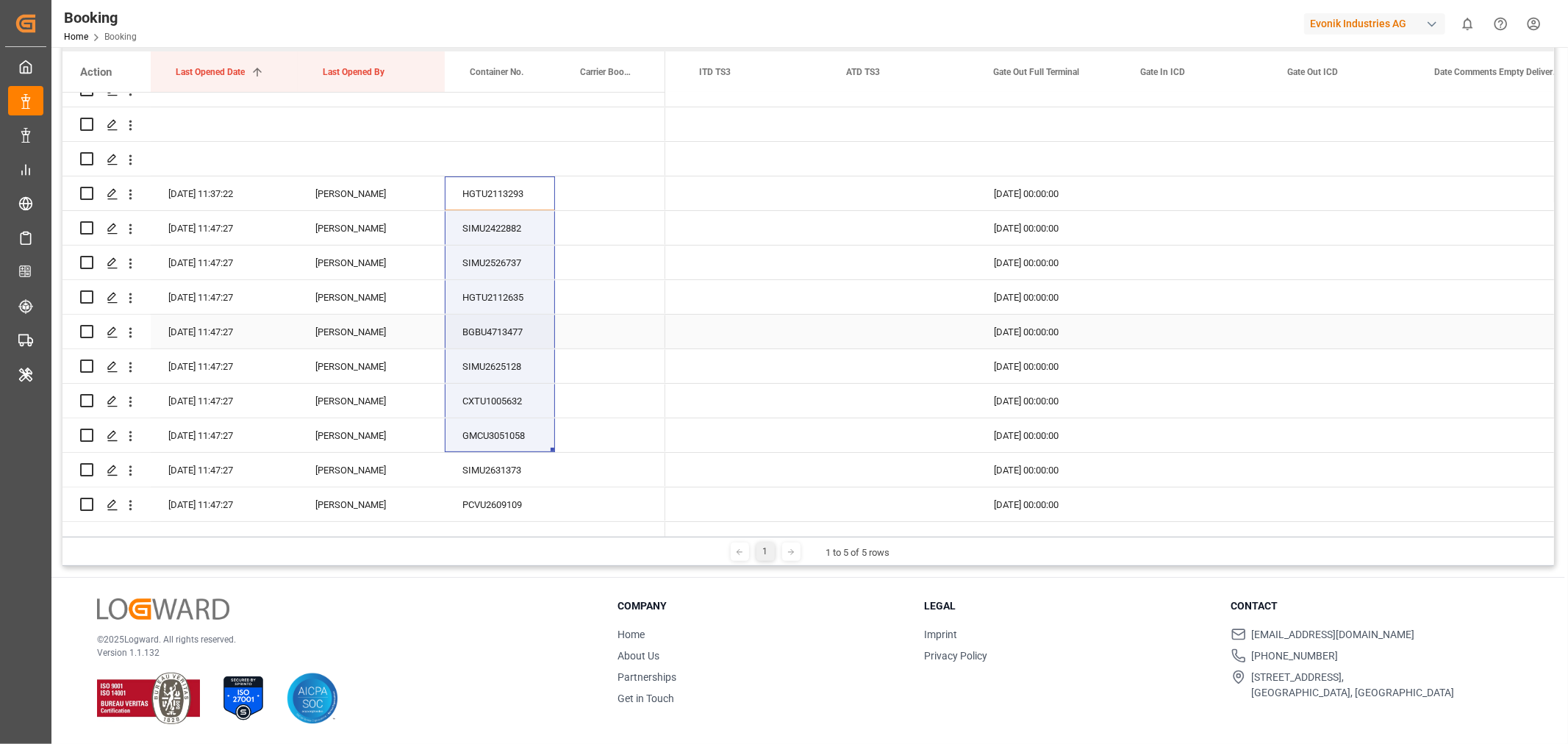
scroll to position [163, 0]
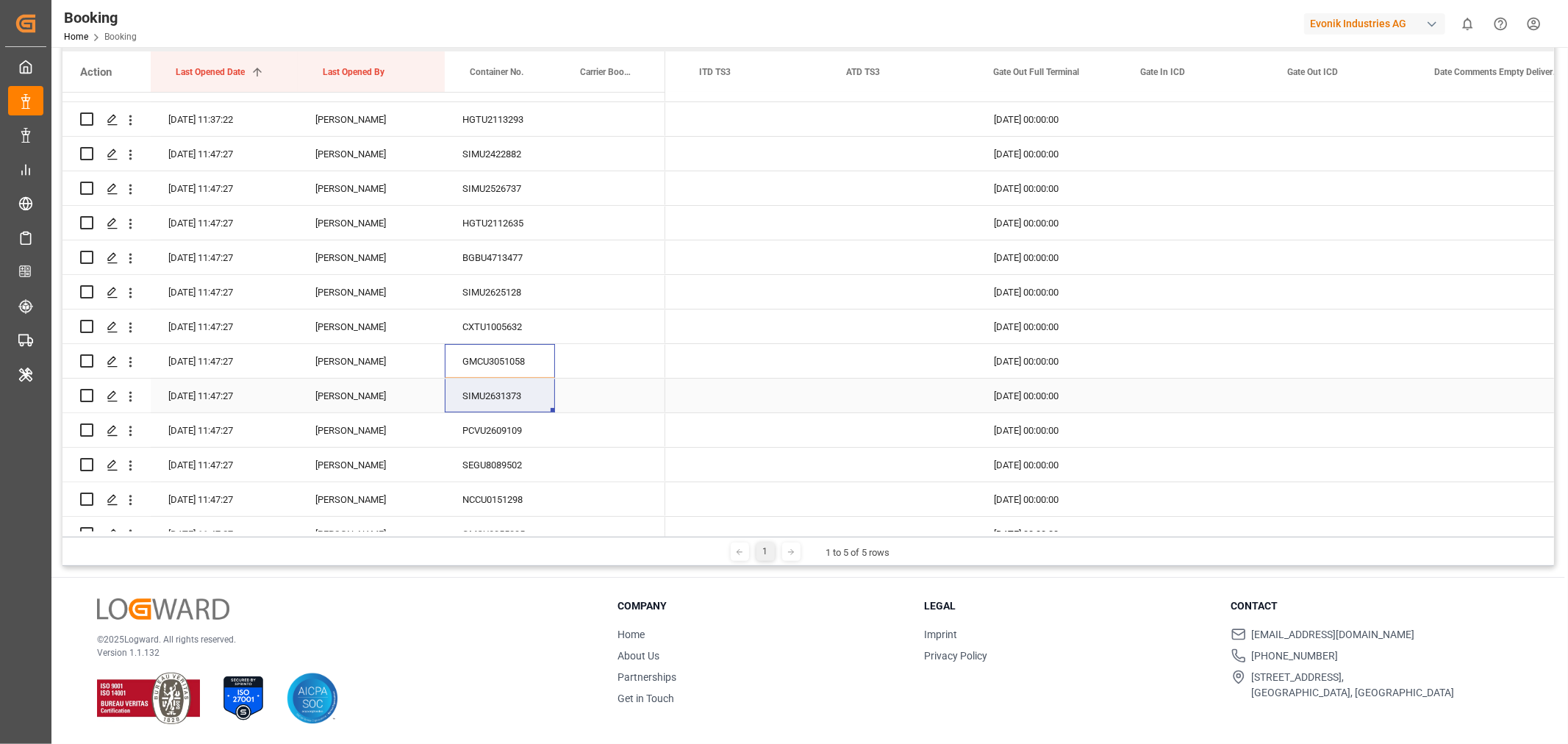
drag, startPoint x: 508, startPoint y: 358, endPoint x: 510, endPoint y: 398, distance: 40.0
click at [510, 398] on div at bounding box center [363, 378] width 603 height 898
click at [532, 419] on div "PCVU2609109" at bounding box center [499, 430] width 110 height 34
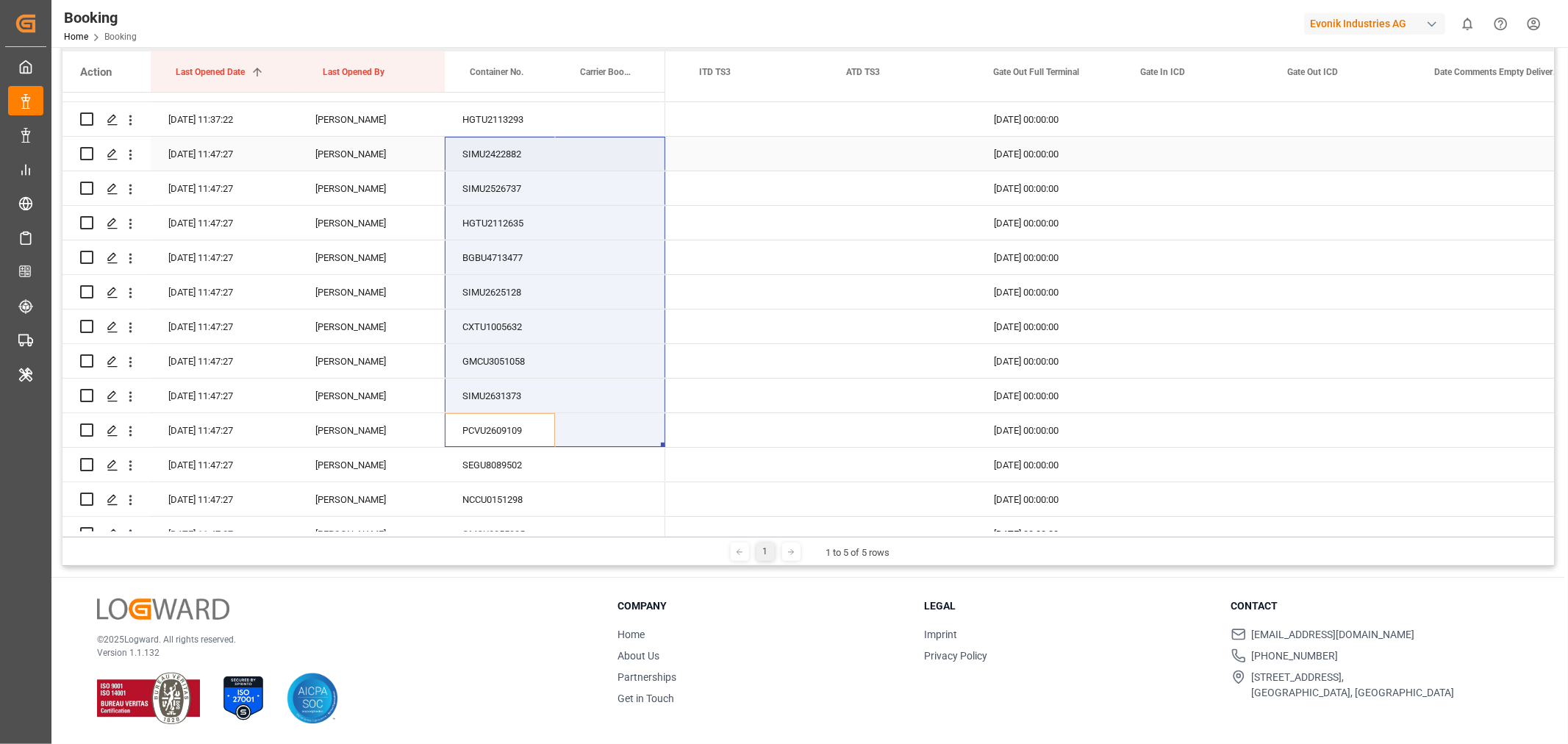
drag, startPoint x: 534, startPoint y: 424, endPoint x: 556, endPoint y: 131, distance: 293.8
click at [556, 131] on div at bounding box center [363, 378] width 603 height 898
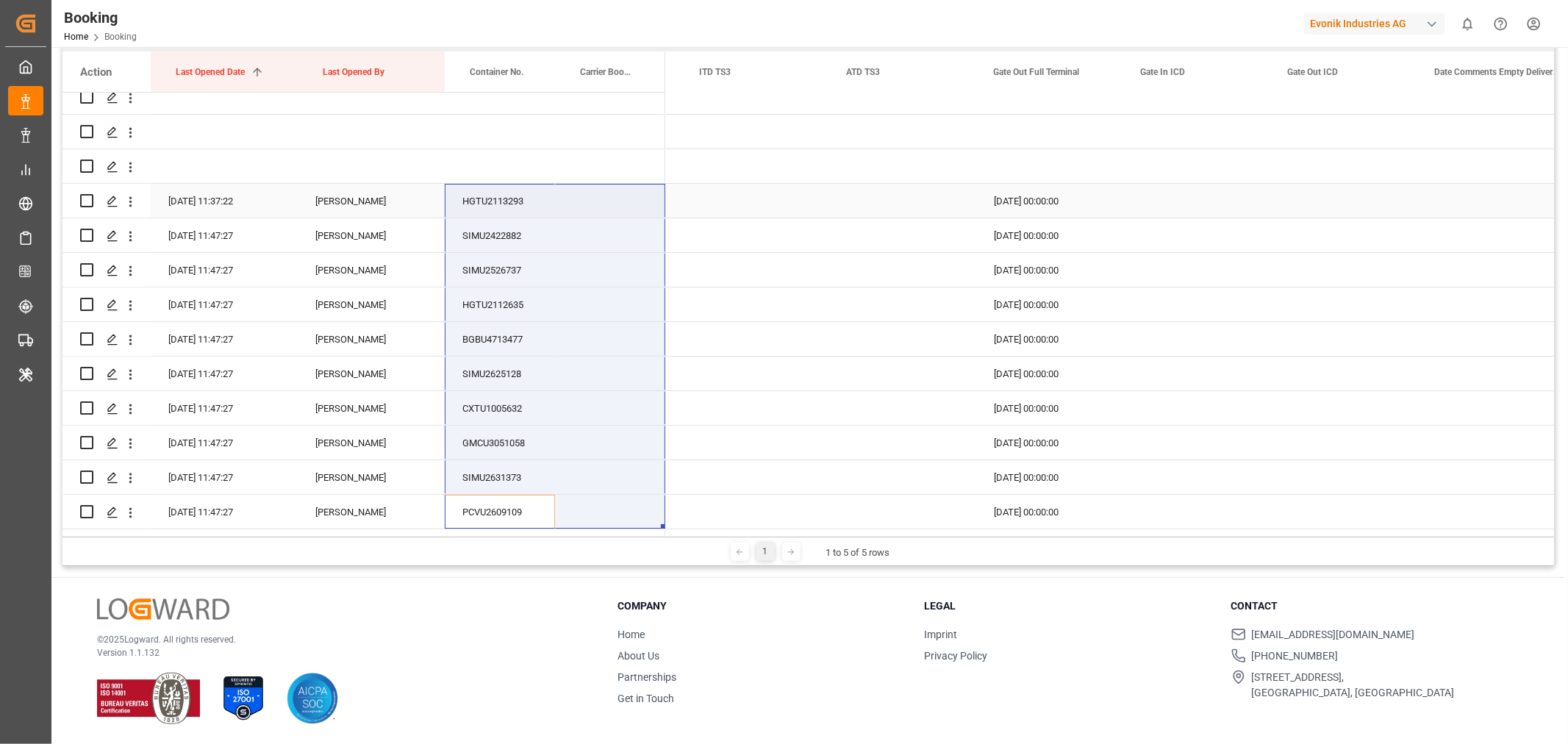
click at [488, 203] on div "HGTU2113293" at bounding box center [499, 201] width 110 height 34
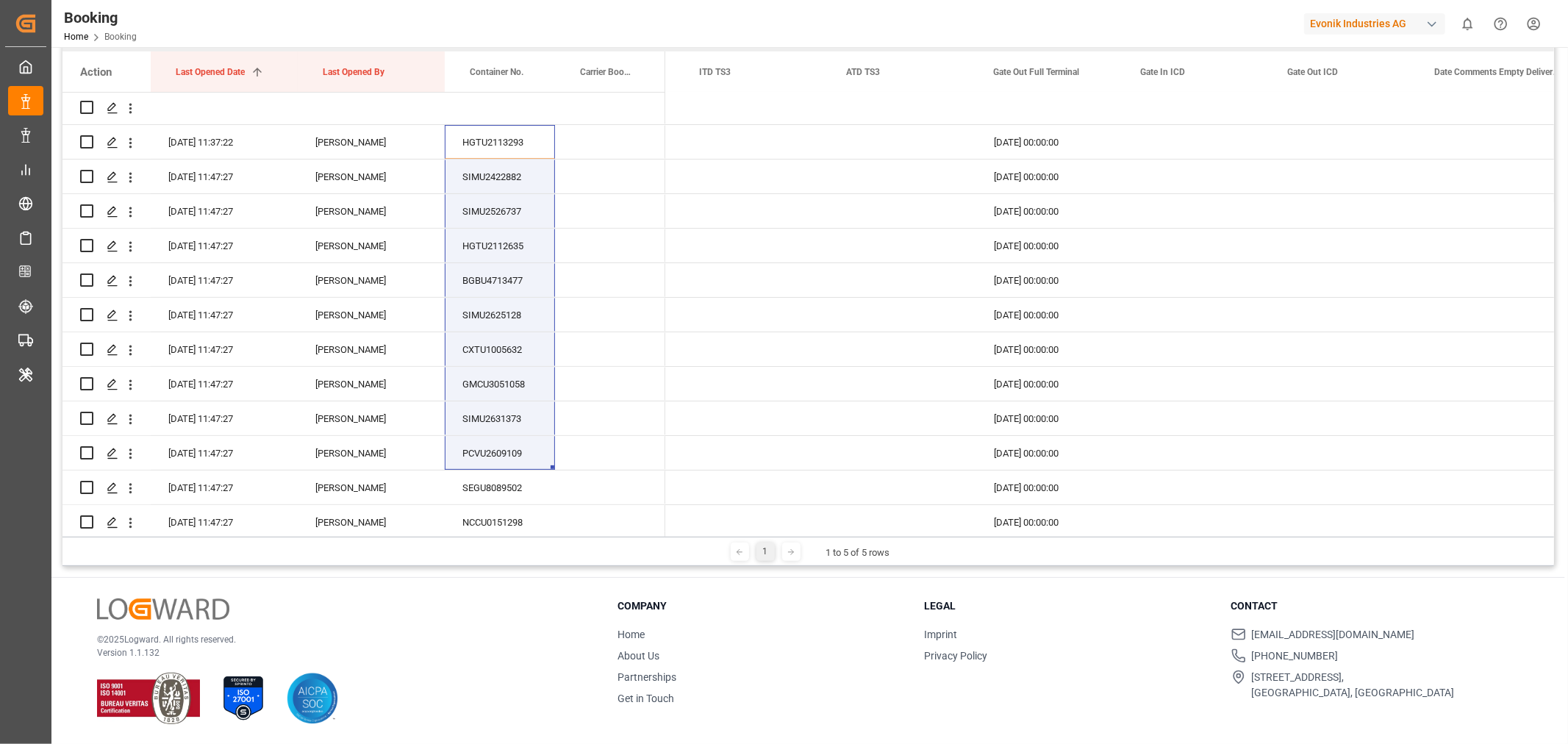
scroll to position [228, 0]
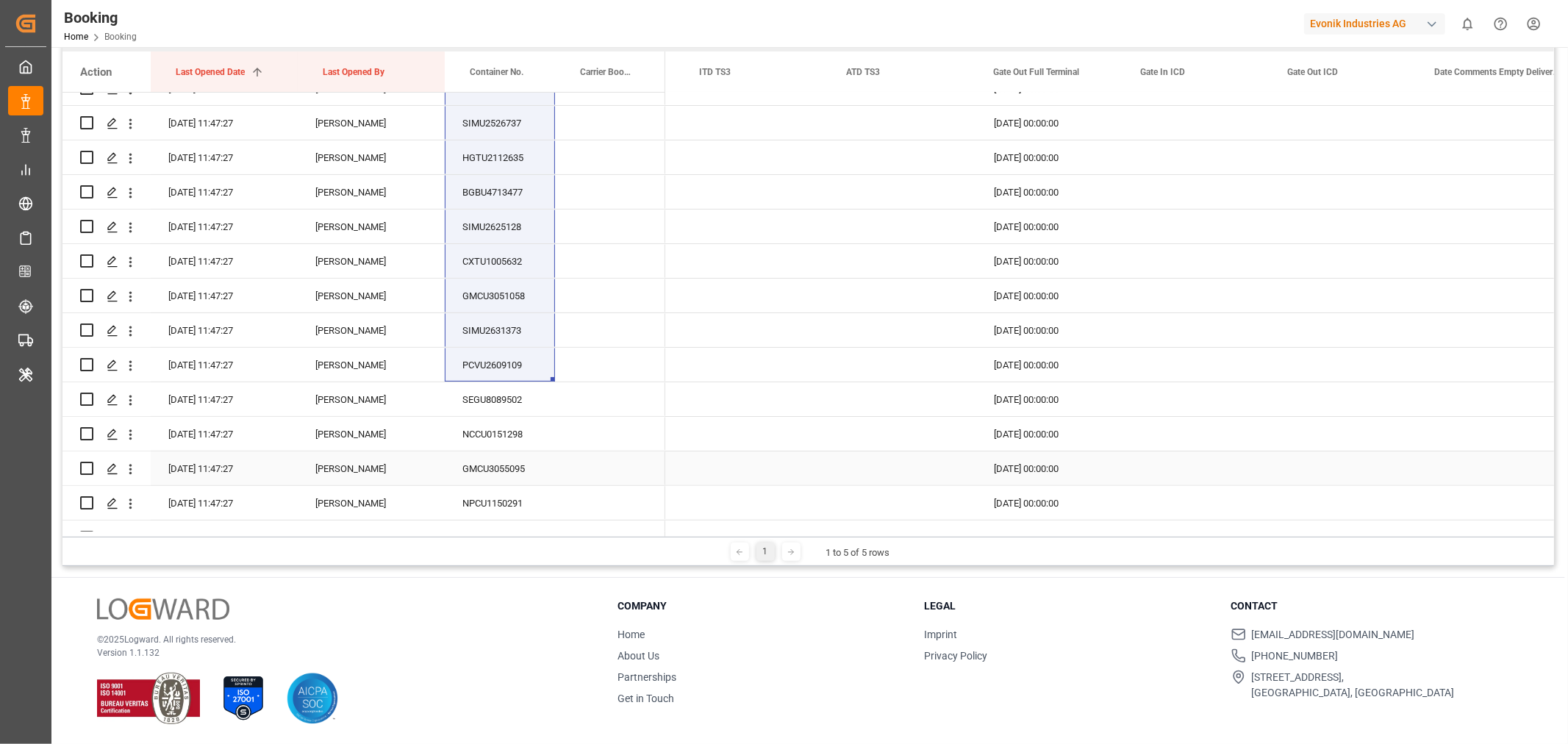
drag, startPoint x: 518, startPoint y: 202, endPoint x: 494, endPoint y: 484, distance: 283.0
click at [488, 515] on div at bounding box center [363, 313] width 603 height 898
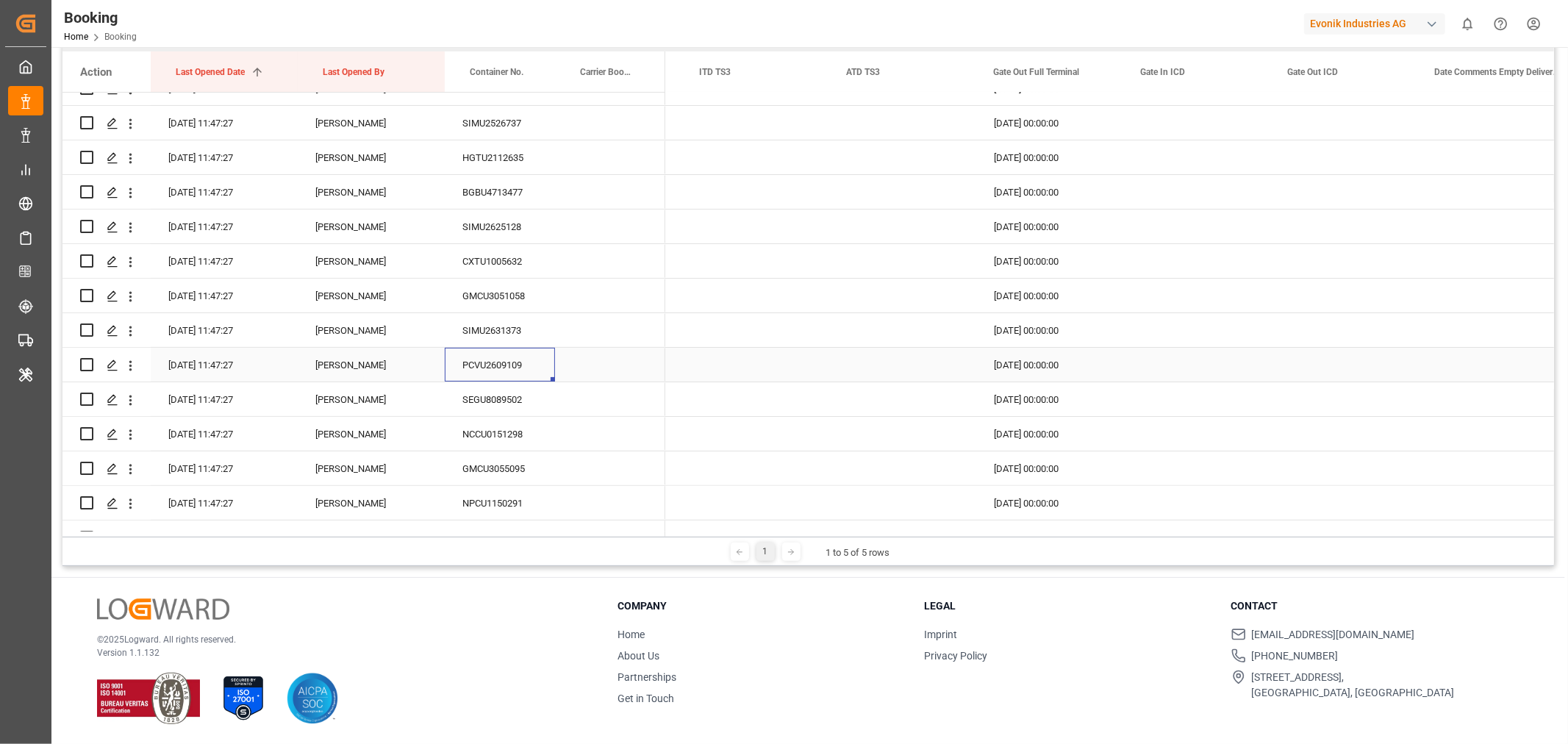
click at [509, 363] on div "PCVU2609109" at bounding box center [499, 365] width 110 height 34
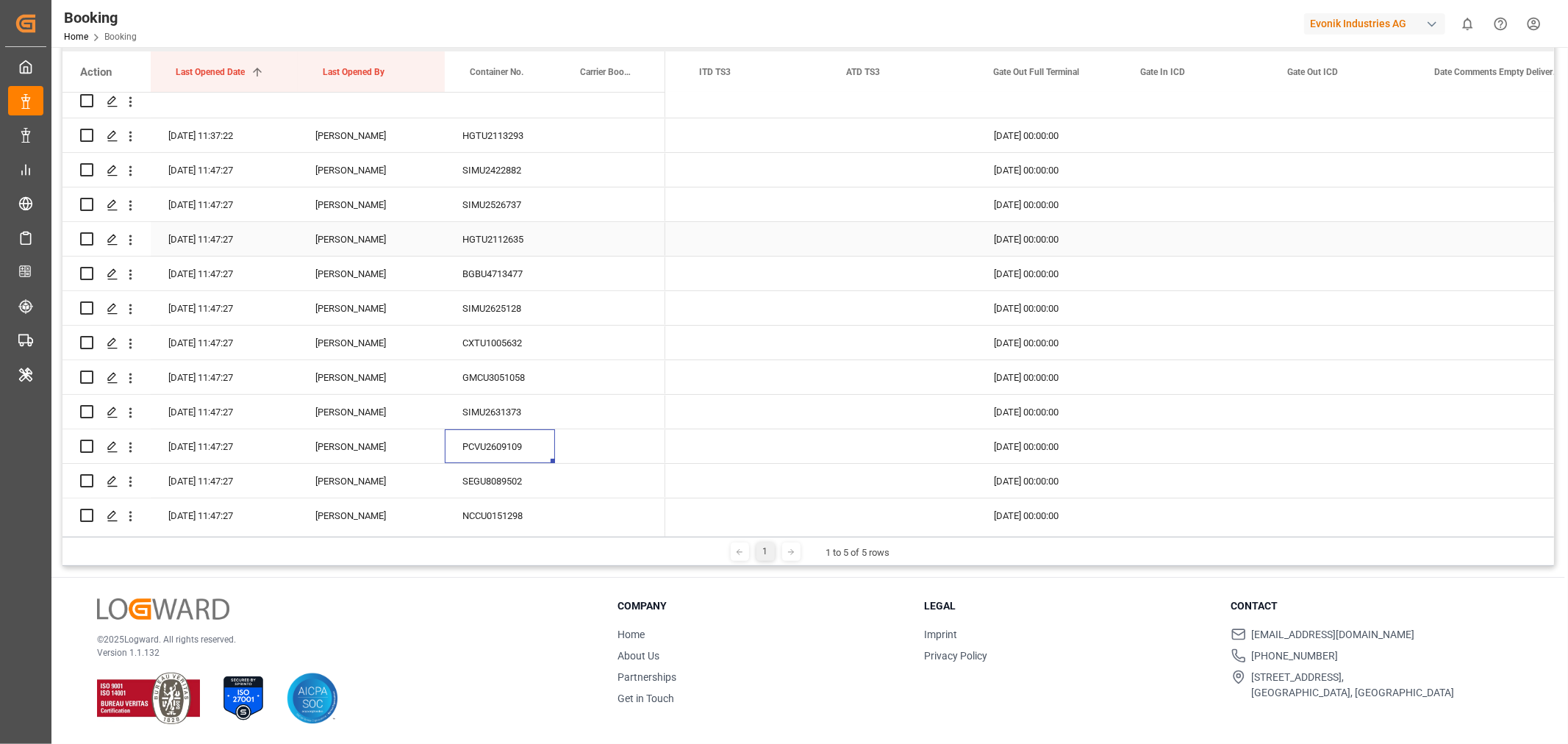
click at [518, 228] on div "HGTU2112635" at bounding box center [499, 239] width 110 height 34
click at [525, 174] on div "SIMU2422882" at bounding box center [499, 170] width 110 height 34
click at [510, 131] on div "HGTU2113293" at bounding box center [499, 135] width 110 height 34
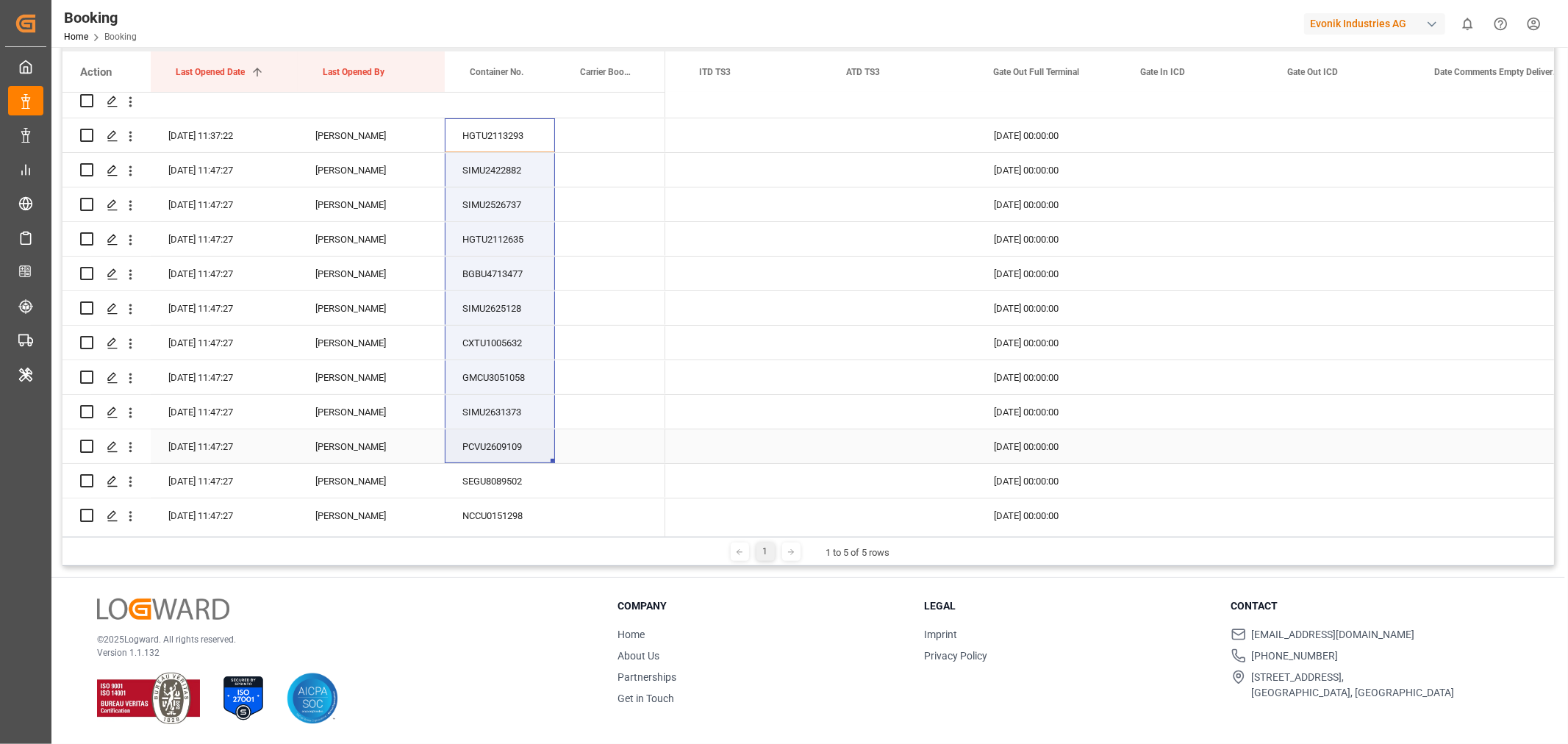
drag, startPoint x: 526, startPoint y: 140, endPoint x: 524, endPoint y: 442, distance: 302.0
click at [524, 442] on div at bounding box center [363, 394] width 603 height 898
click at [951, 411] on div "Press SPACE to select this row." at bounding box center [903, 411] width 147 height 34
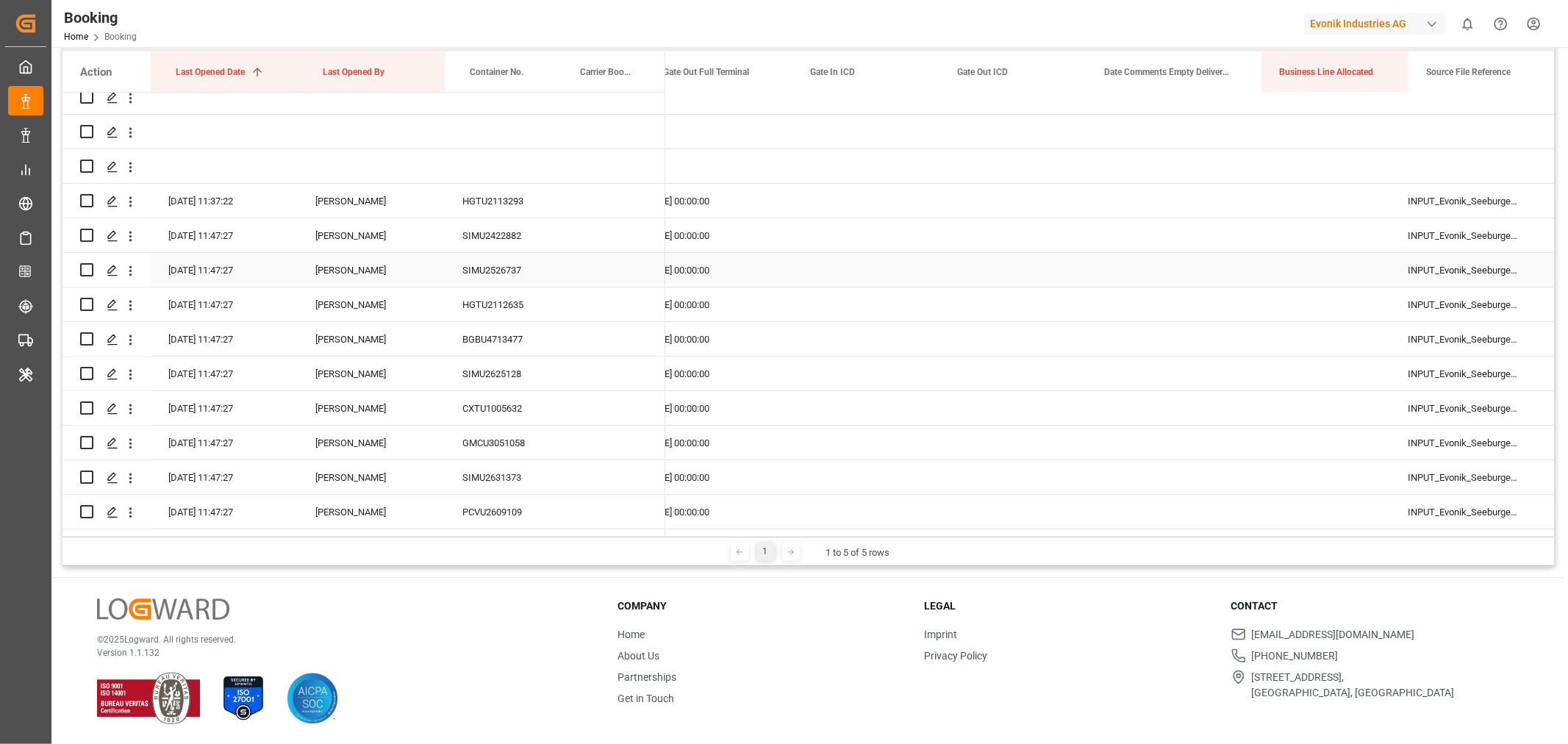
scroll to position [0, 11478]
click at [1194, 265] on div "Press SPACE to select this row." at bounding box center [1176, 270] width 175 height 34
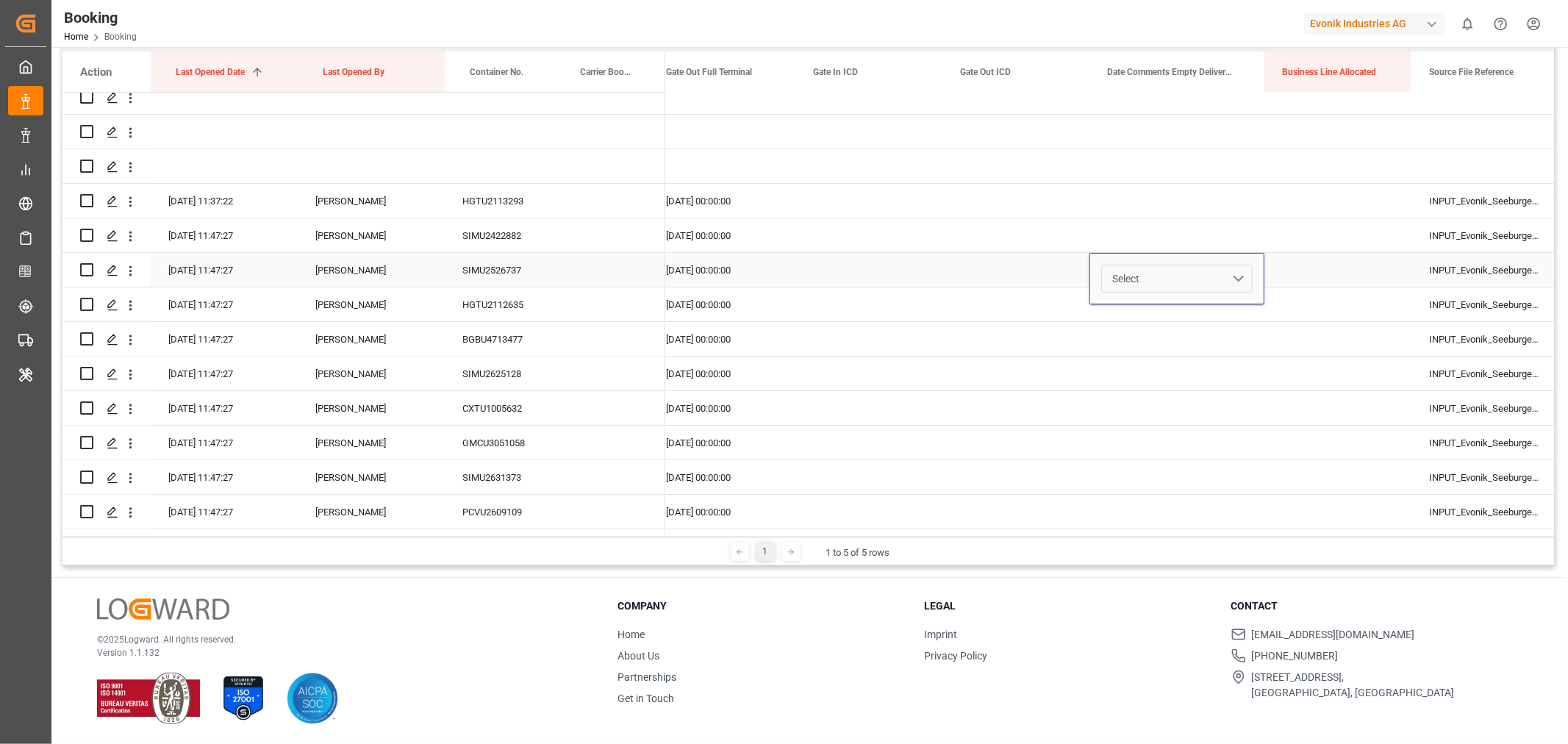
click at [1234, 279] on button "Select" at bounding box center [1176, 279] width 152 height 28
click at [1159, 301] on div "Not provided" at bounding box center [1176, 316] width 150 height 44
click at [1010, 265] on div "Press SPACE to select this row." at bounding box center [1016, 270] width 147 height 34
click at [1234, 265] on div "Not provided" at bounding box center [1176, 270] width 175 height 34
drag, startPoint x: 1261, startPoint y: 281, endPoint x: 1255, endPoint y: 443, distance: 162.1
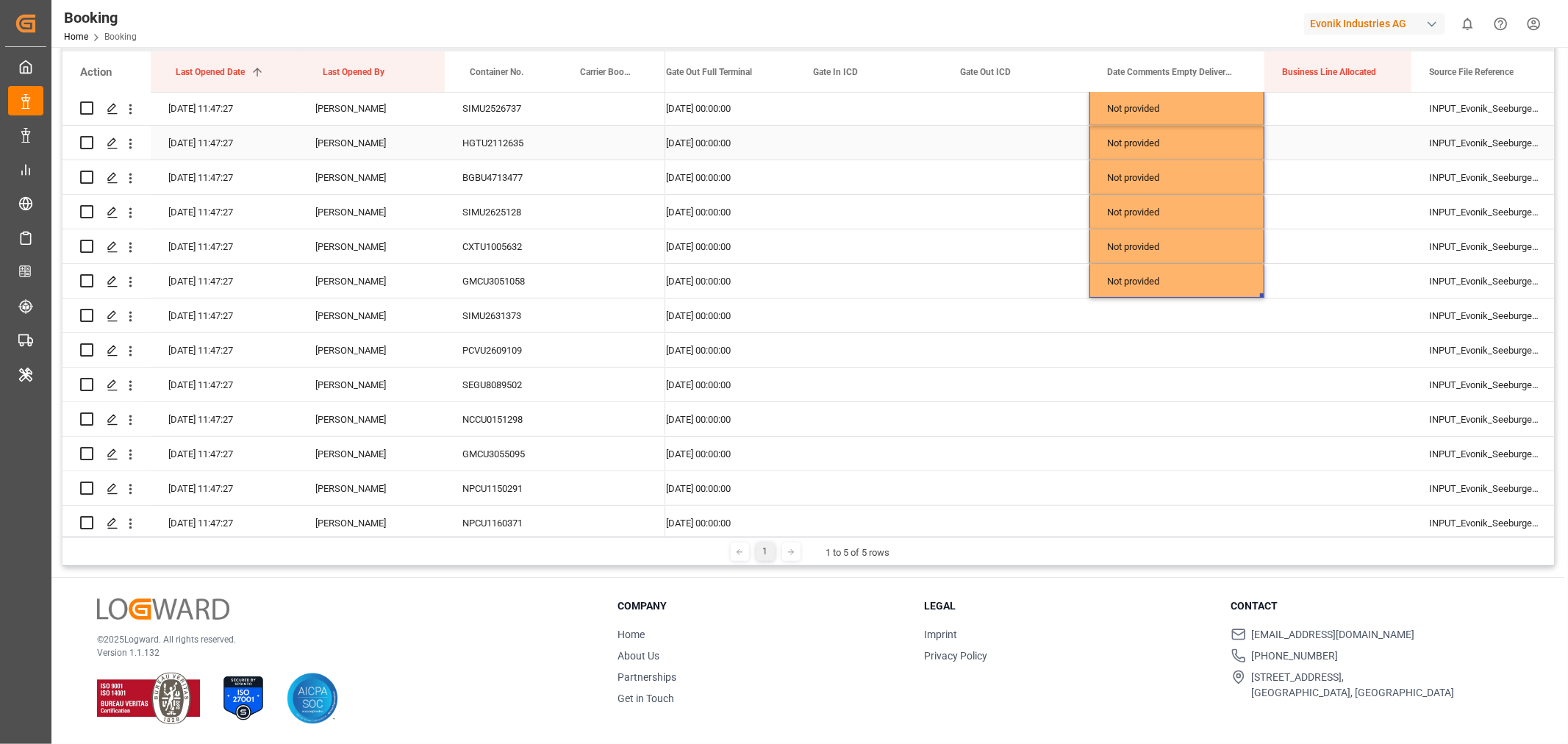
scroll to position [244, 0]
drag, startPoint x: 1262, startPoint y: 291, endPoint x: 1252, endPoint y: 456, distance: 165.3
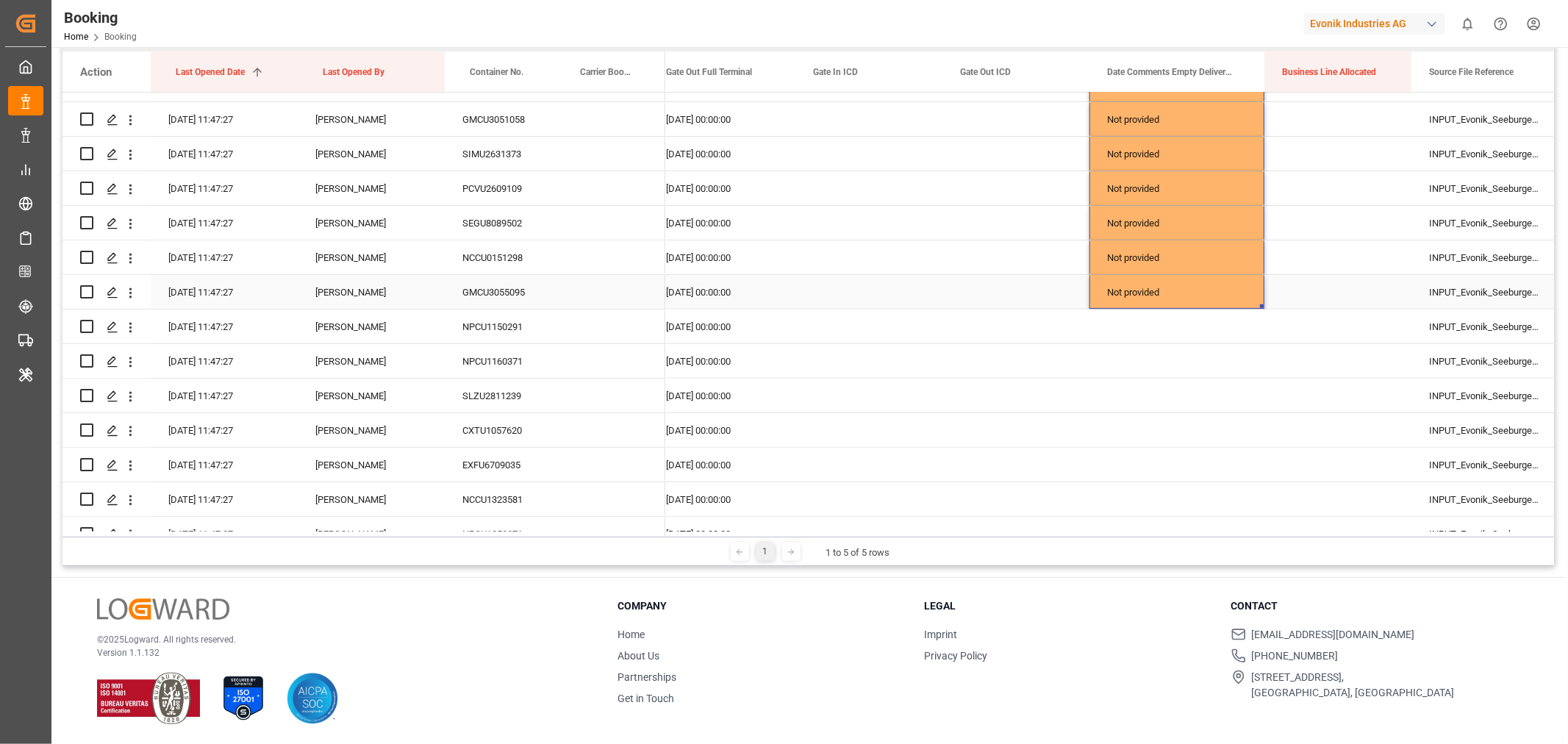
scroll to position [407, 0]
drag, startPoint x: 1260, startPoint y: 303, endPoint x: 1250, endPoint y: 471, distance: 168.3
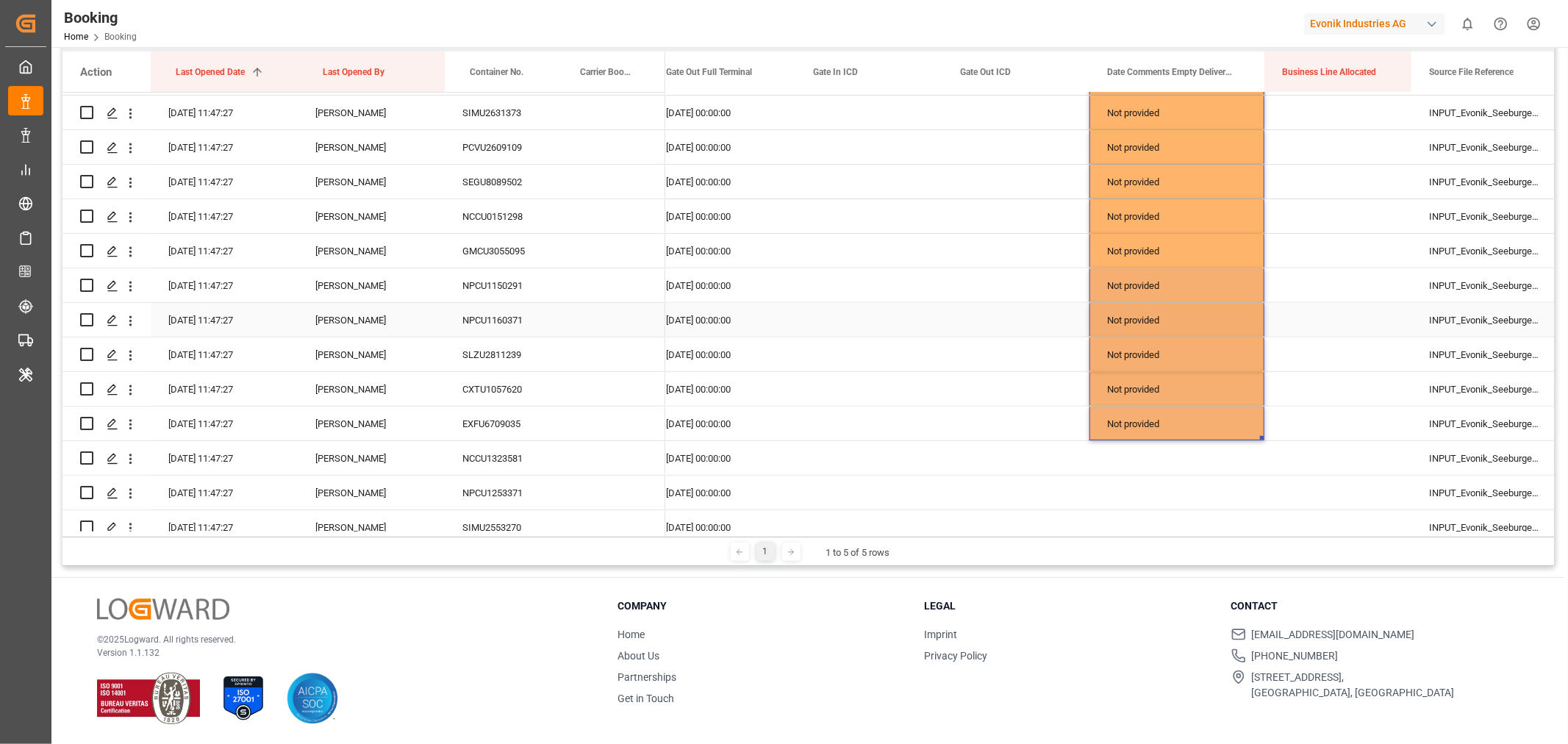
scroll to position [464, 0]
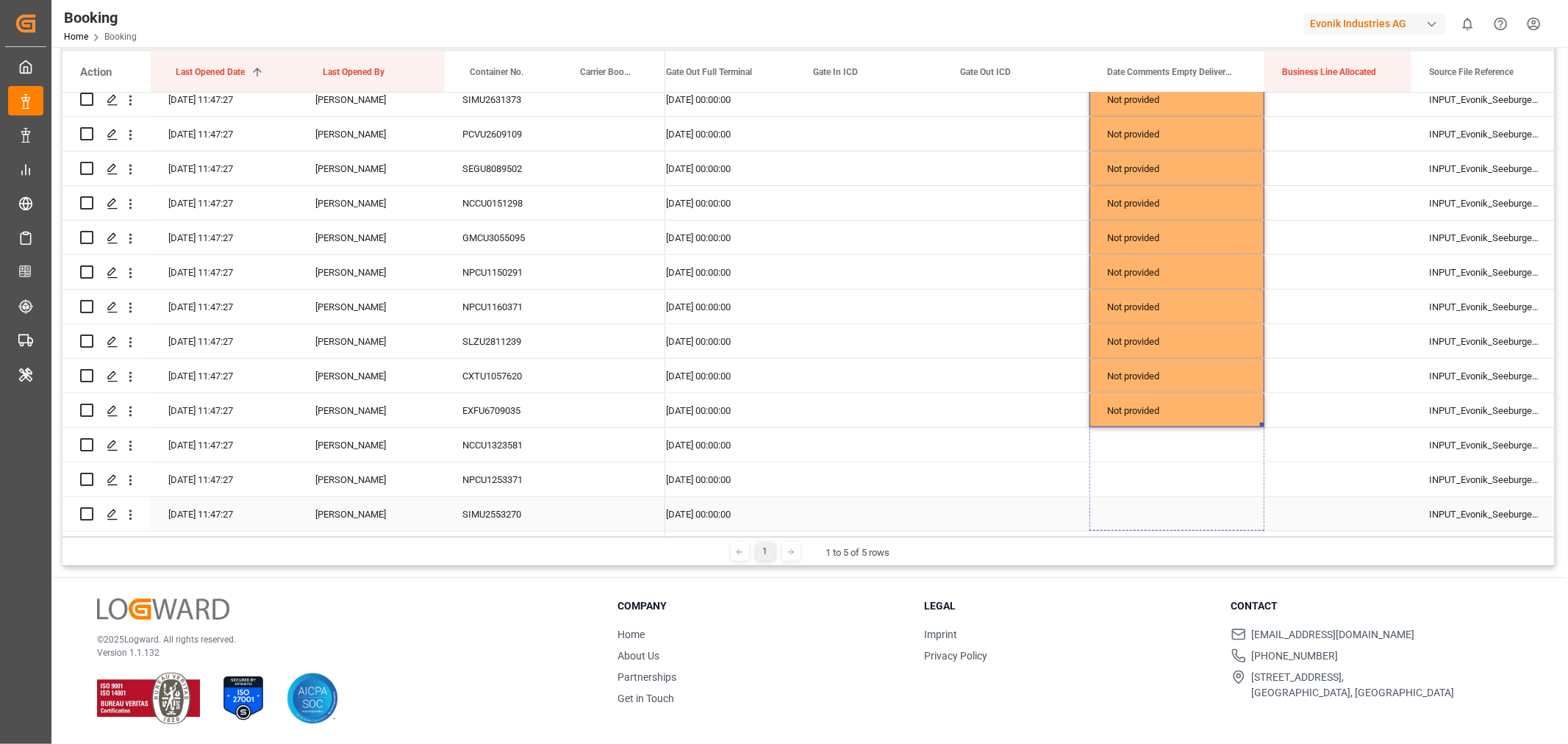
drag, startPoint x: 1261, startPoint y: 419, endPoint x: 1256, endPoint y: 504, distance: 85.1
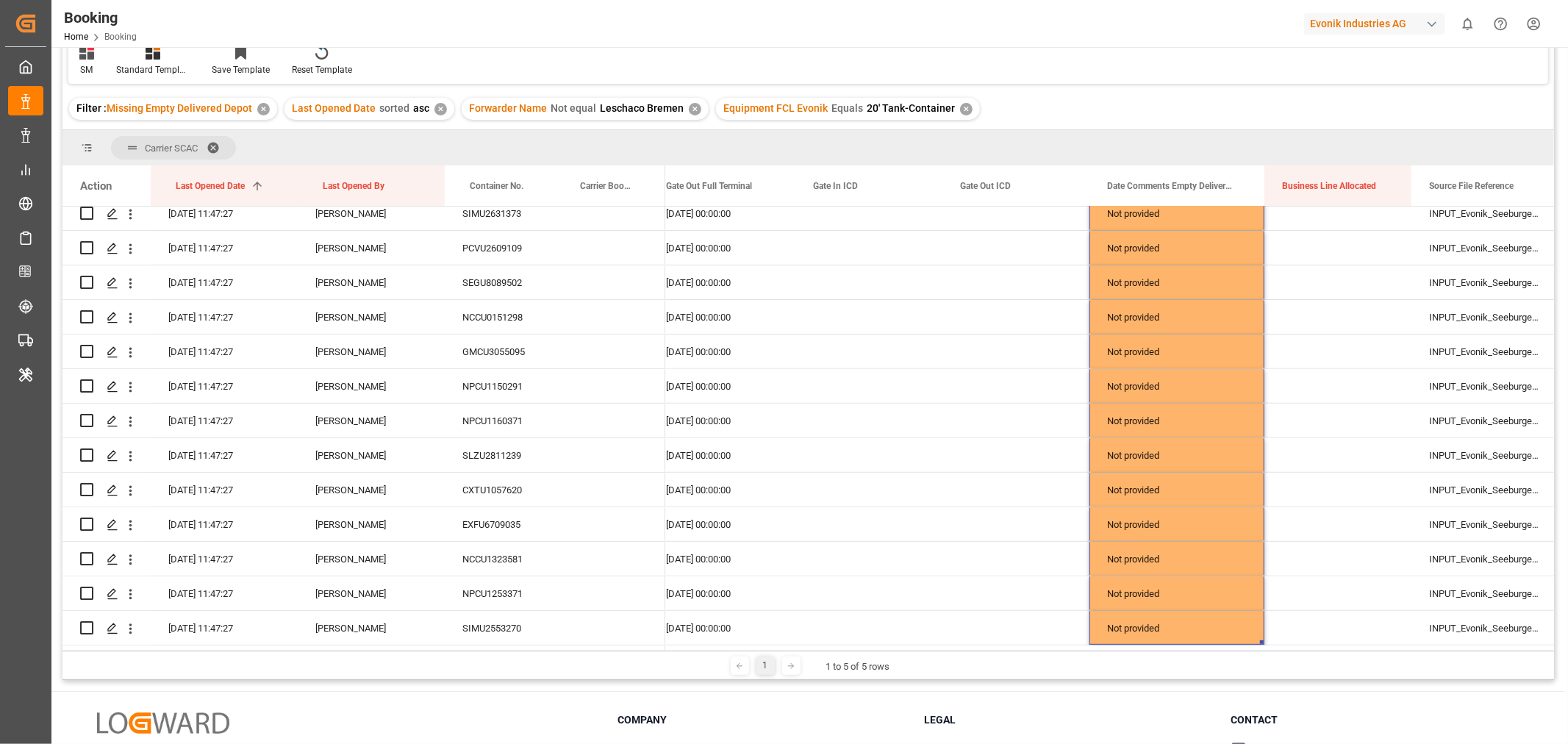
scroll to position [0, 0]
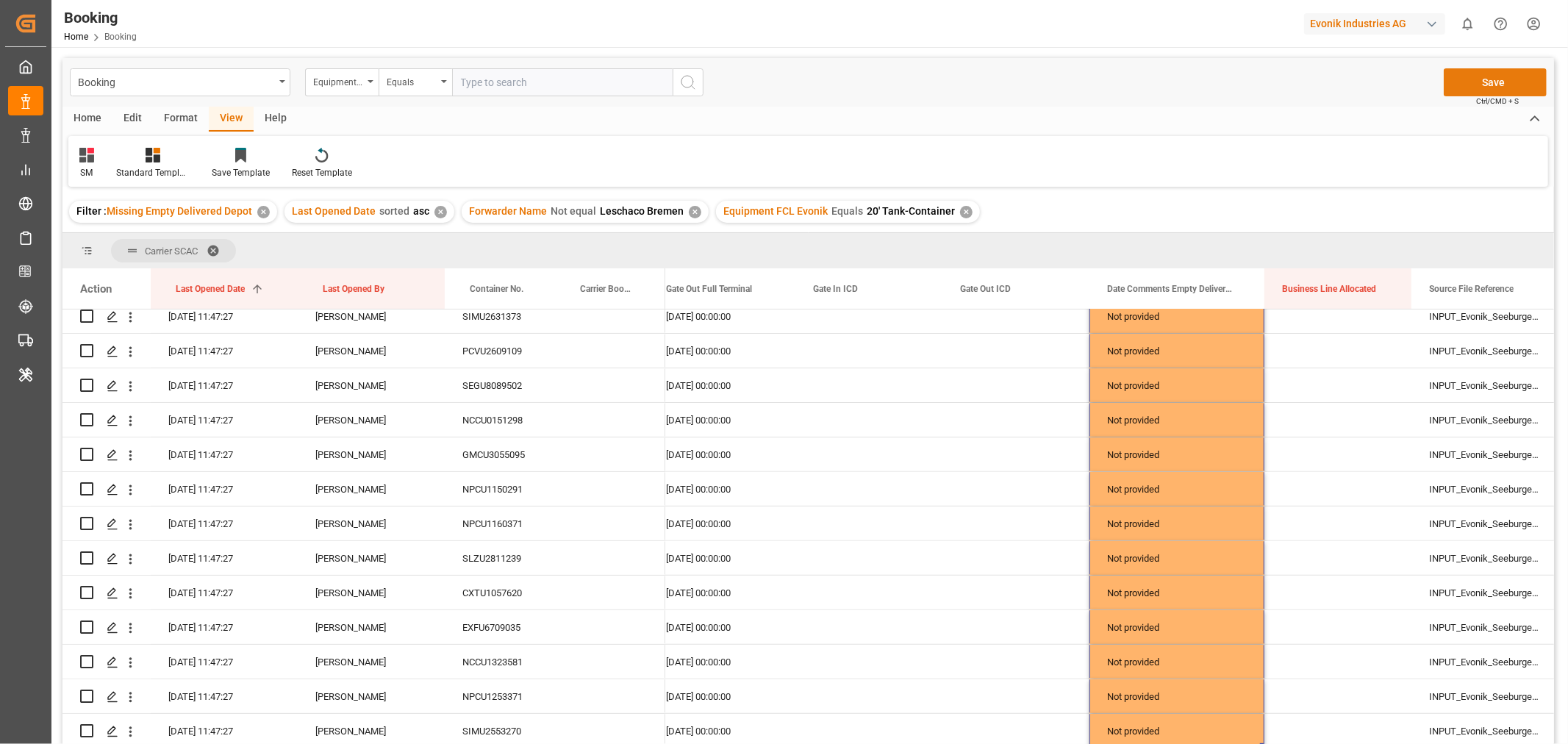
click at [1493, 86] on button "Save" at bounding box center [1494, 82] width 103 height 28
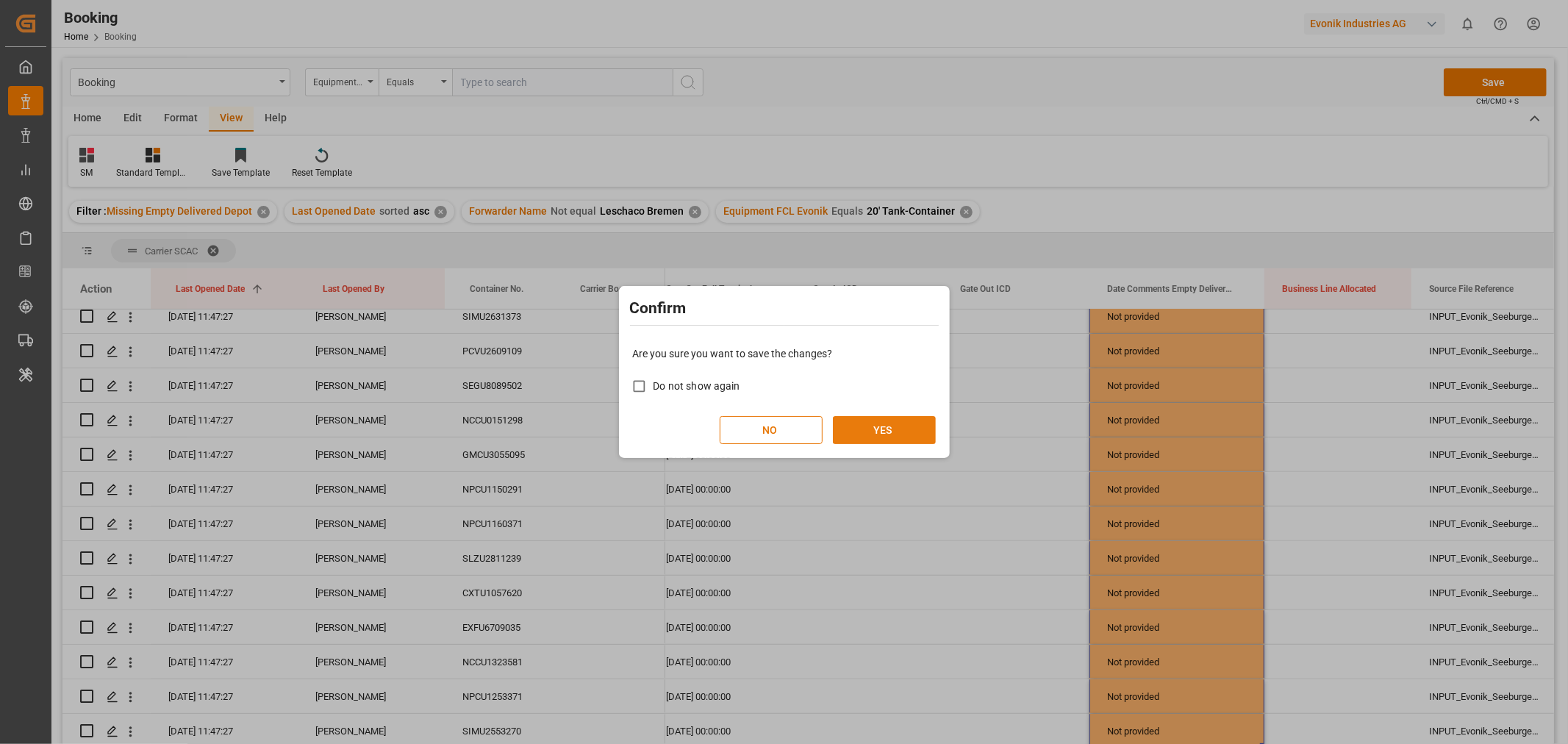
click at [888, 424] on button "YES" at bounding box center [884, 430] width 103 height 28
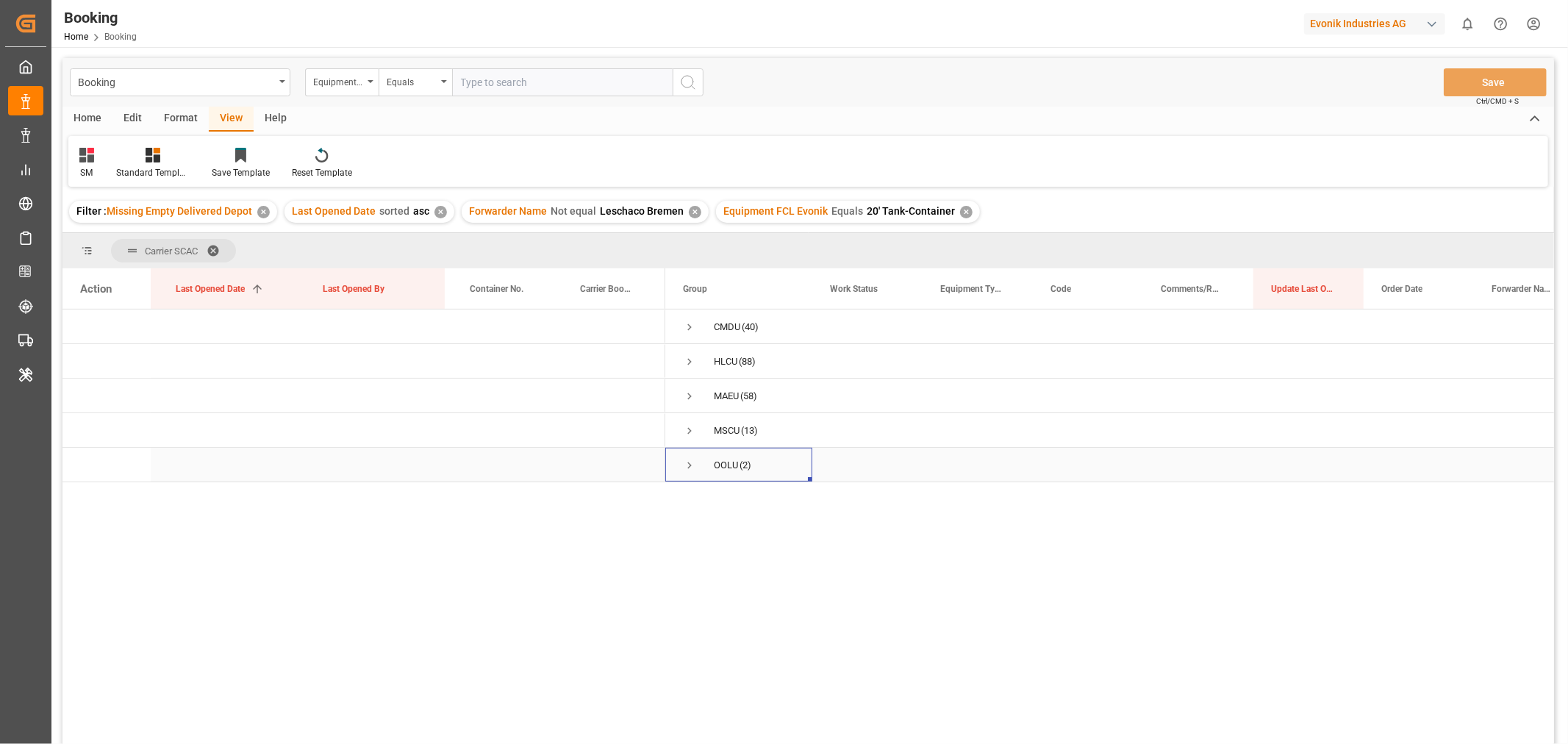
click at [690, 464] on span "Press SPACE to select this row." at bounding box center [690, 465] width 13 height 13
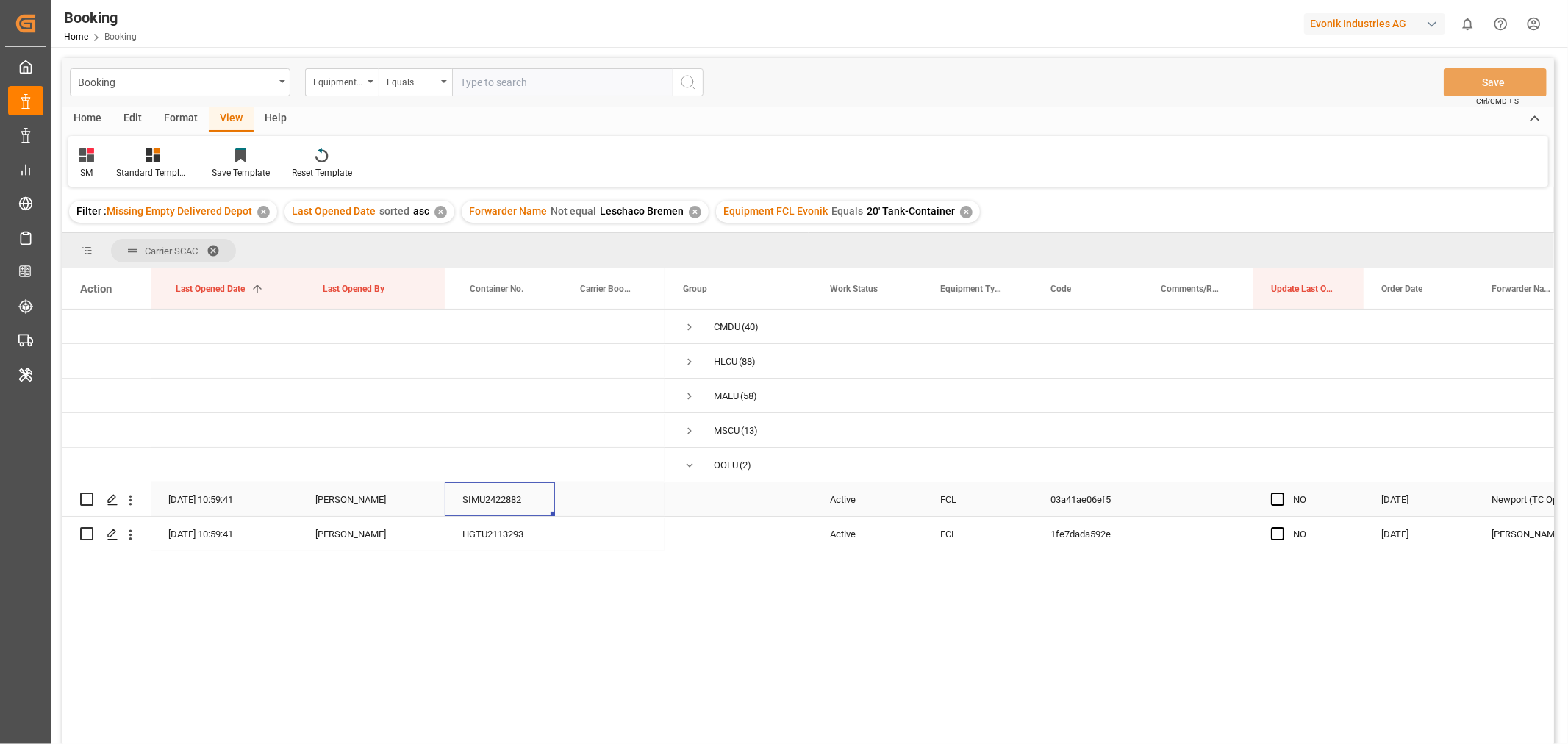
click at [532, 501] on div "SIMU2422882" at bounding box center [499, 499] width 110 height 34
click at [523, 533] on div "HGTU2113293" at bounding box center [499, 534] width 110 height 34
click at [684, 466] on span "Press SPACE to select this row." at bounding box center [690, 465] width 13 height 13
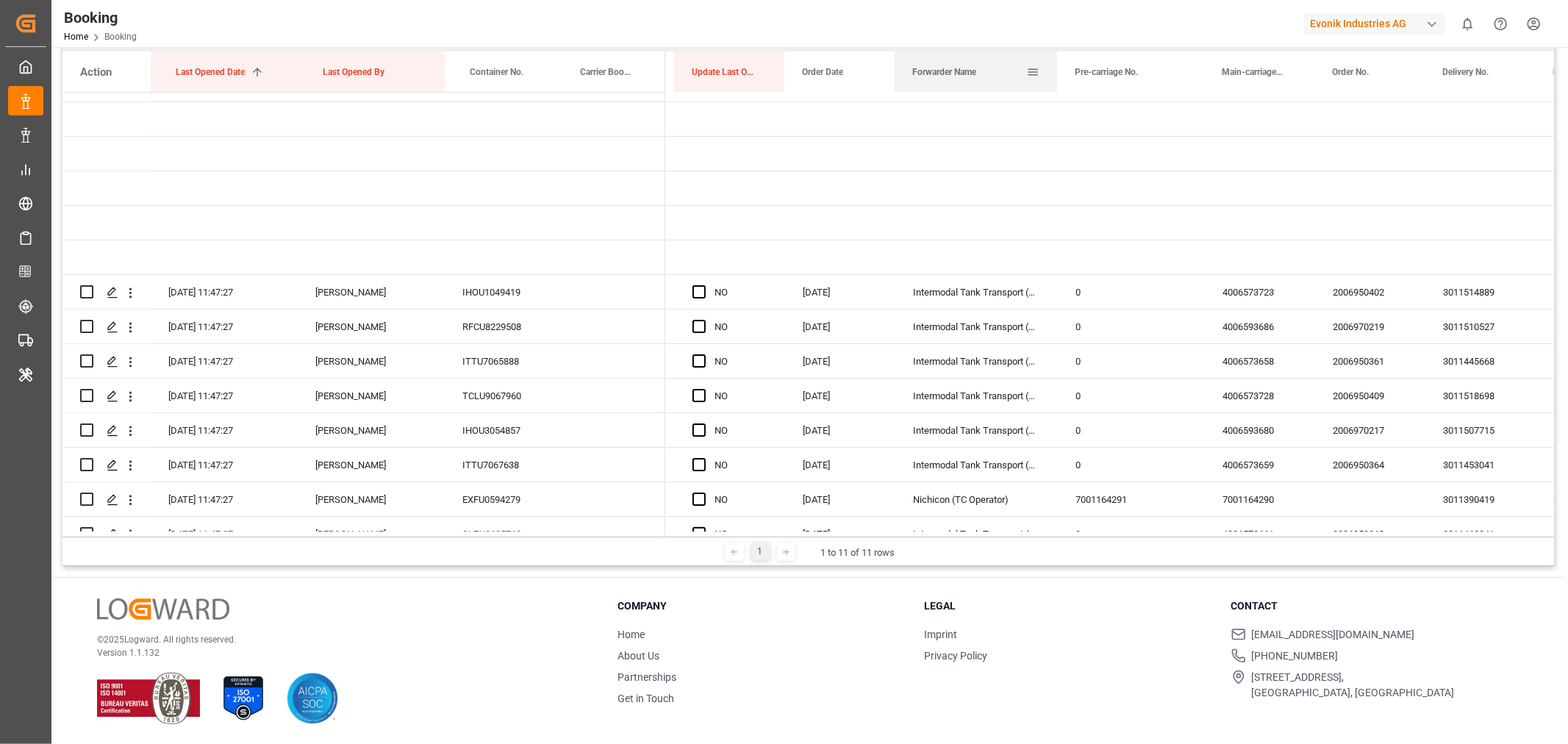
drag, startPoint x: 1002, startPoint y: 69, endPoint x: 1054, endPoint y: 82, distance: 53.6
click at [1054, 82] on div at bounding box center [1057, 72] width 6 height 41
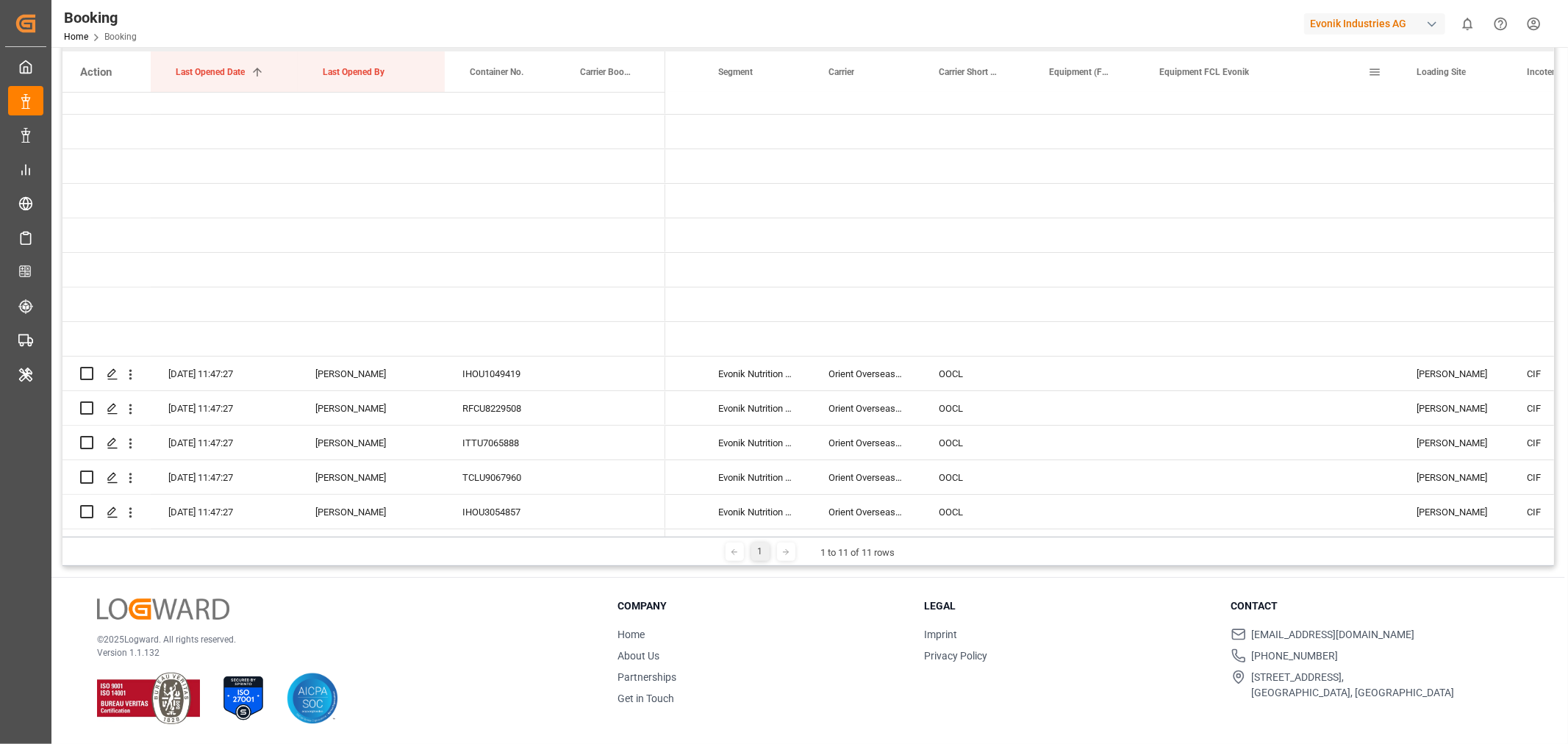
click at [1193, 74] on span "Equipment FCL Evonik" at bounding box center [1204, 72] width 90 height 10
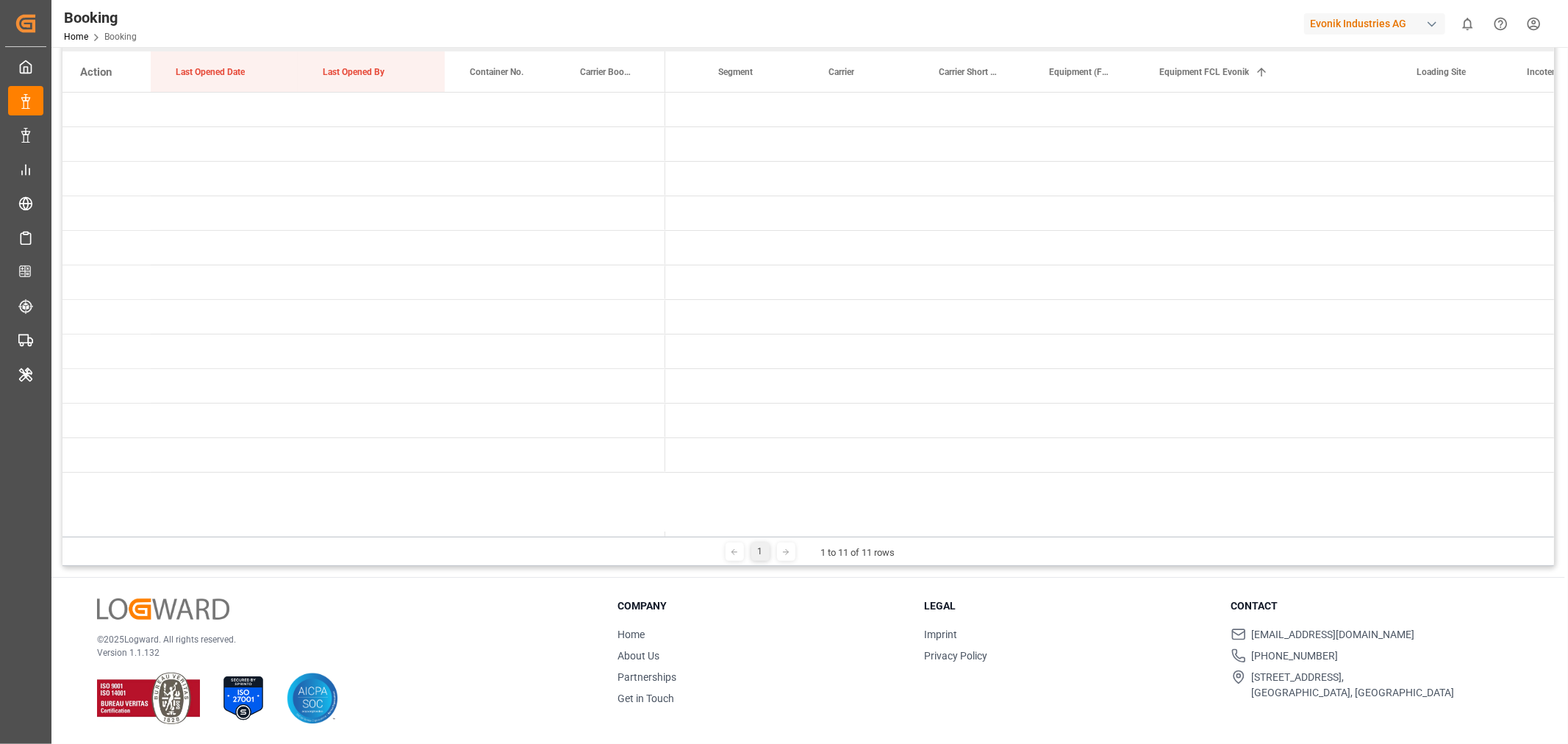
drag, startPoint x: 715, startPoint y: 531, endPoint x: 596, endPoint y: 531, distance: 119.0
click at [596, 532] on div at bounding box center [808, 533] width 1492 height 5
click at [710, 537] on div "1 1 to 11 of 11 rows" at bounding box center [808, 551] width 1492 height 29
drag, startPoint x: 710, startPoint y: 537, endPoint x: 637, endPoint y: 537, distance: 73.0
click at [637, 537] on div "1 1 to 11 of 11 rows" at bounding box center [808, 551] width 1492 height 29
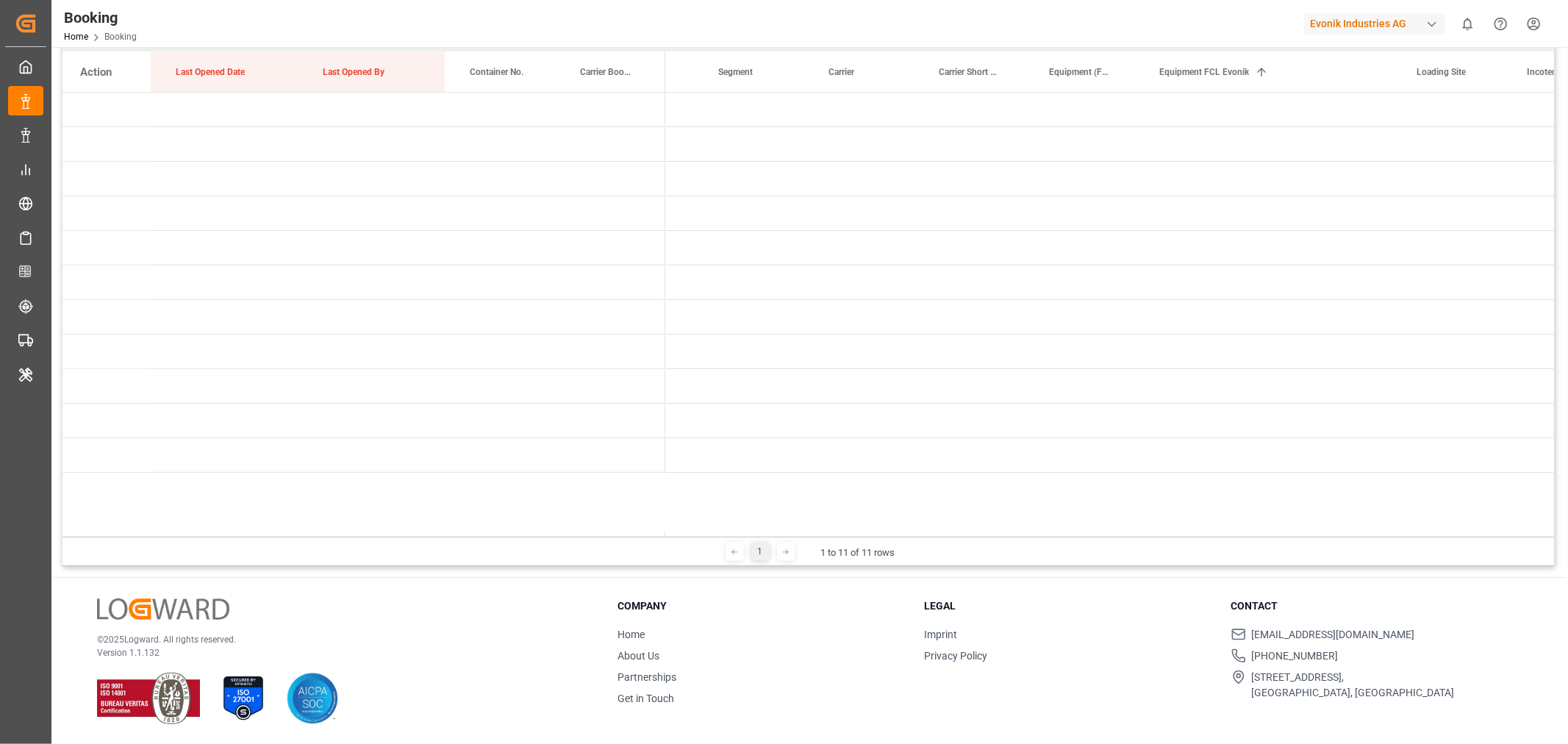
drag, startPoint x: 709, startPoint y: 537, endPoint x: 638, endPoint y: 535, distance: 71.0
click at [638, 535] on div "Carrier SCAC Drag here to set column labels Action Last Opened Date Last Opened…" at bounding box center [808, 290] width 1492 height 550
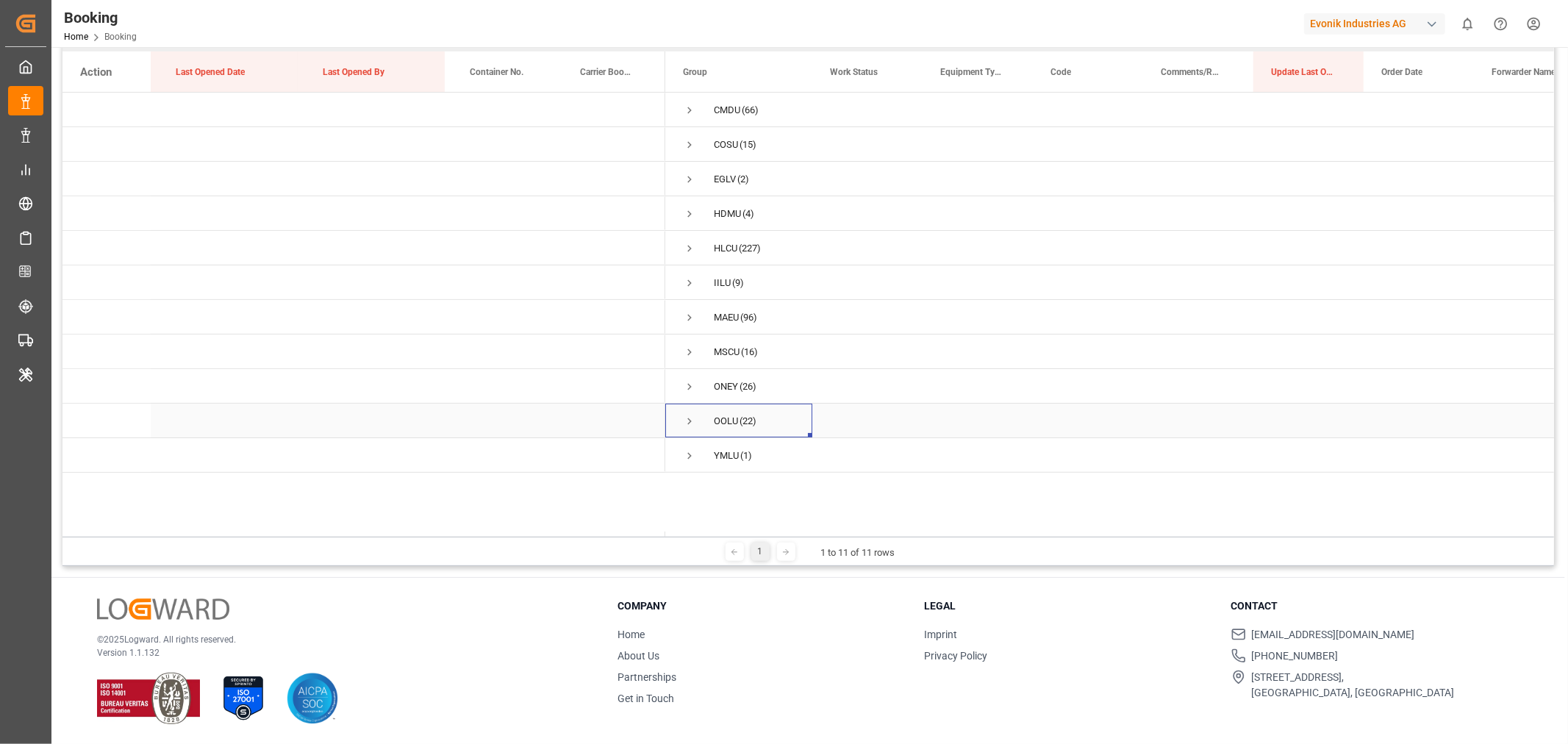
click at [692, 422] on span "Press SPACE to select this row." at bounding box center [690, 421] width 13 height 13
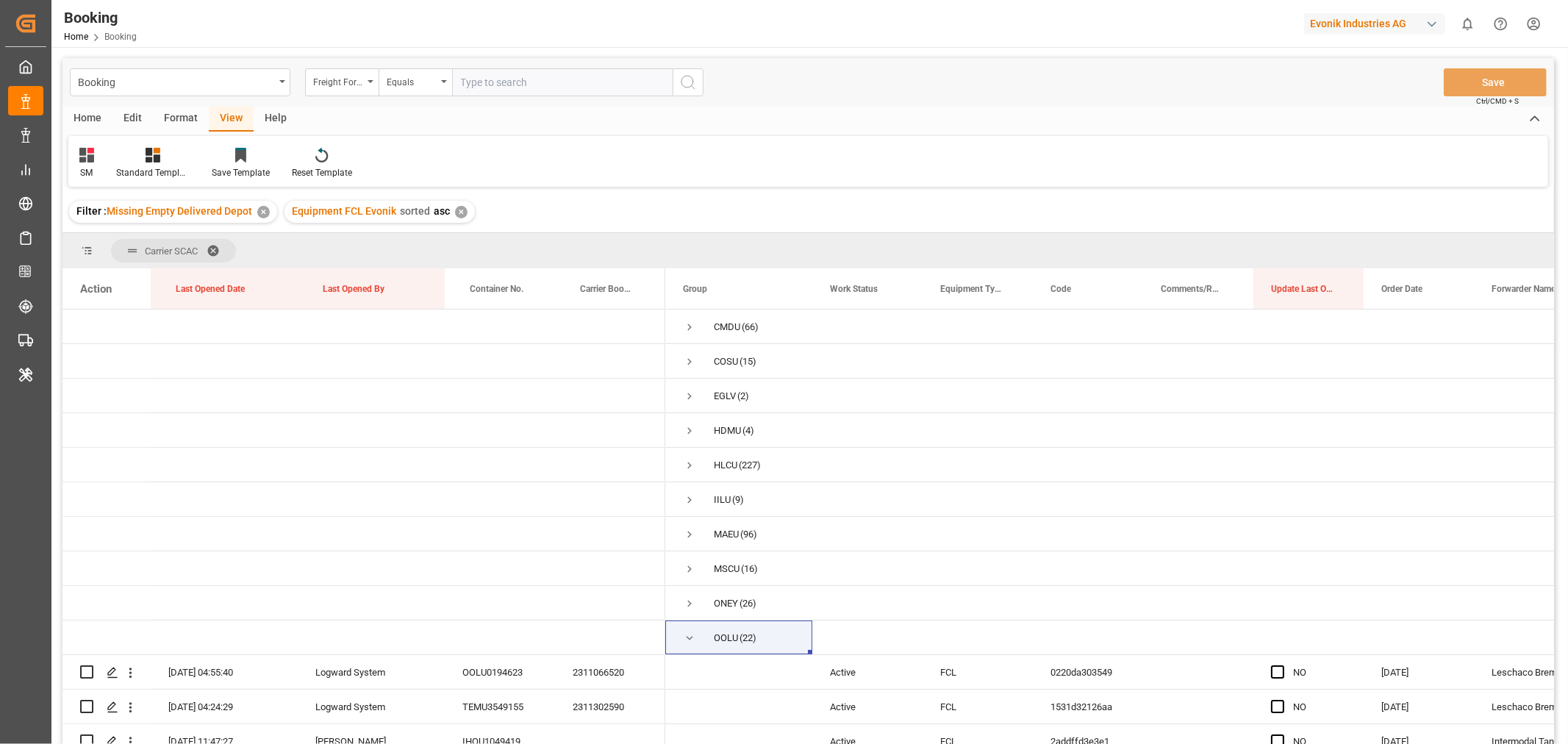
click at [456, 211] on div "✕" at bounding box center [460, 211] width 12 height 12
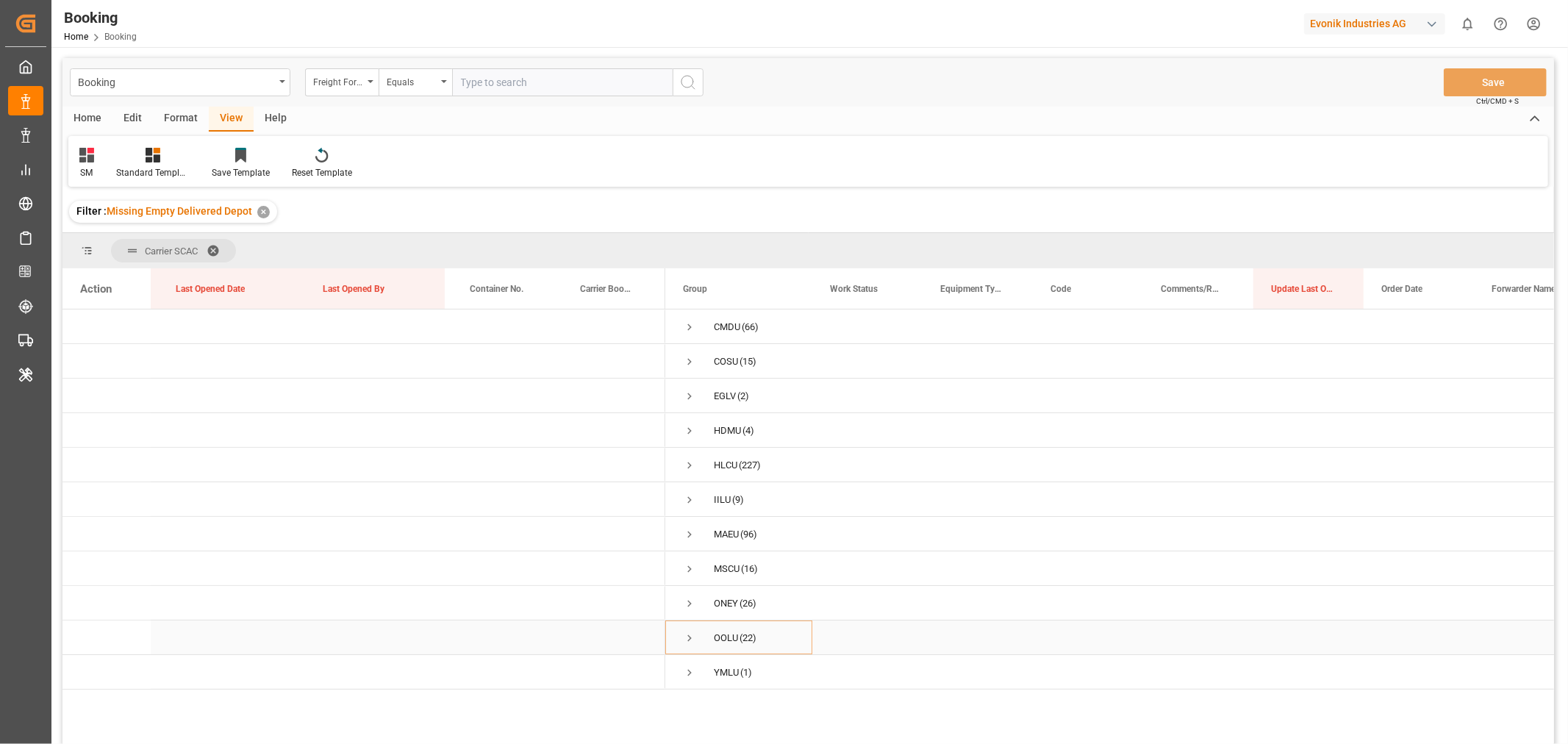
click at [688, 636] on span "Press SPACE to select this row." at bounding box center [690, 637] width 13 height 13
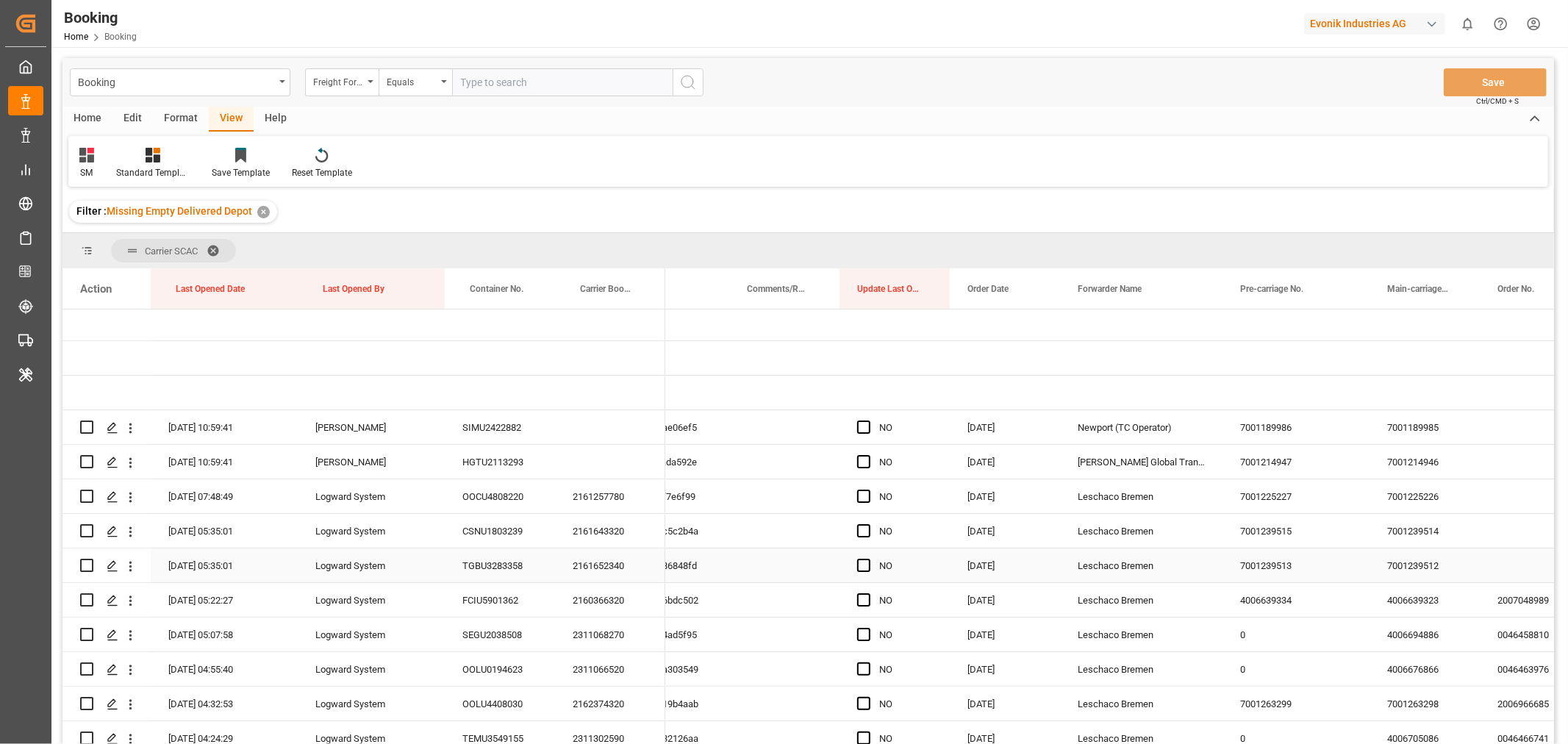
scroll to position [0, 414]
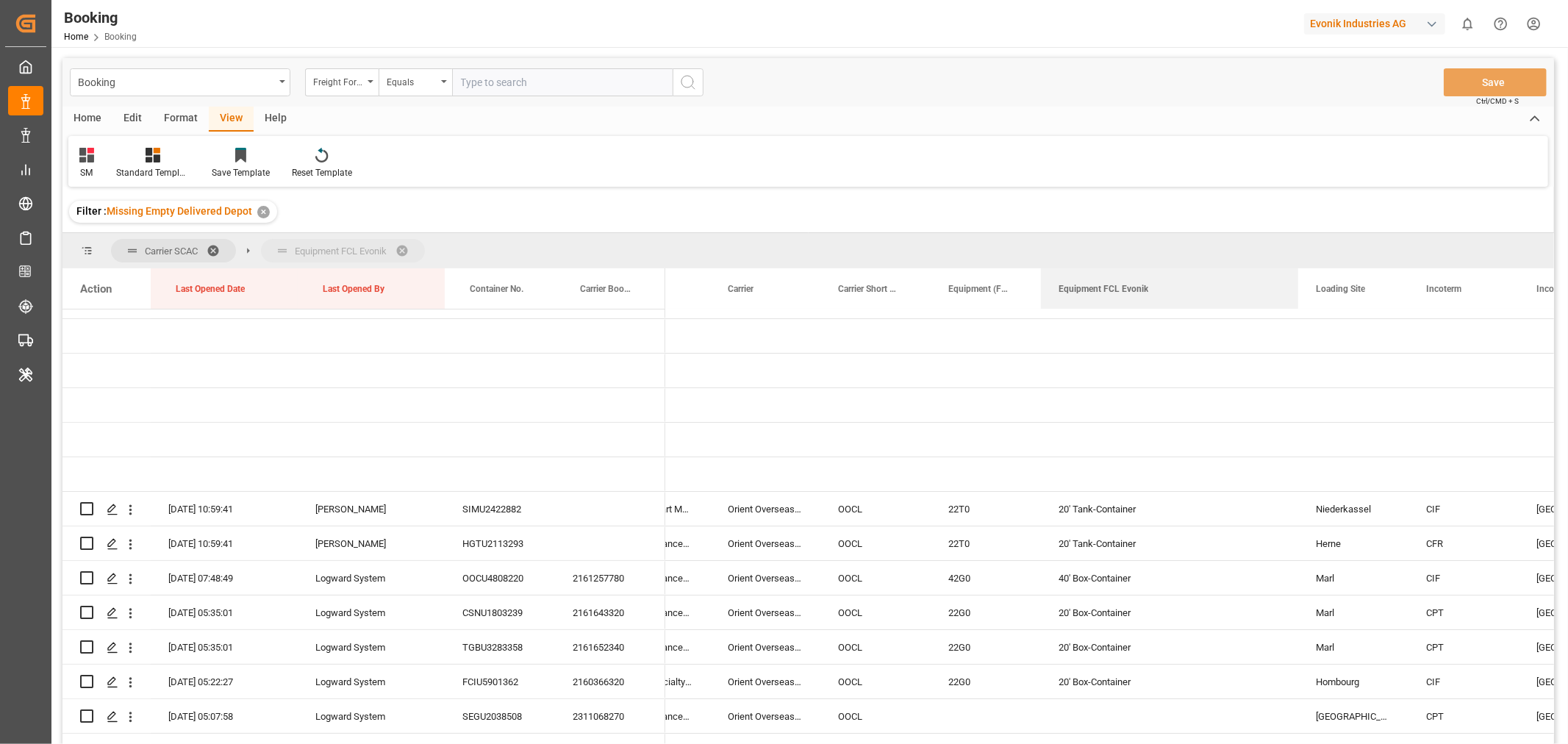
drag, startPoint x: 1097, startPoint y: 290, endPoint x: 1095, endPoint y: 256, distance: 34.1
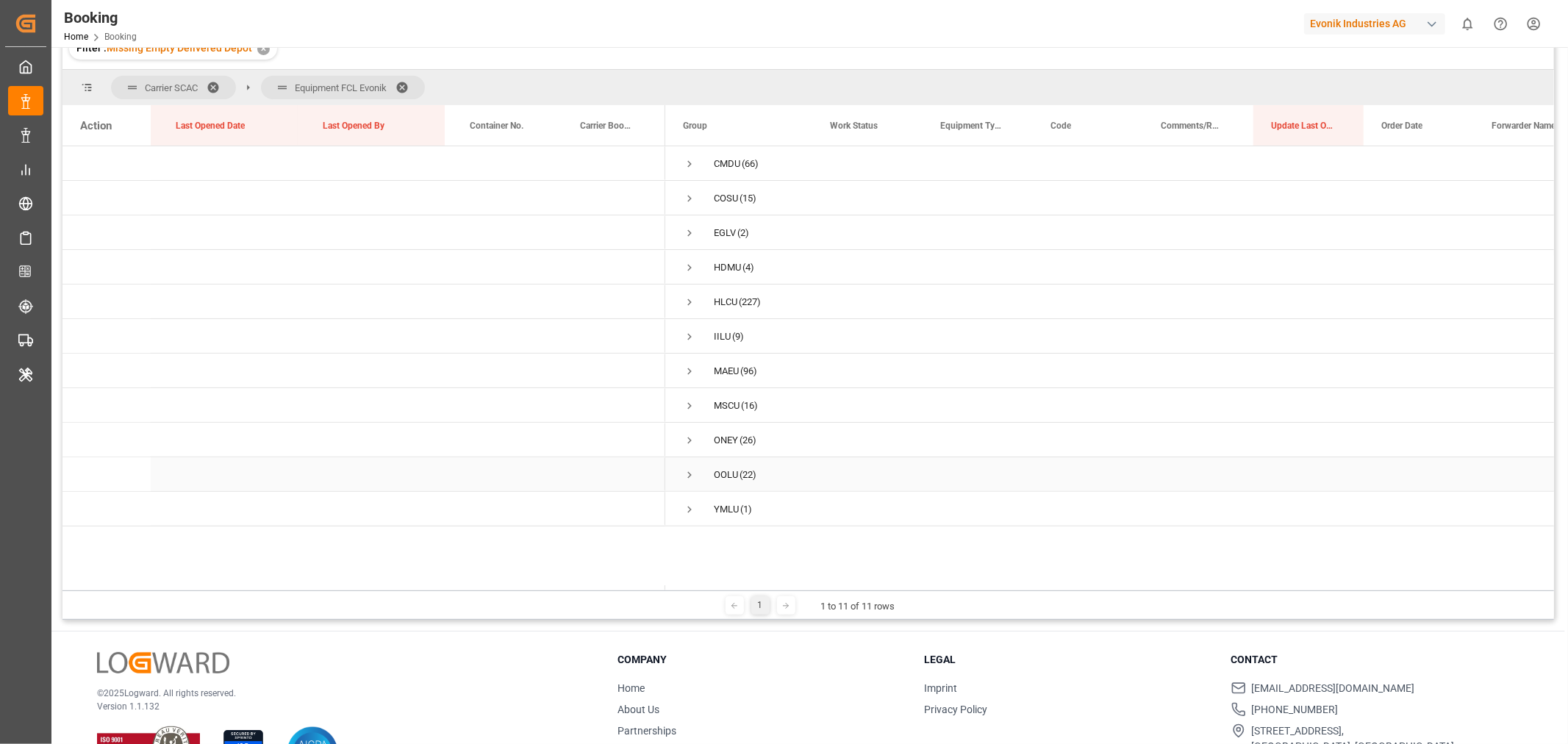
click at [692, 474] on span "Press SPACE to select this row." at bounding box center [690, 474] width 13 height 13
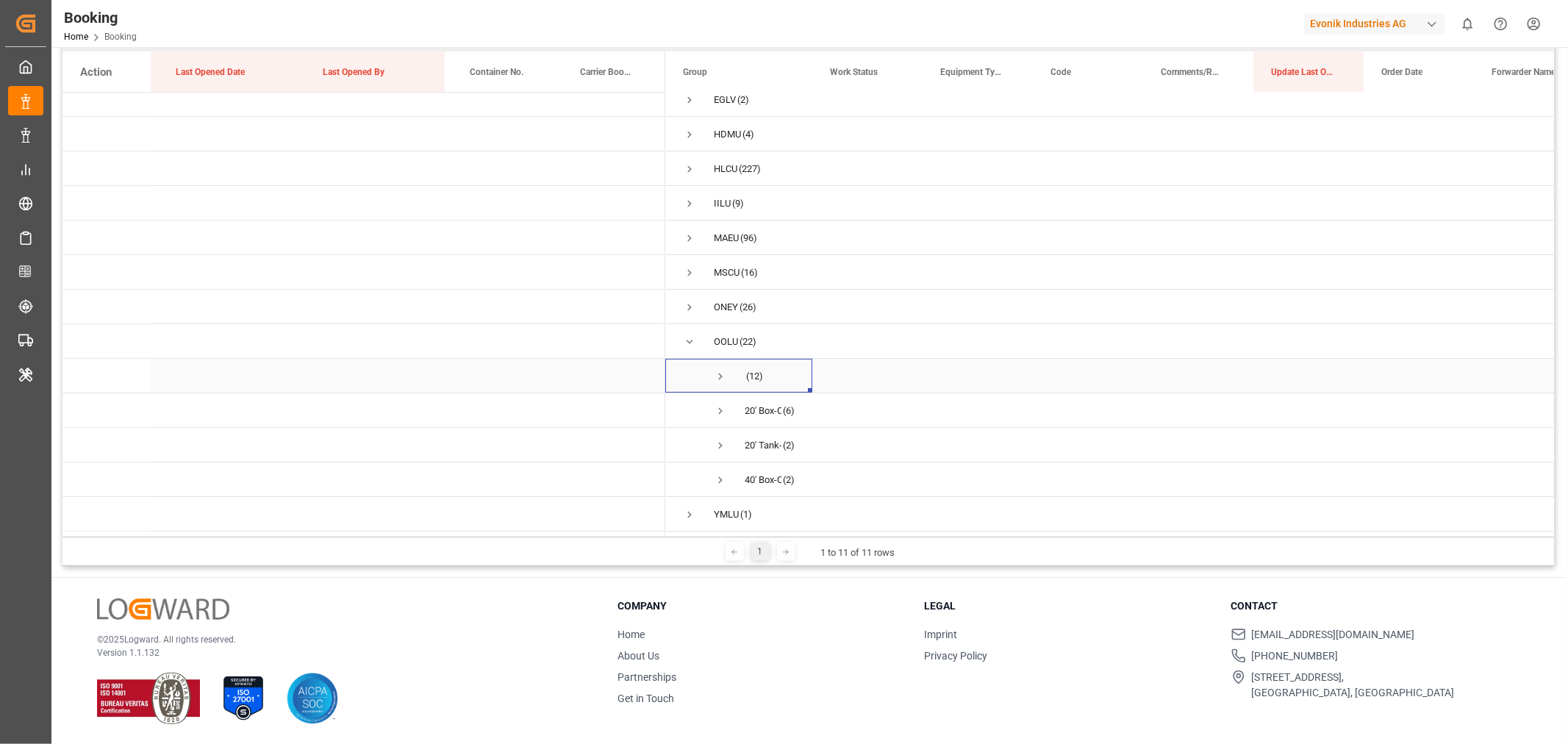
click at [725, 373] on span "Press SPACE to select this row." at bounding box center [721, 376] width 13 height 13
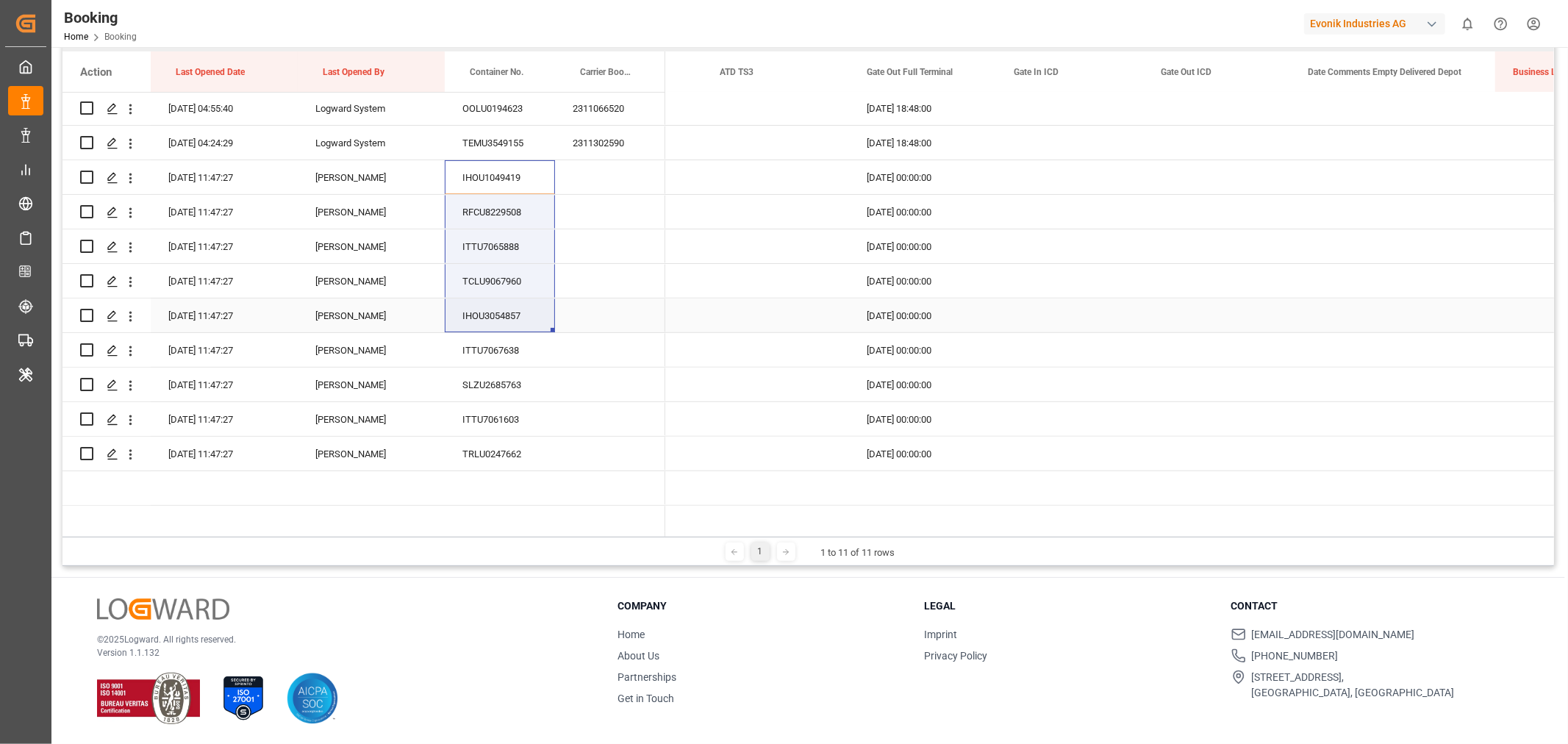
drag, startPoint x: 522, startPoint y: 186, endPoint x: 504, endPoint y: 311, distance: 126.3
click at [504, 311] on div at bounding box center [363, 142] width 603 height 933
drag, startPoint x: 540, startPoint y: 174, endPoint x: 525, endPoint y: 443, distance: 269.4
click at [525, 443] on div at bounding box center [363, 142] width 603 height 933
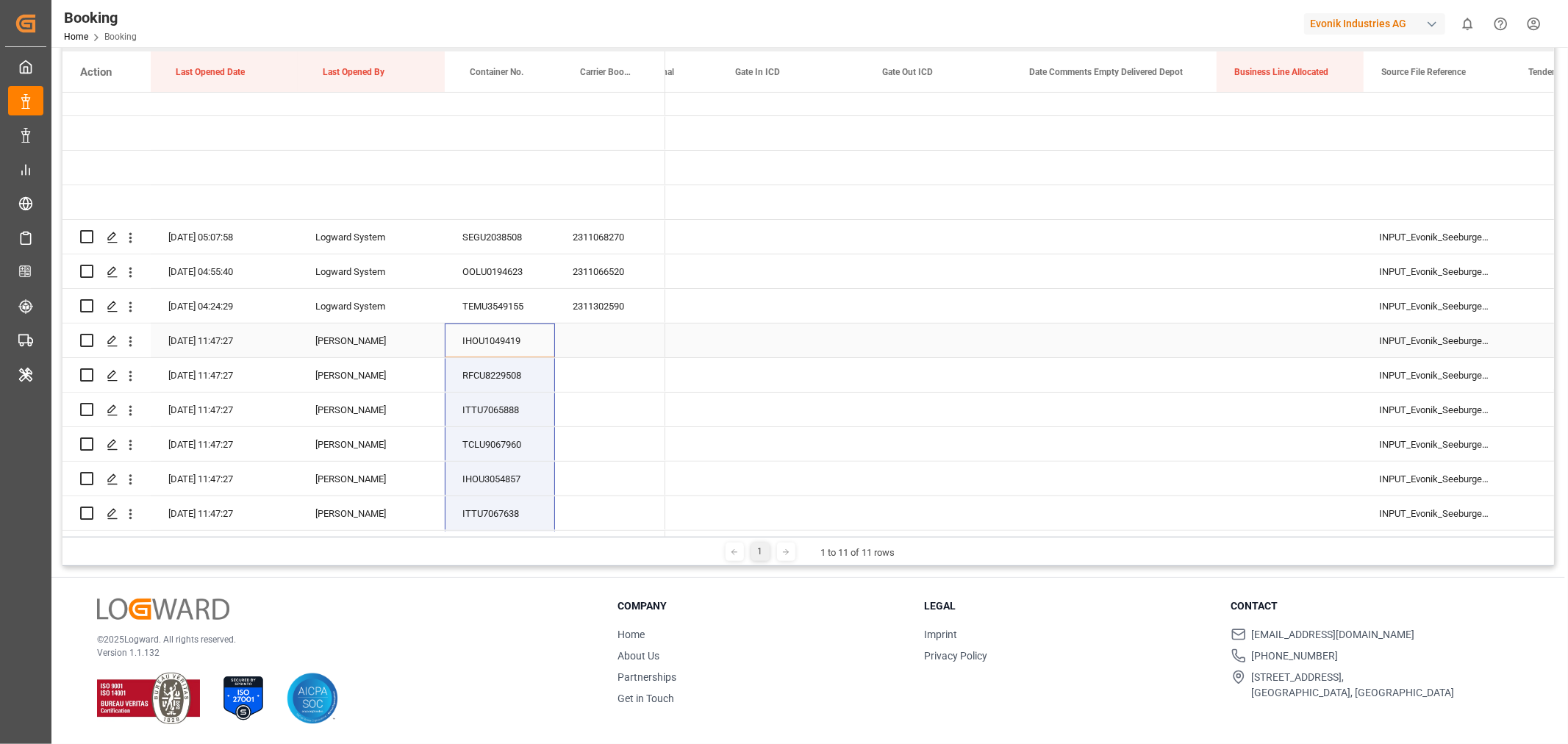
scroll to position [0, 11358]
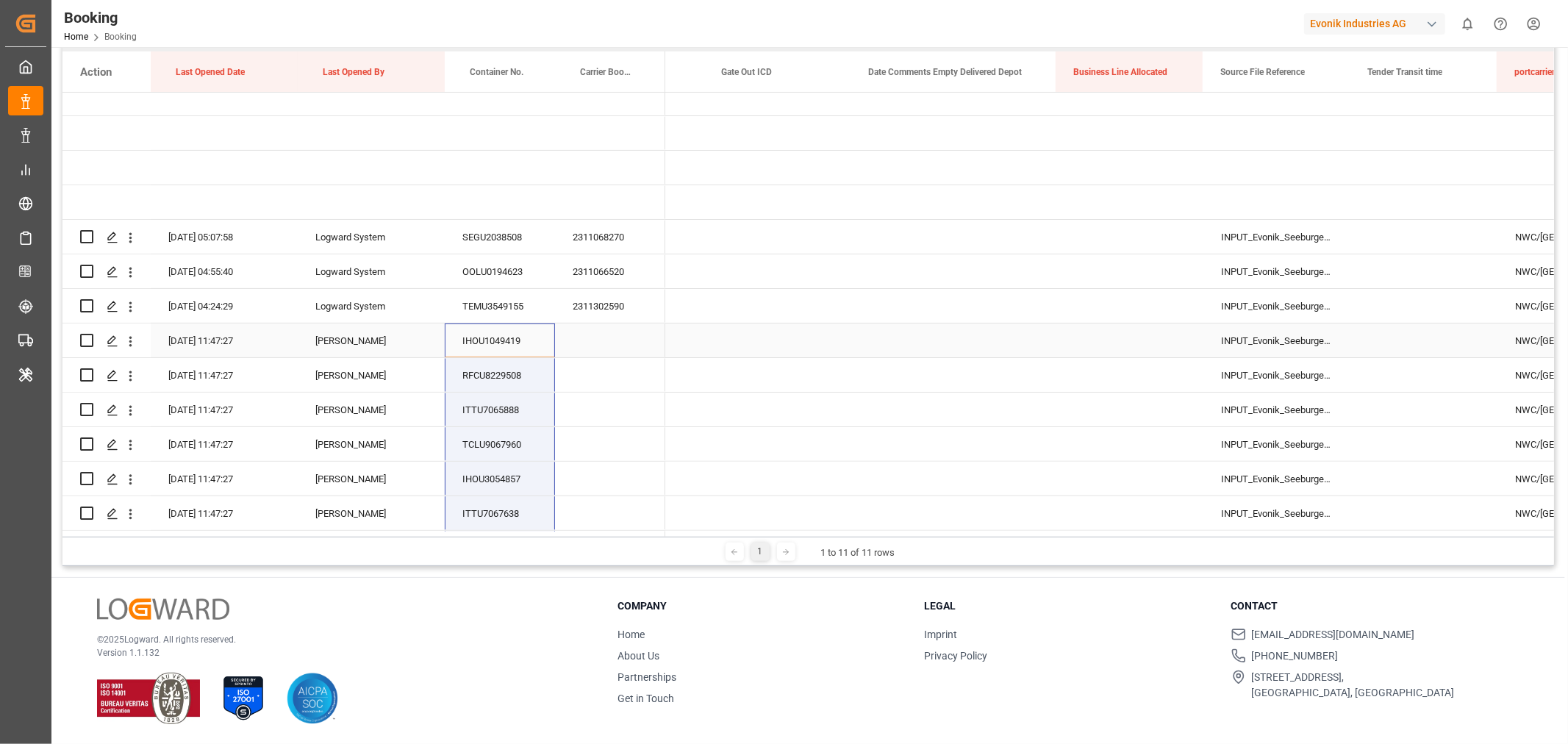
click at [981, 337] on div "Press SPACE to select this row." at bounding box center [953, 340] width 205 height 34
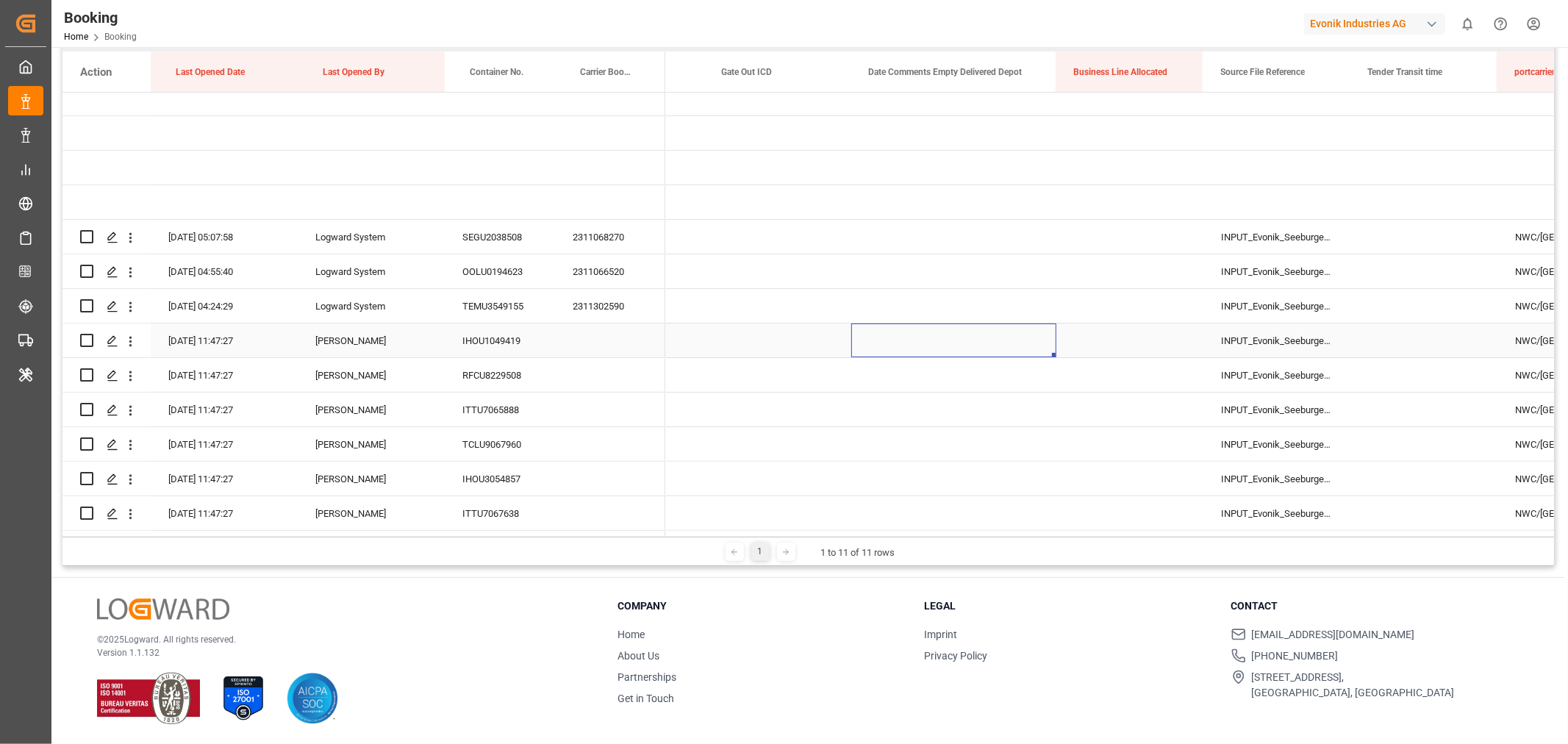
click at [981, 337] on div "Press SPACE to select this row." at bounding box center [953, 340] width 205 height 34
click at [1019, 348] on button "Select" at bounding box center [954, 349] width 181 height 28
click at [943, 383] on div "Not provided" at bounding box center [954, 388] width 165 height 15
click at [1117, 332] on div "Press SPACE to select this row." at bounding box center [1130, 340] width 147 height 34
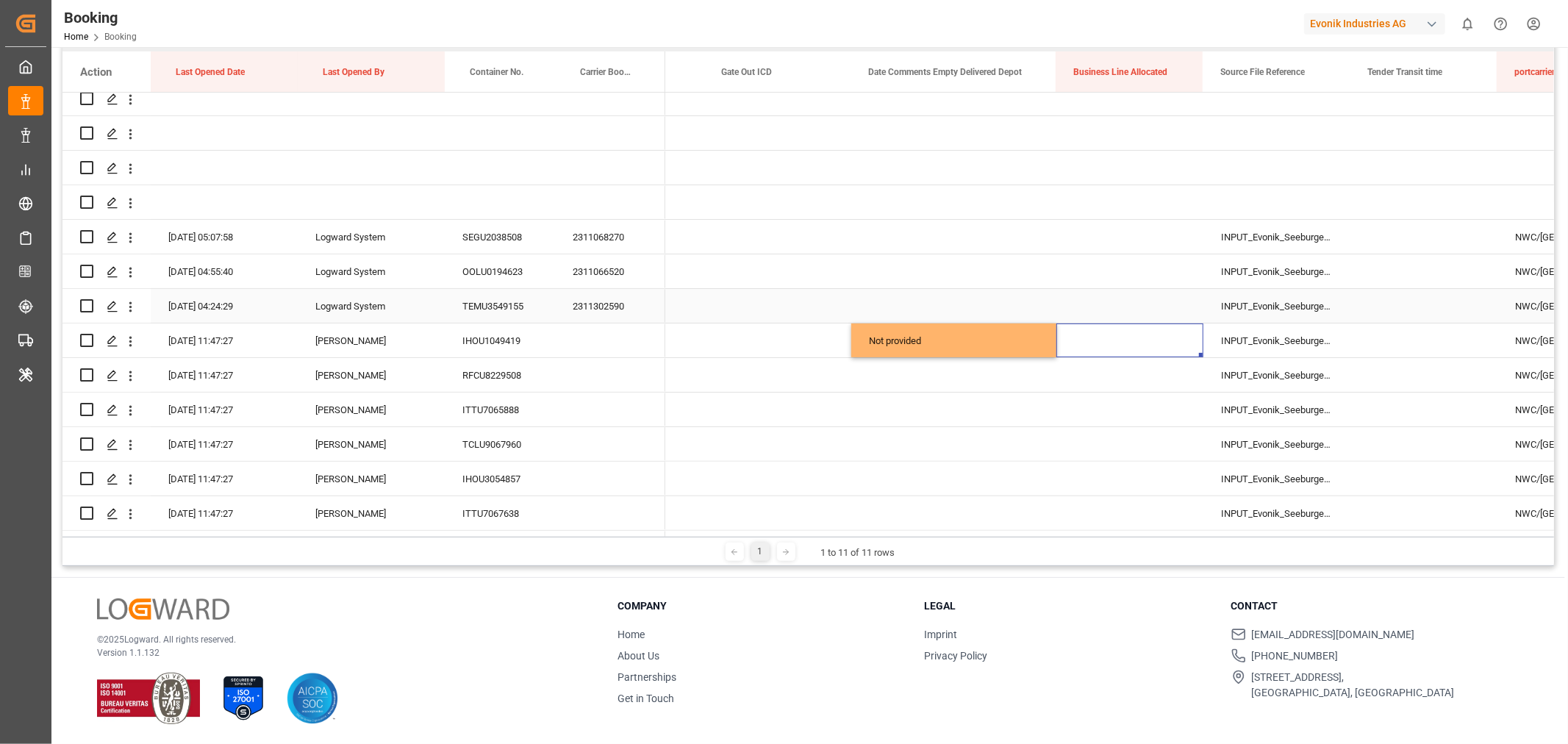
scroll to position [335, 0]
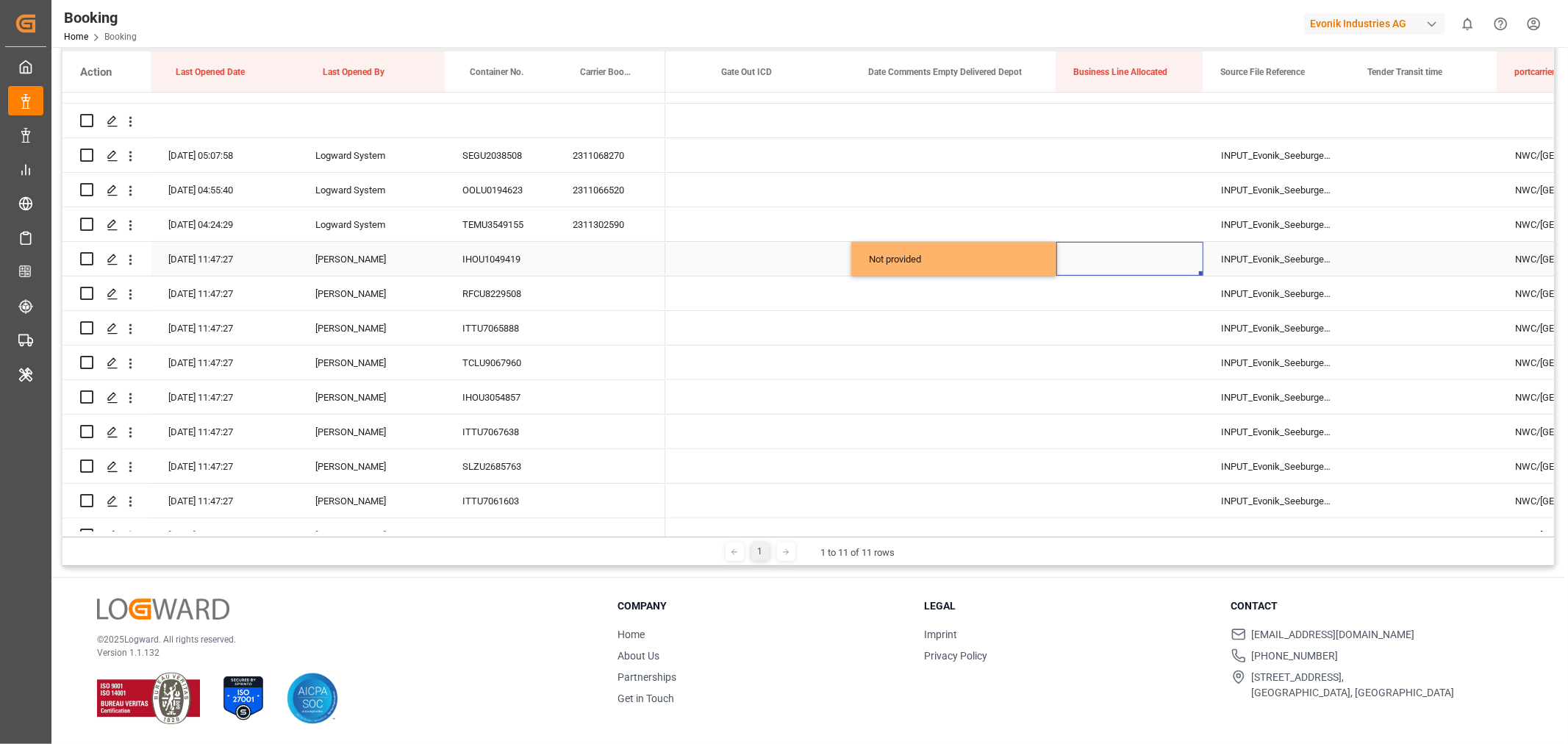
click at [1026, 268] on div "Not provided" at bounding box center [953, 258] width 205 height 34
drag, startPoint x: 1052, startPoint y: 273, endPoint x: 1029, endPoint y: 473, distance: 201.3
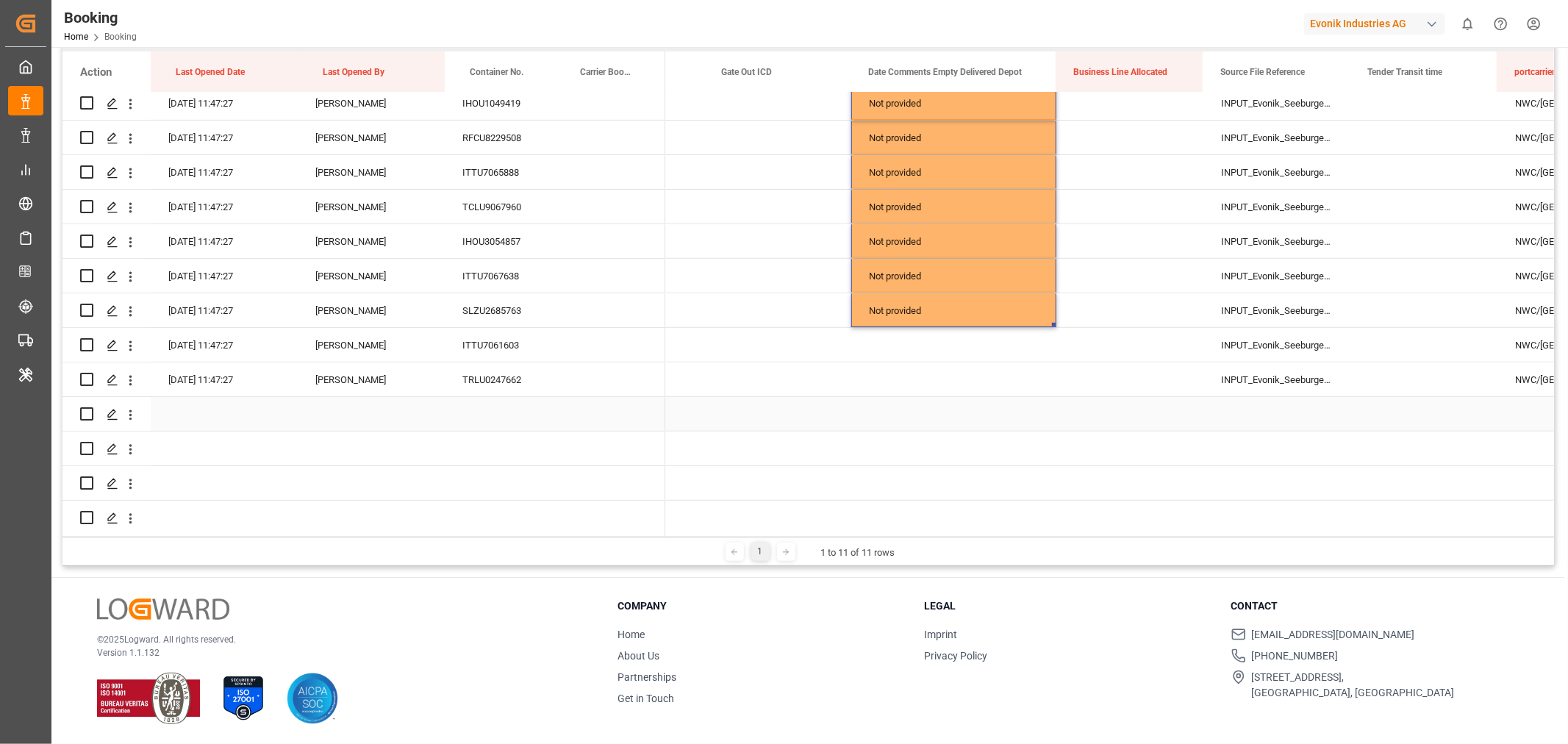
scroll to position [498, 0]
drag, startPoint x: 1053, startPoint y: 316, endPoint x: 1048, endPoint y: 380, distance: 64.2
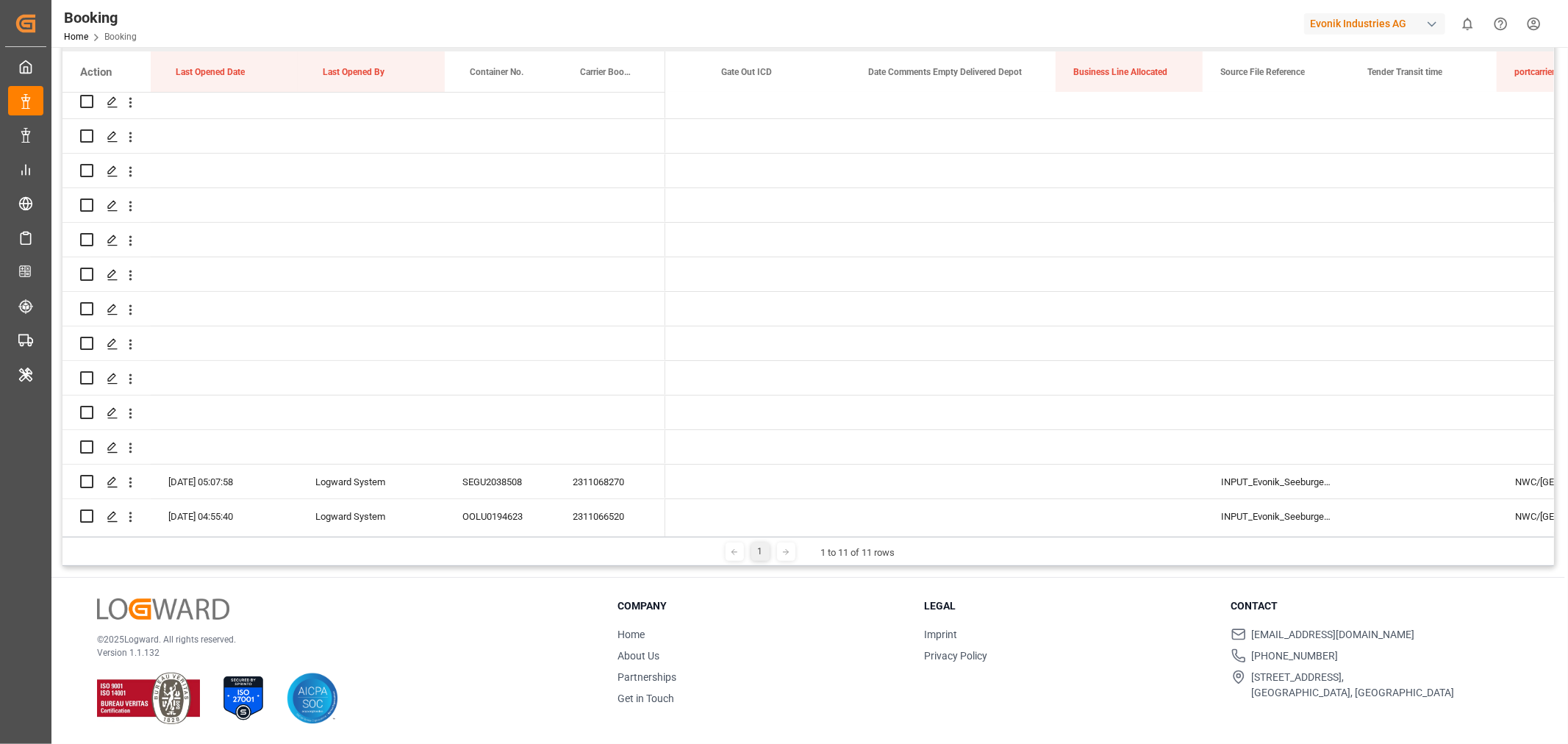
scroll to position [0, 0]
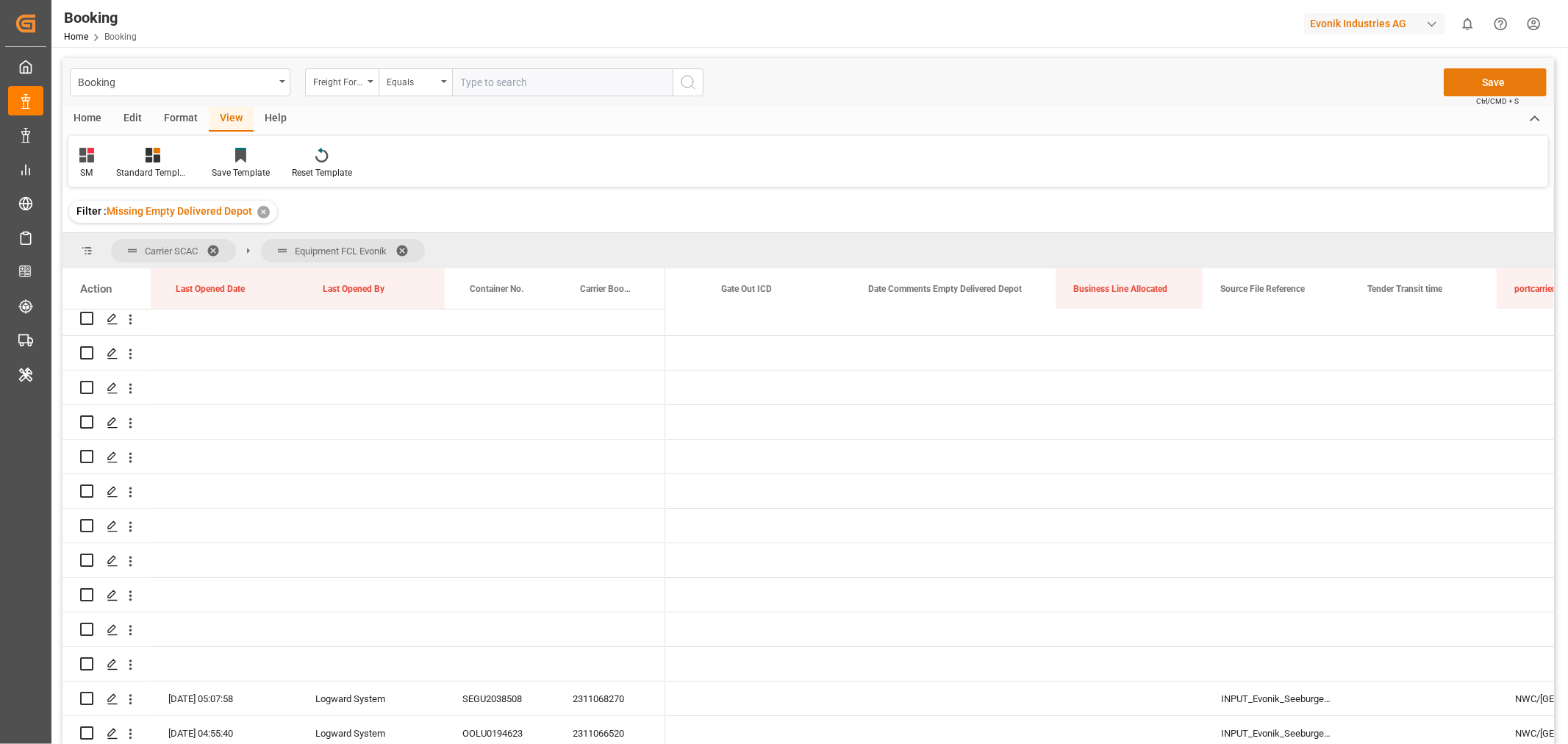
click at [1486, 74] on button "Save" at bounding box center [1494, 82] width 103 height 28
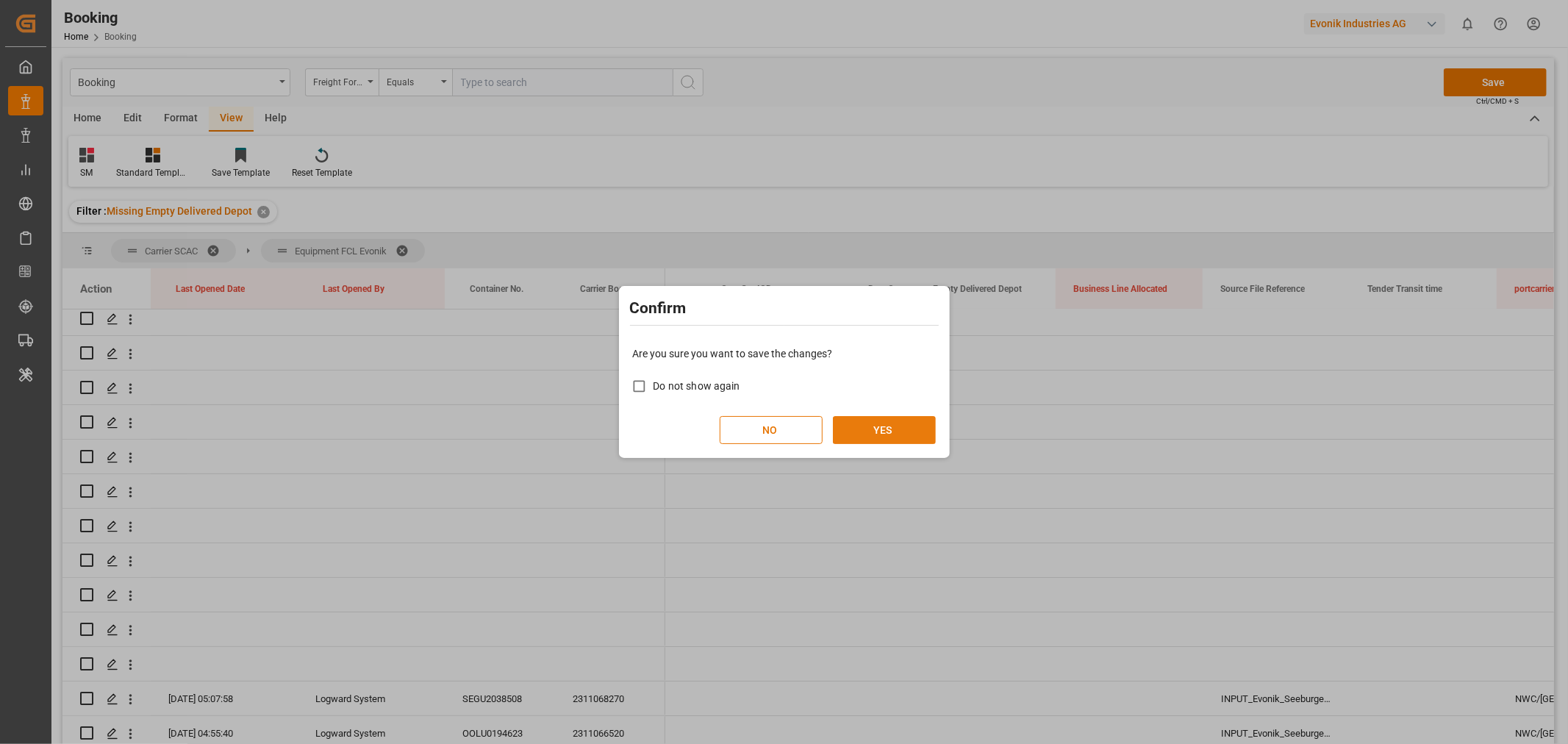
click at [871, 438] on button "YES" at bounding box center [884, 430] width 103 height 28
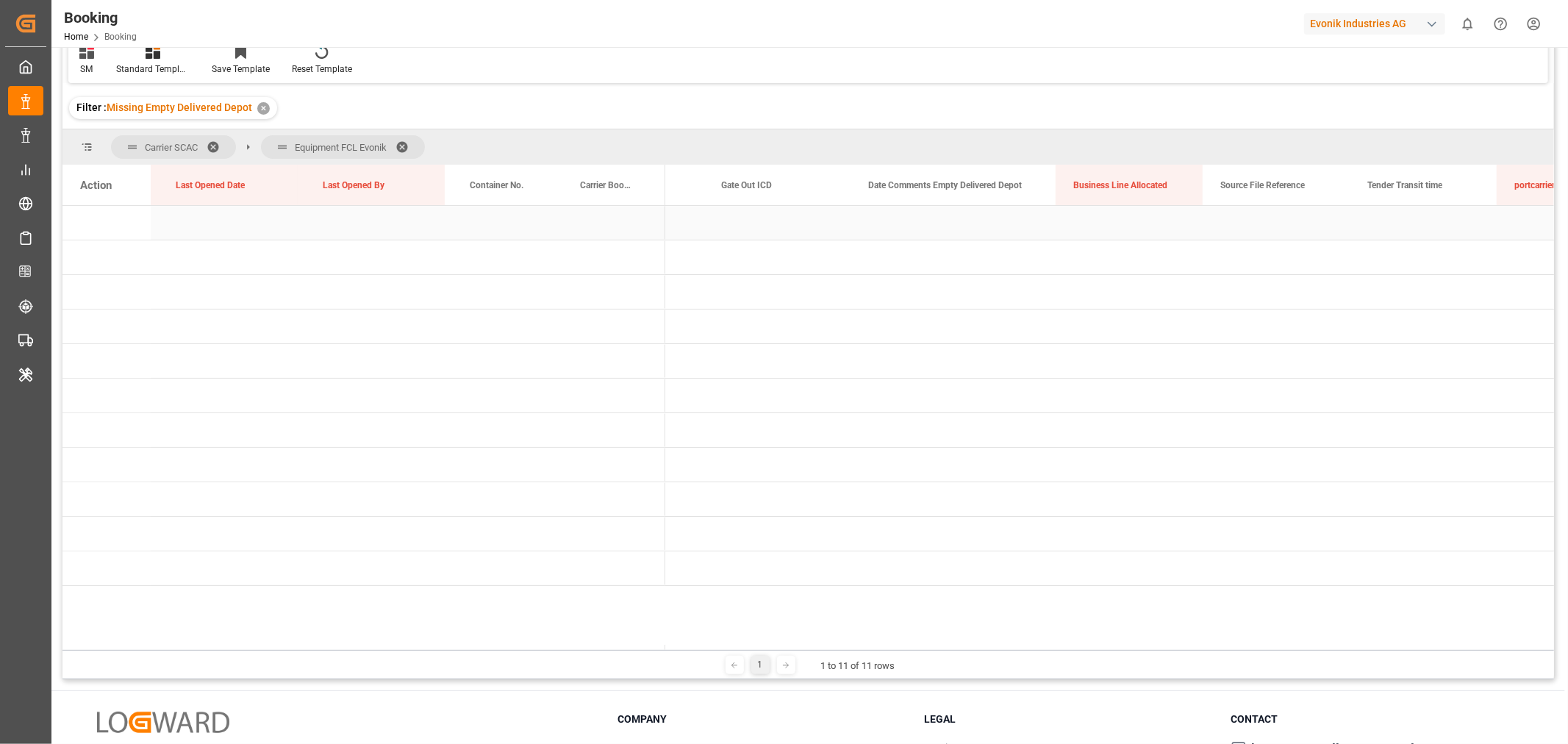
scroll to position [217, 0]
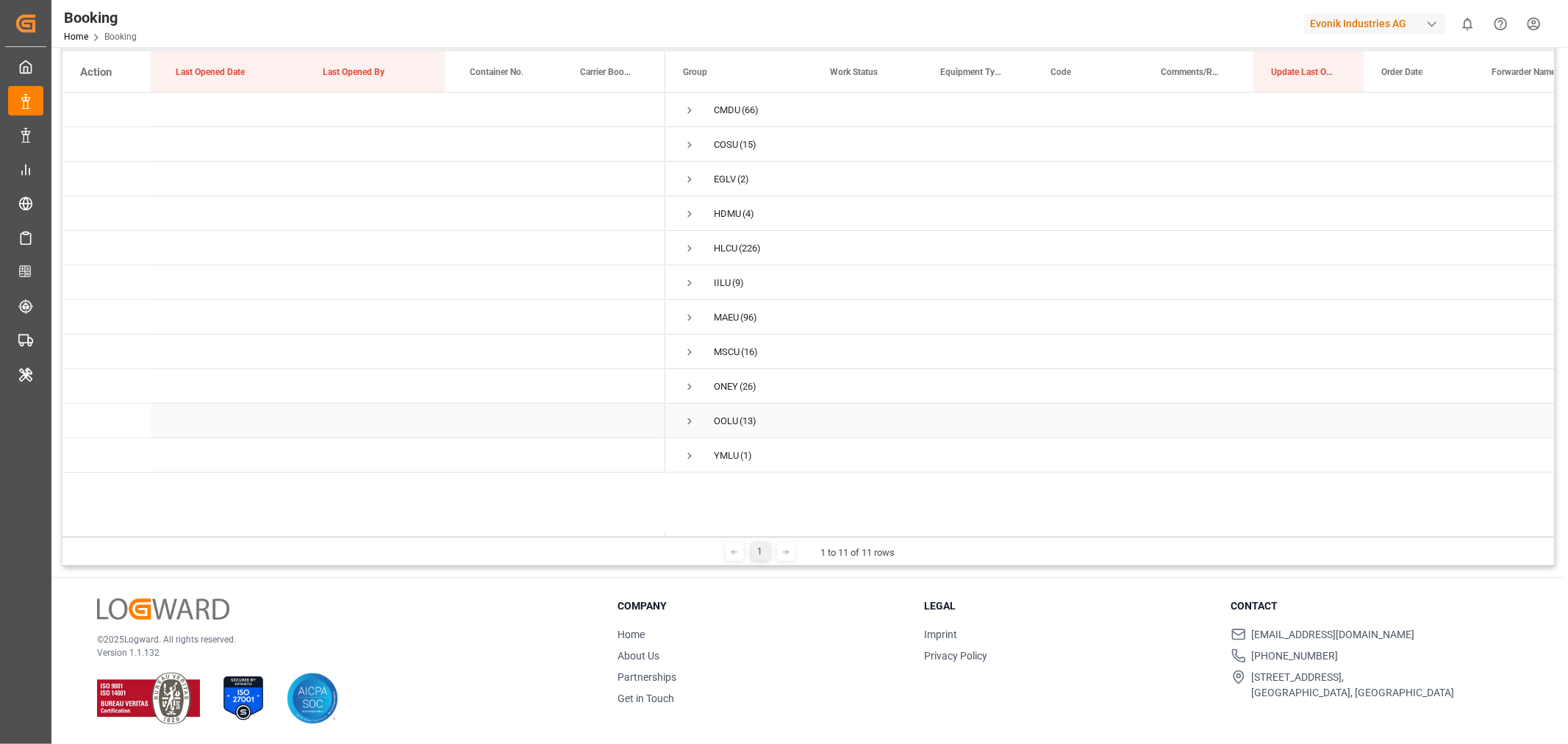
click at [686, 421] on span "Press SPACE to select this row." at bounding box center [690, 421] width 13 height 13
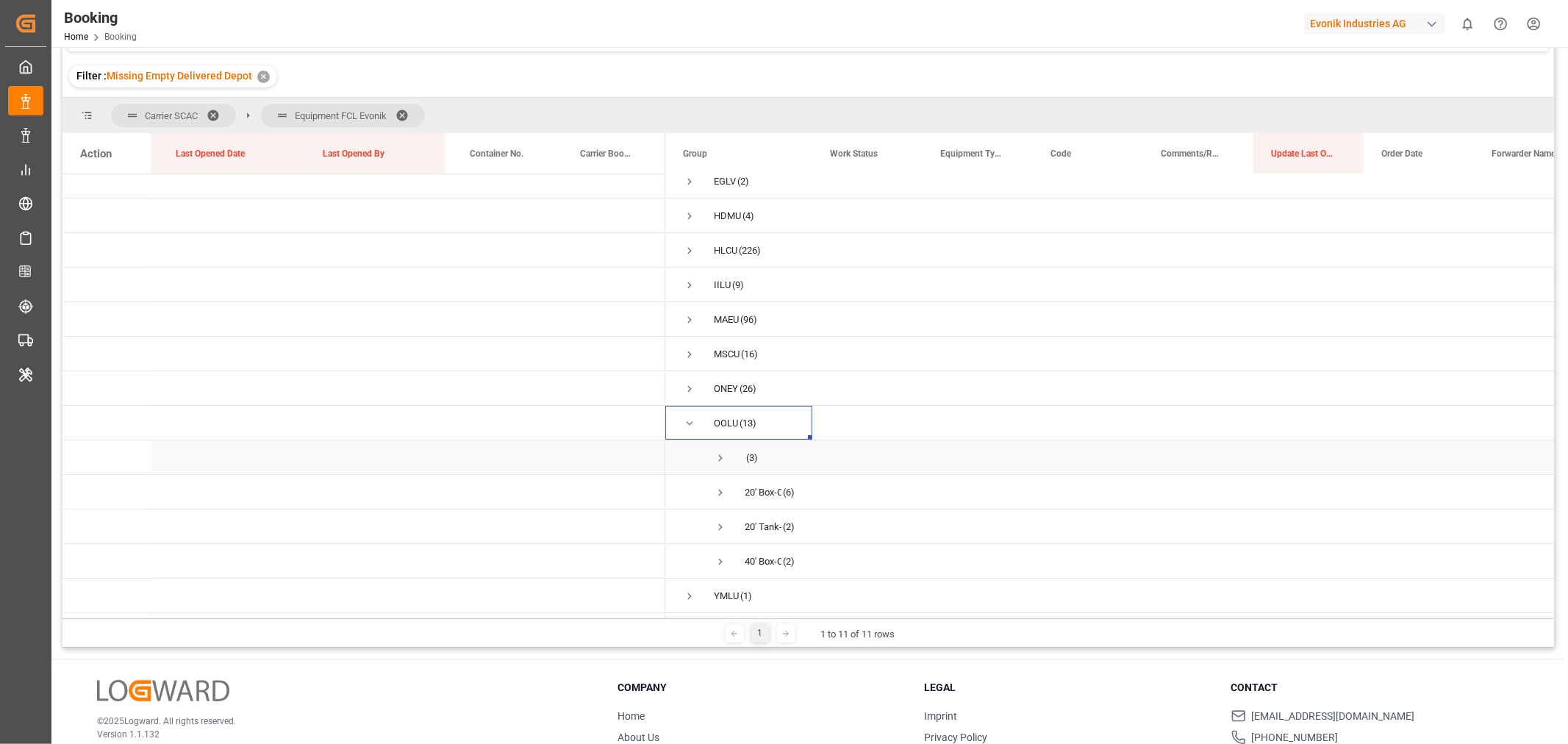
click at [719, 454] on span "Press SPACE to select this row." at bounding box center [721, 457] width 13 height 13
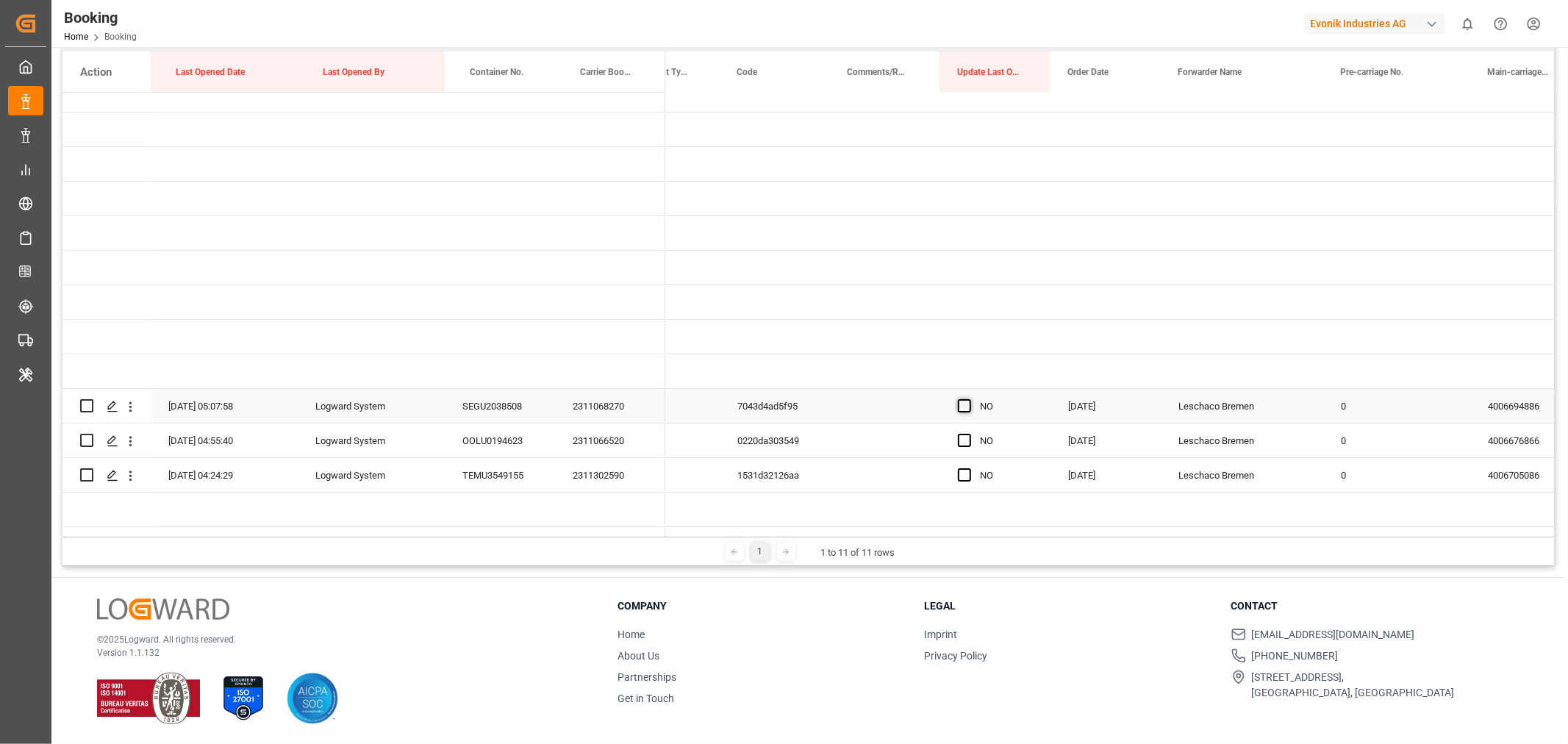
click at [960, 409] on span "Press SPACE to select this row." at bounding box center [964, 405] width 13 height 13
click at [969, 399] on input "Press SPACE to select this row." at bounding box center [969, 399] width 0 height 0
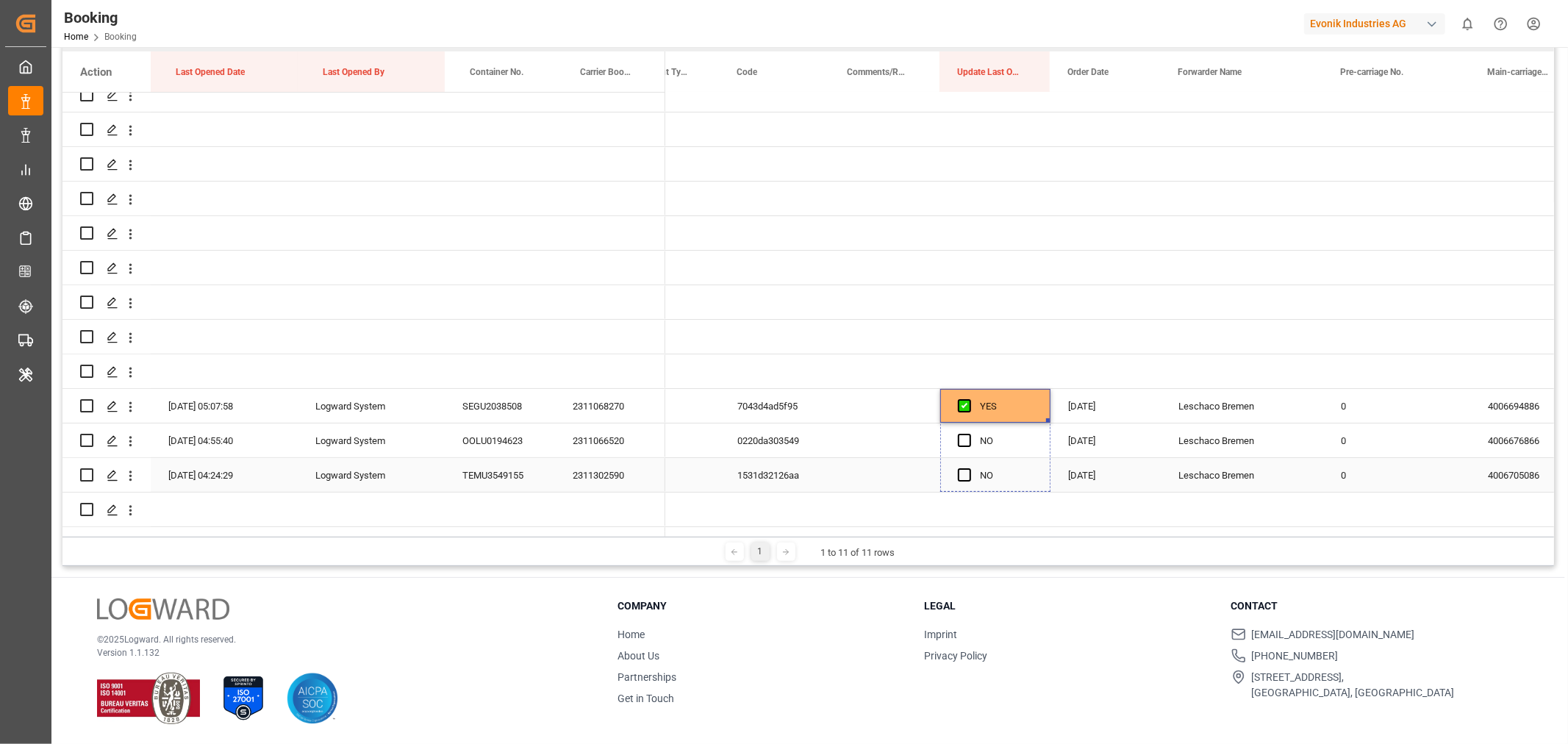
drag, startPoint x: 1044, startPoint y: 419, endPoint x: 1038, endPoint y: 463, distance: 44.4
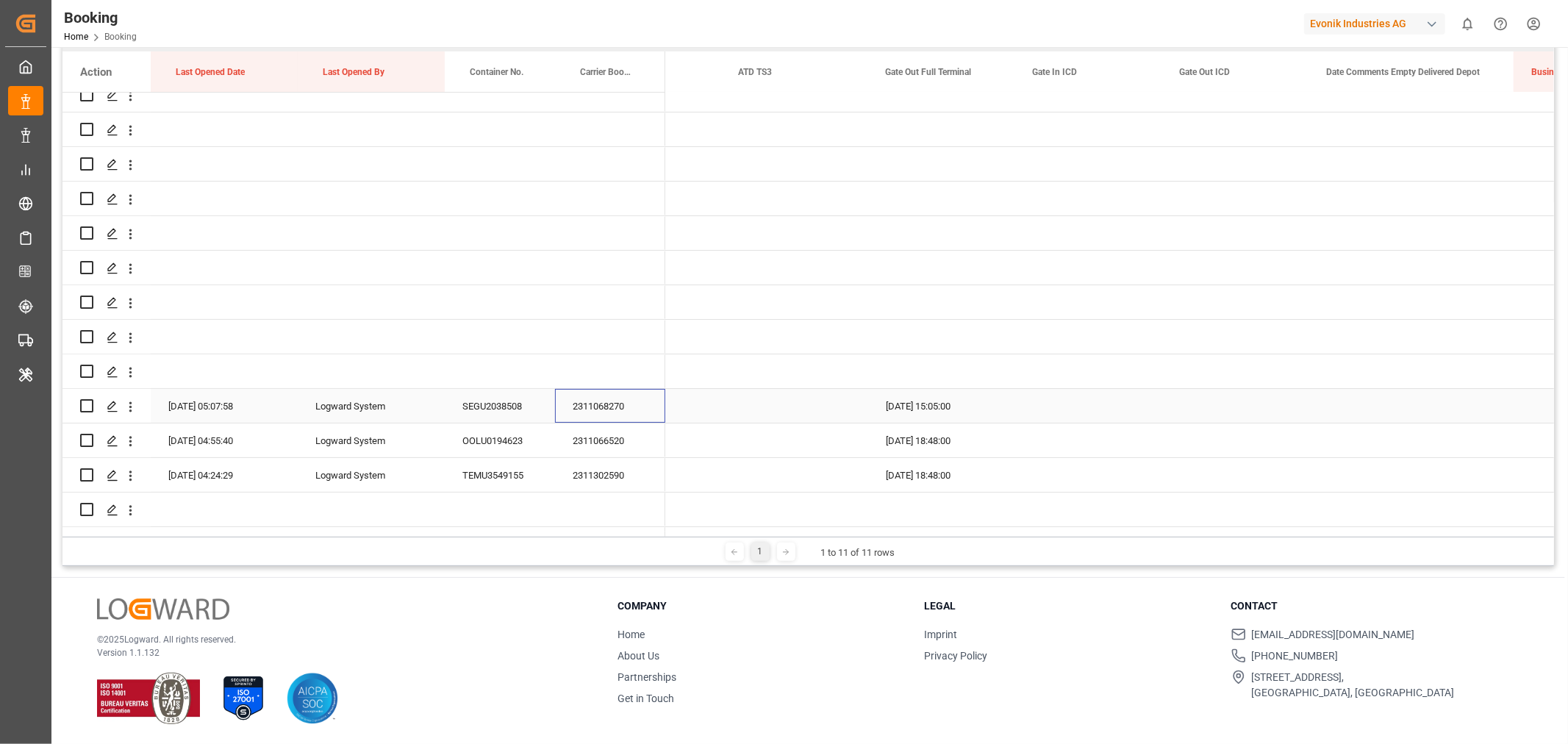
click at [630, 400] on div "2311068270" at bounding box center [609, 405] width 110 height 34
click at [132, 407] on icon "open menu" at bounding box center [130, 406] width 15 height 15
click at [165, 428] on div "Open in new tab" at bounding box center [214, 438] width 181 height 31
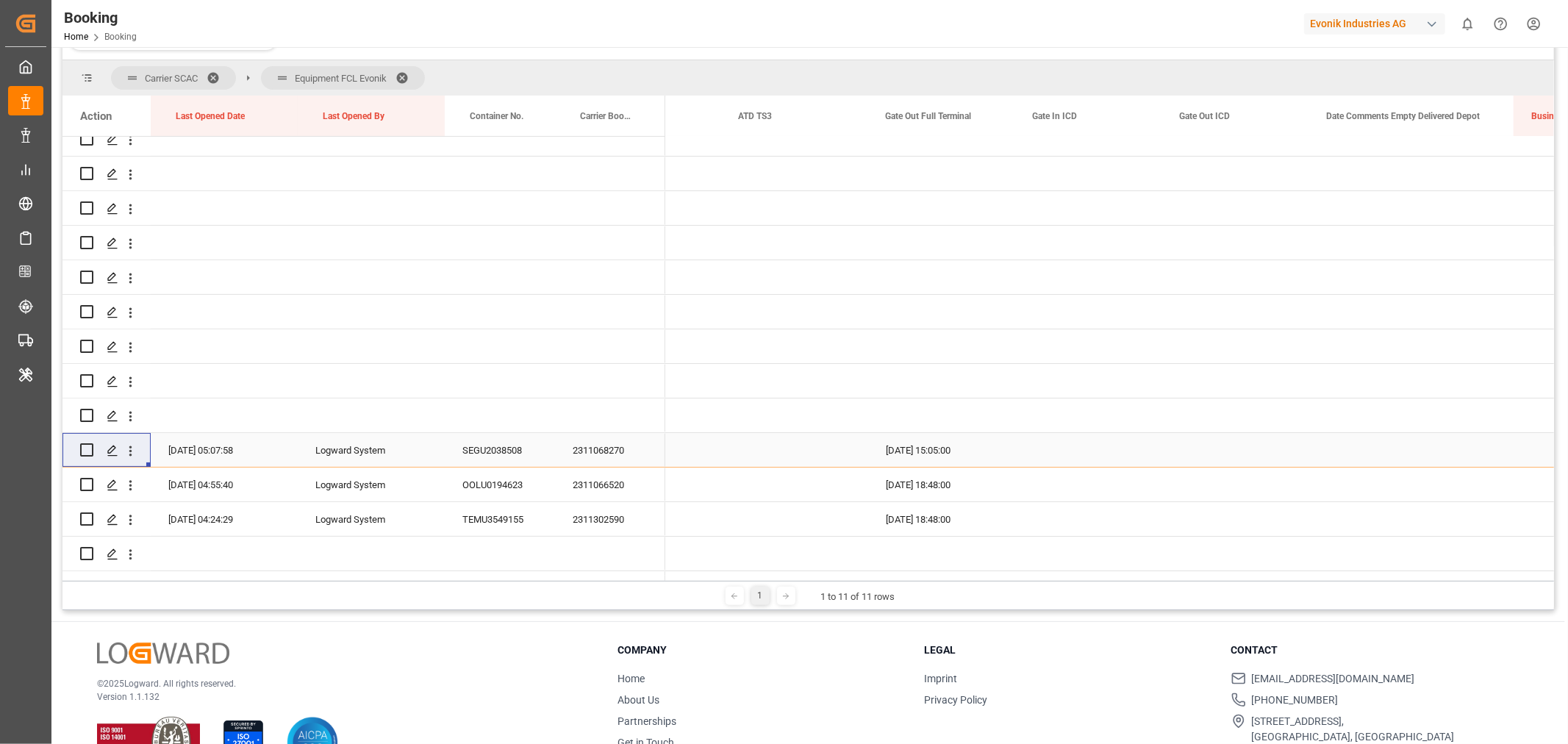
scroll to position [261, 0]
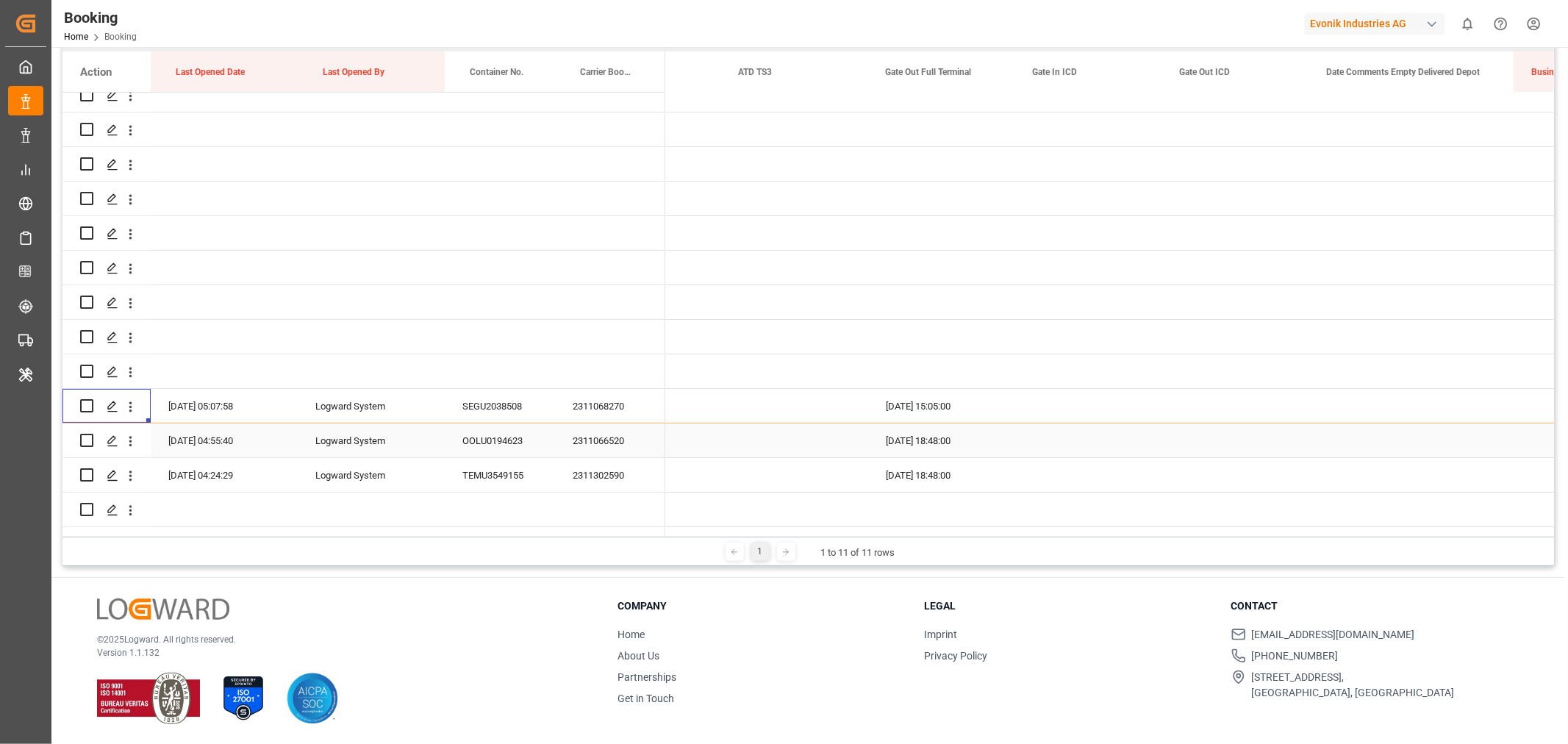
click at [597, 442] on div "2311066520" at bounding box center [609, 440] width 110 height 34
click at [126, 439] on icon "open menu" at bounding box center [130, 441] width 15 height 15
click at [215, 466] on span "Open in new tab" at bounding box center [227, 471] width 134 height 15
click at [594, 480] on div "2311302590" at bounding box center [609, 474] width 110 height 34
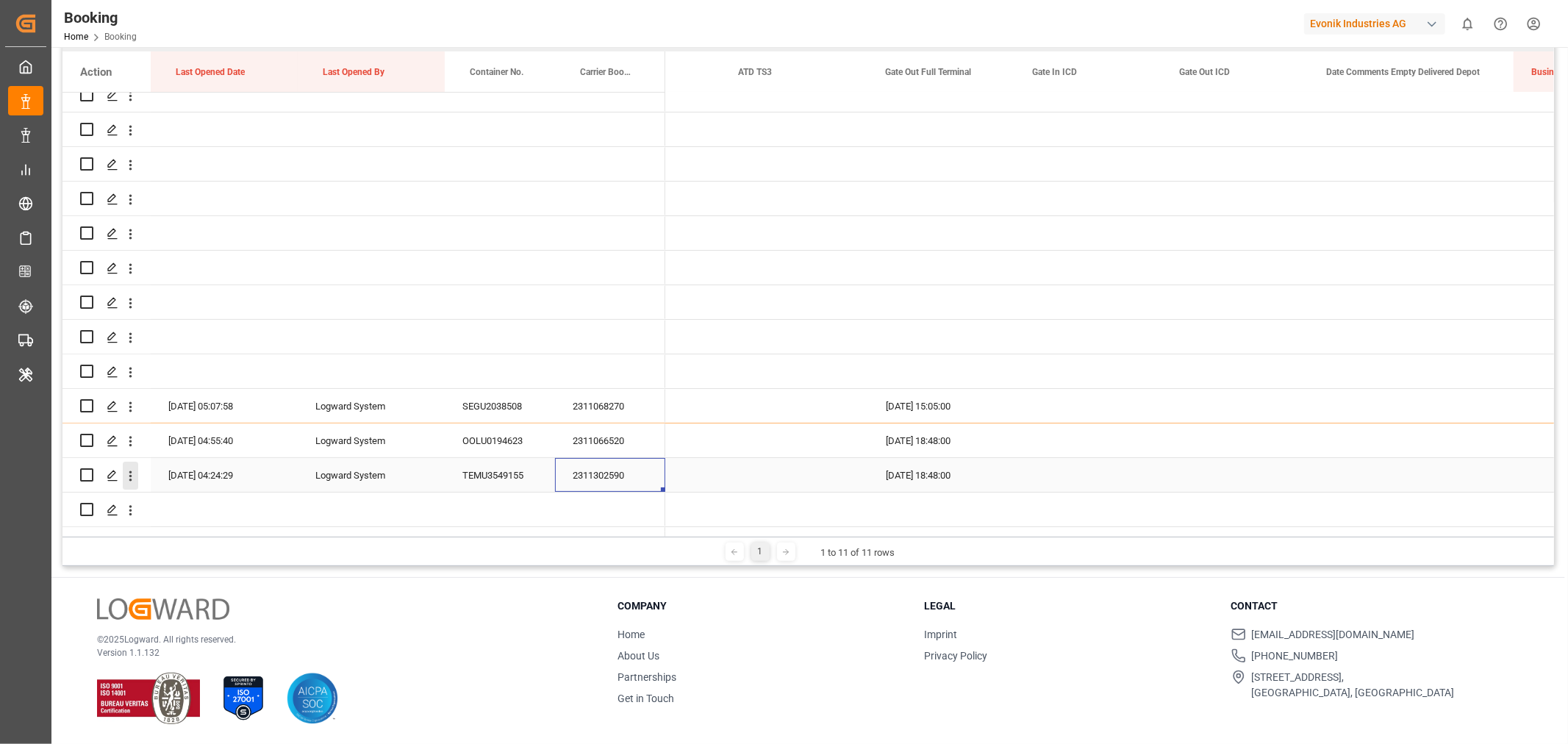
click at [127, 471] on icon "open menu" at bounding box center [130, 475] width 15 height 15
click at [218, 500] on span "Open in new tab" at bounding box center [227, 506] width 134 height 15
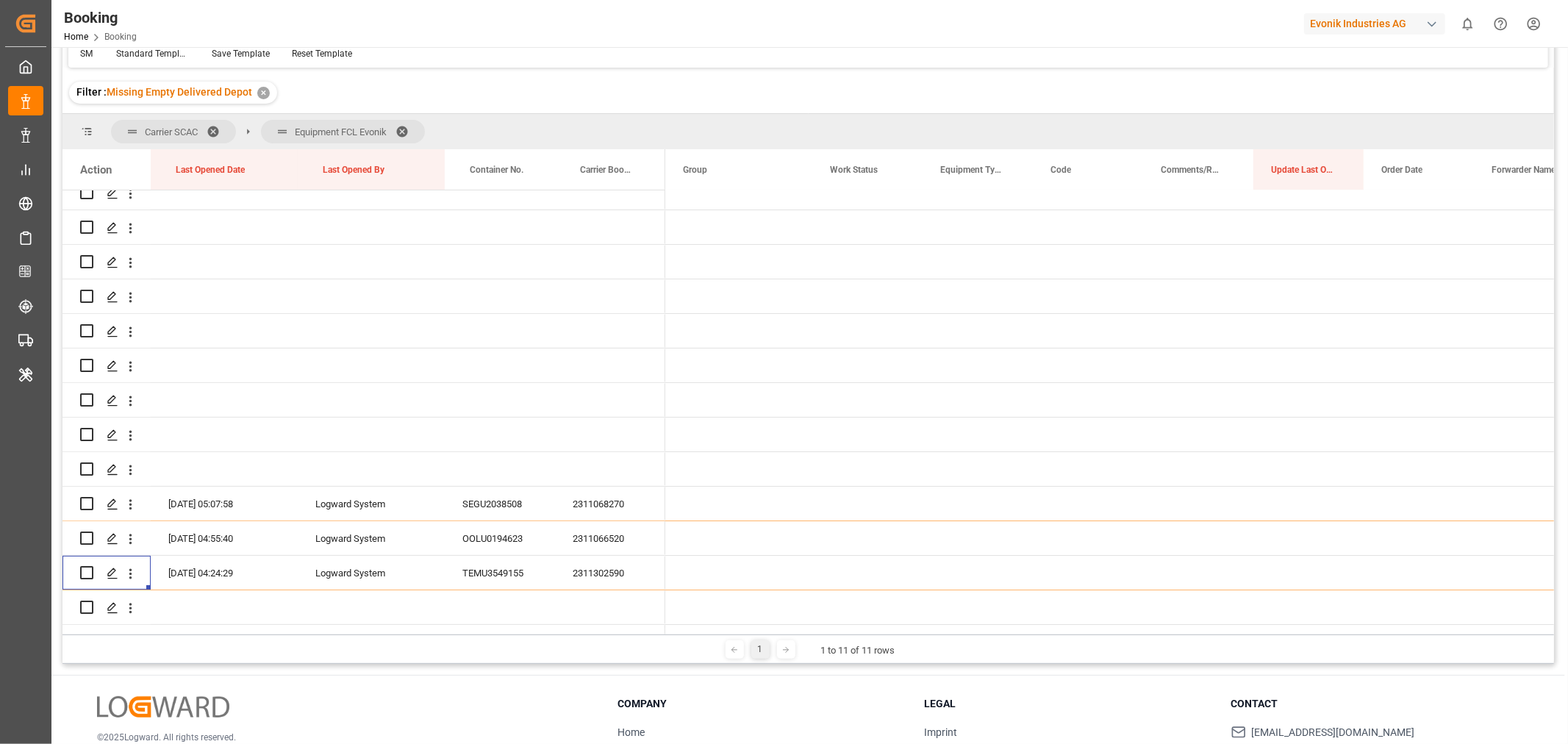
scroll to position [0, 0]
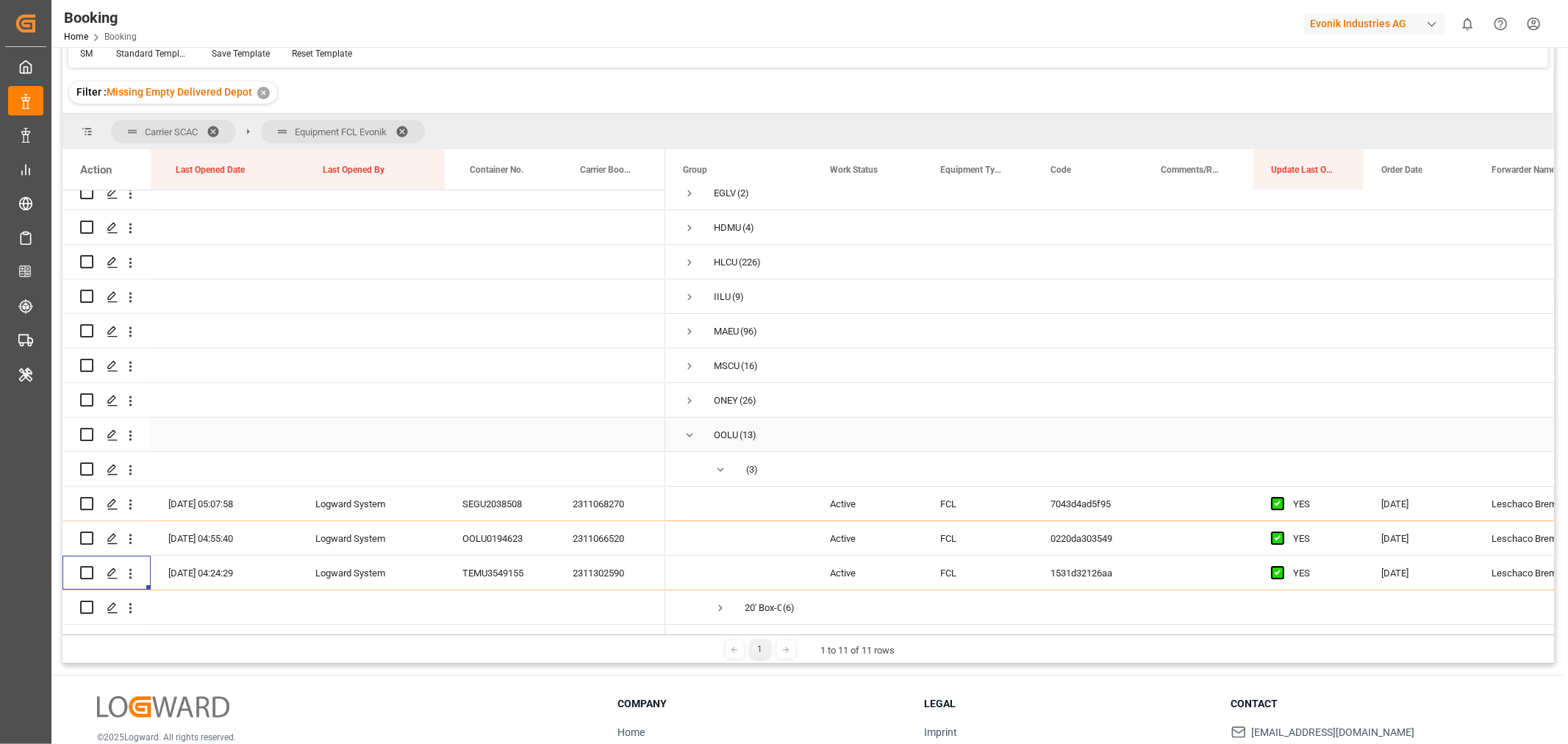
click at [691, 436] on span "Press SPACE to select this row." at bounding box center [690, 435] width 13 height 13
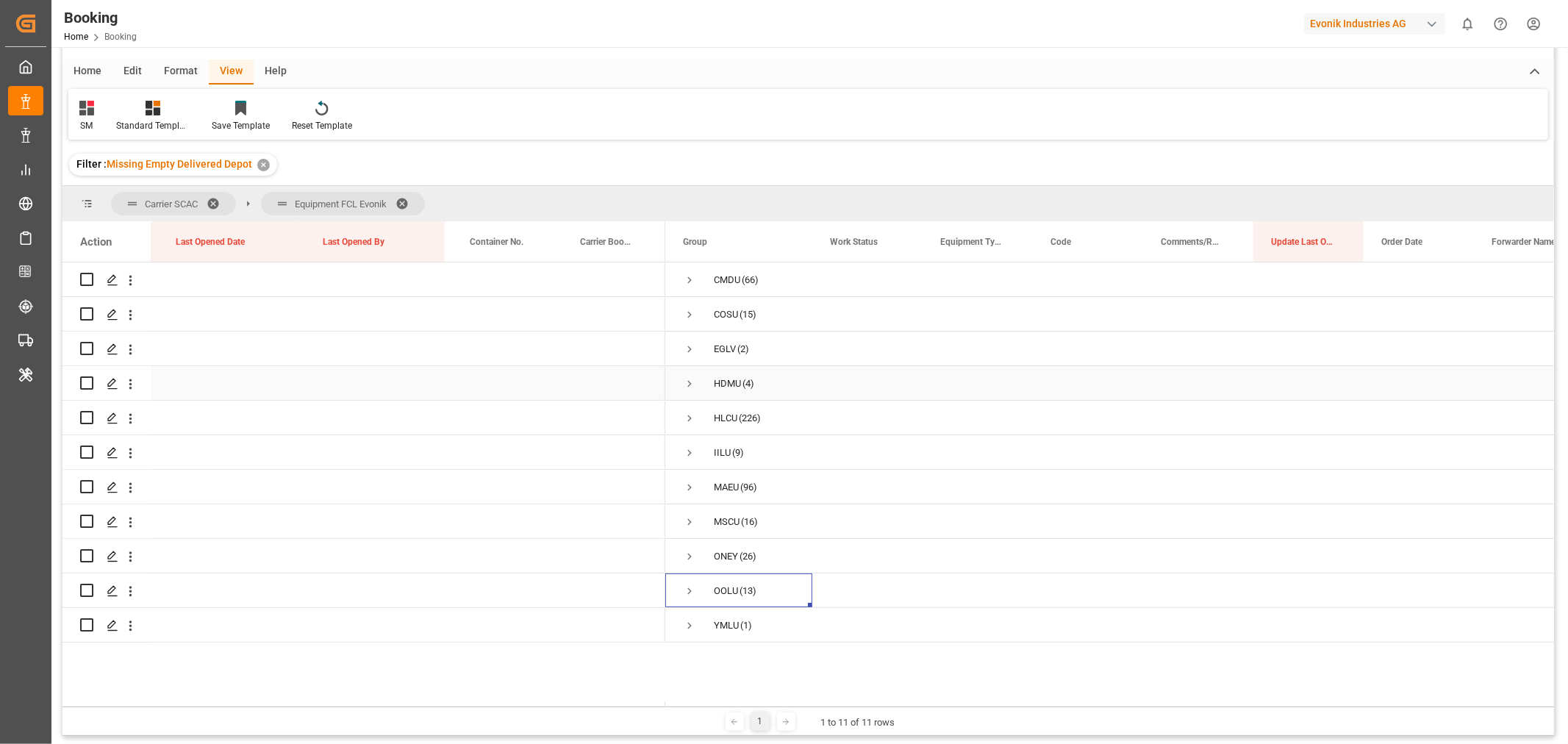
scroll to position [163, 0]
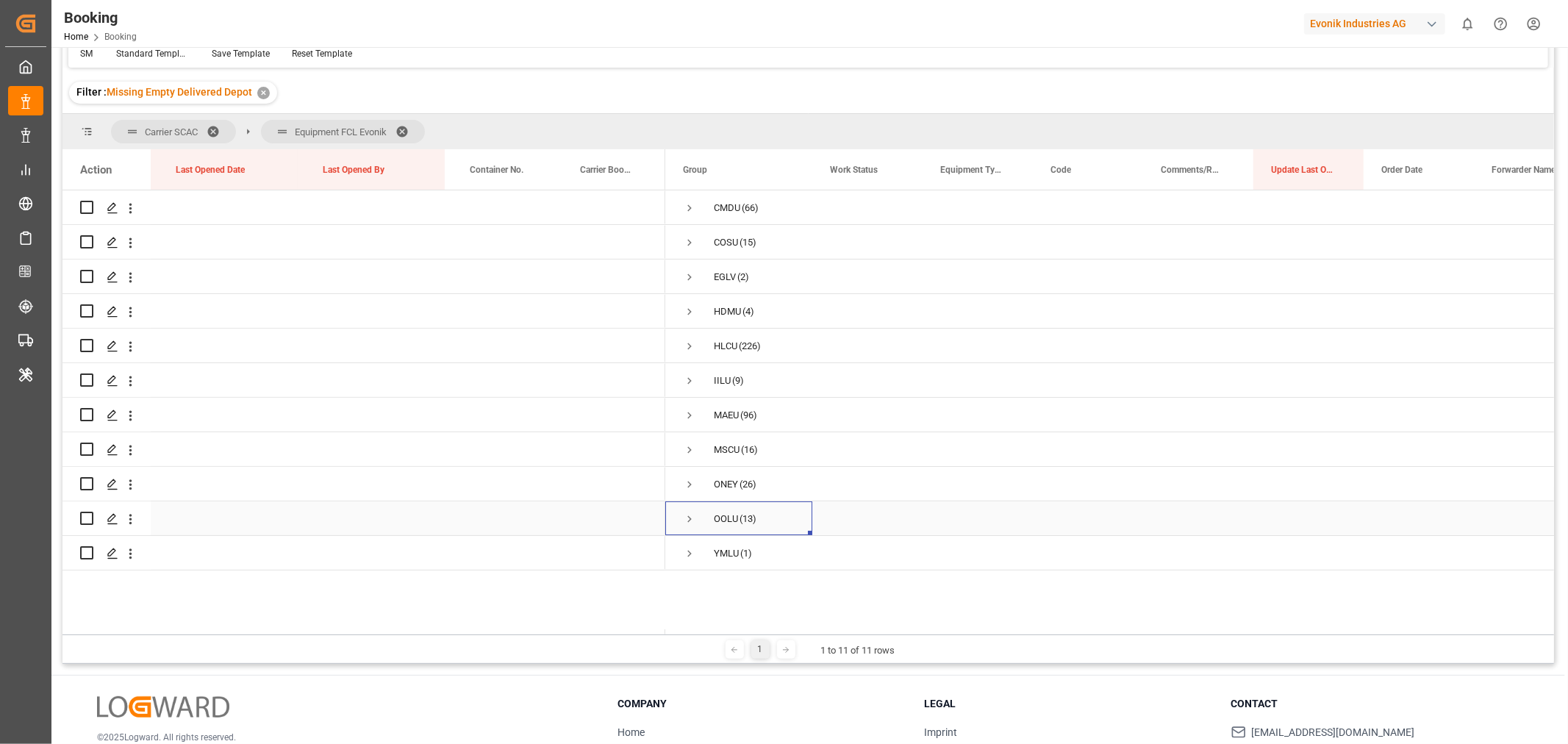
click at [687, 525] on span "Press SPACE to select this row." at bounding box center [690, 519] width 13 height 34
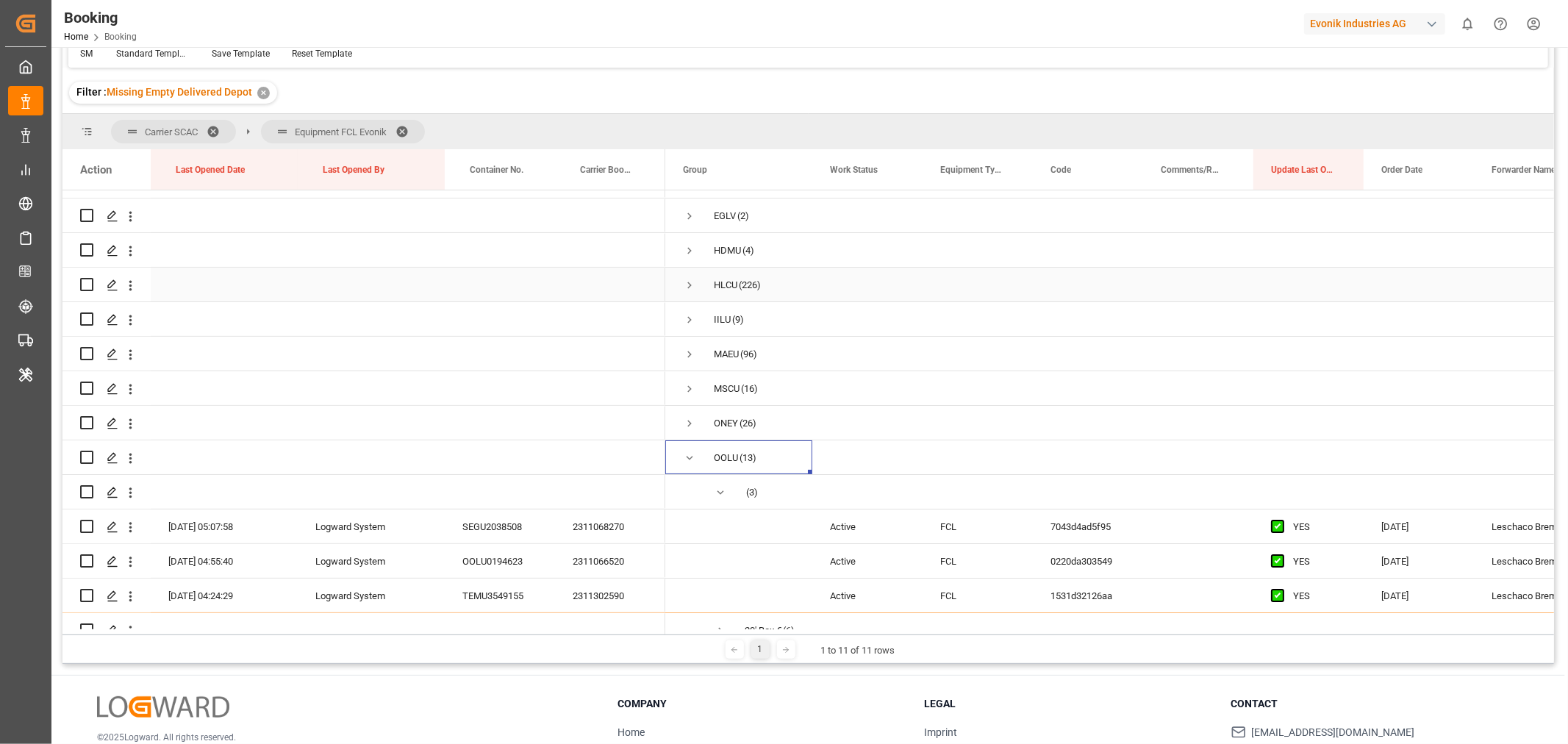
scroll to position [187, 0]
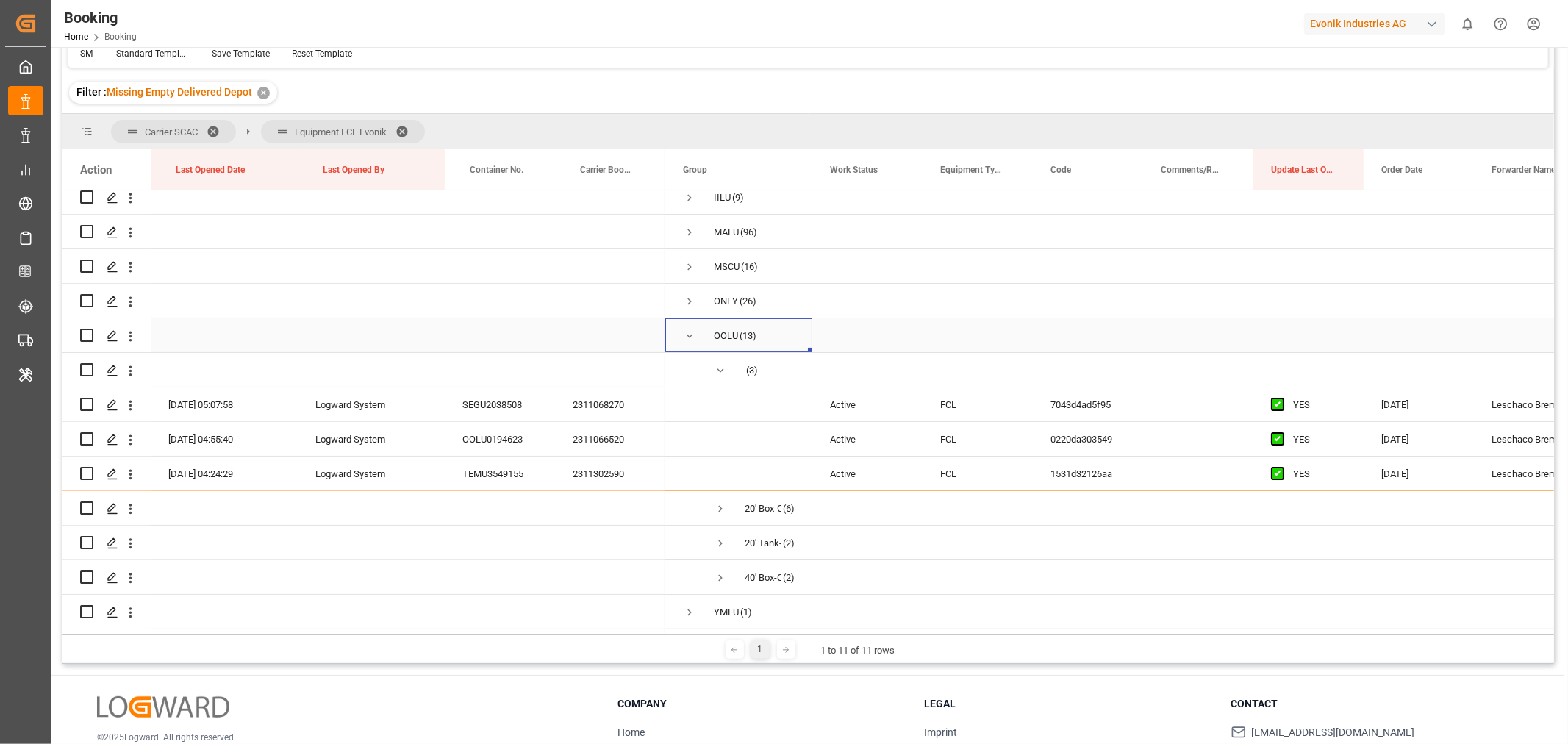
click at [684, 335] on span "Press SPACE to select this row." at bounding box center [690, 336] width 13 height 13
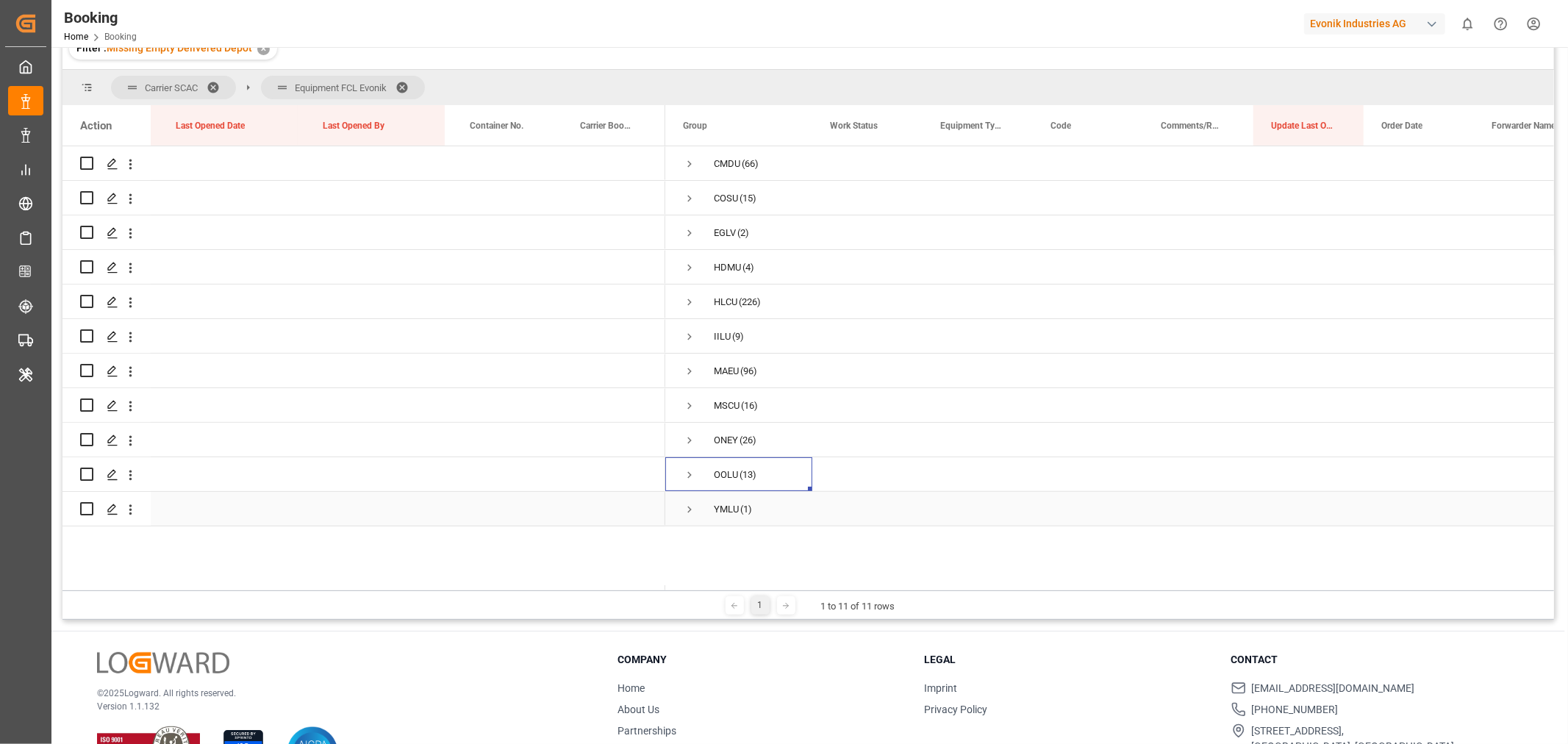
scroll to position [119, 0]
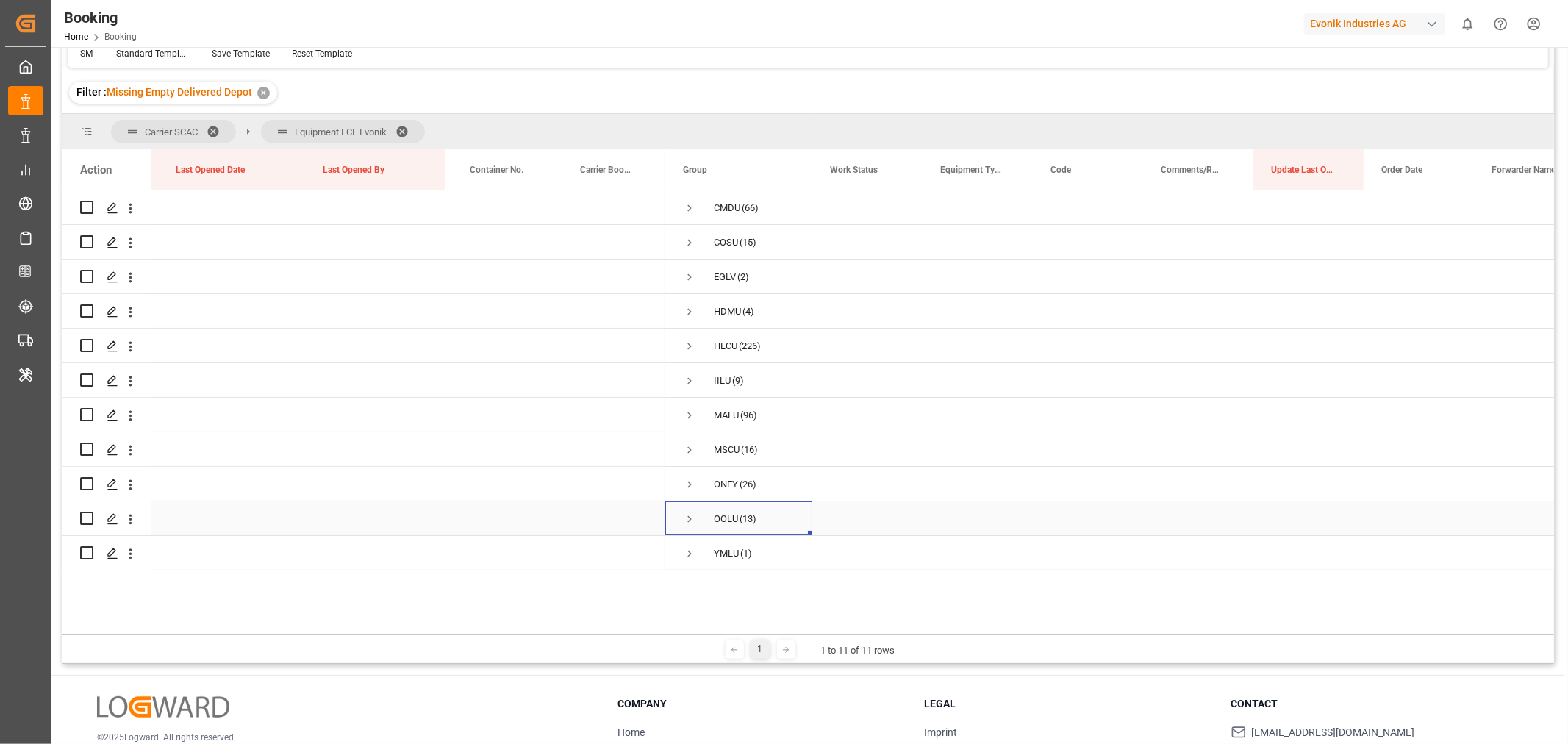
click at [690, 518] on span "Press SPACE to select this row." at bounding box center [690, 519] width 13 height 13
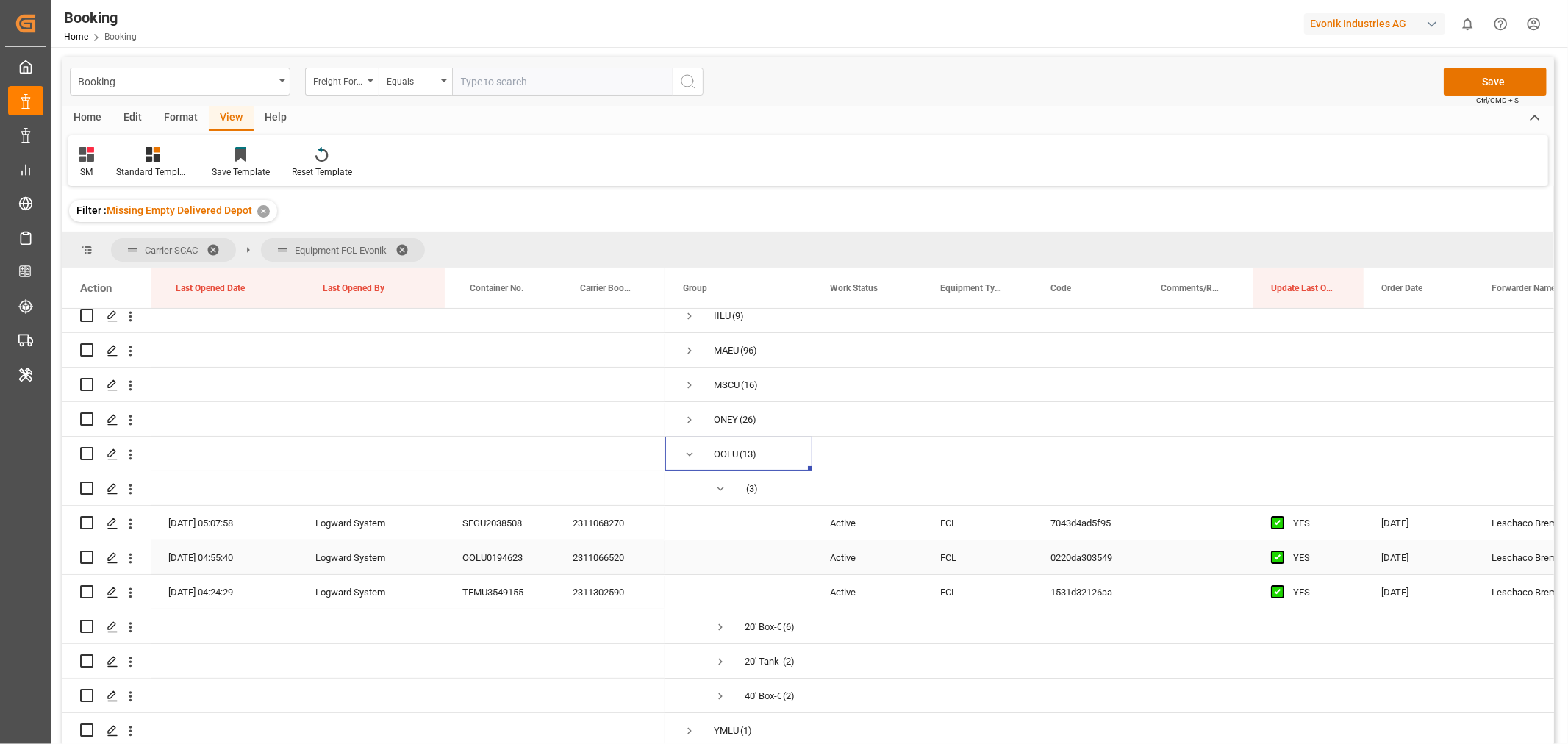
scroll to position [0, 0]
click at [1488, 83] on button "Save" at bounding box center [1494, 82] width 103 height 28
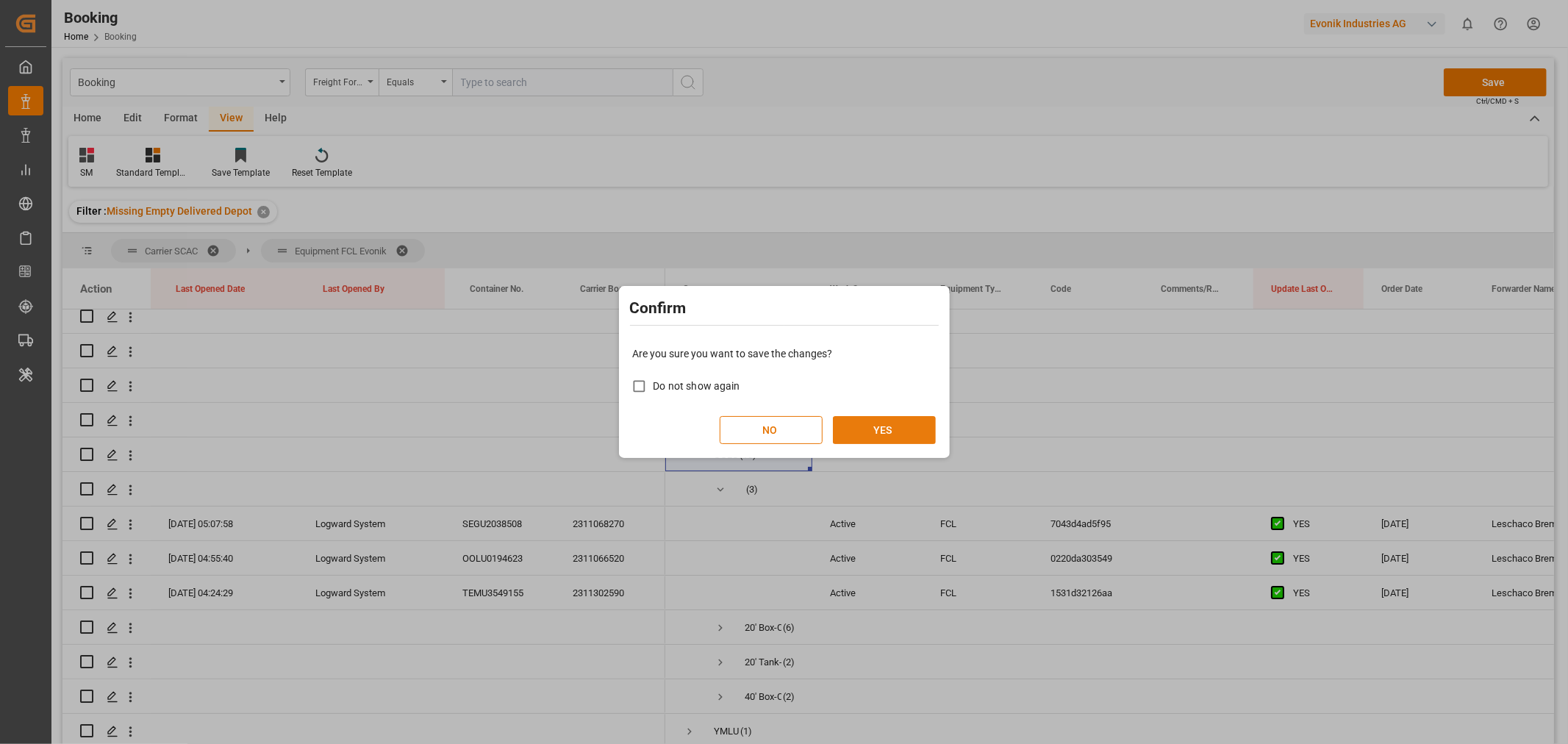
click at [914, 434] on button "YES" at bounding box center [884, 430] width 103 height 28
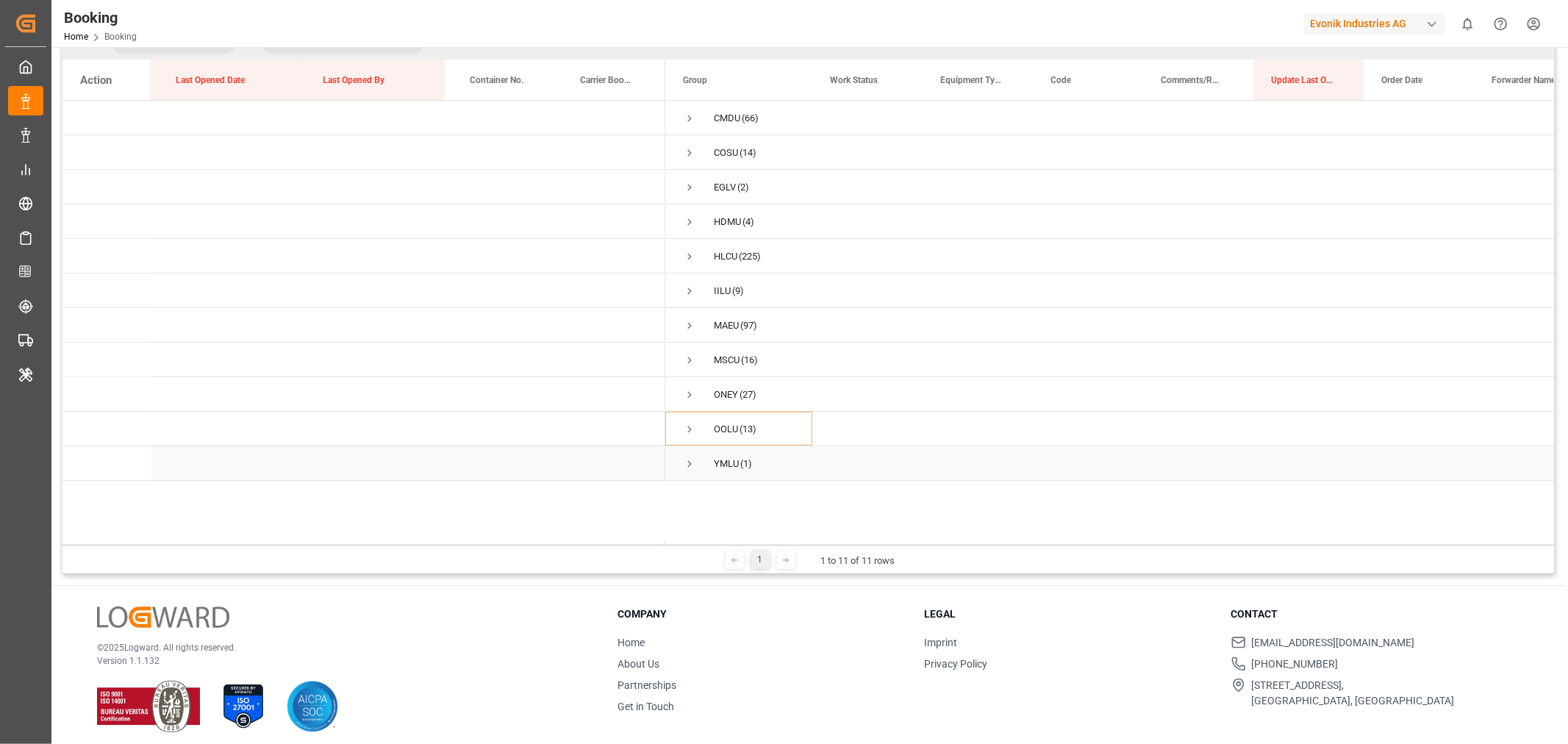
scroll to position [217, 0]
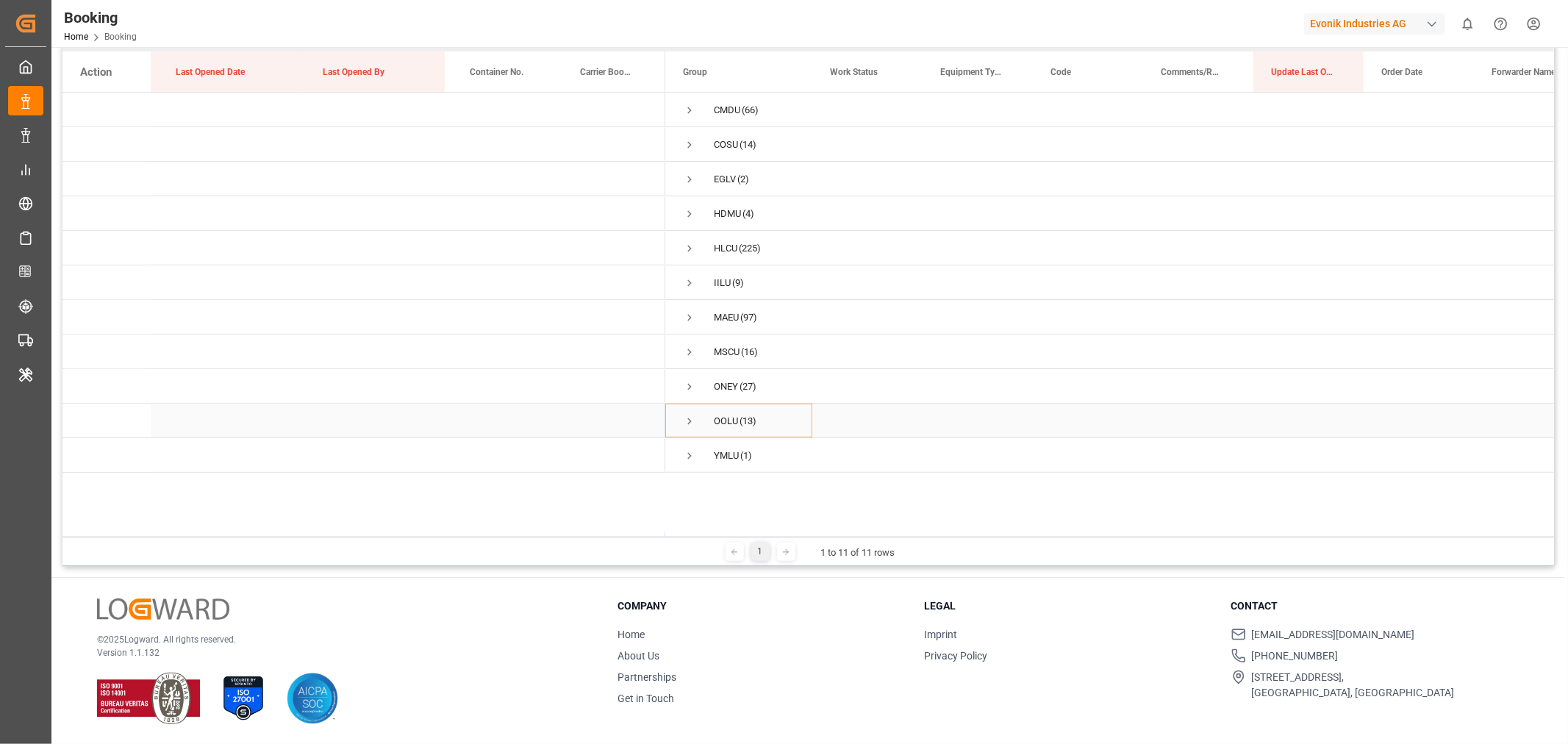
click at [688, 415] on span "Press SPACE to select this row." at bounding box center [690, 421] width 13 height 13
click at [715, 370] on span "Press SPACE to select this row." at bounding box center [721, 376] width 13 height 13
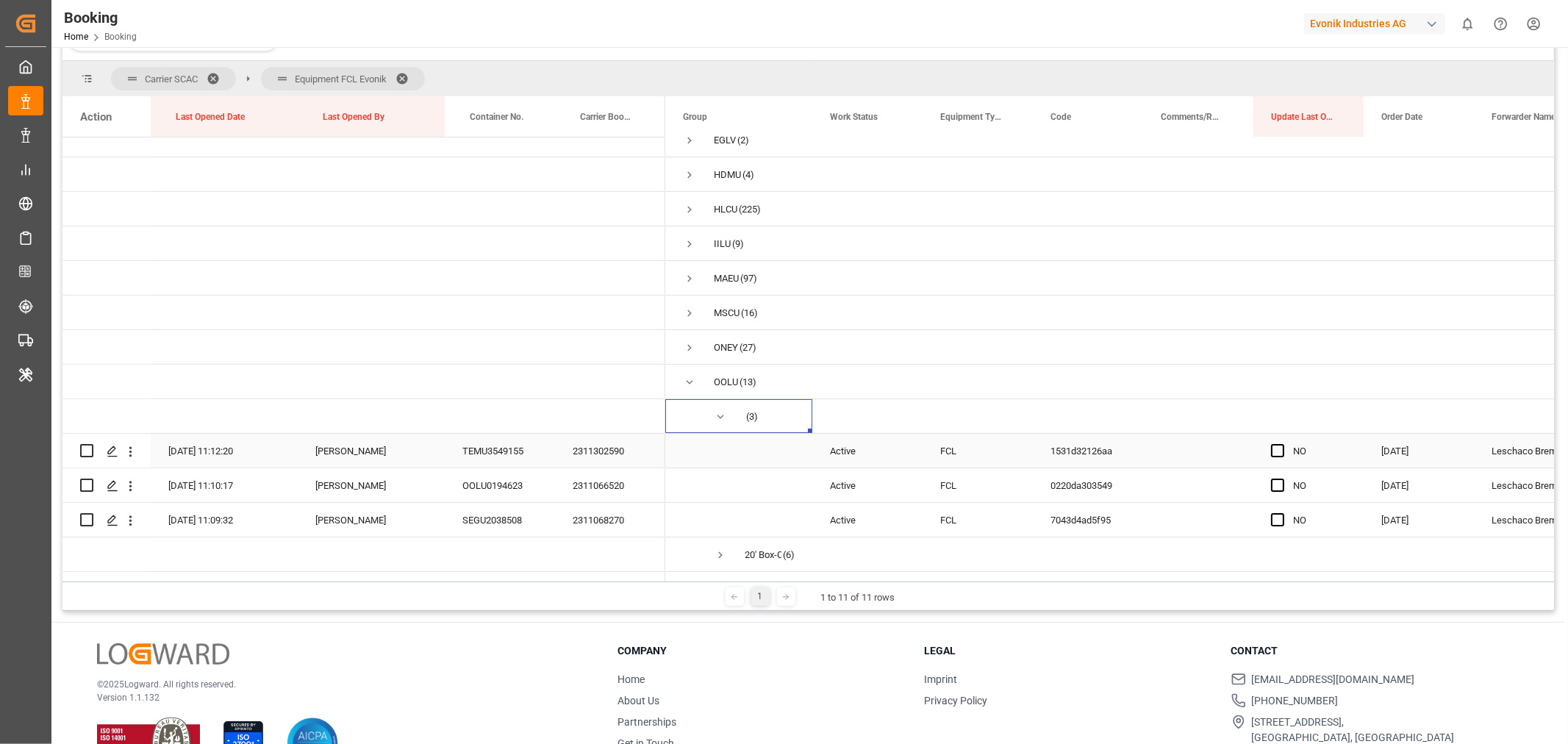
scroll to position [135, 0]
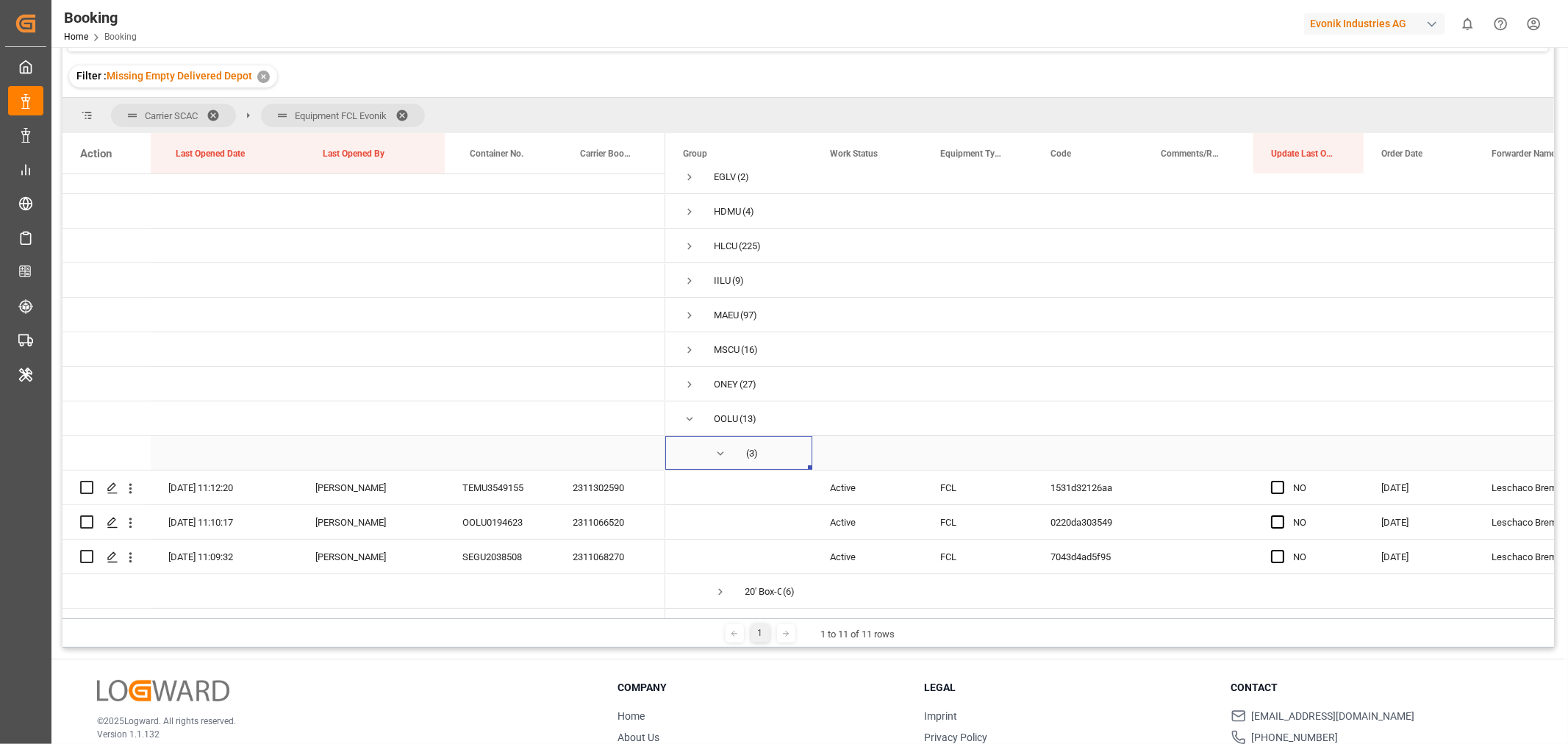
click at [715, 453] on span "Press SPACE to select this row." at bounding box center [721, 454] width 13 height 13
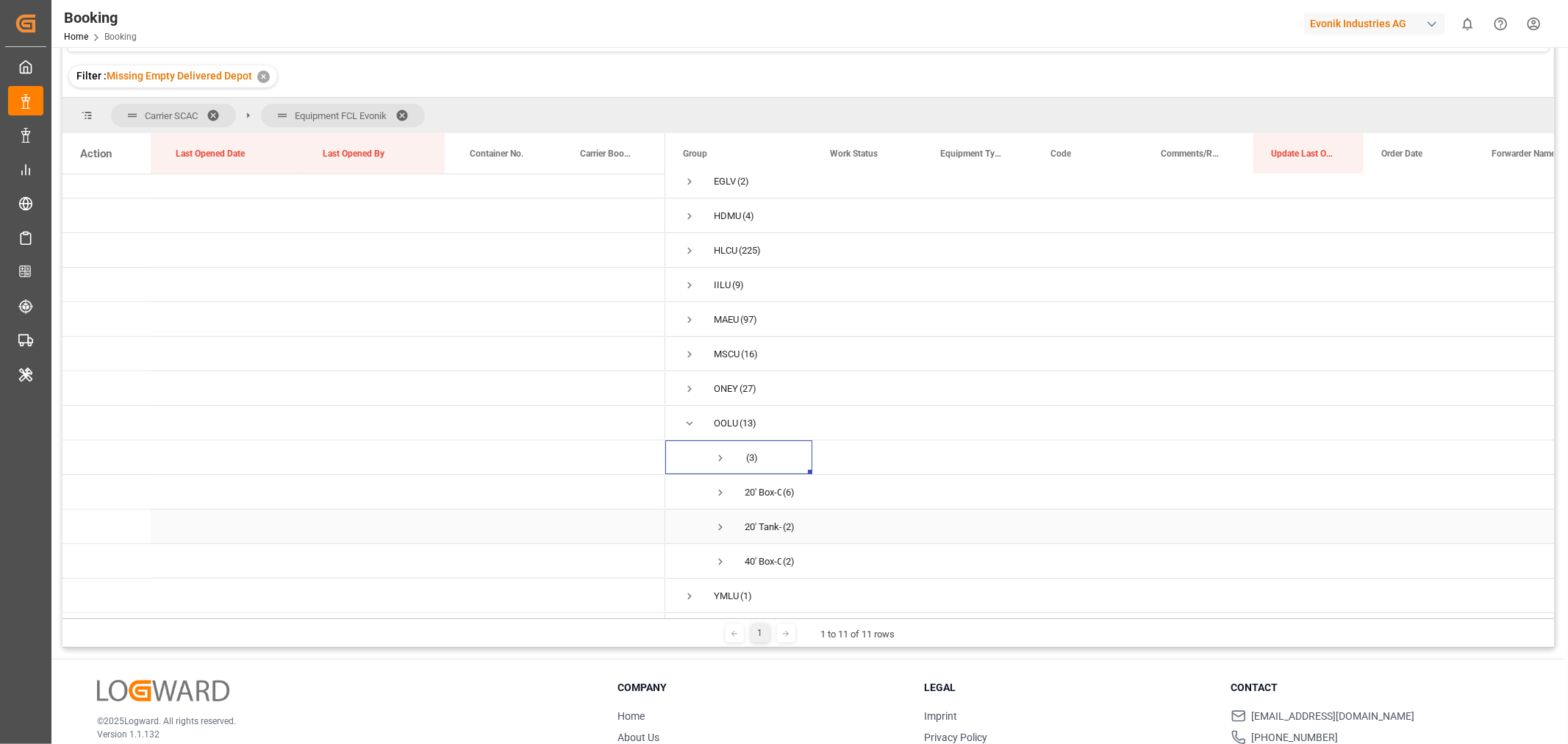
click at [726, 521] on span "Press SPACE to select this row." at bounding box center [721, 527] width 13 height 13
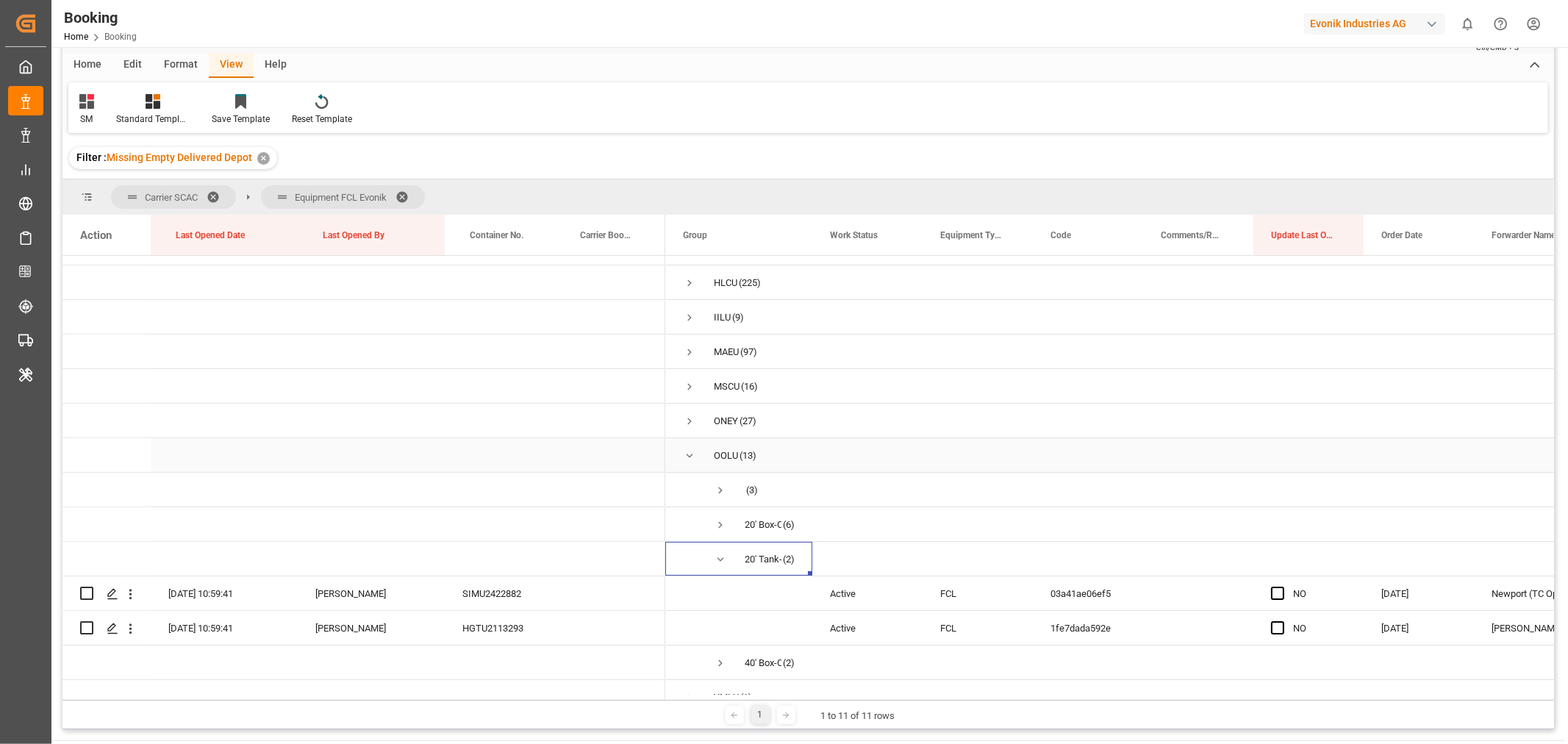
scroll to position [152, 0]
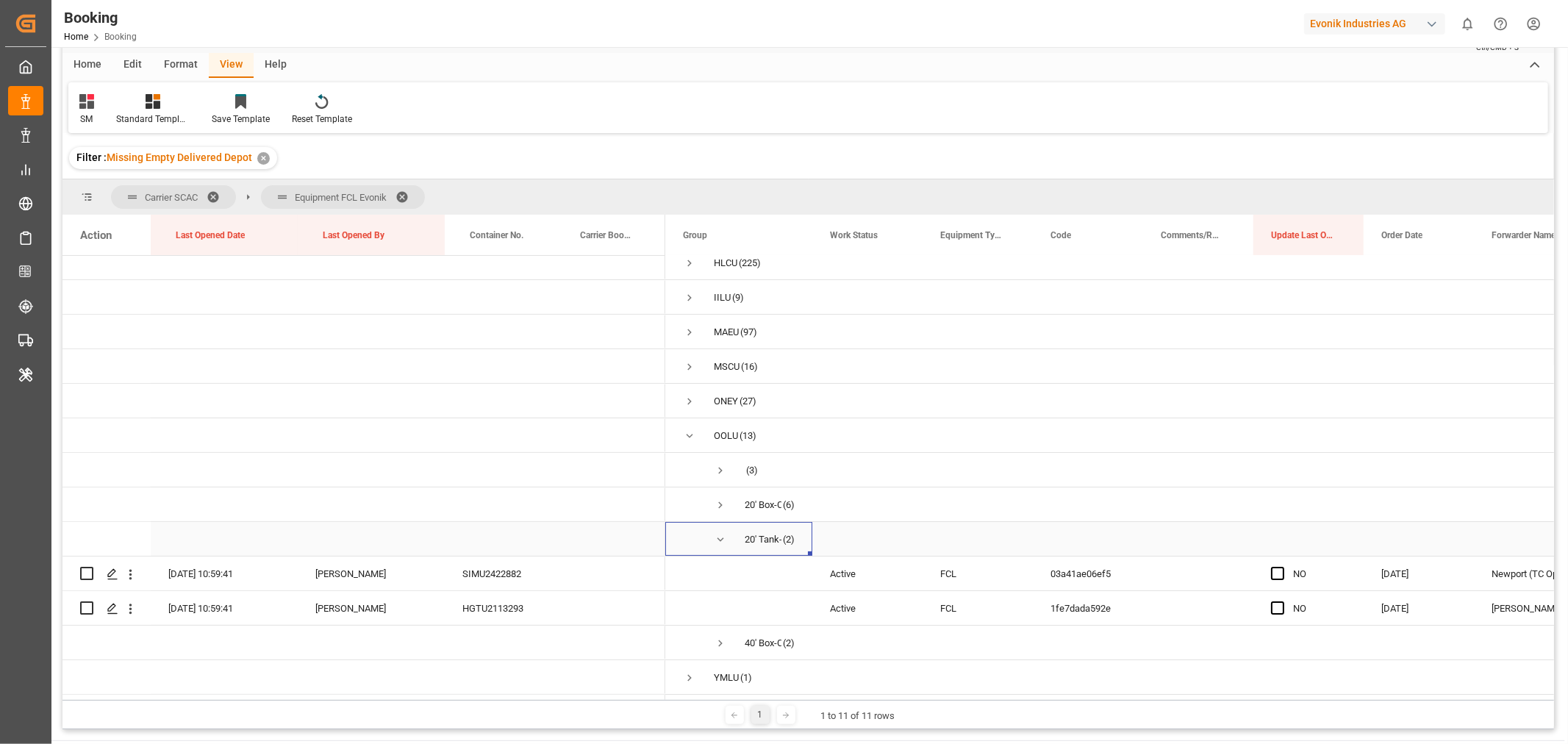
click at [721, 539] on span "Press SPACE to select this row." at bounding box center [721, 539] width 13 height 13
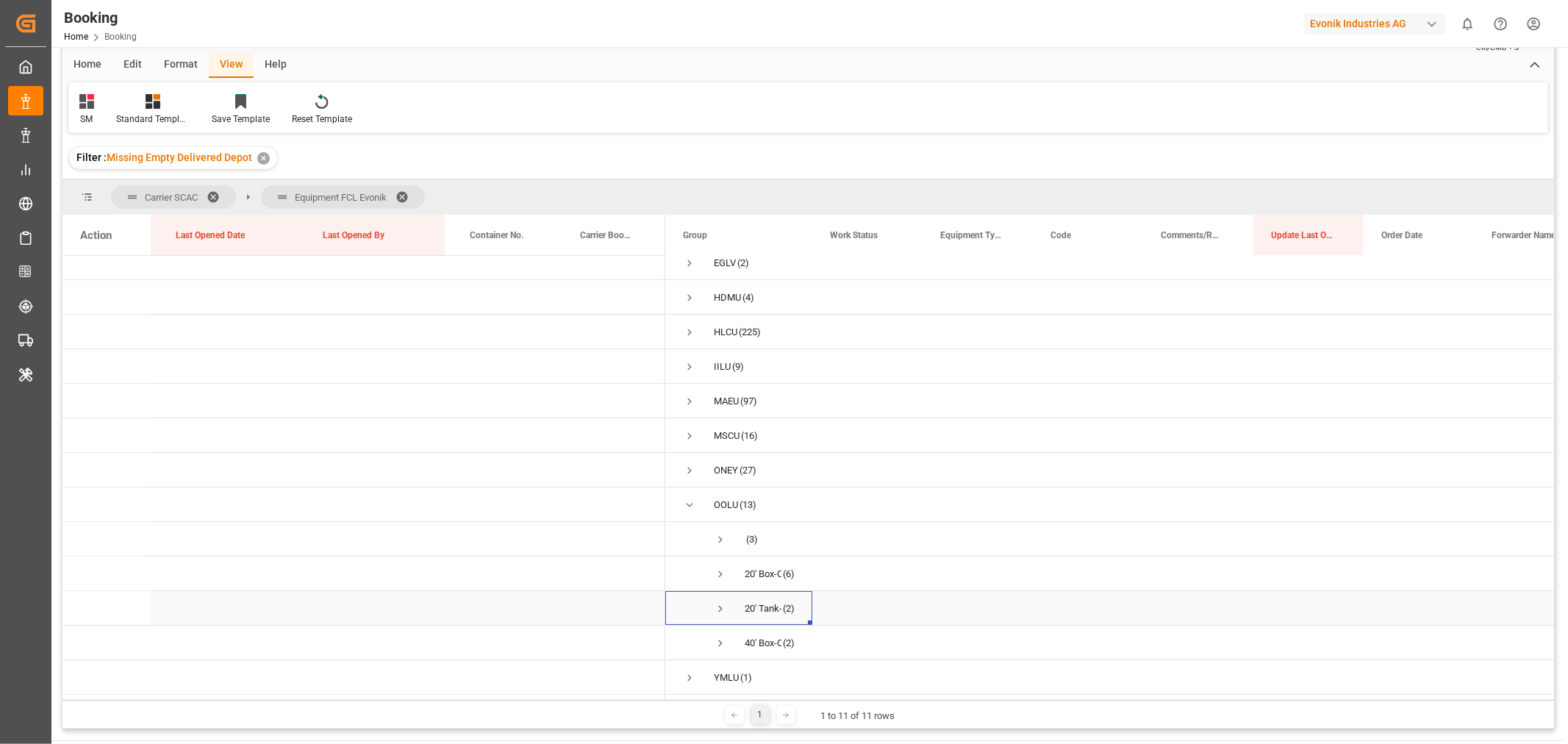
scroll to position [84, 0]
click at [725, 637] on span "Press SPACE to select this row." at bounding box center [721, 643] width 13 height 13
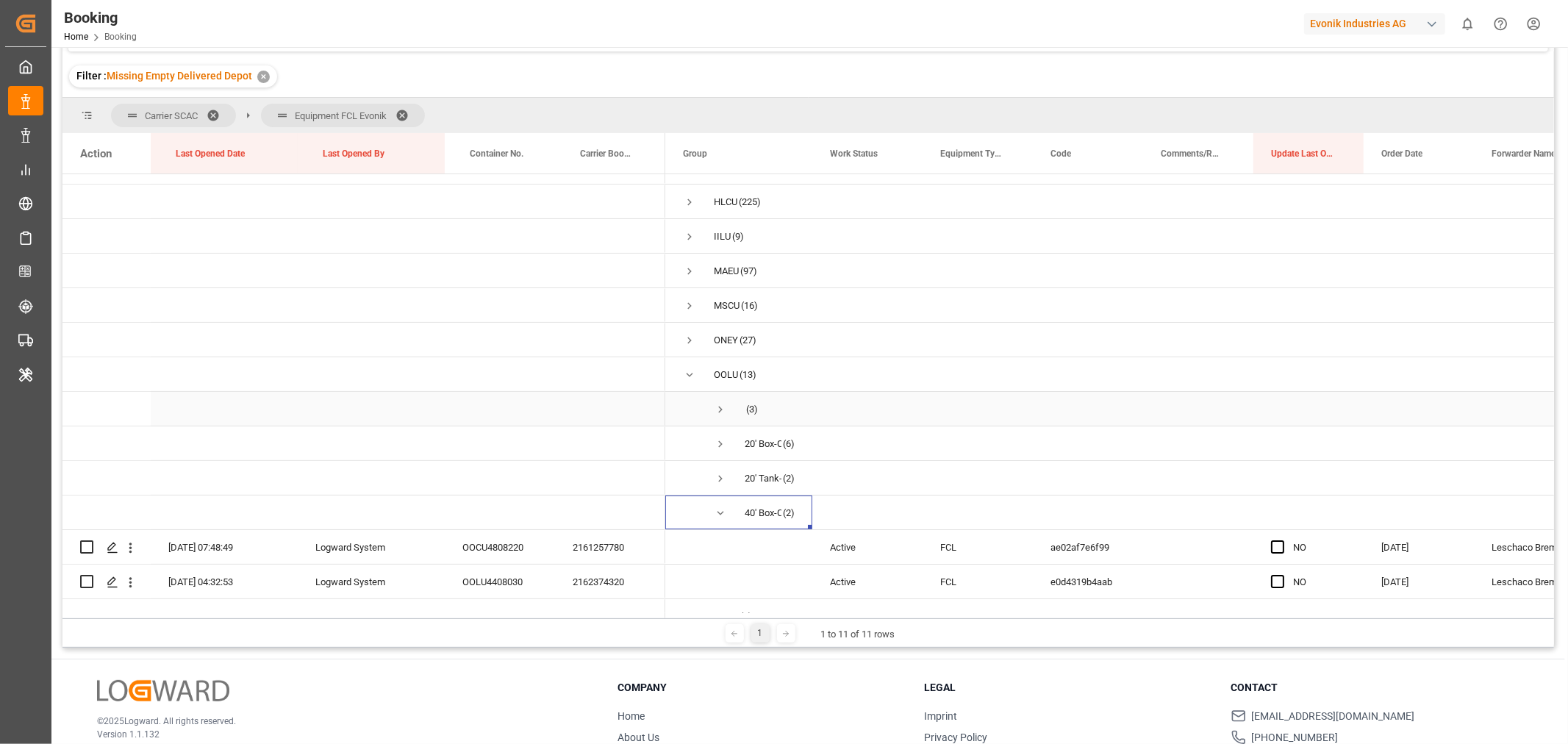
scroll to position [152, 0]
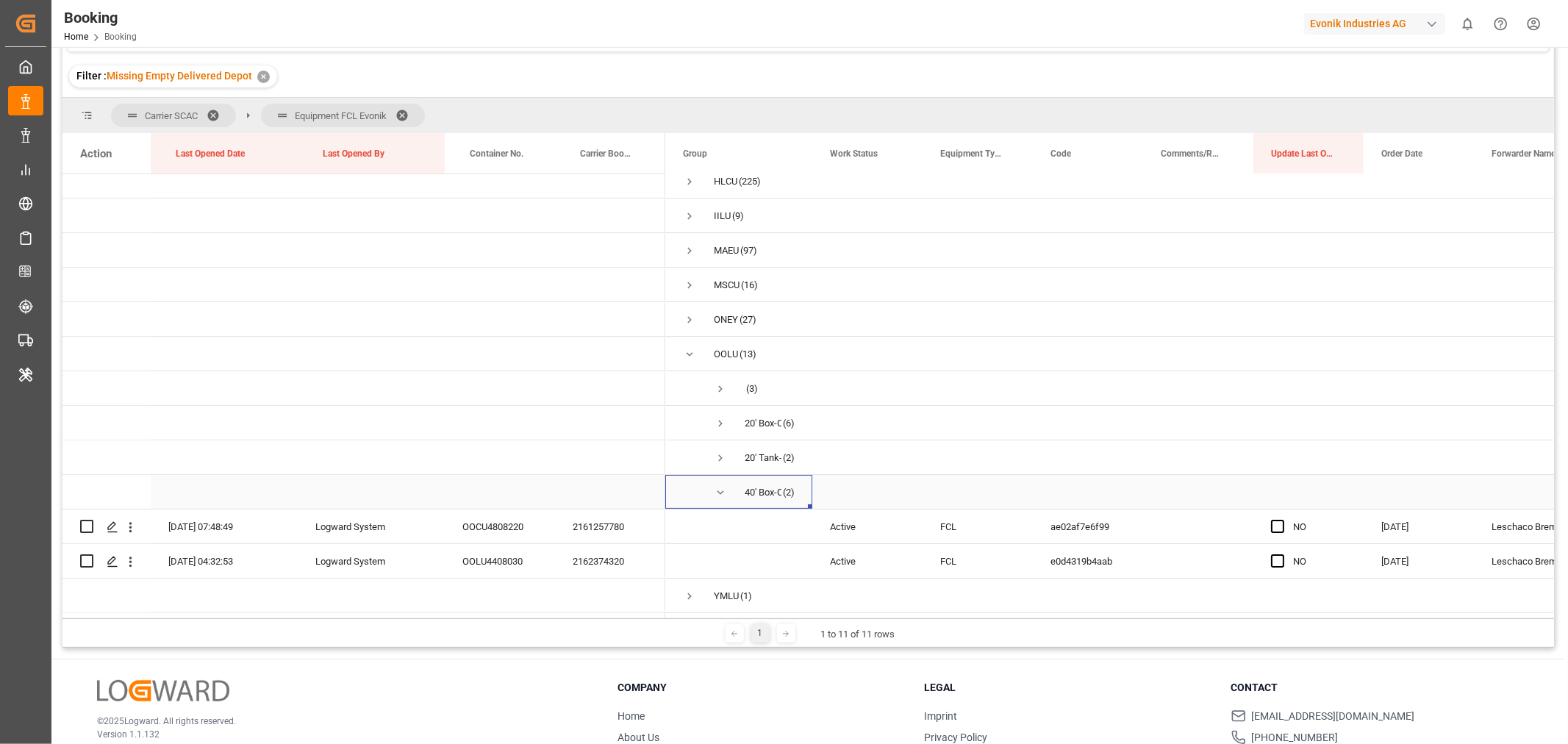
click at [721, 488] on span "Press SPACE to select this row." at bounding box center [721, 492] width 13 height 13
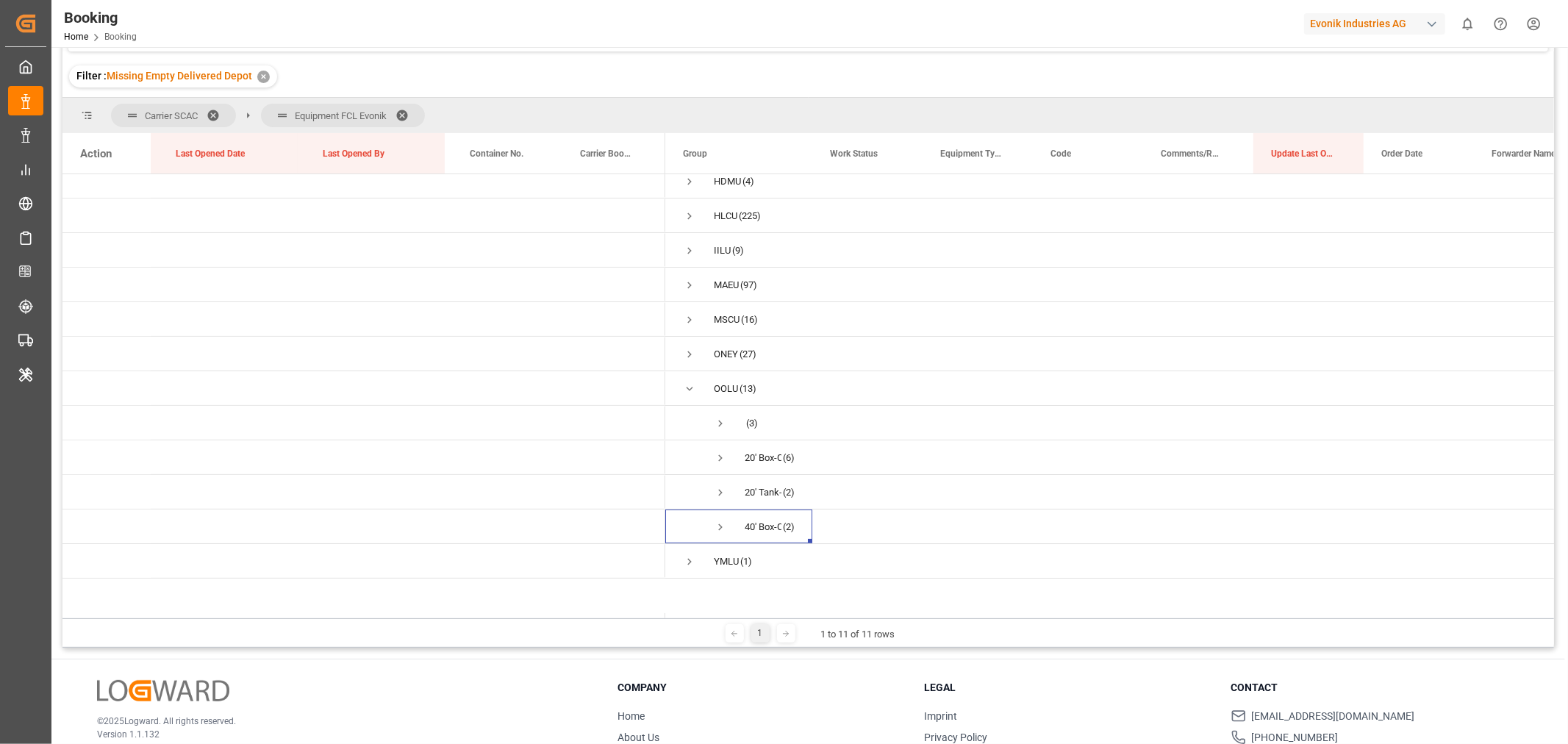
scroll to position [84, 0]
click at [685, 417] on span "Press SPACE to select this row." at bounding box center [690, 423] width 13 height 13
click at [691, 537] on span "Press SPACE to select this row." at bounding box center [690, 537] width 13 height 13
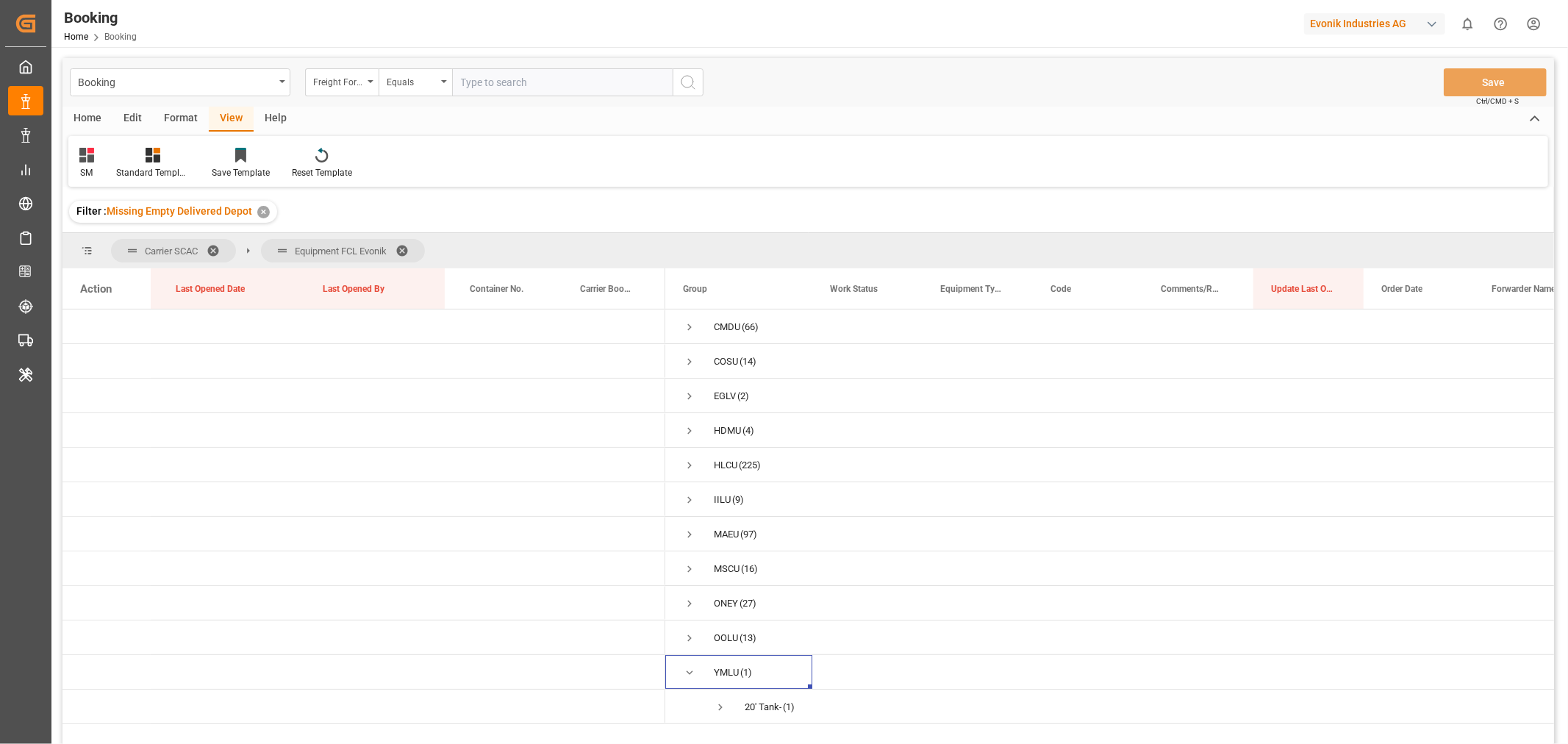
click at [407, 245] on span at bounding box center [407, 251] width 24 height 13
click at [693, 398] on span "Press SPACE to select this row." at bounding box center [690, 396] width 13 height 13
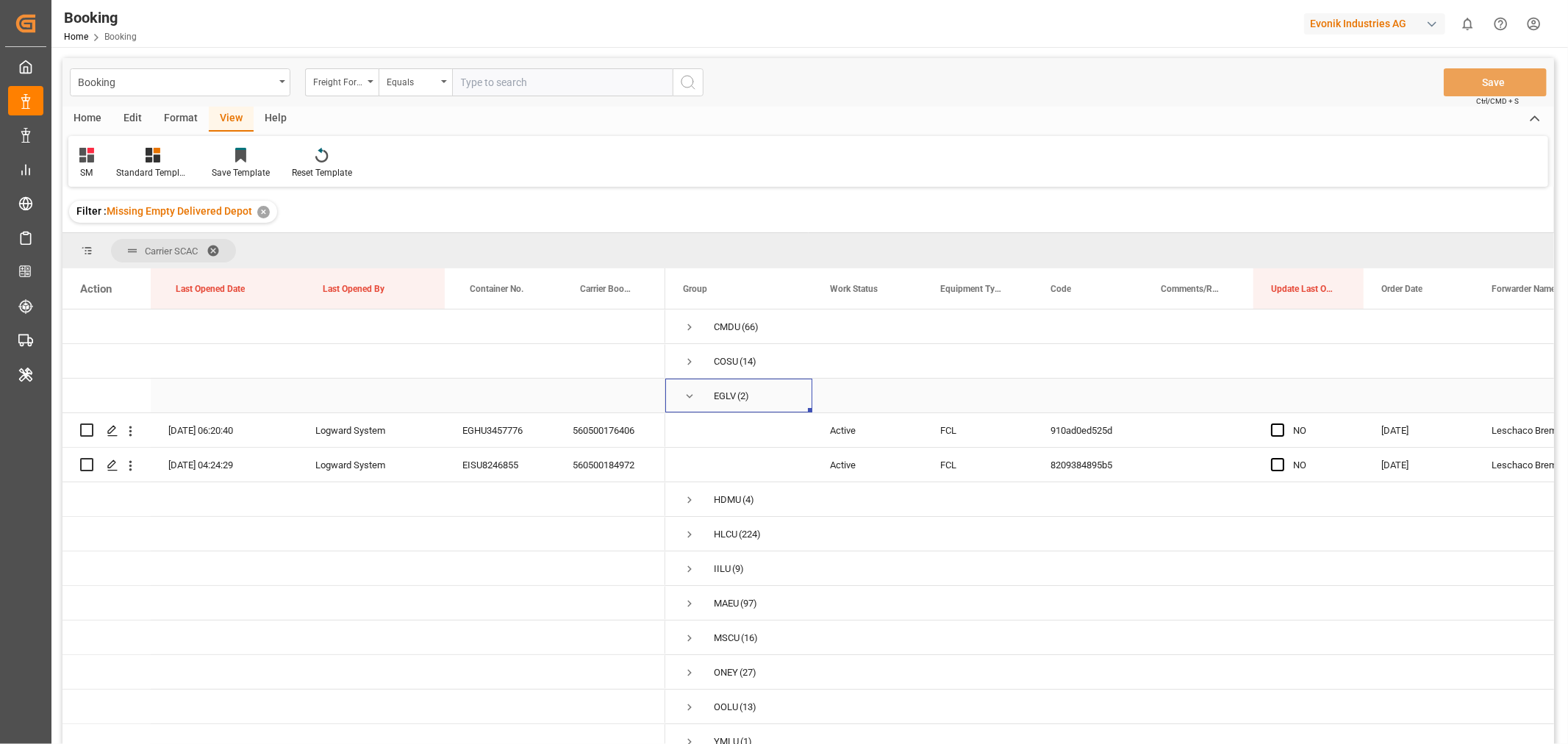
click at [688, 398] on span "Press SPACE to select this row." at bounding box center [690, 396] width 13 height 13
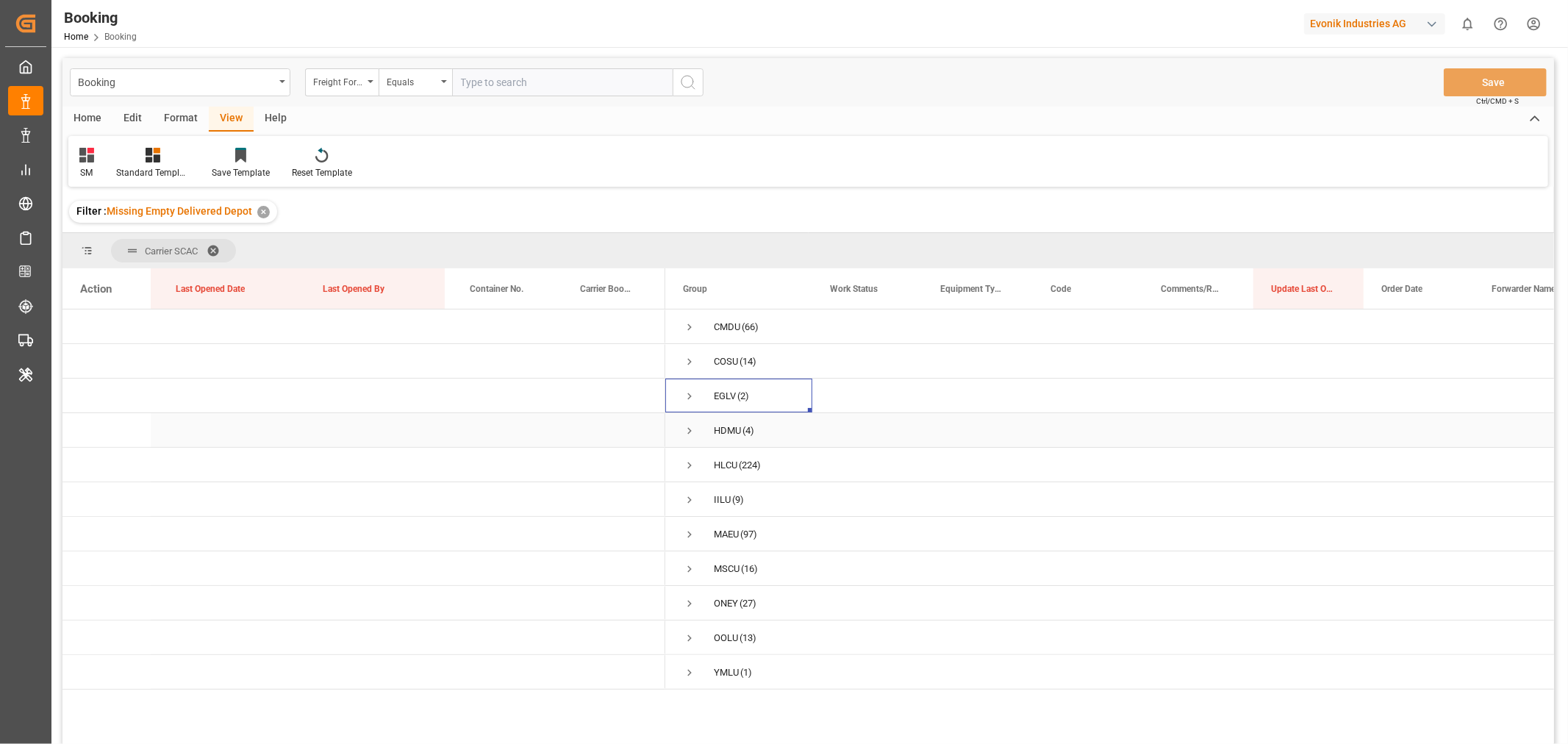
click at [689, 428] on span "Press SPACE to select this row." at bounding box center [690, 431] width 13 height 13
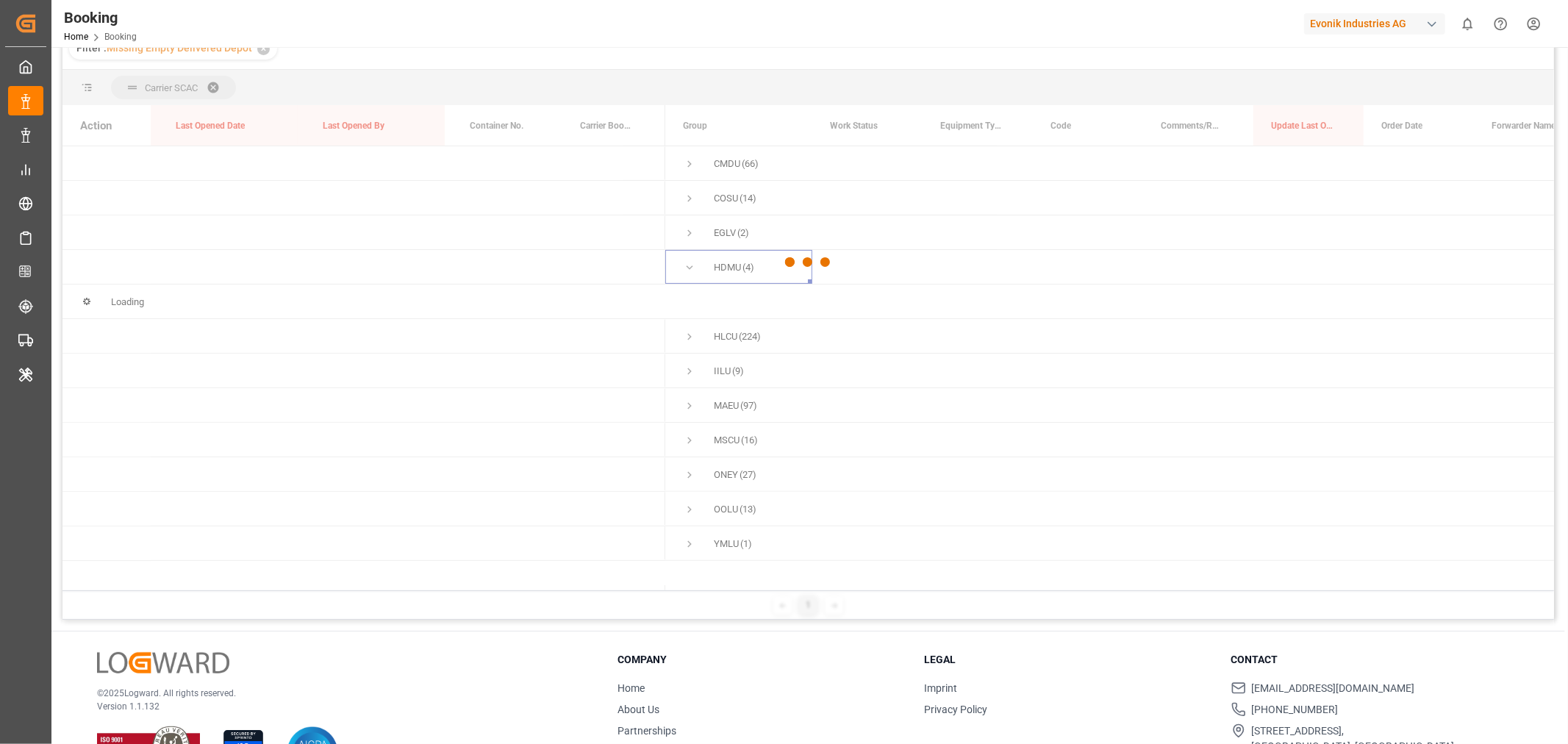
scroll to position [81, 0]
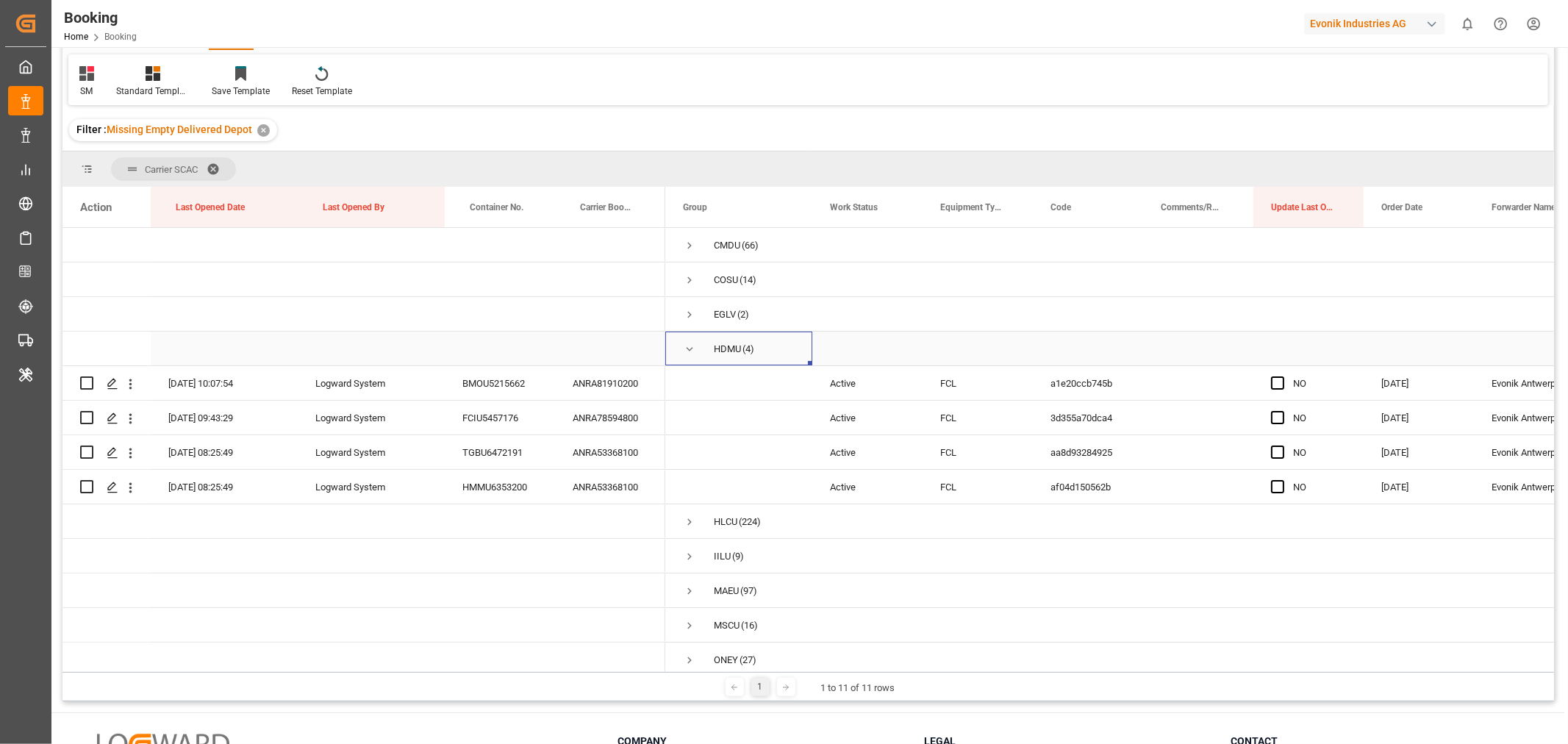
click at [689, 346] on span "Press SPACE to select this row." at bounding box center [690, 349] width 13 height 13
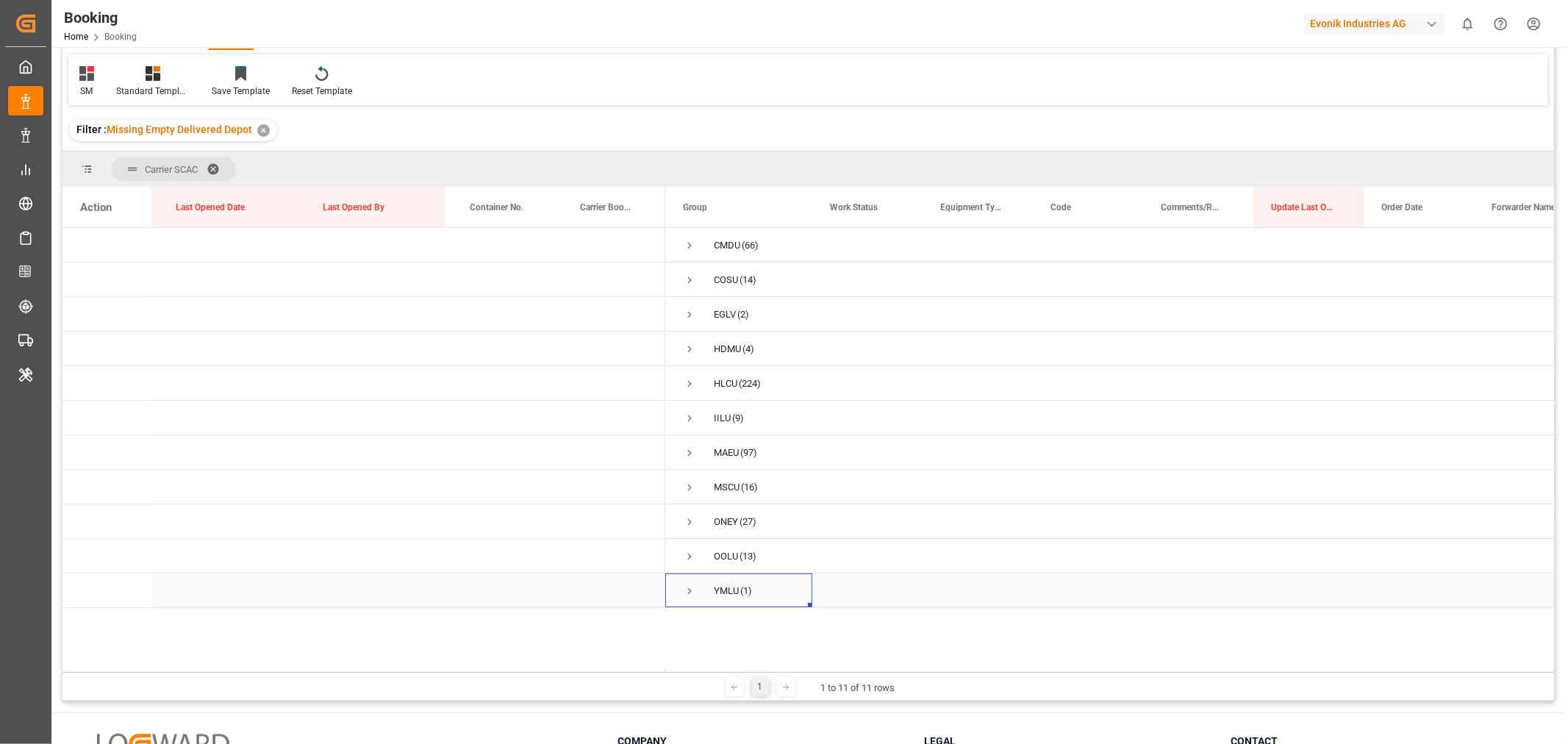
click at [688, 588] on span "Press SPACE to select this row." at bounding box center [690, 591] width 13 height 13
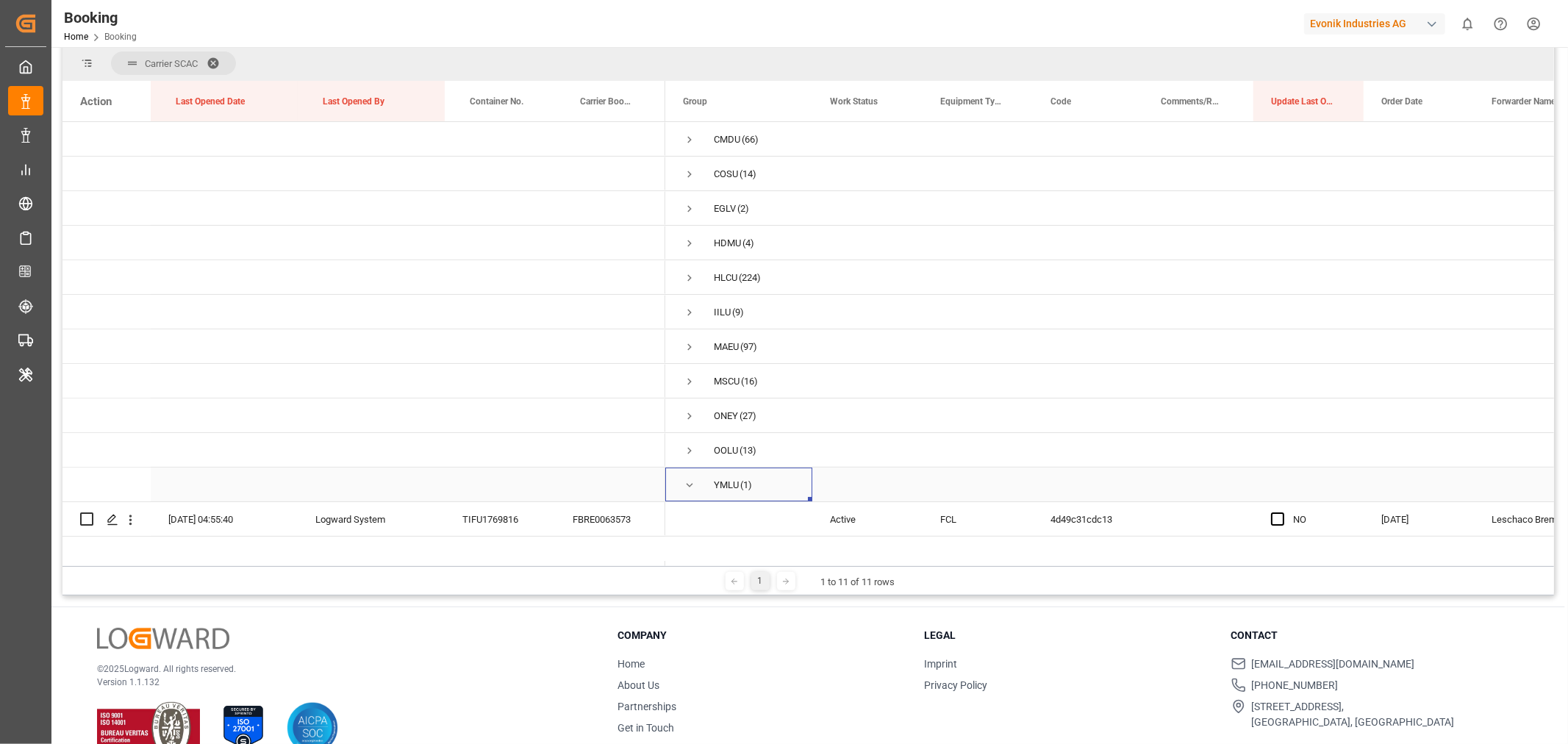
scroll to position [217, 0]
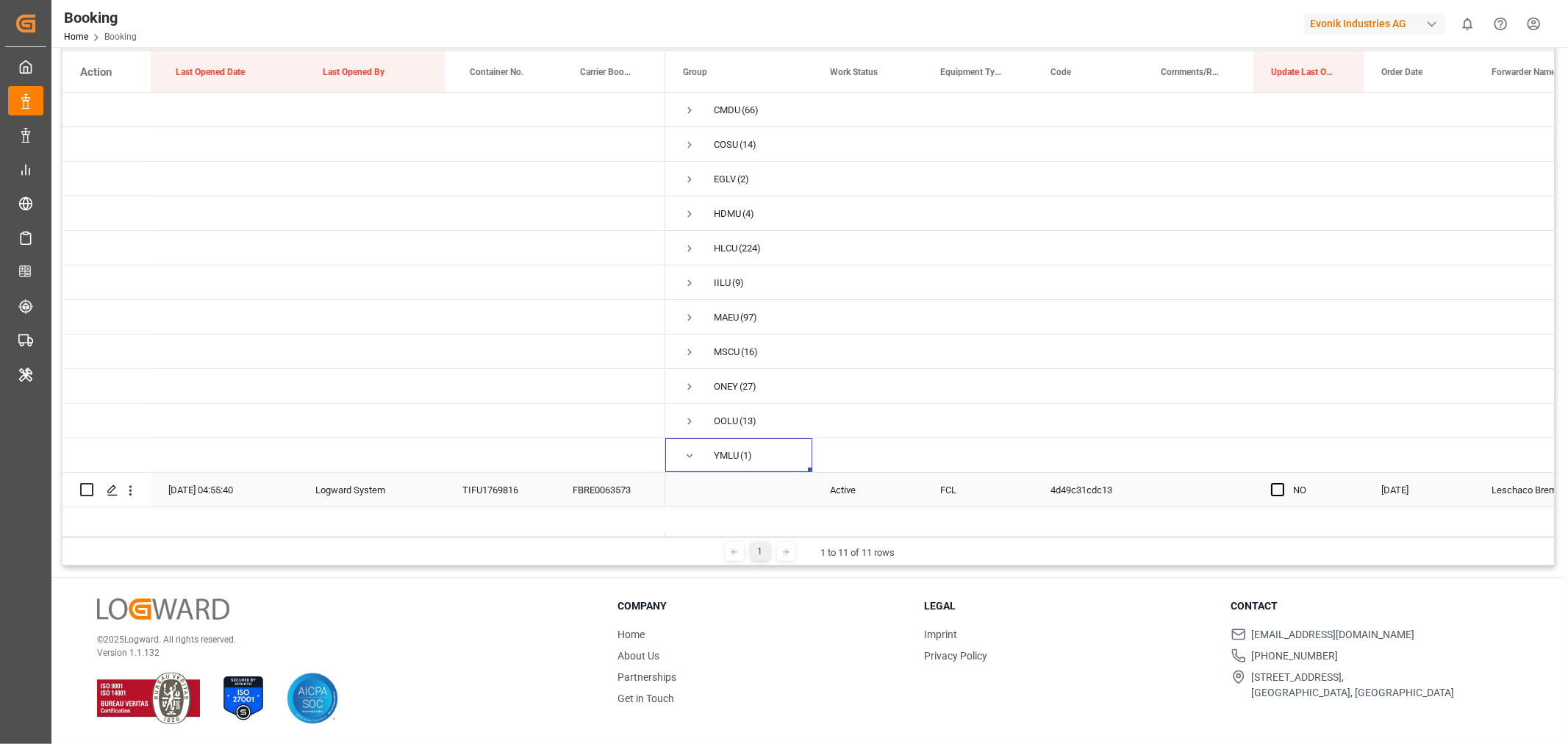
click at [603, 492] on div "FBRE0063573" at bounding box center [609, 489] width 110 height 34
click at [1275, 488] on span "Press SPACE to select this row." at bounding box center [1277, 489] width 13 height 13
click at [1282, 483] on input "Press SPACE to select this row." at bounding box center [1282, 483] width 0 height 0
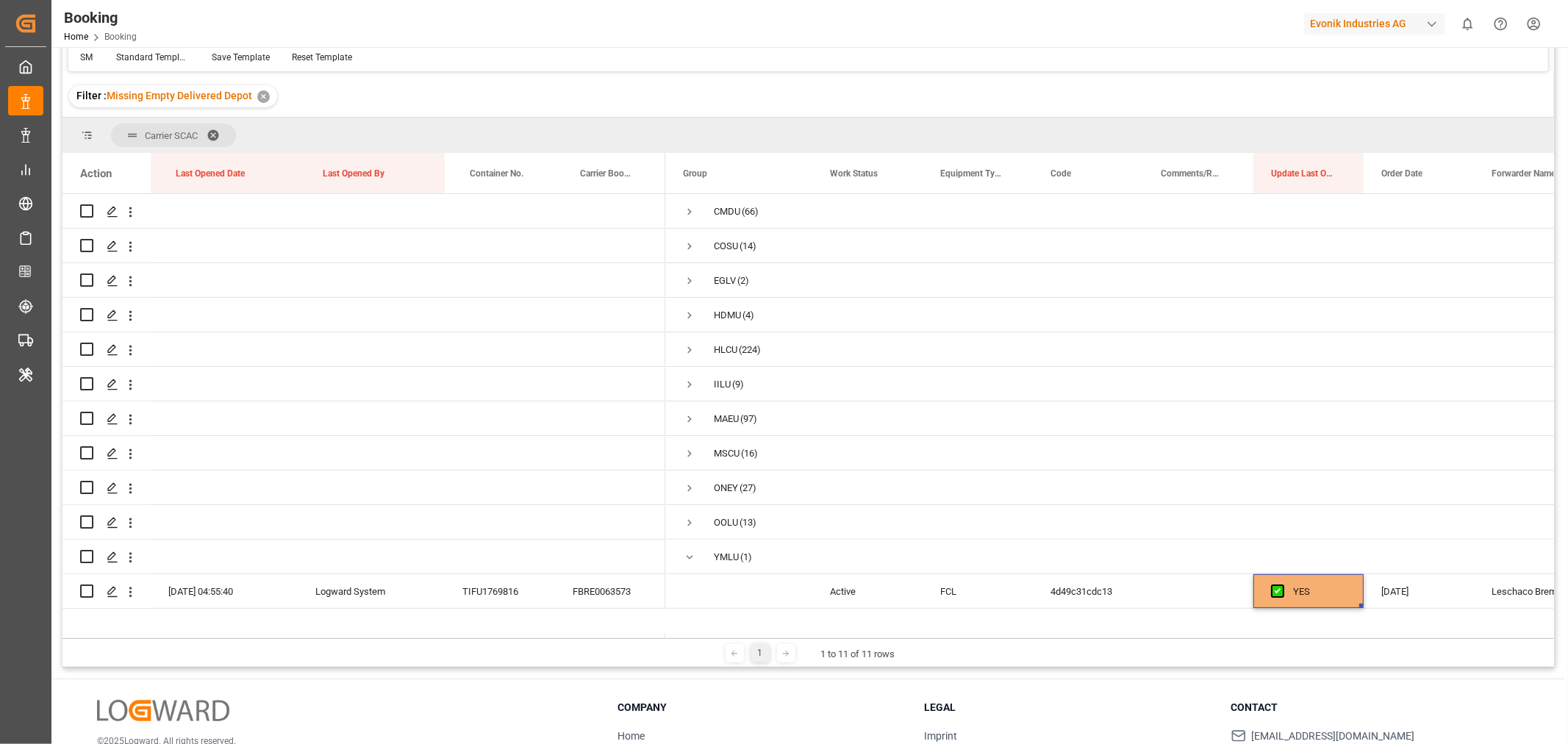
scroll to position [0, 0]
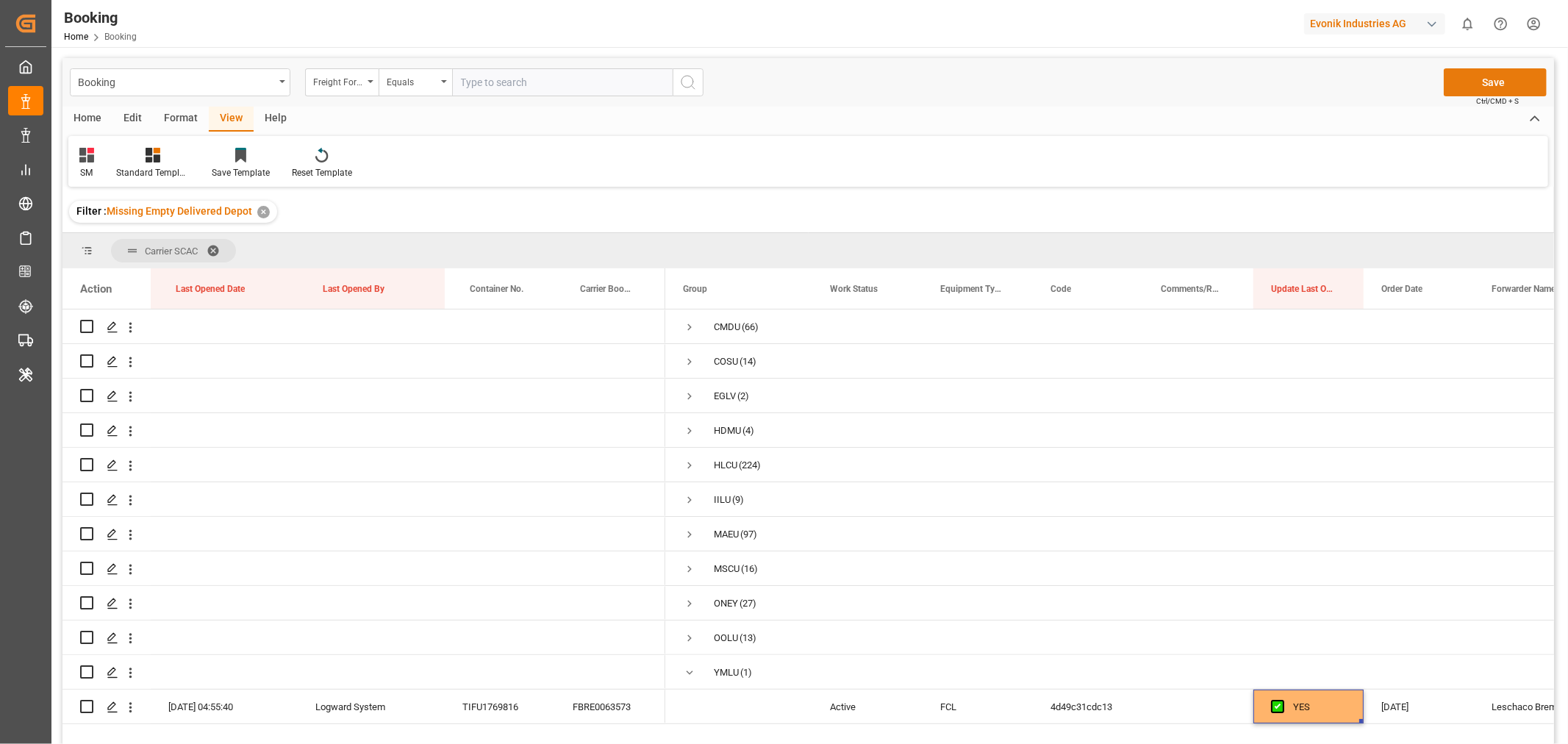
click at [1497, 81] on button "Save" at bounding box center [1494, 82] width 103 height 28
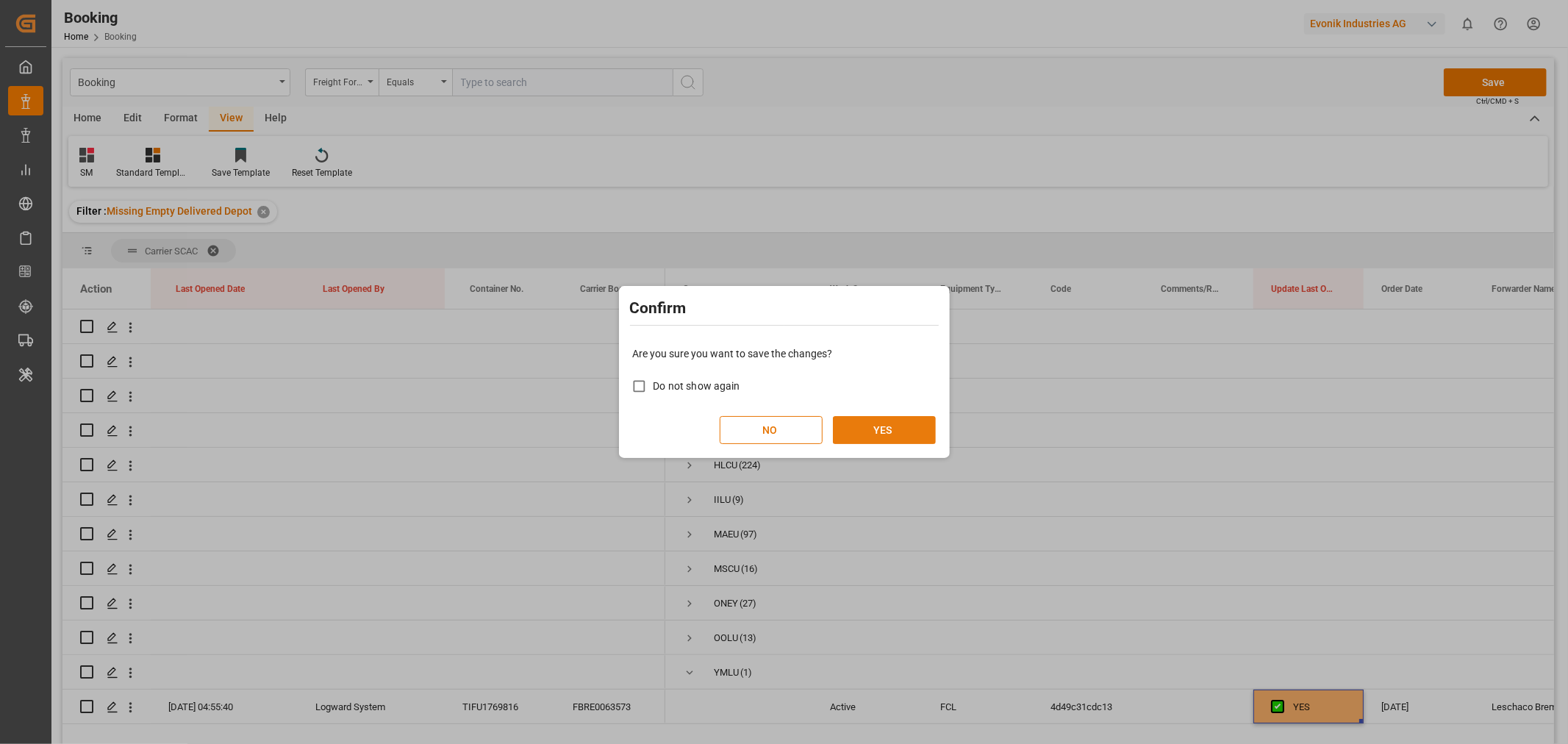
click at [911, 437] on button "YES" at bounding box center [884, 430] width 103 height 28
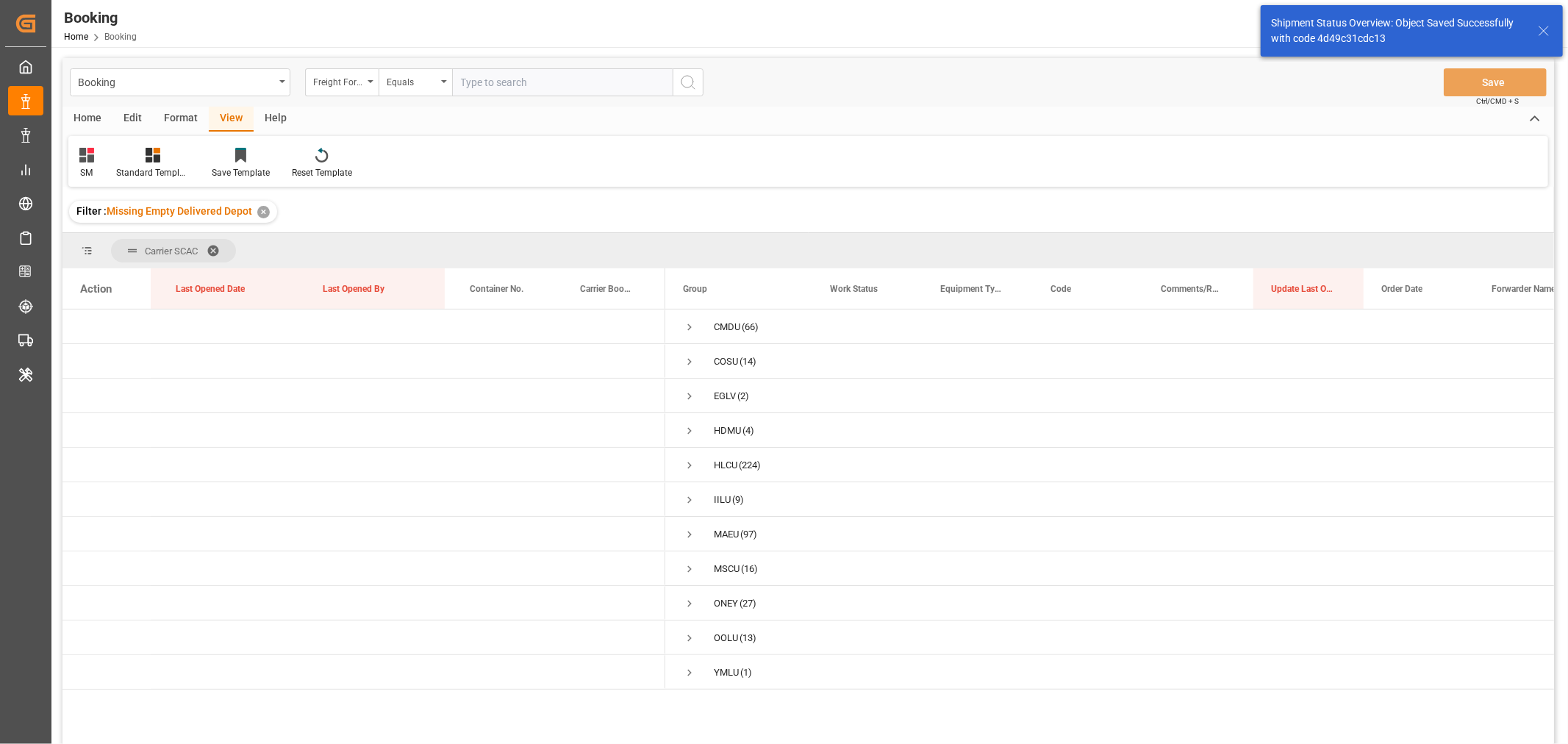
click at [222, 245] on span at bounding box center [218, 251] width 24 height 13
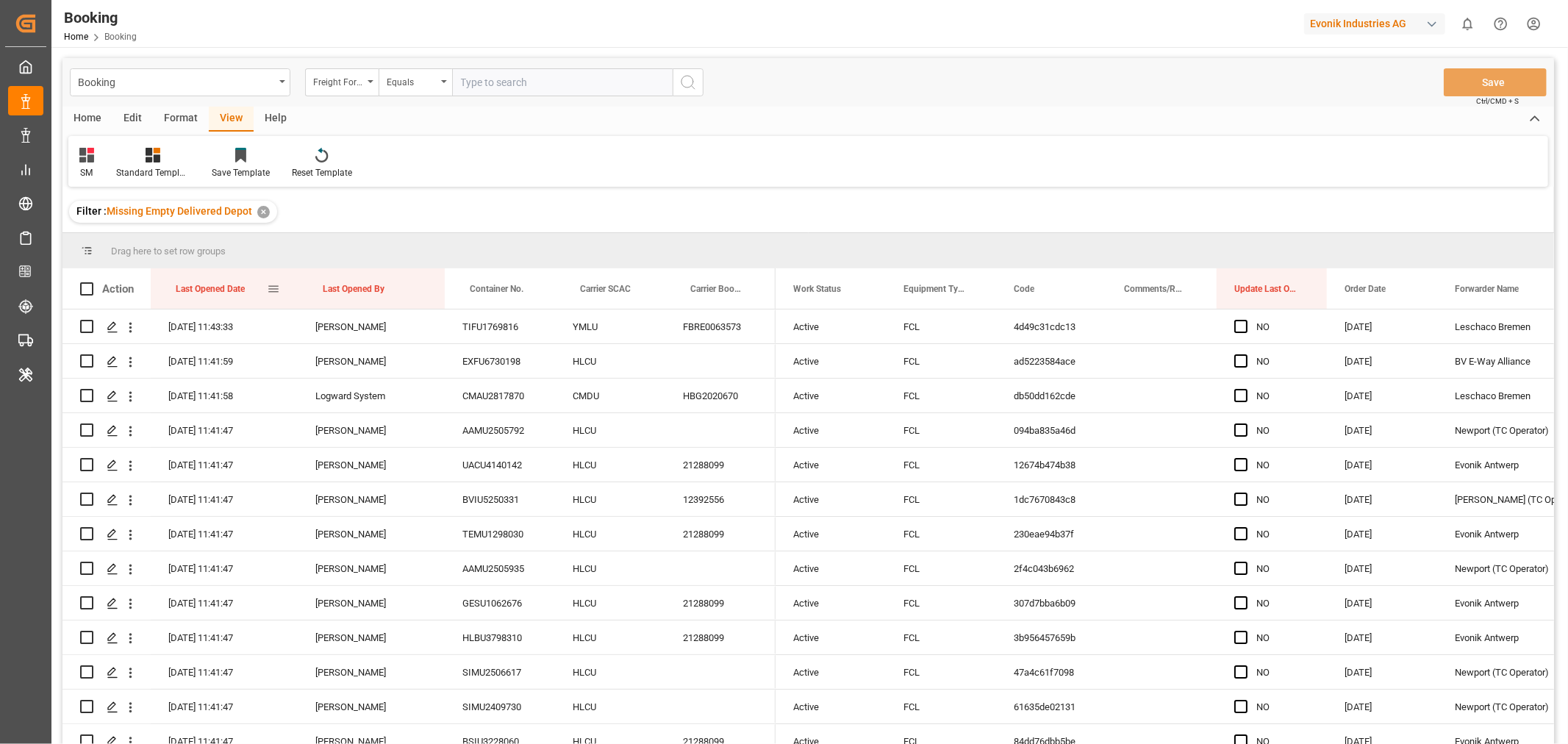
click at [259, 289] on div "Last Opened Date" at bounding box center [221, 288] width 92 height 41
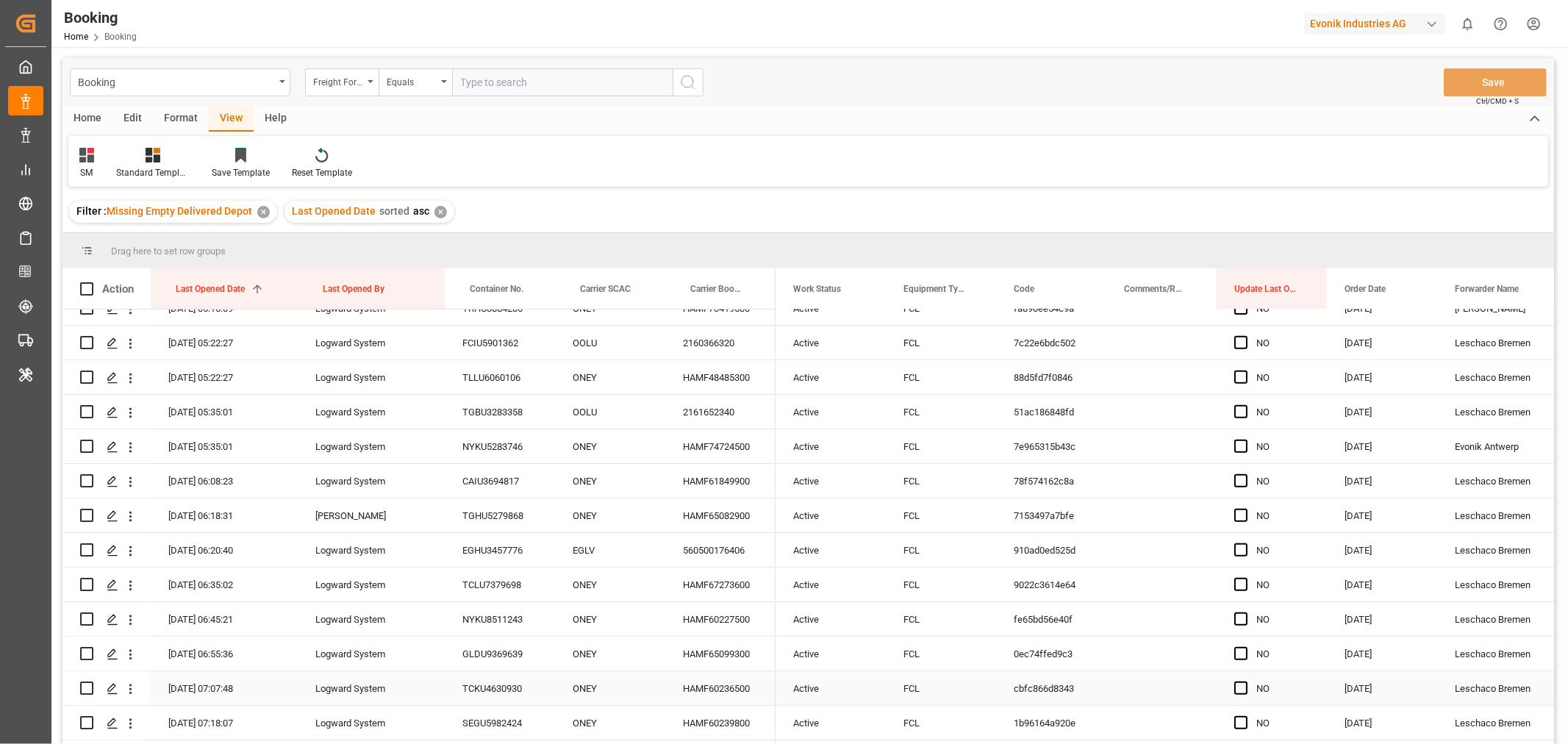
scroll to position [407, 0]
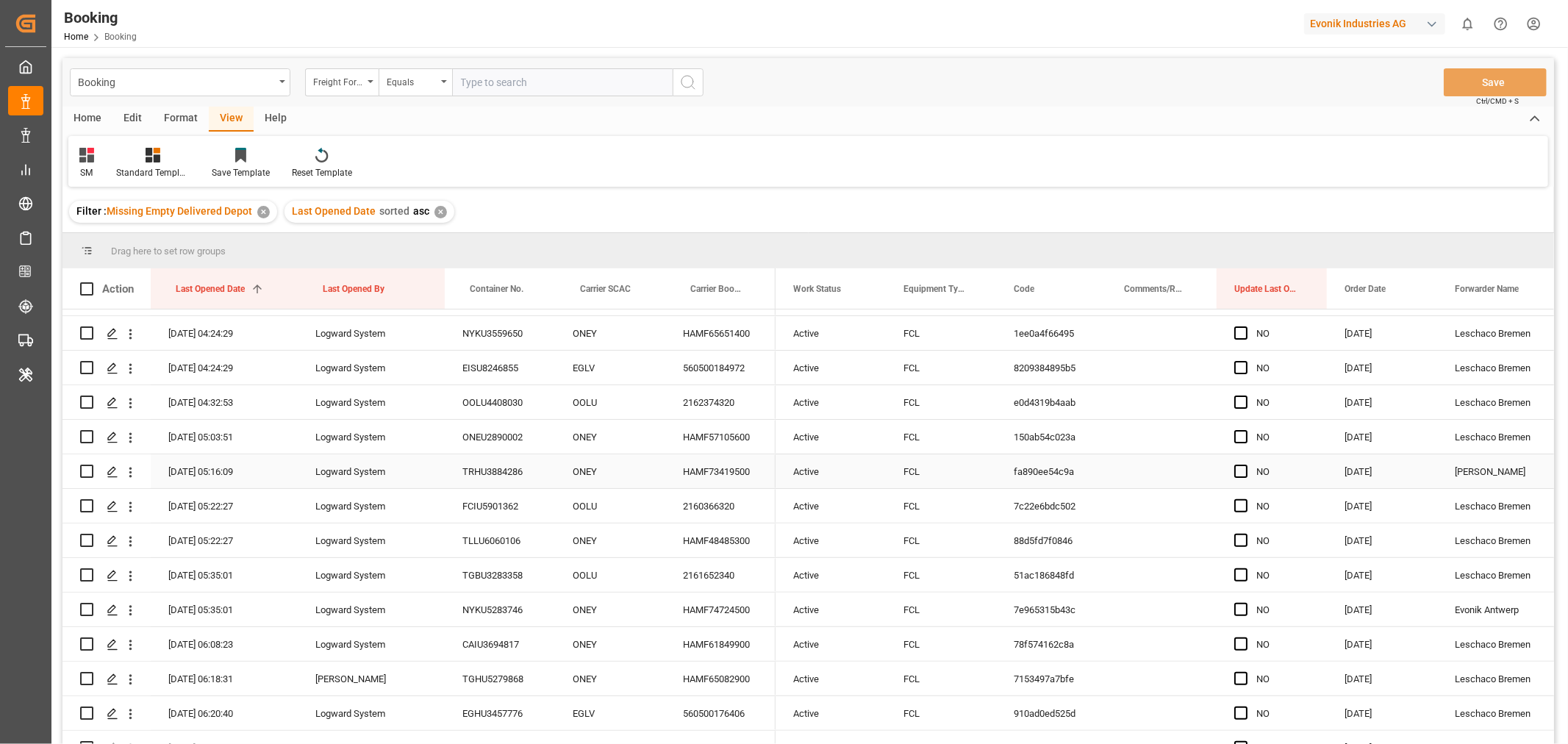
drag, startPoint x: 135, startPoint y: 471, endPoint x: 225, endPoint y: 501, distance: 94.9
click at [135, 471] on icon "open menu" at bounding box center [130, 471] width 15 height 15
click at [225, 501] on div "09-10-2025 05:22:27" at bounding box center [225, 505] width 147 height 34
click at [127, 466] on icon "open menu" at bounding box center [130, 471] width 15 height 15
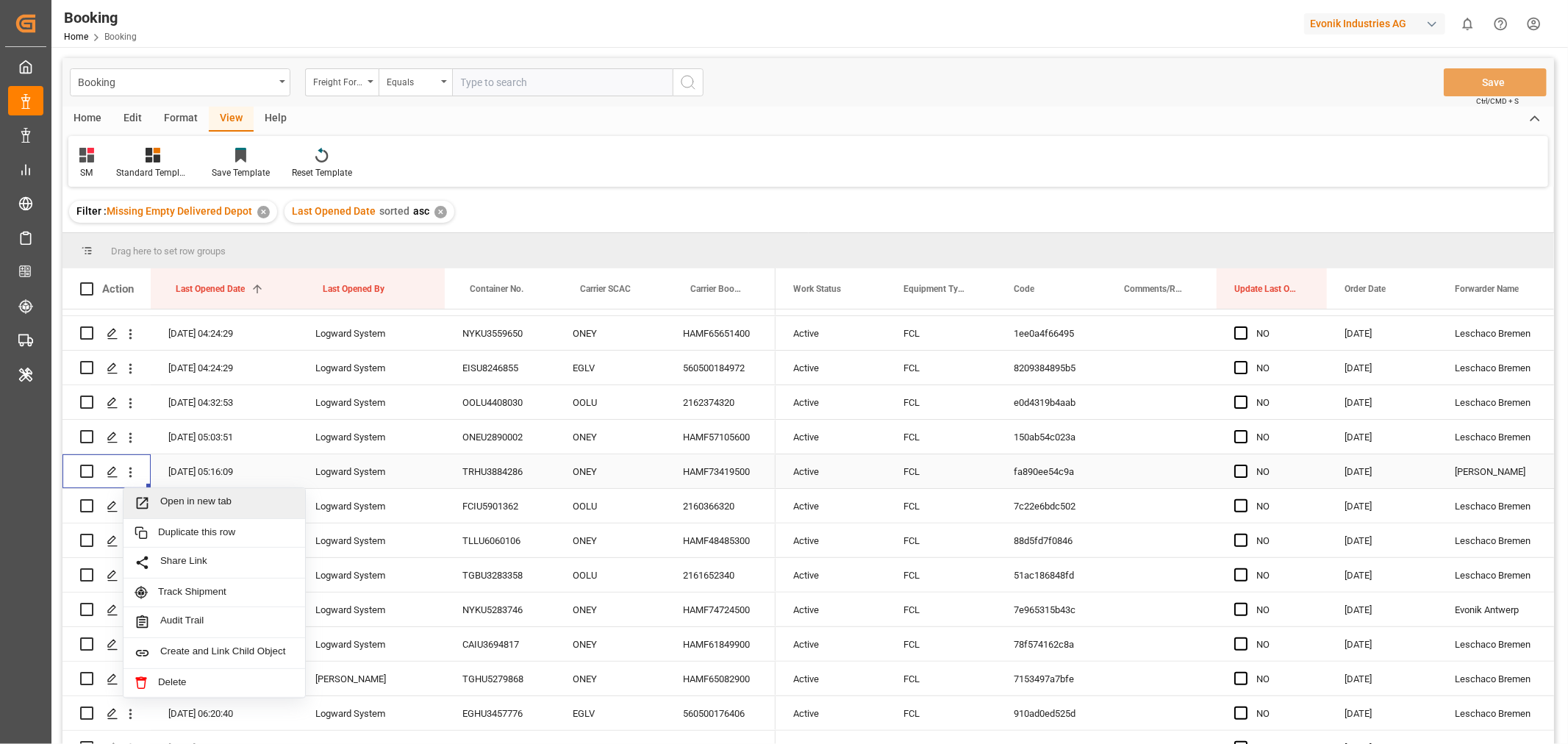
click at [195, 505] on span "Open in new tab" at bounding box center [227, 503] width 134 height 15
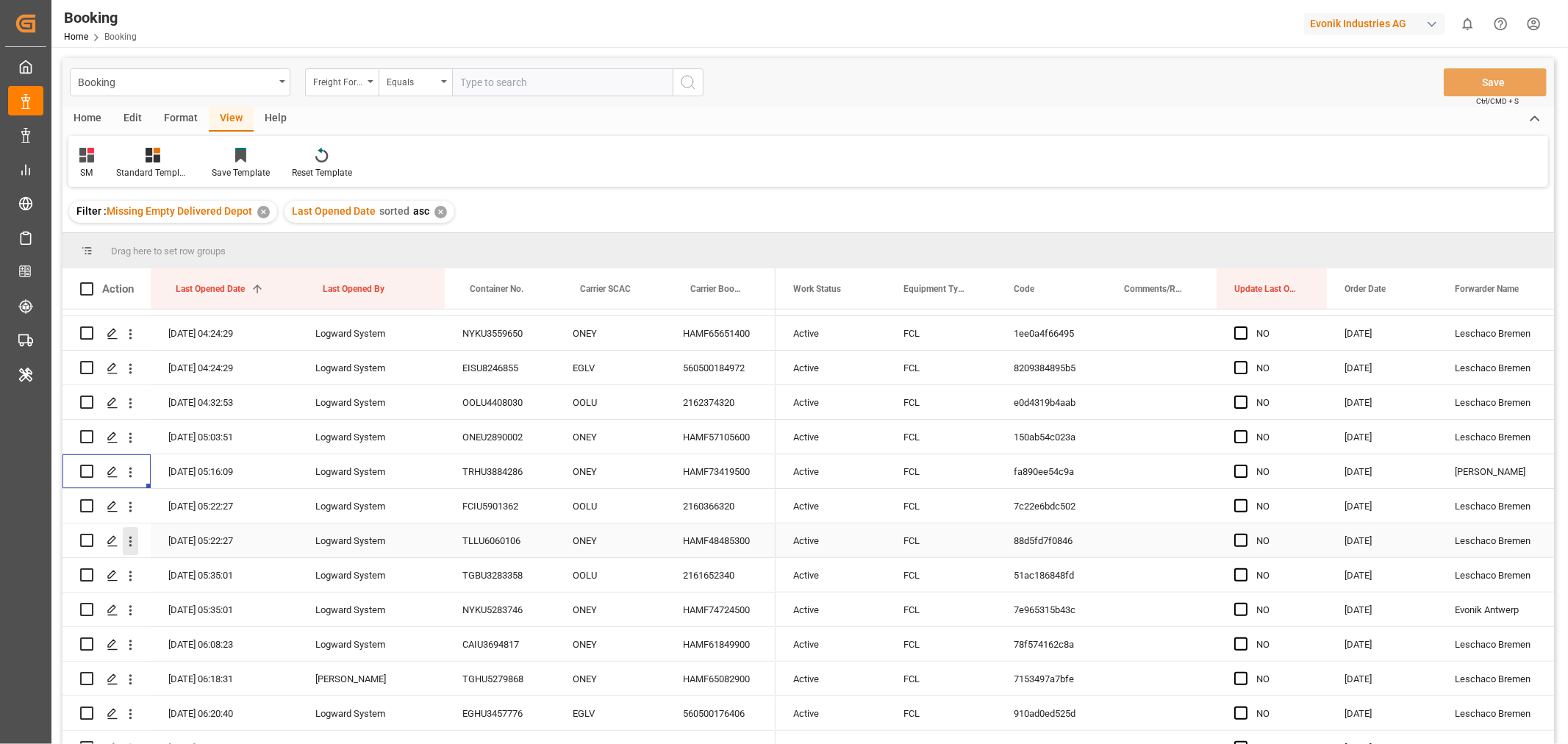
click at [126, 537] on icon "open menu" at bounding box center [130, 541] width 15 height 15
click at [263, 575] on span "Open in new tab" at bounding box center [227, 571] width 134 height 15
drag, startPoint x: 611, startPoint y: 258, endPoint x: 618, endPoint y: 240, distance: 19.3
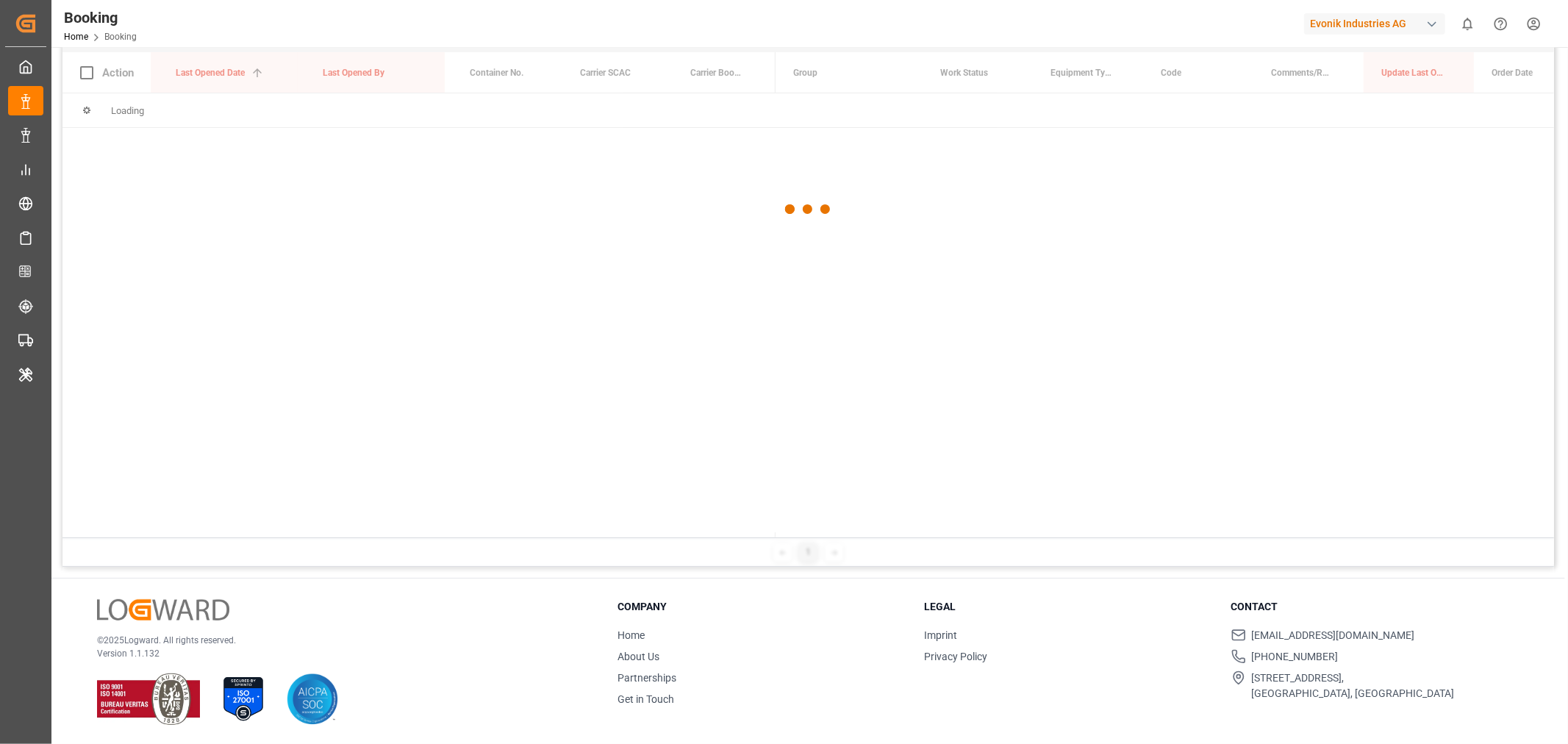
scroll to position [217, 0]
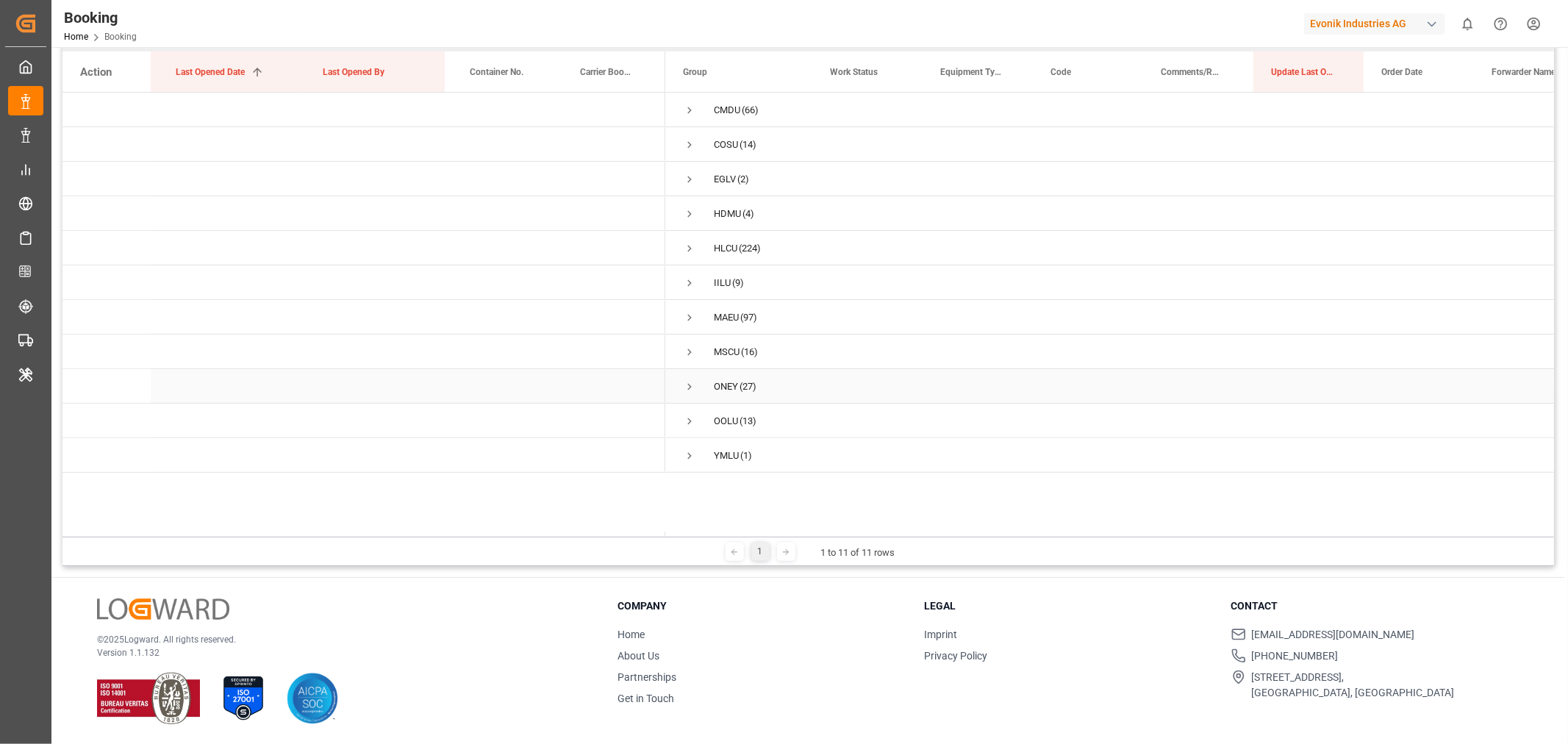
click at [692, 382] on span "Press SPACE to select this row." at bounding box center [690, 387] width 13 height 13
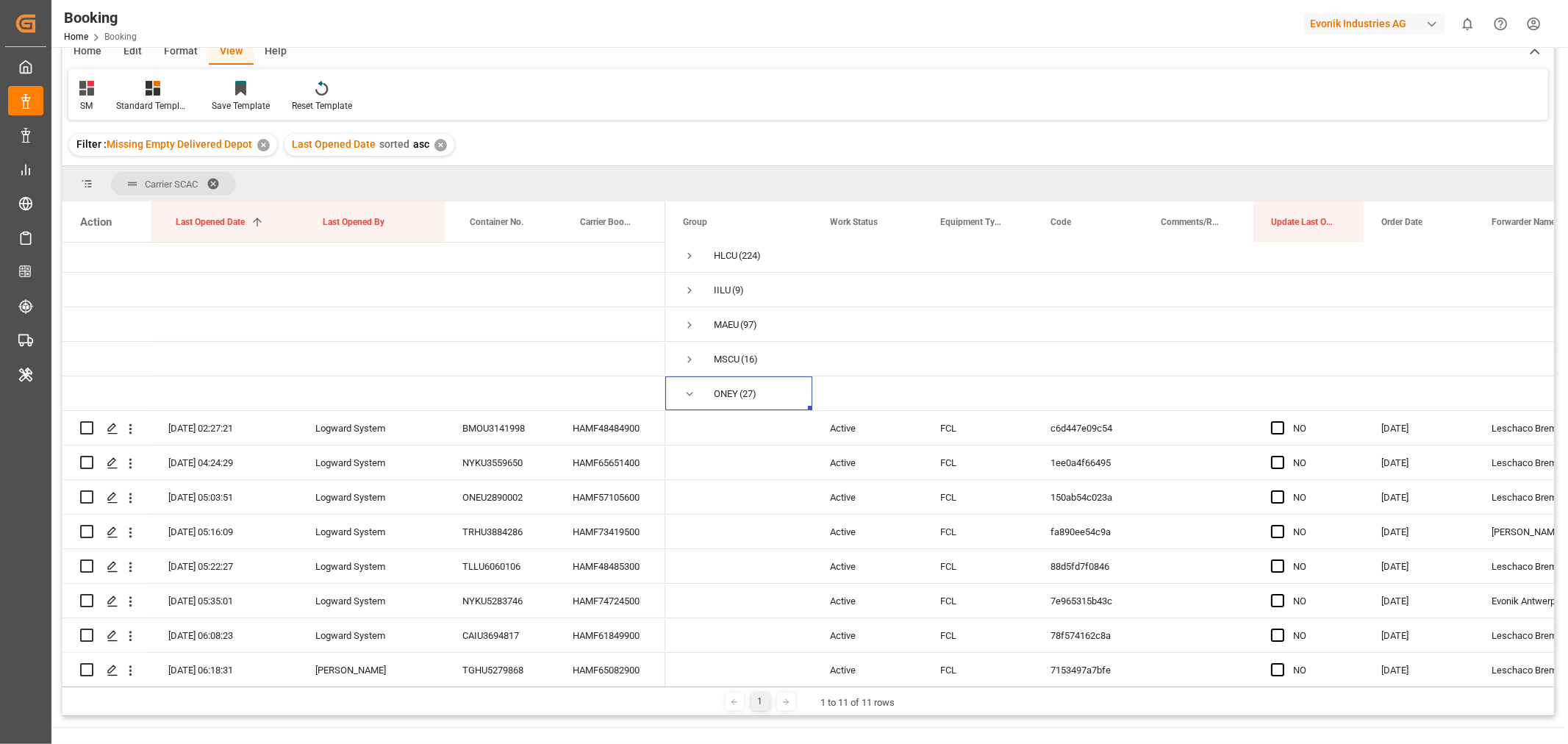
scroll to position [0, 0]
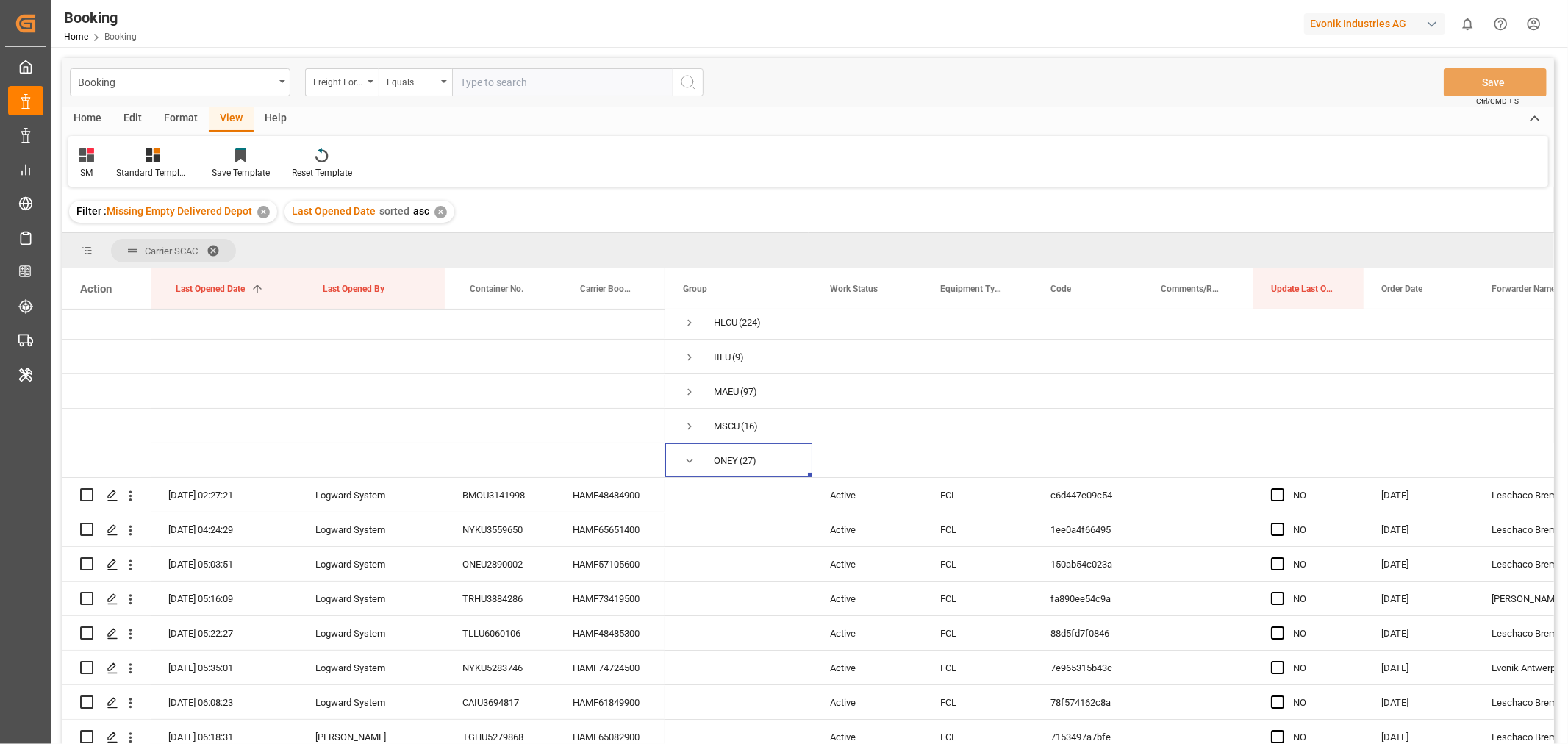
click at [213, 251] on span at bounding box center [218, 251] width 24 height 13
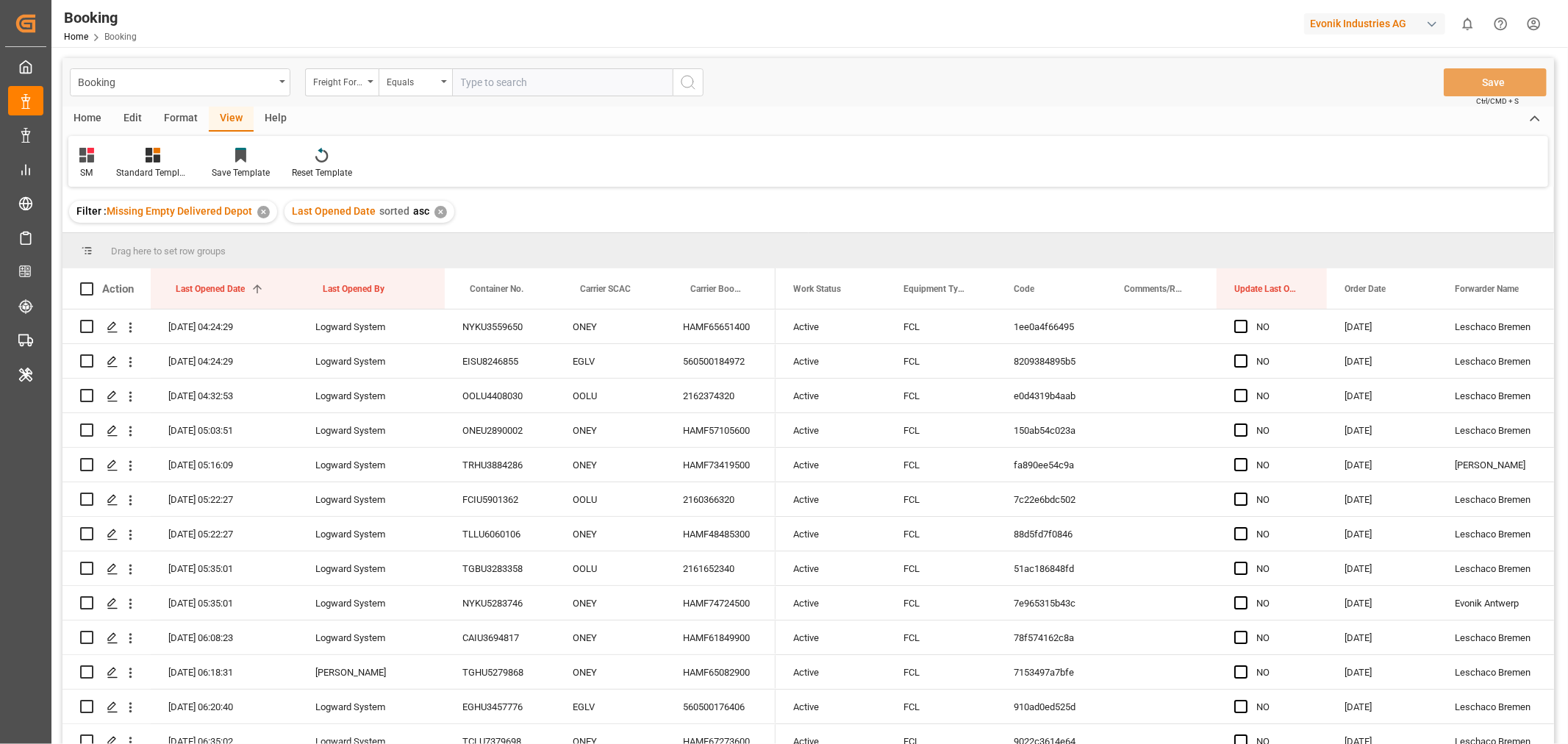
click at [266, 211] on div "✕" at bounding box center [263, 211] width 12 height 12
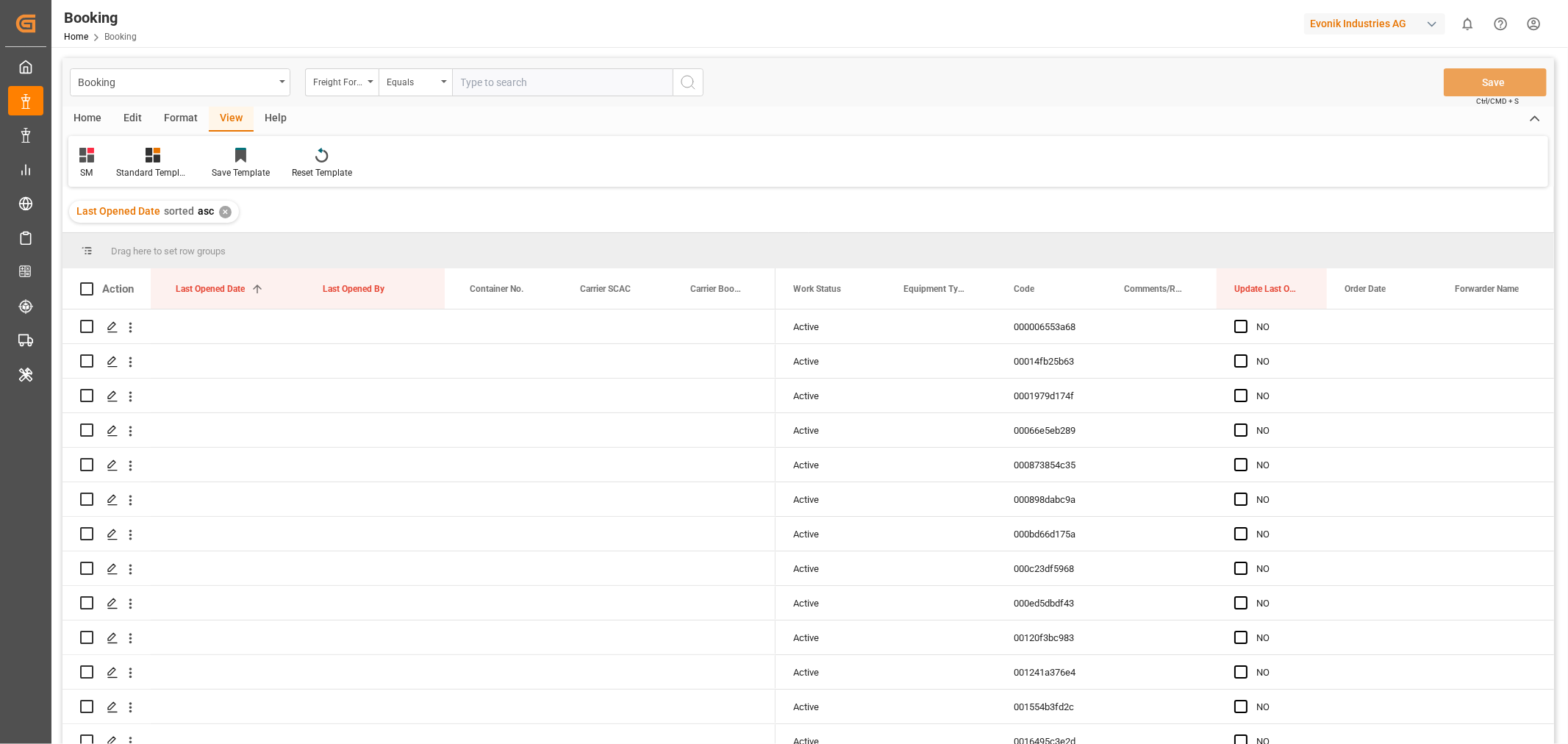
click at [233, 213] on div "Last Opened Date sorted asc ✕" at bounding box center [154, 211] width 170 height 22
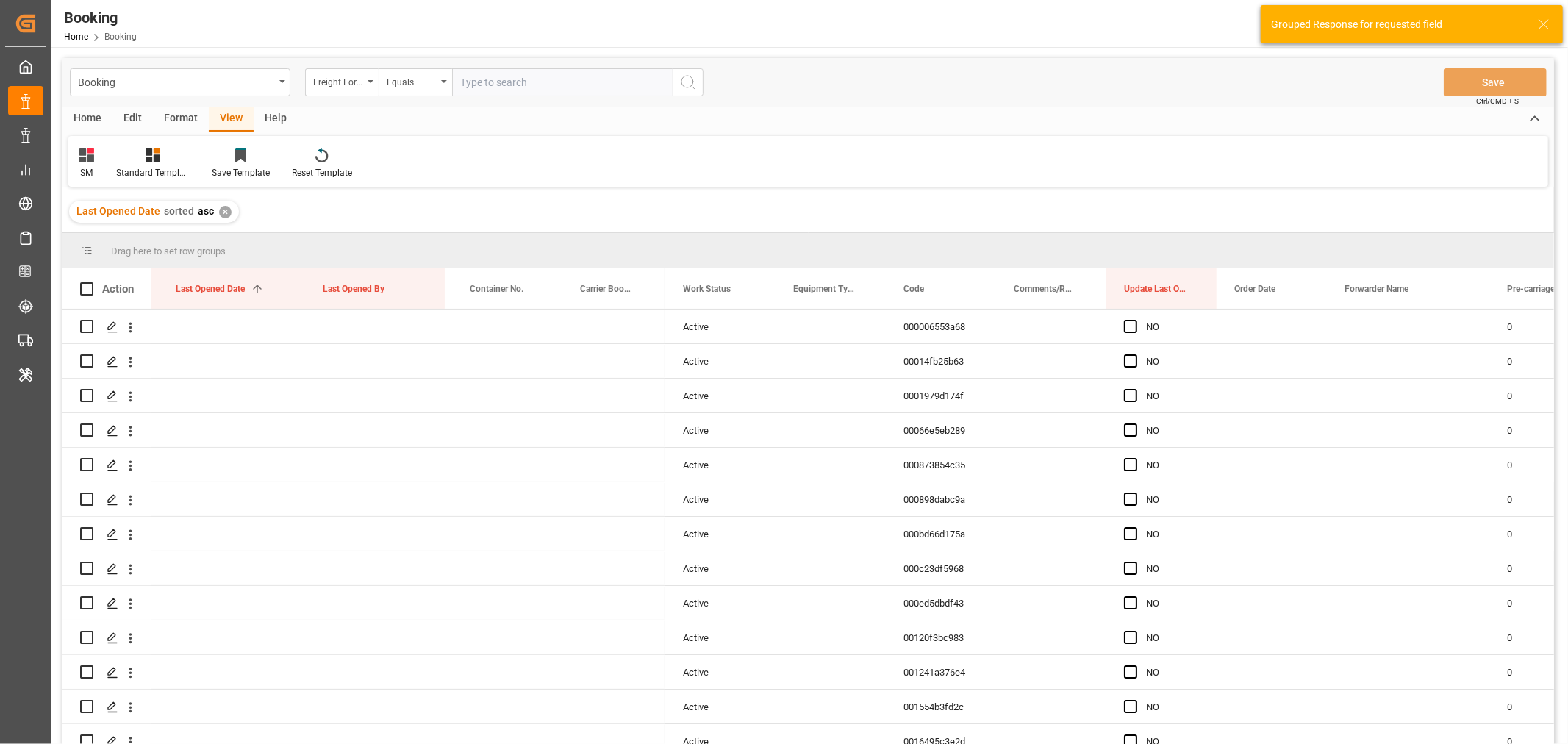
click at [222, 208] on div "✕" at bounding box center [225, 211] width 12 height 12
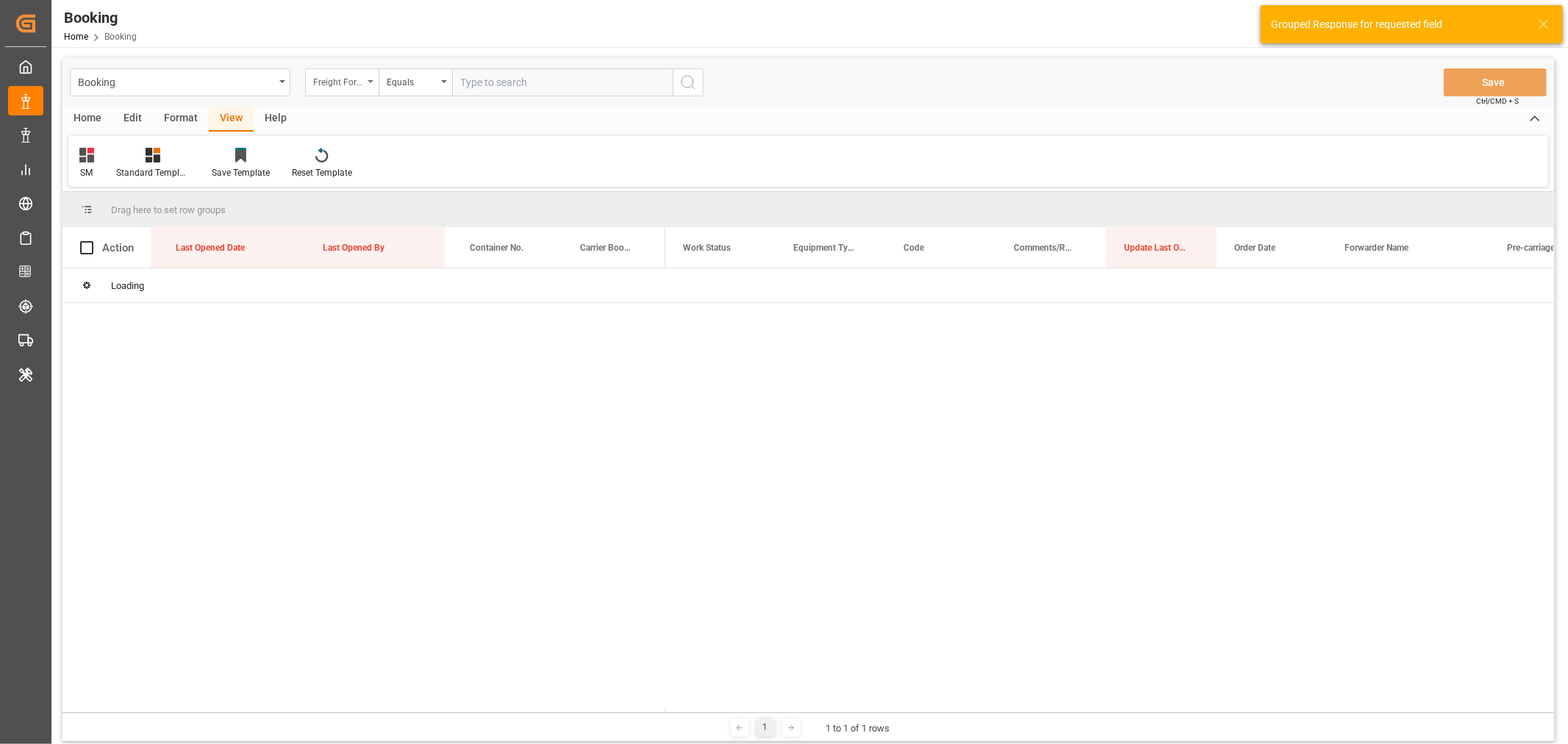
click at [370, 85] on div "Freight Forwarder's Reference No." at bounding box center [342, 82] width 74 height 28
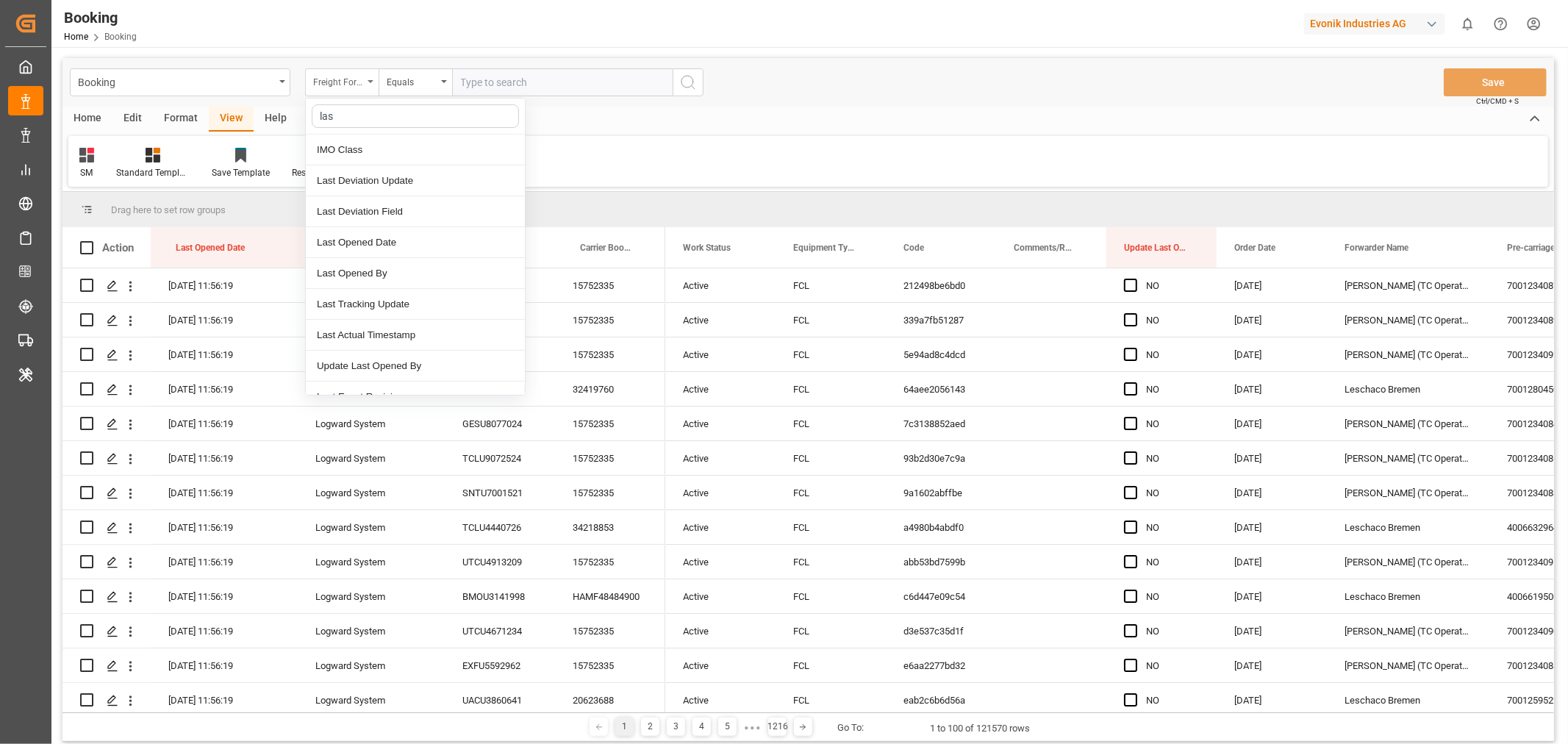
type input "last"
click at [405, 211] on div "Last Opened Date" at bounding box center [415, 211] width 219 height 31
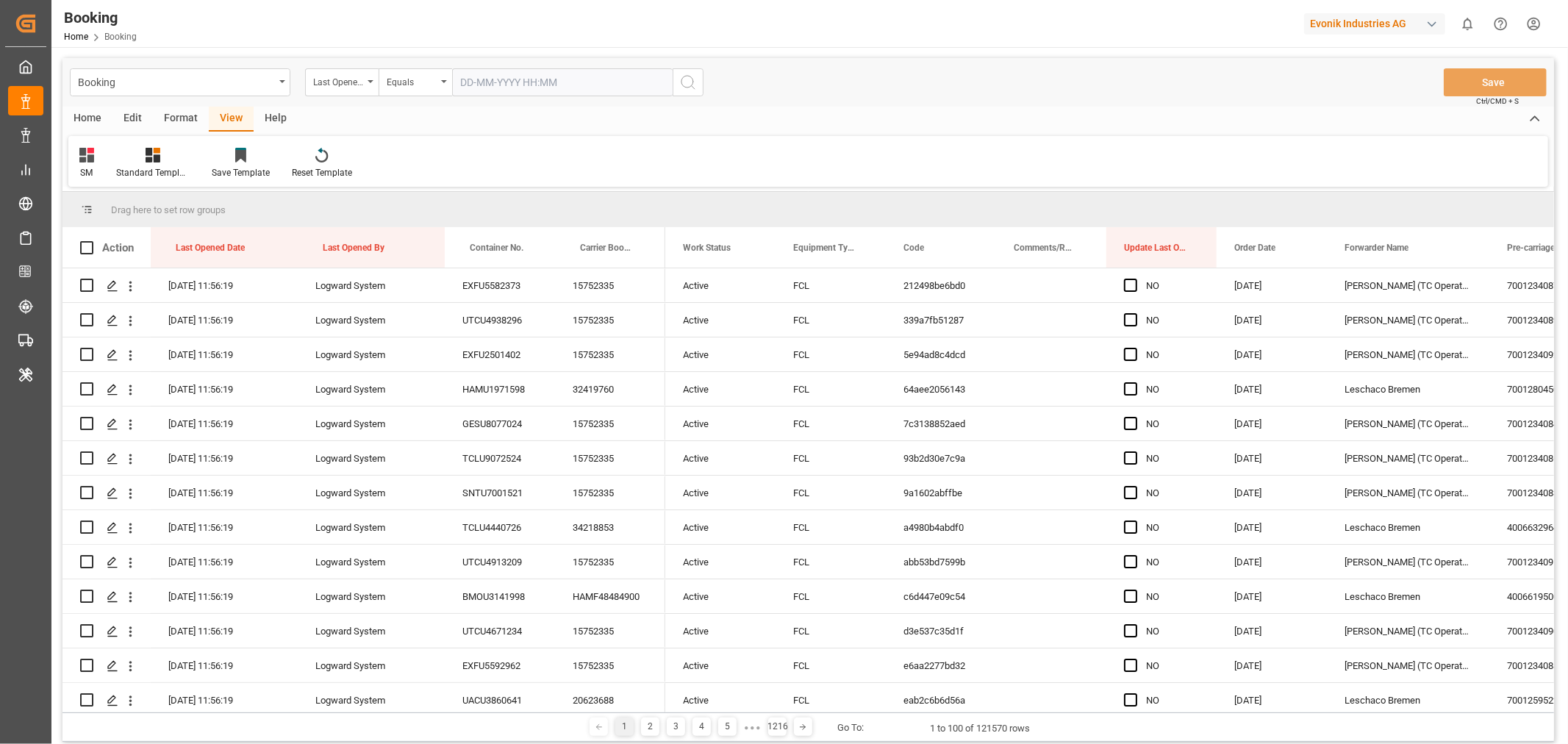
click at [501, 82] on input "text" at bounding box center [562, 82] width 221 height 28
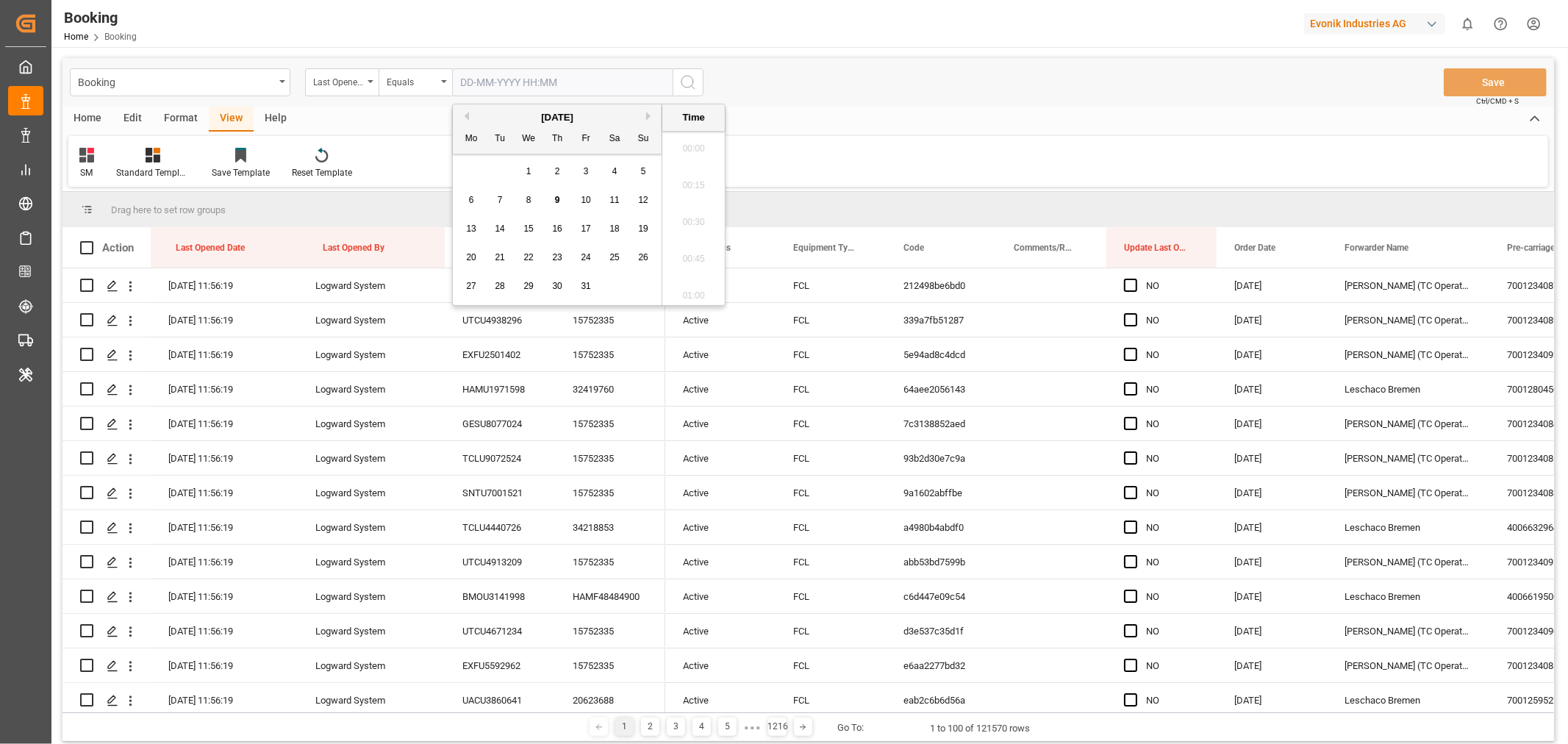
scroll to position [2466, 0]
click at [551, 202] on div "9" at bounding box center [557, 200] width 18 height 18
type input "09-10-2025 00:00"
click at [684, 86] on circle "search button" at bounding box center [687, 81] width 11 height 11
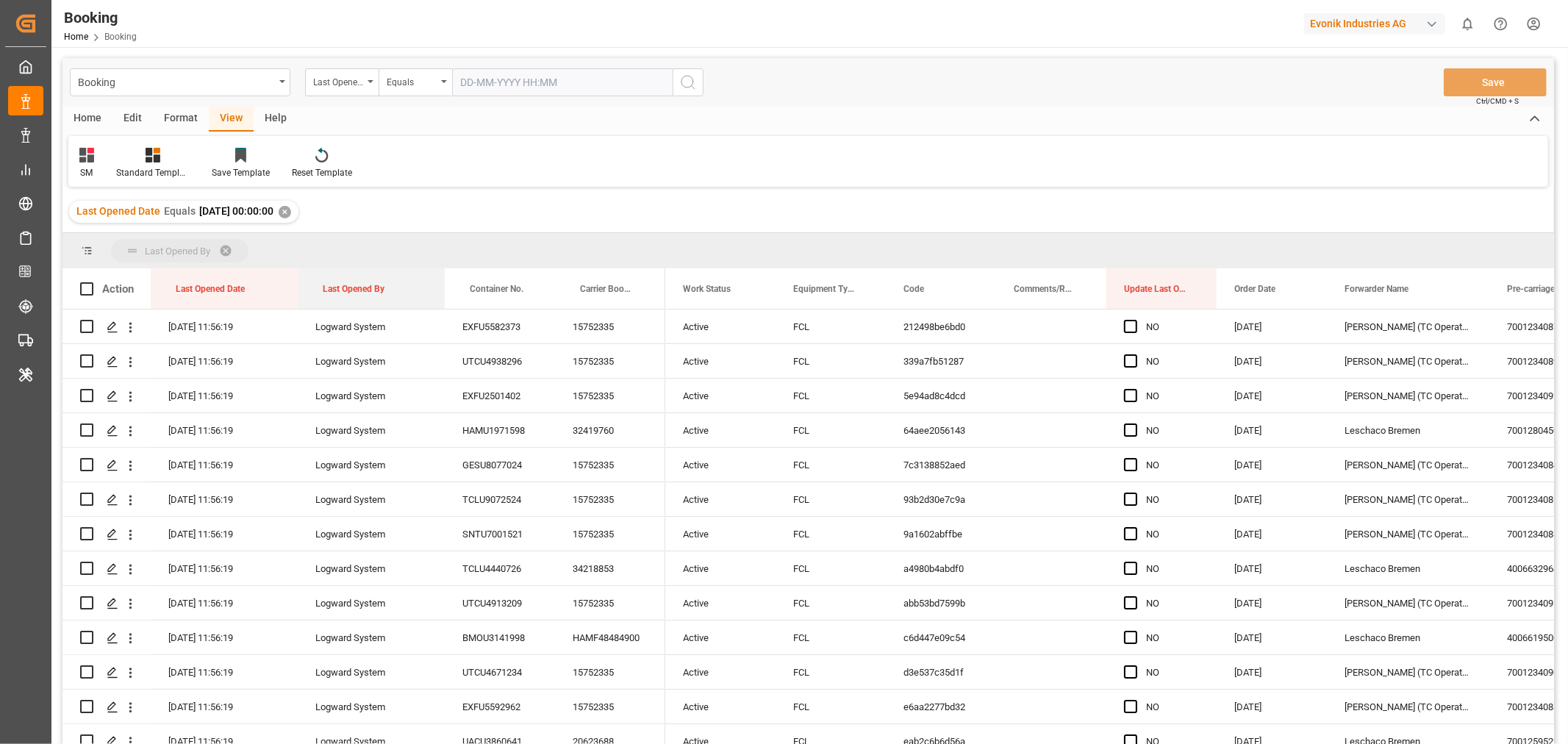
drag, startPoint x: 349, startPoint y: 291, endPoint x: 362, endPoint y: 258, distance: 35.5
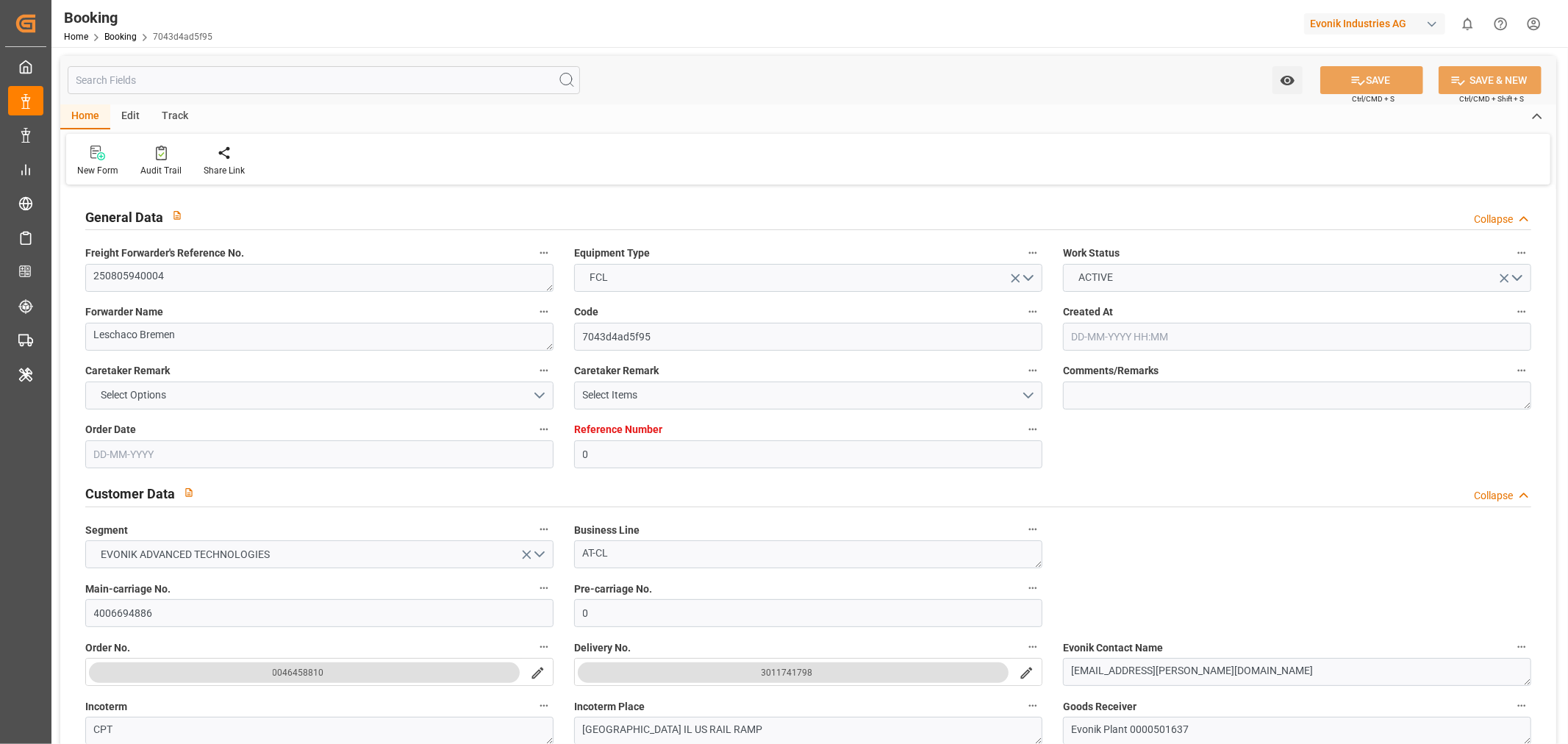
type input "0"
type input "9622629"
type input "OOCL"
type input "Orient Overseas Container Line Ltd"
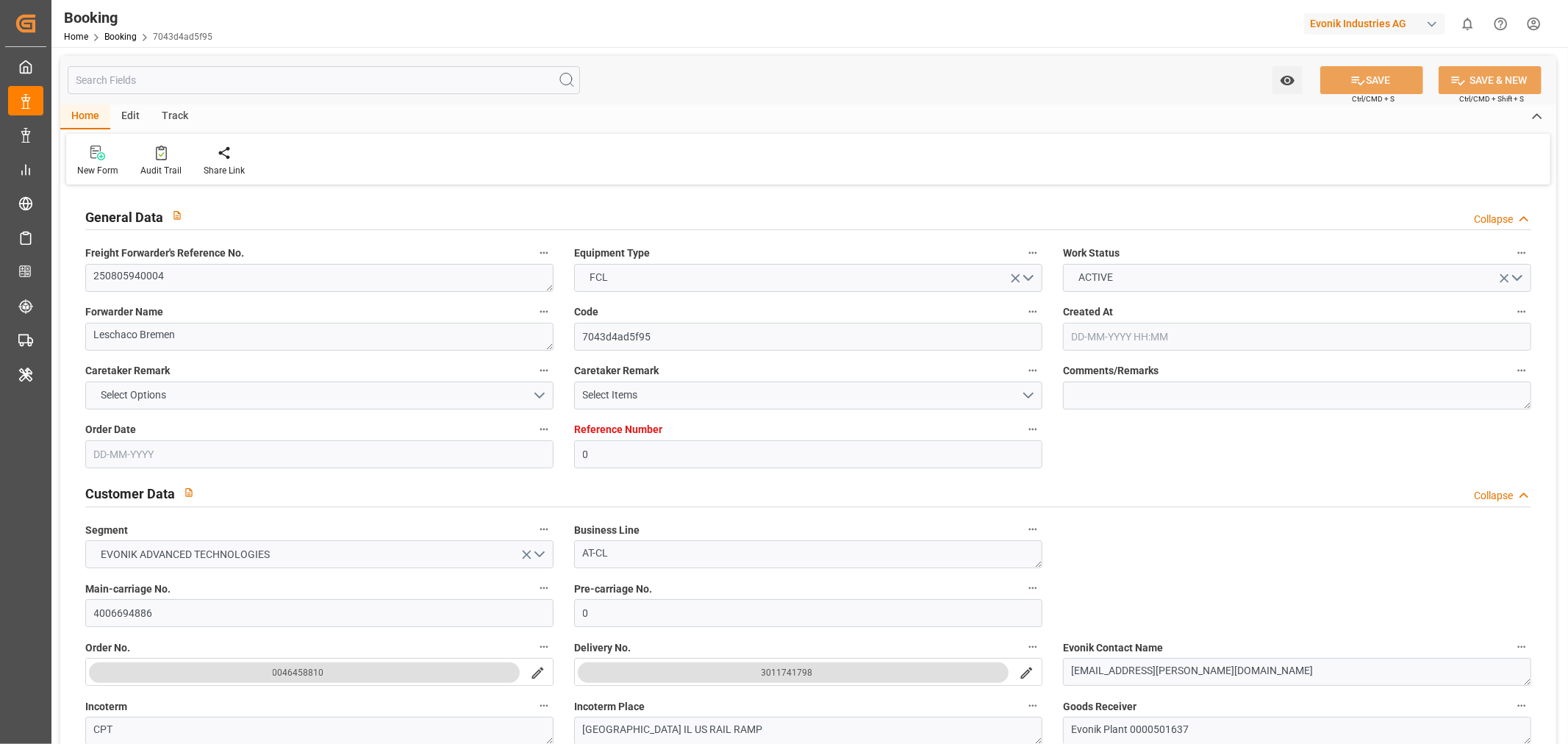
type input "GBSOU"
type input "USNYC"
type input "26"
type input "0"
type input "GBSOU"
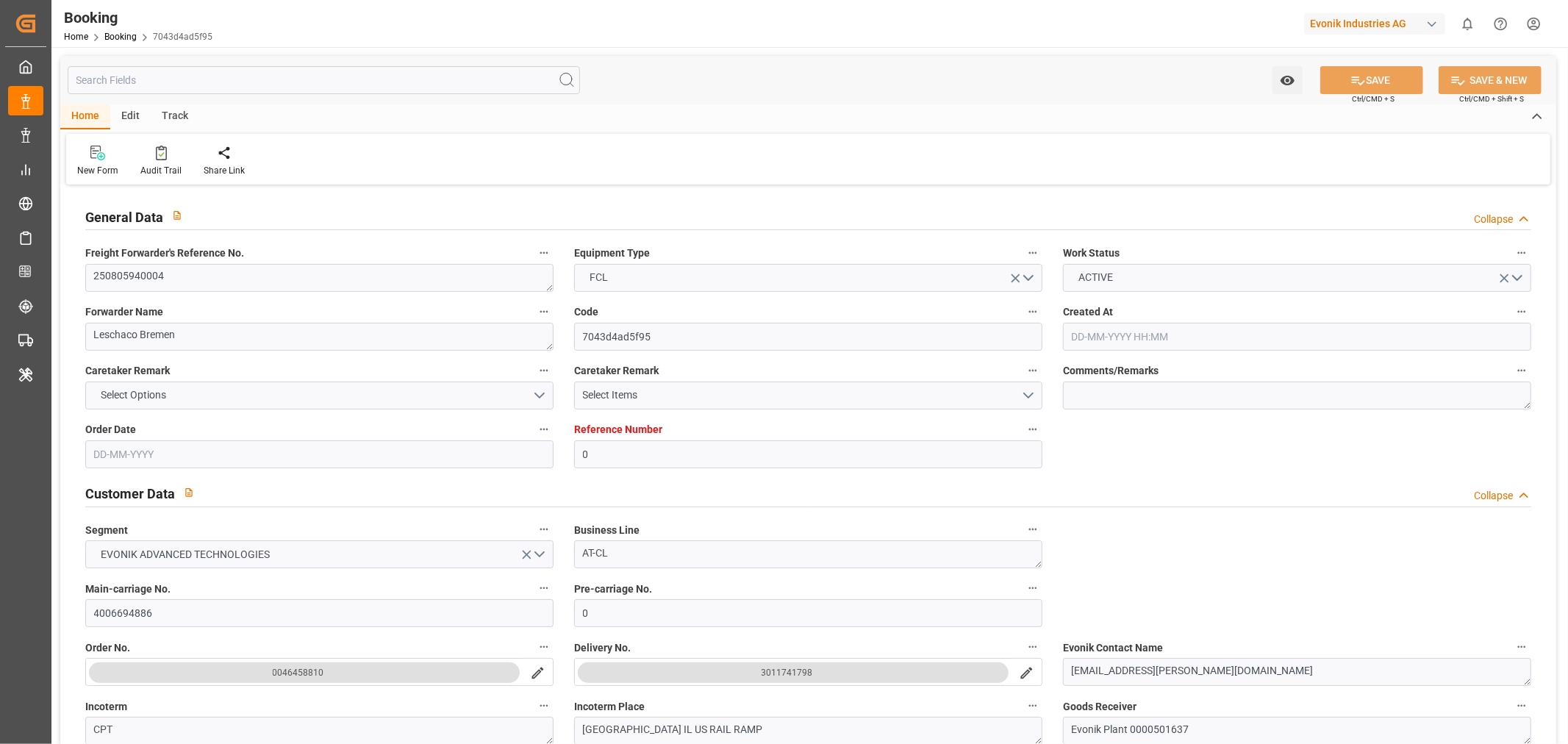
type input "USNYC"
type input "11-08-2025 08:38"
type input "[DATE]"
type input "15-09-2025"
type input "[DATE]"
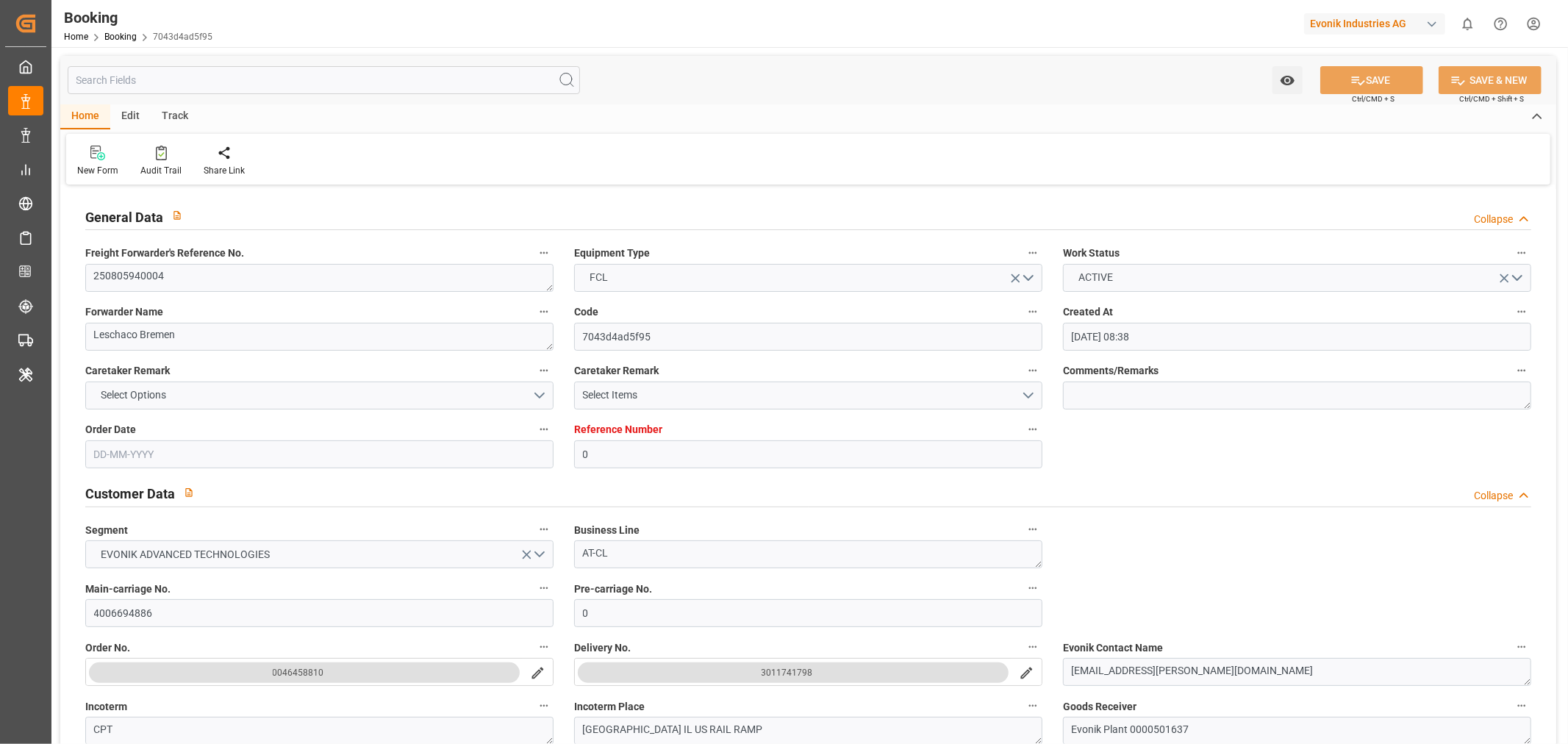
type input "06-09-2025 07:00"
type input "[DATE] 00:00"
type input "[DATE] 07:11"
type input "22-08-2025 08:50"
type input "[DATE] 04:00"
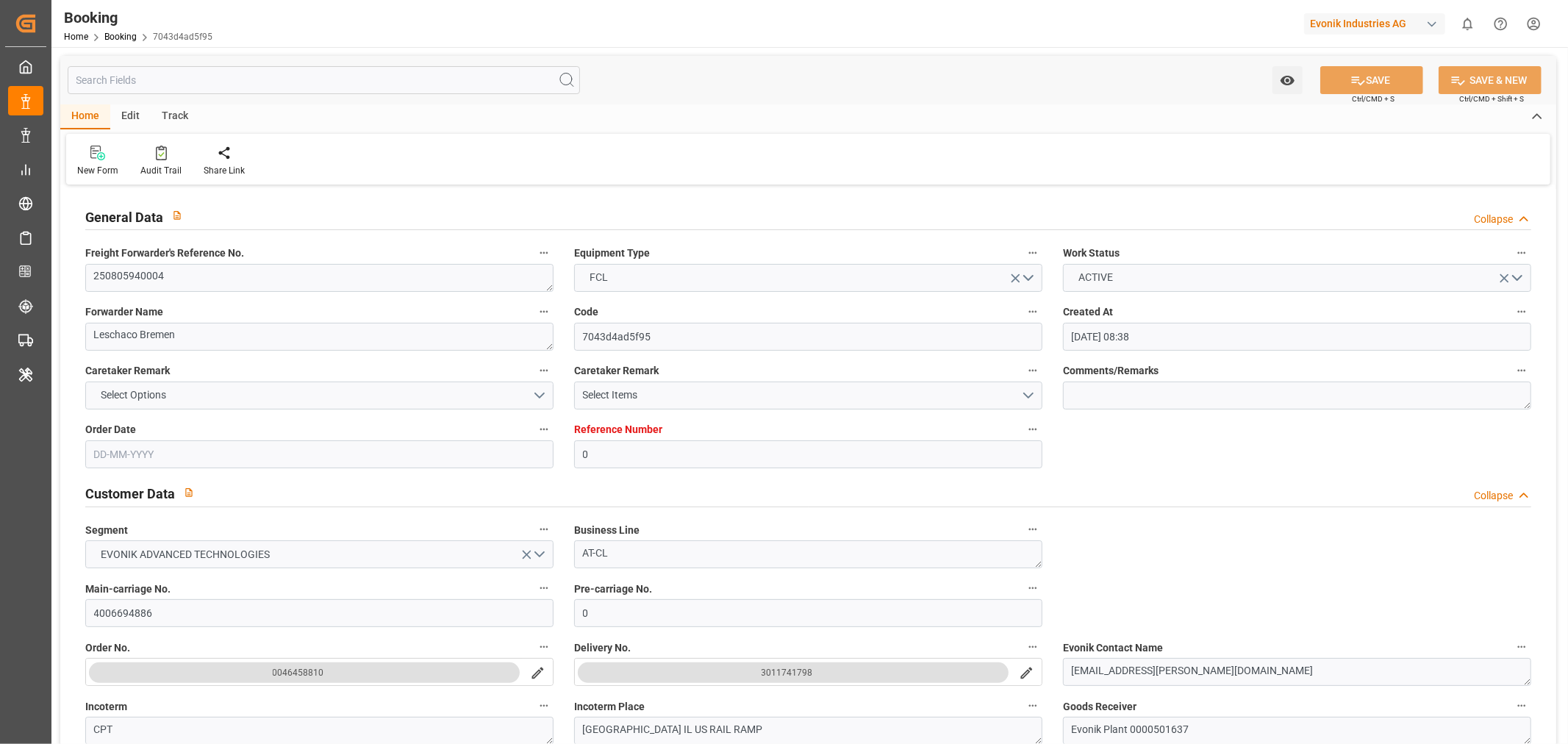
type input "[DATE] 00:00"
type input "[DATE] 00:54"
type input "08-10-2025 15:05"
type input "09-10-2025 05:07"
type input "[DATE]"
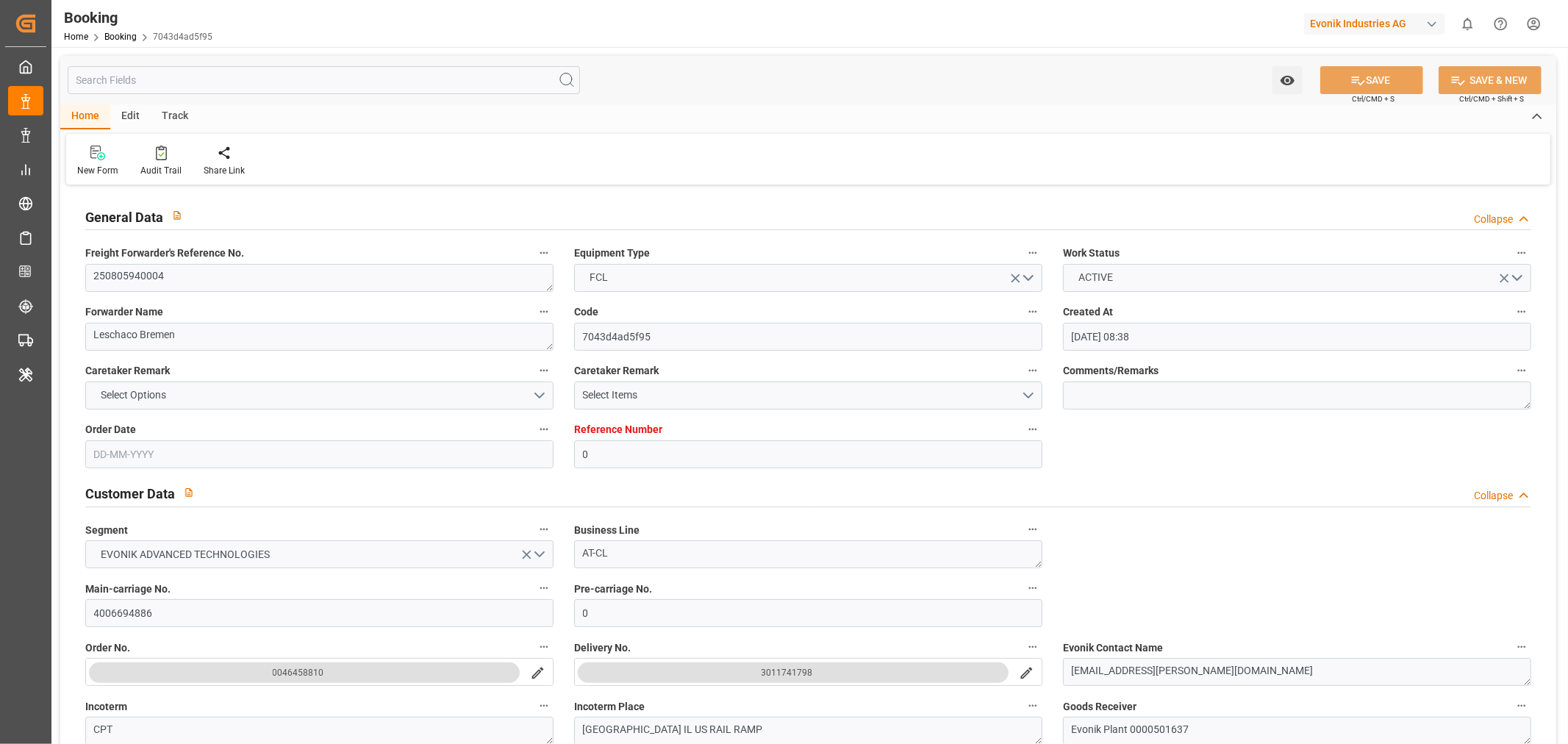
type input "05-09-2025 14:02"
type input "05-09-2025 19:00"
type input "[DATE] 07:14"
type input "[DATE] 04:00"
type input "[DATE] 00:45"
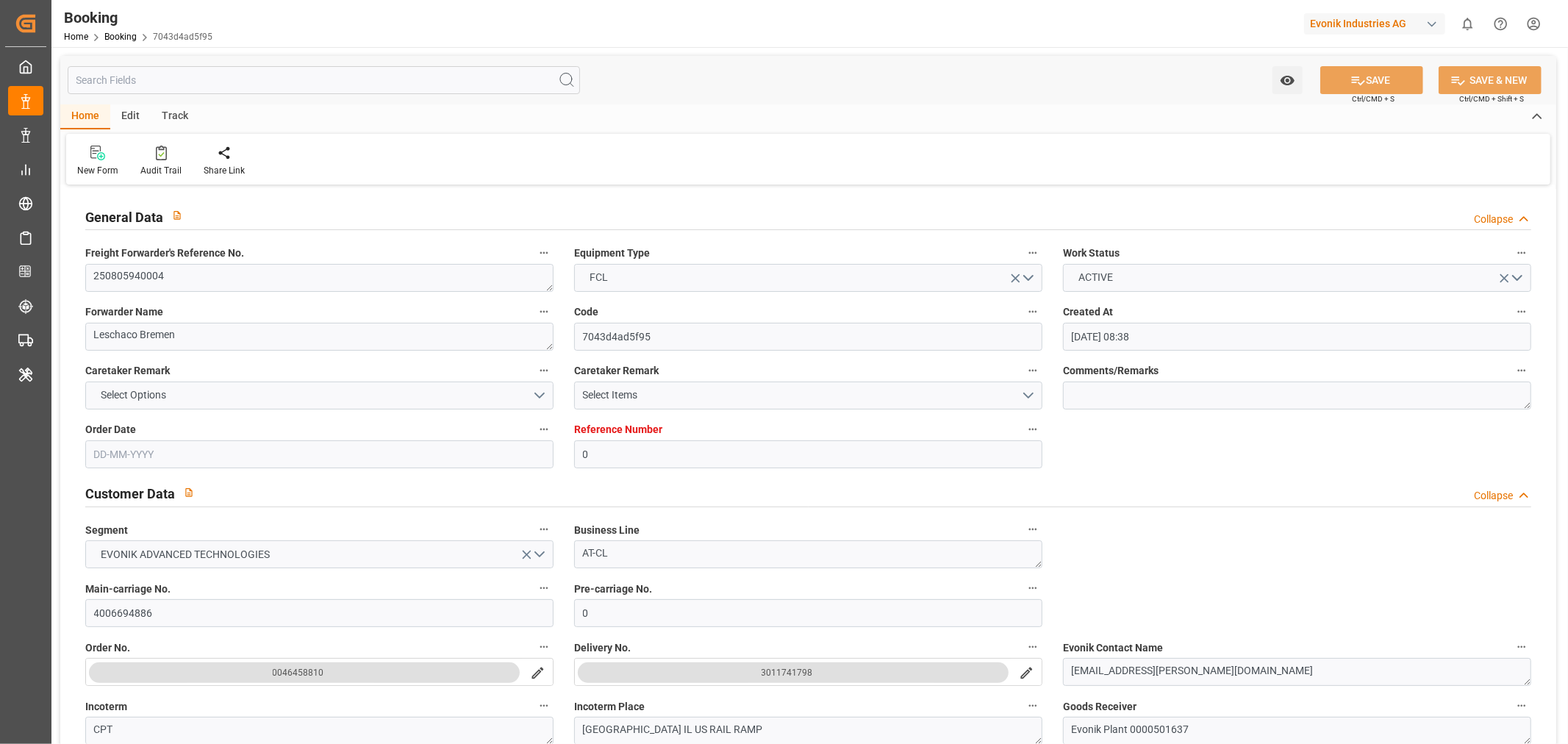
type input "[DATE] 18:49"
type input "02-10-2025 21:32"
type input "08-10-2025 15:04"
type input "06-10-2025 21:32"
type input "[DATE] 20:00"
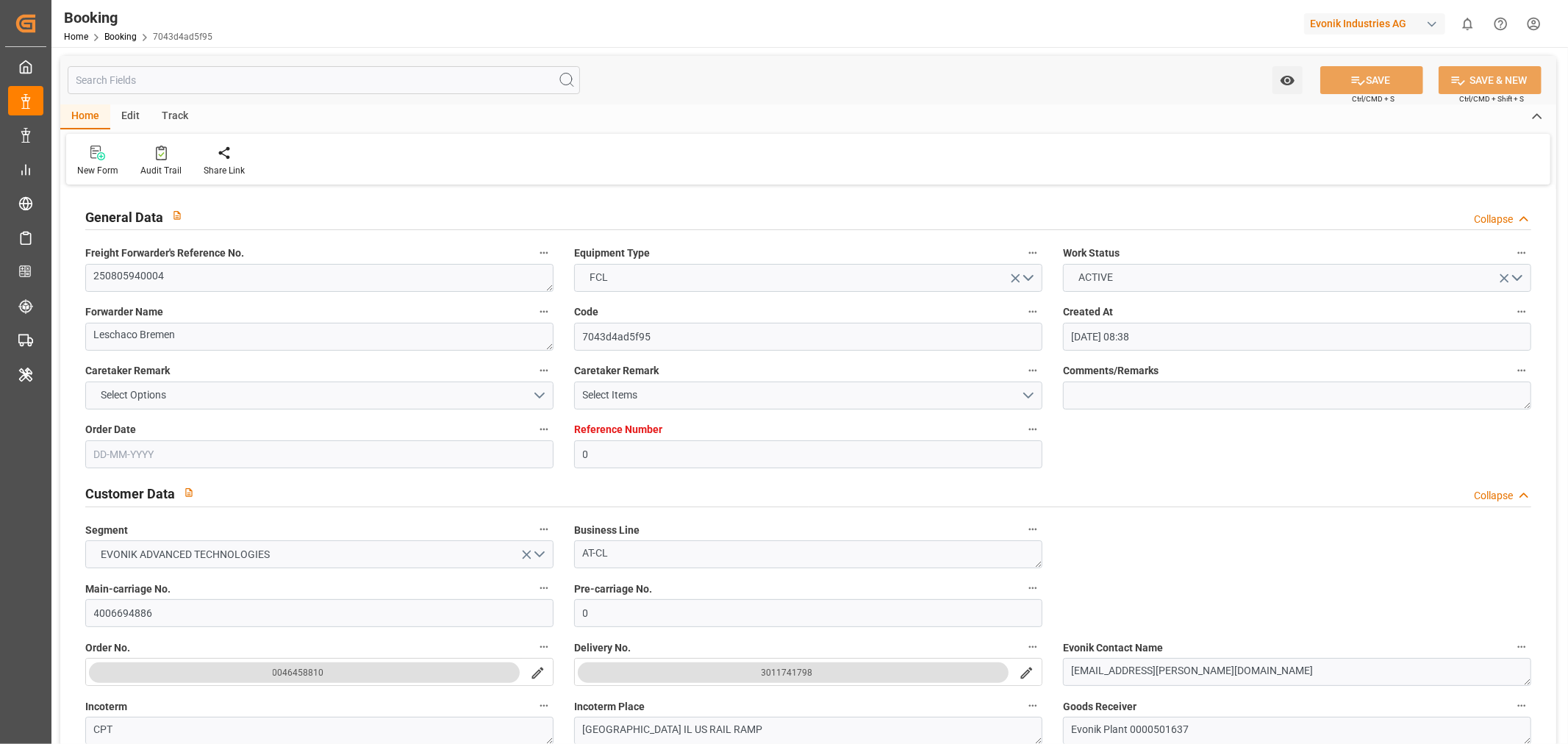
type input "[DATE] 20:00"
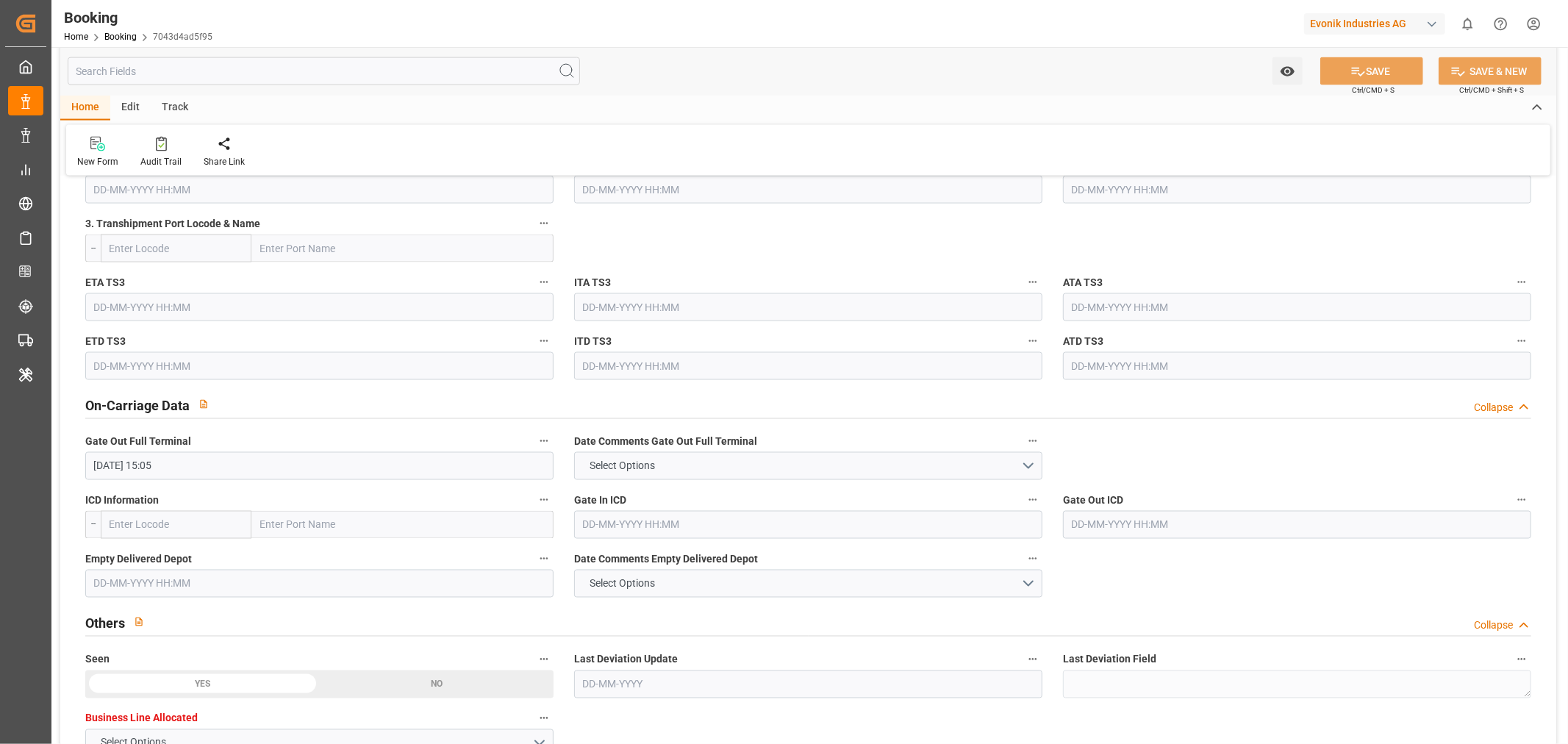
scroll to position [2041, 0]
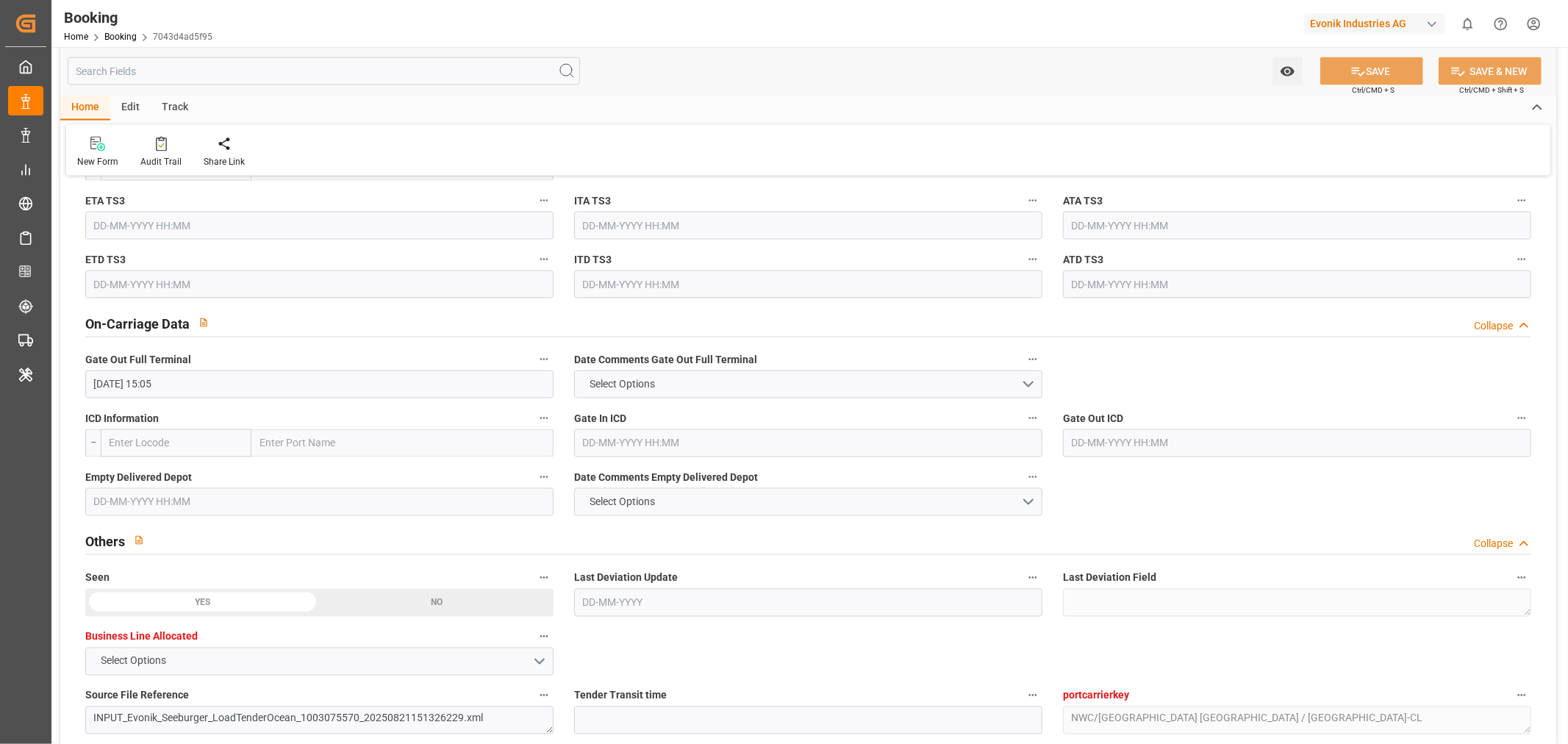
click at [289, 454] on input "text" at bounding box center [403, 443] width 302 height 28
type input "chic"
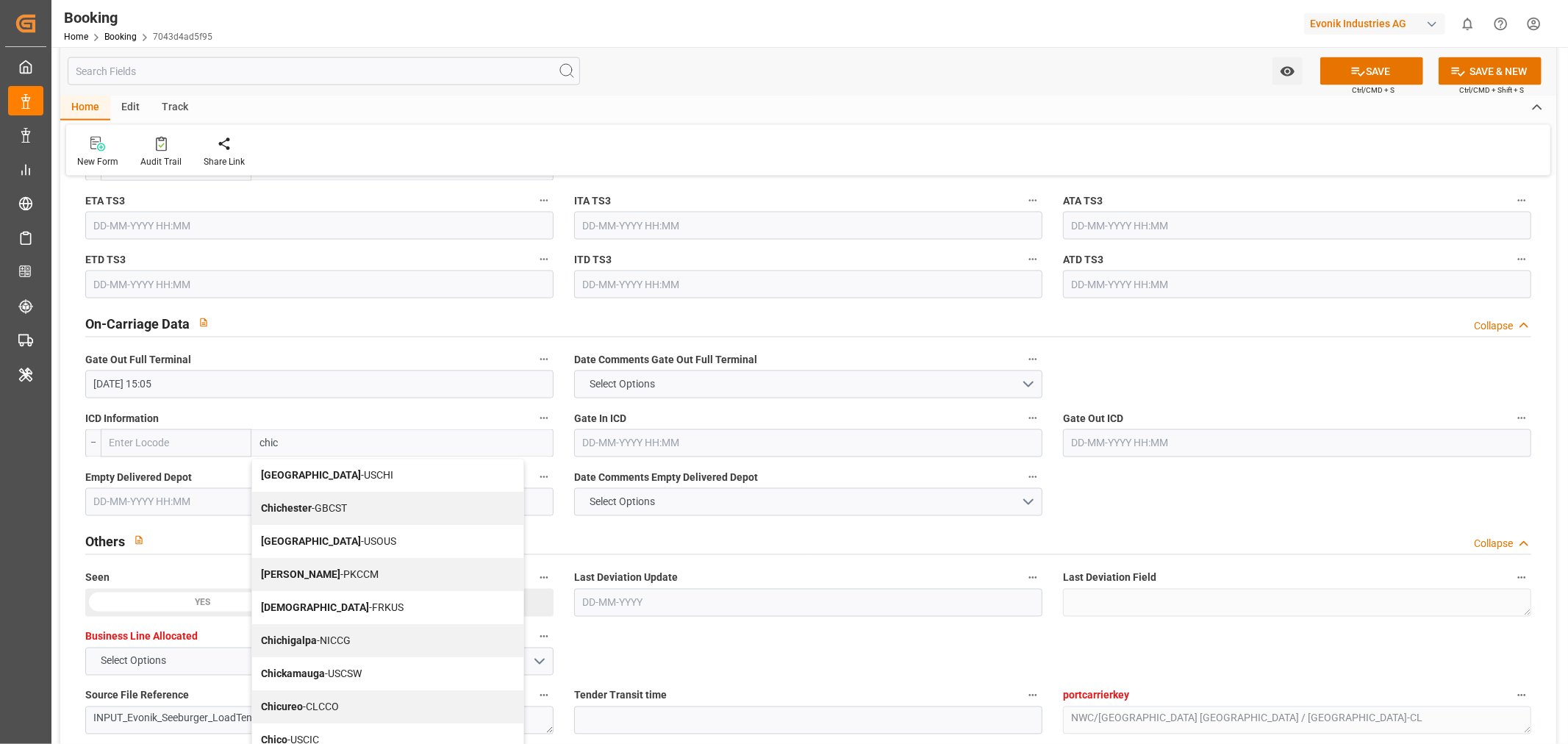
click at [318, 466] on div "Chicago - USCHI" at bounding box center [388, 475] width 272 height 33
type input "USCHI"
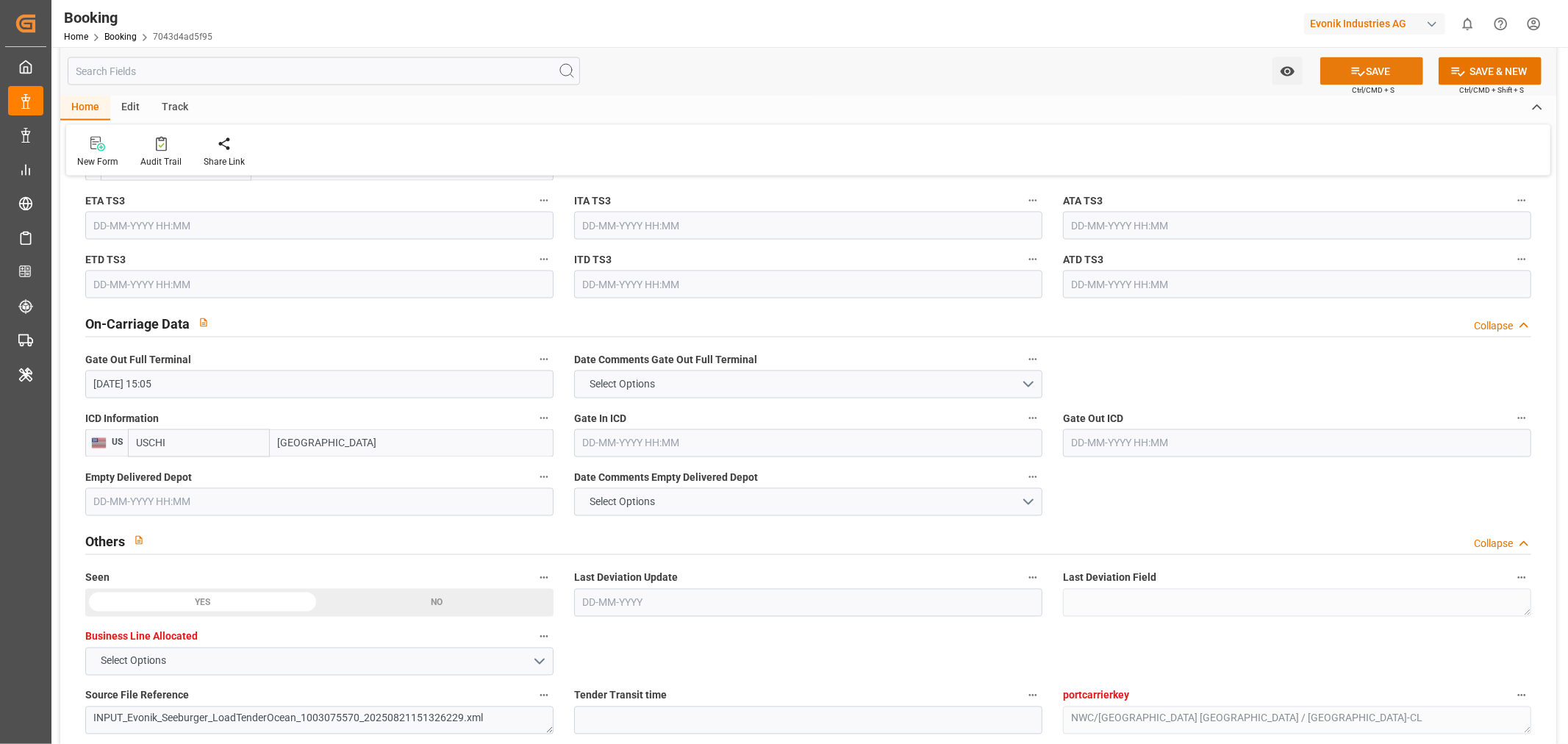
type input "[GEOGRAPHIC_DATA]"
click at [1401, 70] on button "SAVE" at bounding box center [1372, 72] width 103 height 28
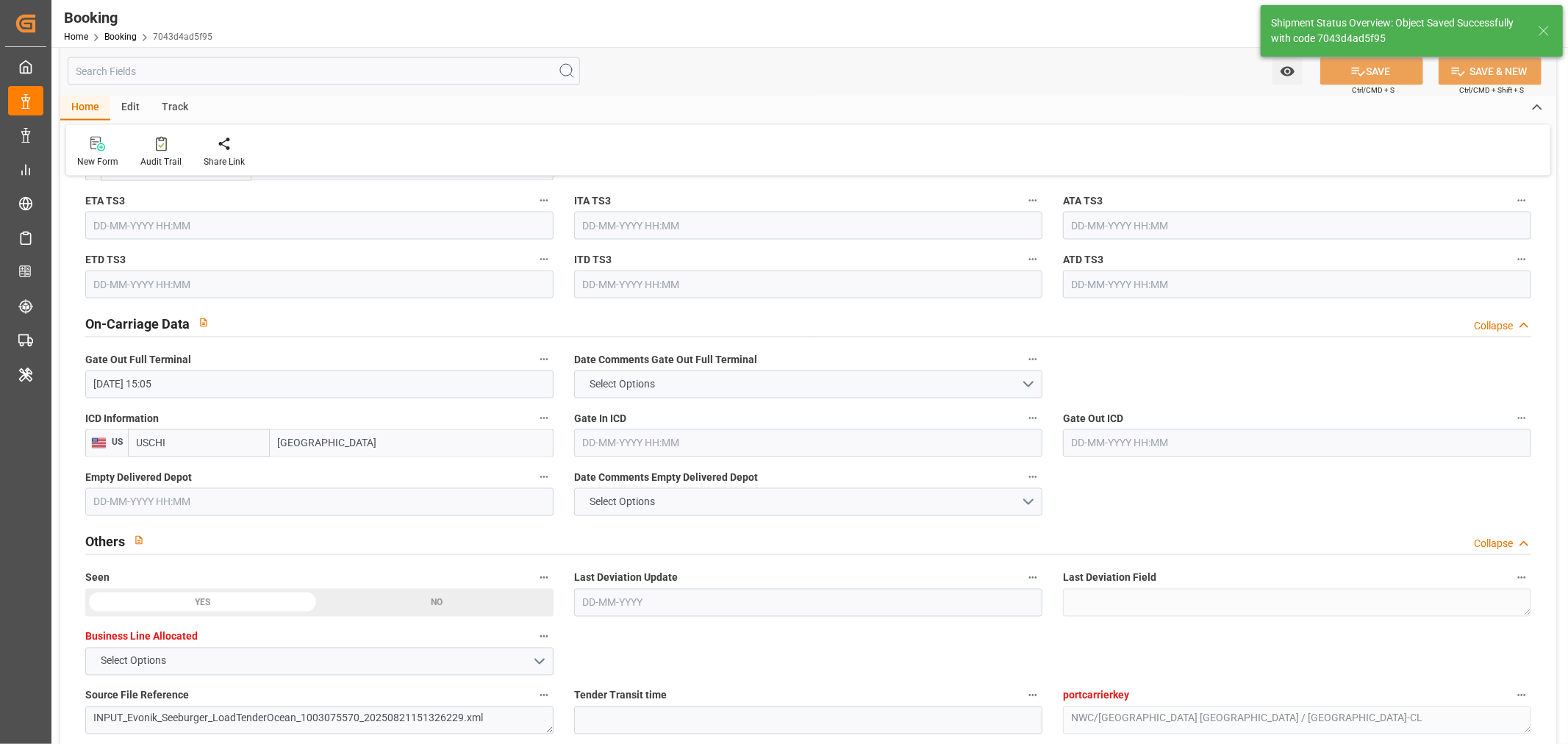
type textarea "[PERSON_NAME]"
type input "09-10-2025 11:09"
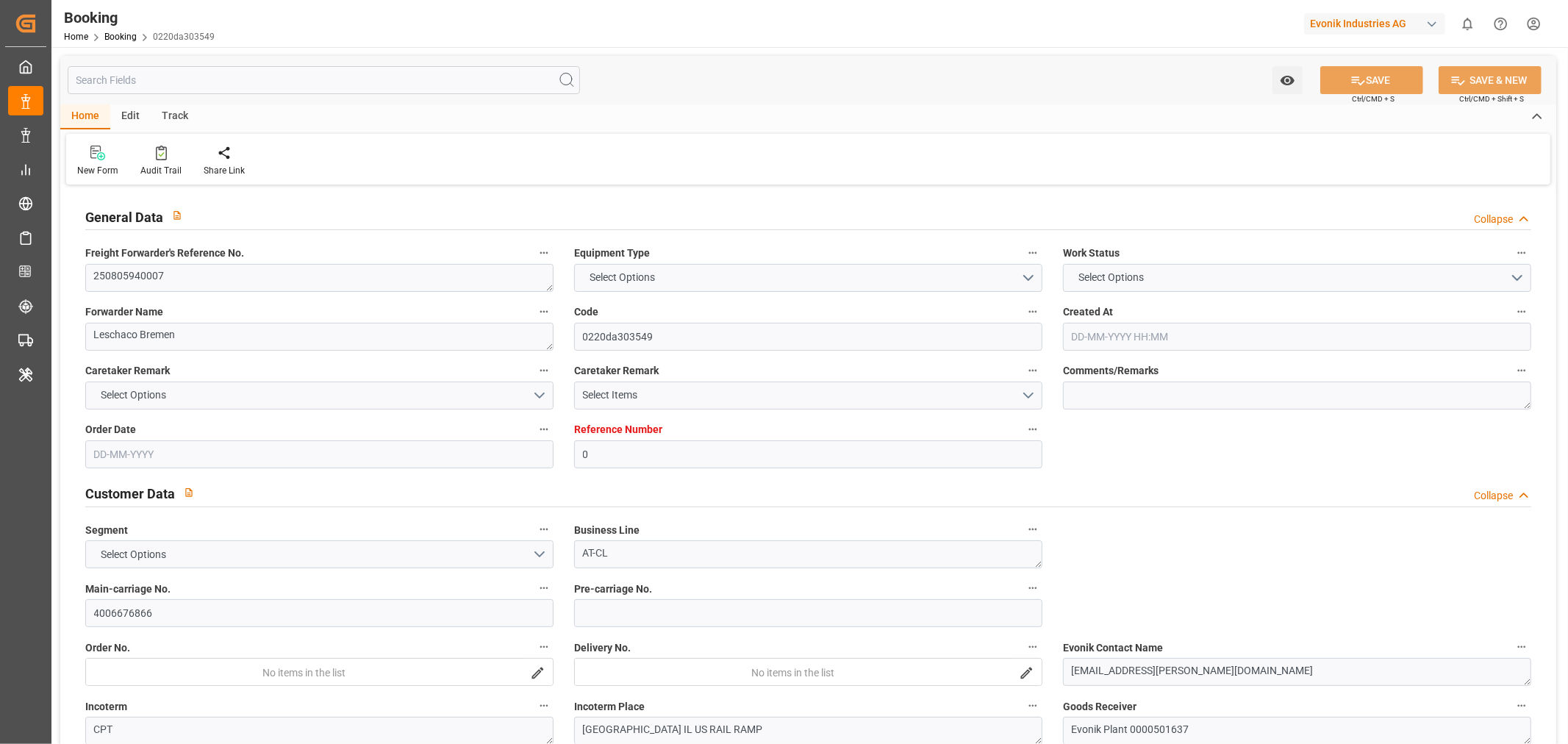
type input "0"
type input "9622629"
type input "OOCL"
type input "Orient Overseas Container Line Ltd"
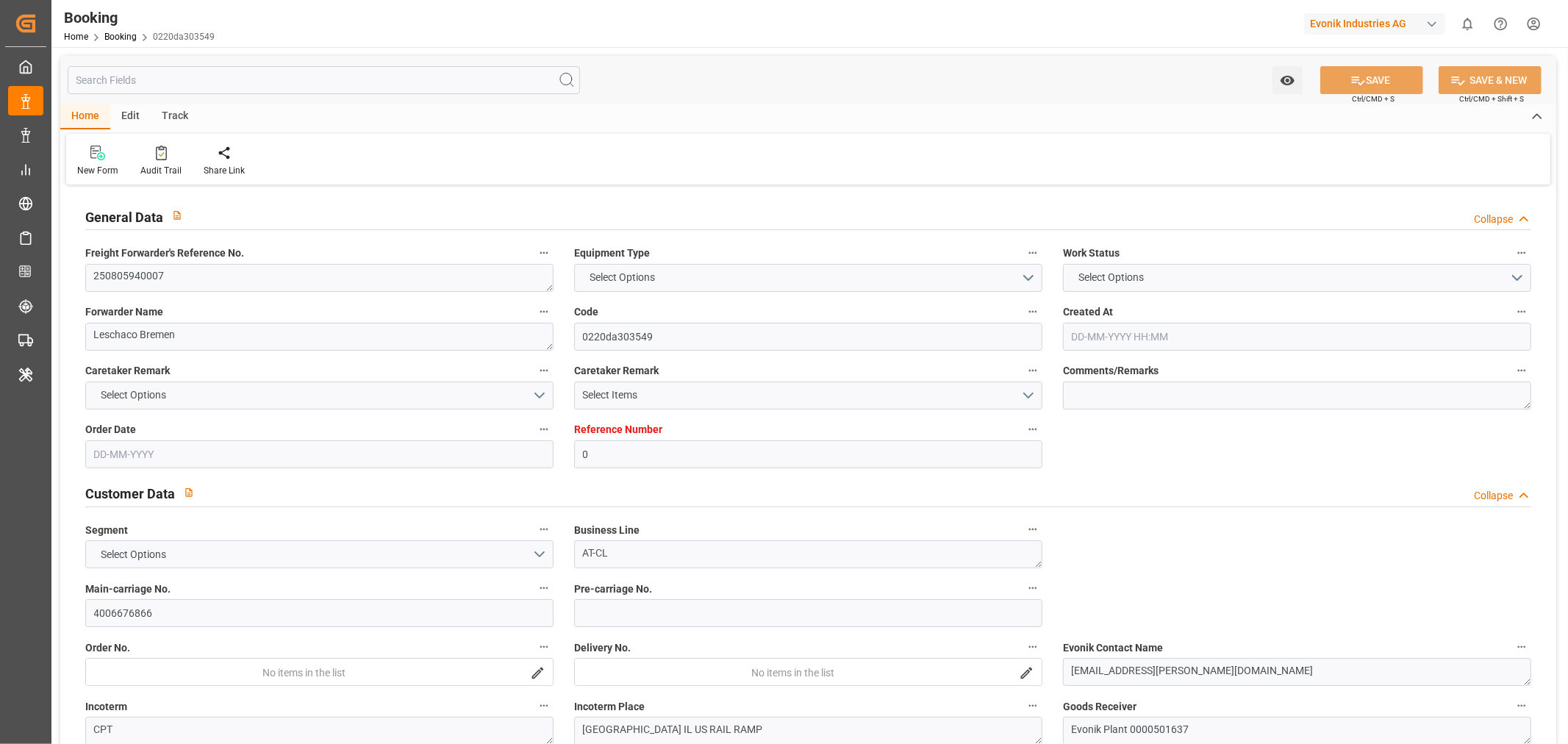
type input "GBSOU"
type input "USNYC"
type input "26"
type input "0"
type input "GBSOU"
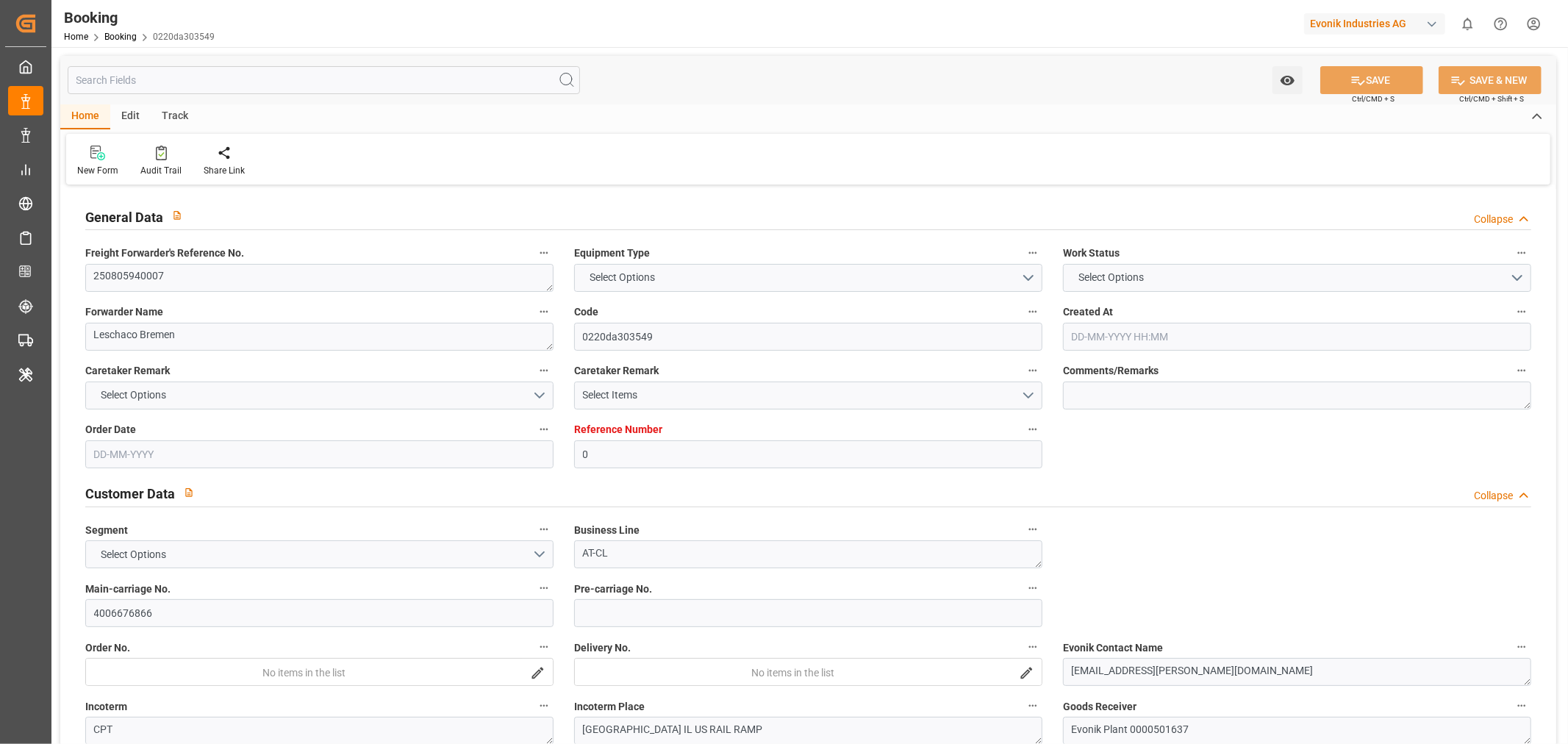
type input "USNYC"
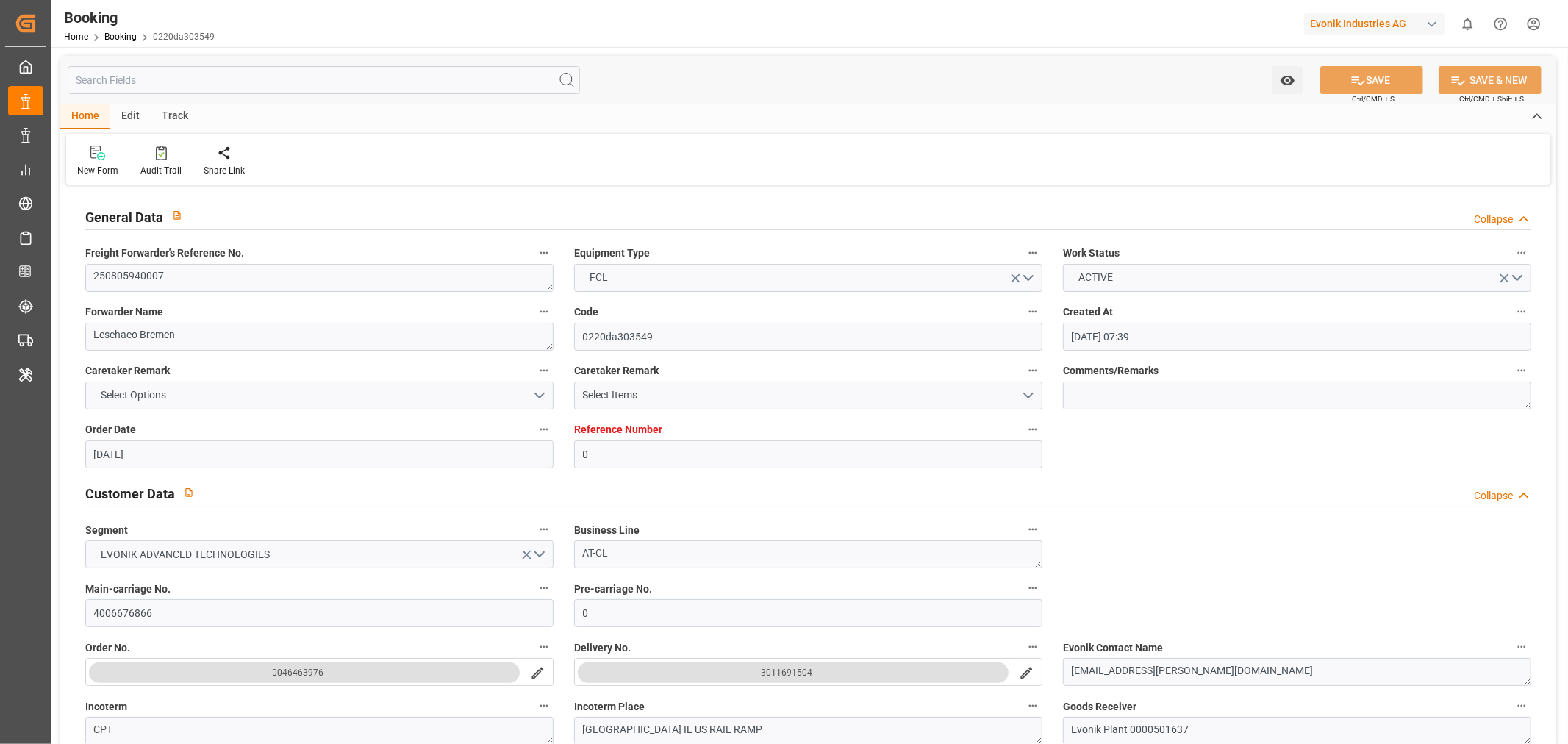
type input "23-07-2025 07:39"
type input "23-07-2025"
type input "28-08-2025"
type input "25-07-2025"
type input "[DATE] 07:00"
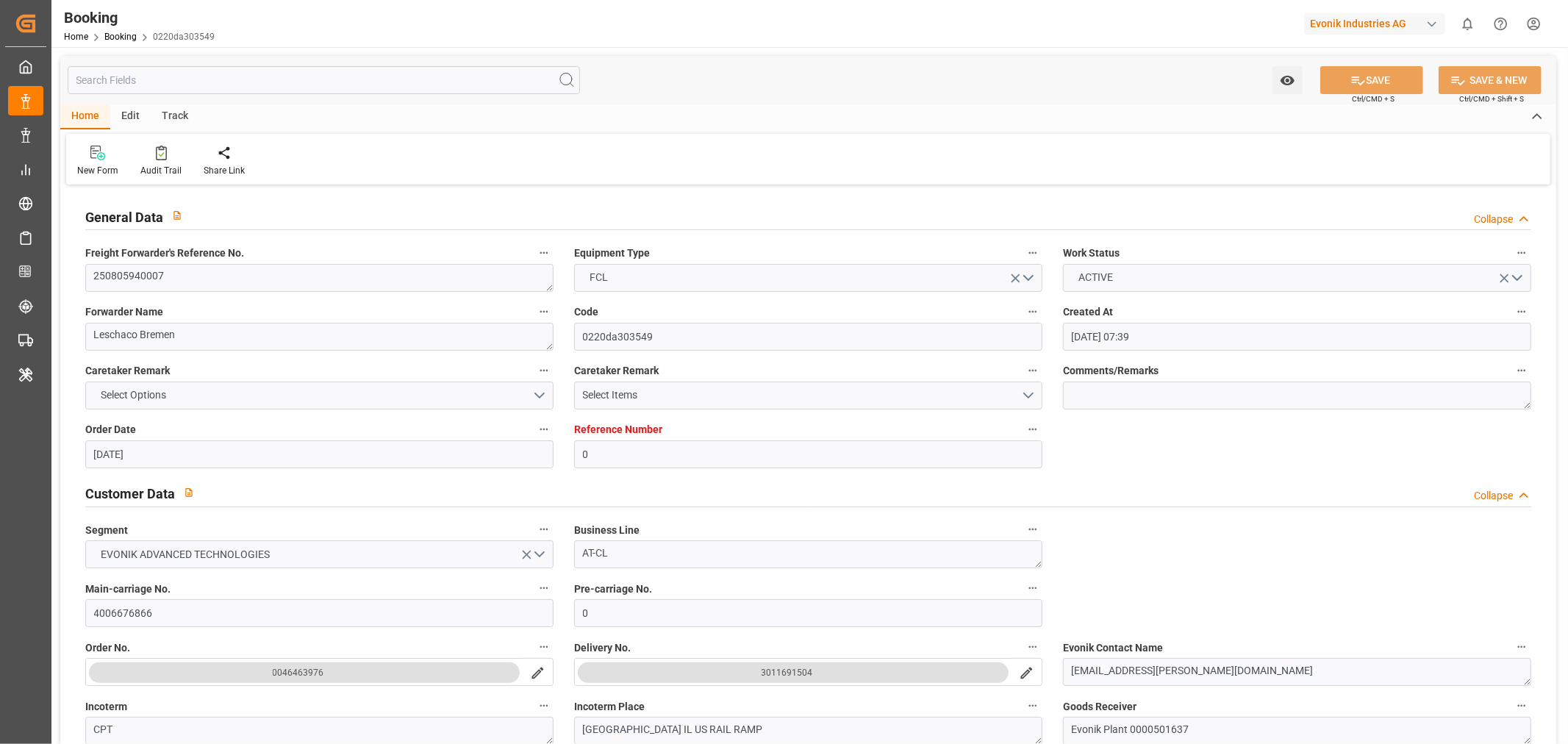
type input "05-09-2025 00:00"
type input "[DATE] 07:11"
type input "23-08-2025 08:41"
type input "[DATE] 04:00"
type input "[DATE] 00:00"
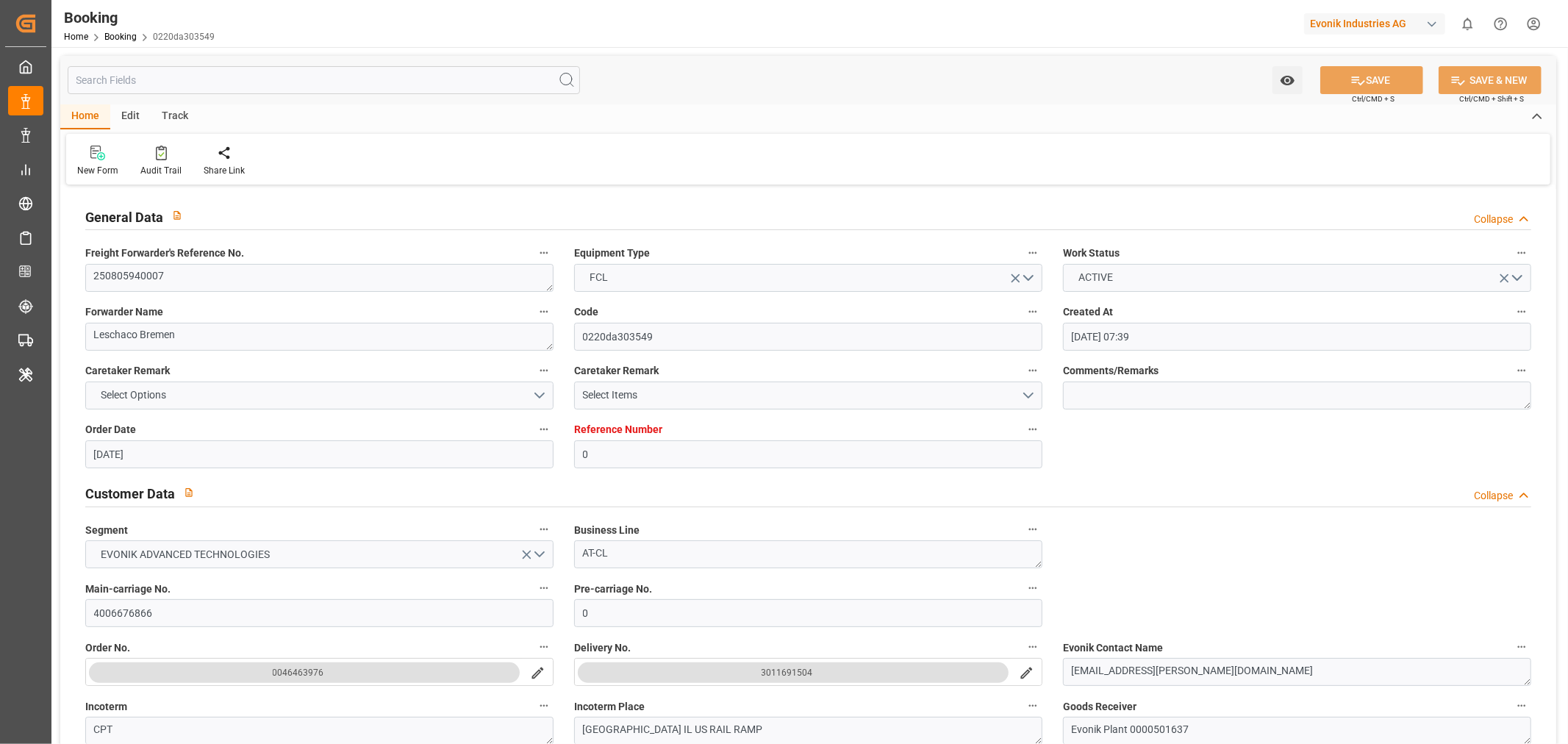
type input "[DATE] 00:54"
type input "[DATE] 18:48"
type input "09-10-2025 04:55"
type input "[DATE]"
type input "05-09-2025 14:10"
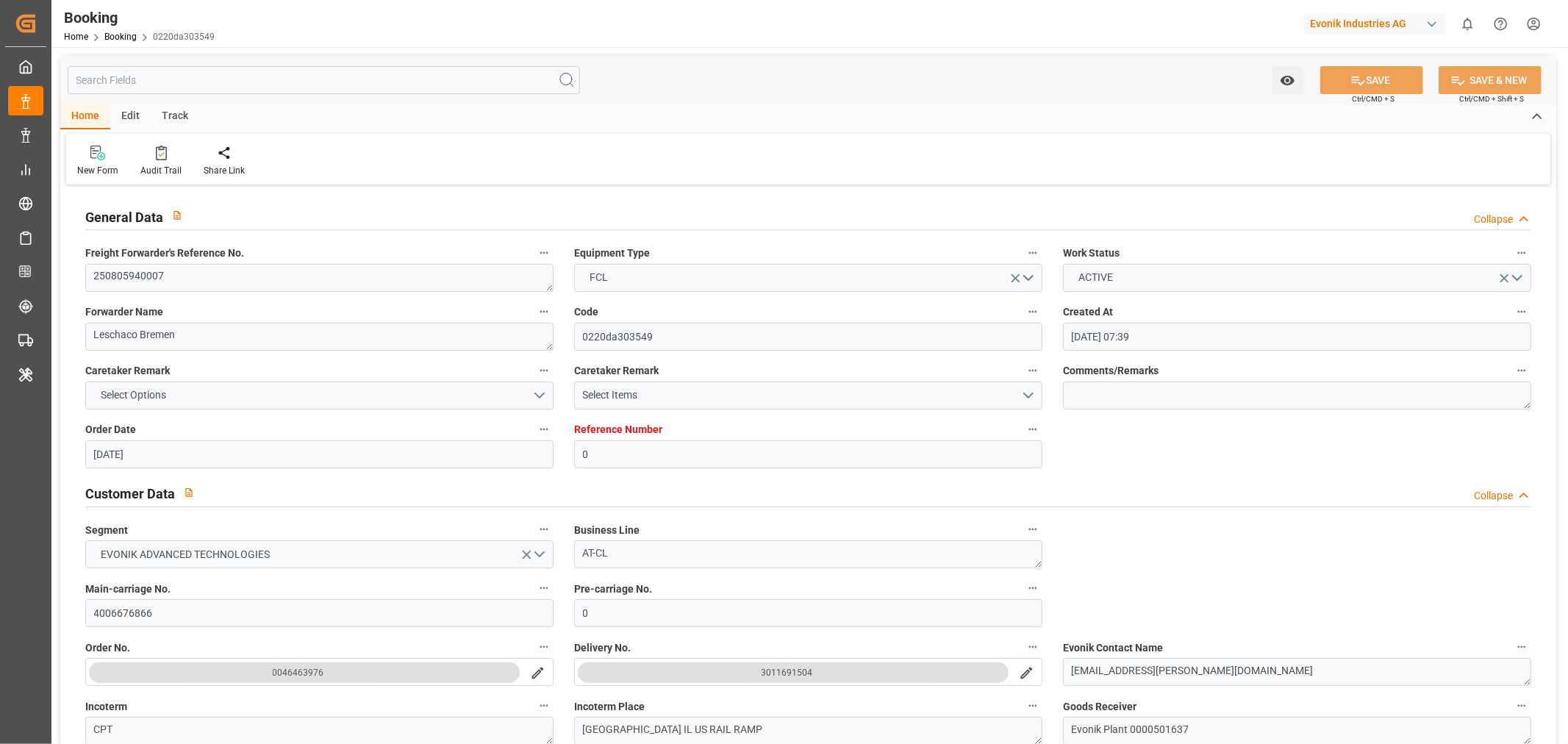
type input "05-09-2025 19:00"
type input "[DATE] 07:14"
type input "[DATE] 04:00"
type input "[DATE] 00:45"
type input "02-10-2025 22:04"
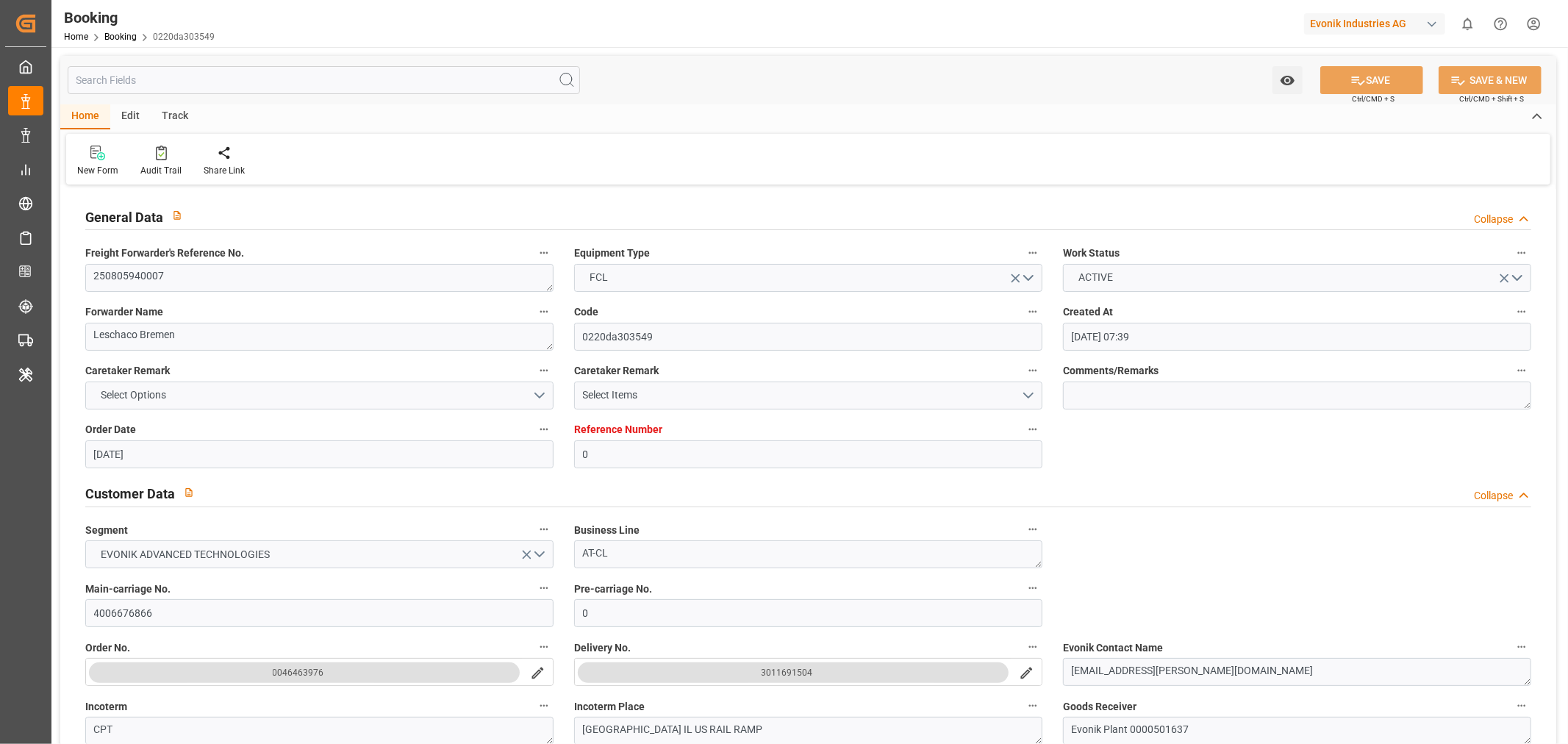
type input "02-10-2025 21:28"
type input "[DATE] 18:47"
type input "06-10-2025 21:28"
type input "[DATE] 20:00"
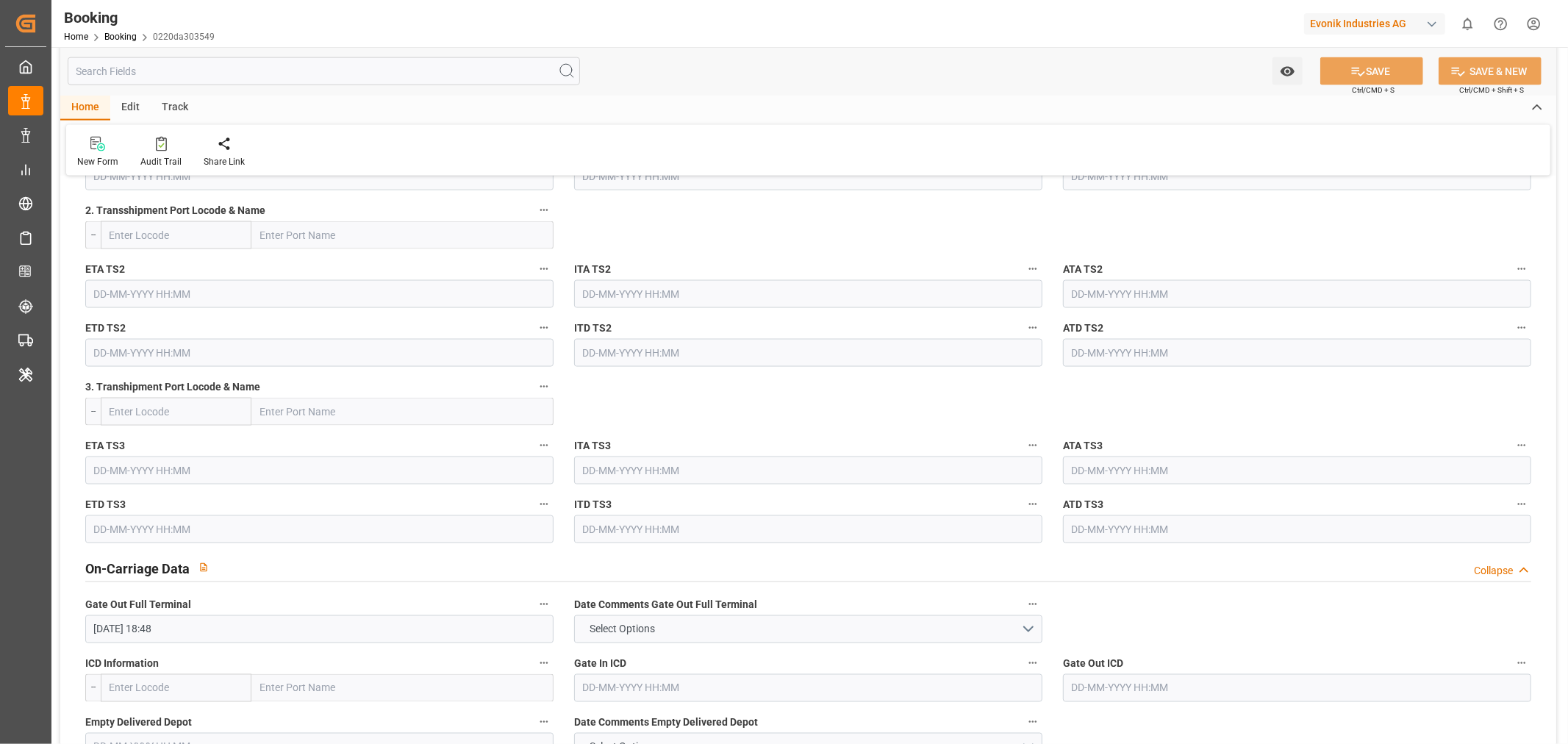
scroll to position [1959, 0]
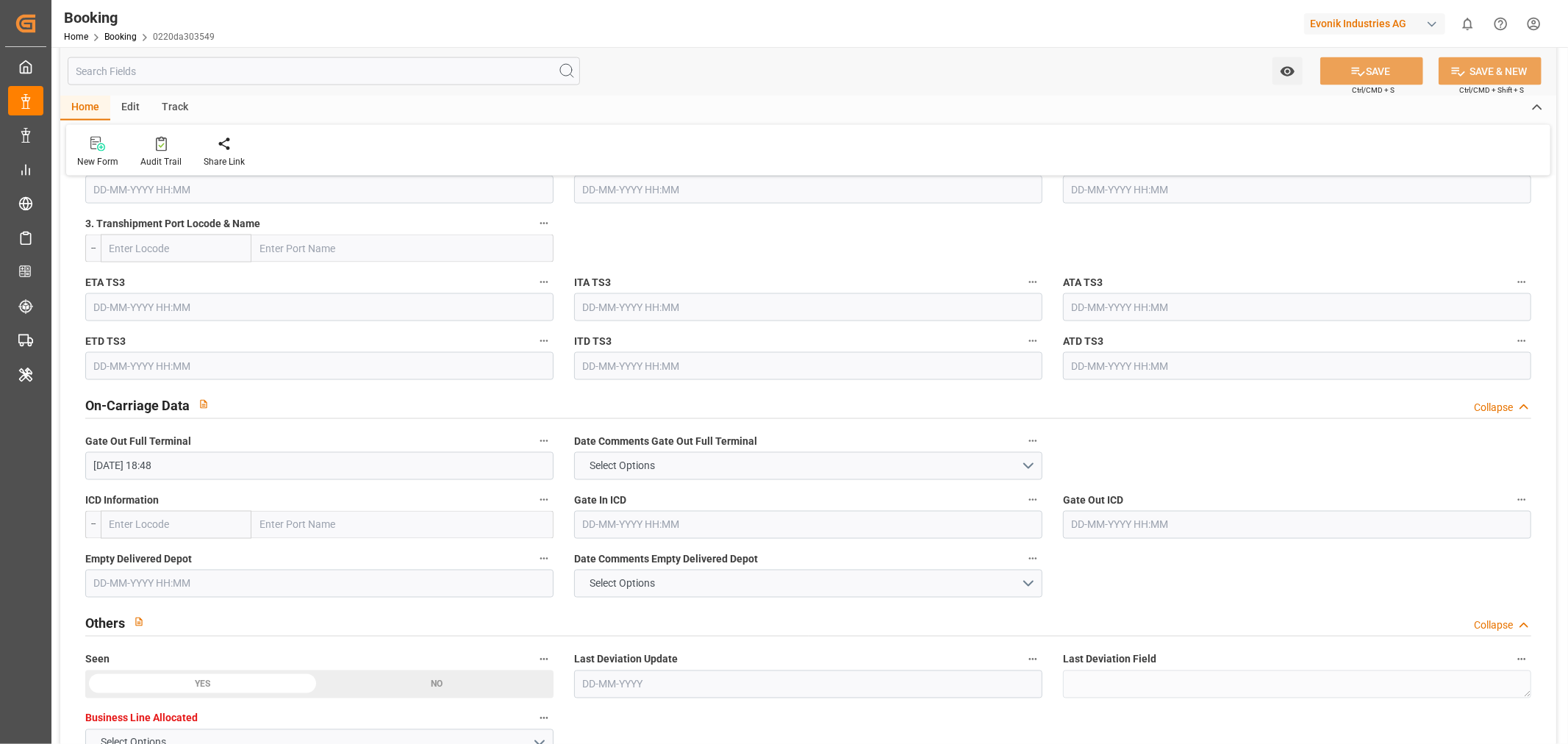
click at [285, 529] on input "text" at bounding box center [403, 525] width 302 height 28
paste input "[GEOGRAPHIC_DATA]"
type input "[GEOGRAPHIC_DATA]"
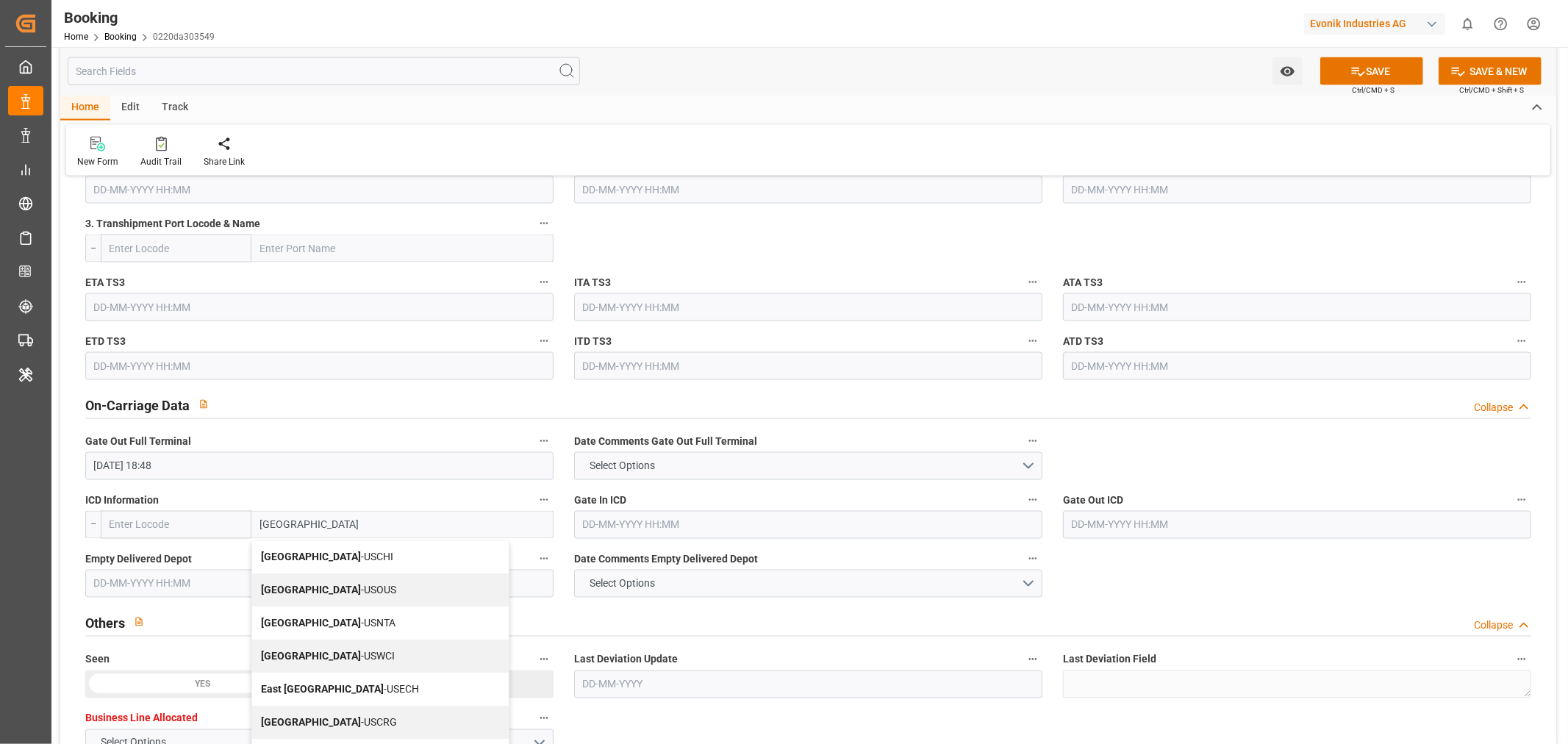
click at [345, 556] on div "Chicago - USCHI" at bounding box center [380, 557] width 257 height 33
type input "USCHI"
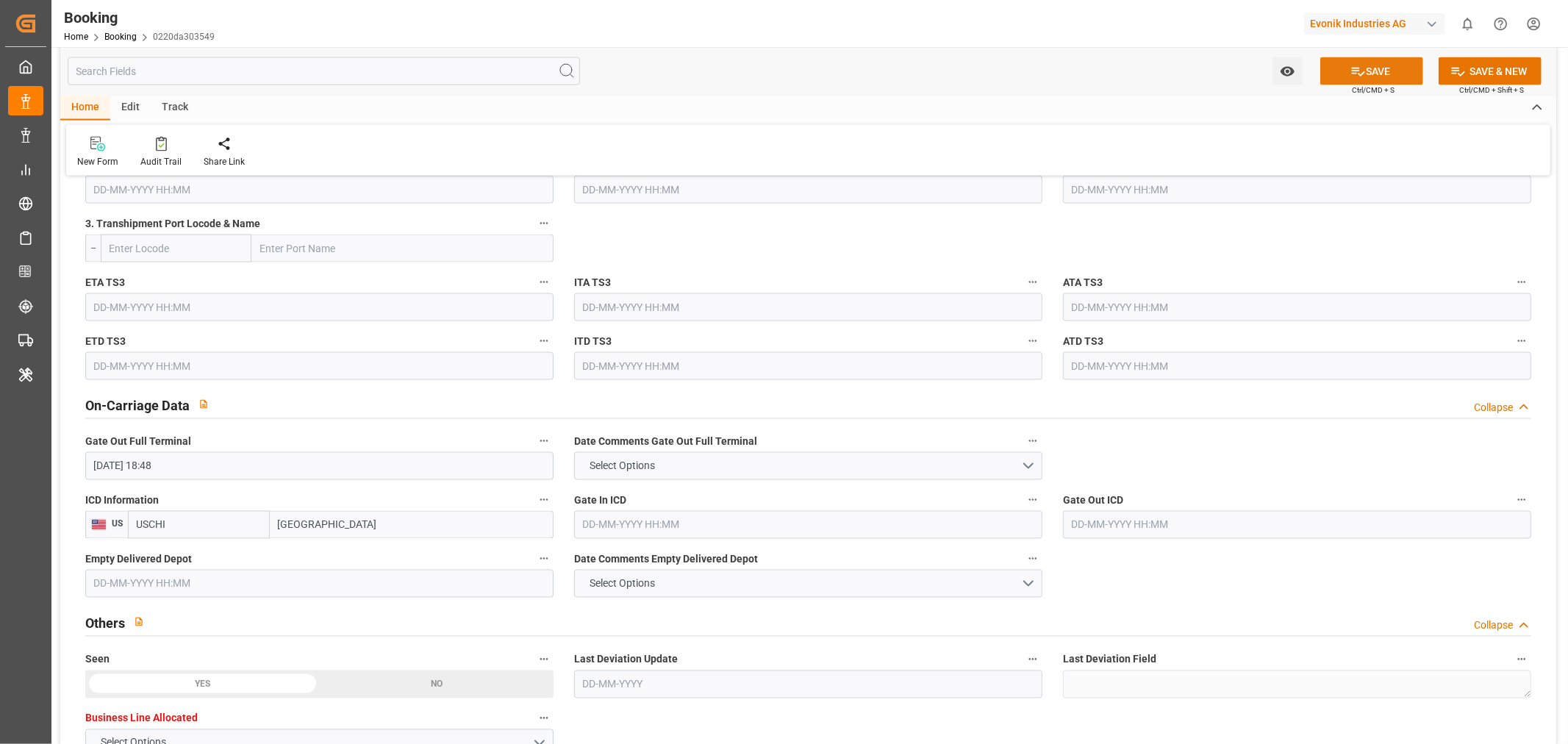
type input "[GEOGRAPHIC_DATA]"
click at [1377, 69] on button "SAVE" at bounding box center [1372, 72] width 103 height 28
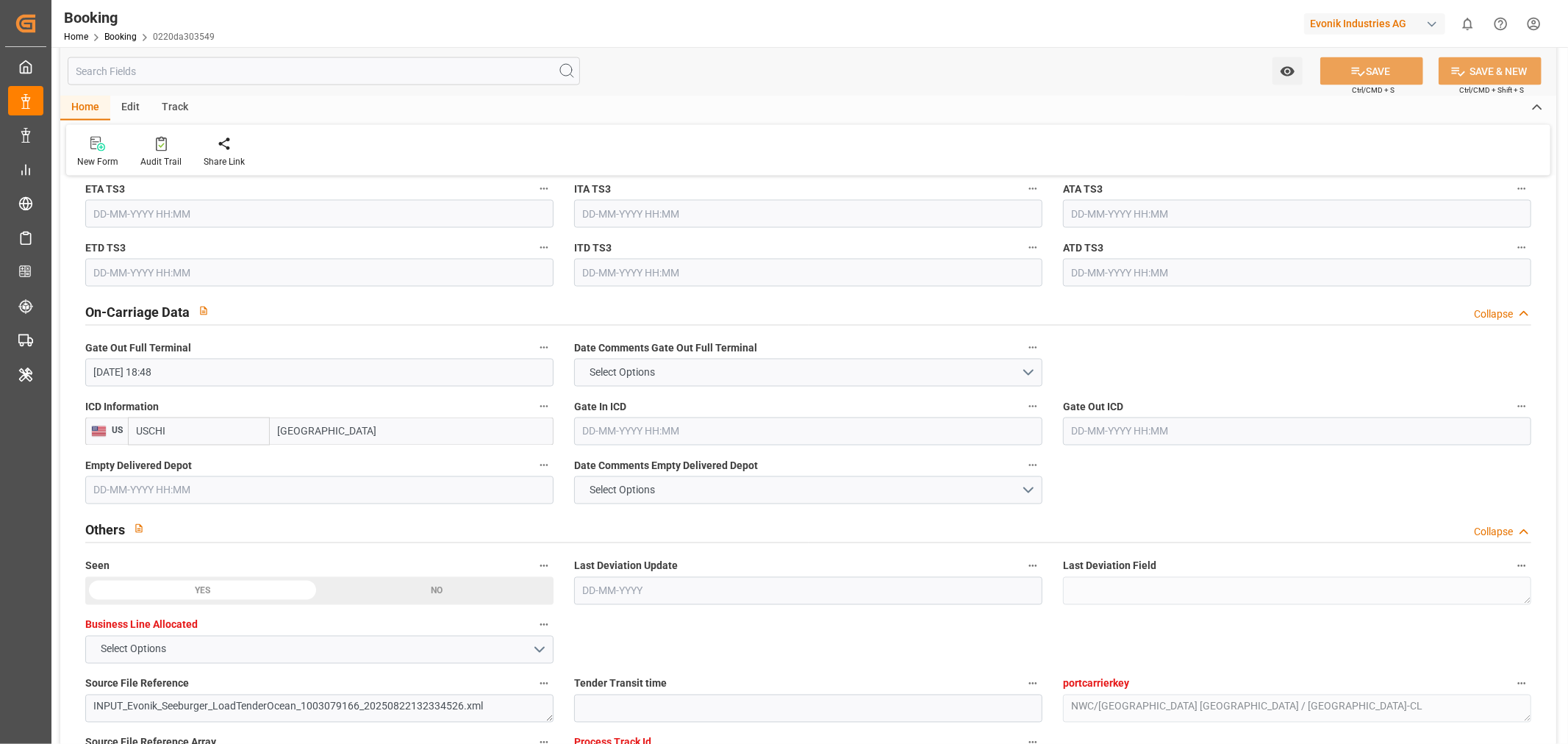
scroll to position [2286, 0]
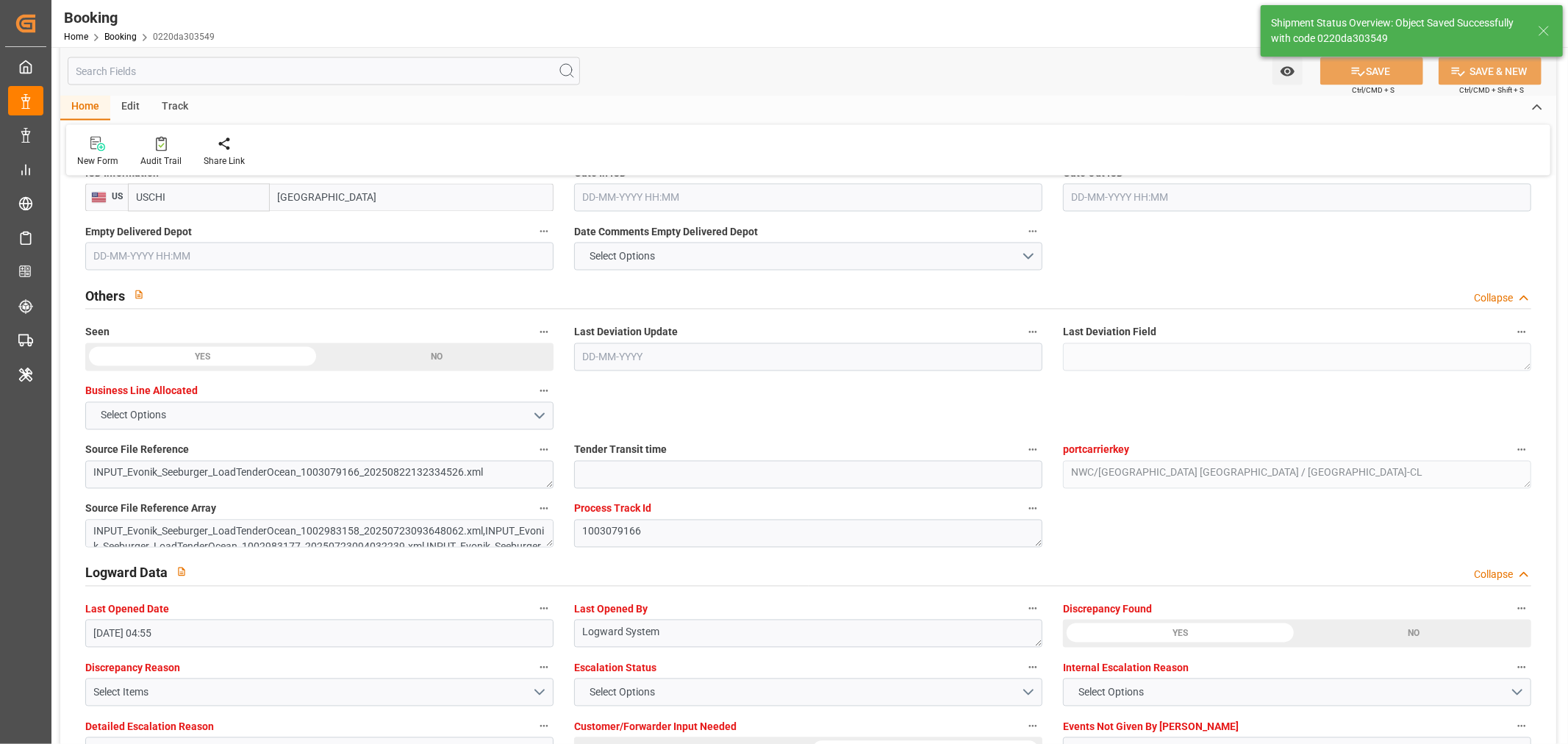
type textarea "Shashidhar Mm"
type input "09-10-2025 11:10"
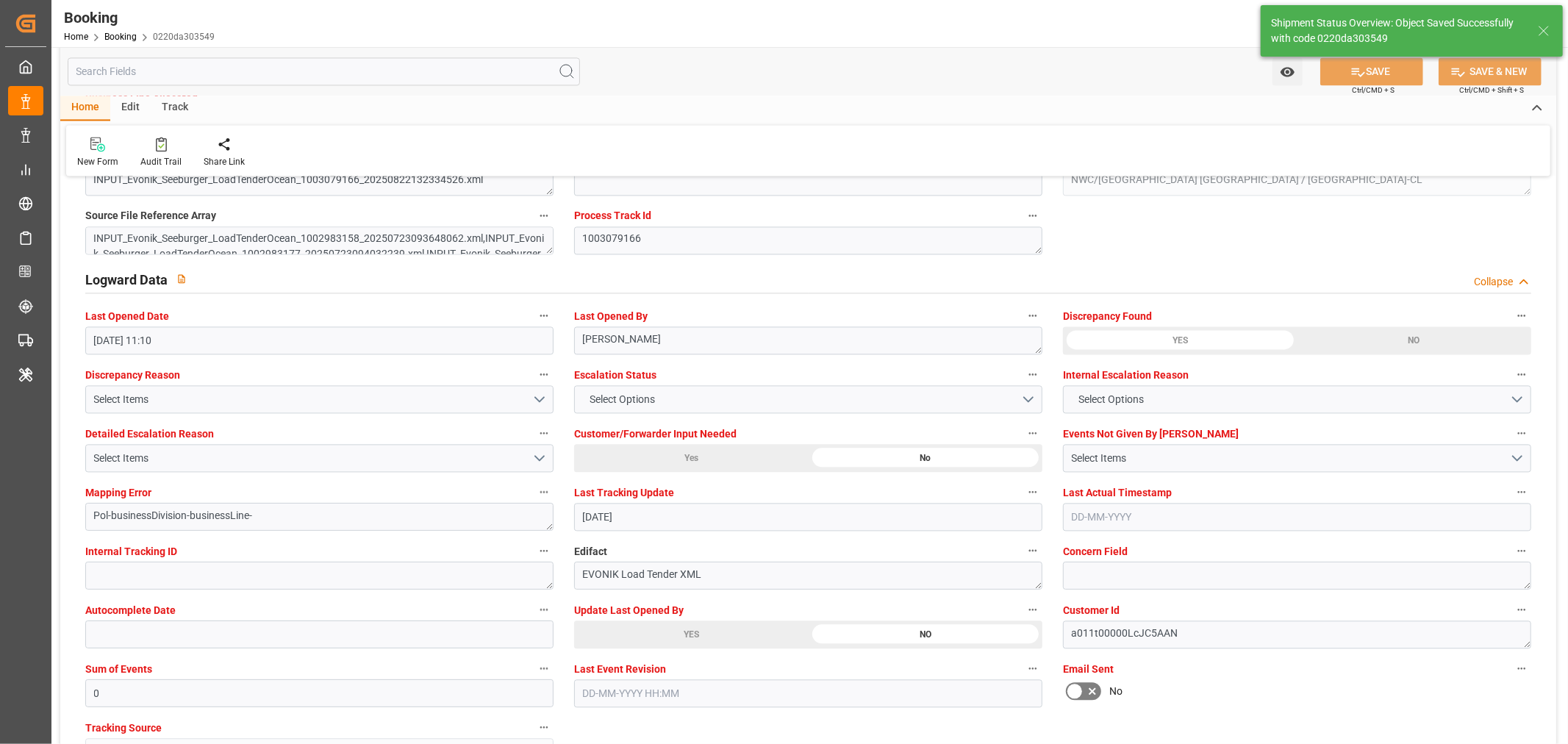
scroll to position [2694, 0]
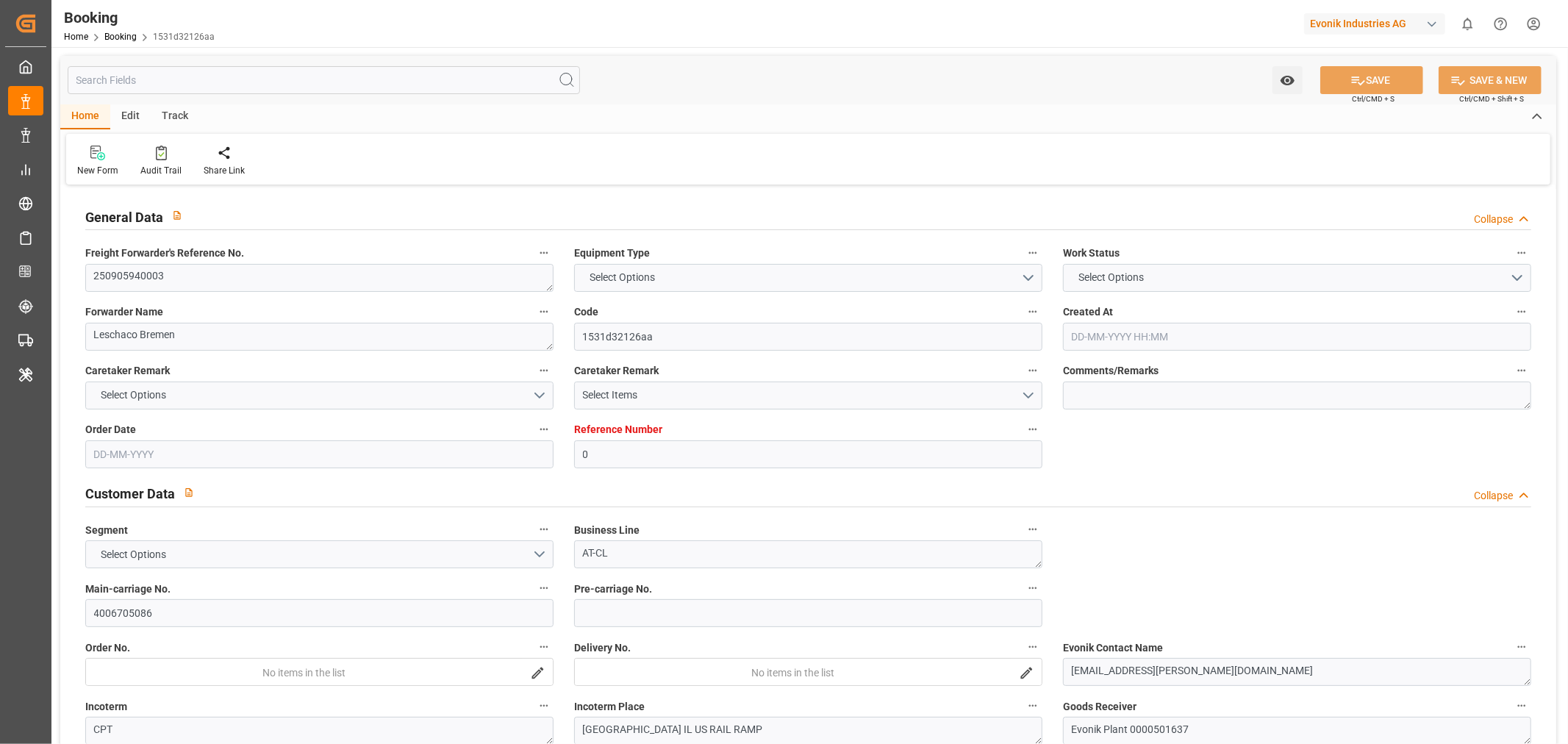
type input "0"
type input "9622629"
type input "OOCL"
type input "Orient Overseas Container Line Ltd"
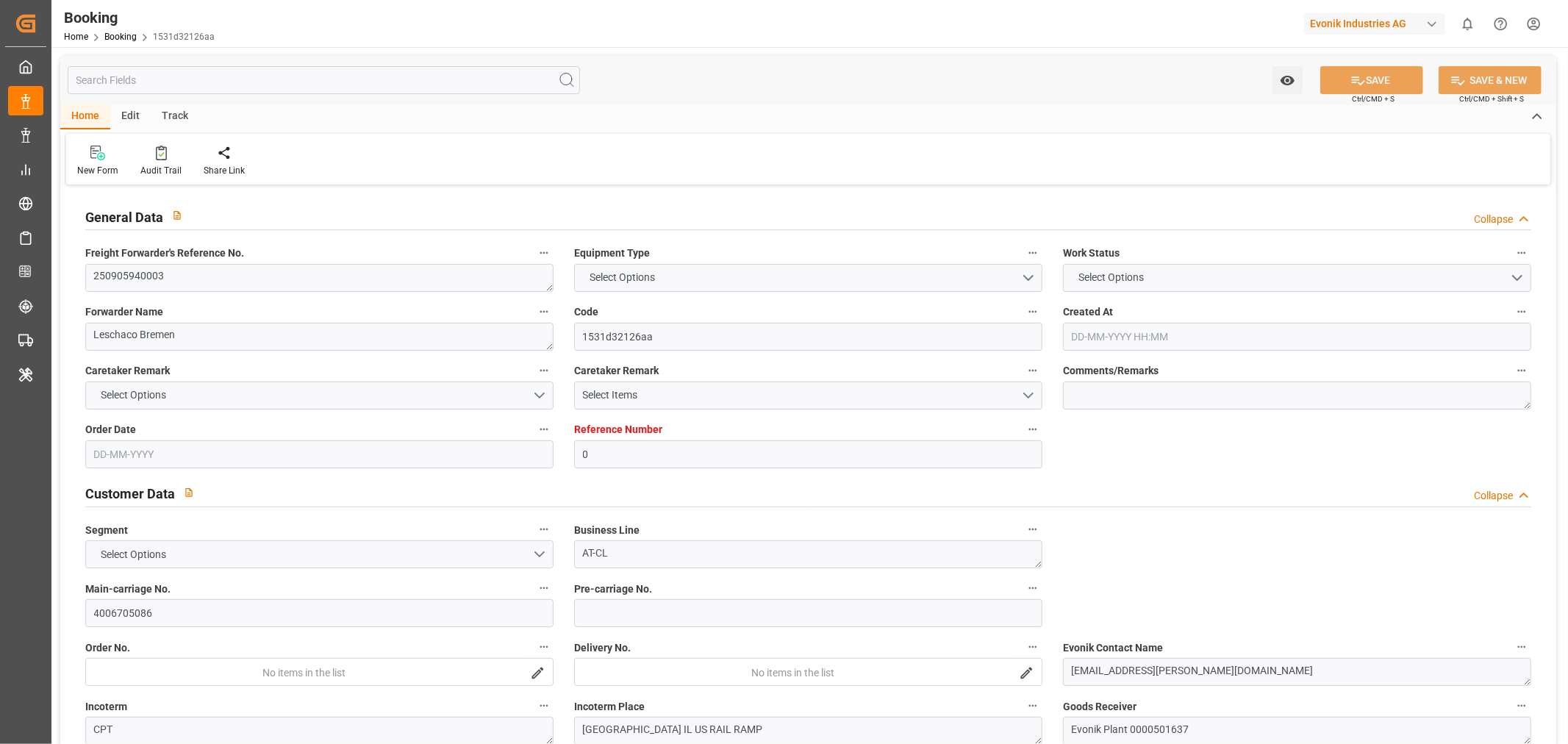
type input "GBSOU"
type input "USNYC"
type input "26"
type input "0"
type input "GBSOU"
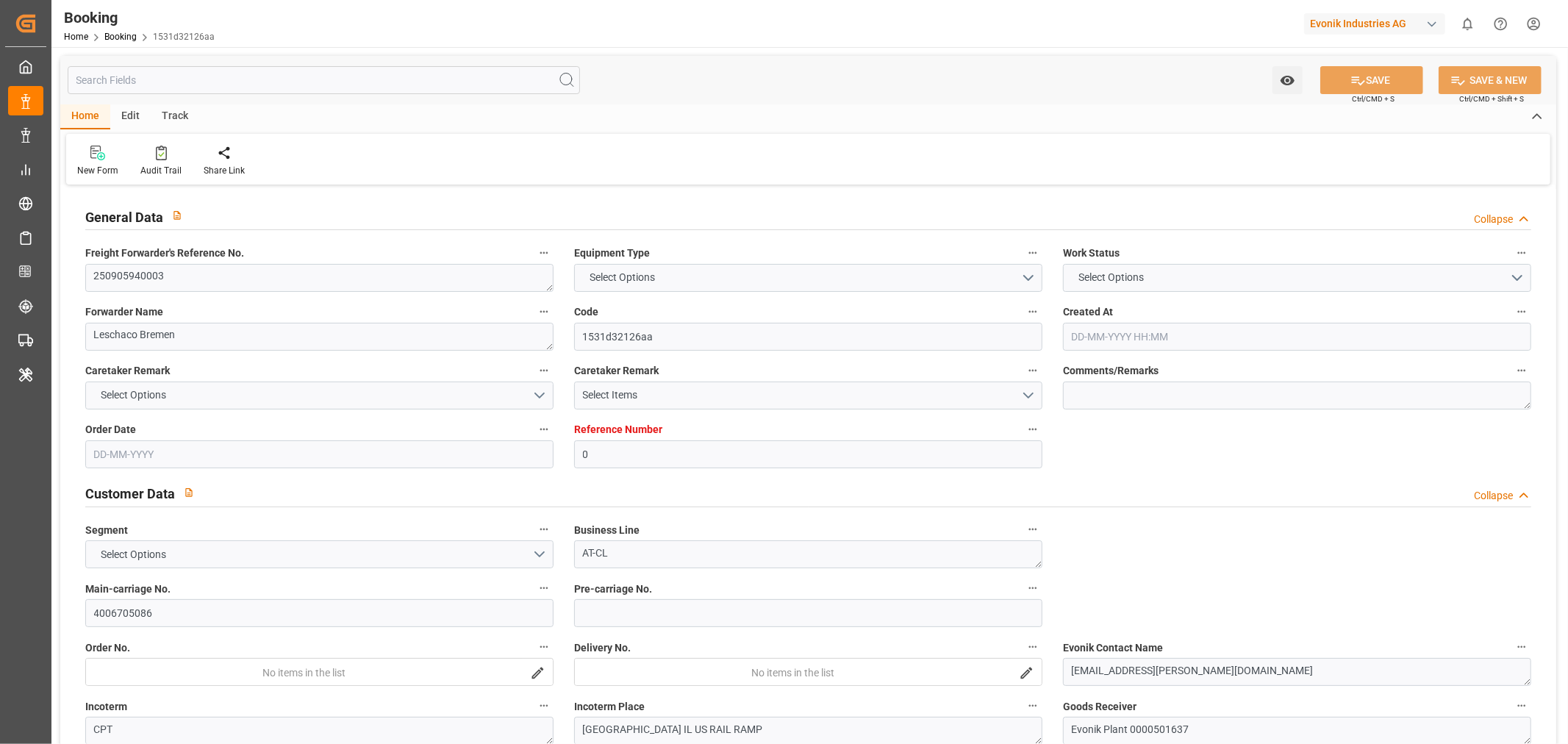
type input "USNYC"
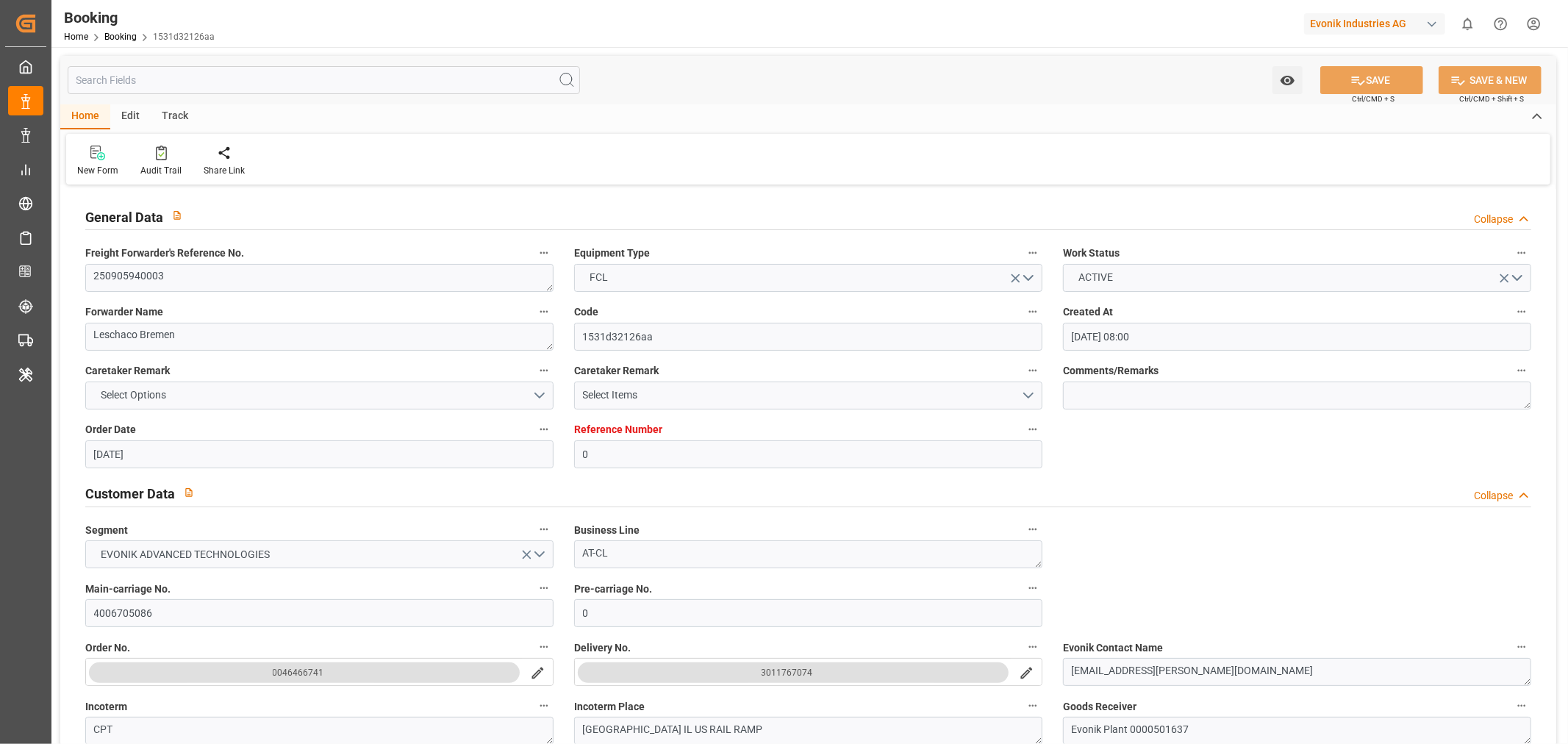
type input "[DATE] 08:00"
type input "[DATE]"
type input "[DATE] 07:00"
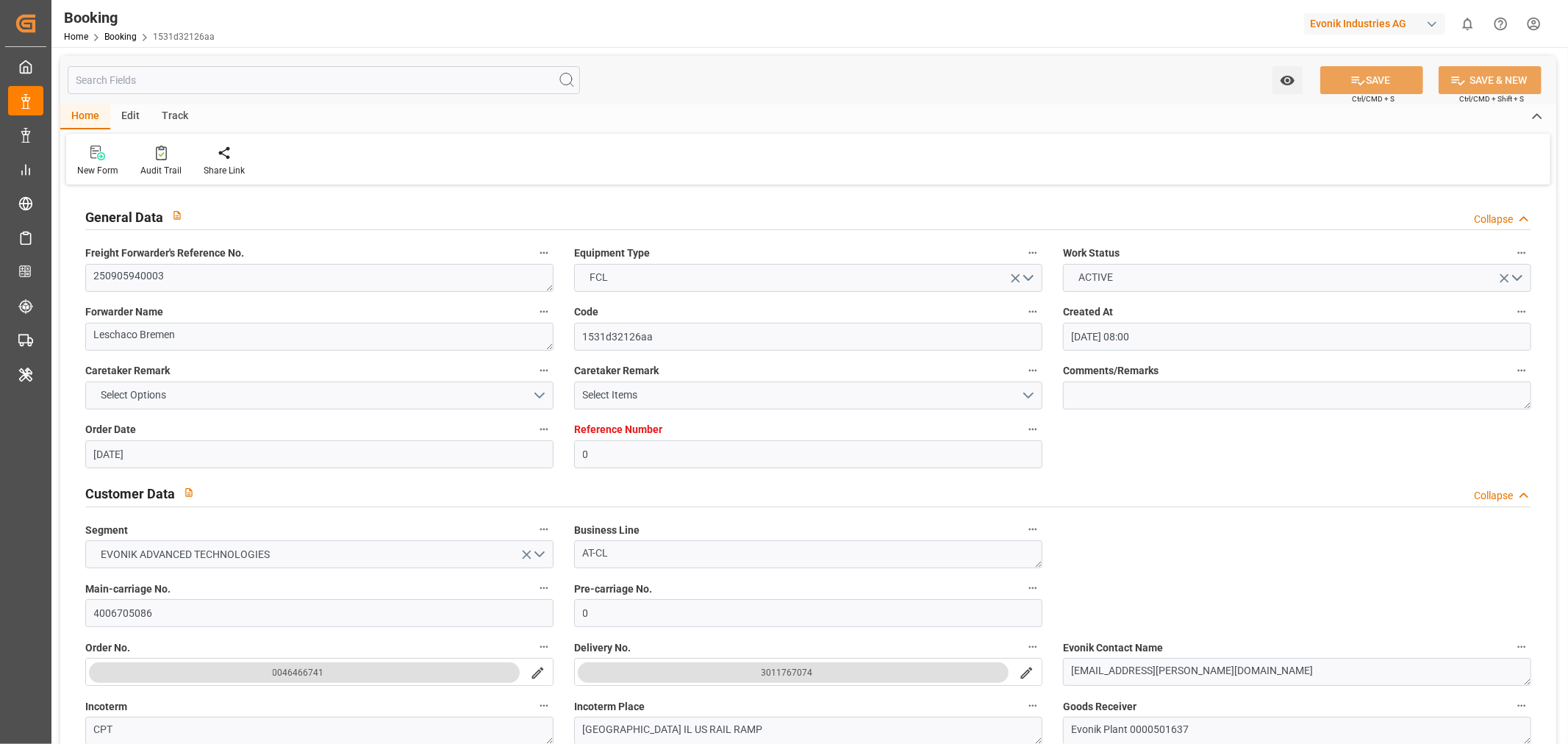
type input "[DATE] 07:00"
type input "[DATE] 07:11"
type input "[DATE] 08:32"
type input "[DATE] 04:00"
type input "[DATE] 00:00"
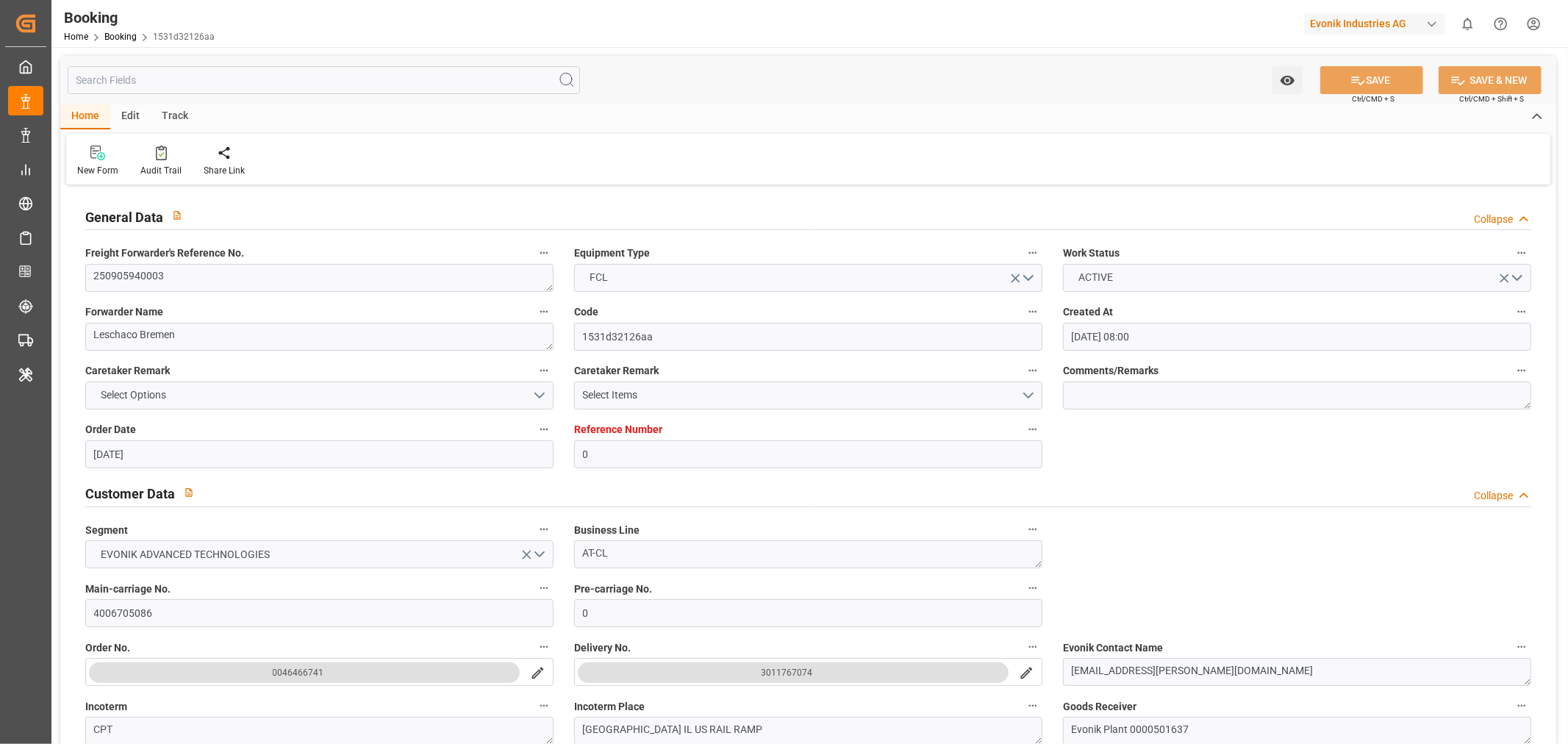
type input "[DATE] 00:54"
type input "[DATE] 18:48"
type input "[DATE] 04:24"
type input "[DATE]"
type input "[DATE] 14:17"
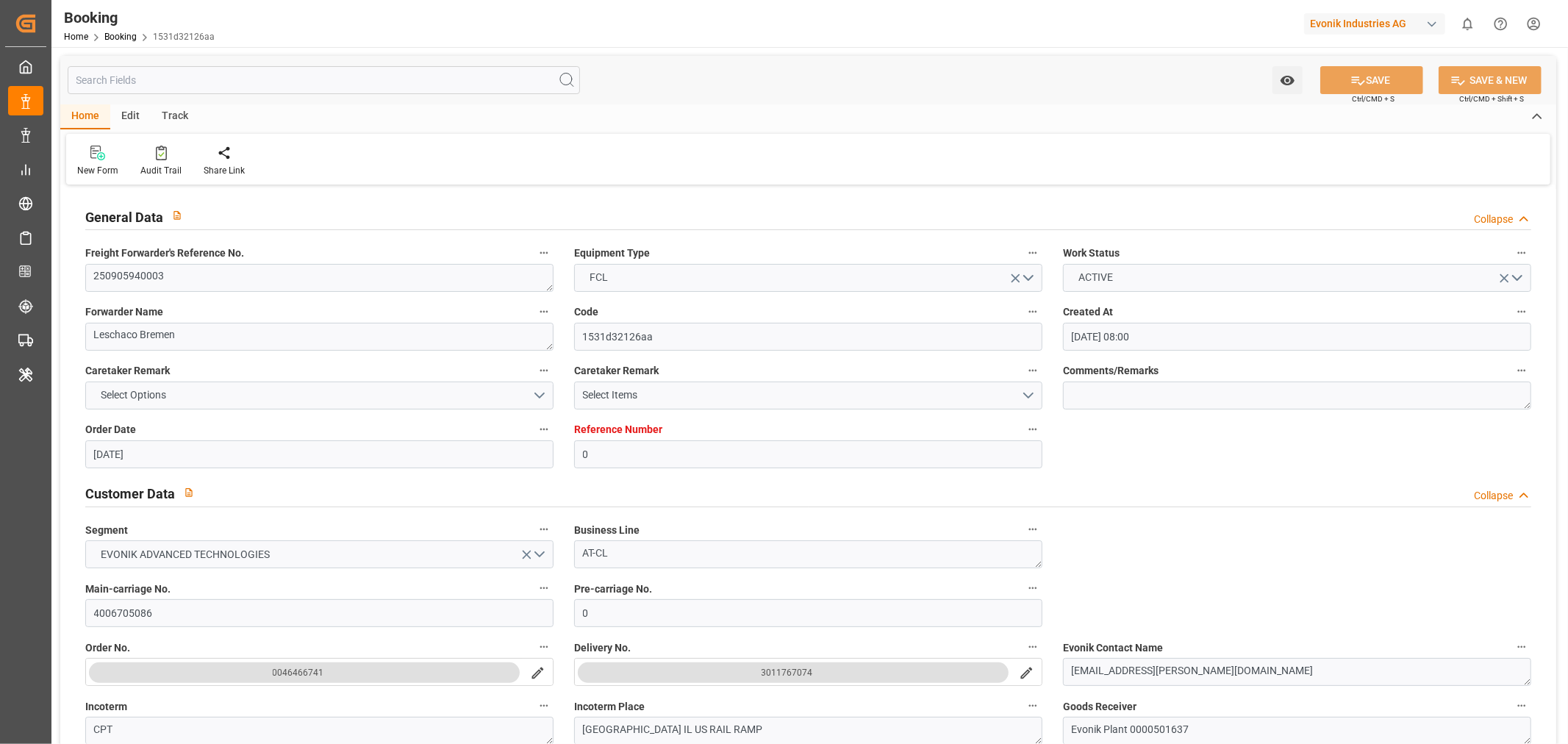
type input "[DATE] 07:14"
type input "[DATE] 04:00"
type input "[DATE] 00:45"
type input "[DATE] 18:49"
type input "[DATE] 21:25"
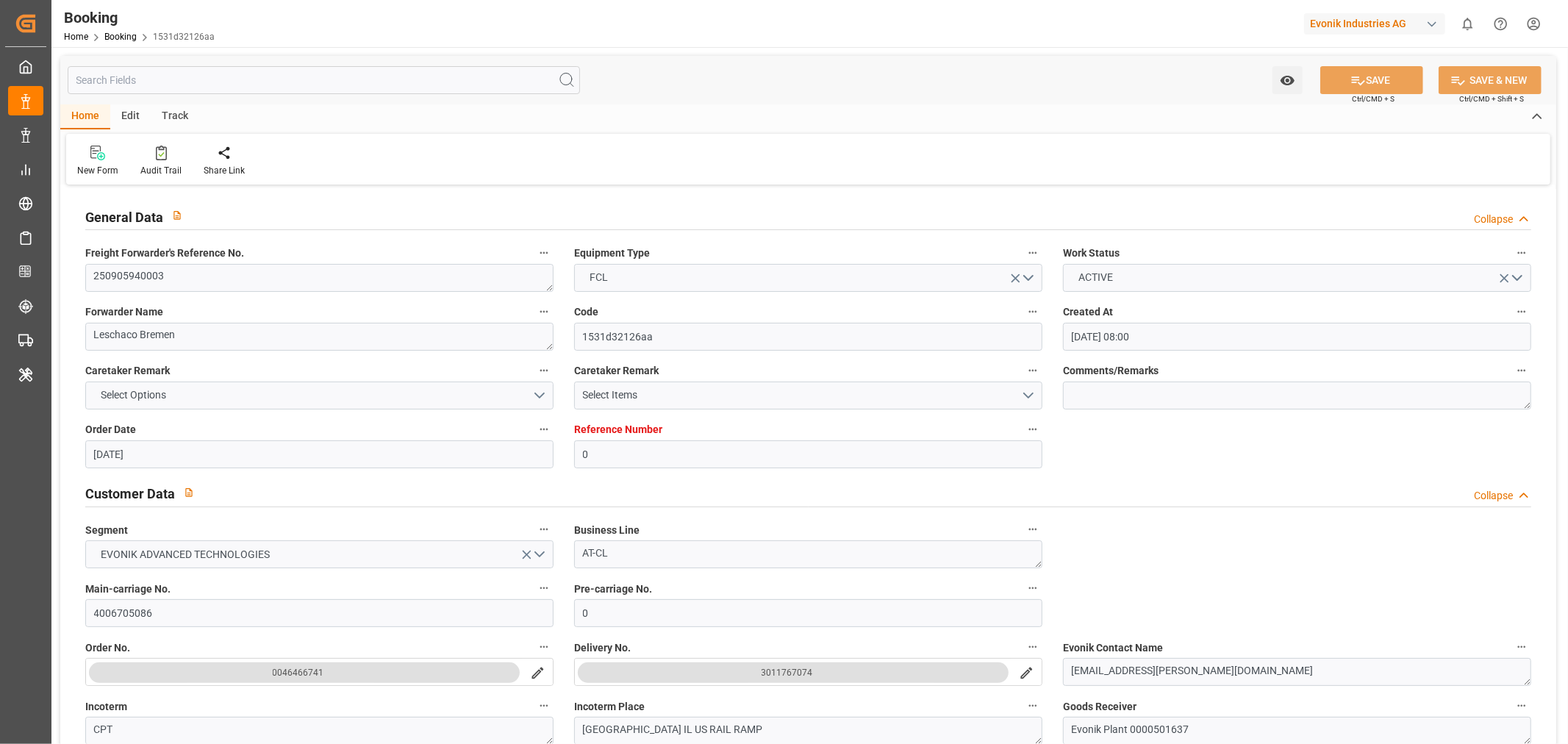
type input "[DATE] 18:47"
type input "[DATE] 21:25"
type input "[DATE] 20:00"
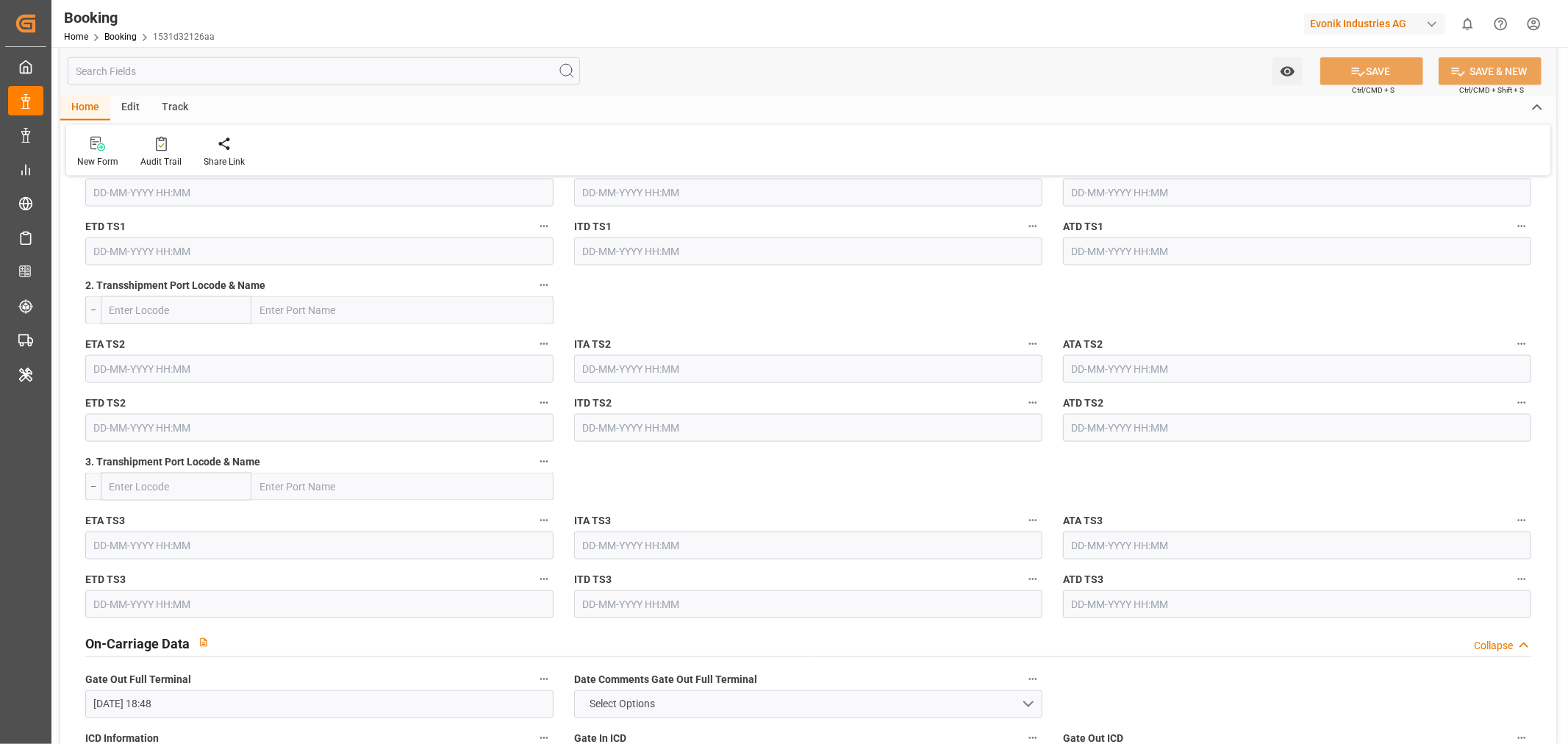
scroll to position [1959, 0]
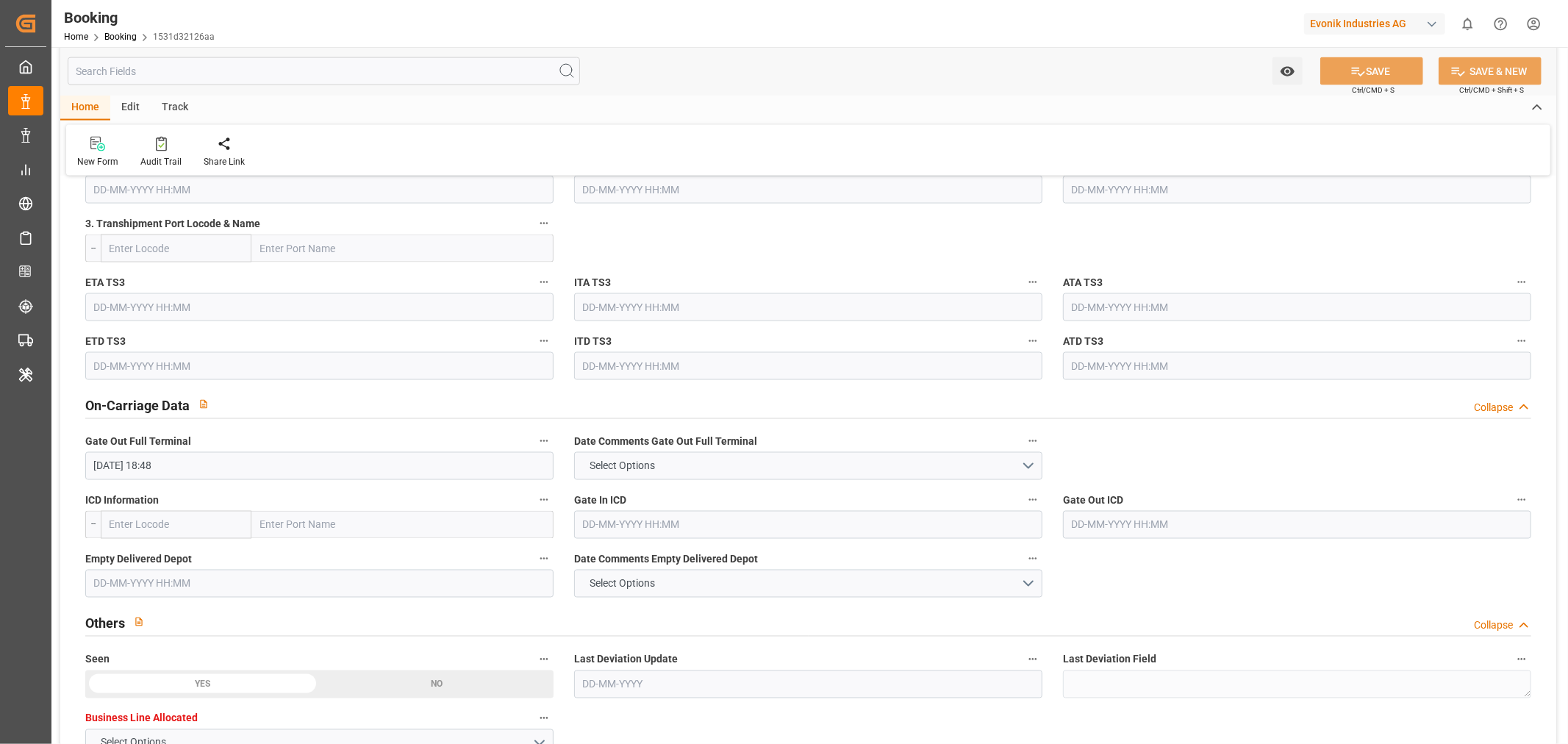
click at [319, 518] on input "text" at bounding box center [403, 525] width 302 height 28
paste input "[GEOGRAPHIC_DATA]"
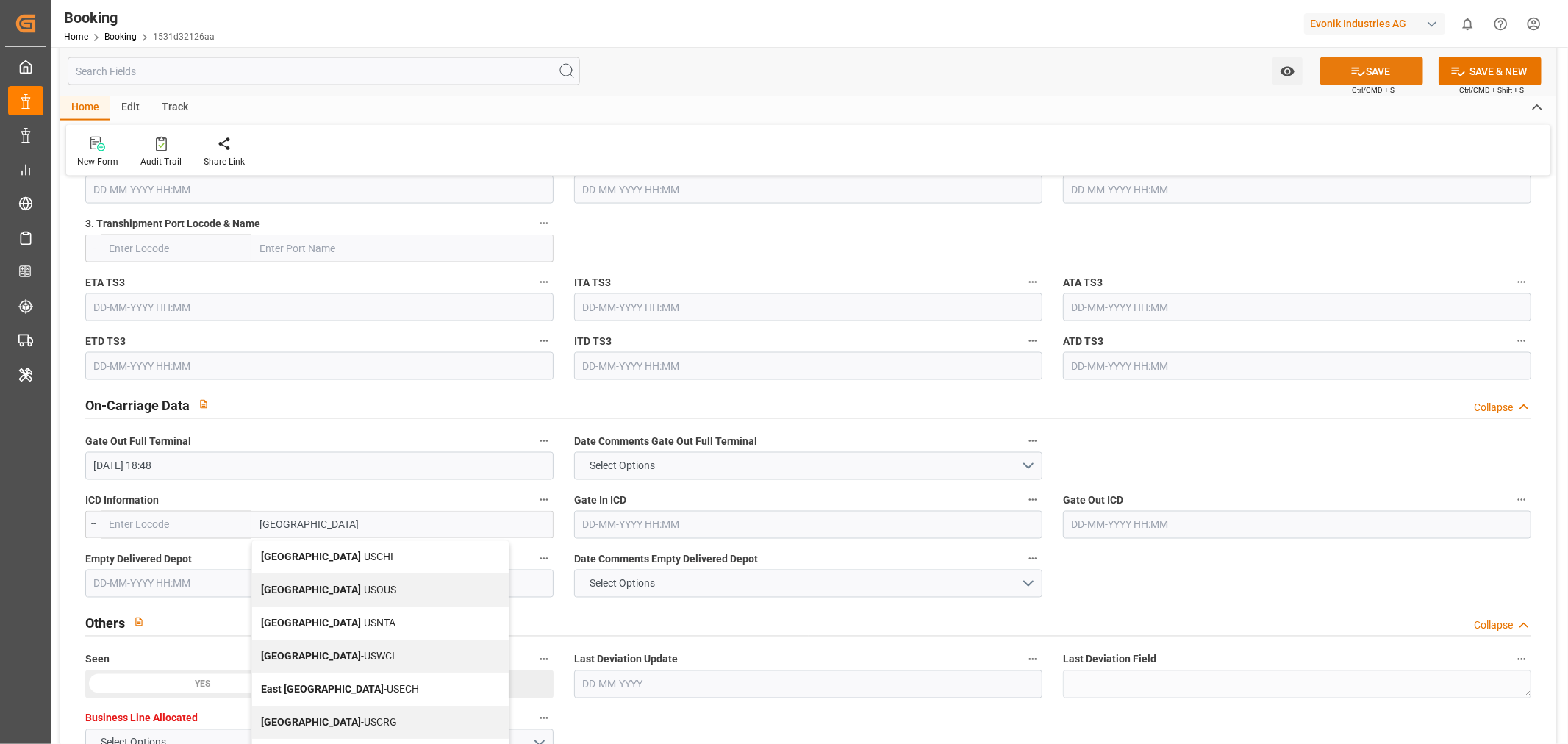
type input "[GEOGRAPHIC_DATA]"
click at [1370, 62] on button "SAVE" at bounding box center [1372, 72] width 103 height 28
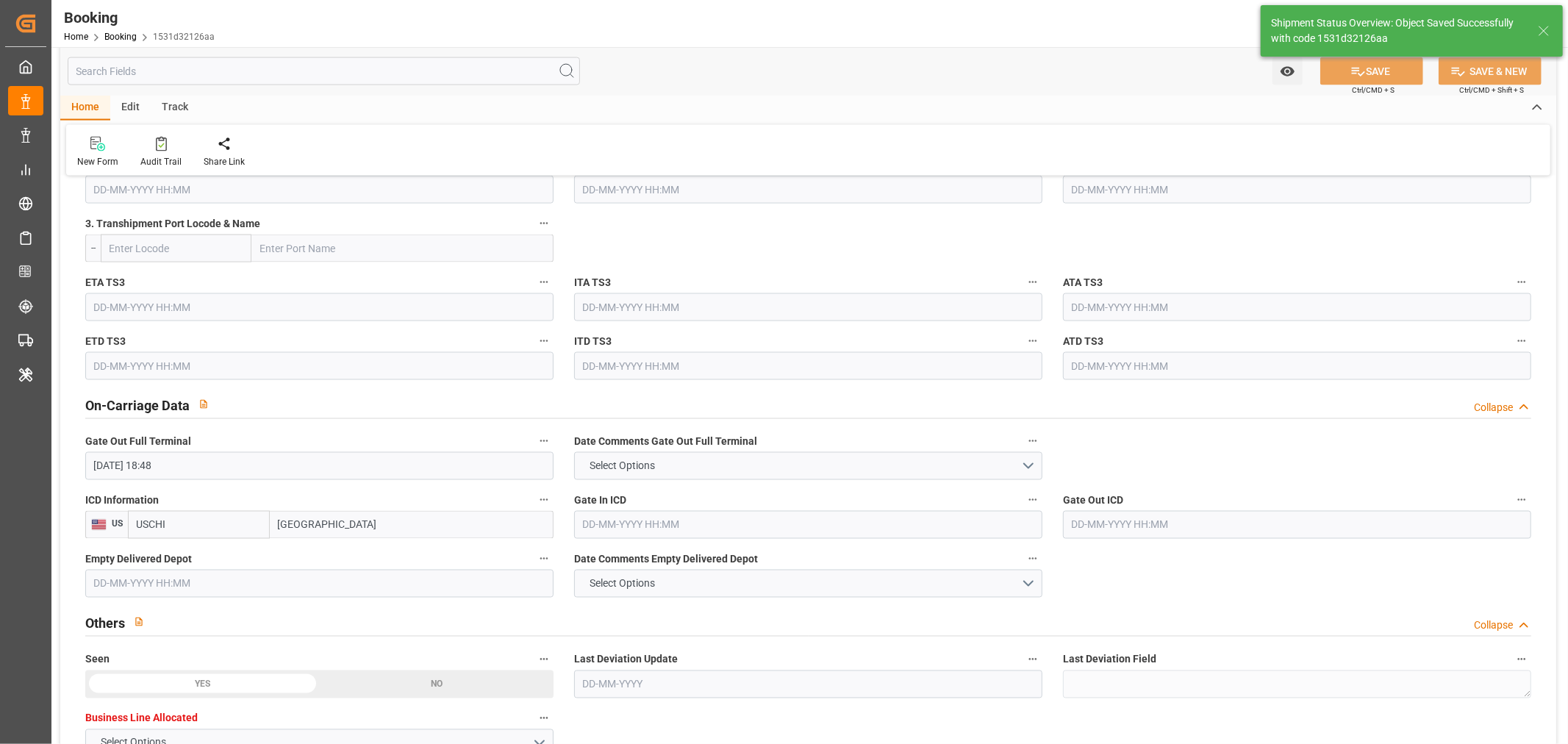
type input "USCHI"
type textarea "[PERSON_NAME]"
type input "[DATE] 11:12"
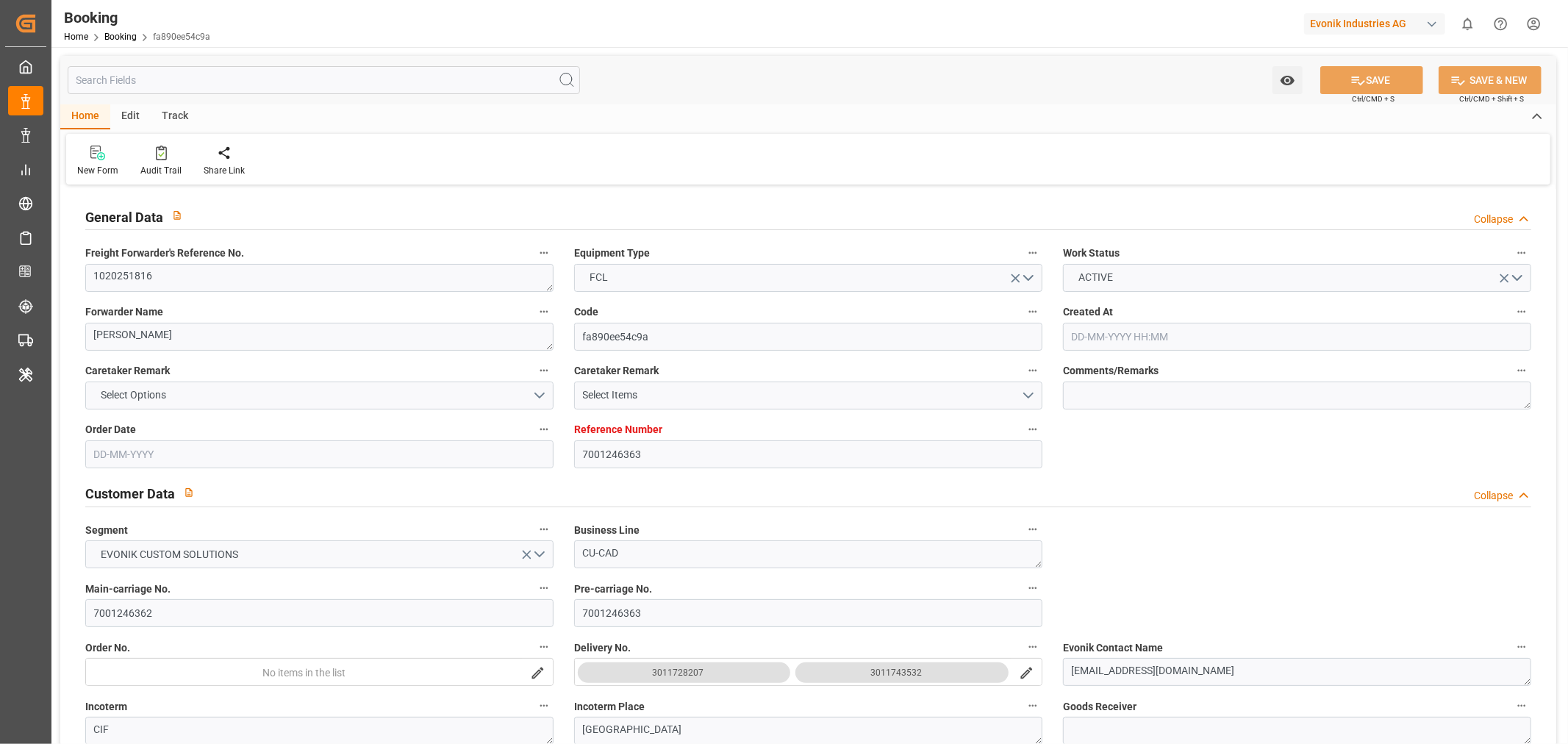
type input "7001246363"
type input "9425382"
type input "ONE"
type input "Ocean Network Express"
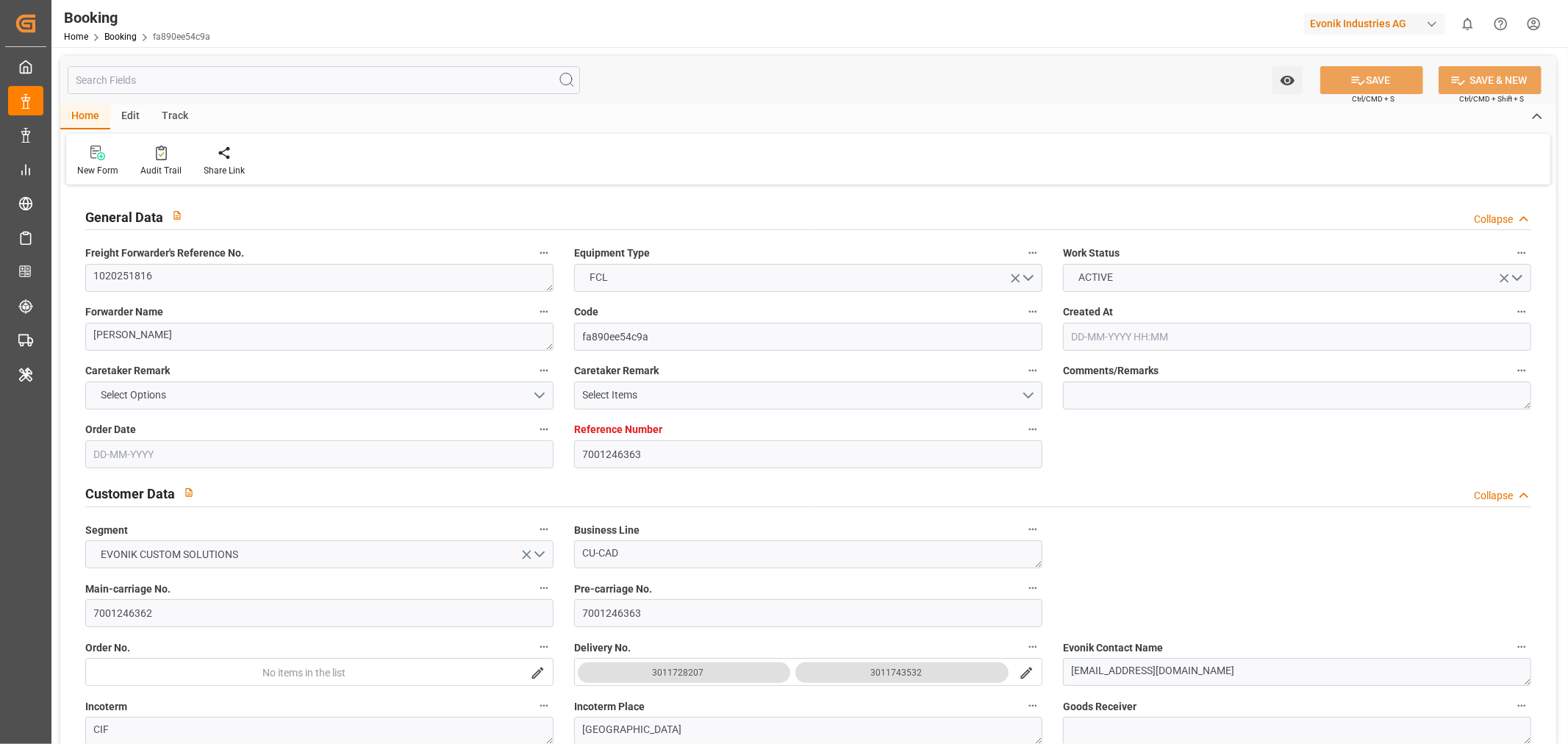
type input "NLRTM"
type input "ZADUR"
type input "33"
type input "0"
type input "NLRTM"
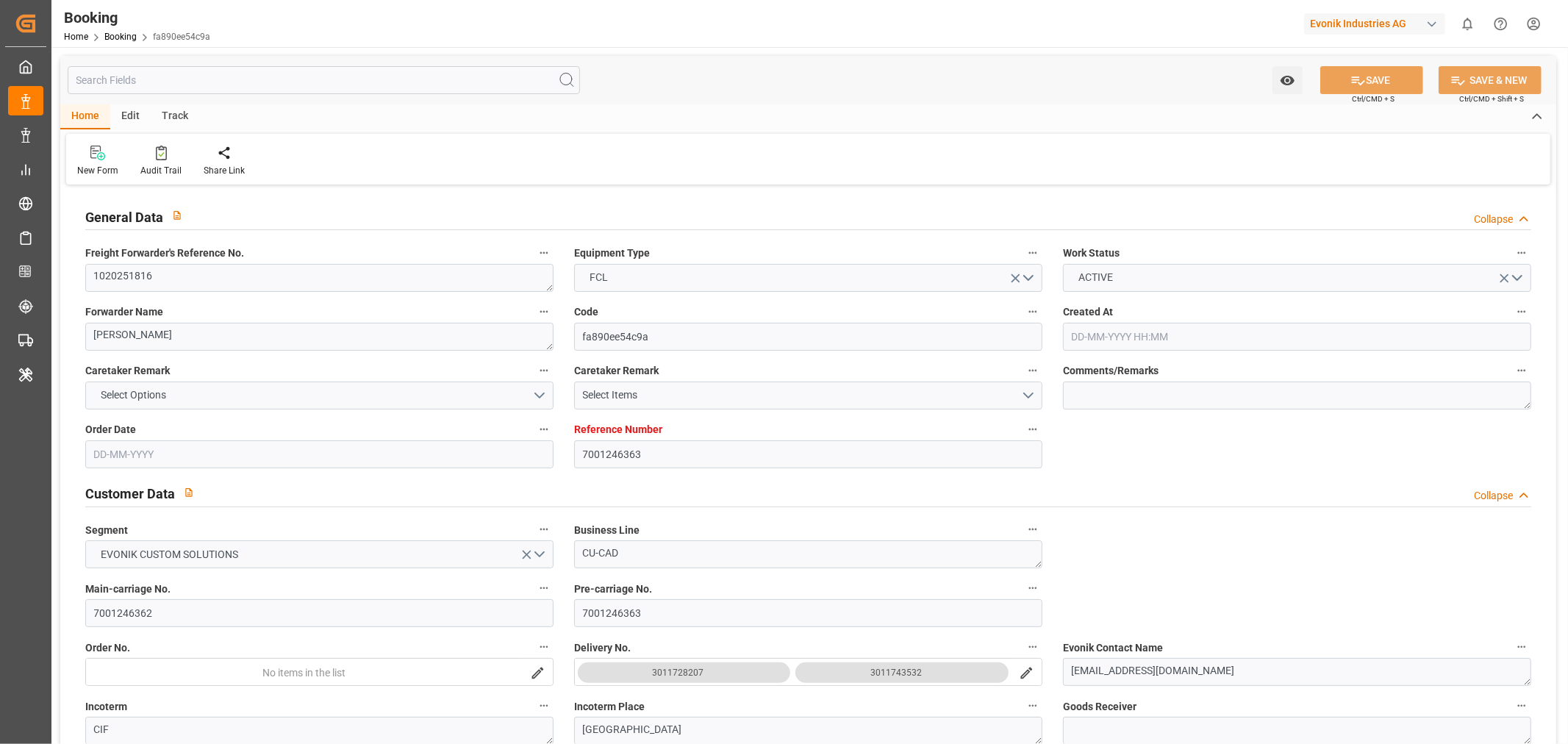
type input "ZADUR"
type input "9425382"
type input "12-08-2025 09:00"
type input "12-08-2025"
type input "11-10-2025"
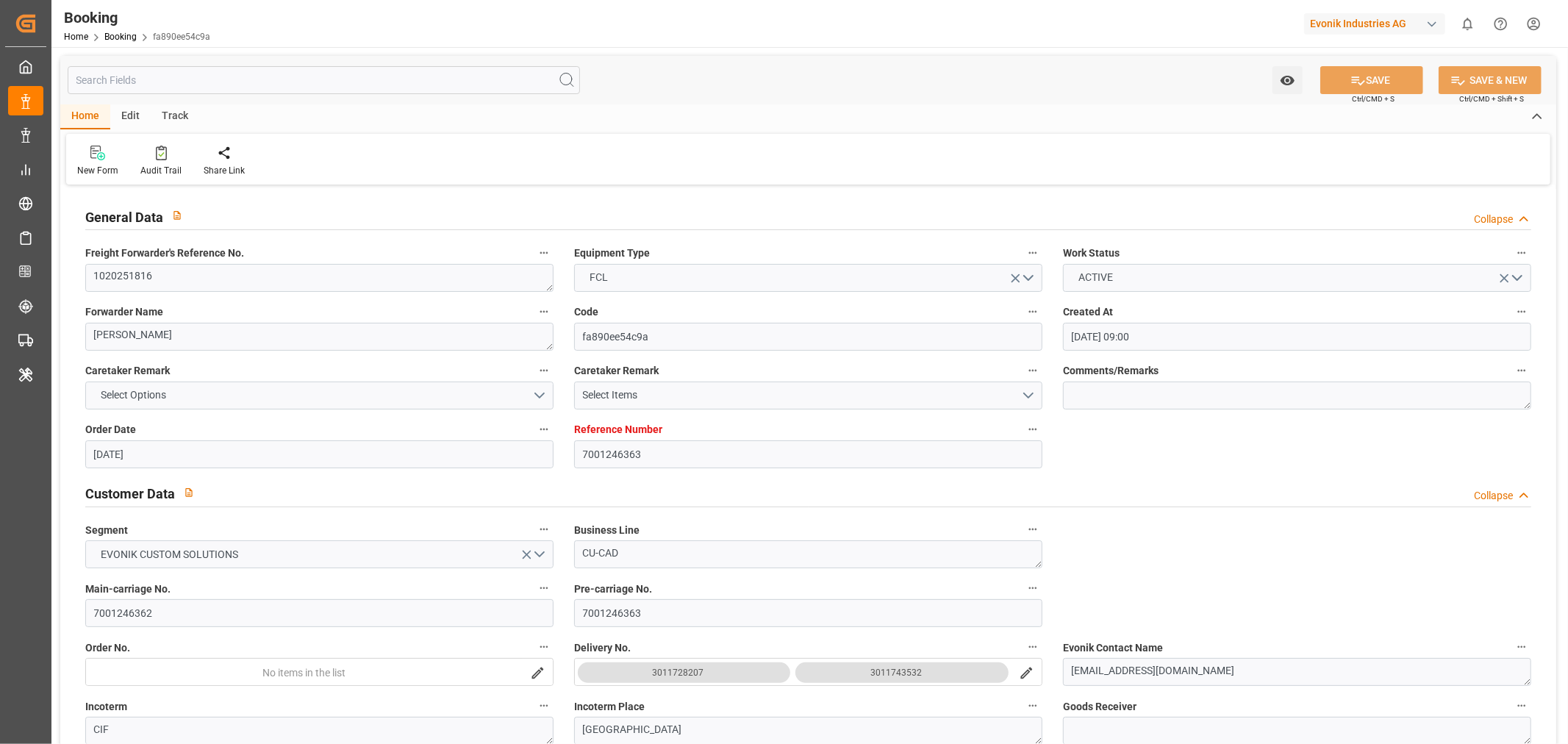
type input "25-08-2025"
type input "25-08-2025 18:50"
type input "04-09-2025 18:00"
type input "04-09-2025 00:00"
type input "04-09-2025 11:50"
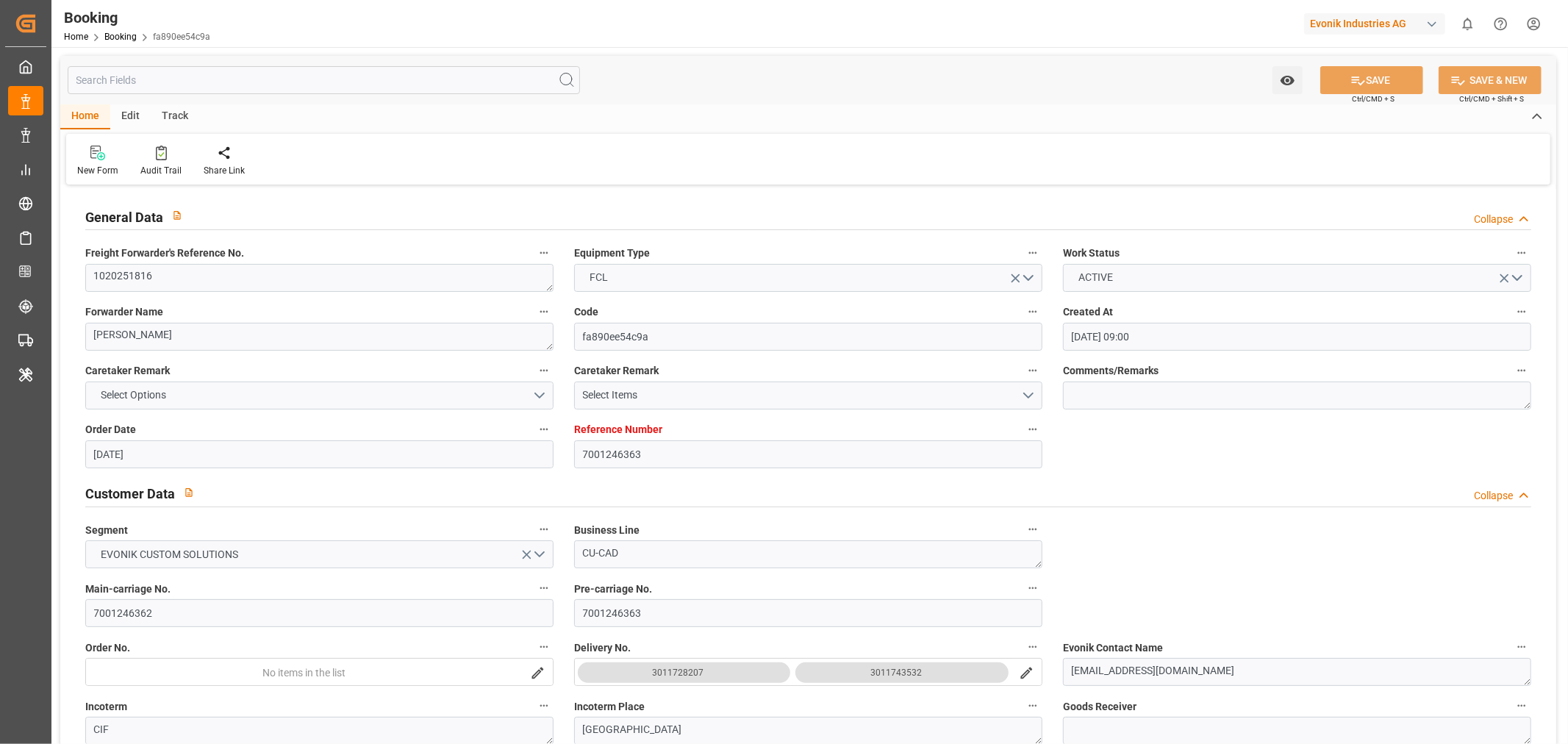
type input "27-08-2025 20:30"
type input "07-10-2025 23:00"
type input "04-10-2025 00:00"
type input "07-10-2025 14:35"
type input "09-10-2025 03:26"
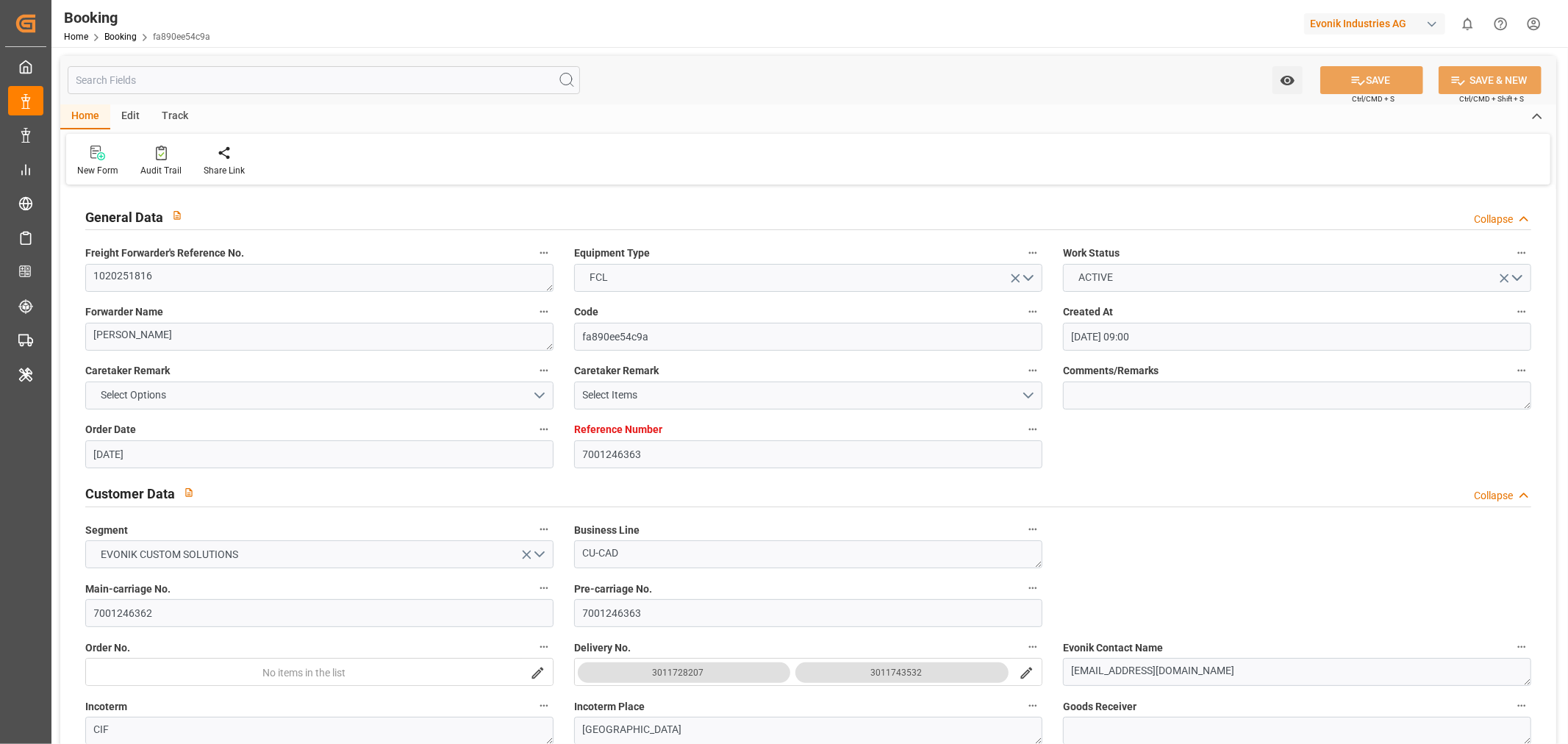
type input "22-08-2025"
type input "09-10-2025 05:16"
type input "09-10-2025"
type input "22-08-2025 14:01"
type input "24-08-2025 01:01"
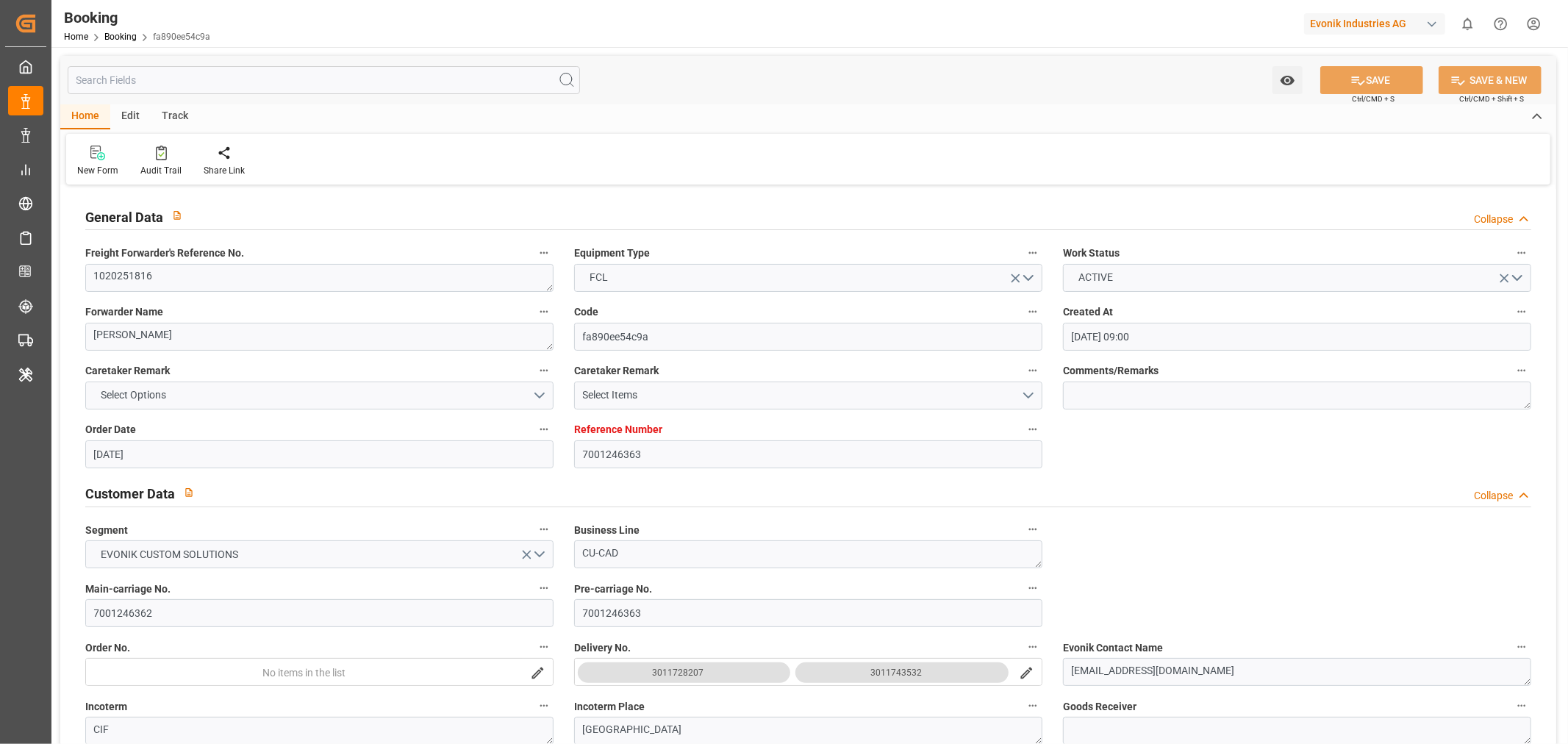
type input "28-08-2025 13:15"
type input "04-09-2025 16:19"
type input "03-09-2025 21:39"
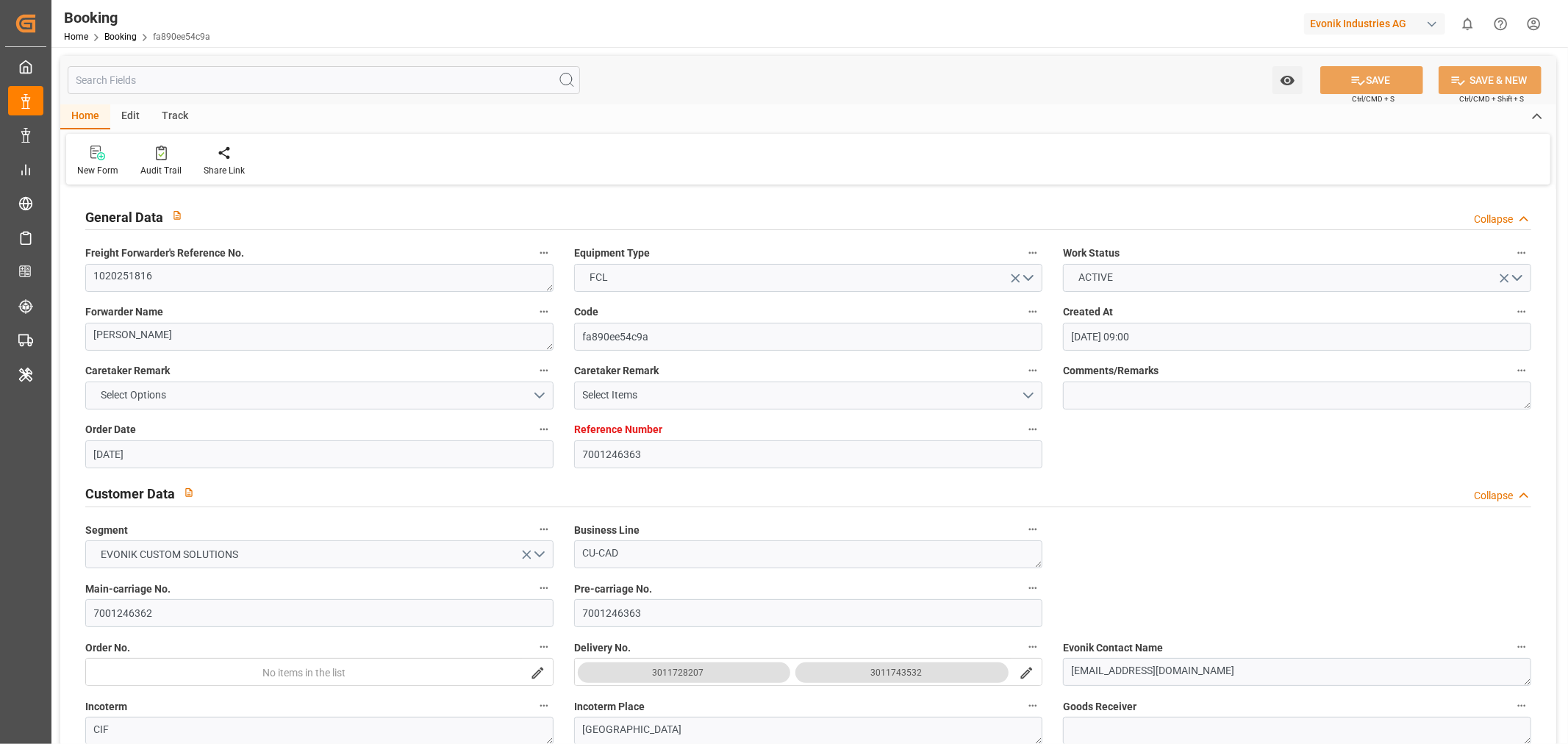
type input "04-09-2025 11:00"
type input "04-09-2025 12:21"
type input "07-10-2025 23:00"
type input "07-10-2025 14:23"
type input "08-10-2025 21:46"
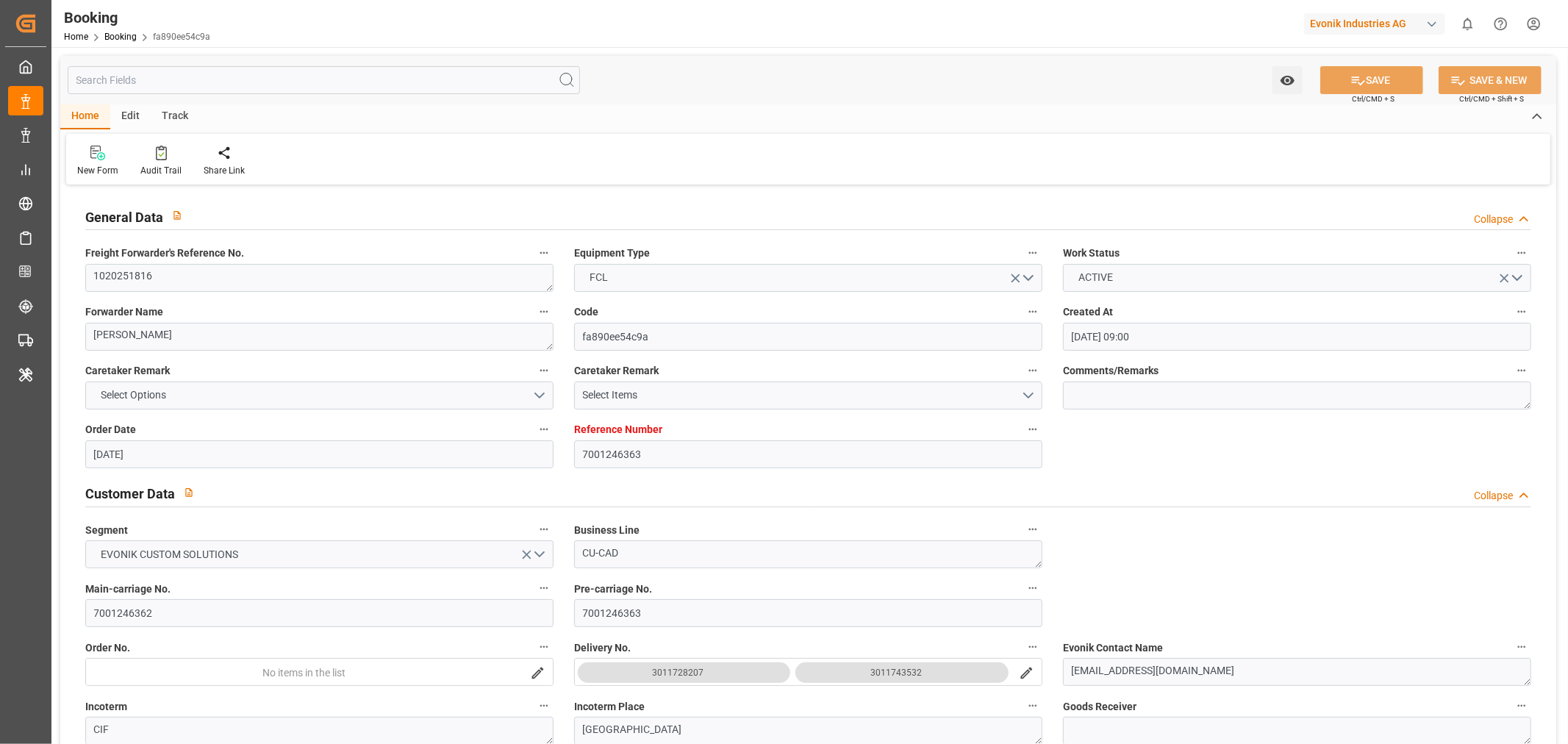
type input "08-10-2025 00:30"
type input "04-10-2025 07:30"
type input "07-10-2025 20:04"
type input "08-10-2025 00:34"
type input "04-10-2025 12:00"
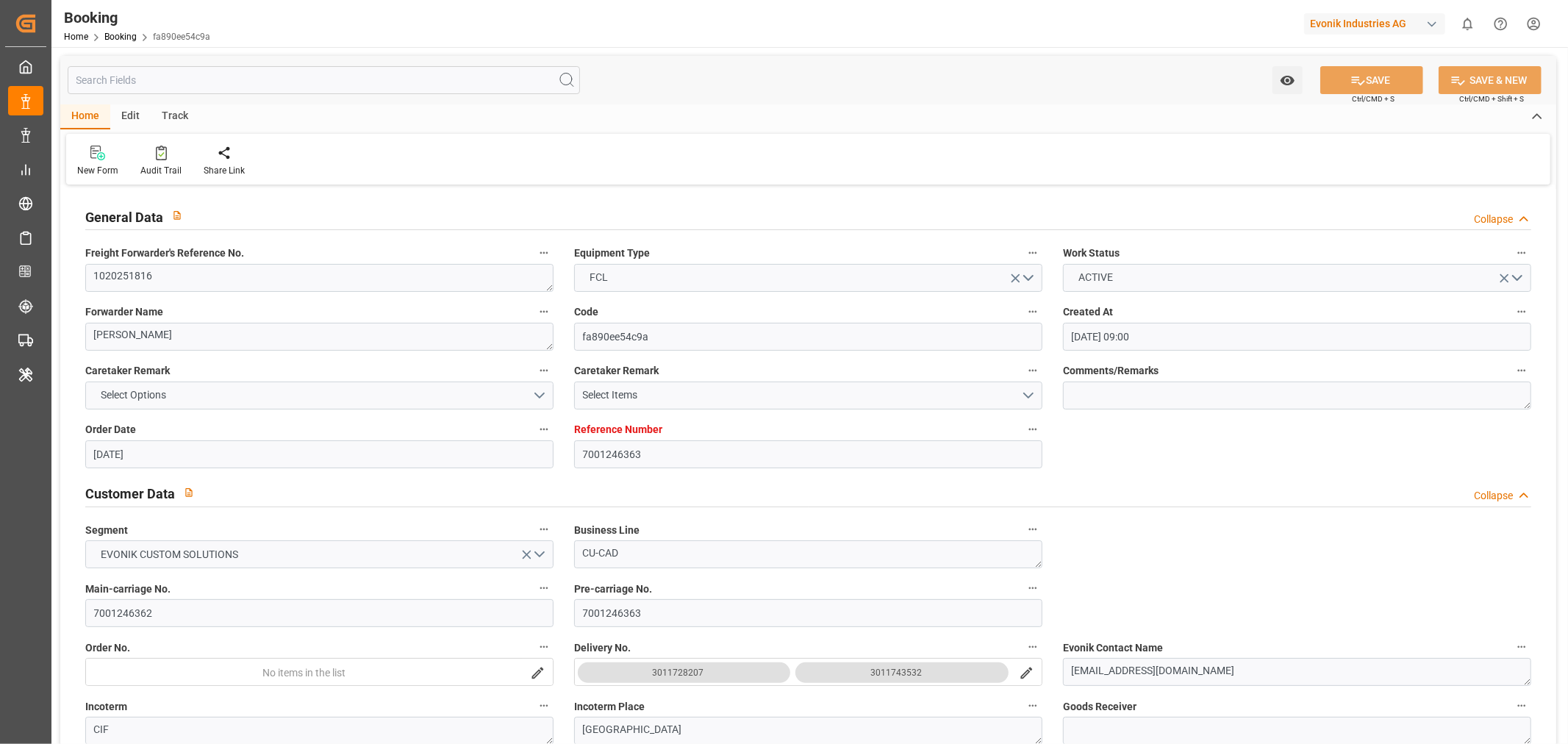
type input "11-10-2025 20:04"
type input "09-10-2025 07:26"
type input "04-10-2025 16:00"
click at [168, 172] on div "Audit Trail" at bounding box center [161, 171] width 42 height 13
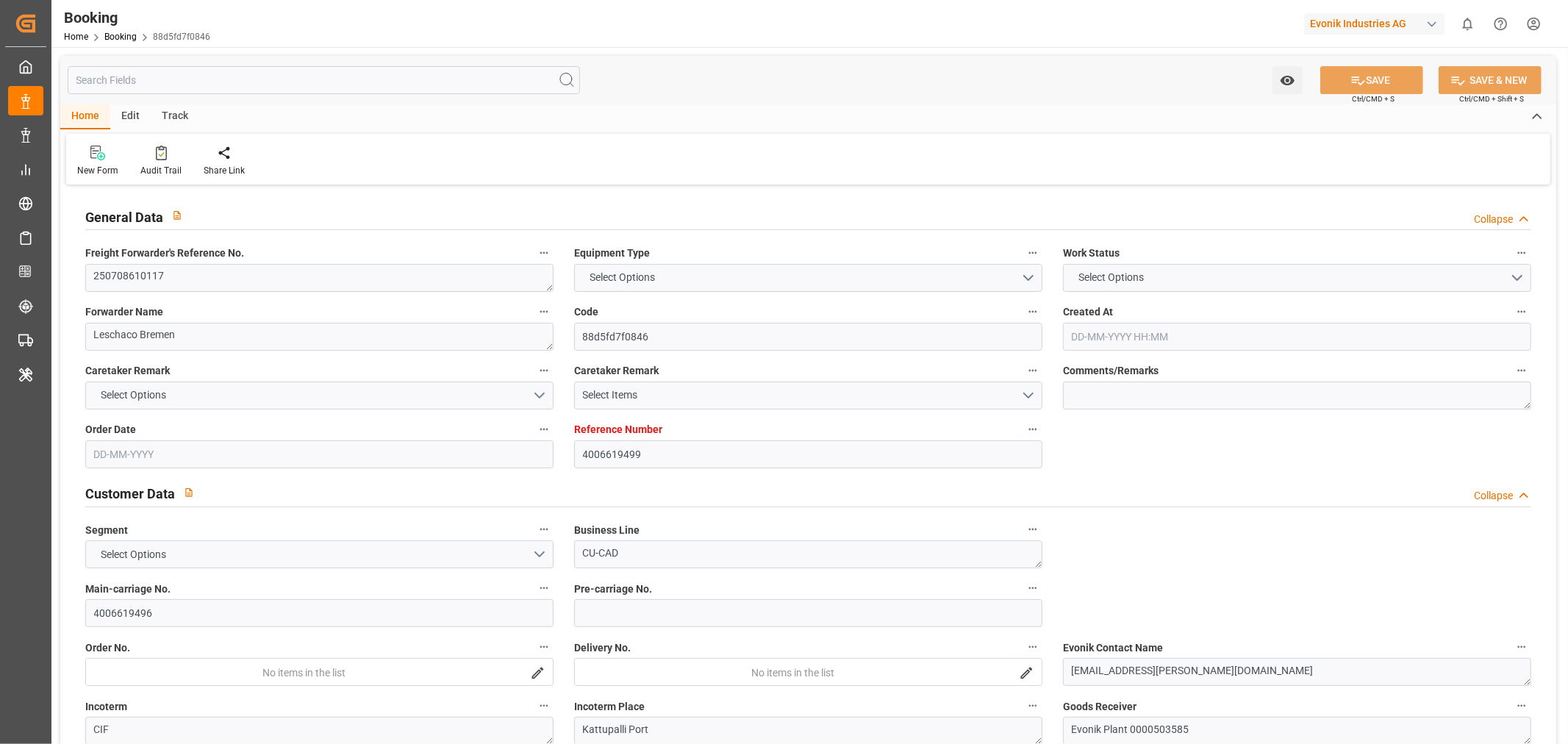
type input "4006619499"
type input "9385013"
type input "ONE"
type input "Ocean Network Express"
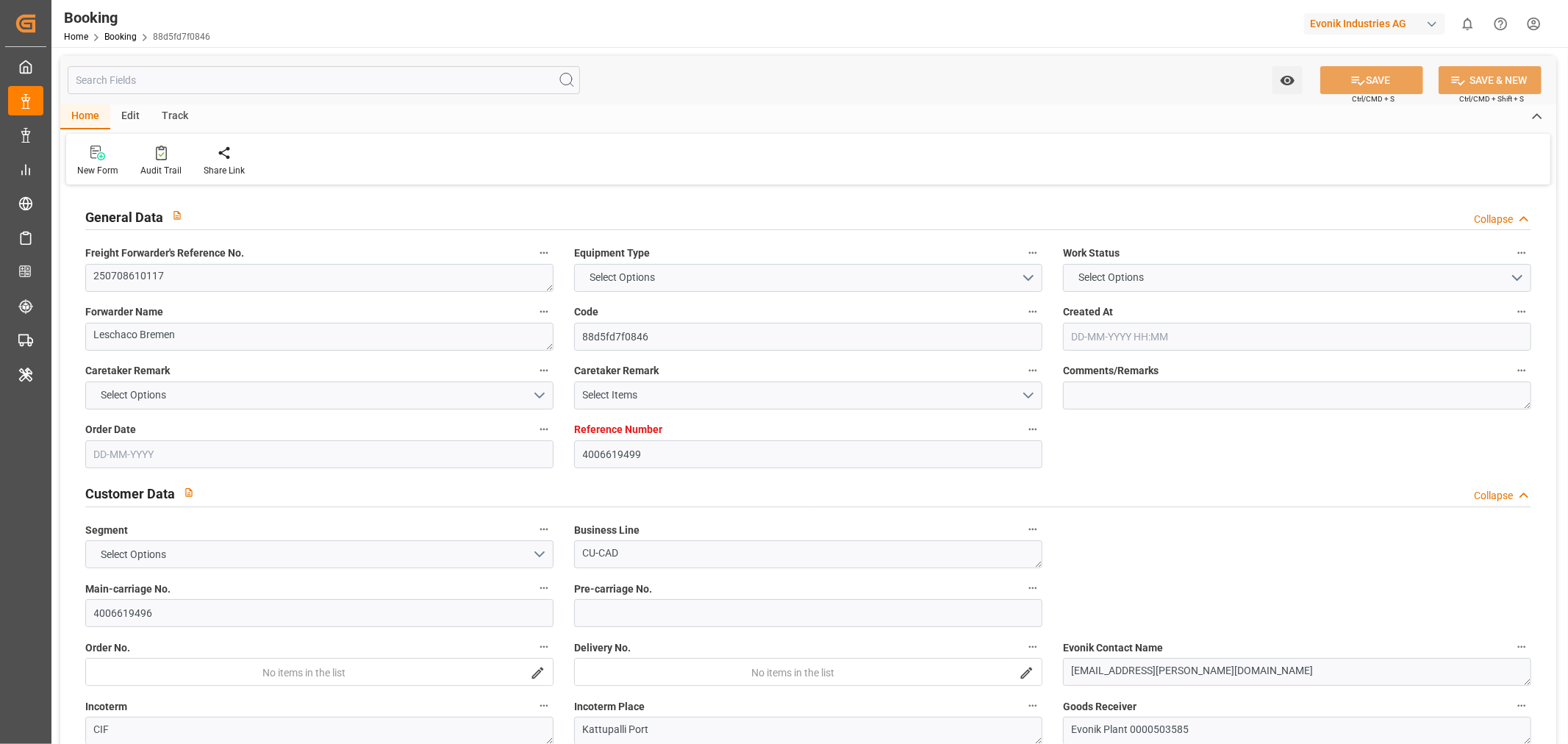
type input "DEHAM"
type input "INKTP"
type input "63"
type input "LKCMB"
type input "0"
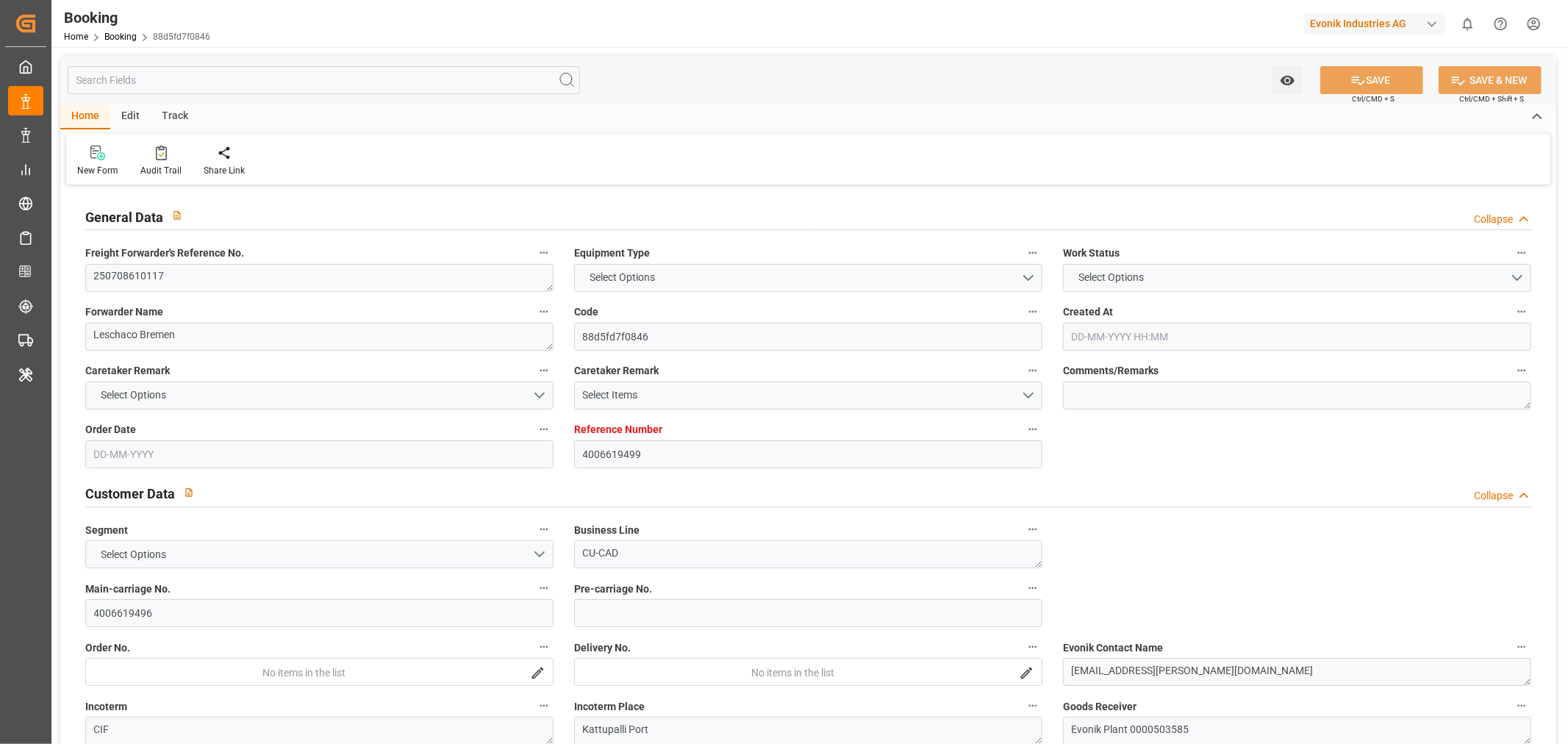
type input "DEHAM"
type input "INKAT"
type input "9305635"
type input "9169495"
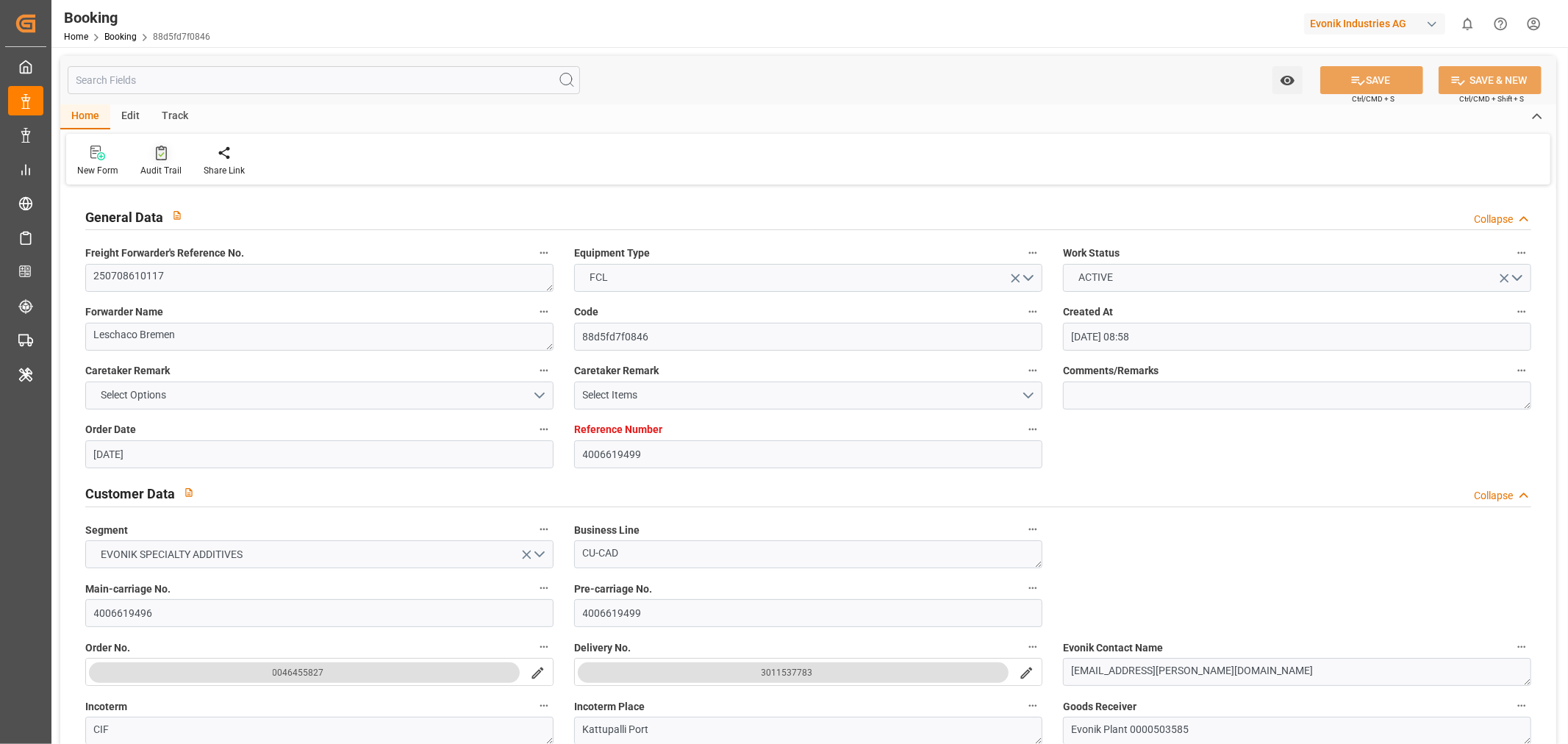
type input "28-05-2025 08:58"
type input "28-05-2025"
type input "30-08-2025"
type input "15-07-2025"
type input "15-07-2025 00:00"
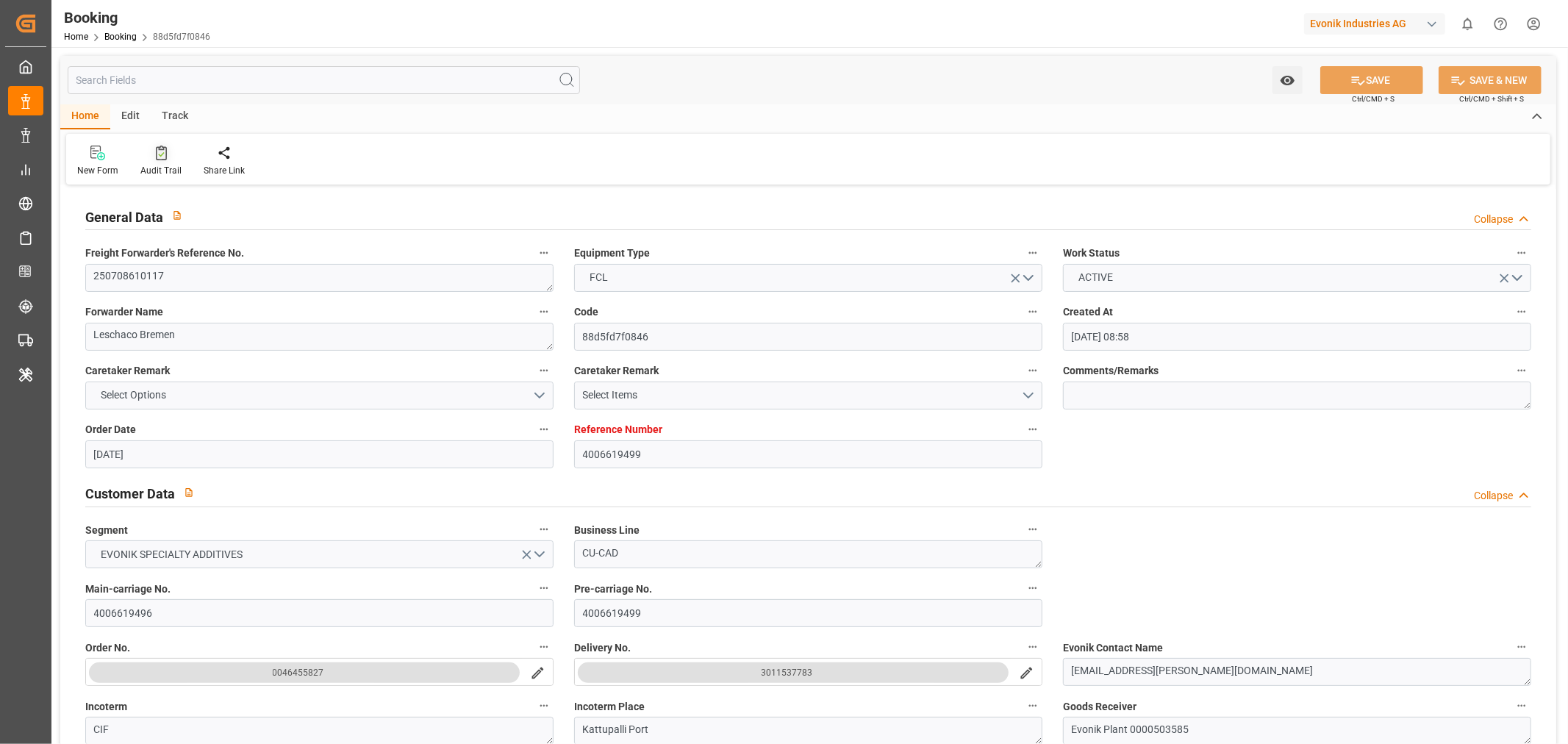
type input "29-07-2025"
type input "02-08-2025 03:00"
type input "29-07-2025 00:00"
type input "02-08-2025 00:30"
type input "24-07-2025 21:43"
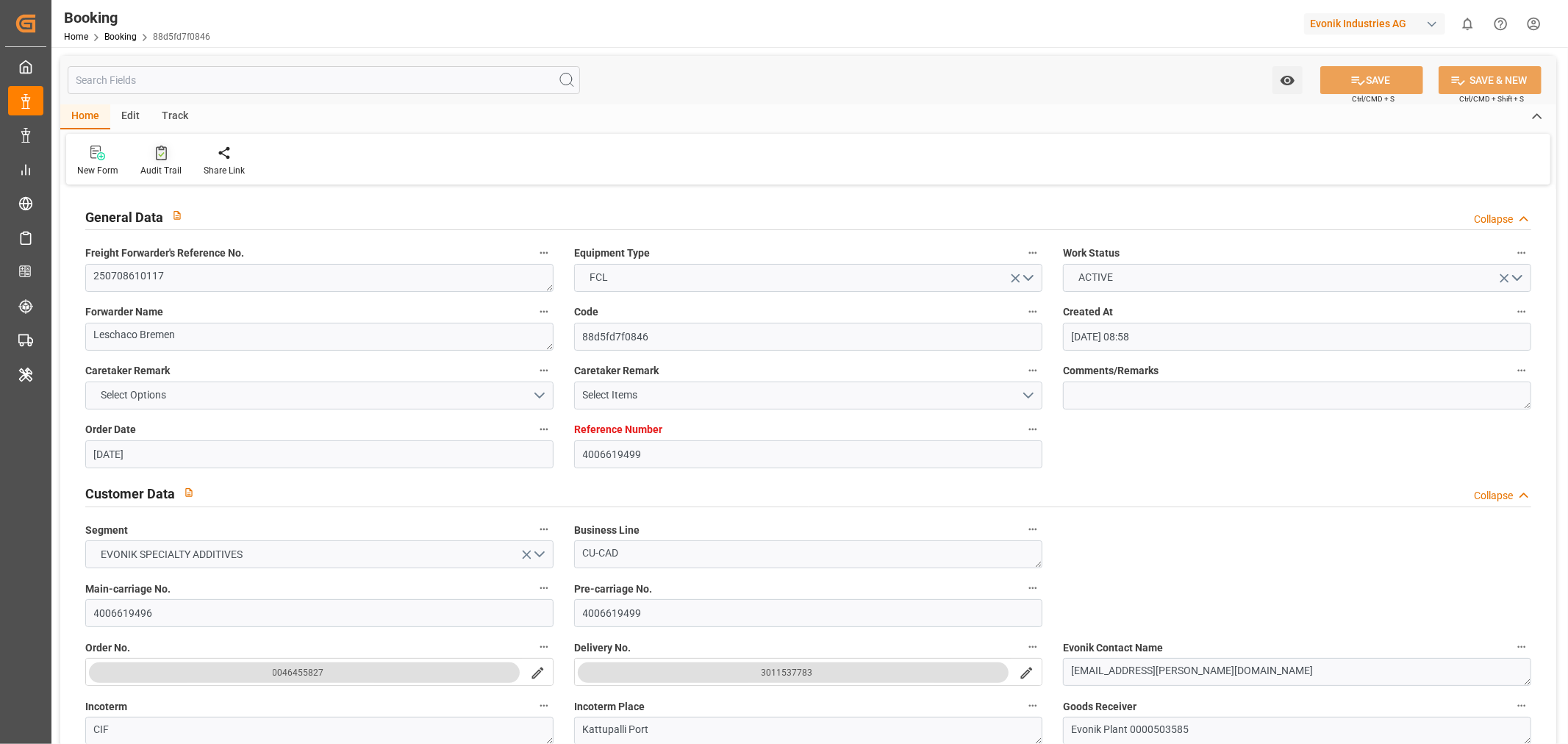
type input "07-10-2025 18:00"
type input "15-09-2025 00:00"
type input "04-10-2025 05:32"
type input "19-09-2025 04:00"
type input "11-09-2025 00:00"
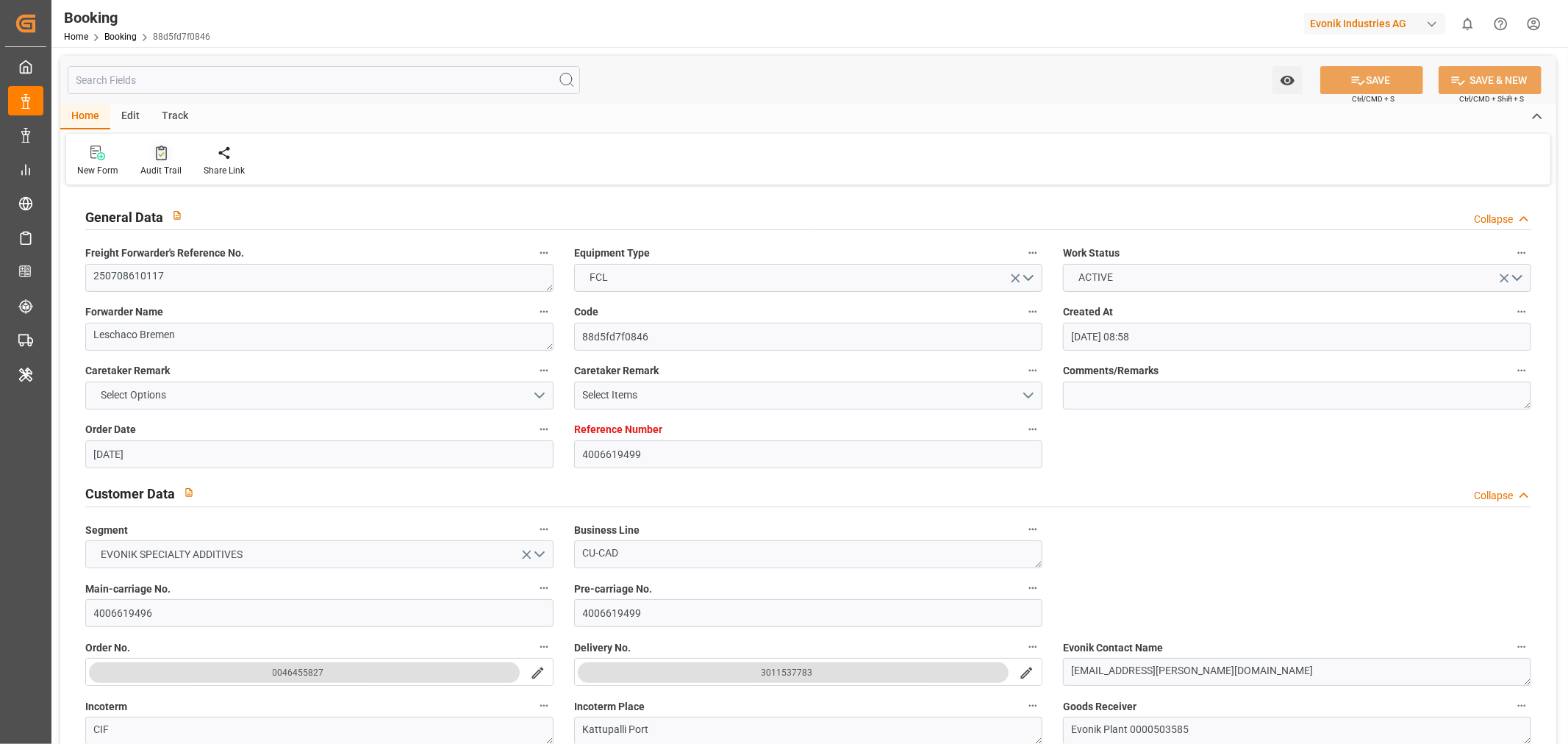
type input "19-09-2025 04:37"
type input "01-10-2025 08:00"
type input "13-09-2025 00:00"
type input "01-10-2025 20:25"
type input "05-10-2025 00:01"
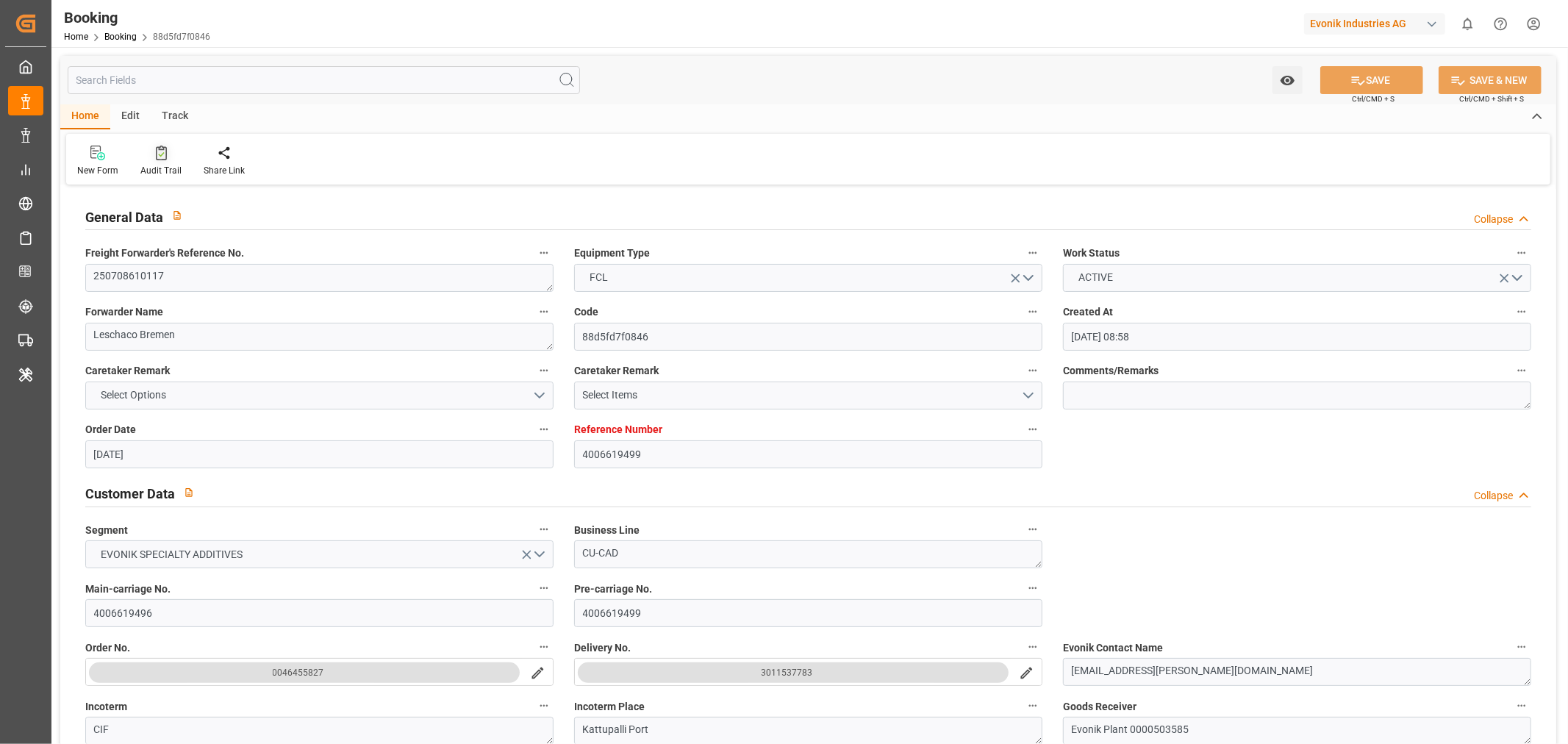
type input "29-07-2025"
type input "09-10-2025 05:22"
type input "09-10-2025"
type input "14-07-2025 07:40"
type input "22-09-2025 20:00"
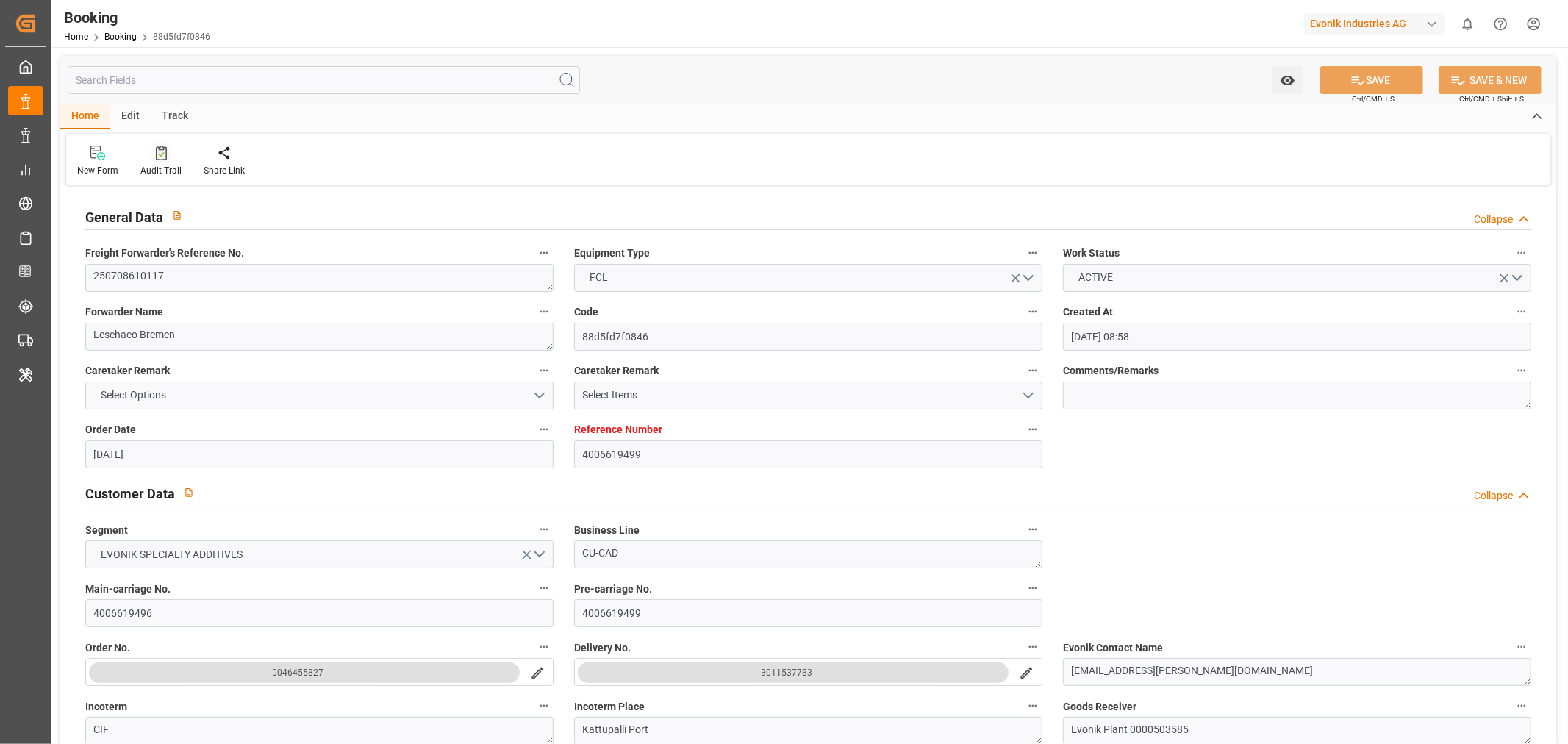
type input "15-09-2025 20:00"
type input "16-08-2025 02:40"
type input "11-08-2025 22:10"
type input "02-08-2025 02:12"
type input "29-07-2025 16:30"
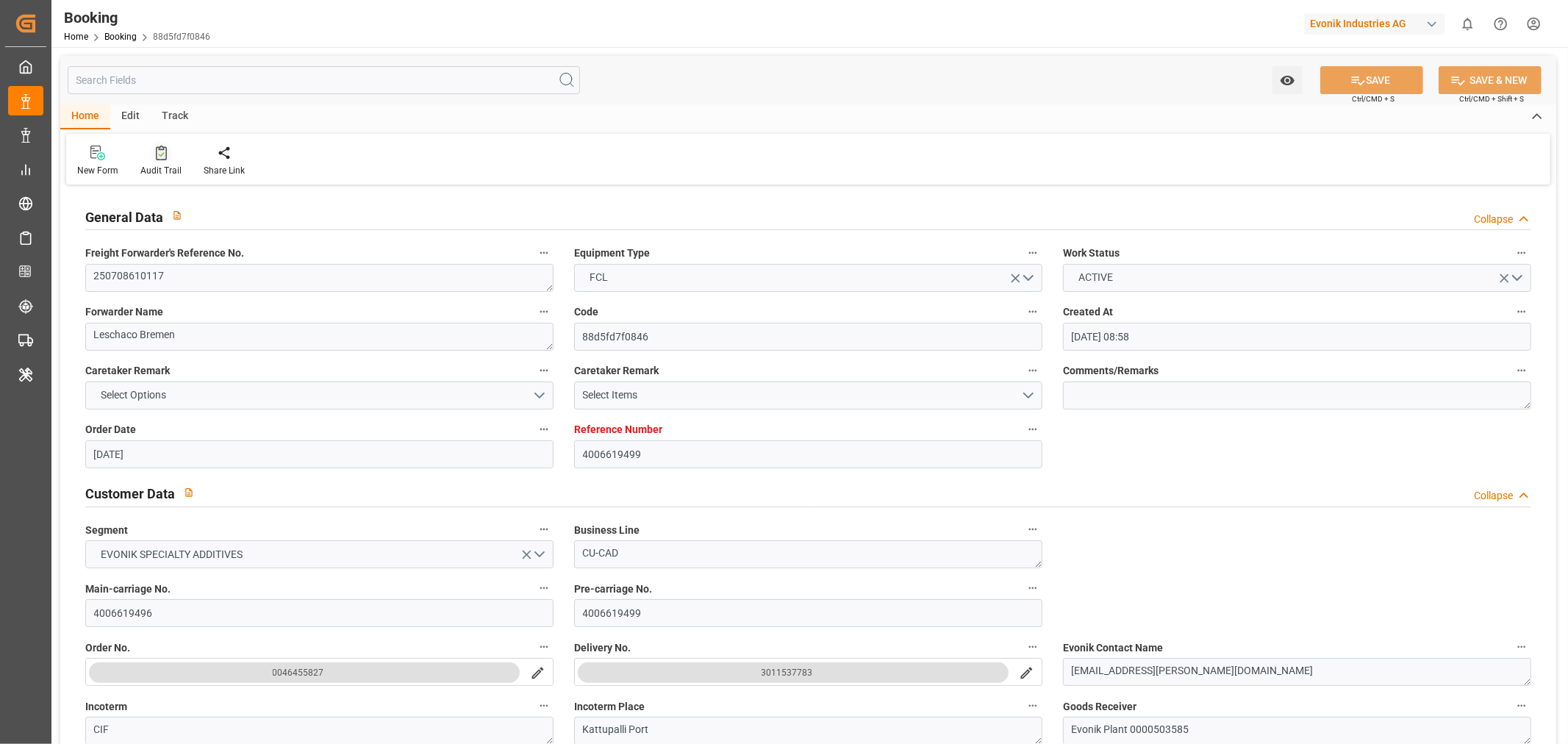
type input "01-08-2025 15:20"
type input "02-08-2025 03:00"
type input "02-08-2025 01:05"
type input "19-09-2025 04:00"
type input "19-09-2025 04:34"
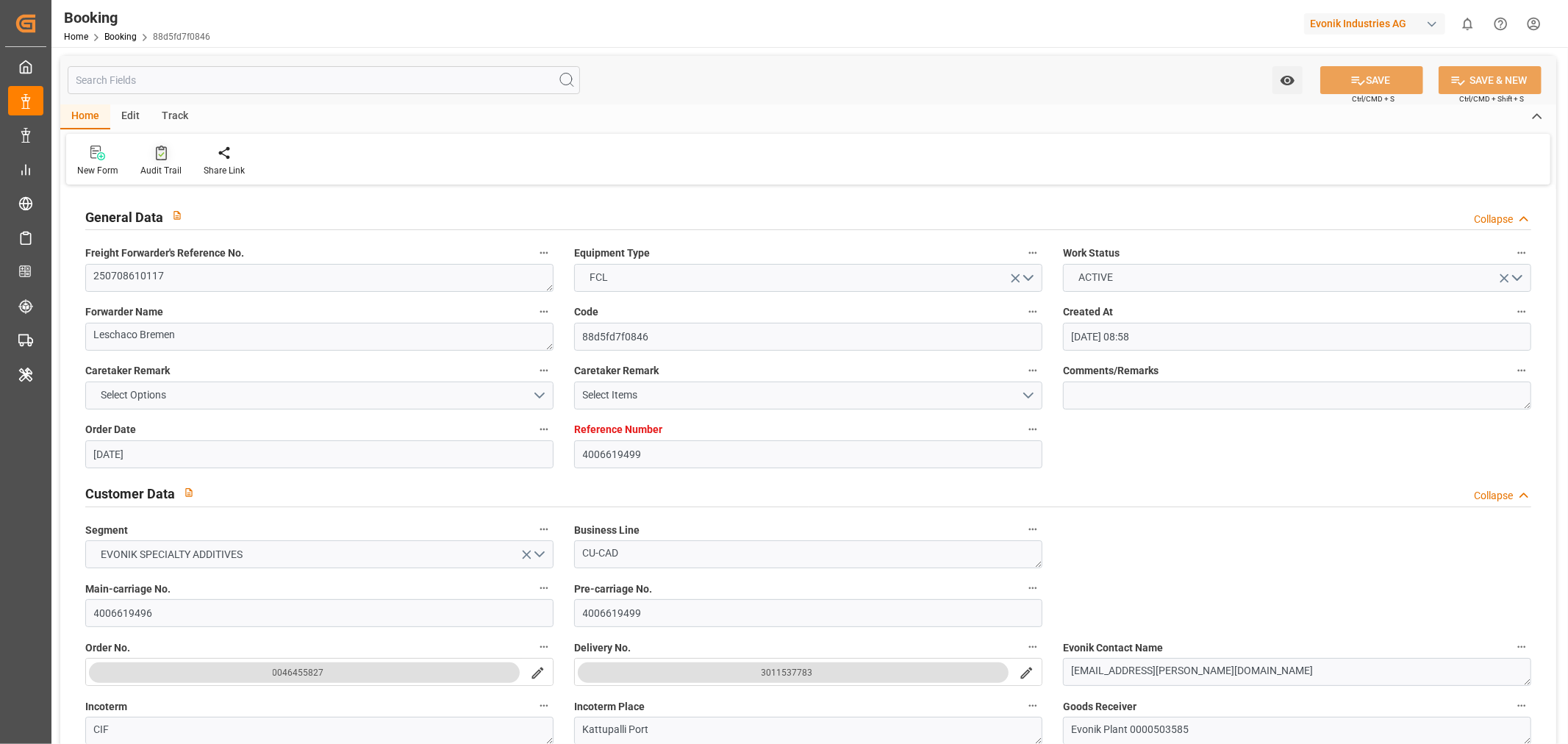
type input "19-09-2025 00:30"
type input "06-09-2025 20:00"
type input "19-09-2025 17:07"
type input "19-09-2025 21:02"
type input "01-10-2025 18:57"
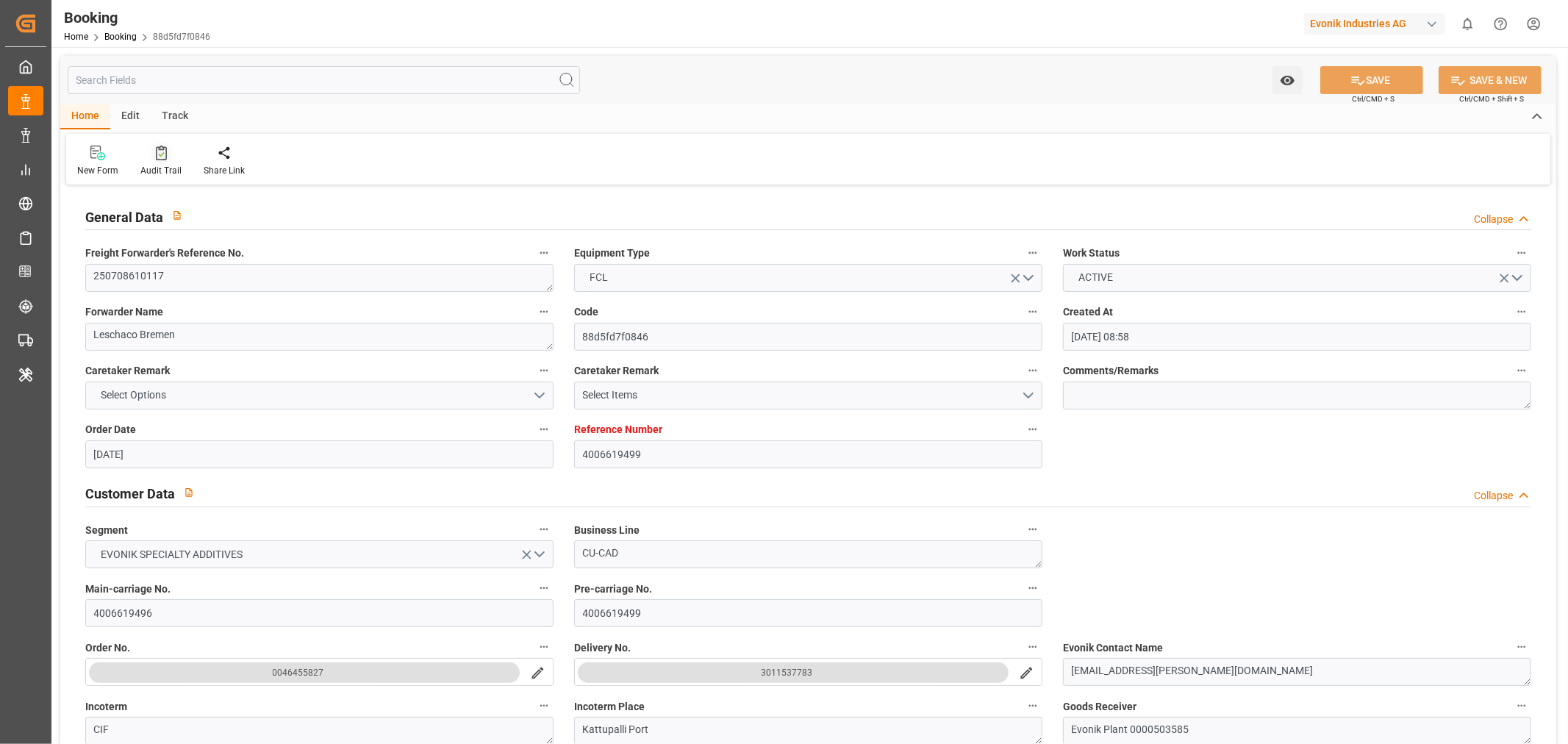
type input "12-09-2025 19:00"
type input "30-09-2025 14:04"
type input "30-09-2025 08:00"
type input "01-10-2025 20:28"
type input "07-10-2025 18:00"
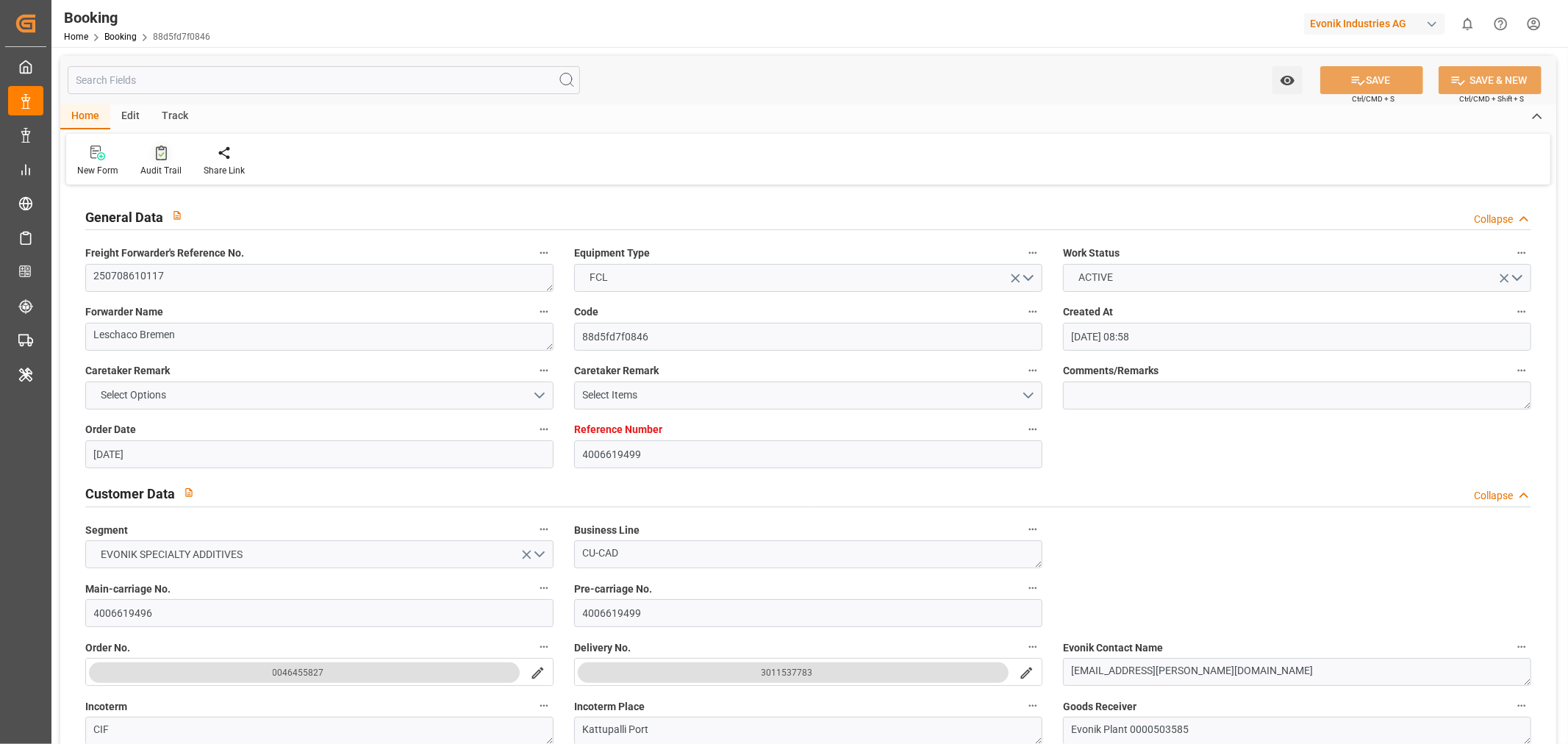
type input "08-10-2025 23:40"
type input "08-10-2025 14:47"
type input "07-10-2025 19:30"
type input "15-09-2025 09:30"
type input "03-10-2025 22:18"
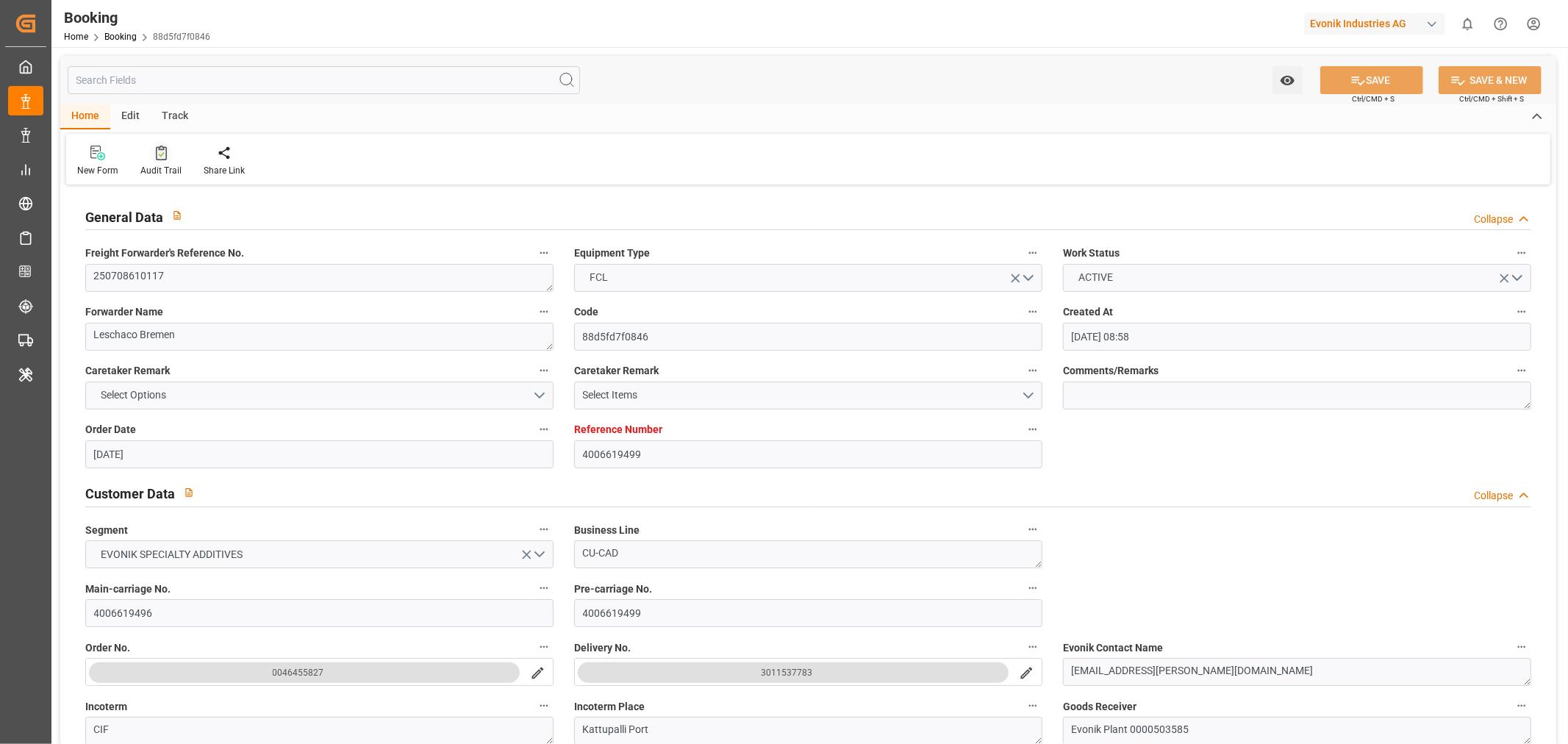
type input "04-10-2025 02:48"
type input "15-09-2025 14:00"
type input "07-10-2025 22:18"
type input "05-10-2025 06:01"
type input "22-09-2025 20:00"
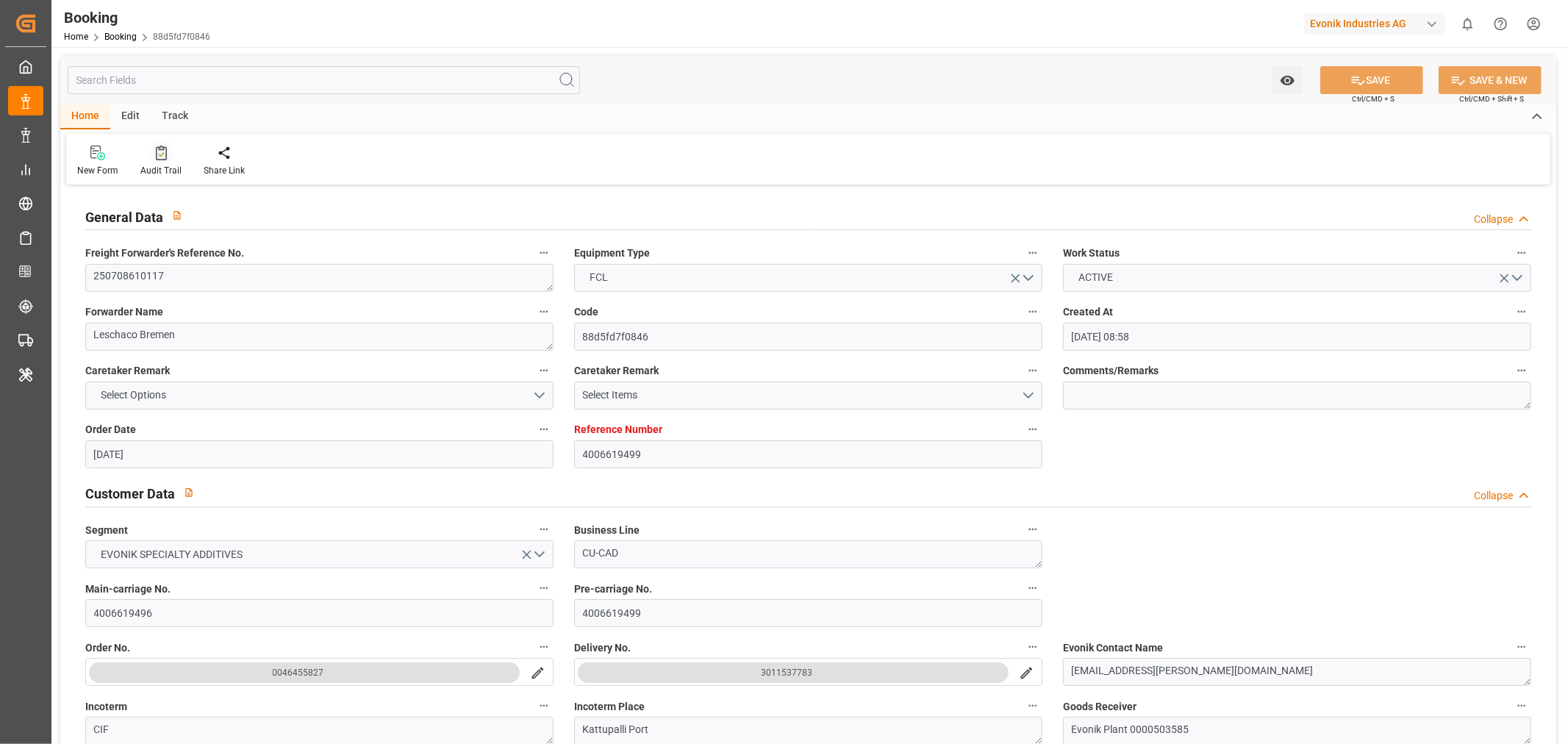
click at [151, 166] on div "Audit Trail" at bounding box center [161, 171] width 42 height 13
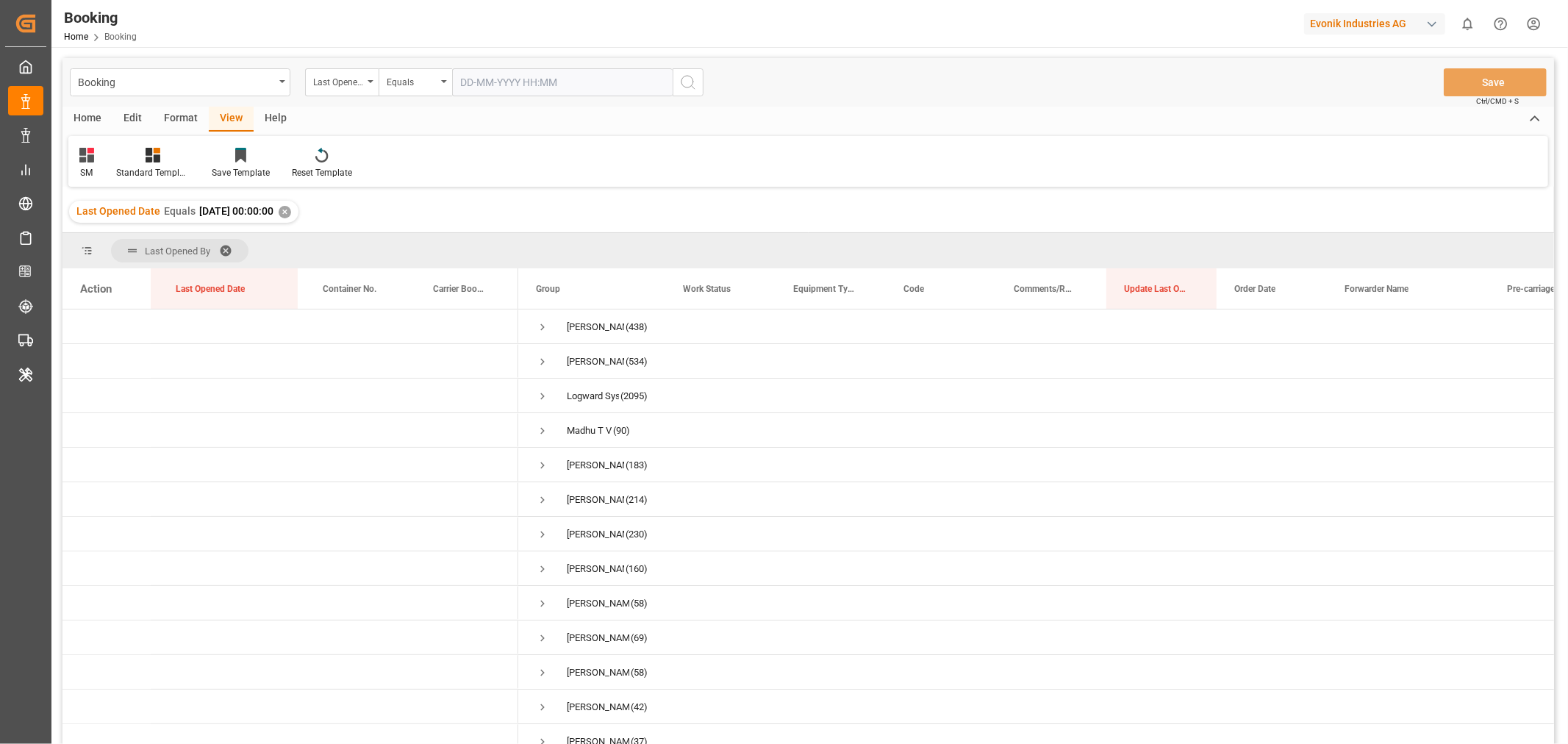
scroll to position [81, 0]
